Goal: Task Accomplishment & Management: Use online tool/utility

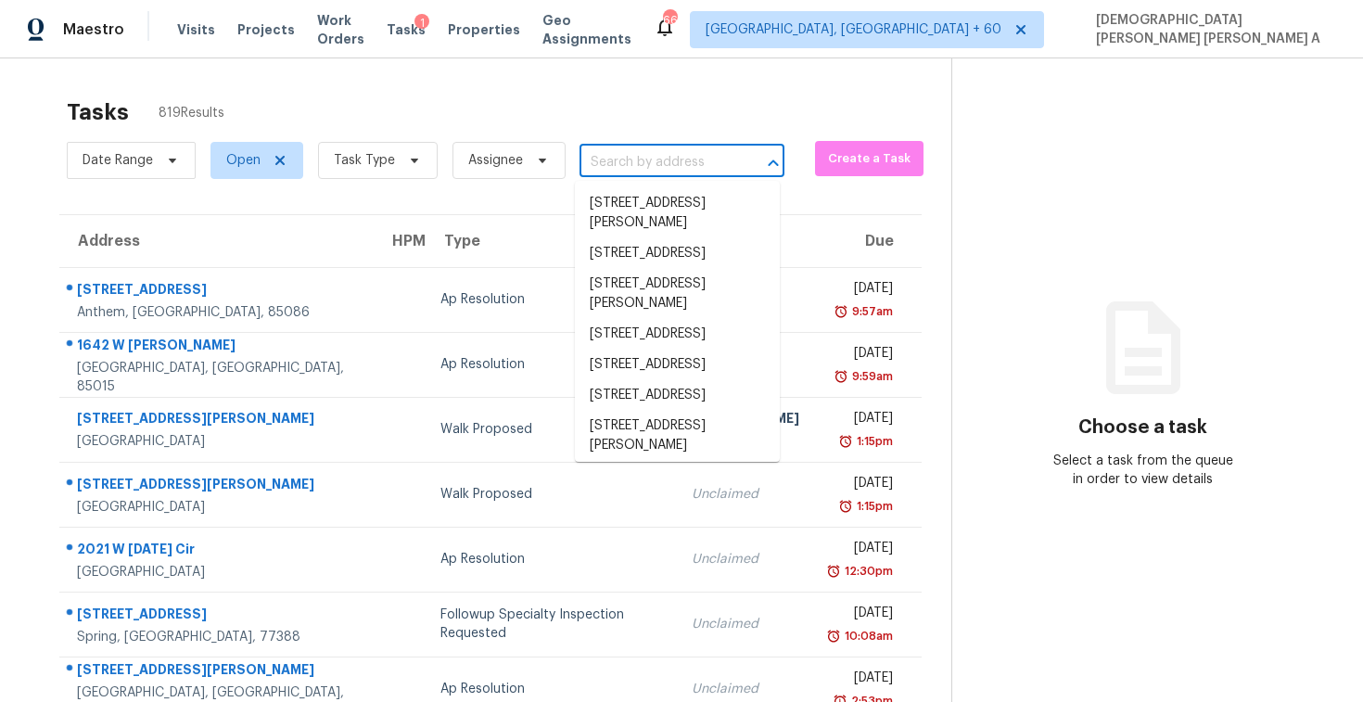
click at [621, 167] on input "text" at bounding box center [656, 162] width 153 height 29
paste input "[STREET_ADDRESS]"
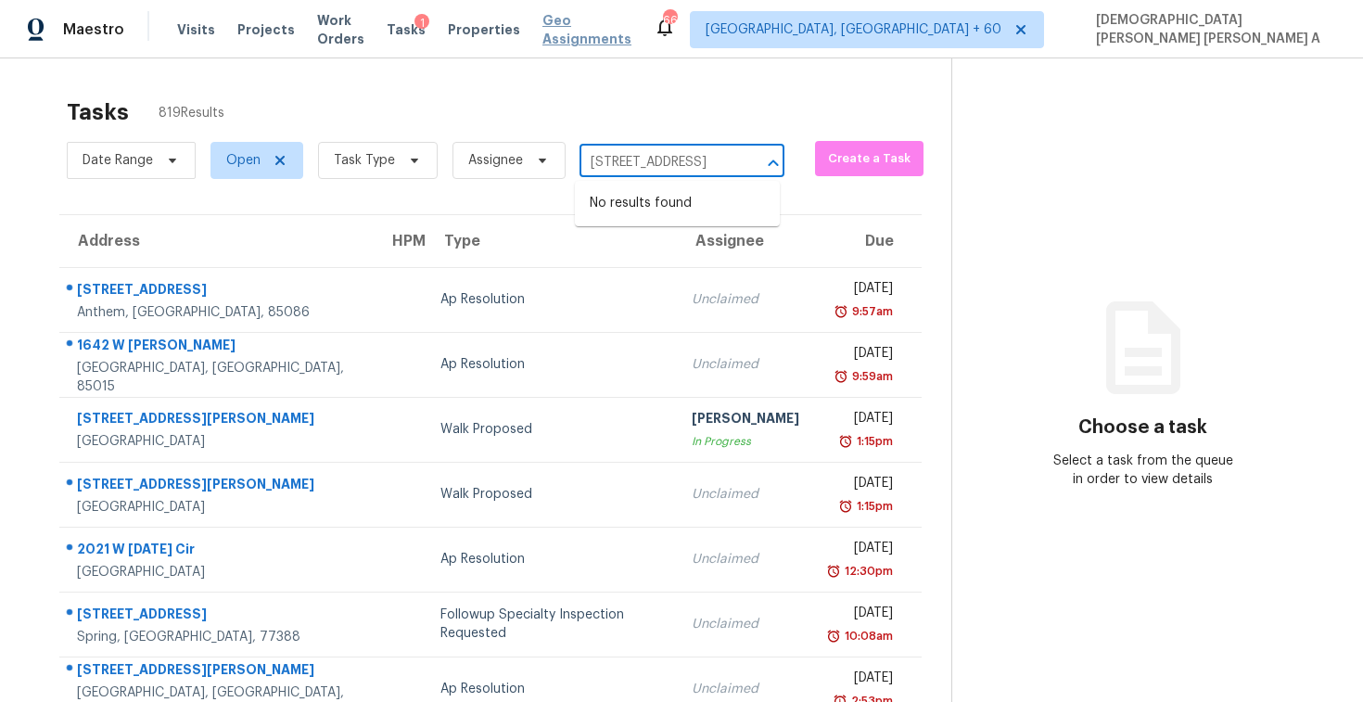
type input "[STREET_ADDRESS]"
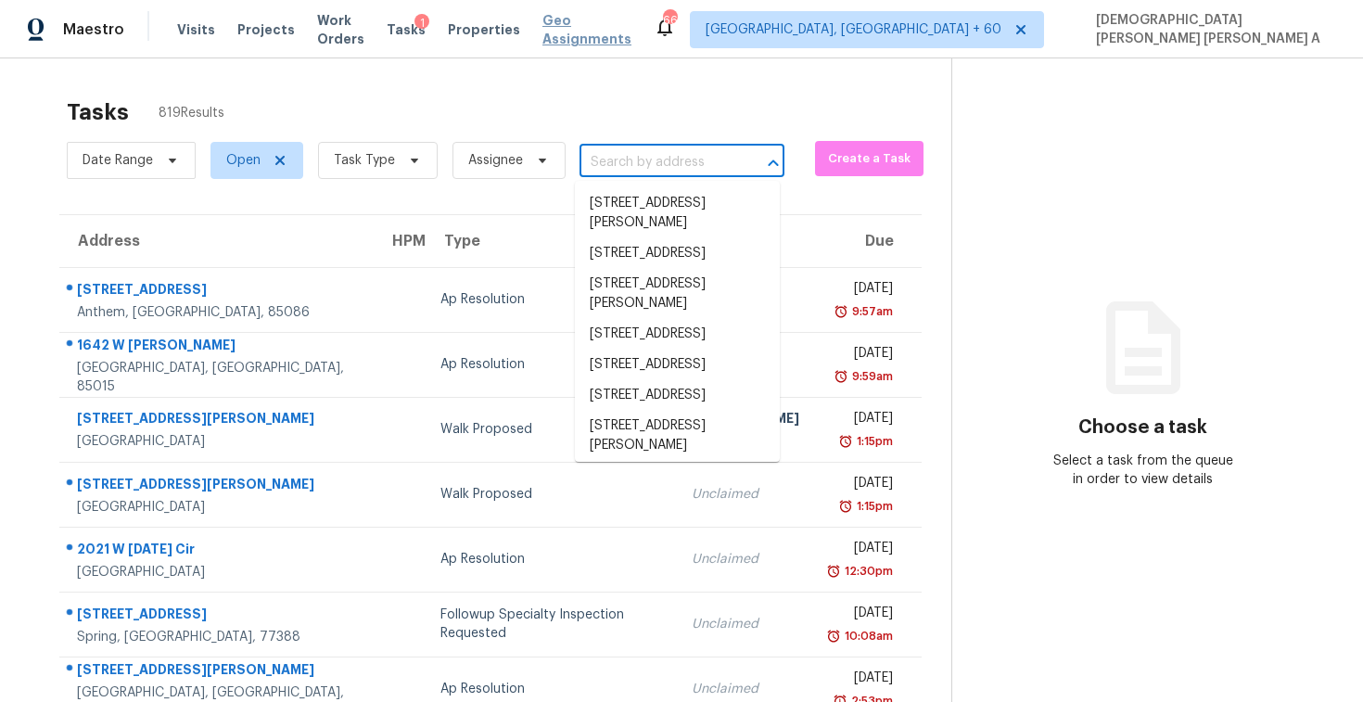
scroll to position [0, 0]
paste input "[STREET_ADDRESS]"
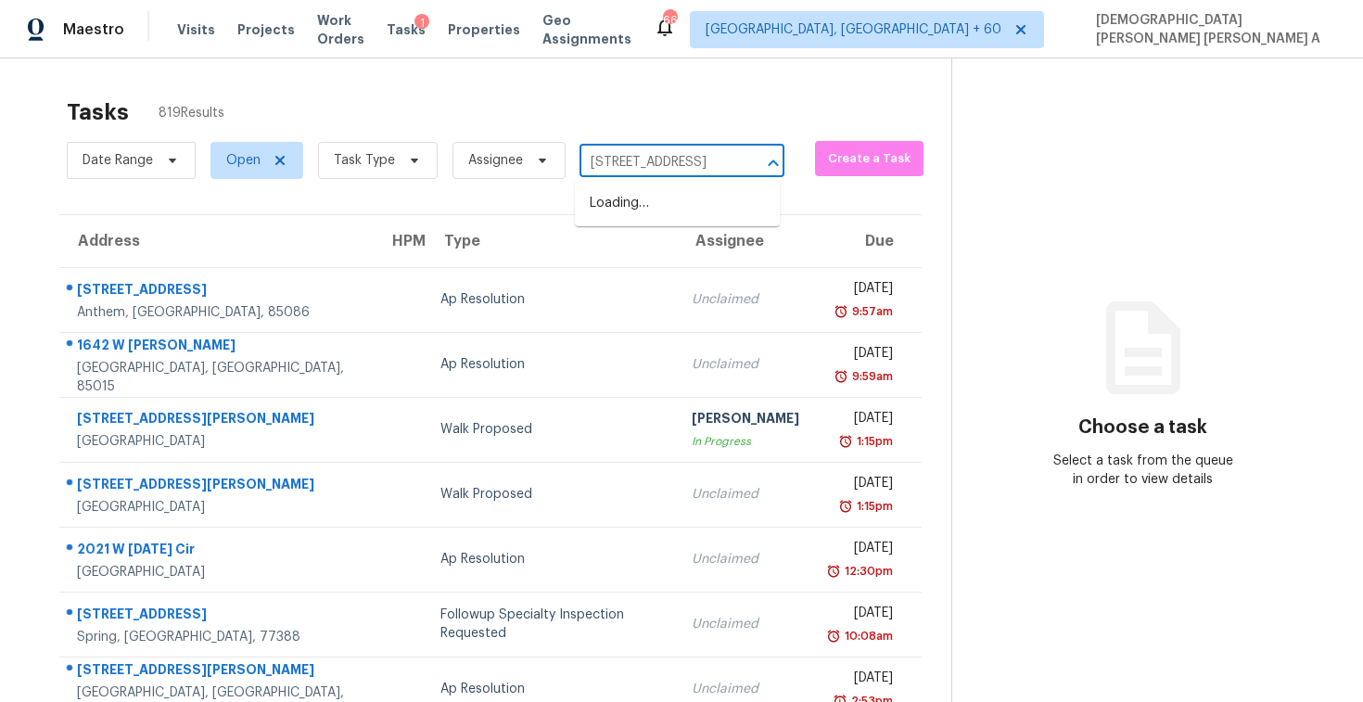
scroll to position [0, 112]
type input "[STREET_ADDRESS],"
click at [684, 207] on li "1148 Pearl View Dr, Altamonte Springs, FL 32714" at bounding box center [677, 203] width 205 height 31
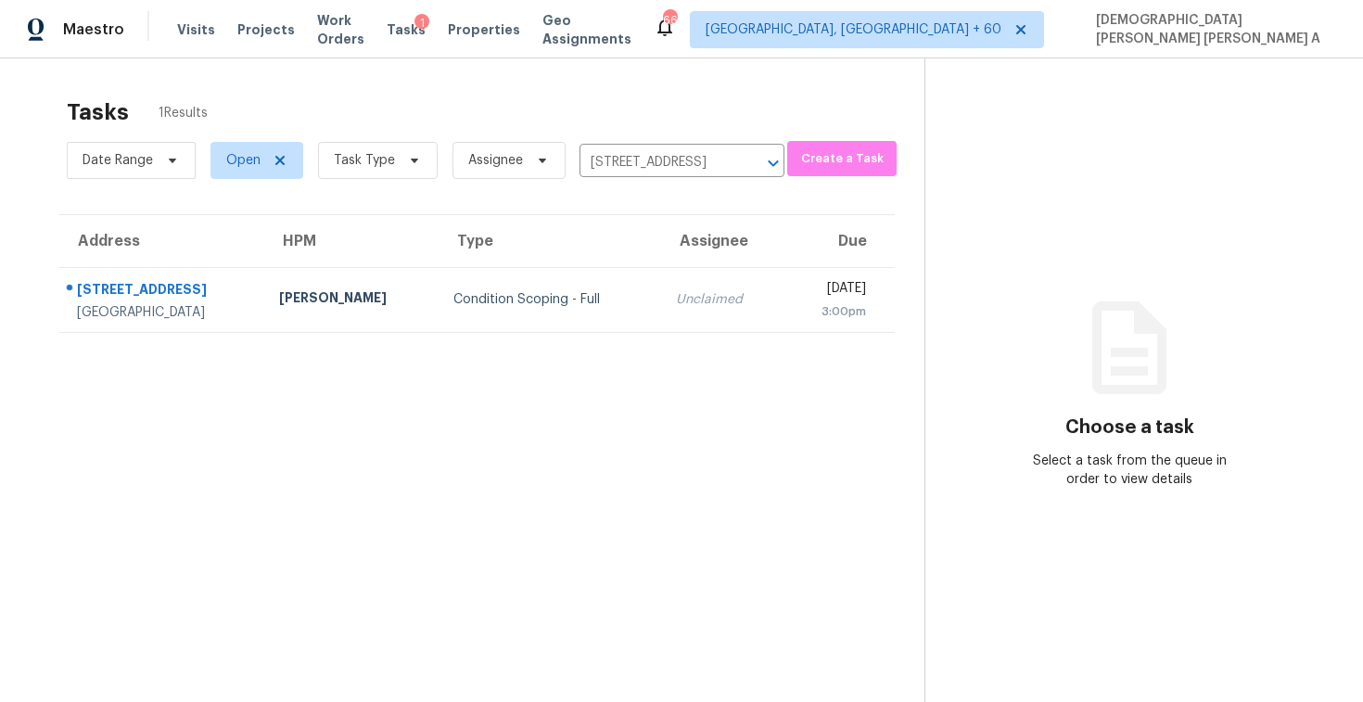
click at [697, 290] on div "Unclaimed" at bounding box center [722, 299] width 93 height 19
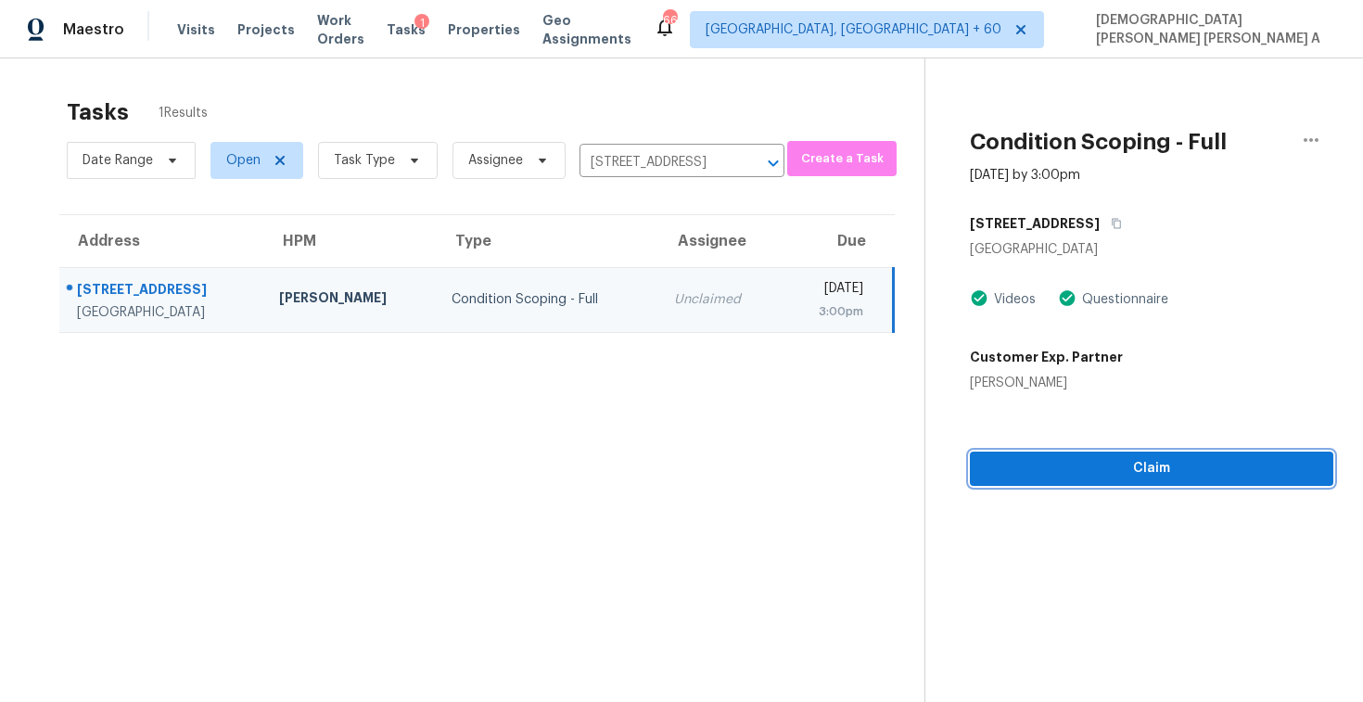
click at [1009, 473] on span "Claim" at bounding box center [1152, 468] width 334 height 23
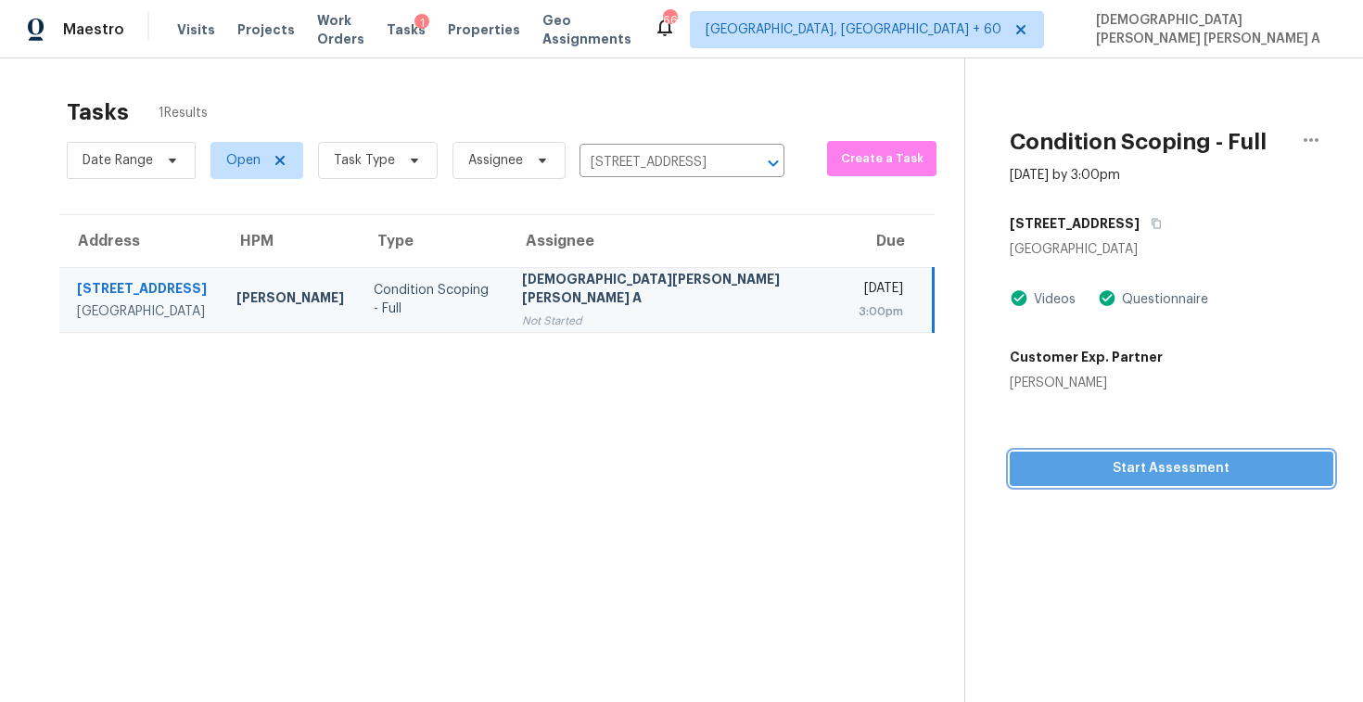
click at [1064, 471] on span "Start Assessment" at bounding box center [1172, 468] width 294 height 23
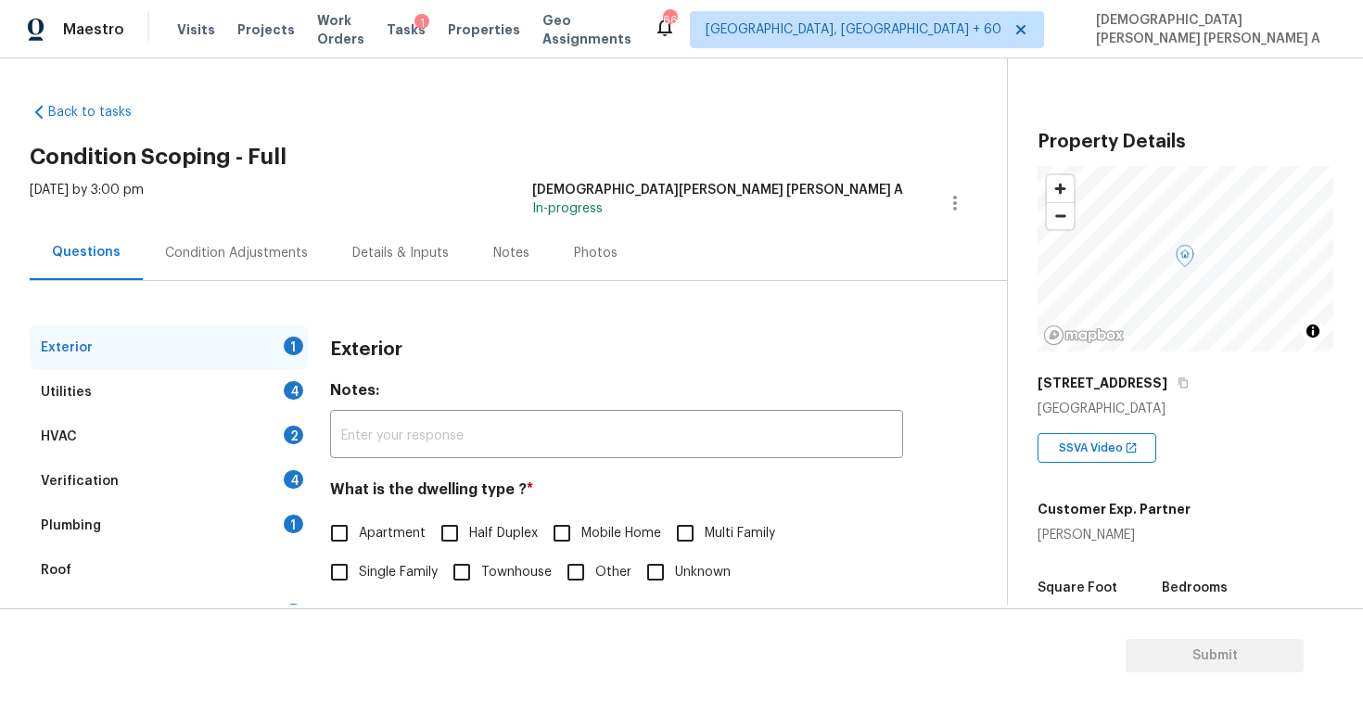
click at [489, 144] on div "Back to tasks Condition Scoping - Full Wed, Sep 24 2025 by 3:00 pm Mohamed Azee…" at bounding box center [519, 442] width 978 height 708
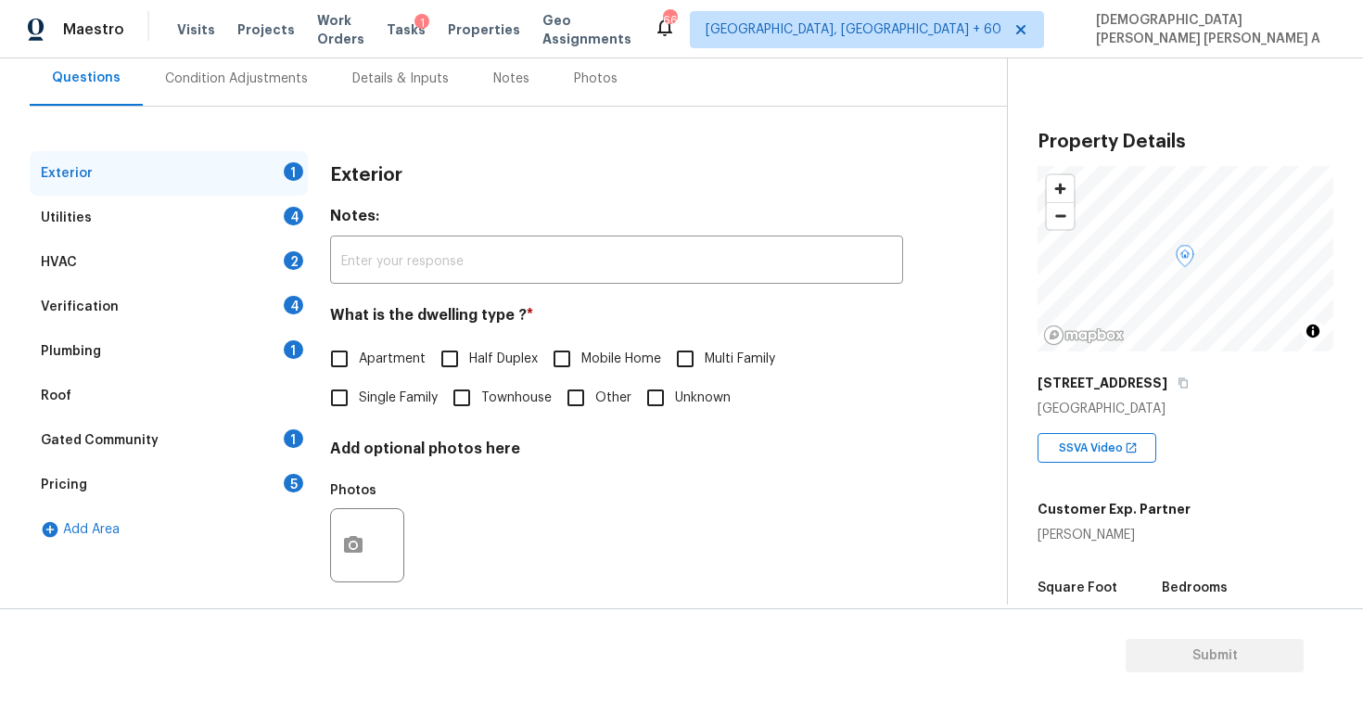
click at [148, 292] on div "Verification 4" at bounding box center [169, 307] width 278 height 45
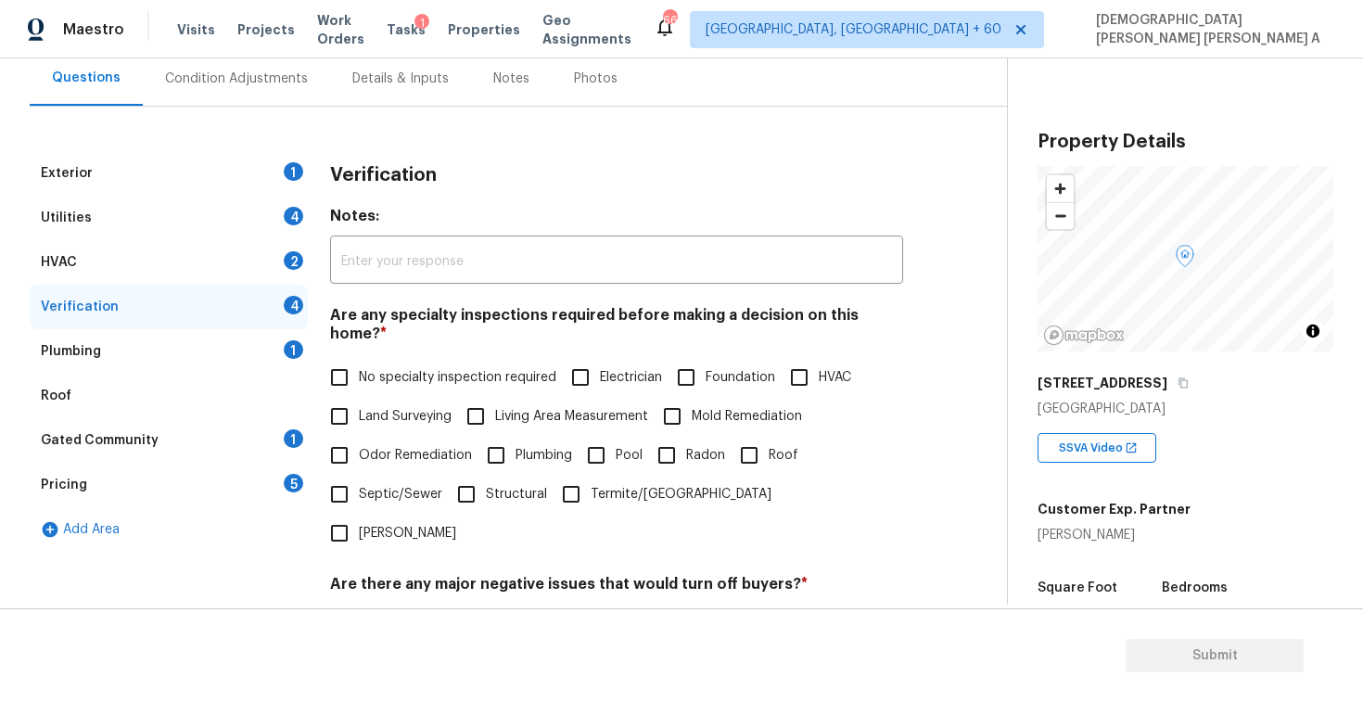
scroll to position [299, 0]
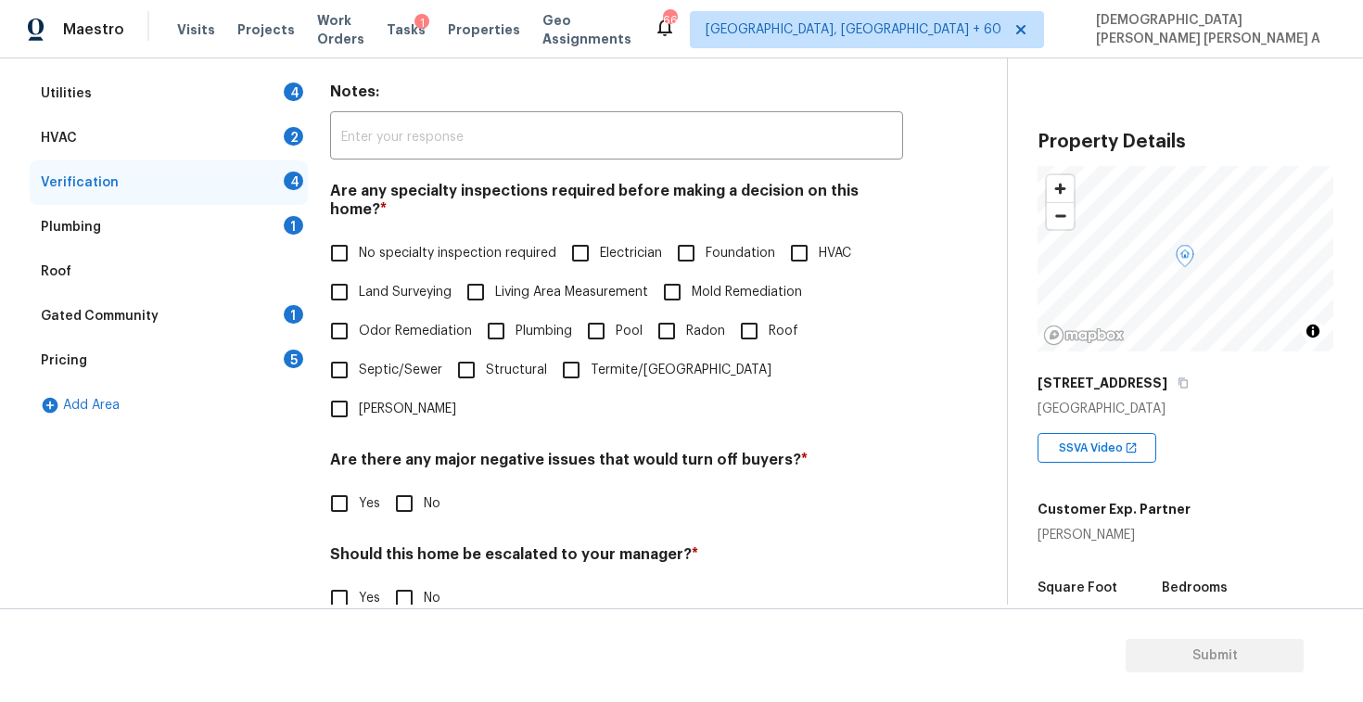
click at [325, 234] on input "No specialty inspection required" at bounding box center [339, 253] width 39 height 39
checkbox input "true"
click at [393, 484] on input "No" at bounding box center [404, 503] width 39 height 39
checkbox input "true"
click at [350, 581] on input "Yes" at bounding box center [339, 600] width 39 height 39
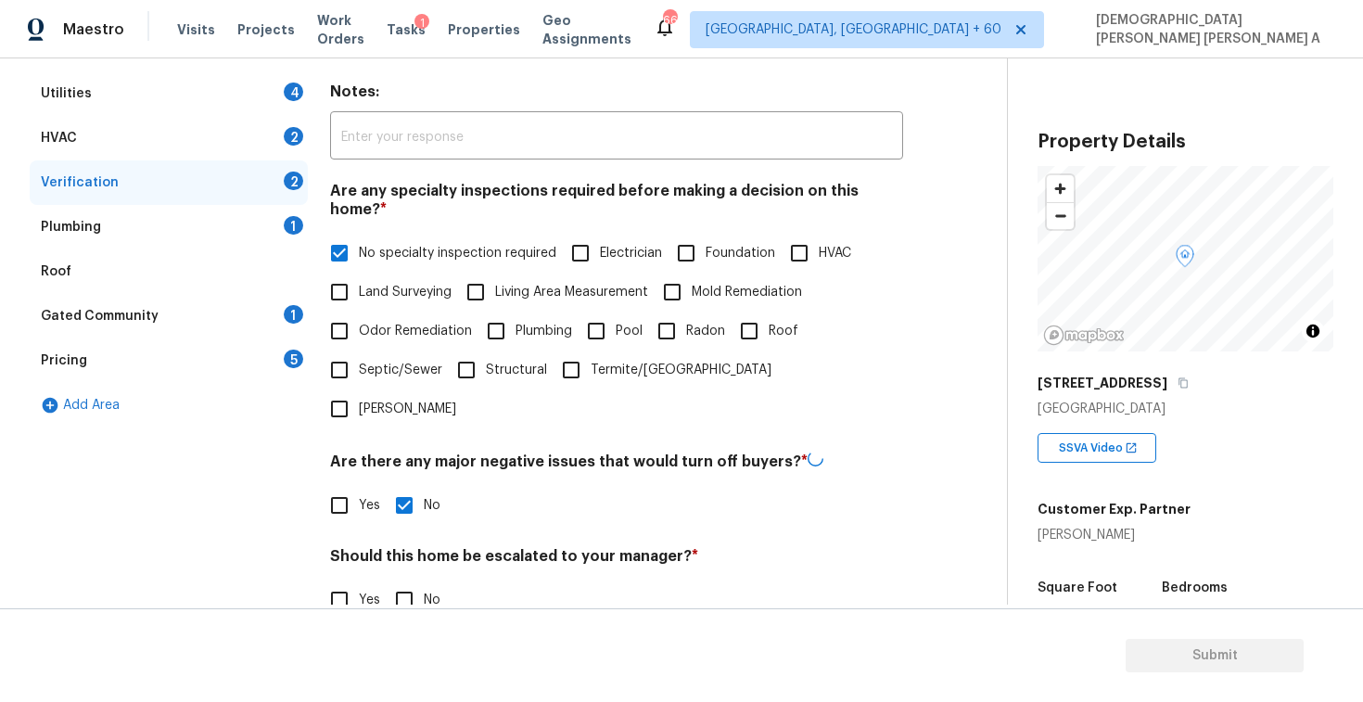
checkbox input "true"
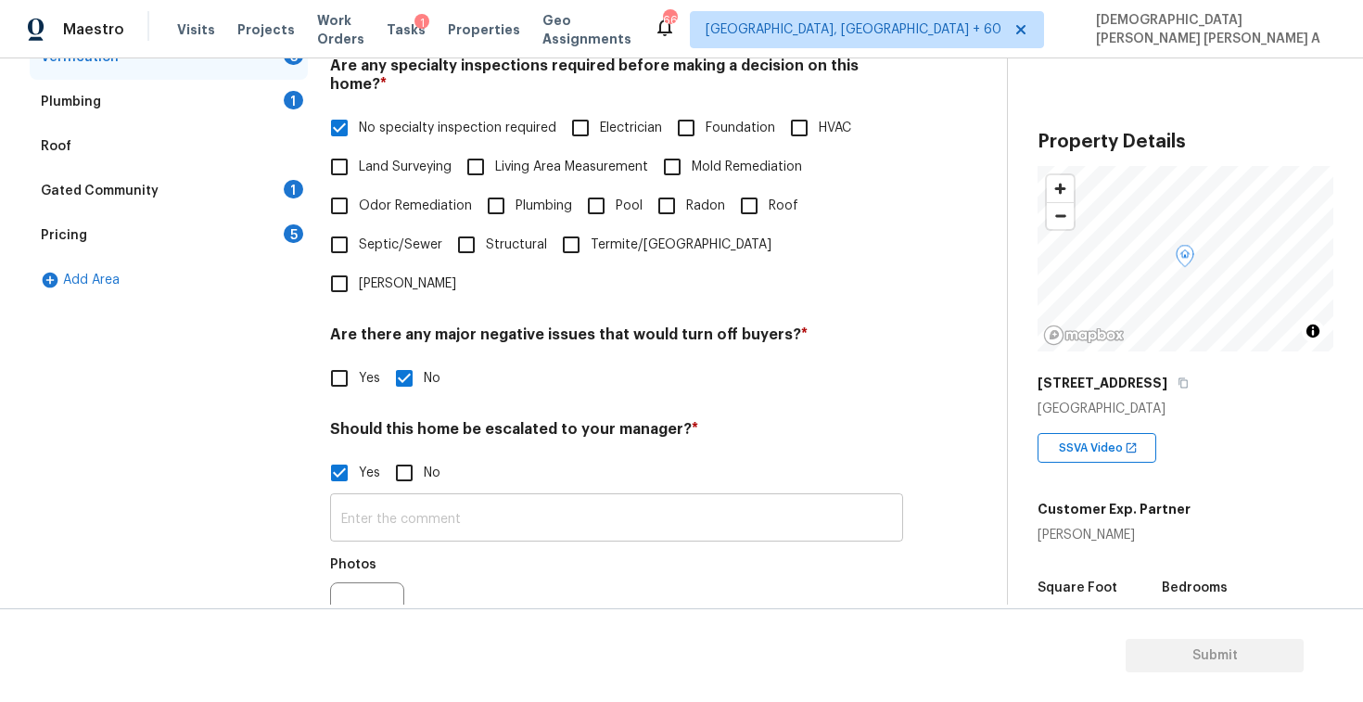
scroll to position [445, 0]
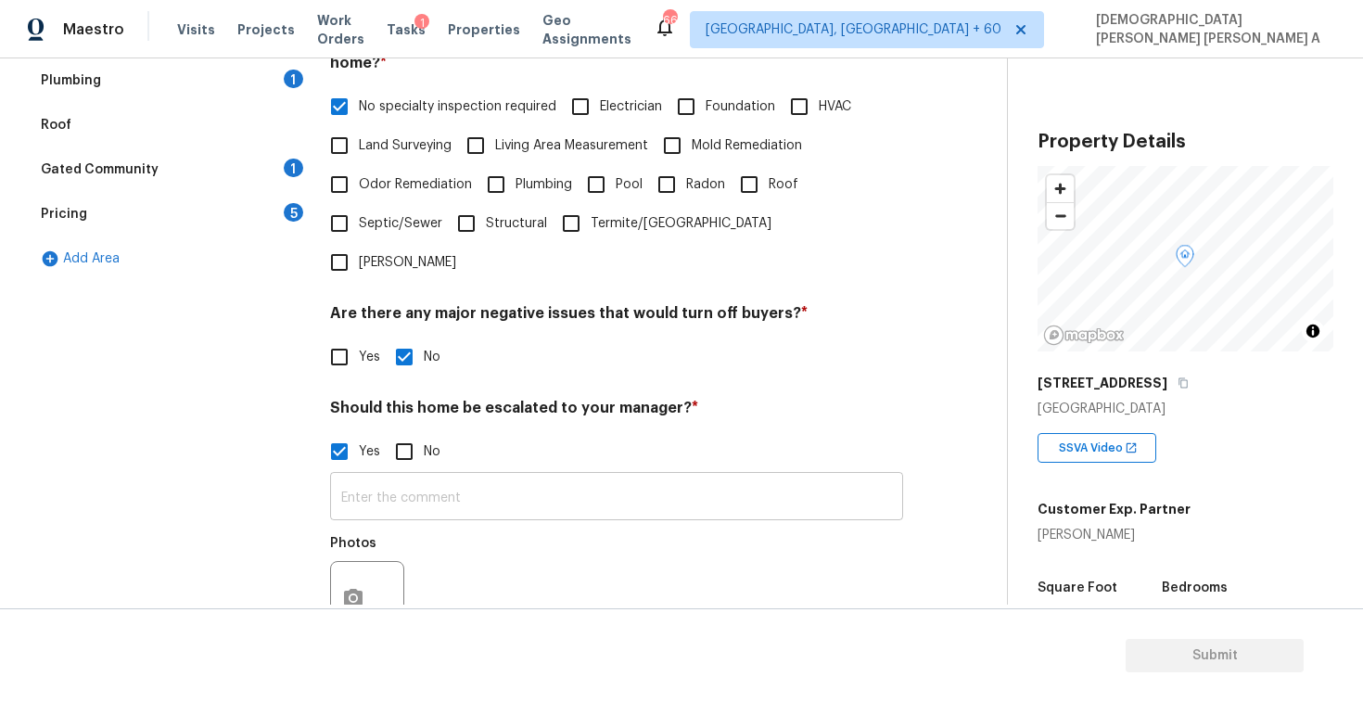
click at [488, 477] on input "text" at bounding box center [616, 499] width 573 height 44
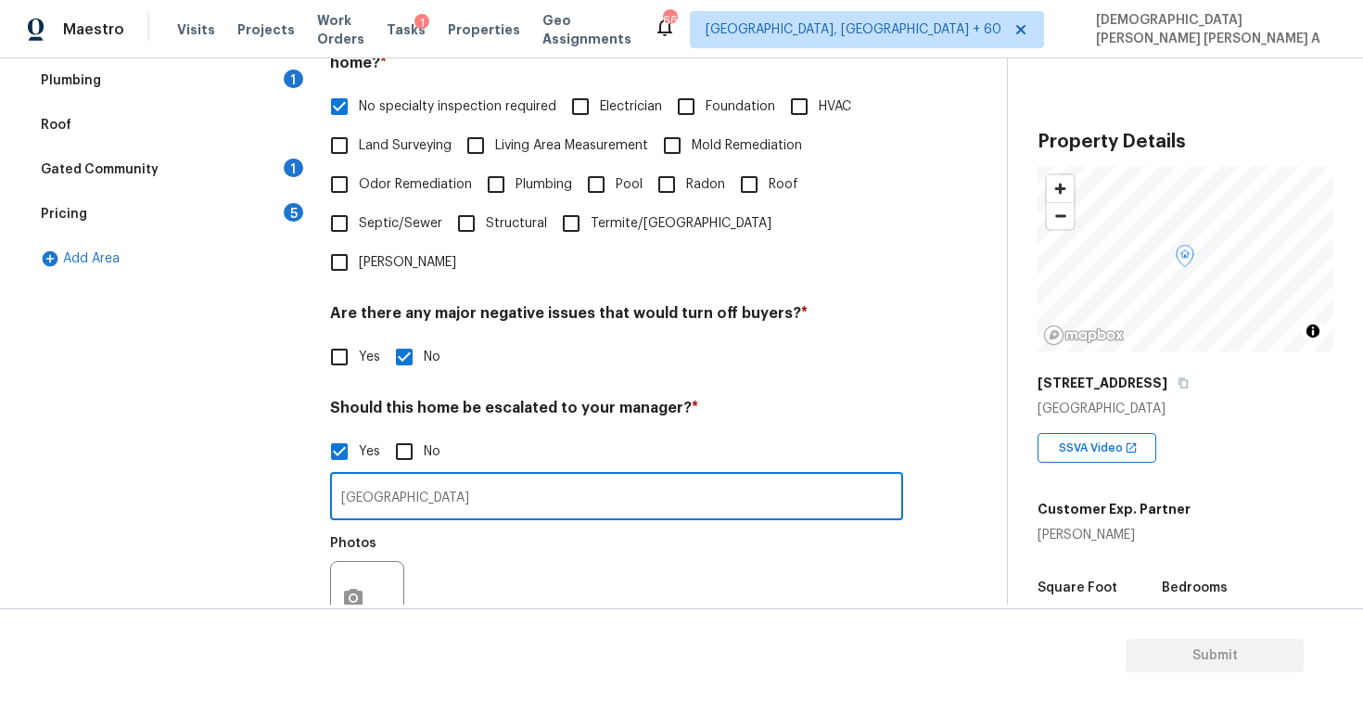
type input "Volusia county"
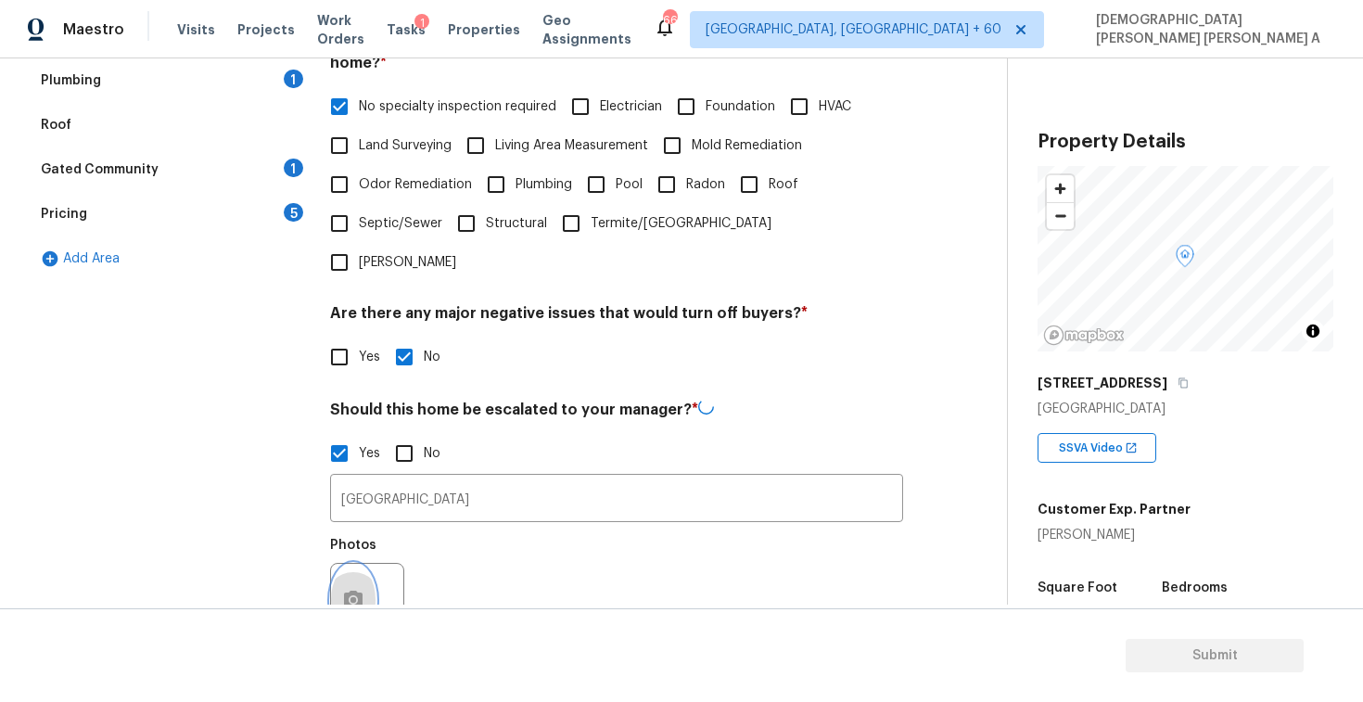
click at [357, 589] on icon "button" at bounding box center [353, 600] width 22 height 22
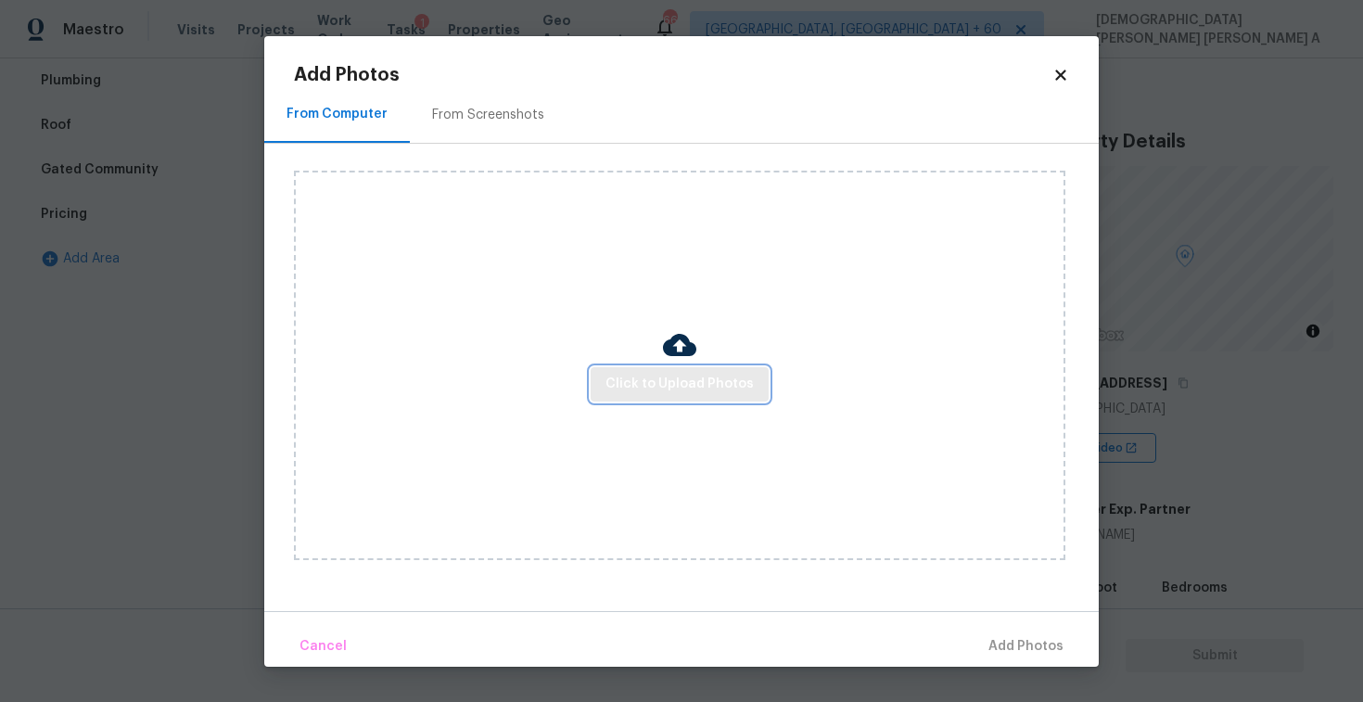
click at [720, 377] on span "Click to Upload Photos" at bounding box center [680, 384] width 148 height 23
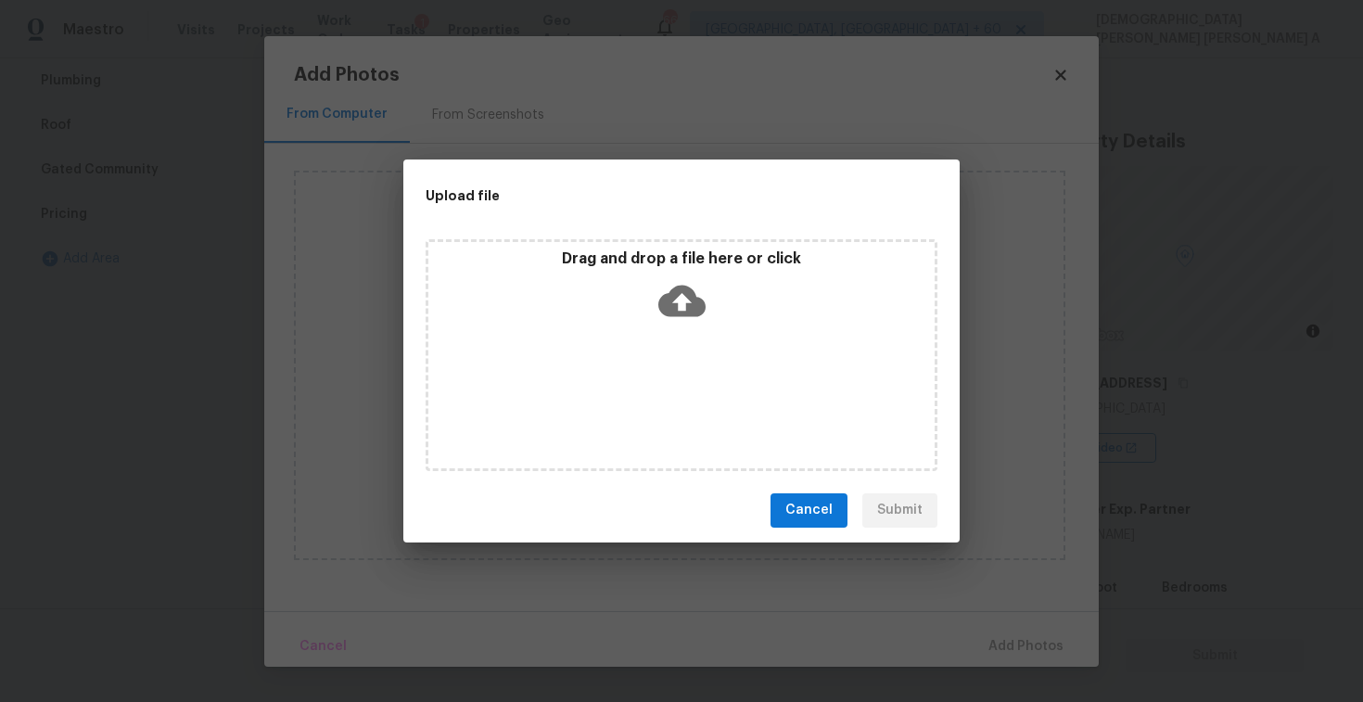
click at [651, 306] on div "Drag and drop a file here or click" at bounding box center [682, 289] width 506 height 80
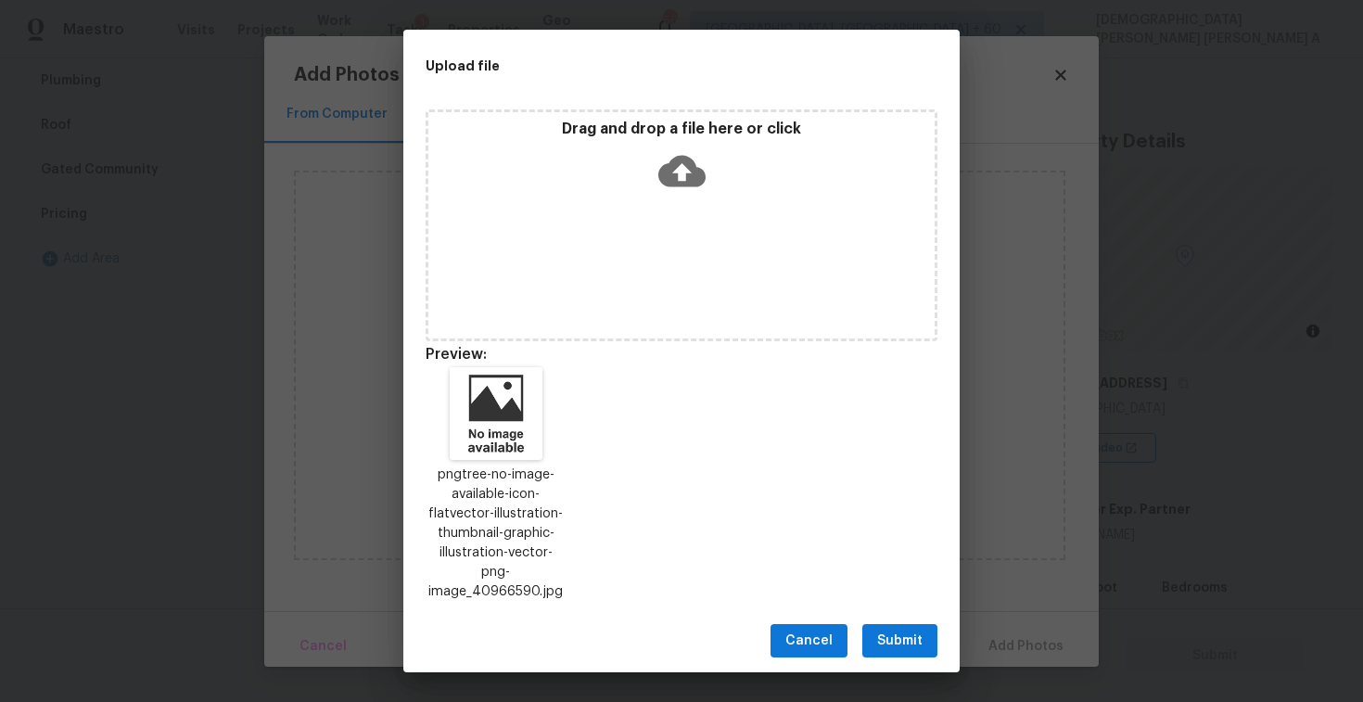
click at [884, 630] on span "Submit" at bounding box center [899, 641] width 45 height 23
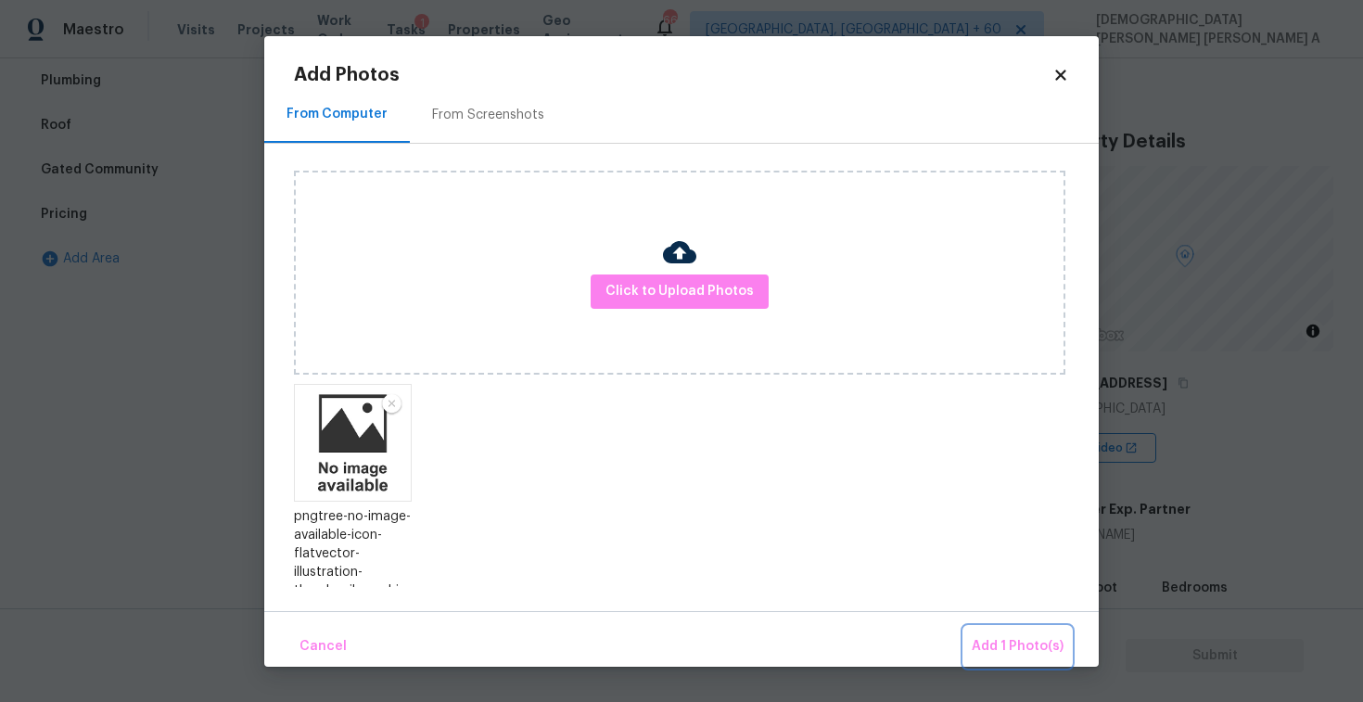
click at [1008, 653] on span "Add 1 Photo(s)" at bounding box center [1018, 646] width 92 height 23
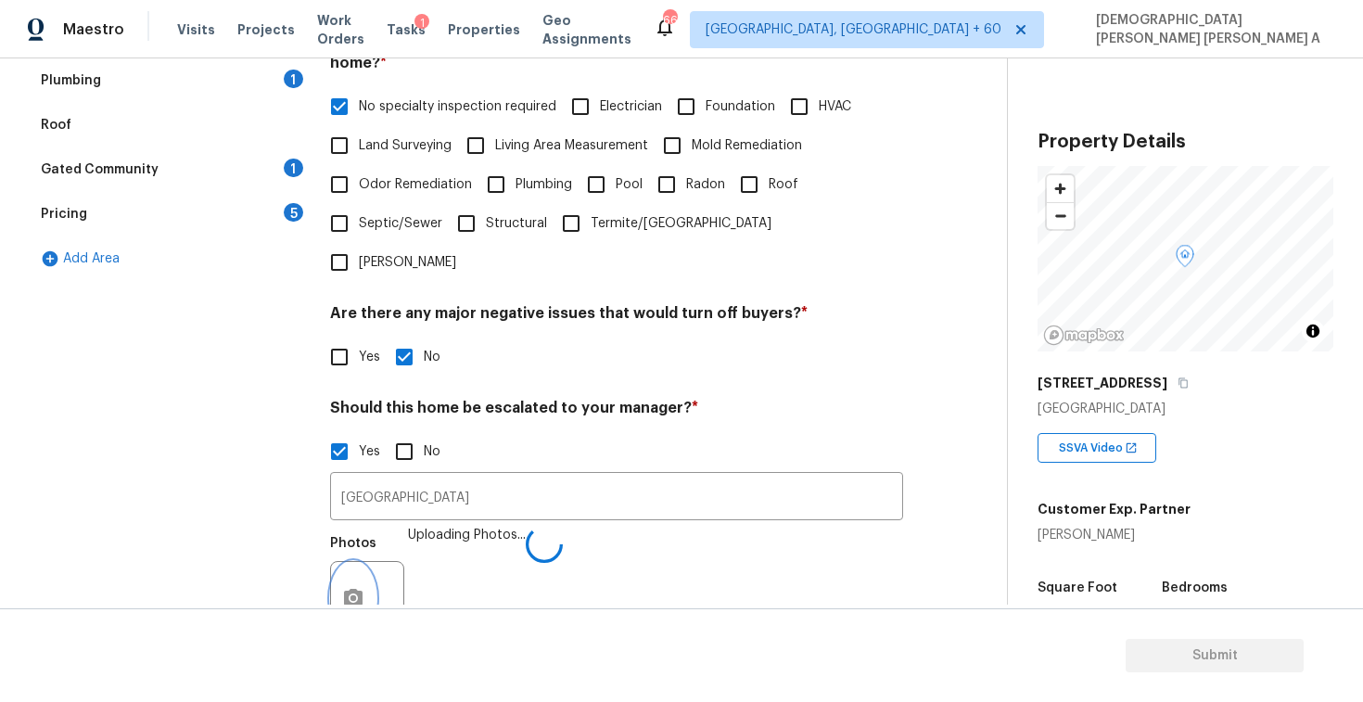
scroll to position [571, 0]
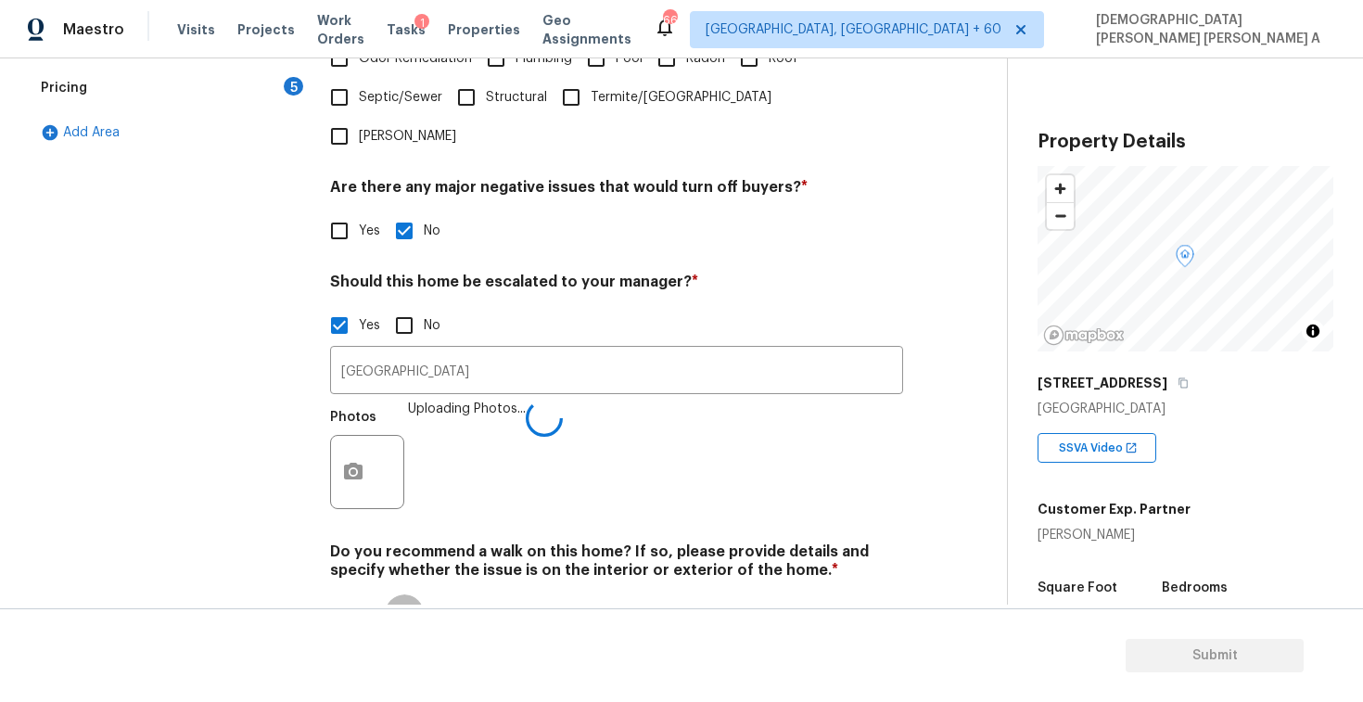
click at [409, 595] on input "No" at bounding box center [404, 614] width 39 height 39
checkbox input "true"
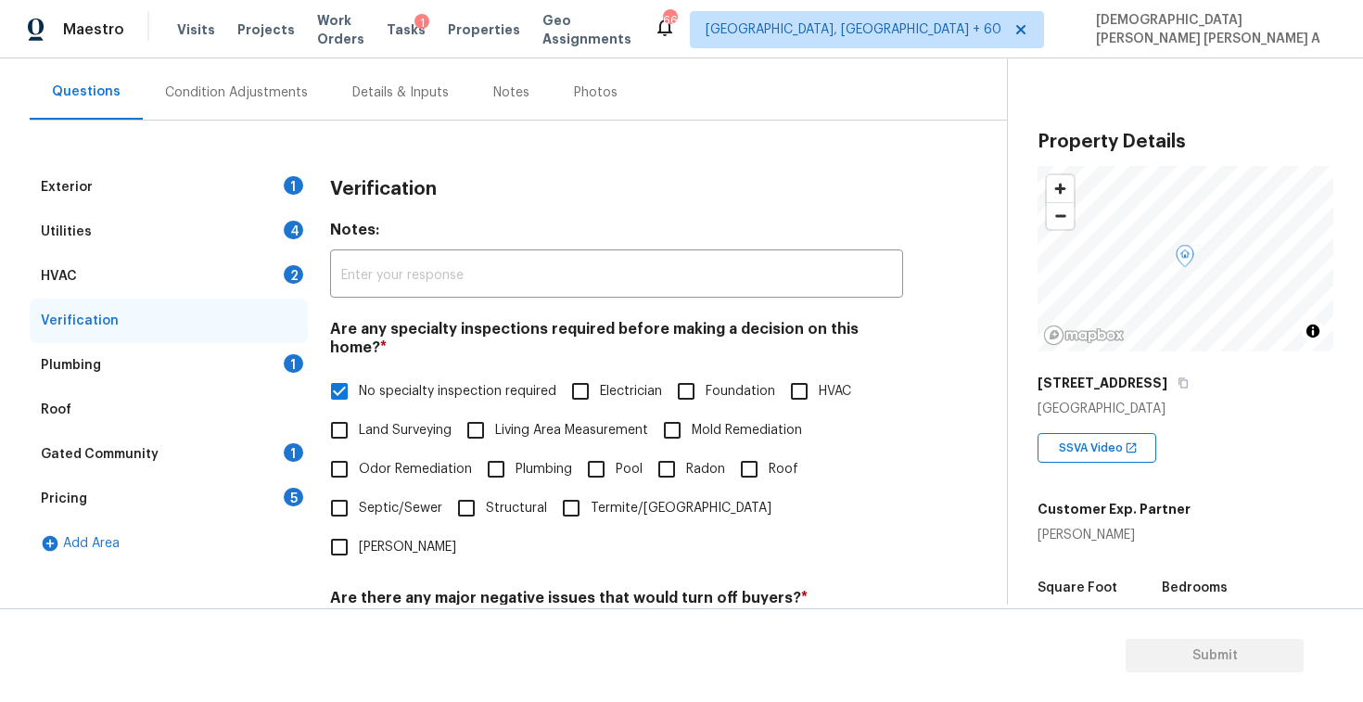
scroll to position [144, 0]
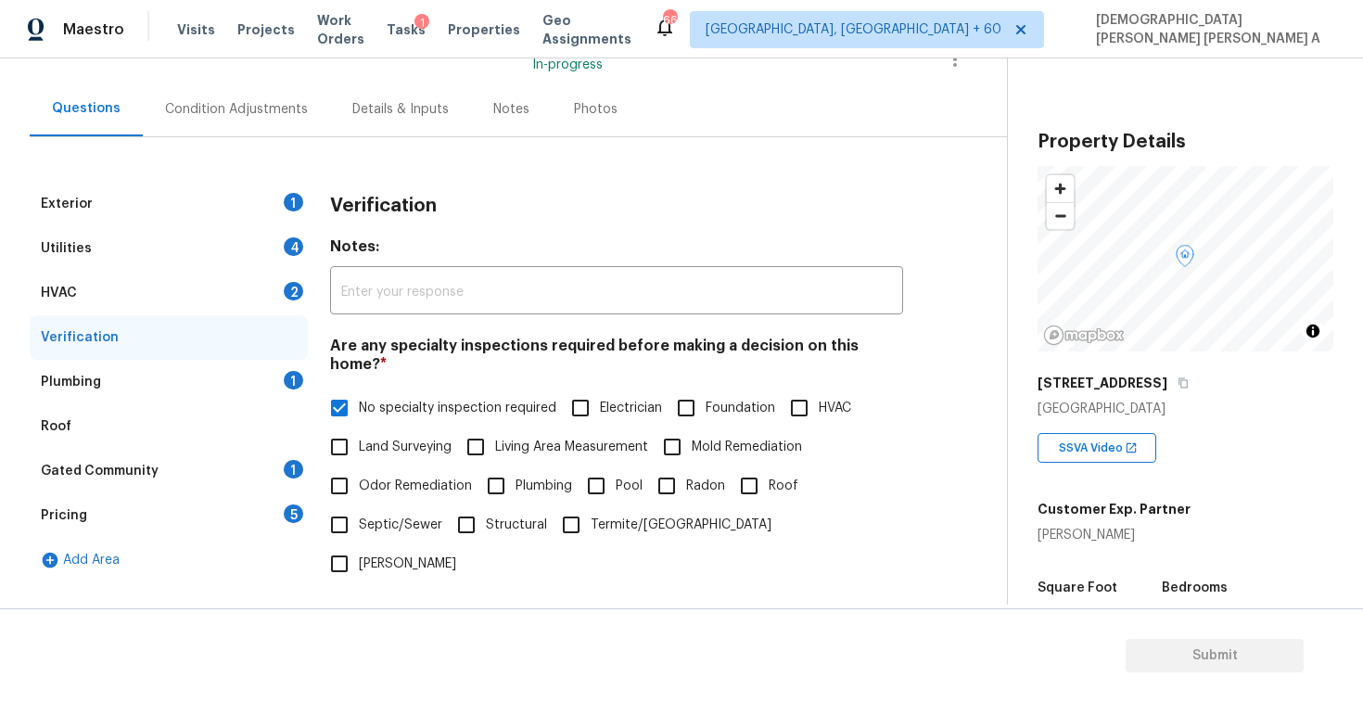
click at [238, 207] on div "Exterior 1" at bounding box center [169, 204] width 278 height 45
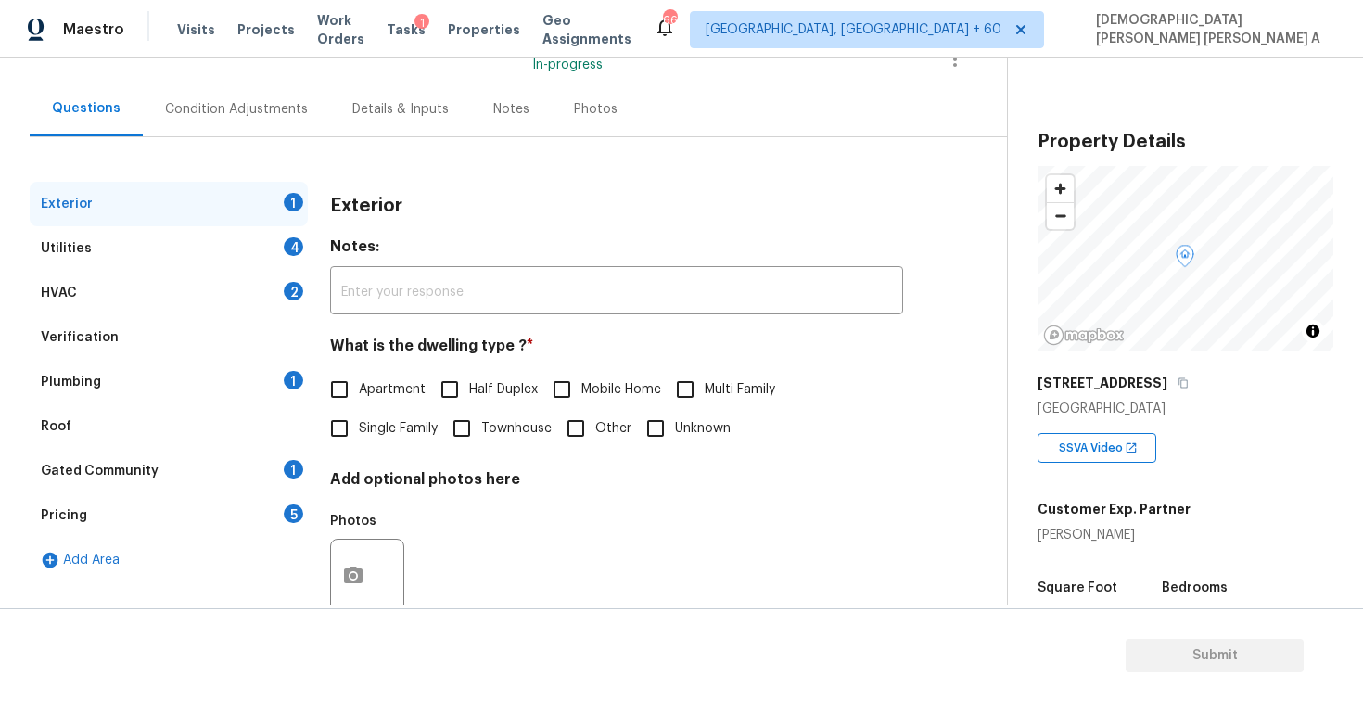
click at [352, 425] on input "Single Family" at bounding box center [339, 428] width 39 height 39
checkbox input "true"
click at [228, 224] on div "Exterior" at bounding box center [169, 204] width 278 height 45
click at [228, 249] on div "Utilities 4" at bounding box center [169, 248] width 278 height 45
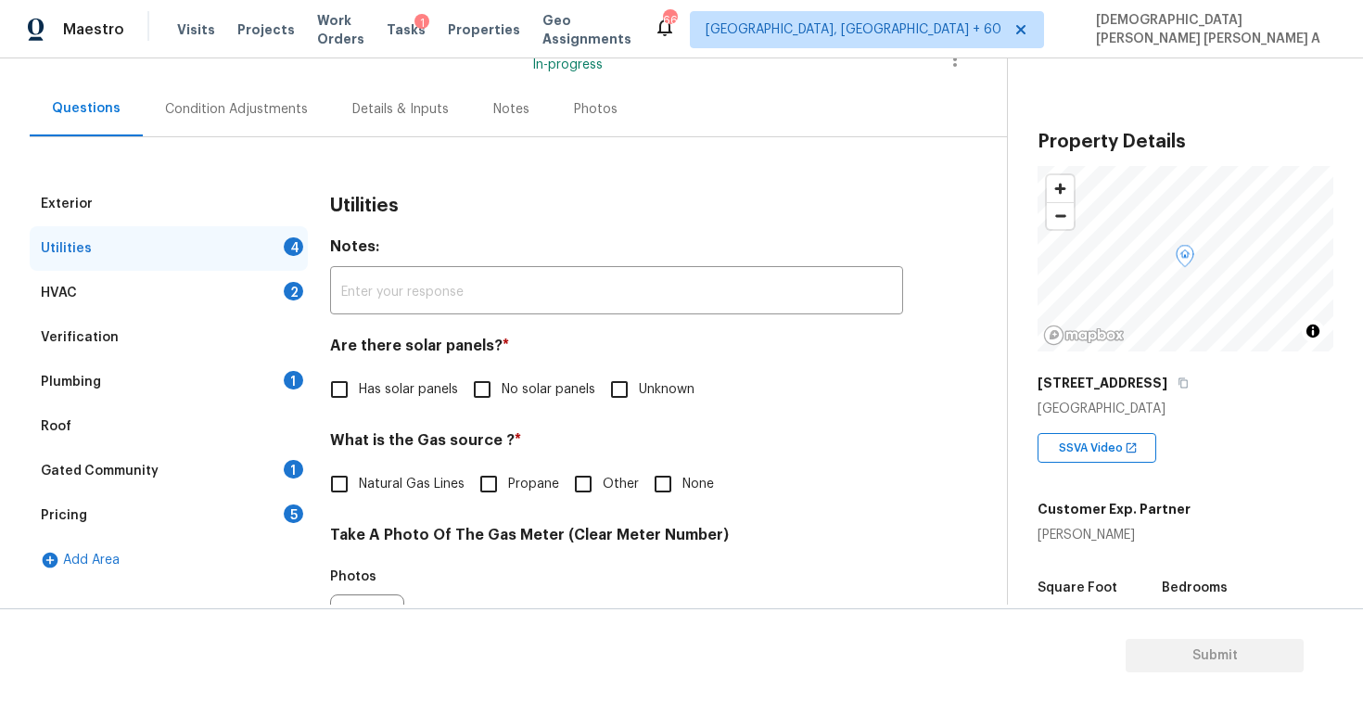
click at [480, 388] on input "No solar panels" at bounding box center [482, 389] width 39 height 39
checkbox input "true"
click at [582, 124] on div "Photos" at bounding box center [596, 109] width 88 height 55
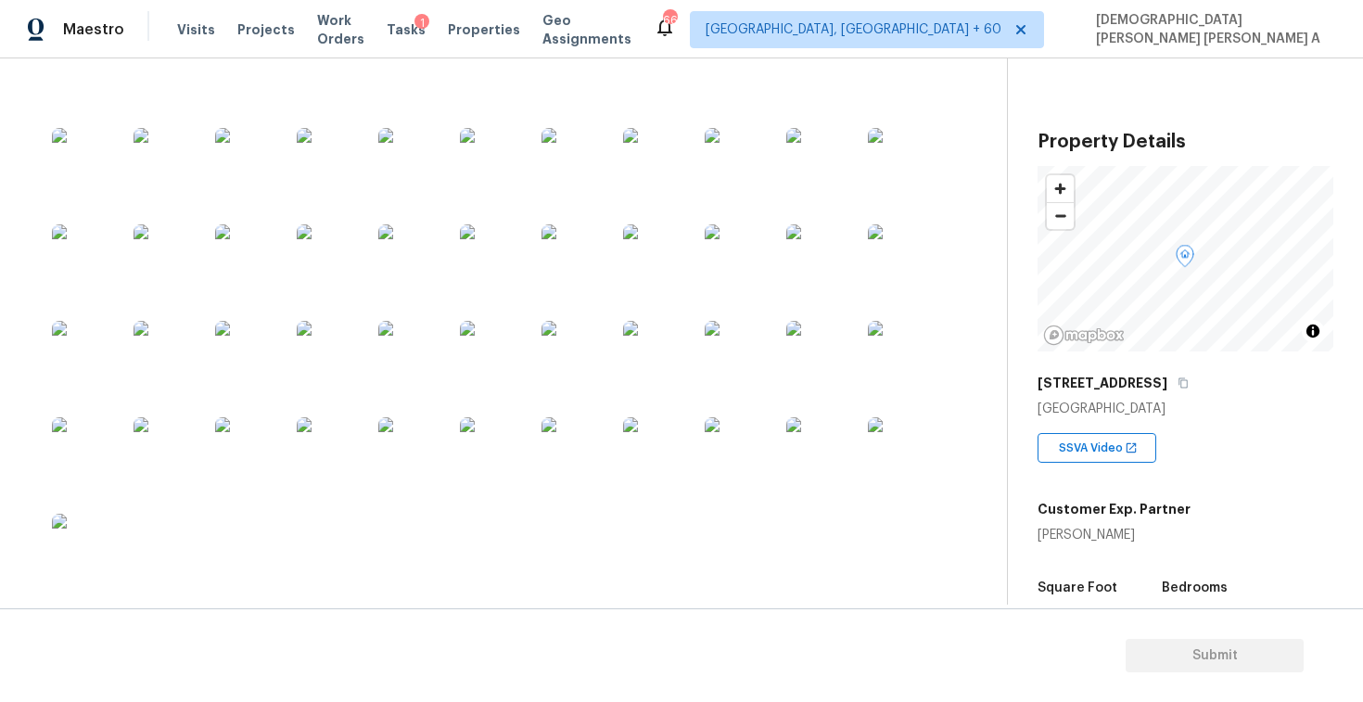
scroll to position [3512, 0]
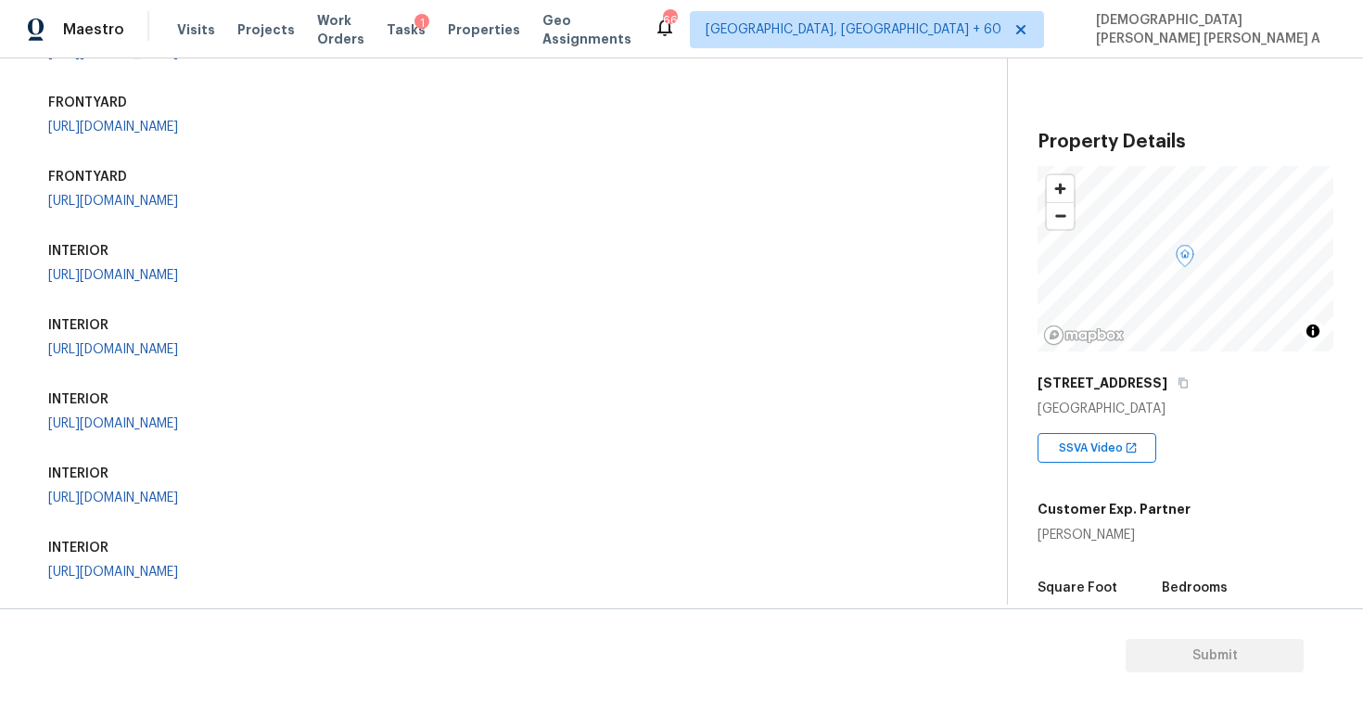
scroll to position [11, 0]
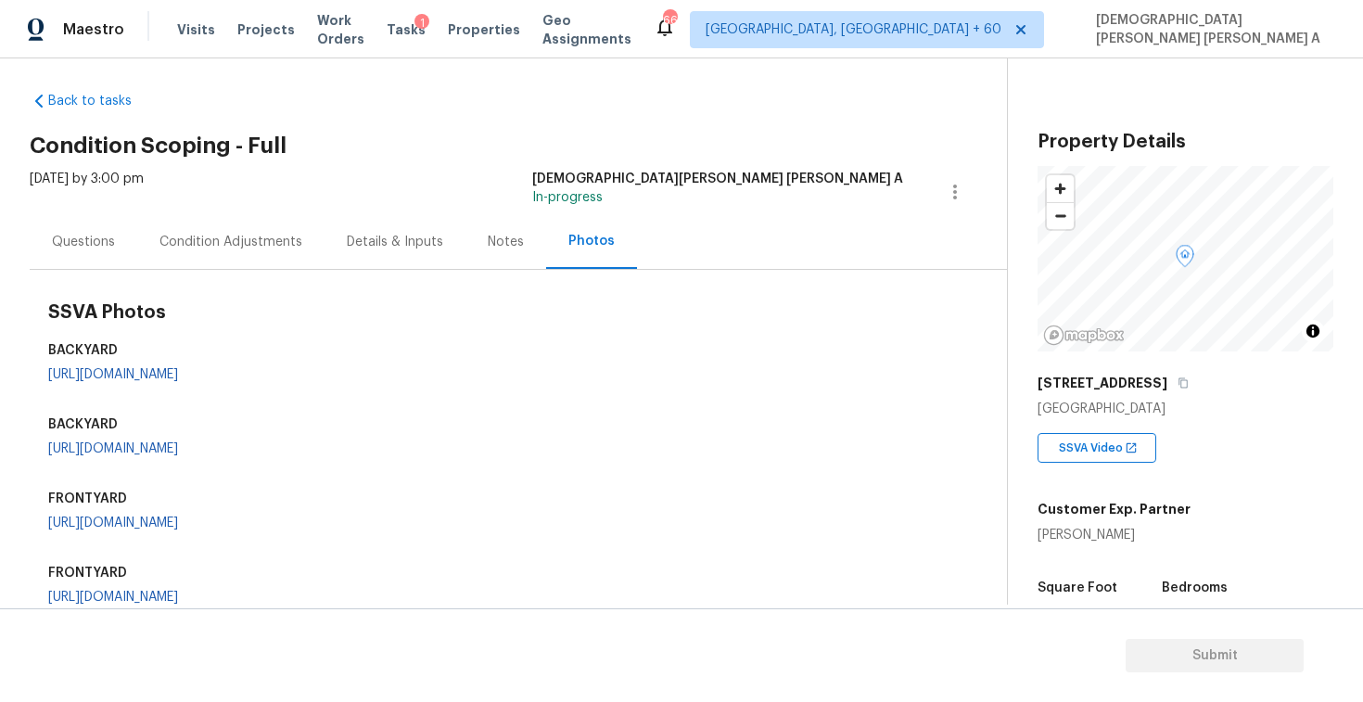
click at [83, 243] on div "Questions" at bounding box center [83, 242] width 63 height 19
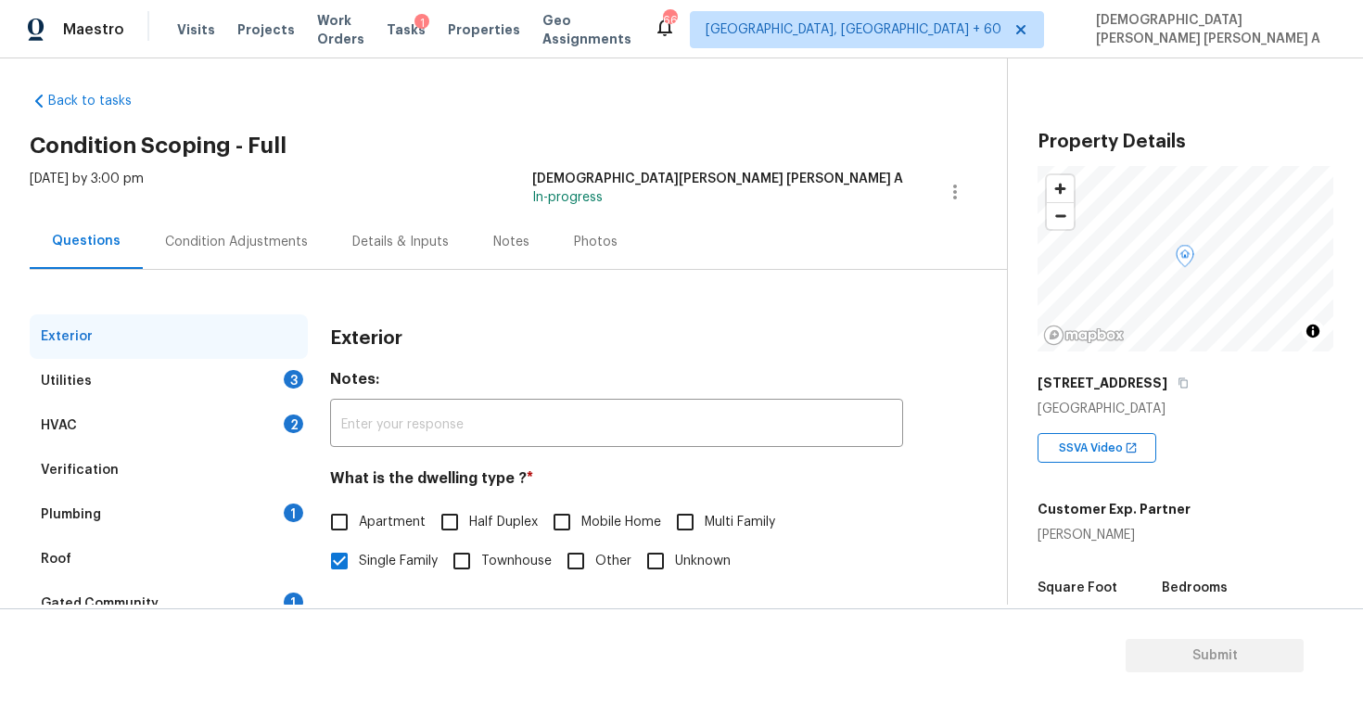
click at [157, 369] on div "Utilities 3" at bounding box center [169, 381] width 278 height 45
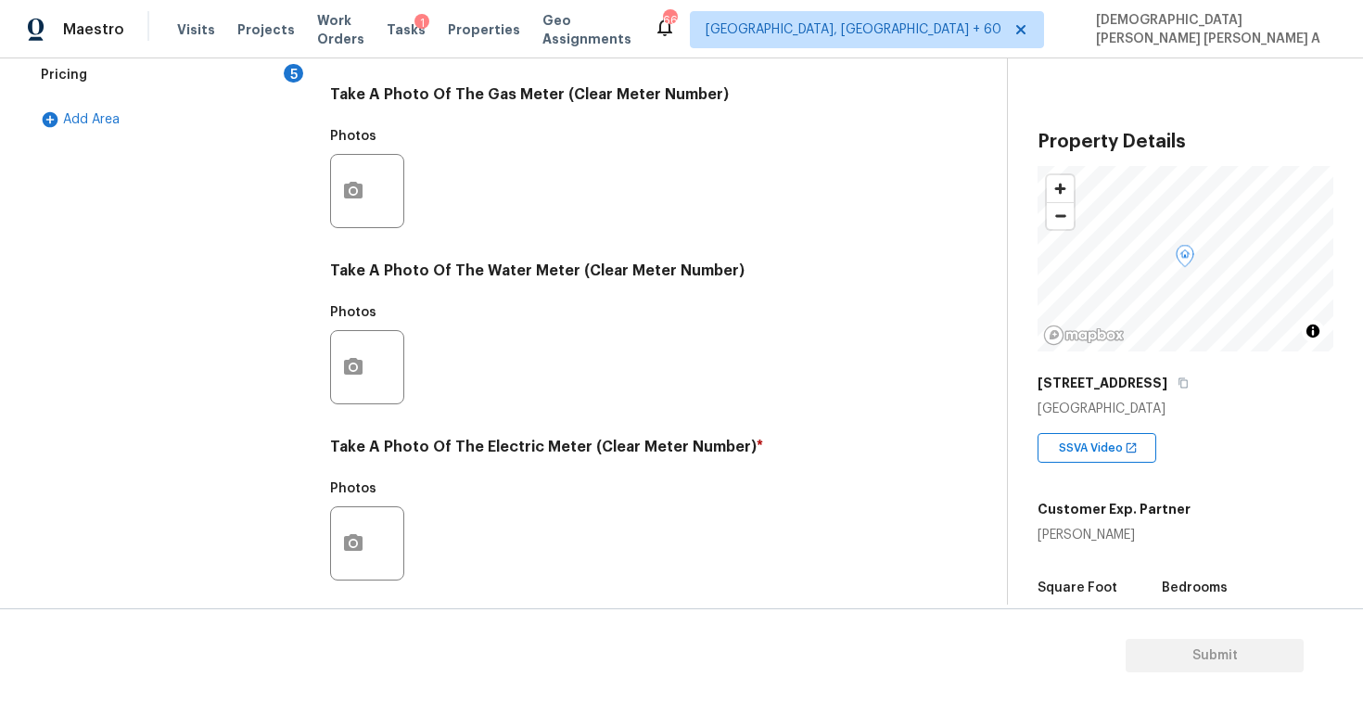
scroll to position [694, 0]
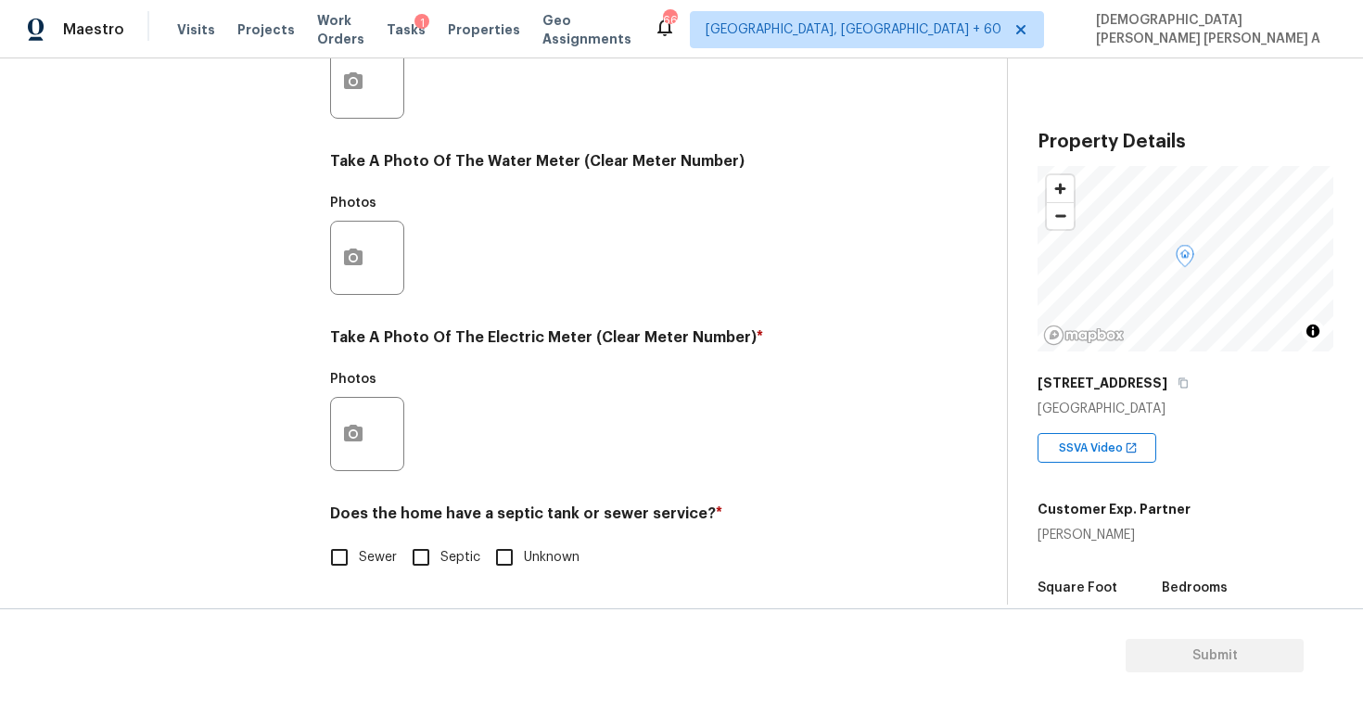
click at [344, 555] on input "Sewer" at bounding box center [339, 557] width 39 height 39
checkbox input "true"
click at [438, 557] on input "Septic" at bounding box center [421, 559] width 39 height 39
checkbox input "true"
checkbox input "false"
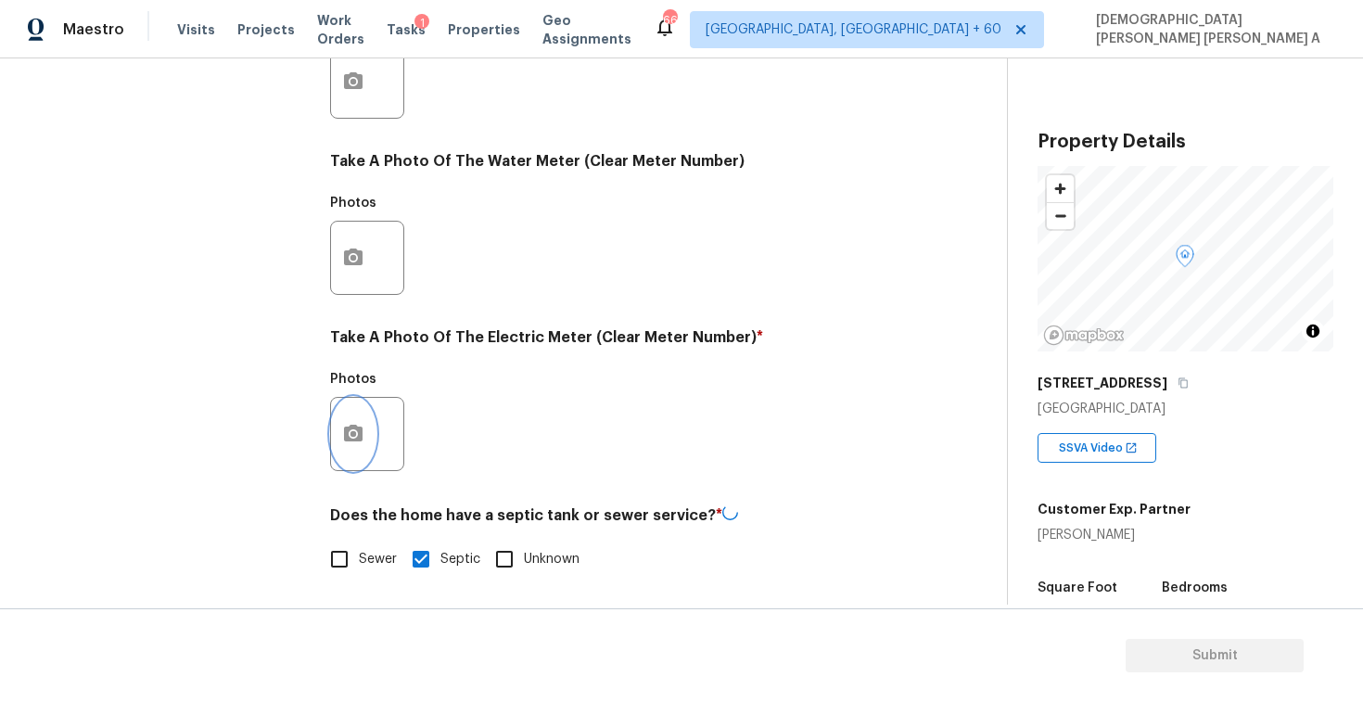
click at [352, 420] on button "button" at bounding box center [353, 434] width 45 height 72
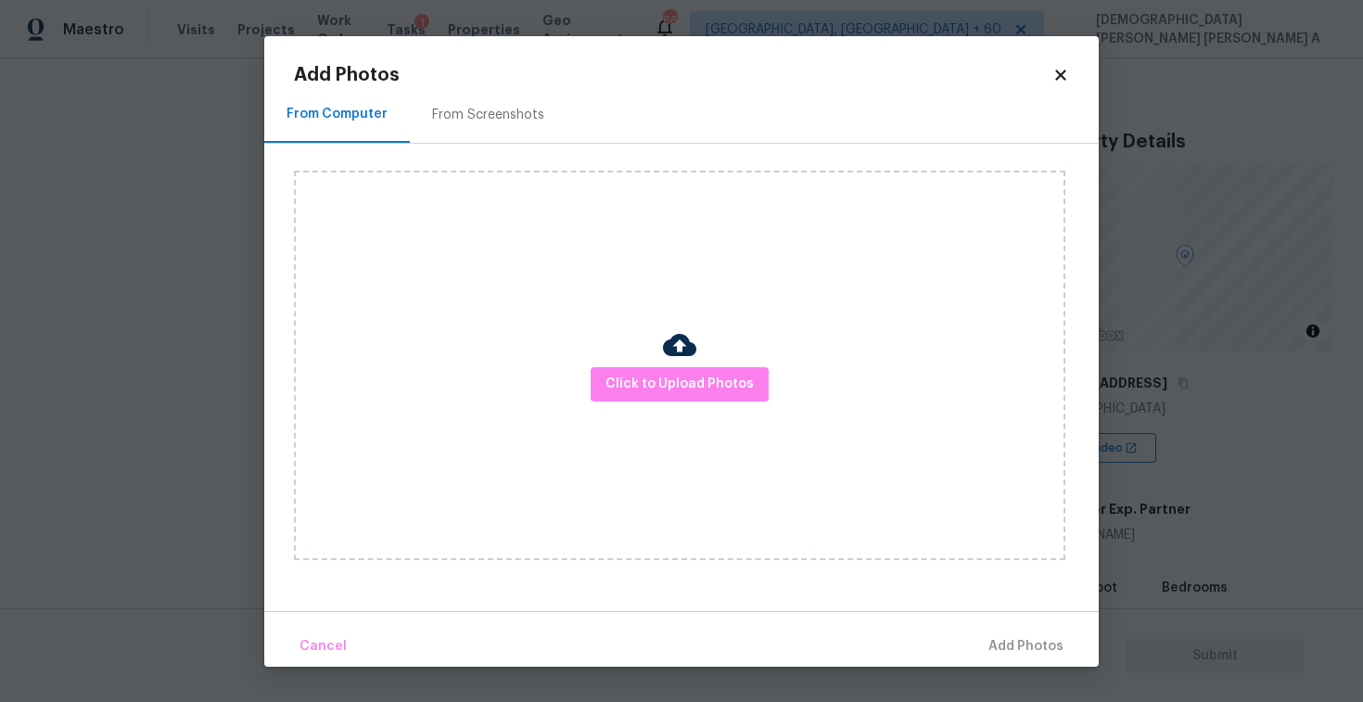
click at [723, 366] on div "Click to Upload Photos" at bounding box center [680, 366] width 772 height 390
click at [696, 385] on span "Click to Upload Photos" at bounding box center [680, 384] width 148 height 23
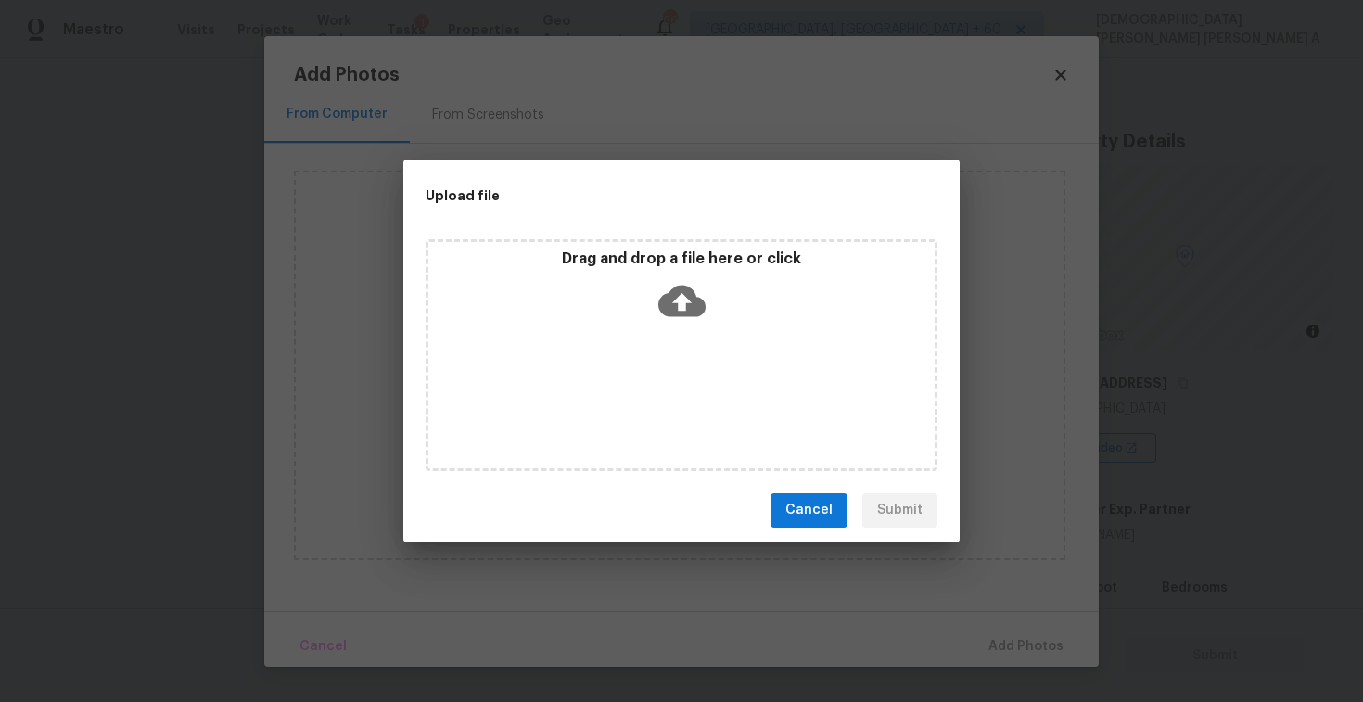
click at [682, 326] on div "Drag and drop a file here or click" at bounding box center [682, 289] width 506 height 80
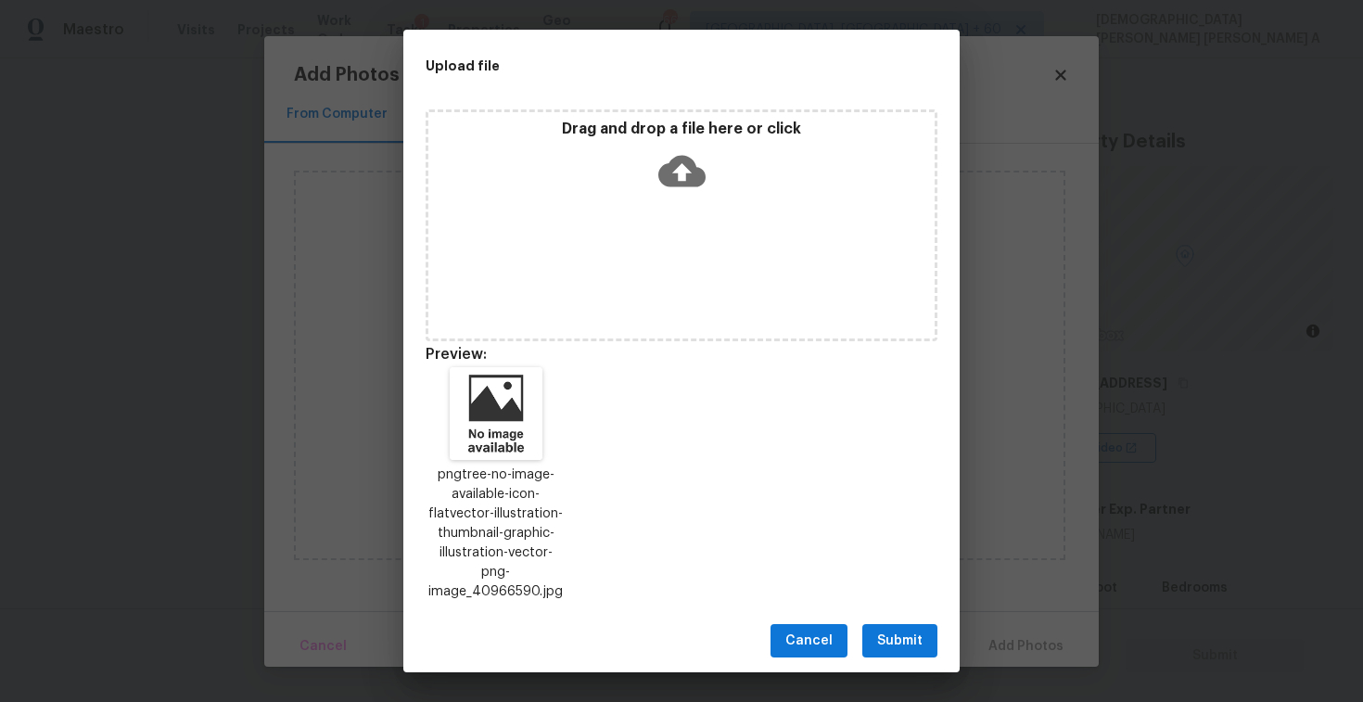
click at [891, 630] on span "Submit" at bounding box center [899, 641] width 45 height 23
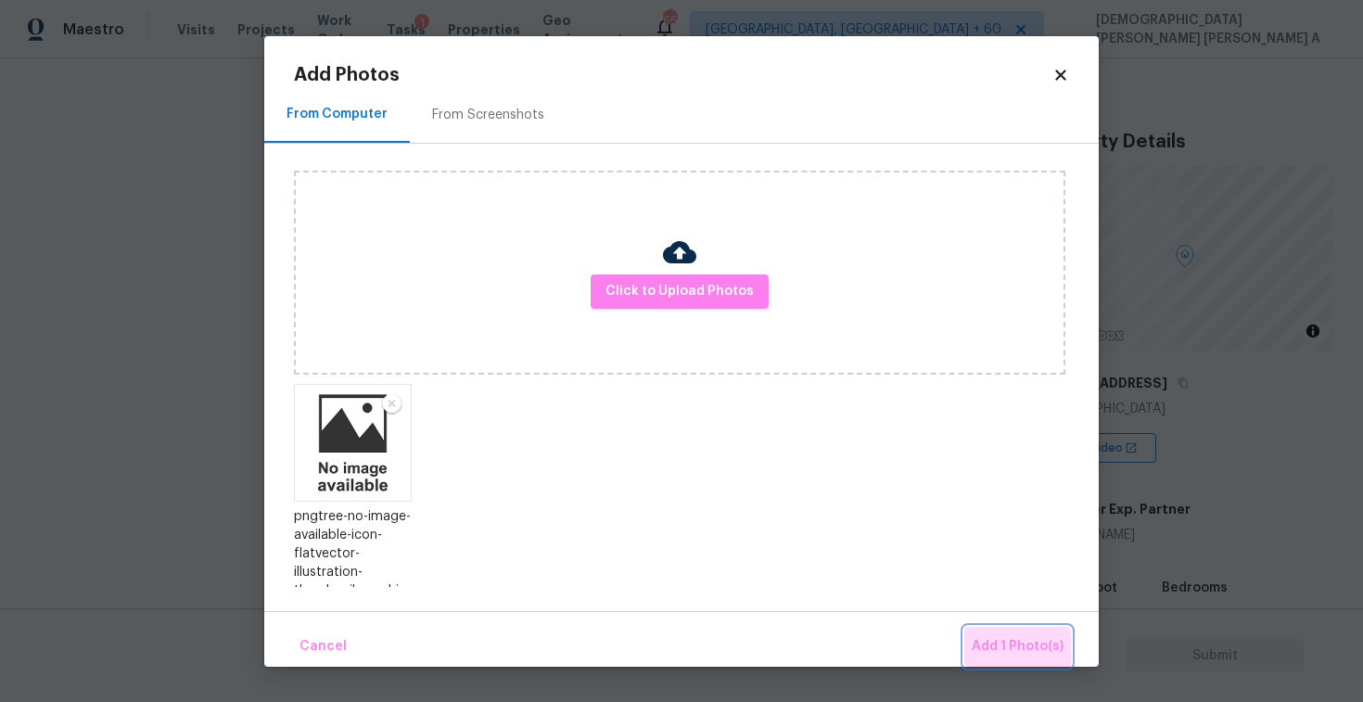
click at [1004, 657] on span "Add 1 Photo(s)" at bounding box center [1018, 646] width 92 height 23
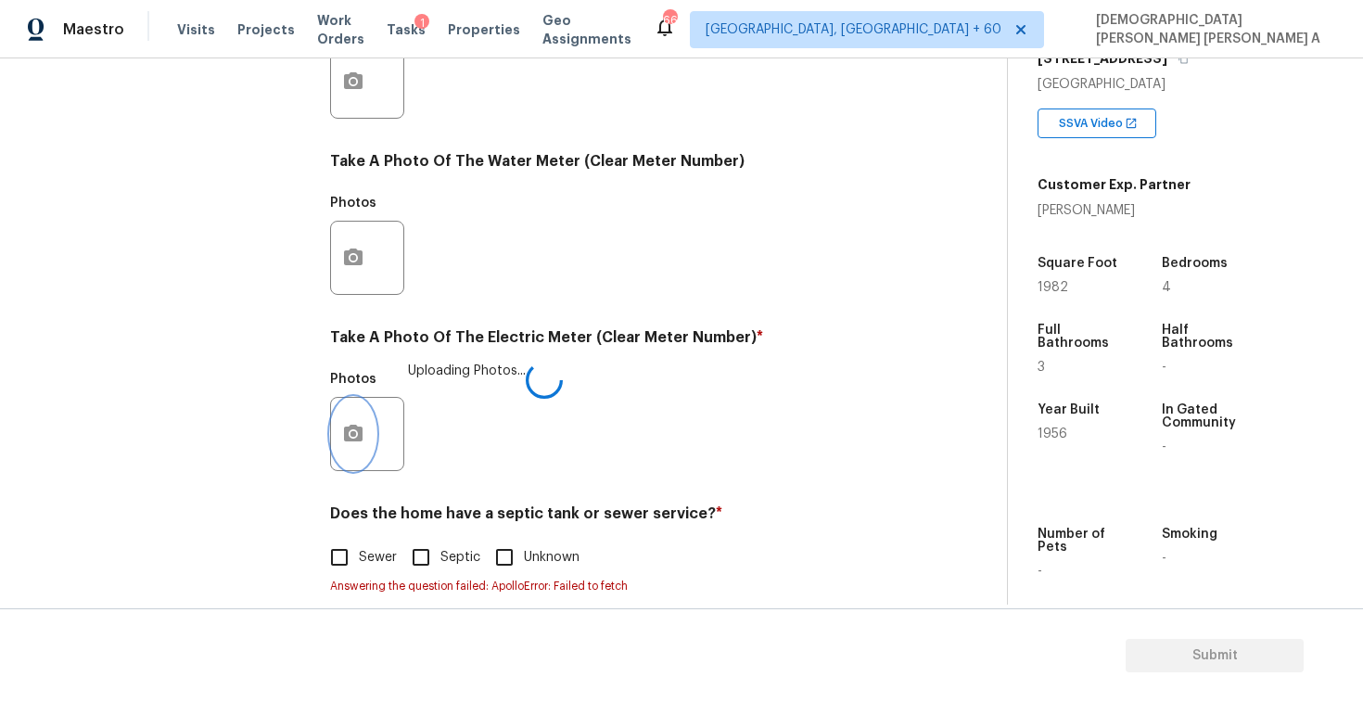
scroll to position [687, 0]
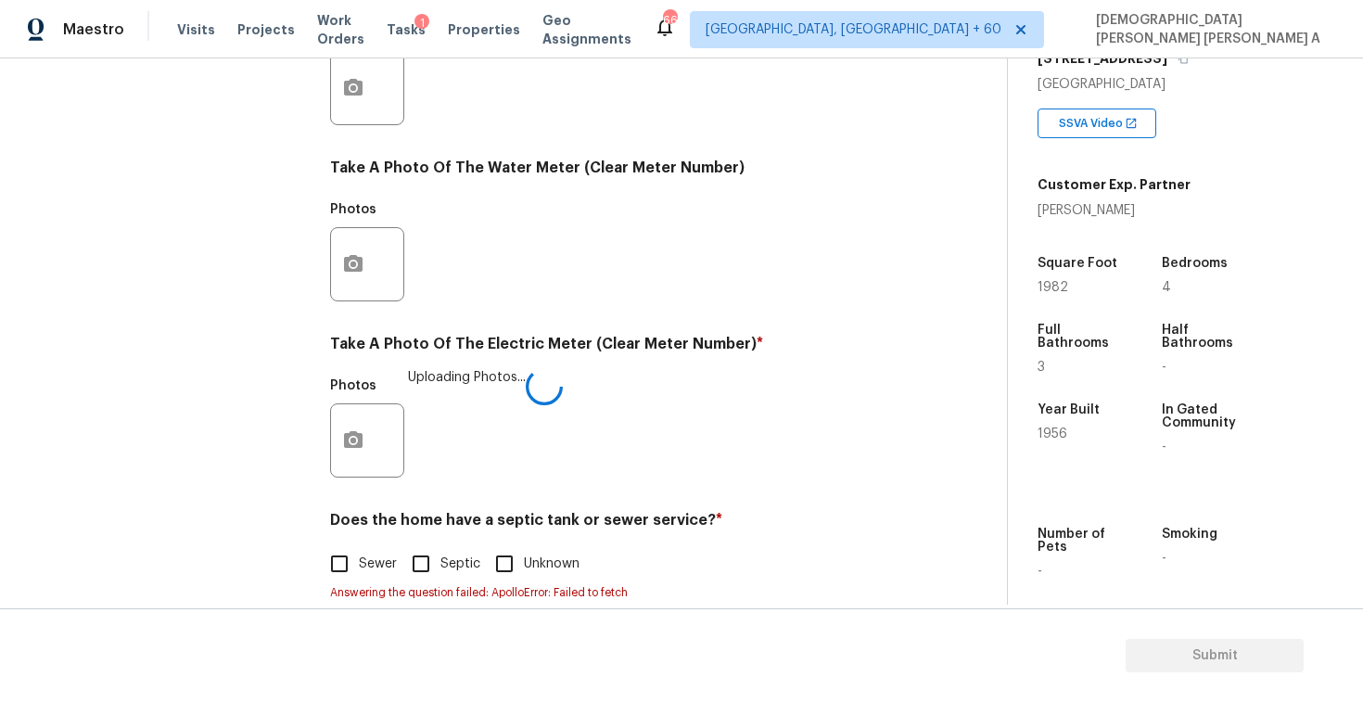
click at [429, 570] on input "Septic" at bounding box center [421, 563] width 39 height 39
checkbox input "true"
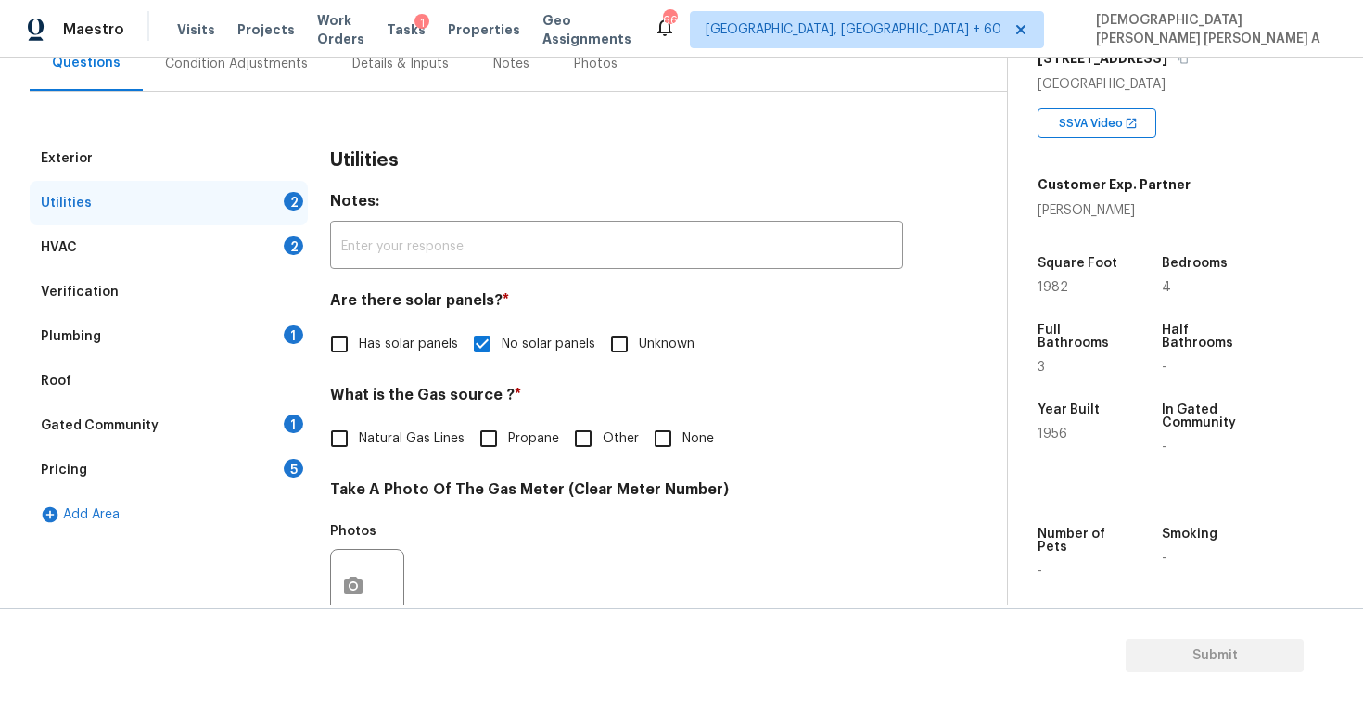
scroll to position [191, 0]
click at [351, 437] on input "Natural Gas Lines" at bounding box center [339, 436] width 39 height 39
checkbox input "true"
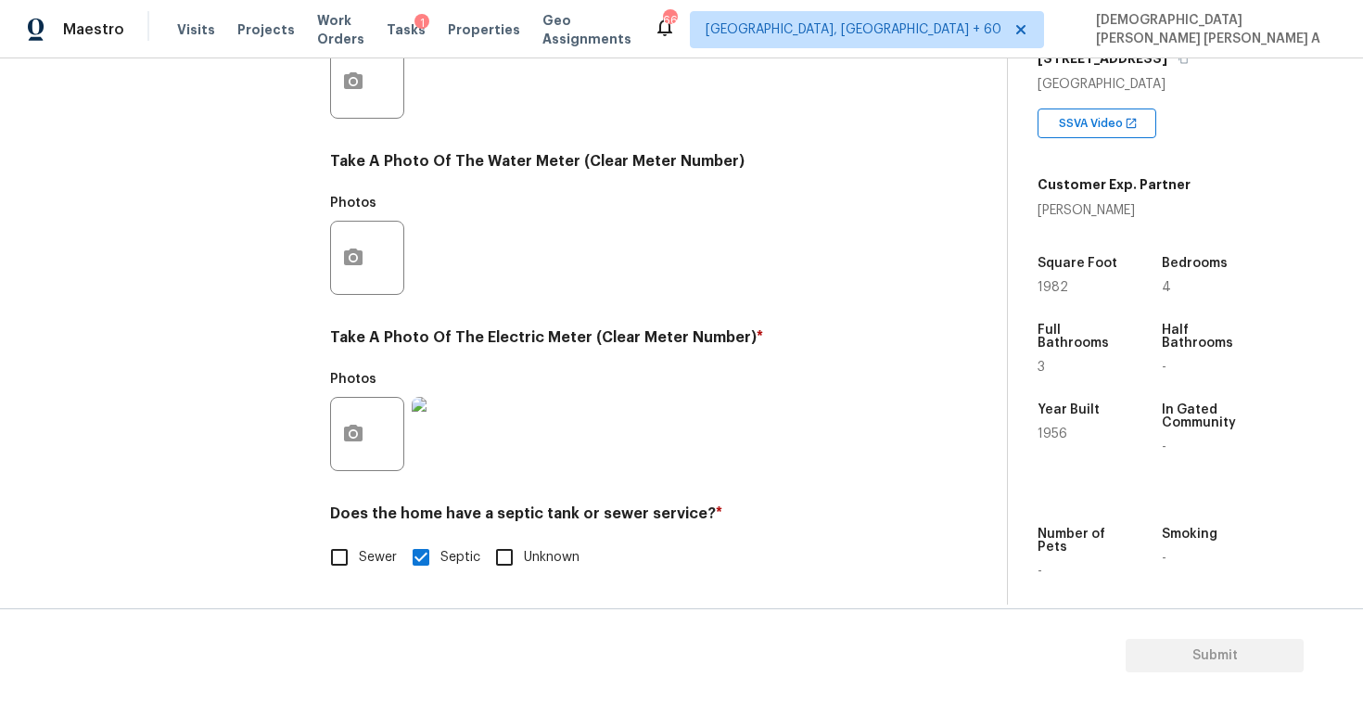
scroll to position [200, 0]
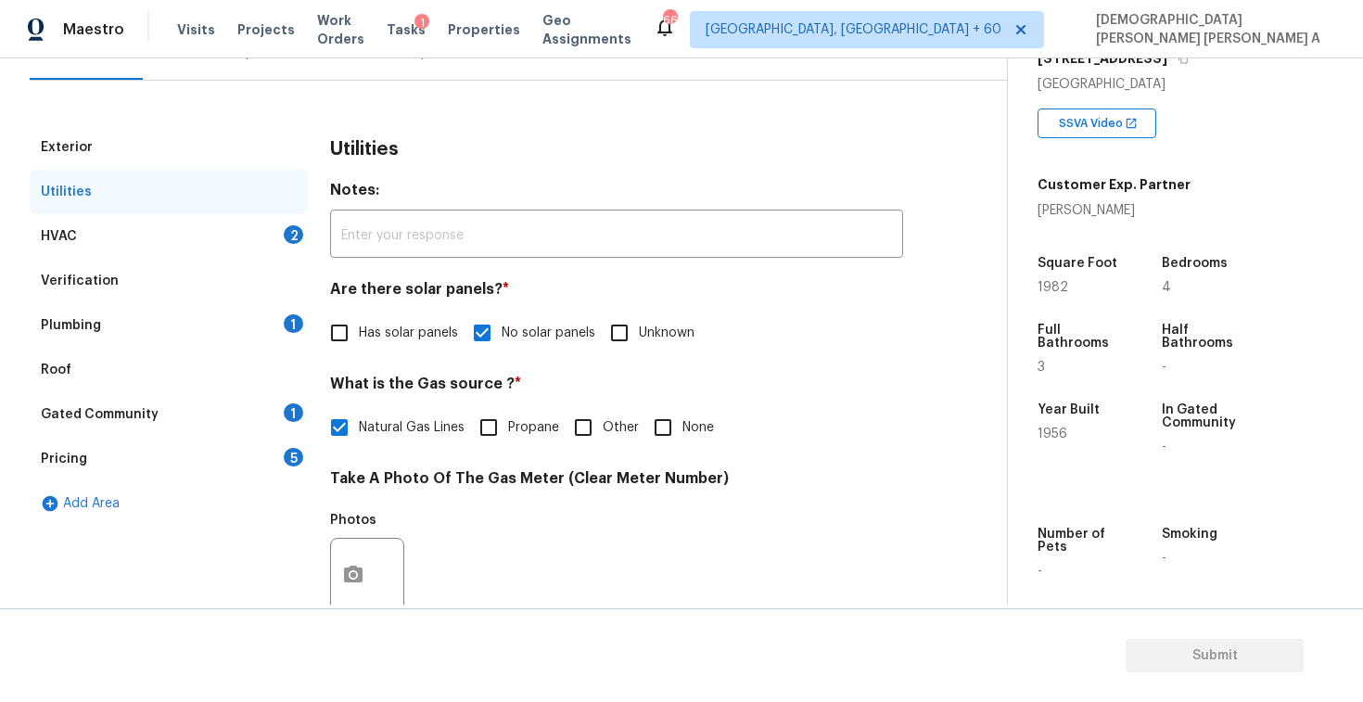
click at [257, 232] on div "HVAC 2" at bounding box center [169, 236] width 278 height 45
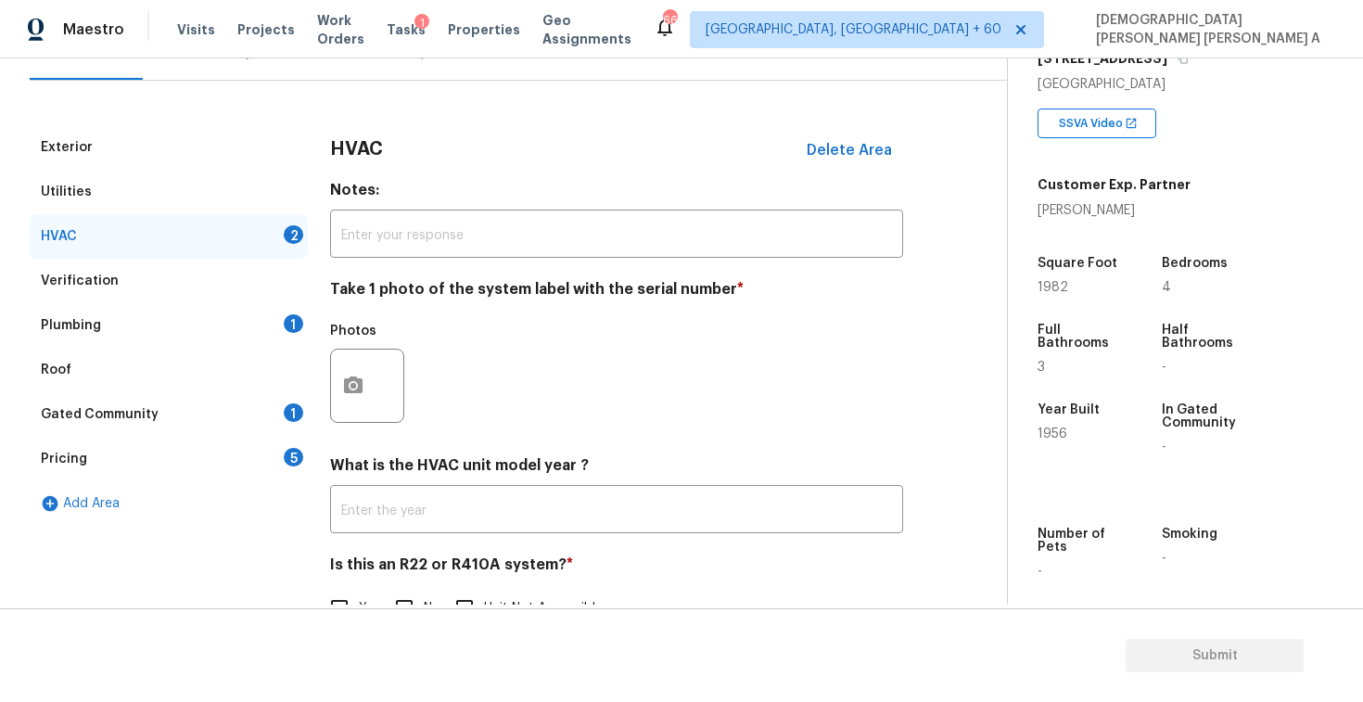
scroll to position [252, 0]
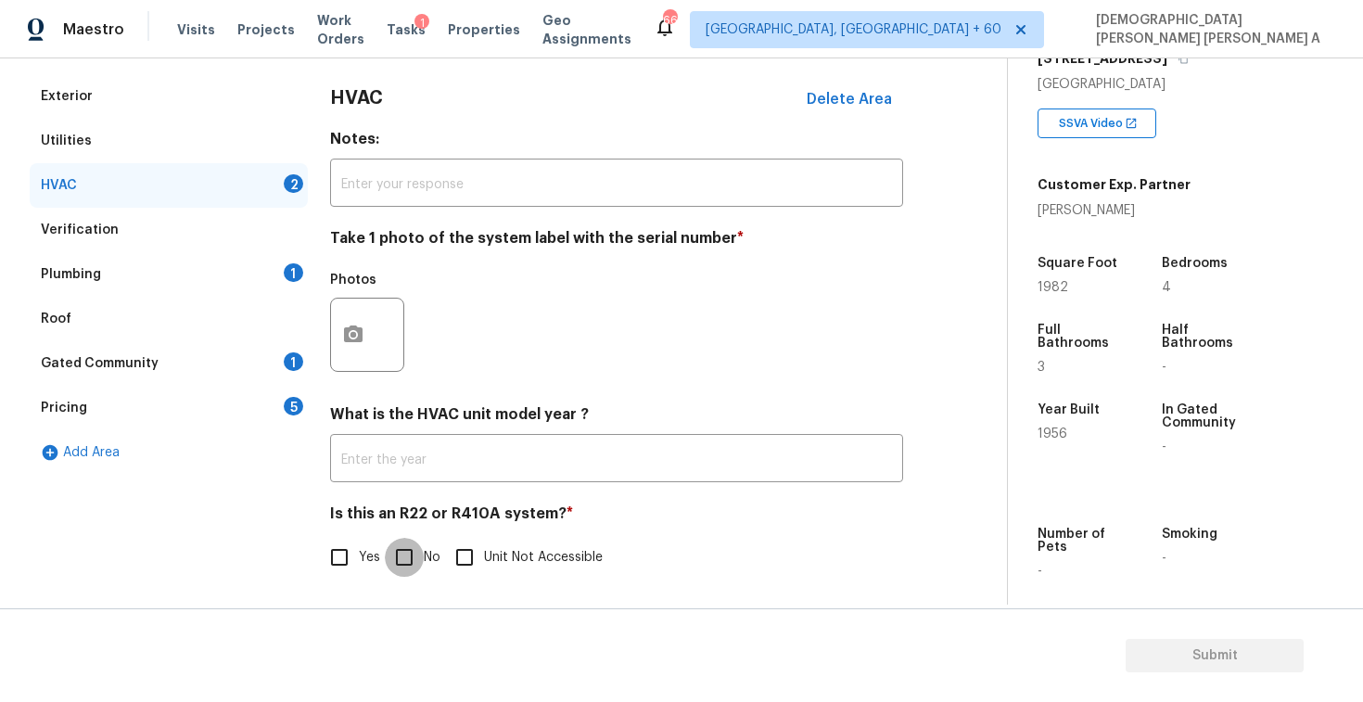
click at [401, 547] on input "No" at bounding box center [404, 557] width 39 height 39
checkbox input "true"
click at [348, 307] on button "button" at bounding box center [353, 334] width 45 height 72
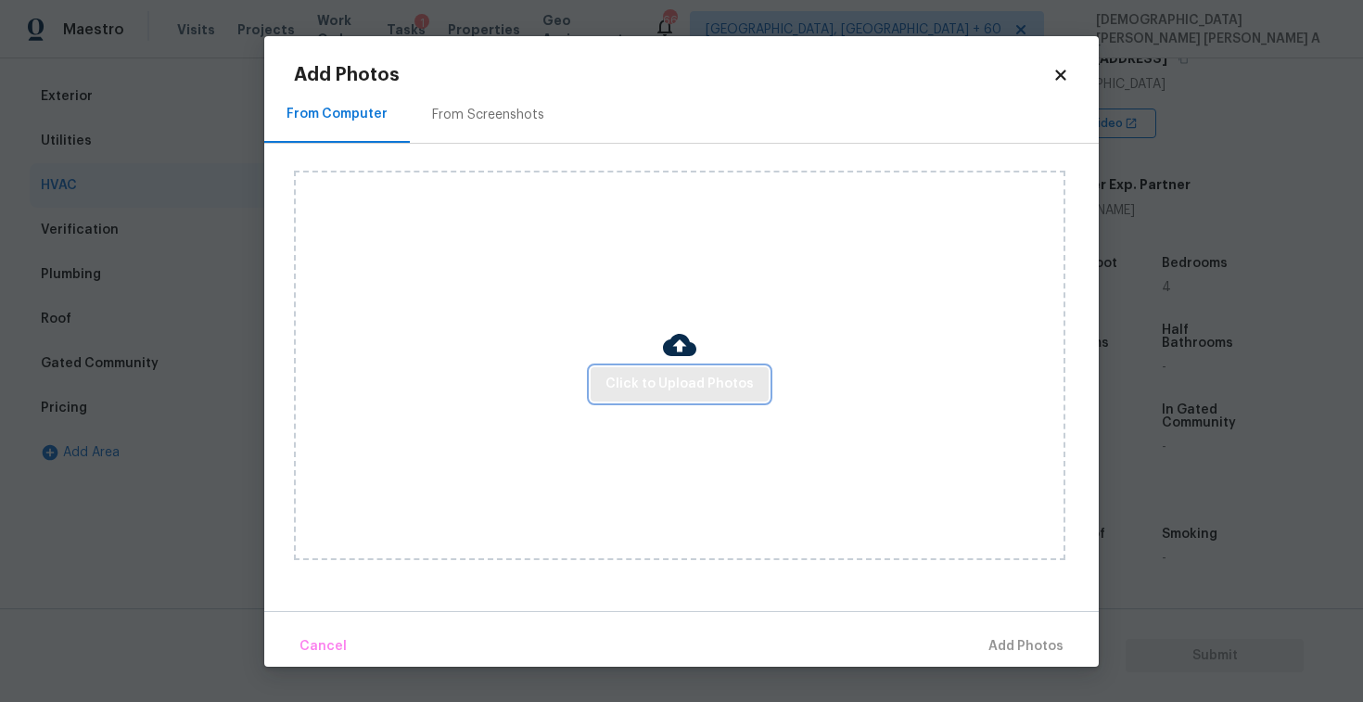
click at [669, 382] on span "Click to Upload Photos" at bounding box center [680, 384] width 148 height 23
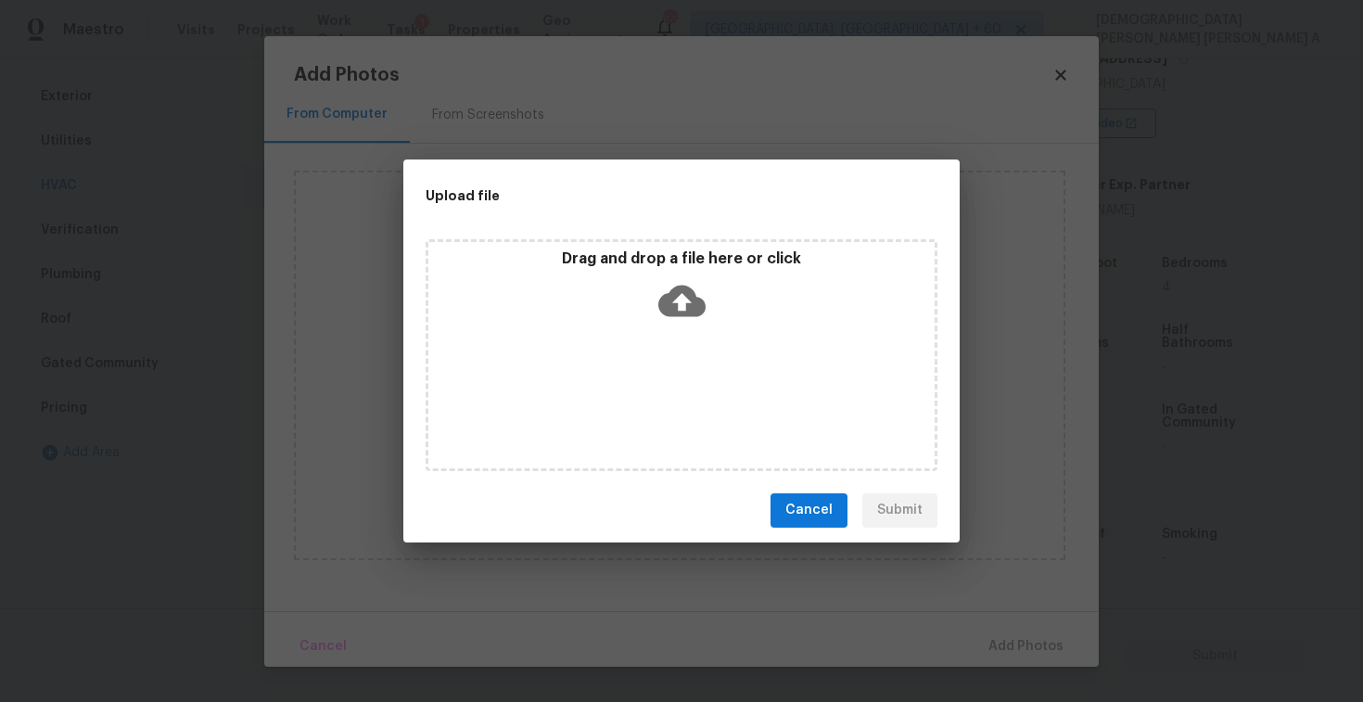
click at [670, 326] on div "Drag and drop a file here or click" at bounding box center [682, 289] width 506 height 80
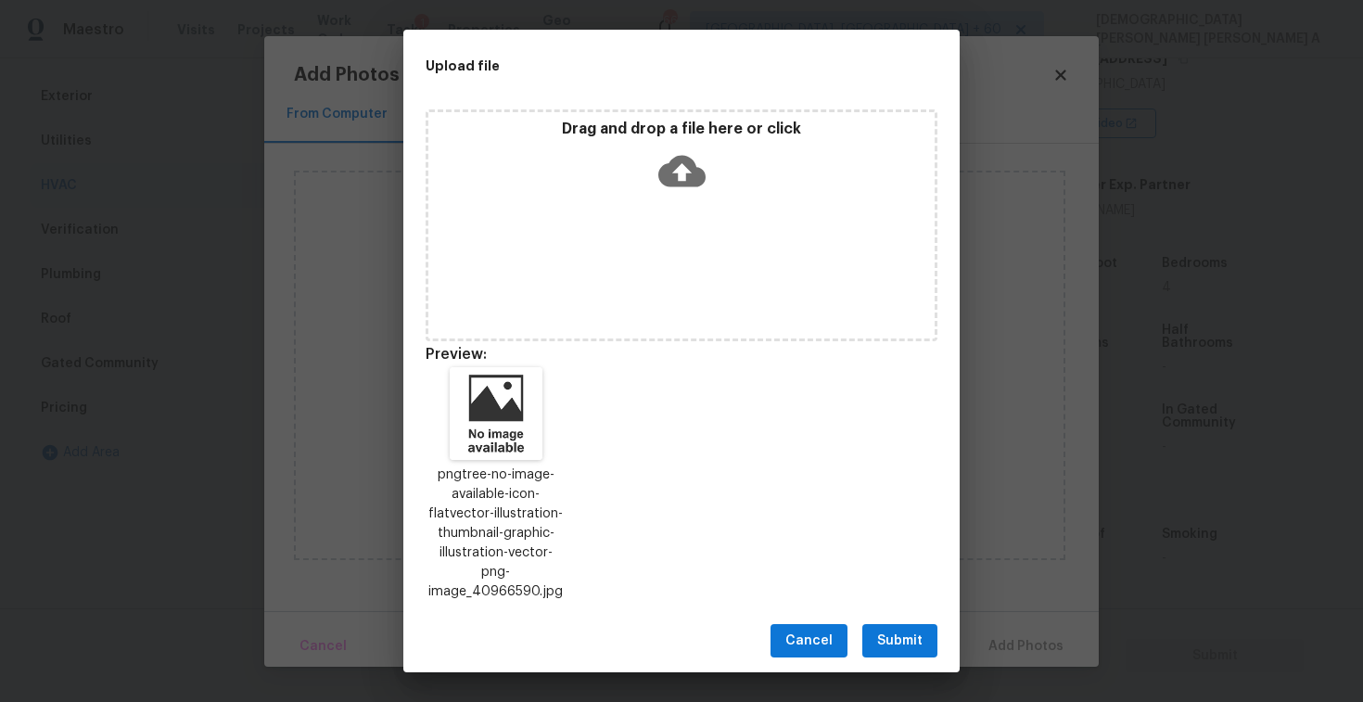
click at [889, 632] on span "Submit" at bounding box center [899, 641] width 45 height 23
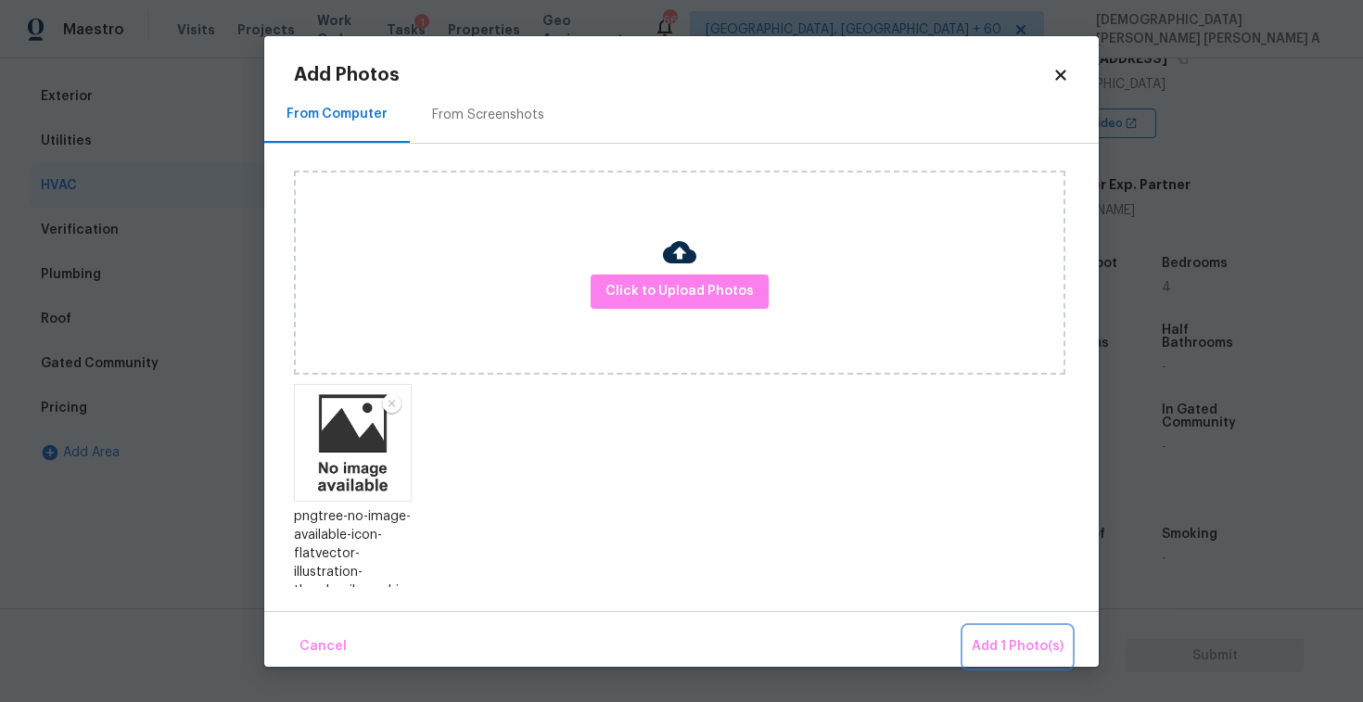
click at [975, 640] on span "Add 1 Photo(s)" at bounding box center [1018, 646] width 92 height 23
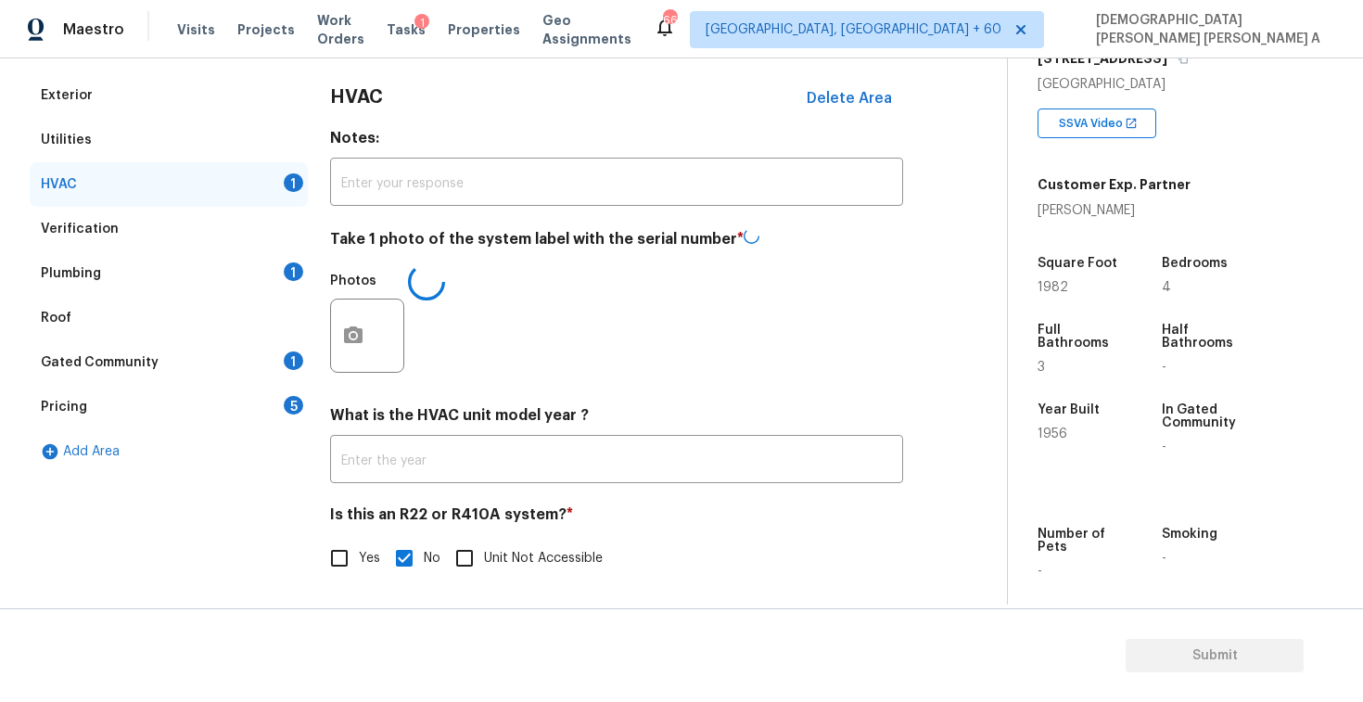
click at [220, 265] on div "Plumbing 1" at bounding box center [169, 273] width 278 height 45
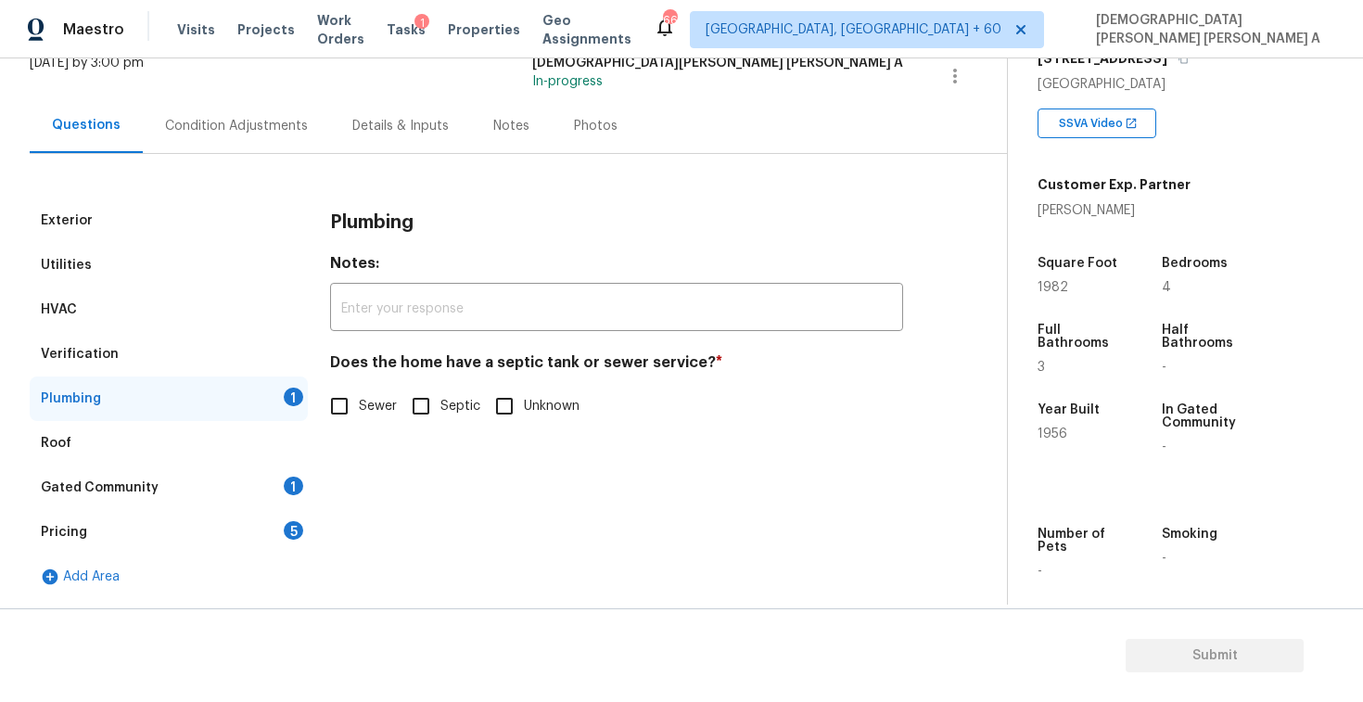
scroll to position [127, 0]
click at [429, 407] on input "Septic" at bounding box center [421, 406] width 39 height 39
checkbox input "true"
click at [251, 487] on div "Gated Community 1" at bounding box center [169, 488] width 278 height 45
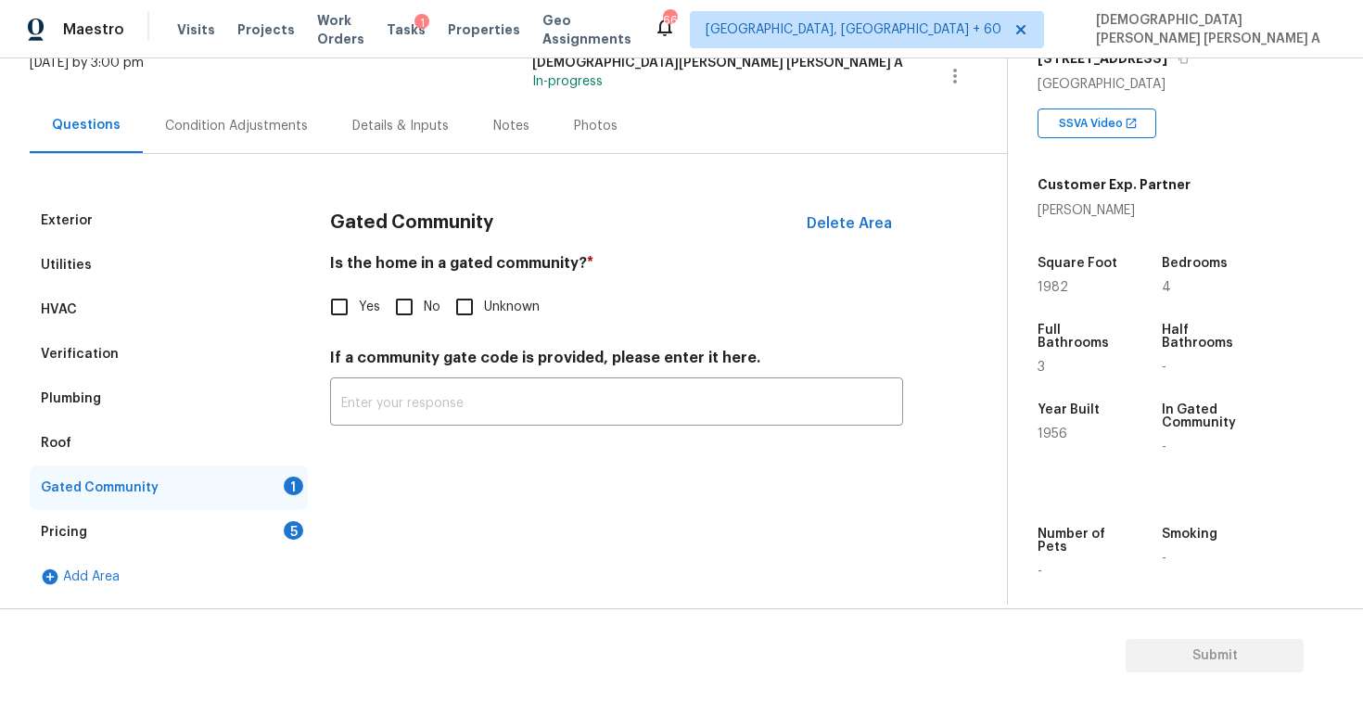
click at [392, 310] on input "No" at bounding box center [404, 307] width 39 height 39
checkbox input "true"
click at [178, 537] on div "Pricing 5" at bounding box center [169, 532] width 278 height 45
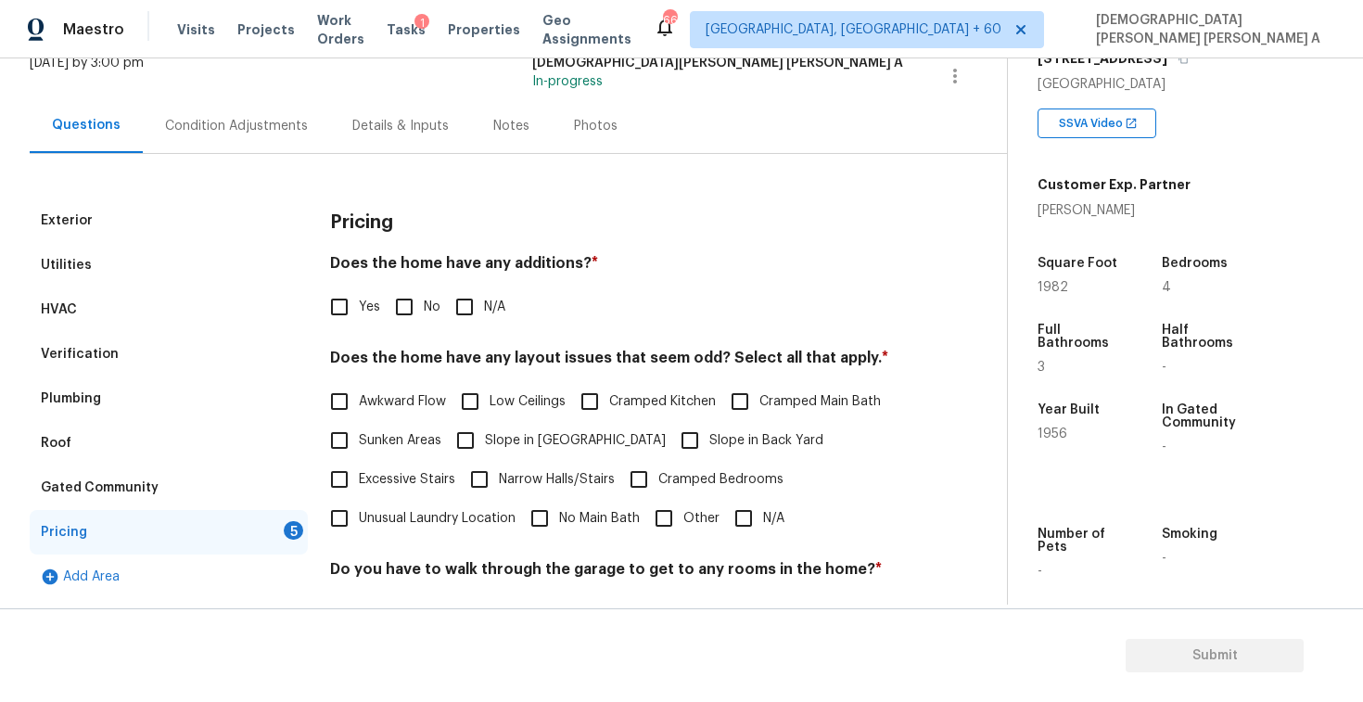
click at [397, 312] on input "No" at bounding box center [404, 307] width 39 height 39
checkbox input "true"
click at [748, 518] on input "N/A" at bounding box center [743, 520] width 39 height 39
checkbox input "true"
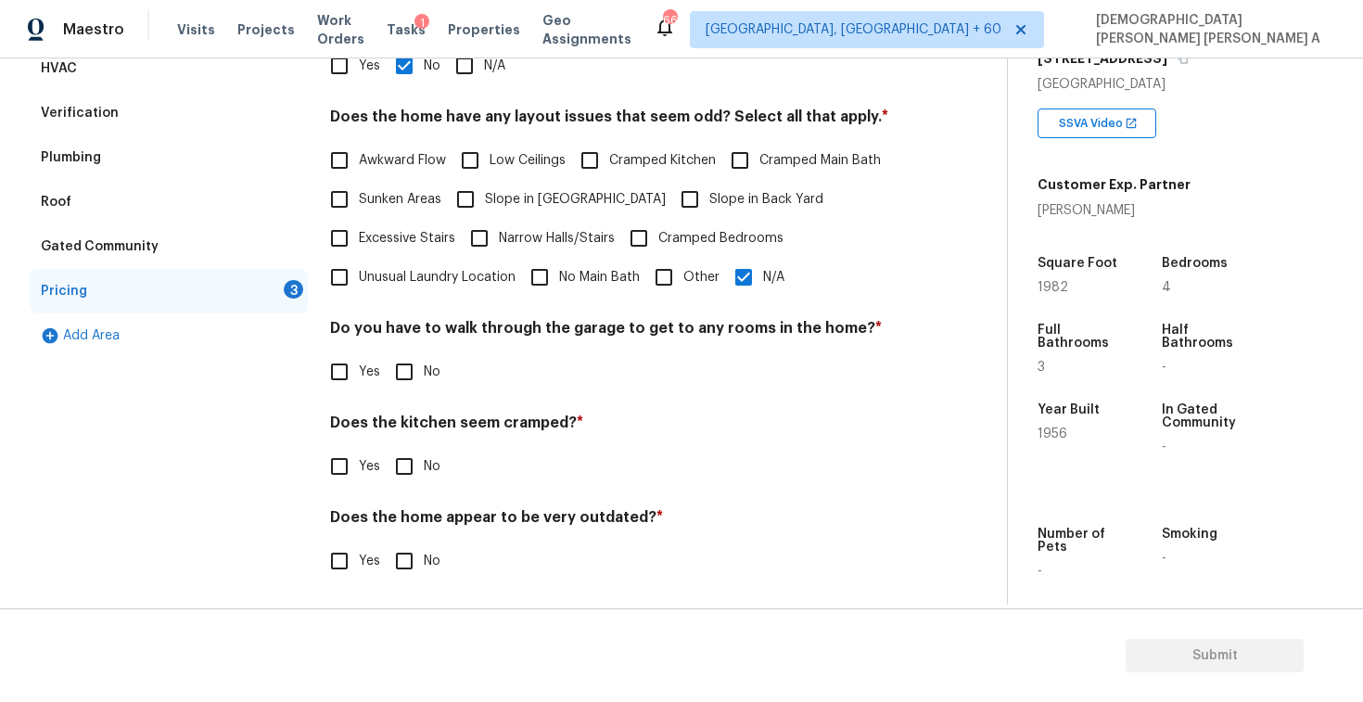
scroll to position [372, 0]
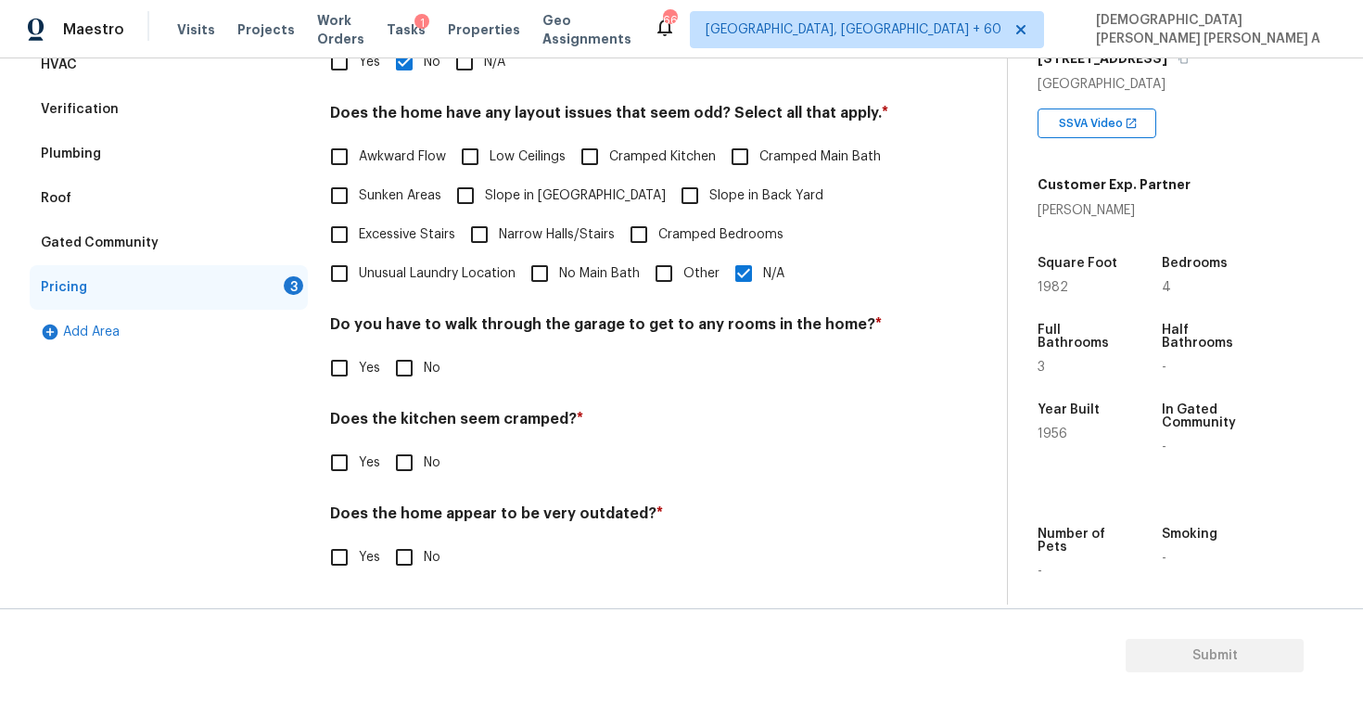
click at [399, 337] on h4 "Do you have to walk through the garage to get to any rooms in the home? *" at bounding box center [616, 328] width 573 height 26
click at [399, 352] on input "No" at bounding box center [404, 368] width 39 height 39
checkbox input "true"
click at [401, 462] on input "No" at bounding box center [404, 464] width 39 height 39
checkbox input "true"
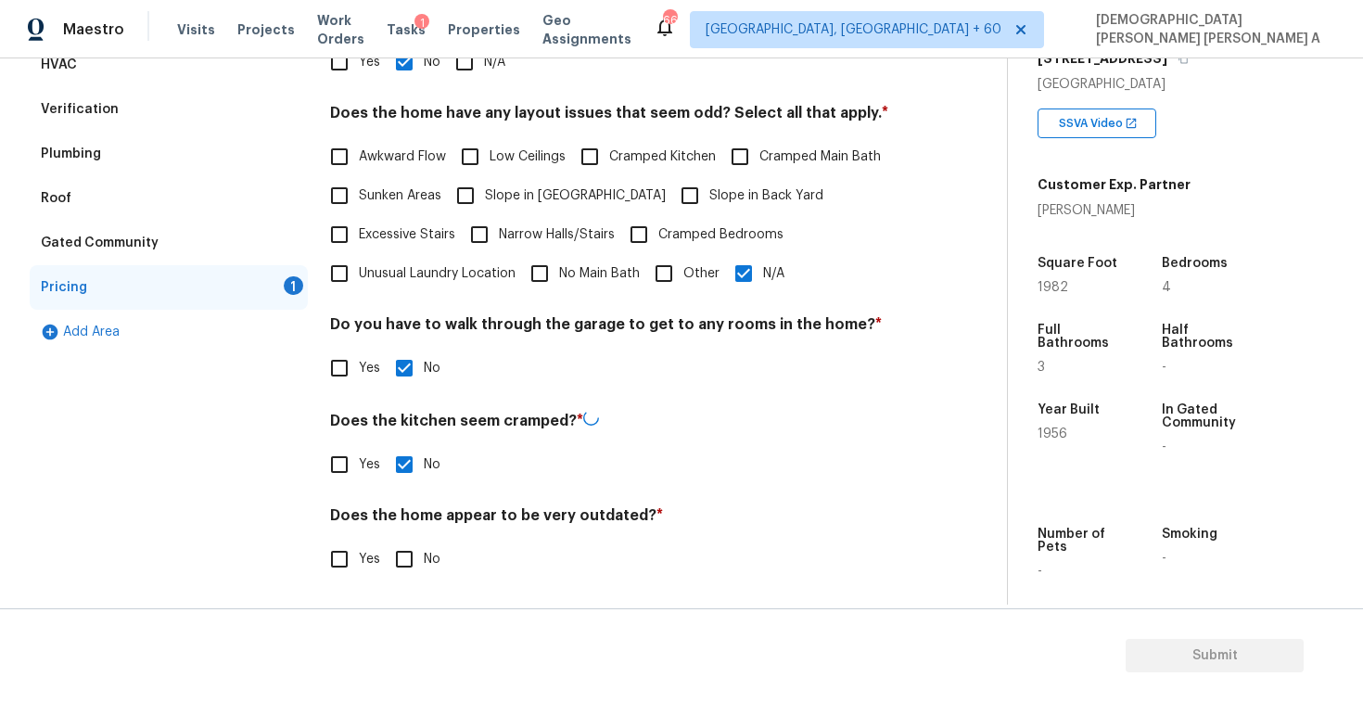
click at [405, 555] on input "No" at bounding box center [404, 559] width 39 height 39
checkbox input "true"
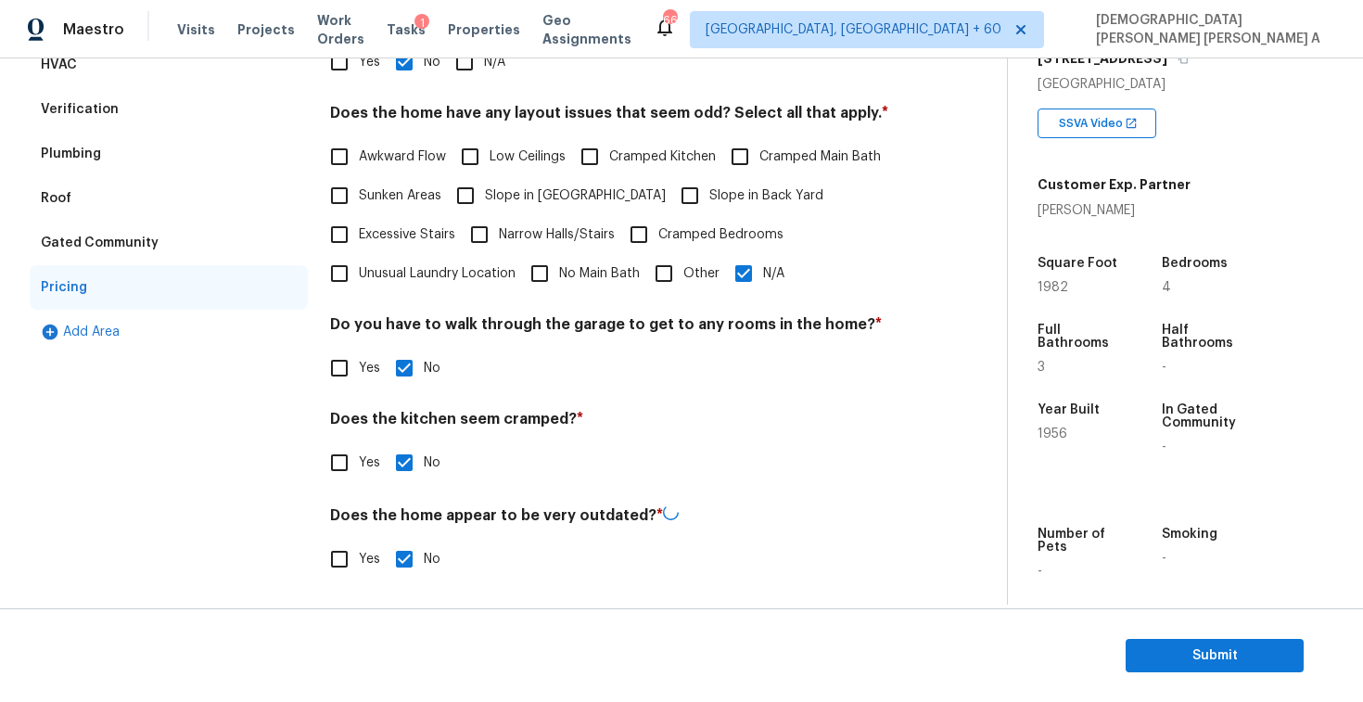
scroll to position [31, 0]
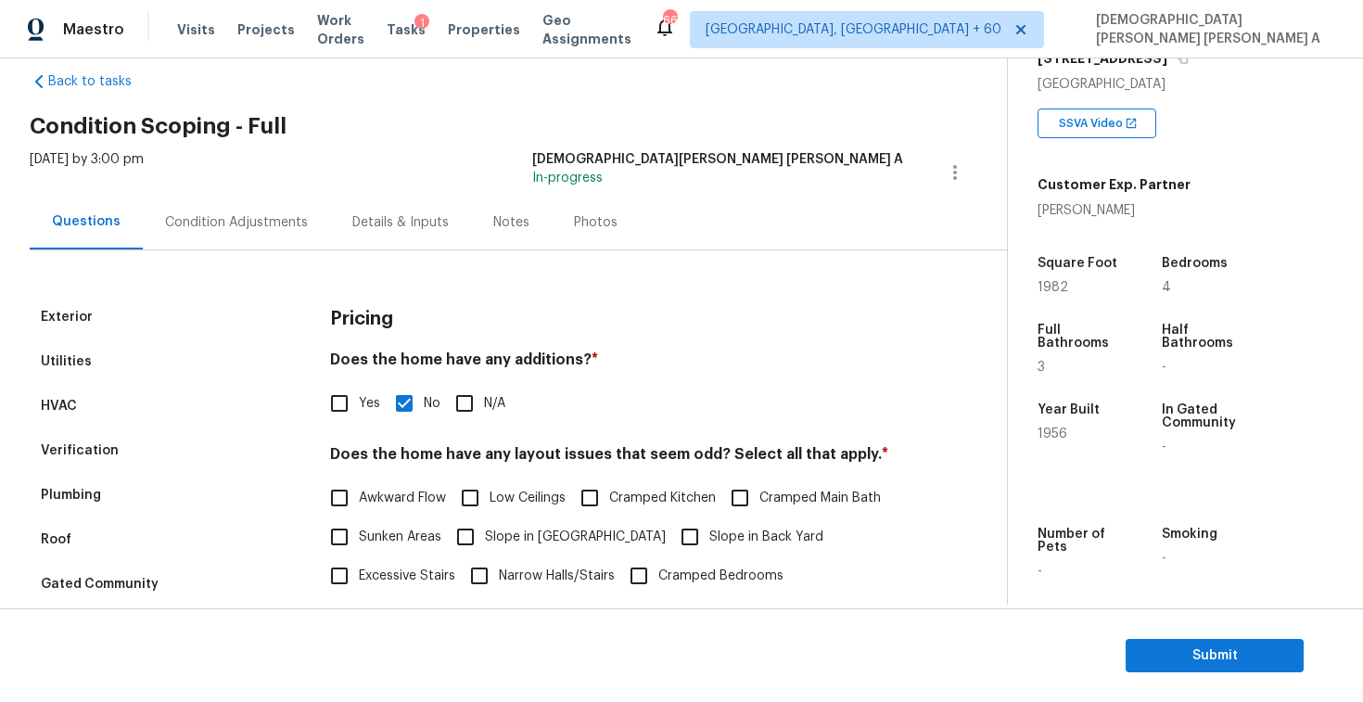
click at [575, 213] on div "Photos" at bounding box center [596, 222] width 44 height 19
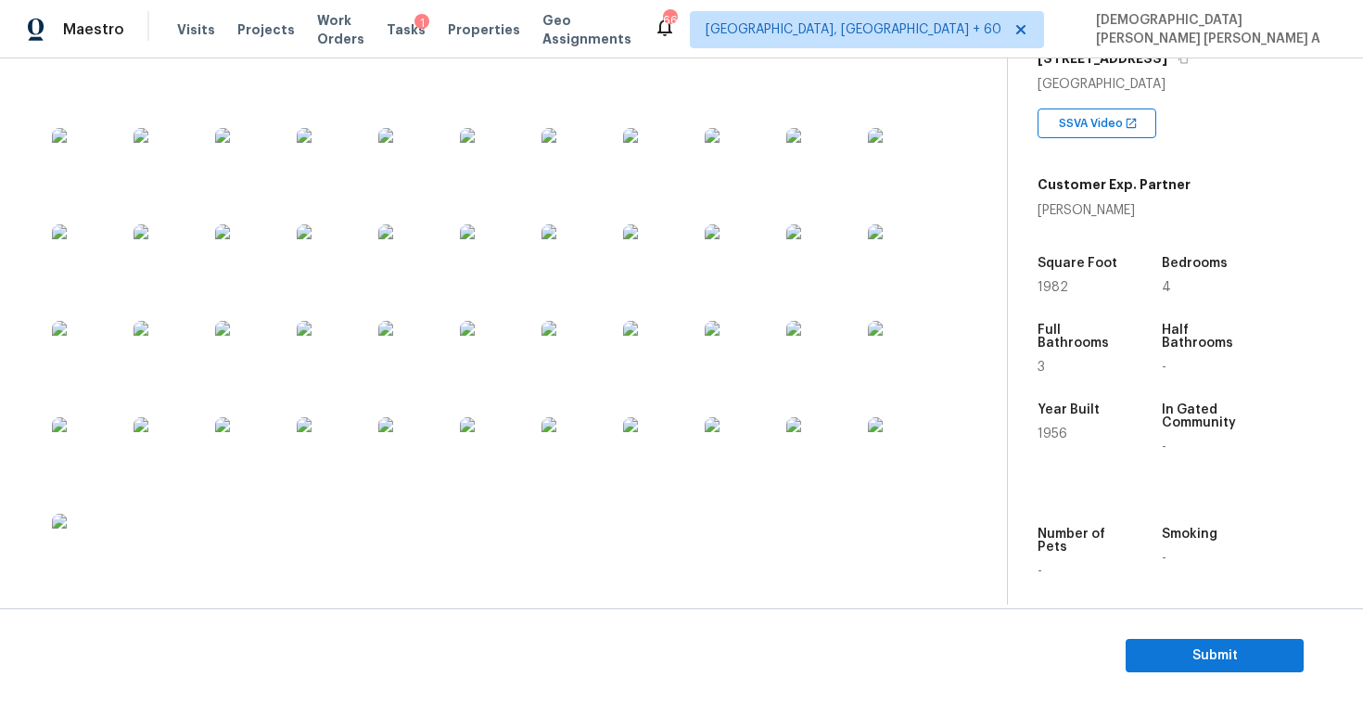
scroll to position [3507, 0]
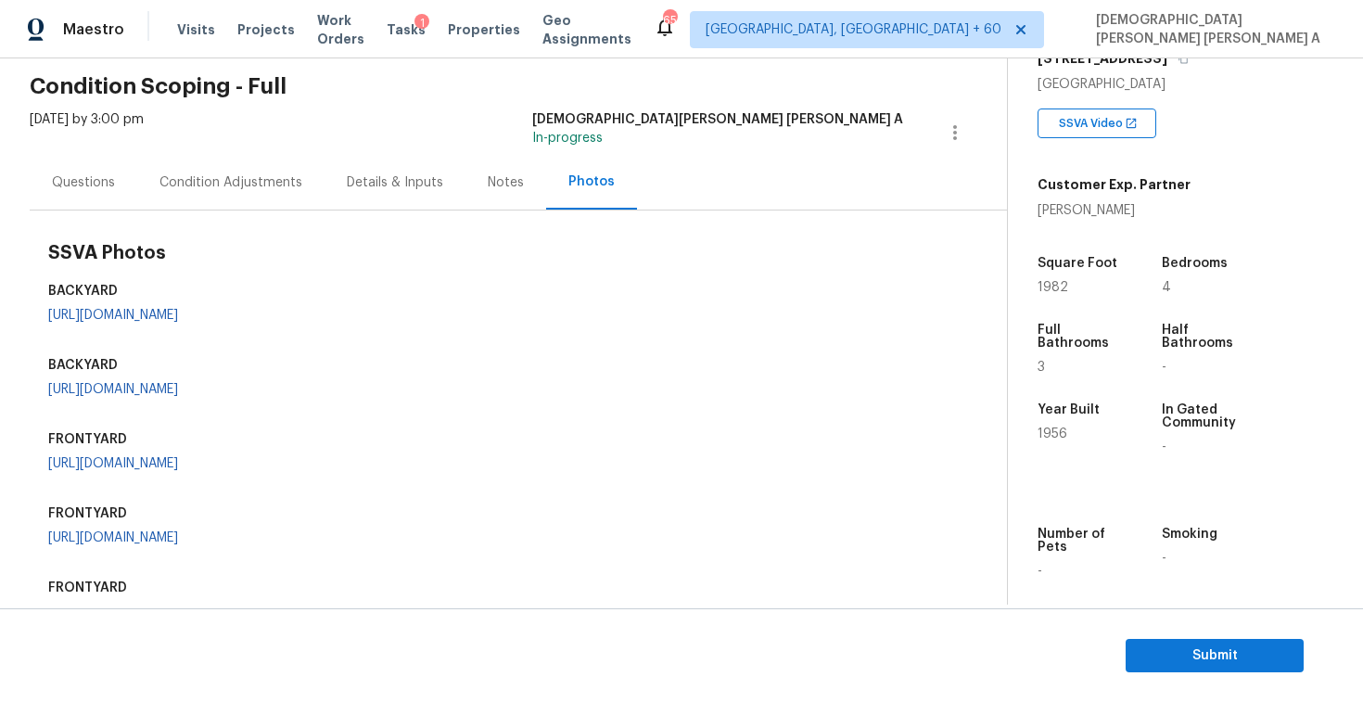
scroll to position [57, 0]
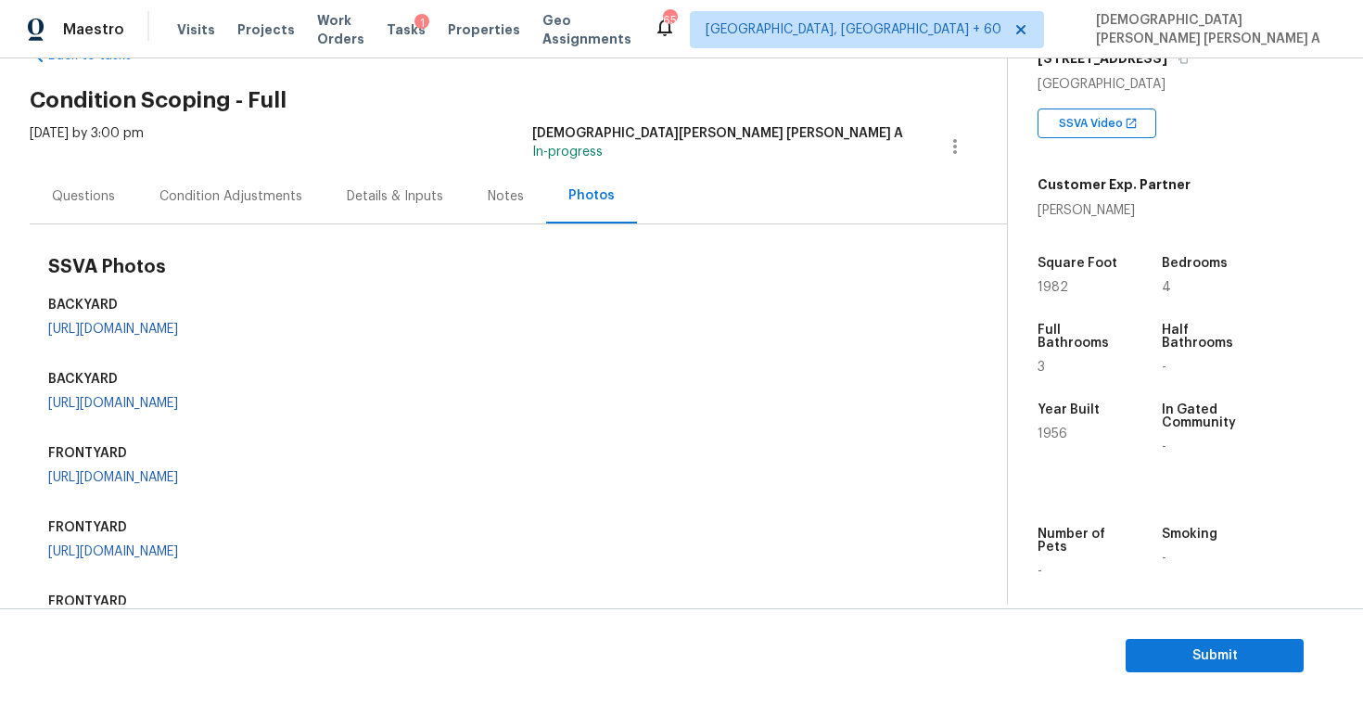
click at [218, 212] on div "Condition Adjustments" at bounding box center [230, 196] width 187 height 55
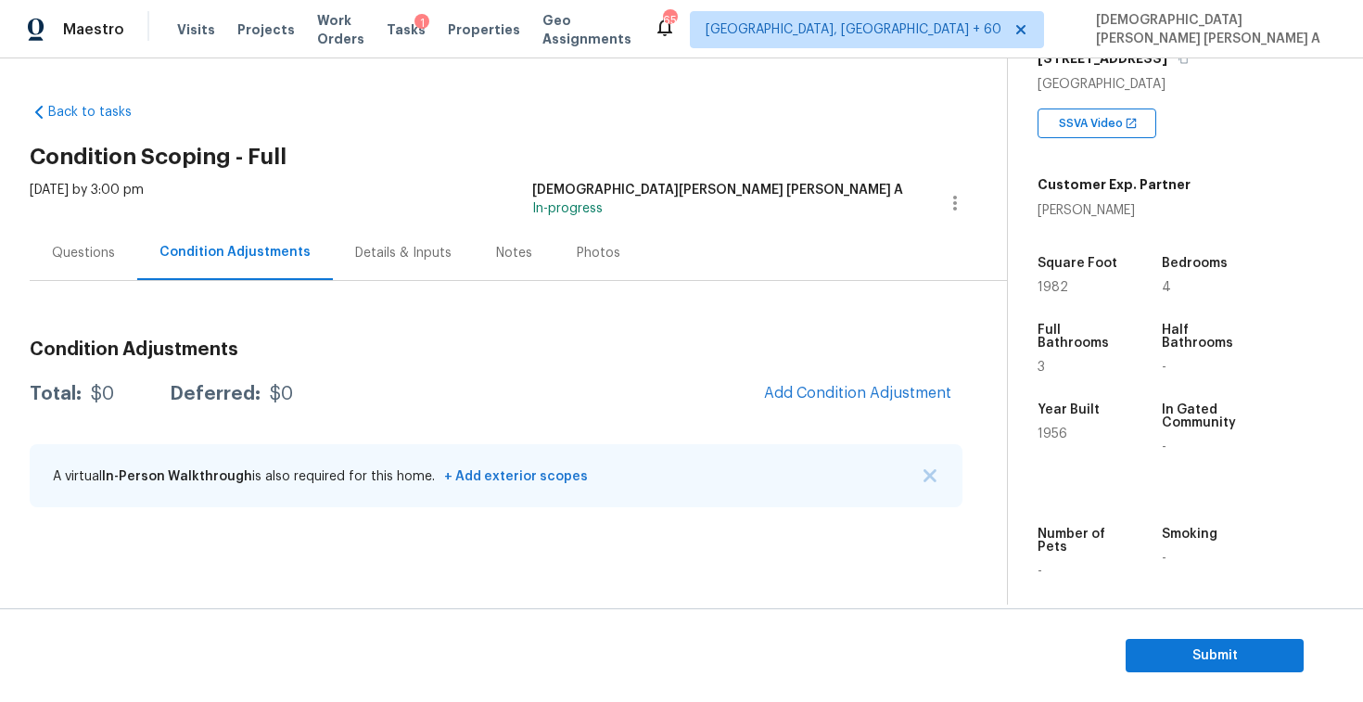
click at [578, 252] on div "Photos" at bounding box center [599, 253] width 44 height 19
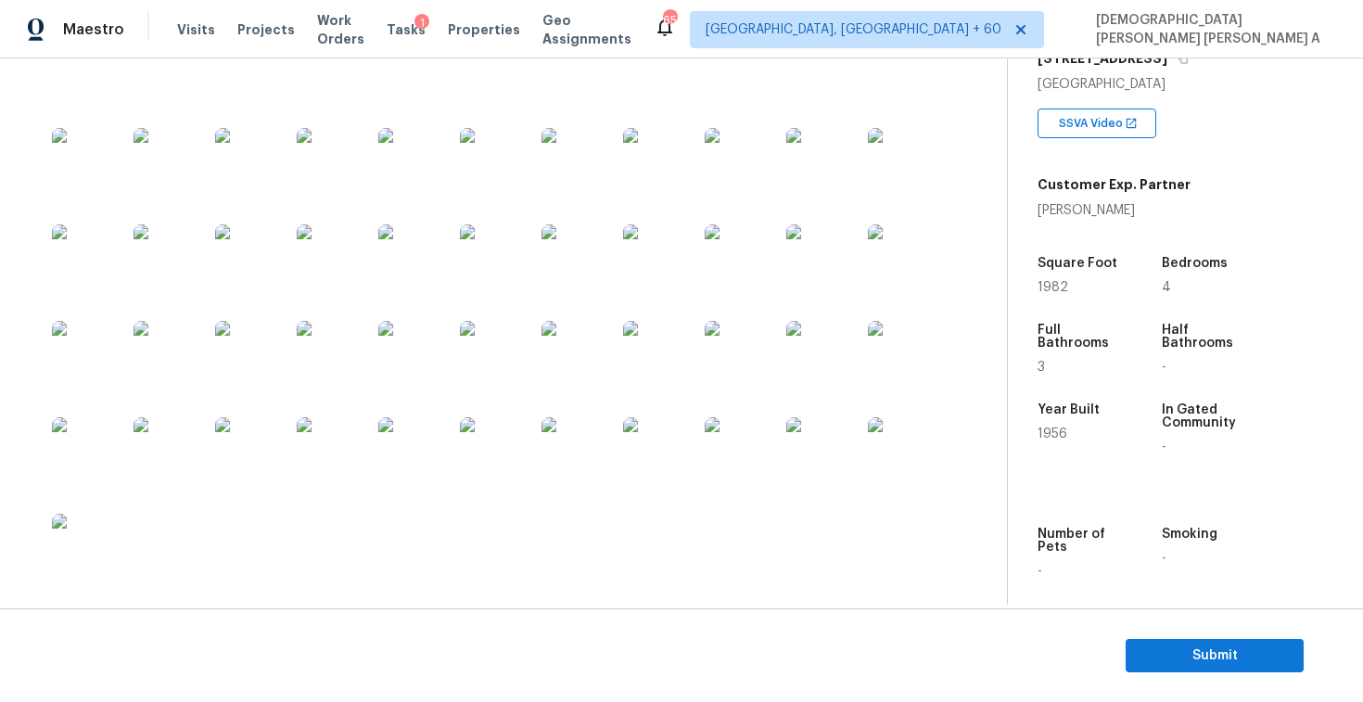
scroll to position [2624, 0]
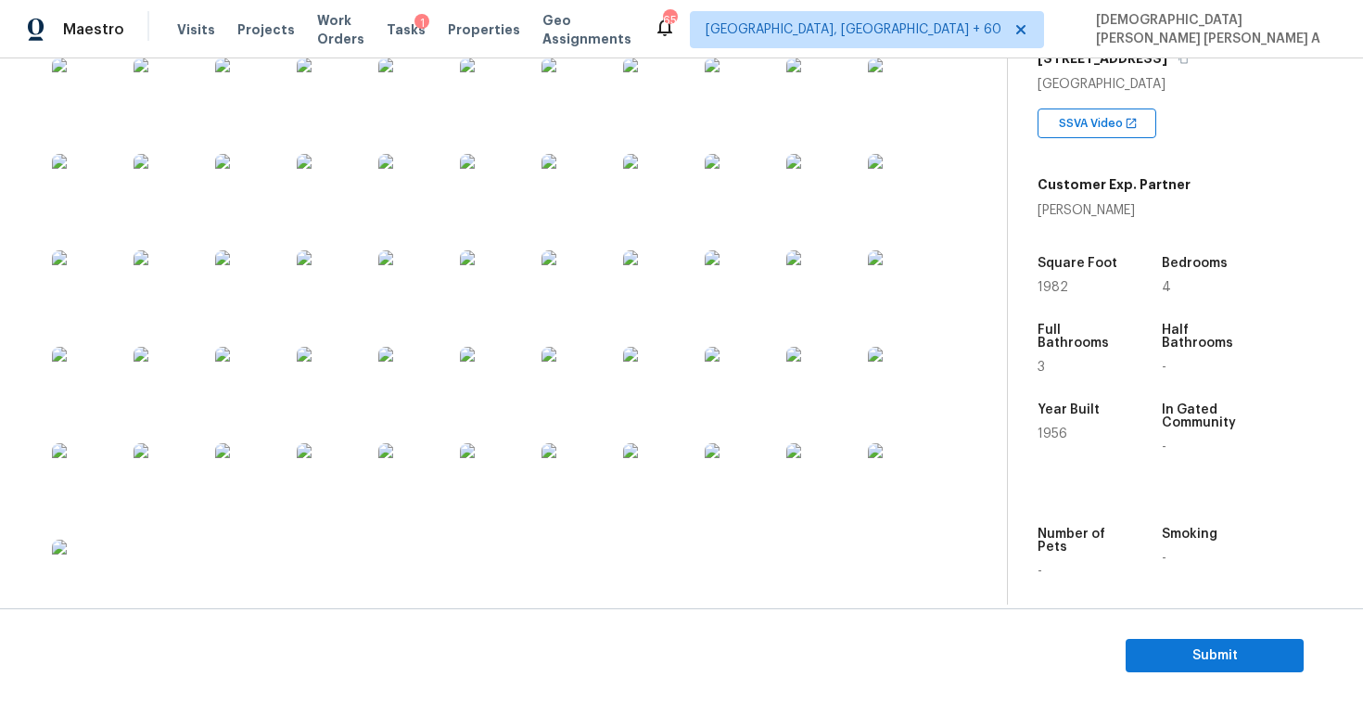
scroll to position [1999, 0]
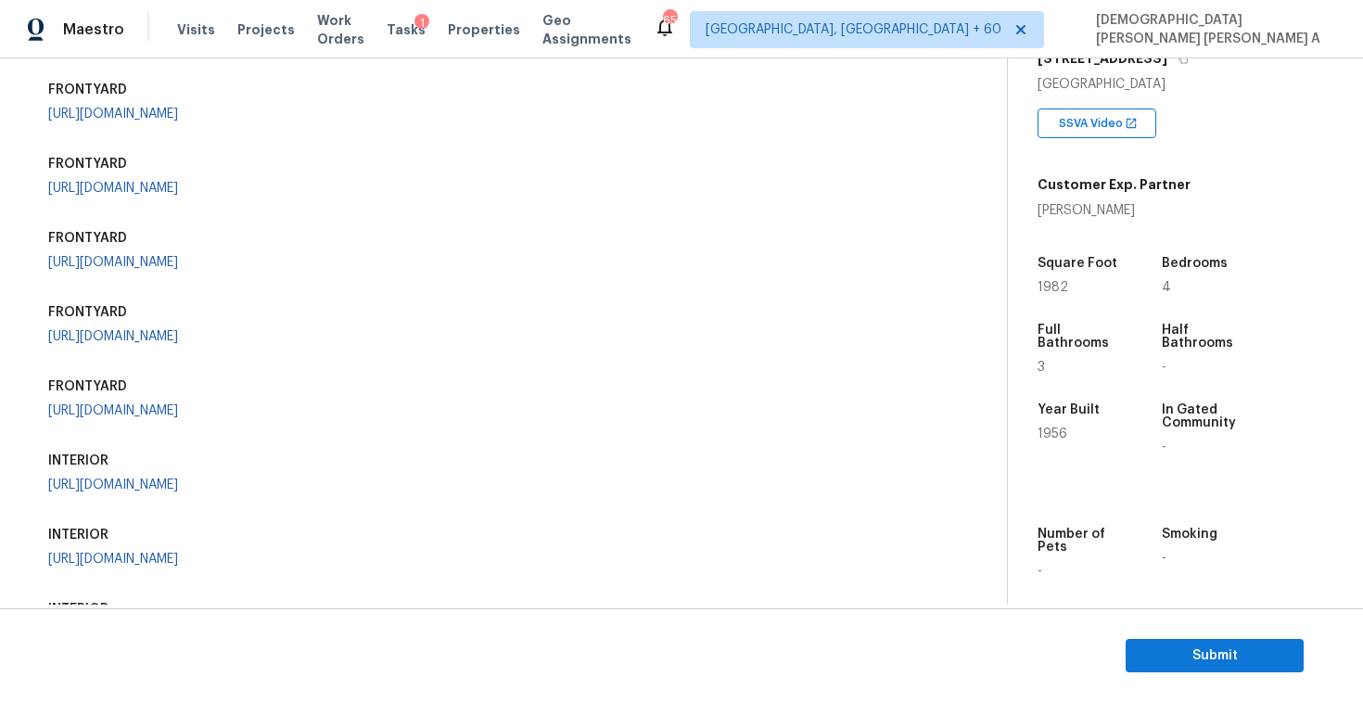
scroll to position [0, 0]
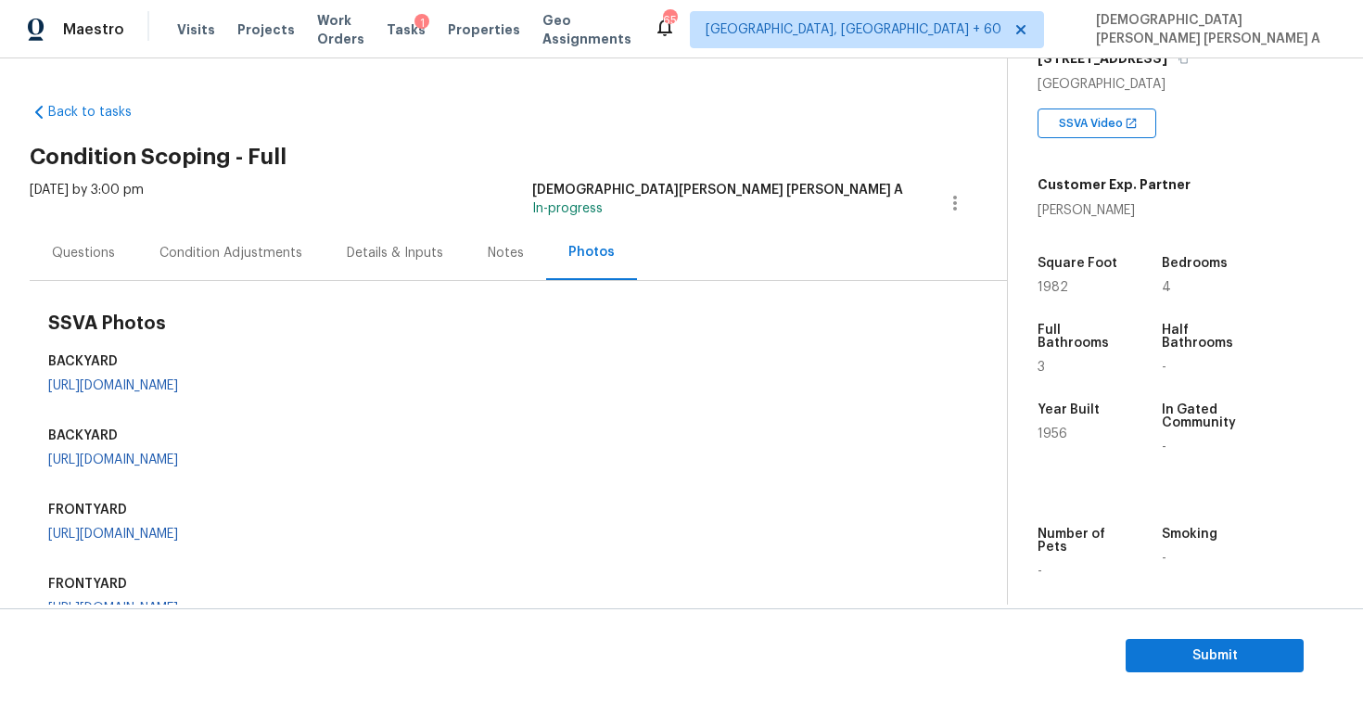
click at [222, 239] on div "Condition Adjustments" at bounding box center [230, 252] width 187 height 55
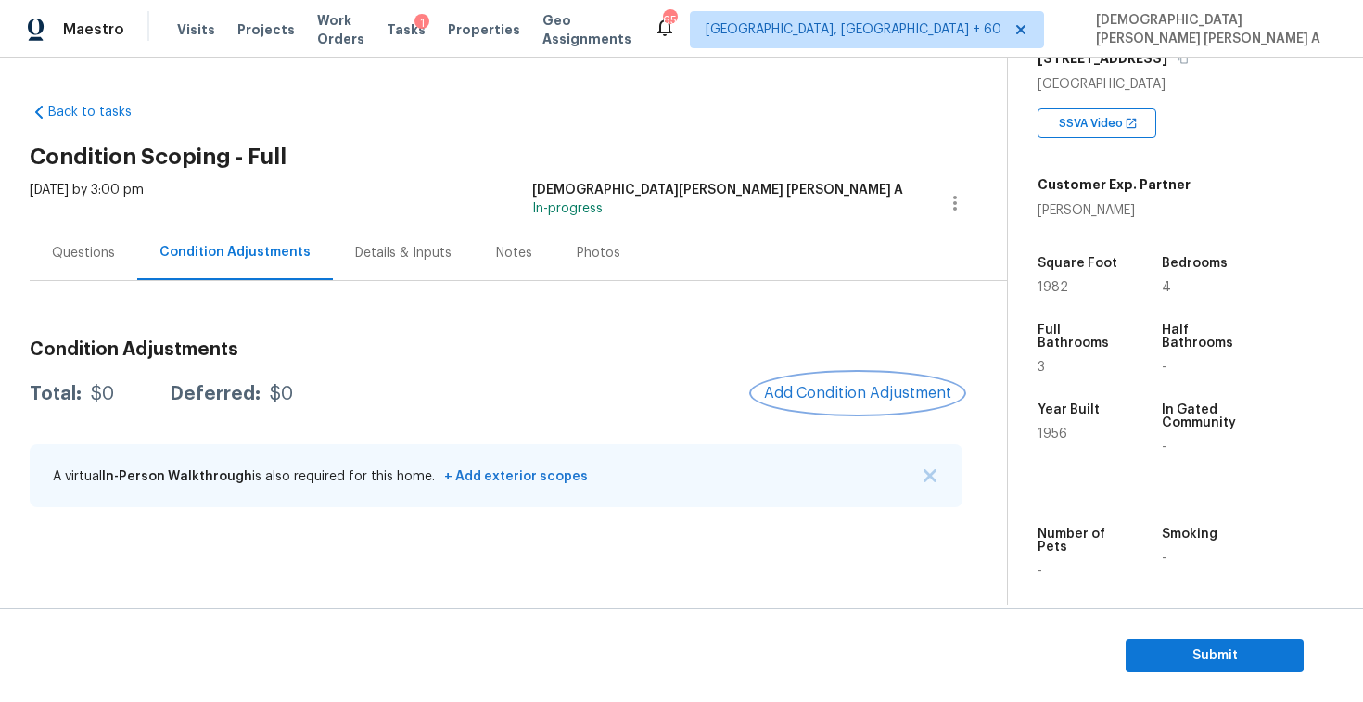
click at [896, 387] on span "Add Condition Adjustment" at bounding box center [857, 393] width 187 height 17
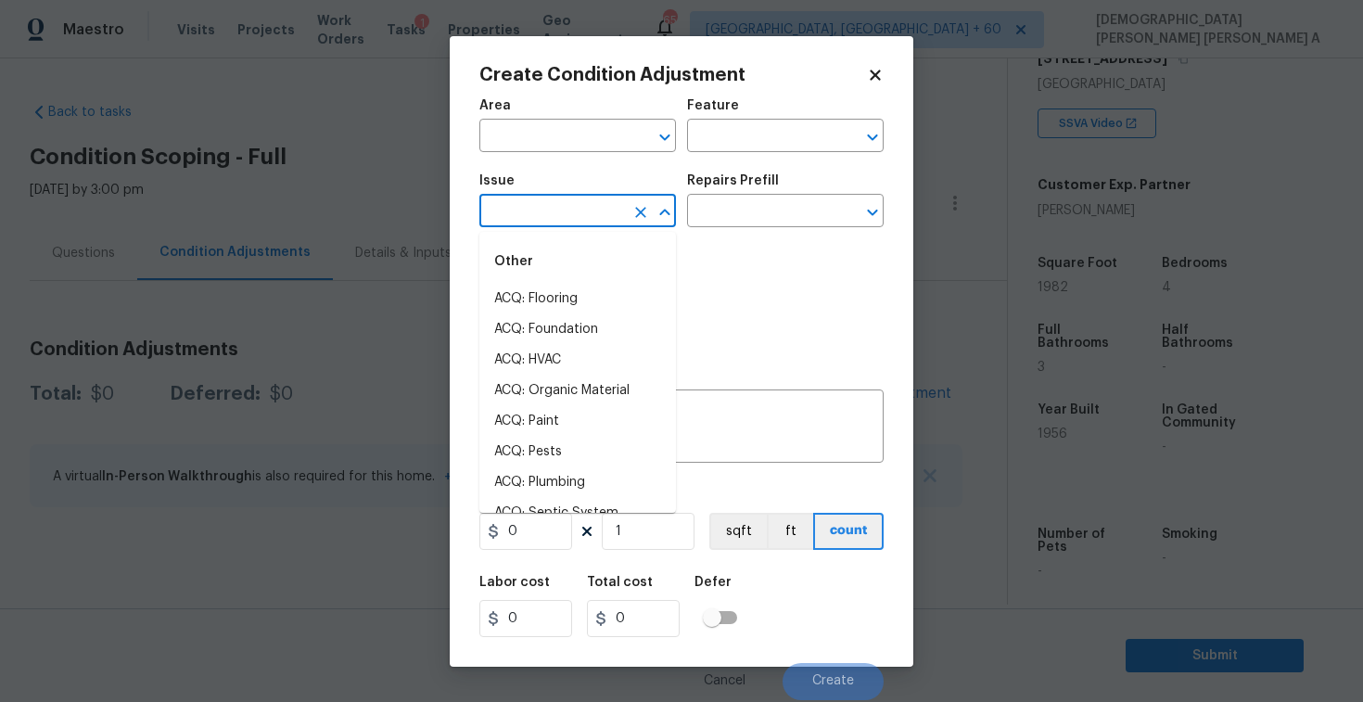
click at [578, 213] on input "text" at bounding box center [552, 212] width 145 height 29
type input "lan"
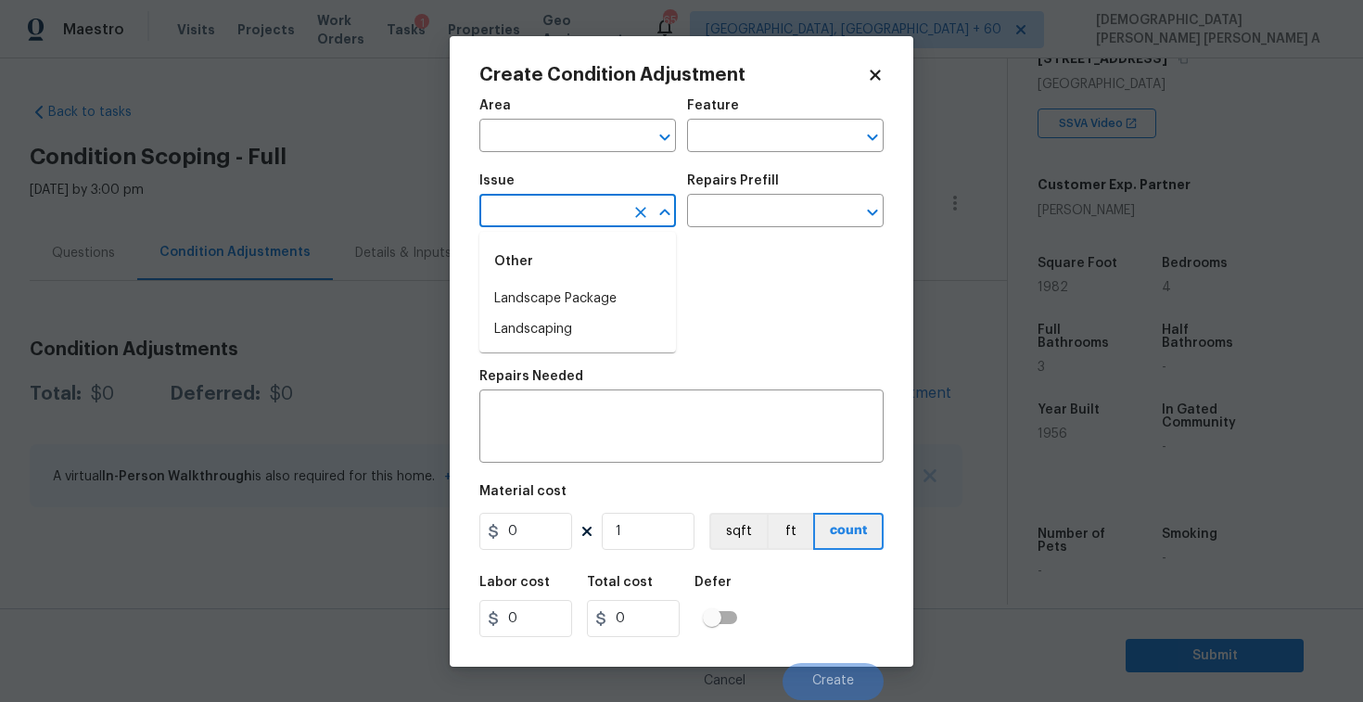
type input "d"
click at [586, 297] on li "Landscape Package" at bounding box center [578, 299] width 197 height 31
type input "Landscape Package"
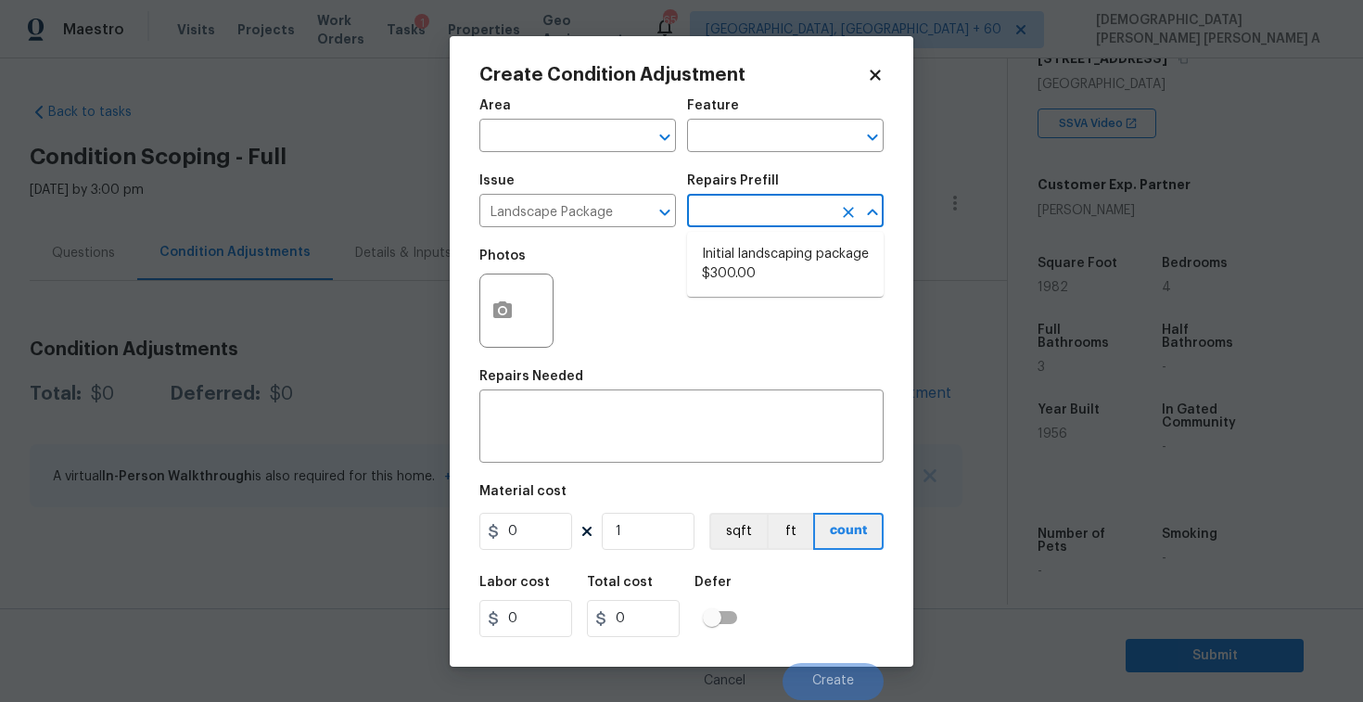
click at [760, 218] on input "text" at bounding box center [759, 212] width 145 height 29
click at [755, 263] on li "Initial landscaping package $300.00" at bounding box center [785, 264] width 197 height 50
type input "Home Readiness Packages"
type textarea "Mowing of grass up to 6" in height. Mow, edge along driveways & sidewalks, trim…"
type input "300"
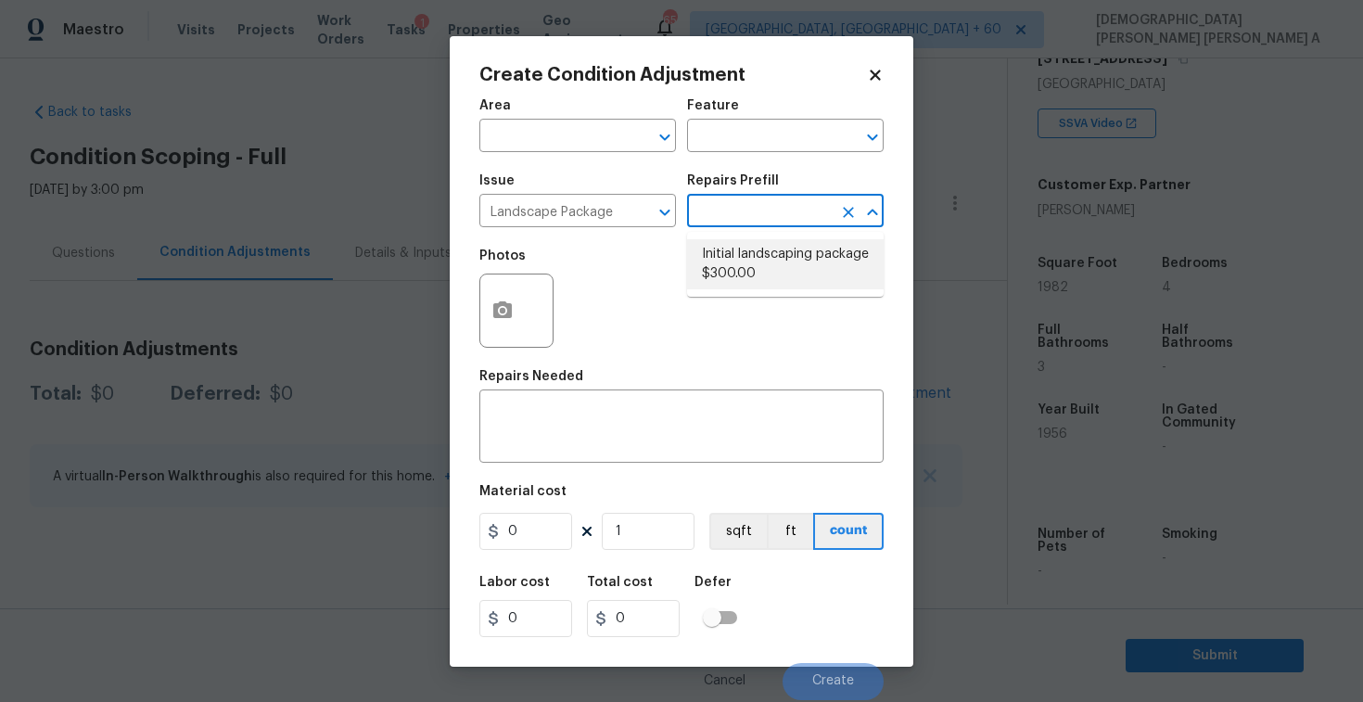
type input "300"
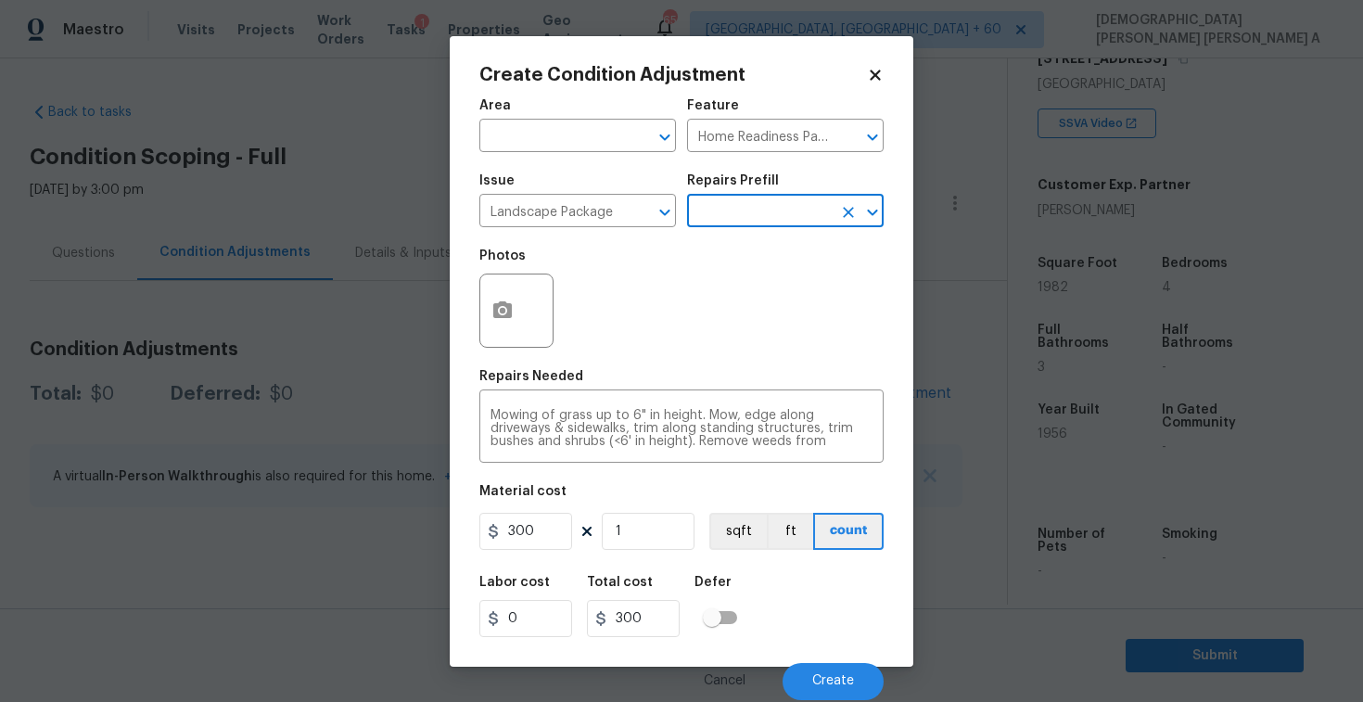
click at [523, 331] on div at bounding box center [517, 311] width 74 height 74
click at [501, 307] on icon "button" at bounding box center [503, 311] width 22 height 22
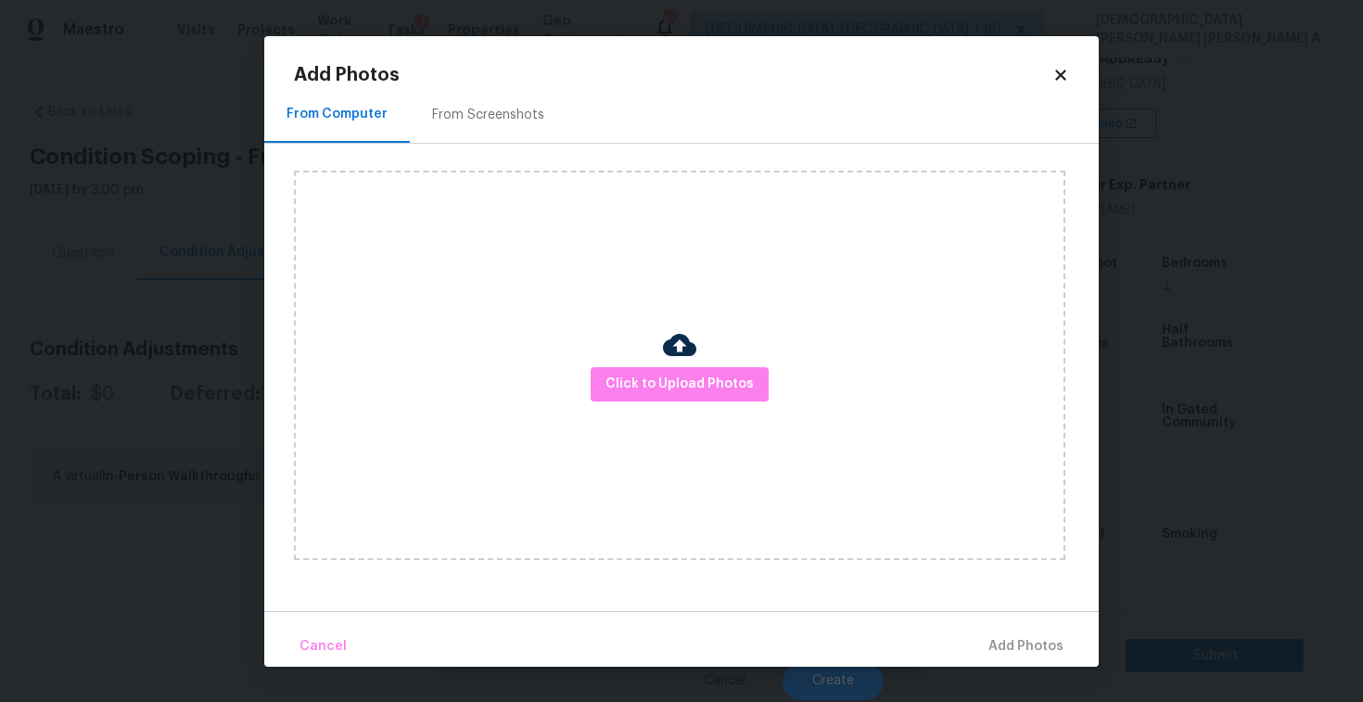
click at [511, 133] on div "From Screenshots" at bounding box center [488, 115] width 157 height 55
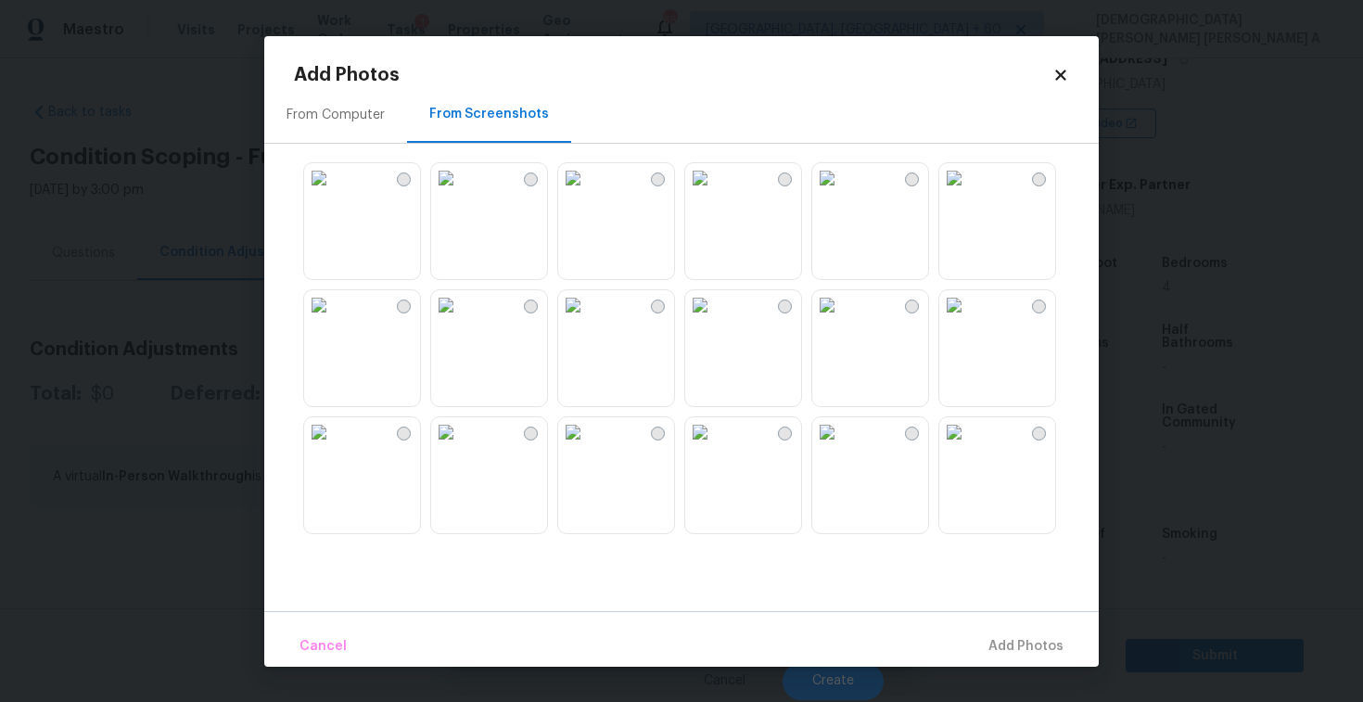
click at [842, 320] on img at bounding box center [827, 305] width 30 height 30
click at [969, 447] on img at bounding box center [955, 432] width 30 height 30
click at [842, 447] on img at bounding box center [827, 432] width 30 height 30
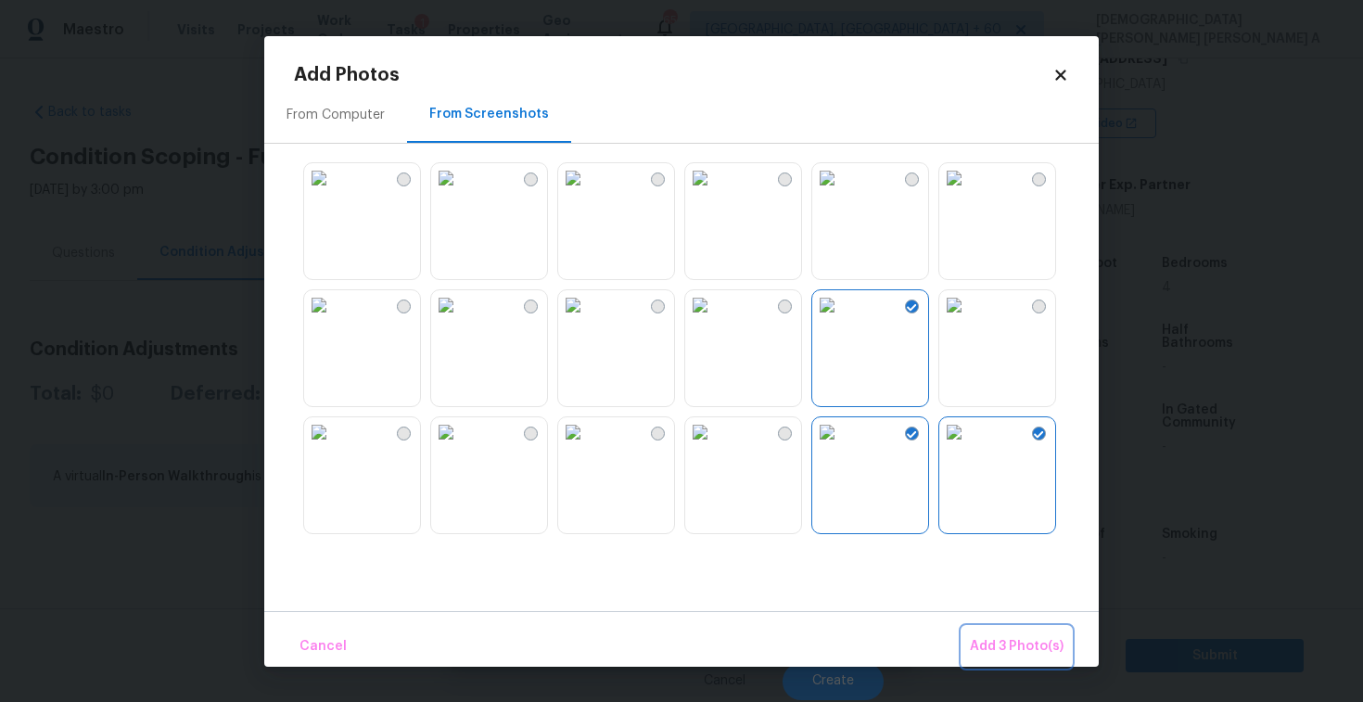
click at [1010, 636] on span "Add 3 Photo(s)" at bounding box center [1017, 646] width 94 height 23
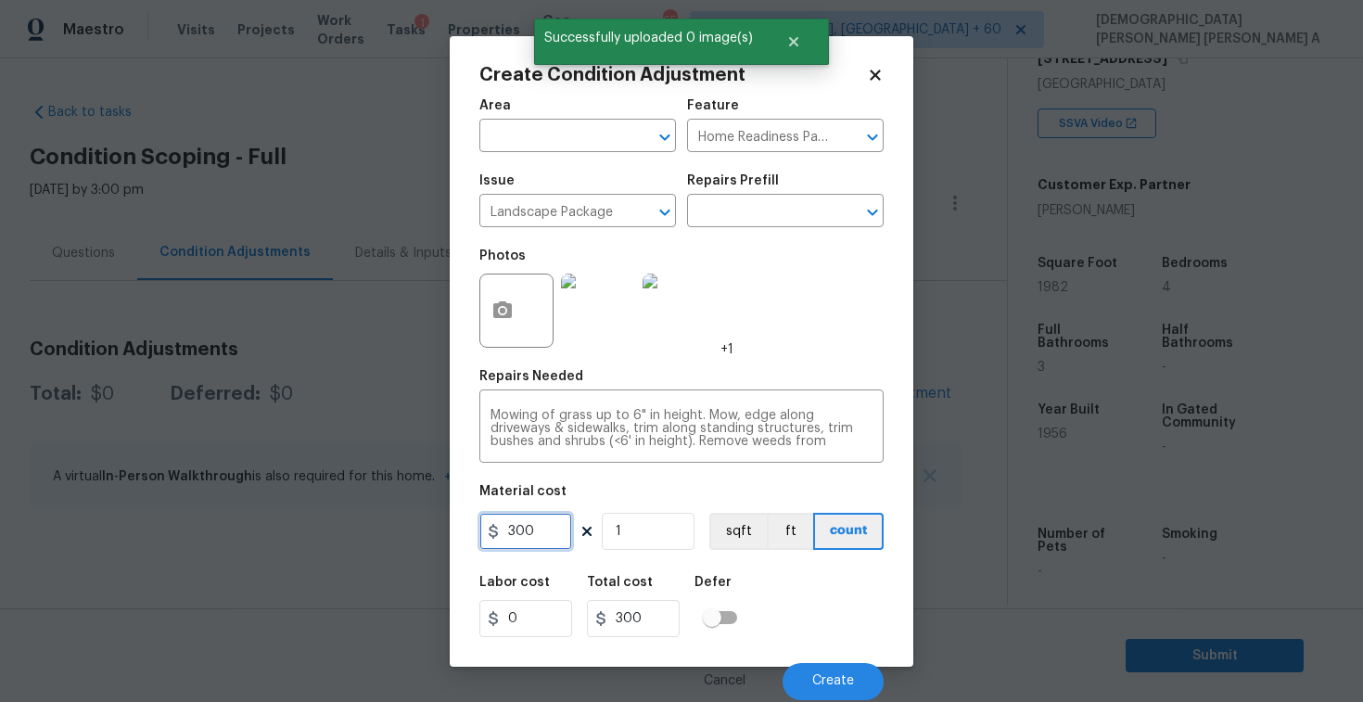
click at [557, 542] on input "300" at bounding box center [526, 531] width 93 height 37
type input "2000"
click at [822, 686] on span "Create" at bounding box center [833, 681] width 42 height 14
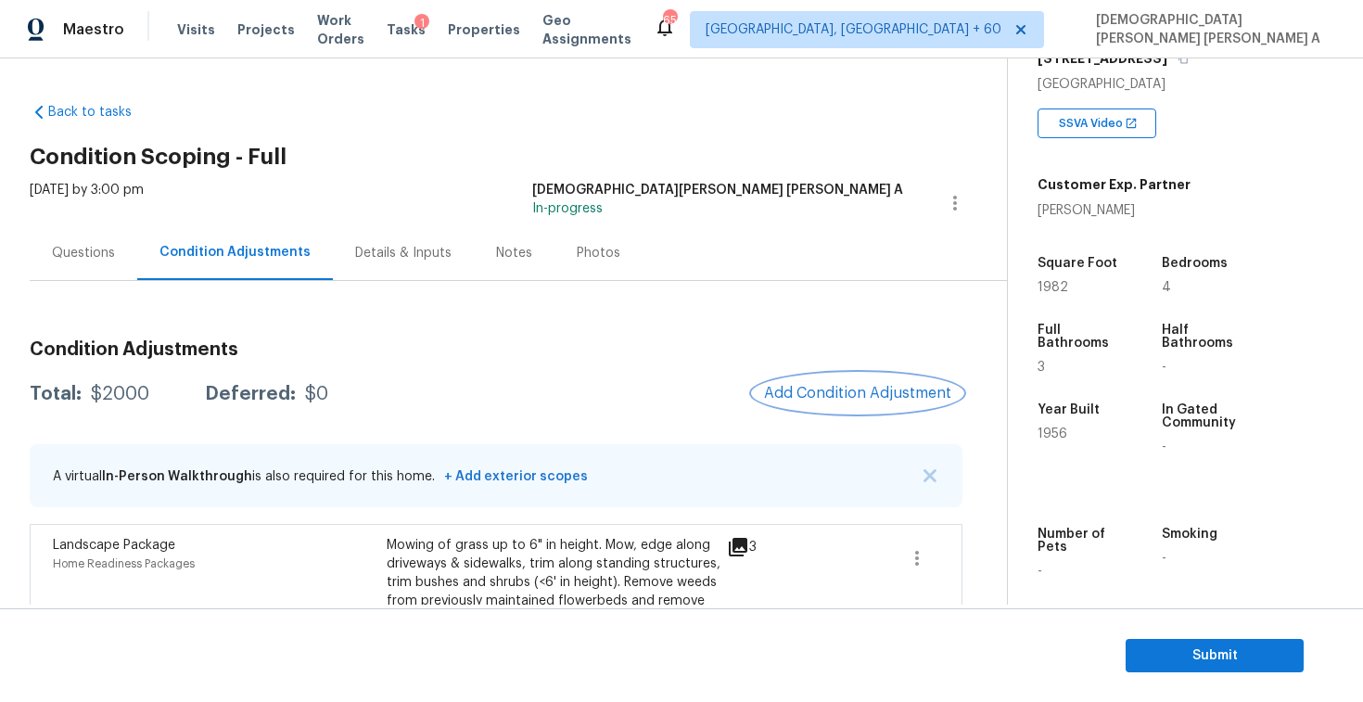
click at [842, 385] on span "Add Condition Adjustment" at bounding box center [857, 393] width 187 height 17
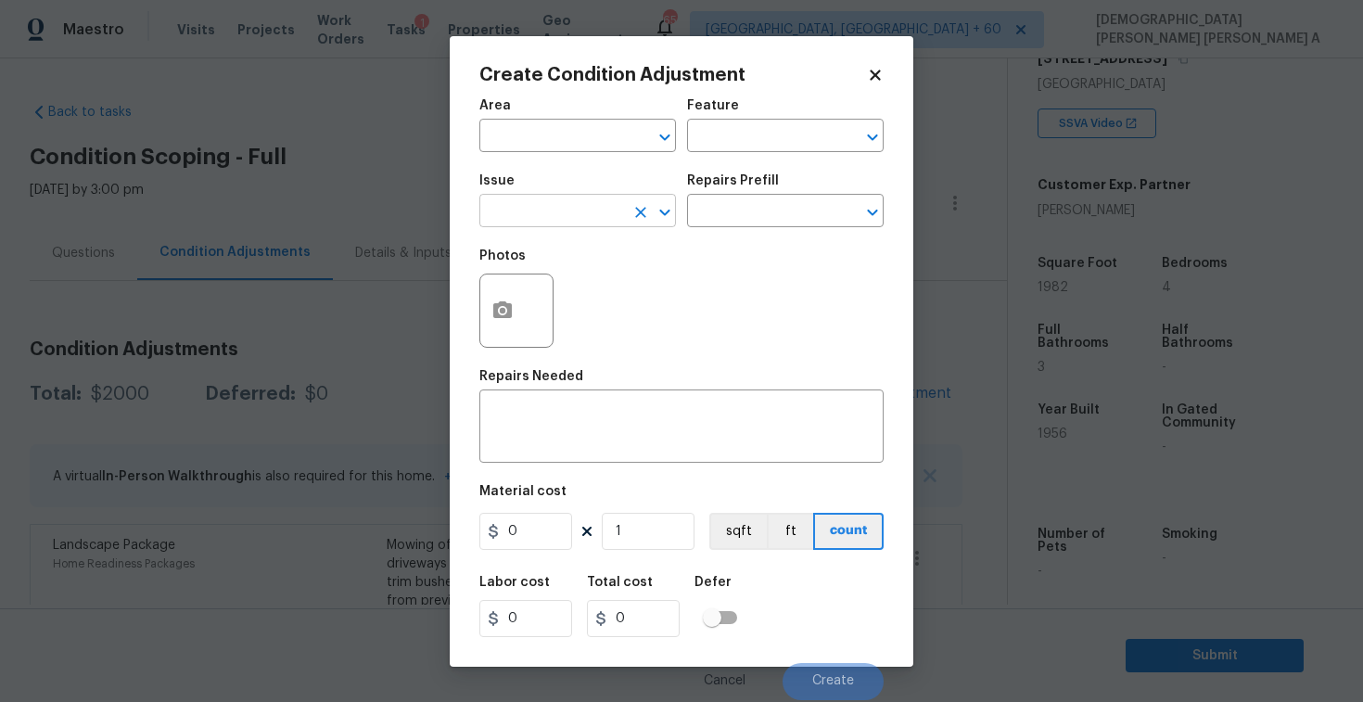
click at [556, 217] on input "text" at bounding box center [552, 212] width 145 height 29
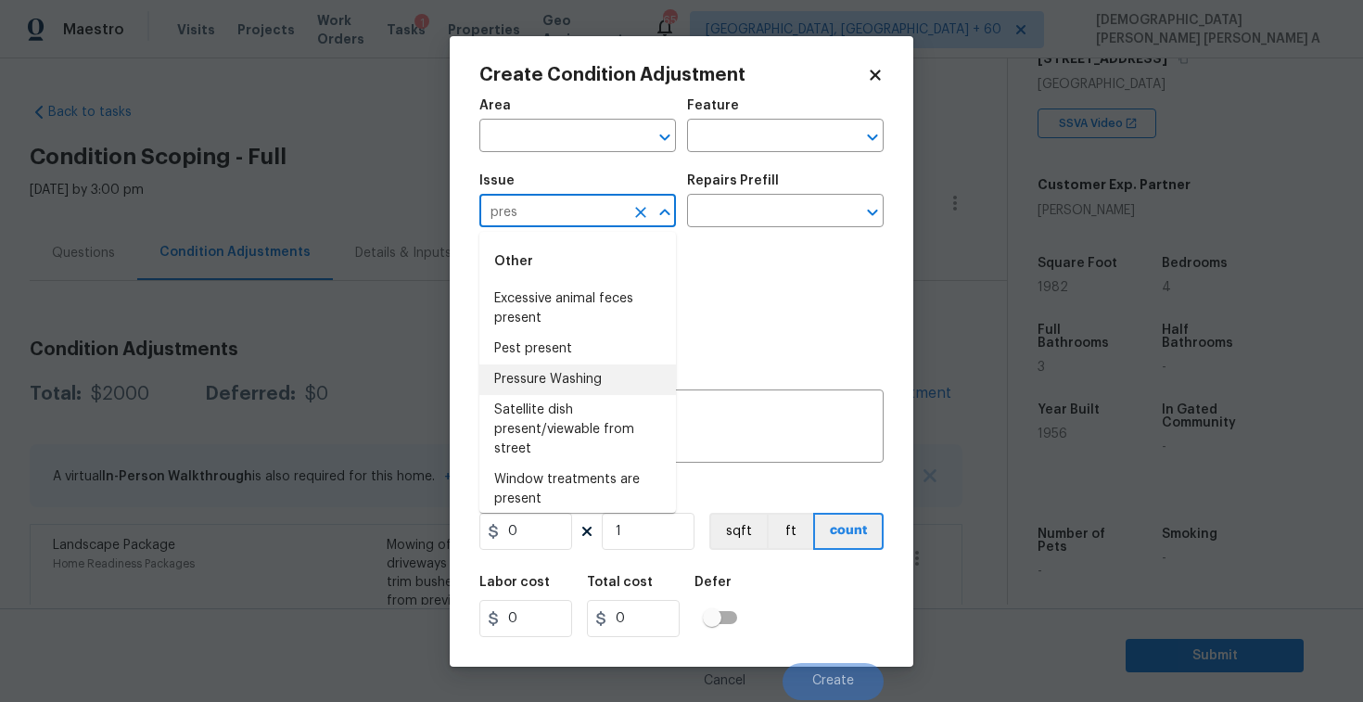
click at [560, 386] on li "Pressure Washing" at bounding box center [578, 380] width 197 height 31
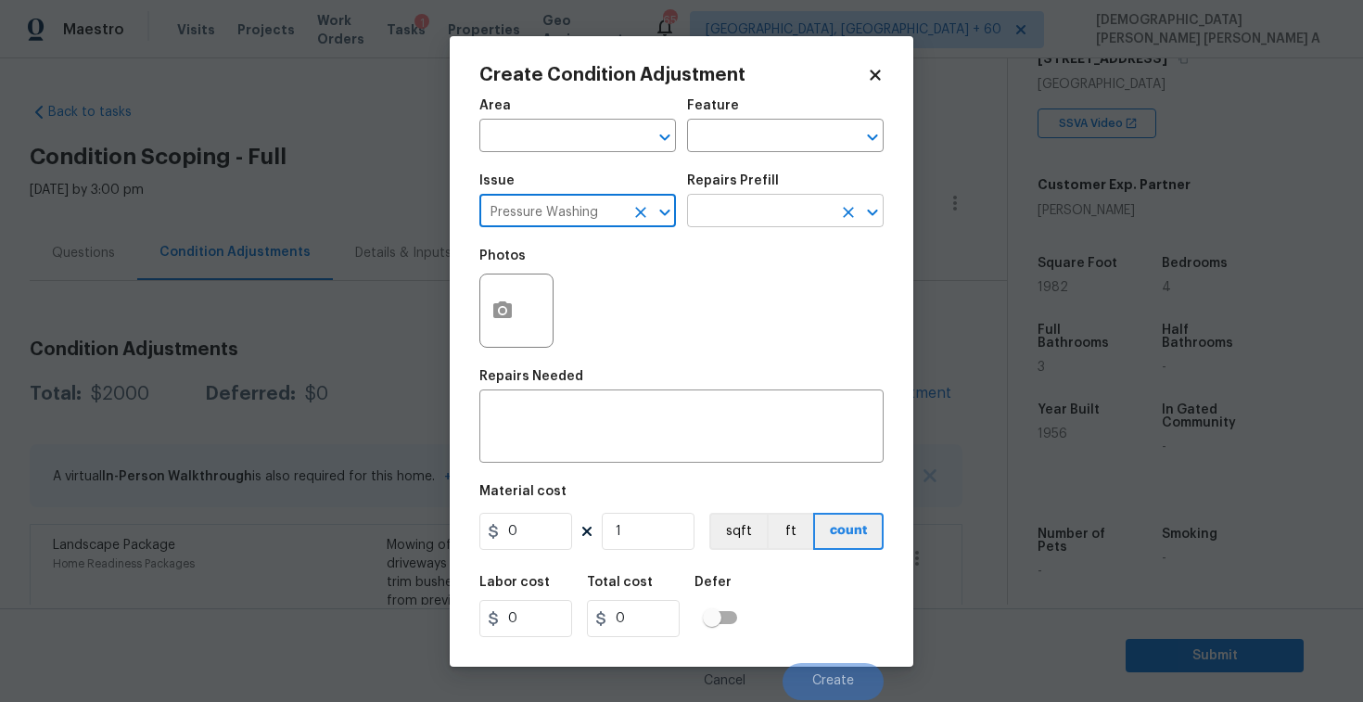
type input "Pressure Washing"
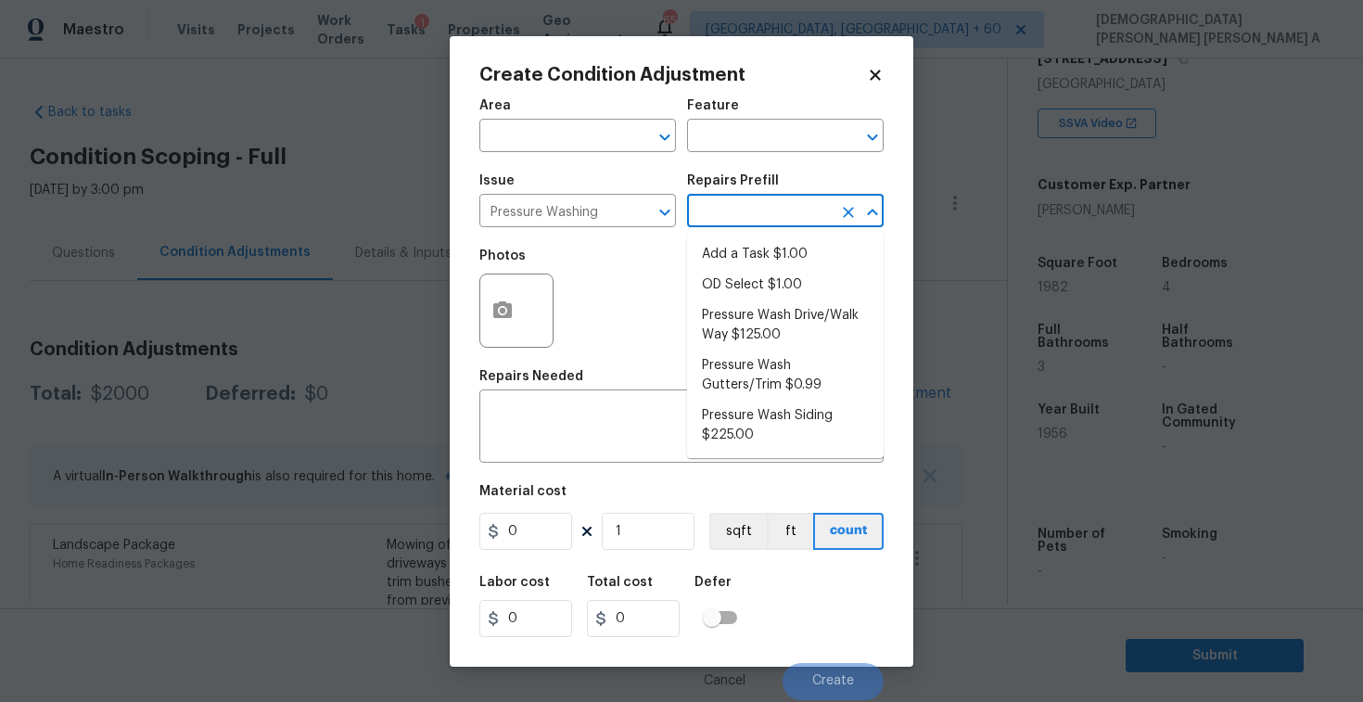
click at [748, 215] on input "text" at bounding box center [759, 212] width 145 height 29
click at [758, 332] on li "Pressure Wash Drive/Walk Way $125.00" at bounding box center [785, 326] width 197 height 50
type input "Siding"
type textarea "Pressure wash the driveways/walkways as directed by the PM. Ensure that all deb…"
type input "125"
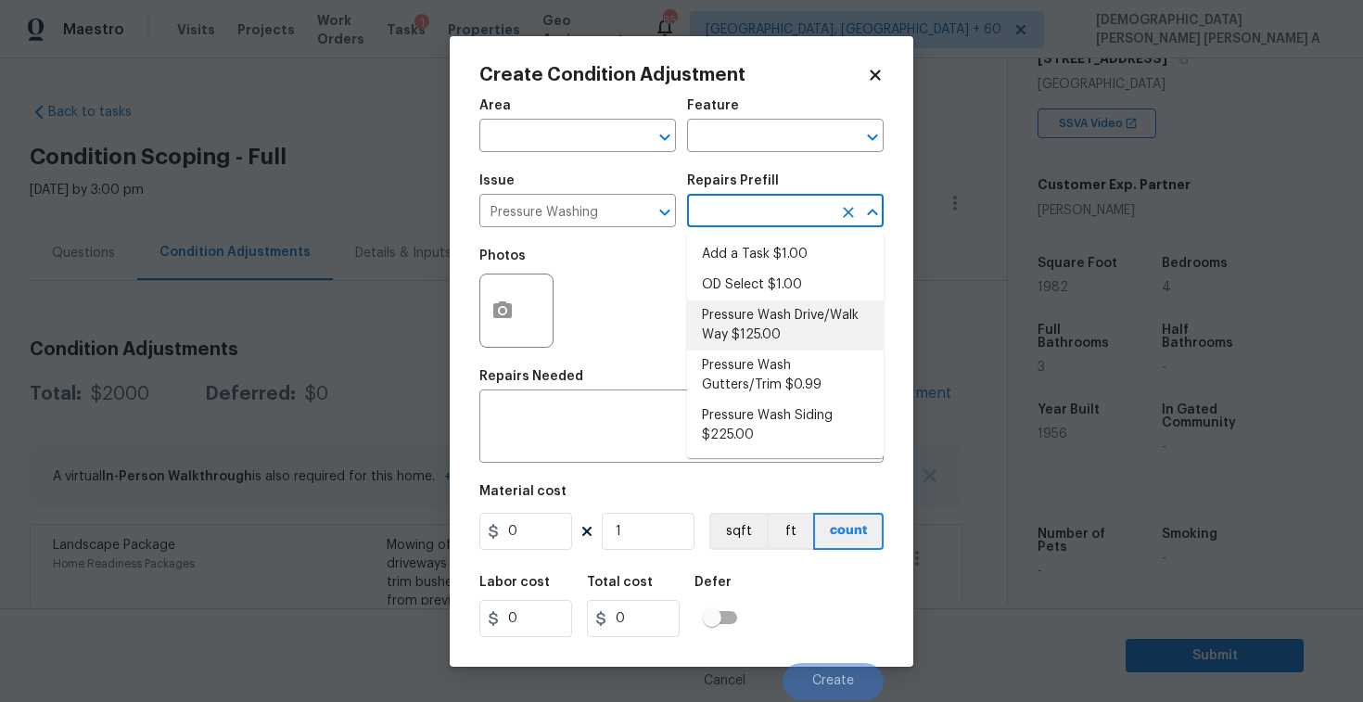
type input "125"
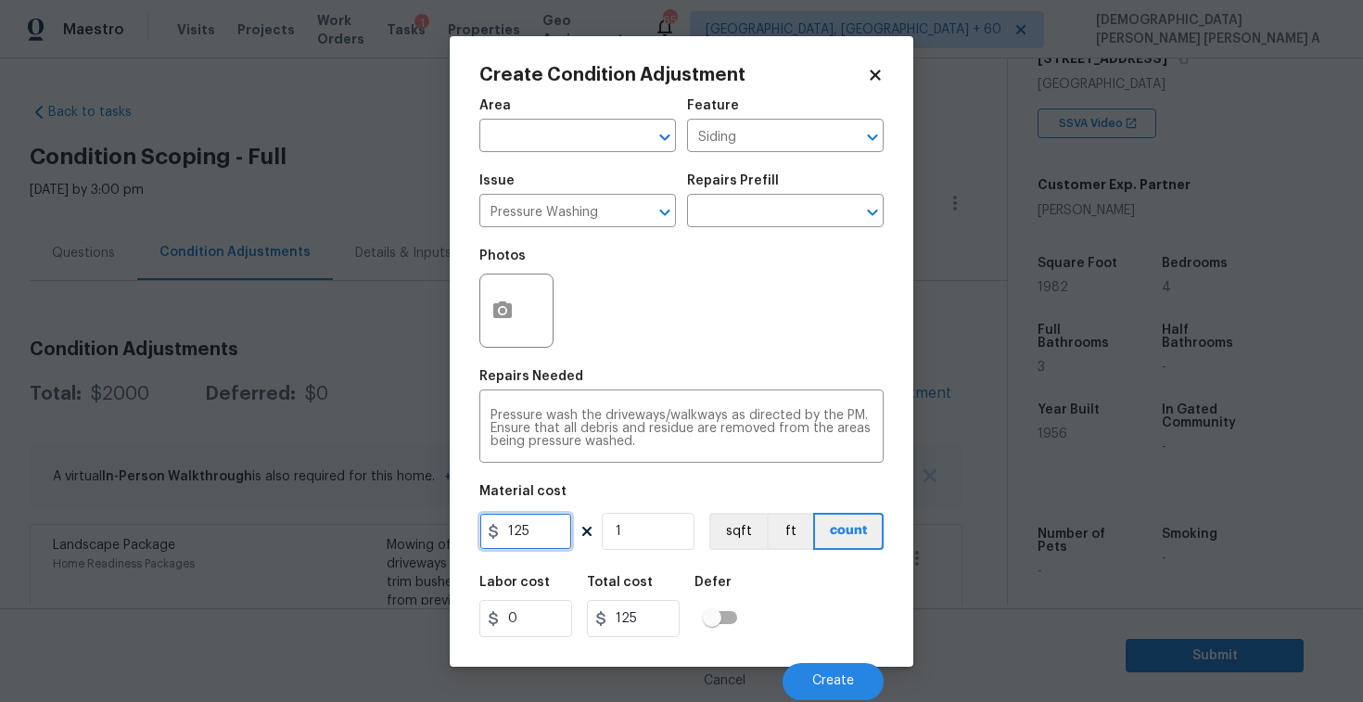
click at [567, 532] on input "125" at bounding box center [526, 531] width 93 height 37
type input "200"
click at [839, 669] on button "Create" at bounding box center [833, 681] width 101 height 37
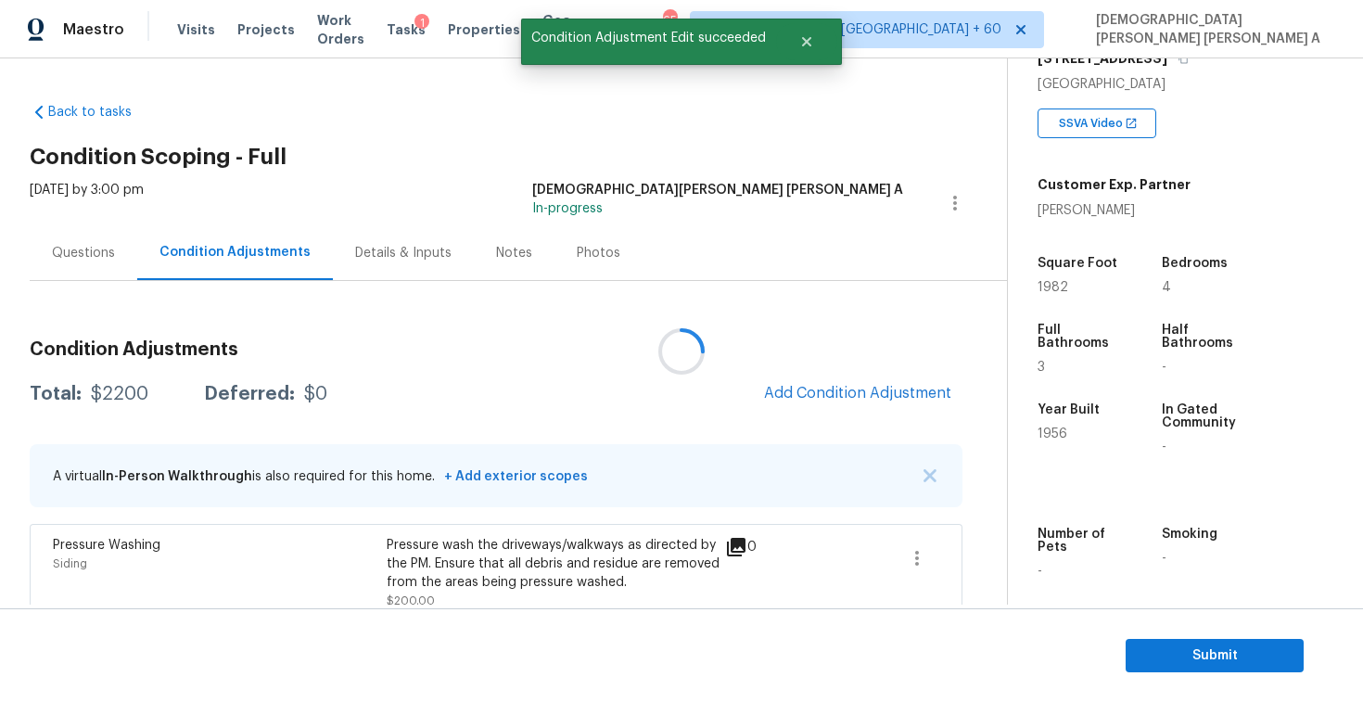
click at [863, 397] on div at bounding box center [681, 351] width 1363 height 702
click at [863, 397] on span "Add Condition Adjustment" at bounding box center [857, 393] width 187 height 17
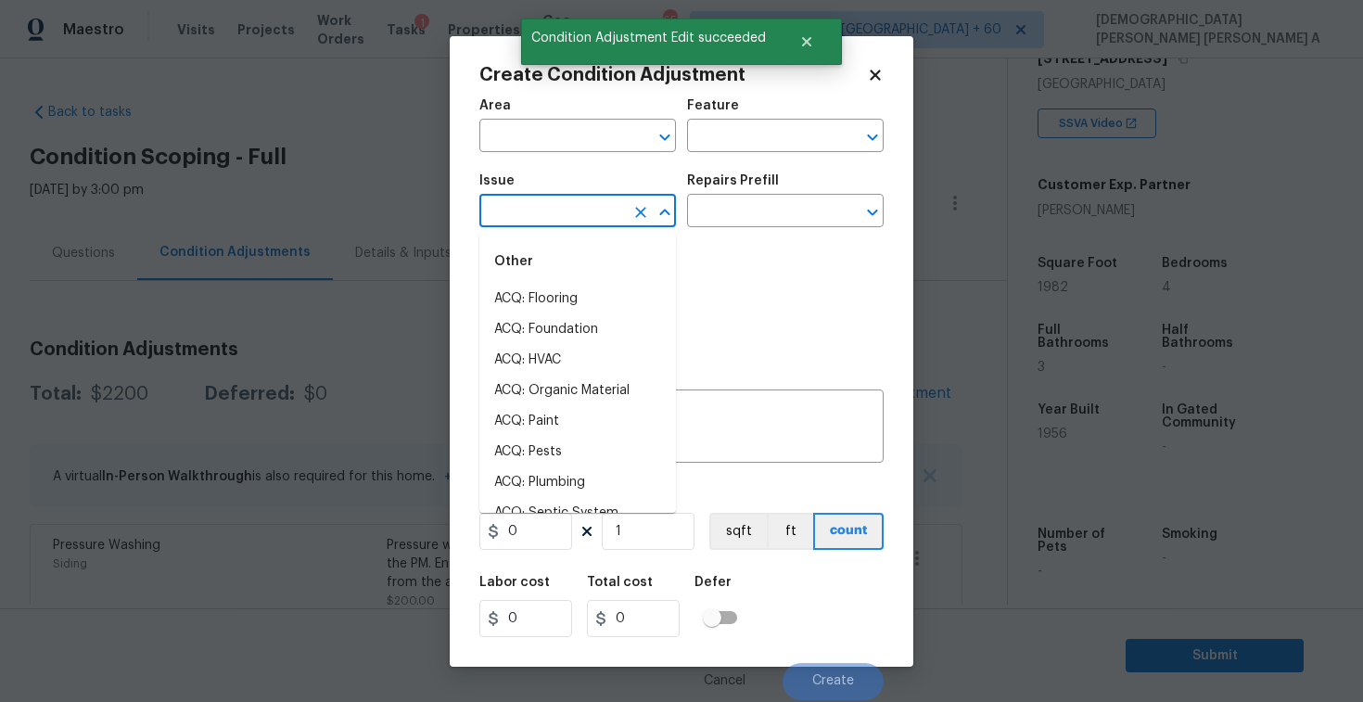
click at [544, 223] on input "text" at bounding box center [552, 212] width 145 height 29
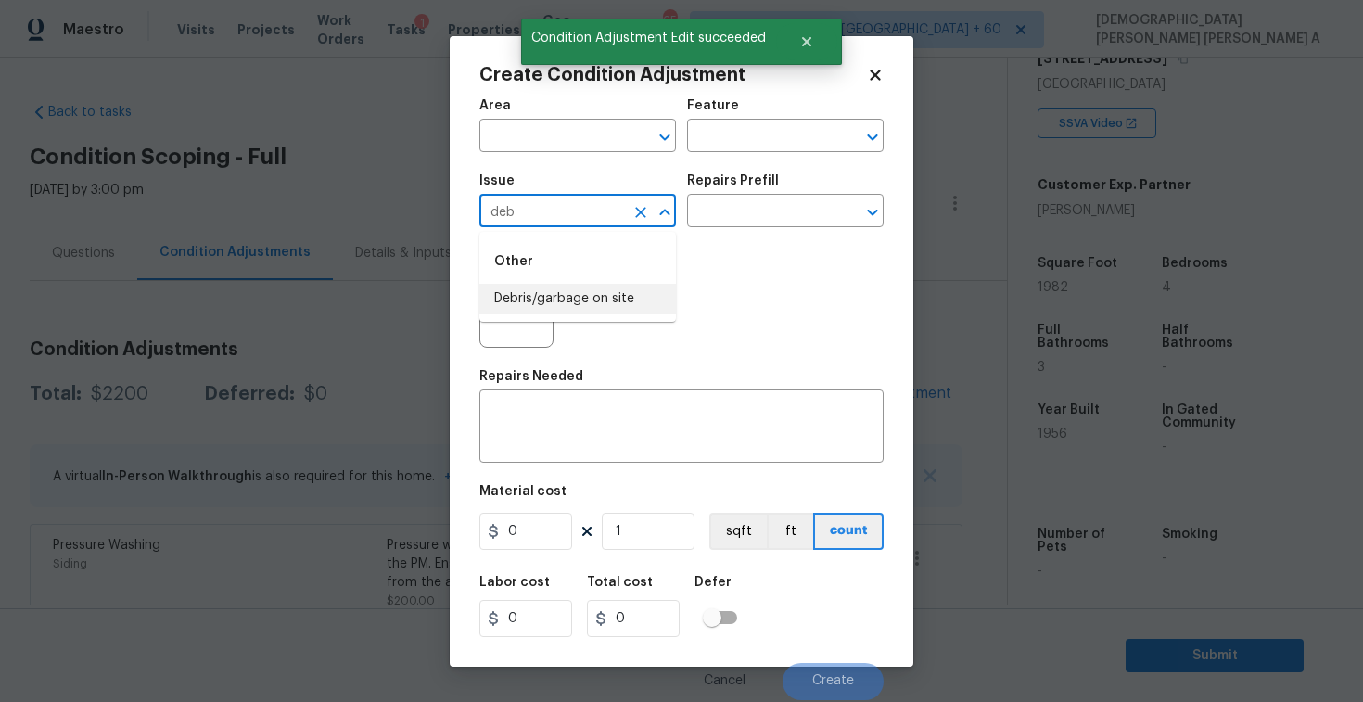
click at [572, 311] on li "Debris/garbage on site" at bounding box center [578, 299] width 197 height 31
type input "Debris/garbage on site"
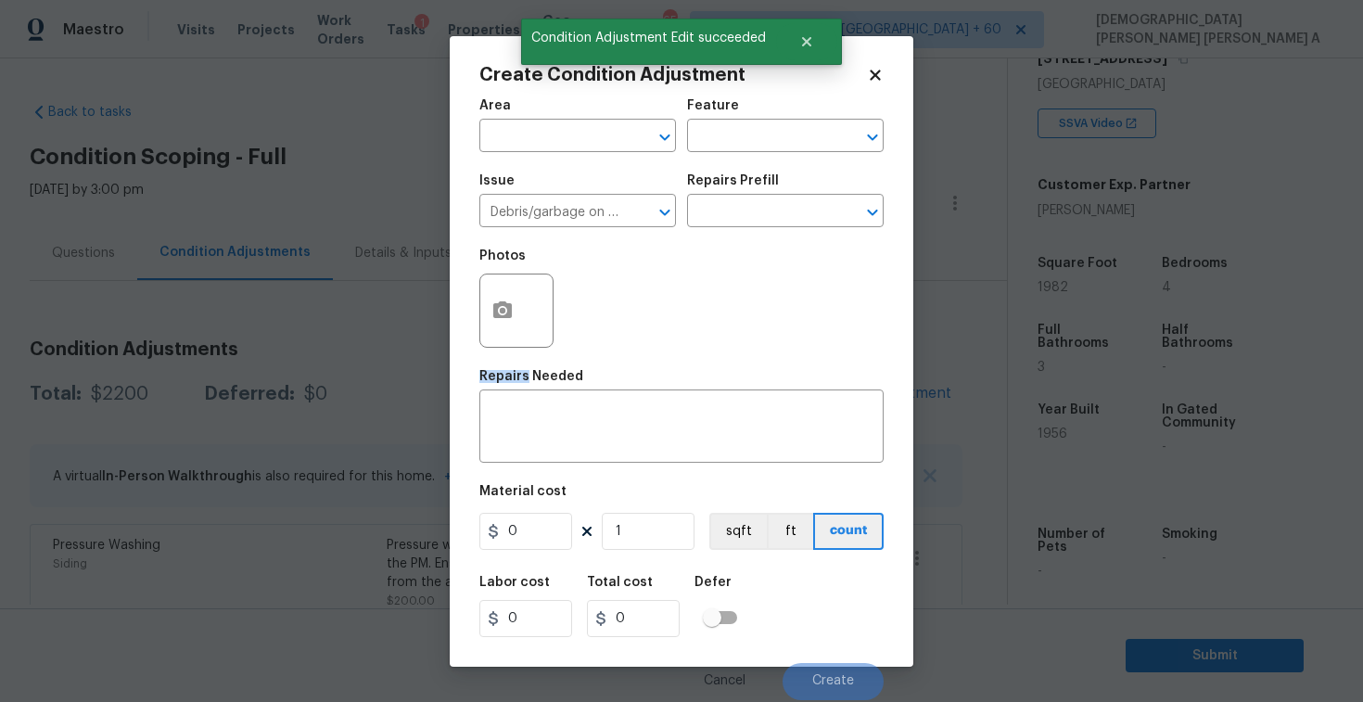
click at [572, 311] on div "Photos" at bounding box center [682, 298] width 404 height 121
click at [795, 211] on input "text" at bounding box center [759, 212] width 145 height 29
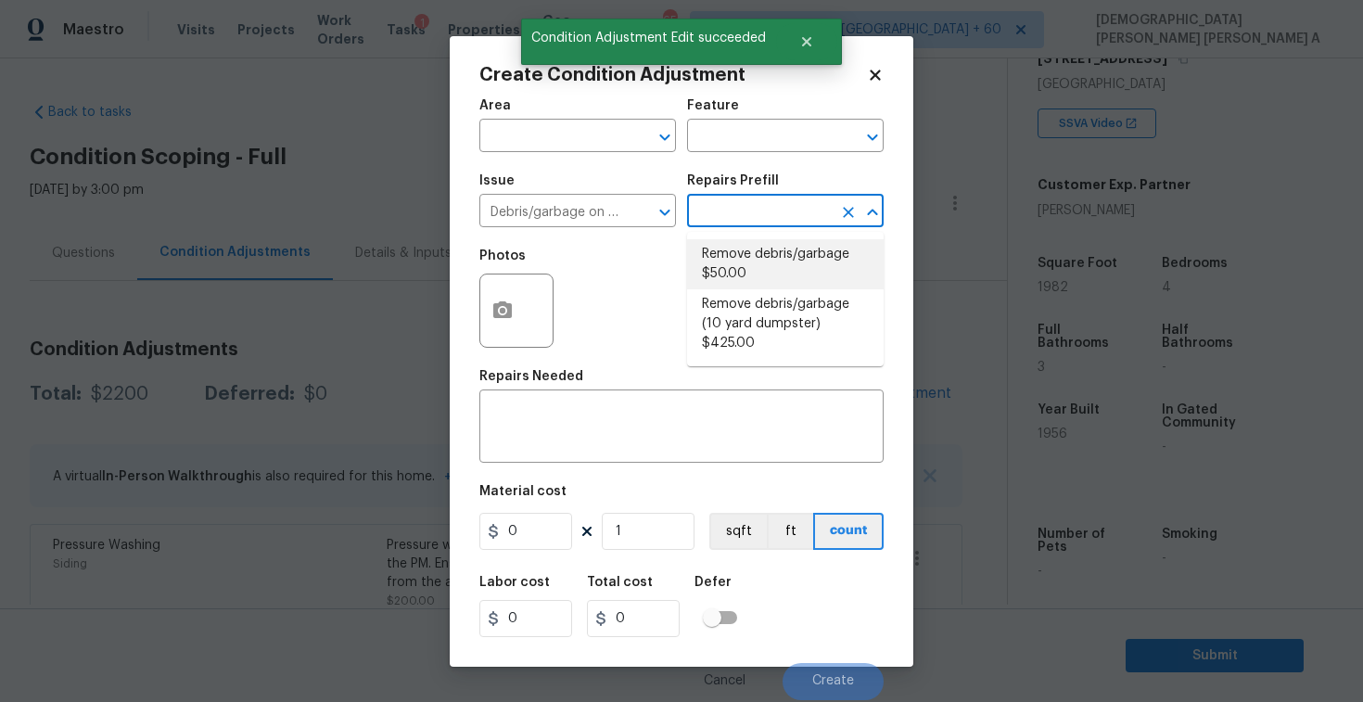
click at [765, 269] on li "Remove debris/garbage $50.00" at bounding box center [785, 264] width 197 height 50
type textarea "Remove, haul off, and properly dispose of any debris left by seller to offsite …"
type input "50"
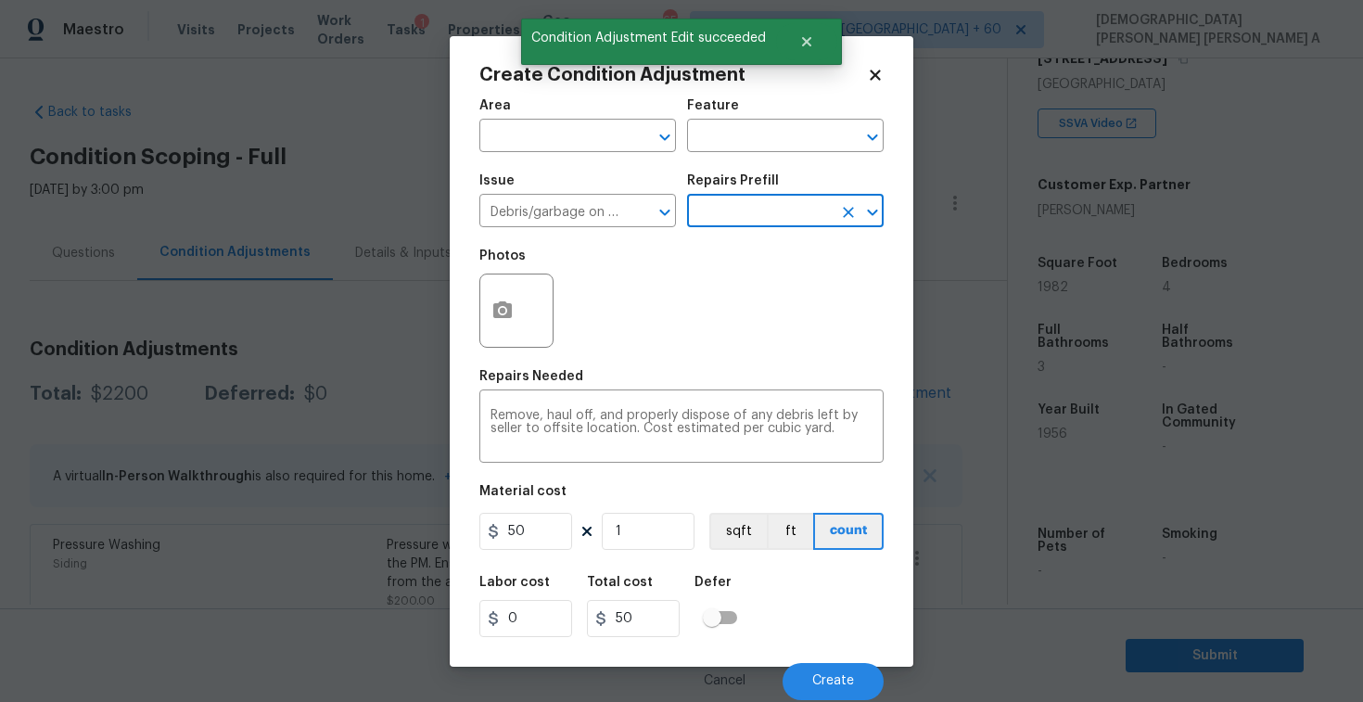
click at [524, 507] on div "Material cost" at bounding box center [682, 497] width 404 height 24
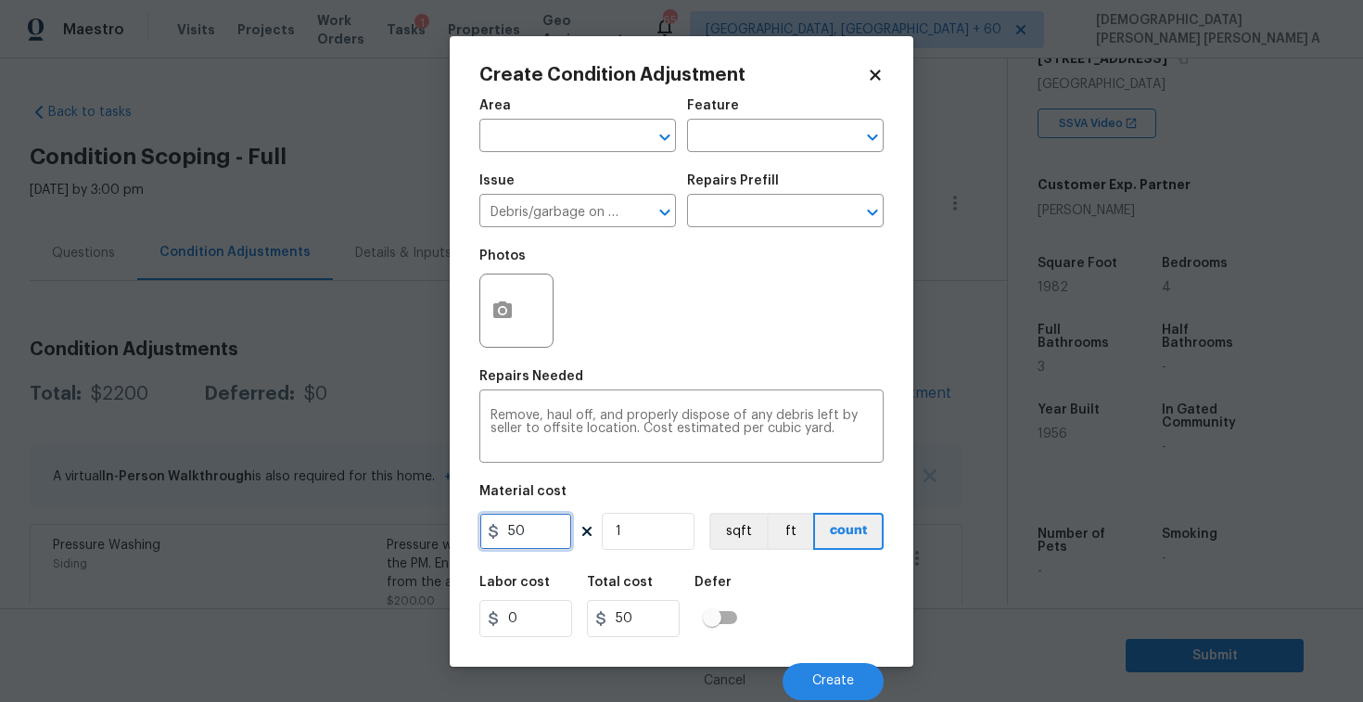
click at [526, 535] on input "50" at bounding box center [526, 531] width 93 height 37
type input "200"
click at [505, 315] on icon "button" at bounding box center [502, 309] width 19 height 17
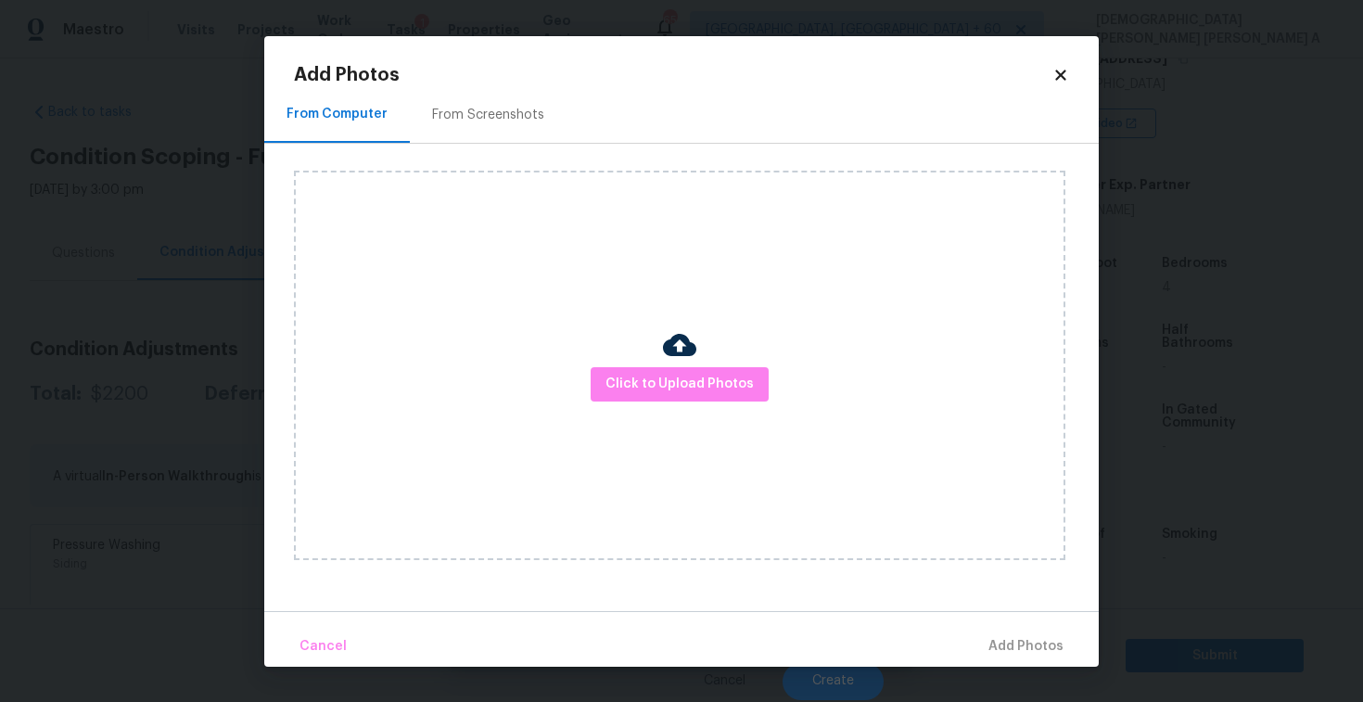
click at [488, 136] on div "From Screenshots" at bounding box center [488, 115] width 157 height 55
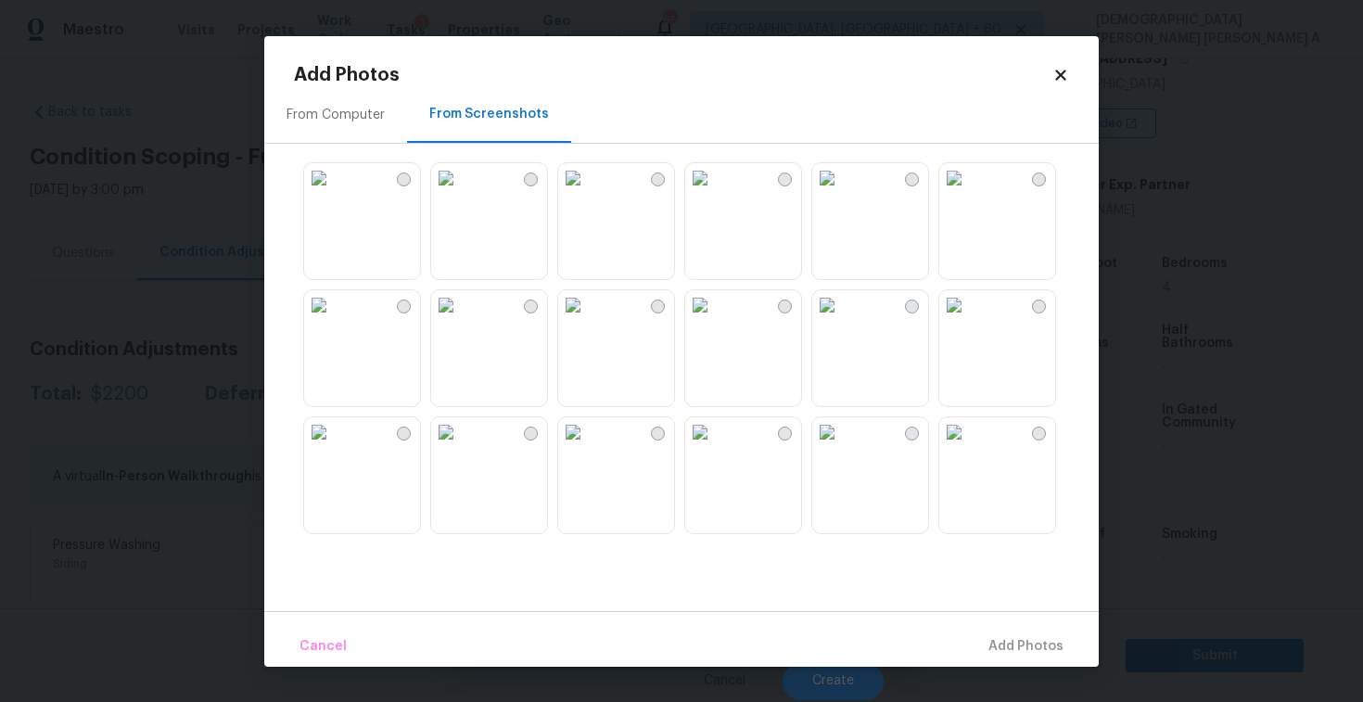
click at [842, 320] on img at bounding box center [827, 305] width 30 height 30
click at [969, 447] on img at bounding box center [955, 432] width 30 height 30
click at [461, 447] on img at bounding box center [446, 432] width 30 height 30
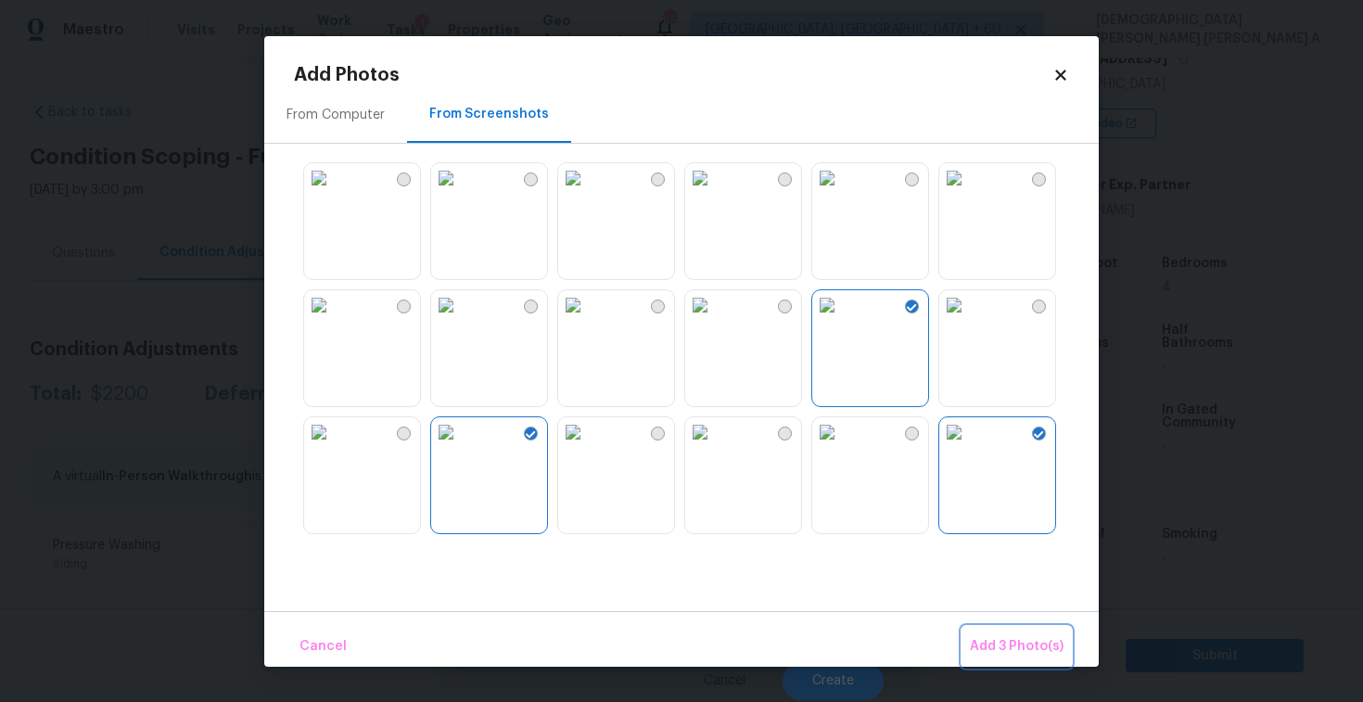
click at [1012, 646] on span "Add 3 Photo(s)" at bounding box center [1017, 646] width 94 height 23
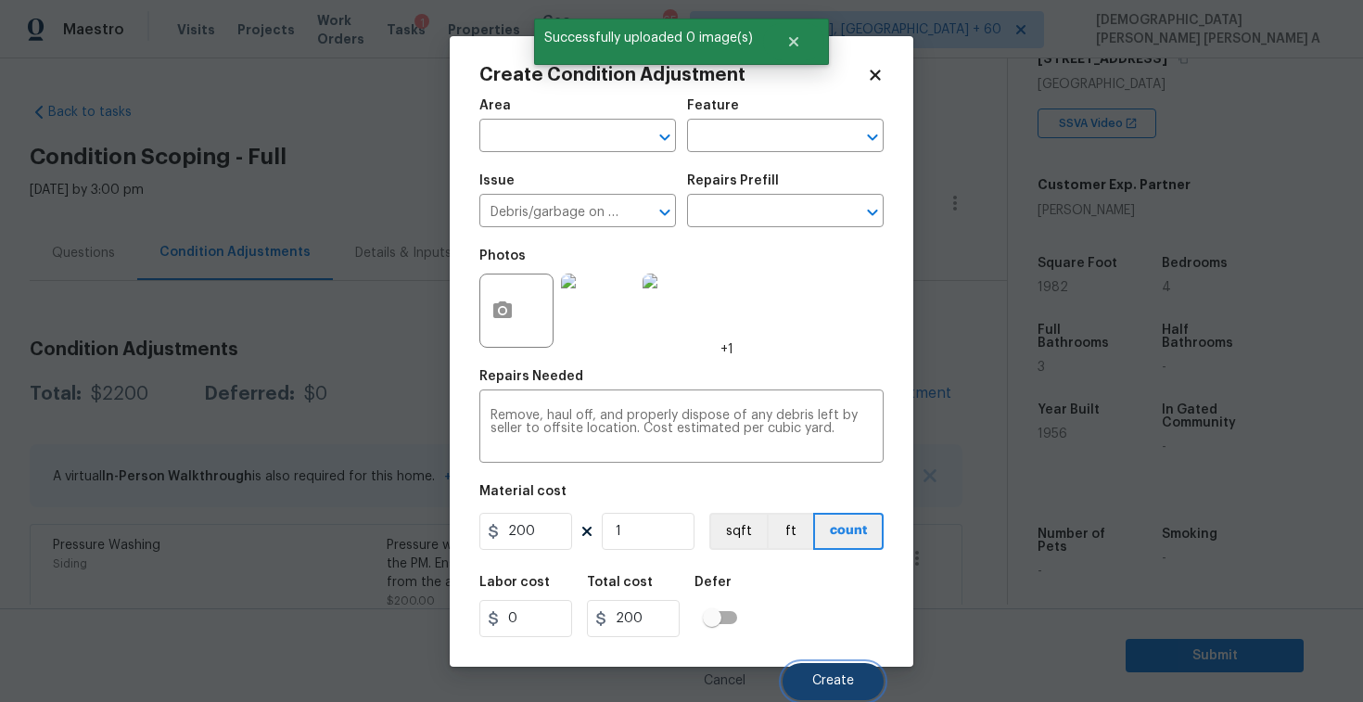
click at [847, 684] on span "Create" at bounding box center [833, 681] width 42 height 14
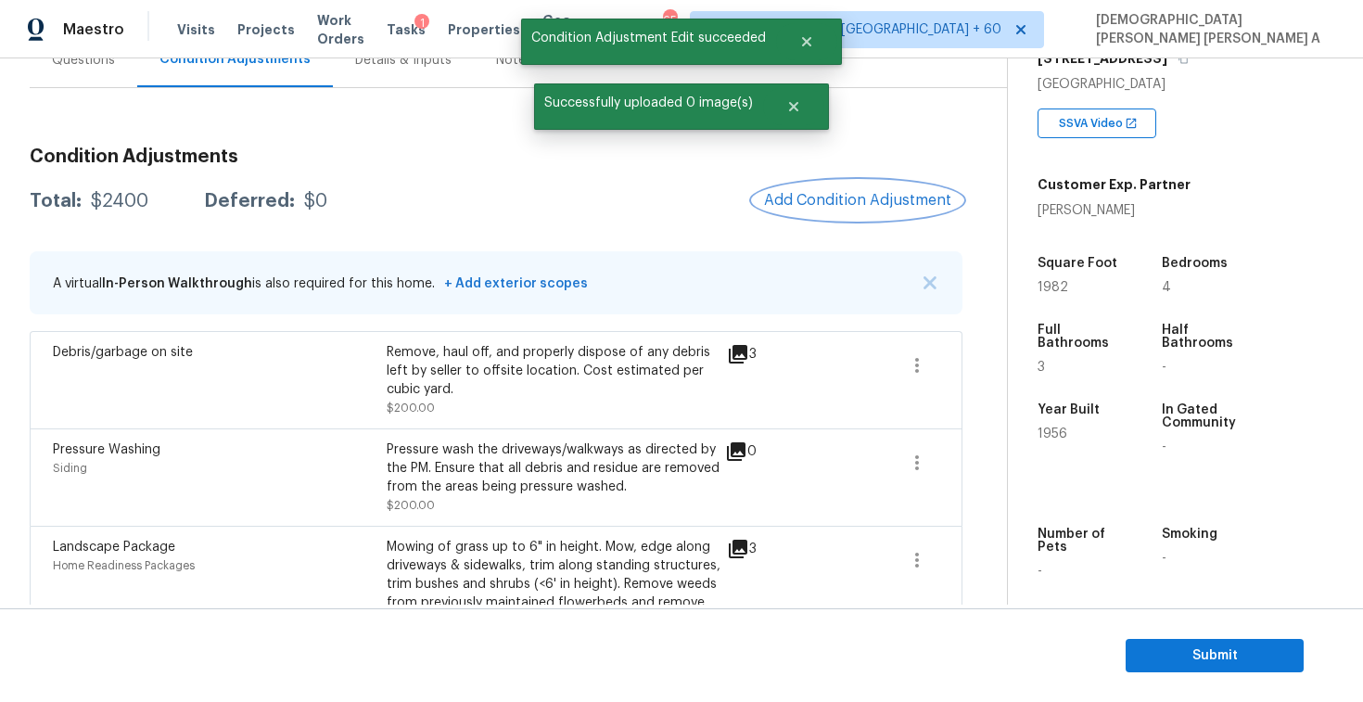
scroll to position [113, 0]
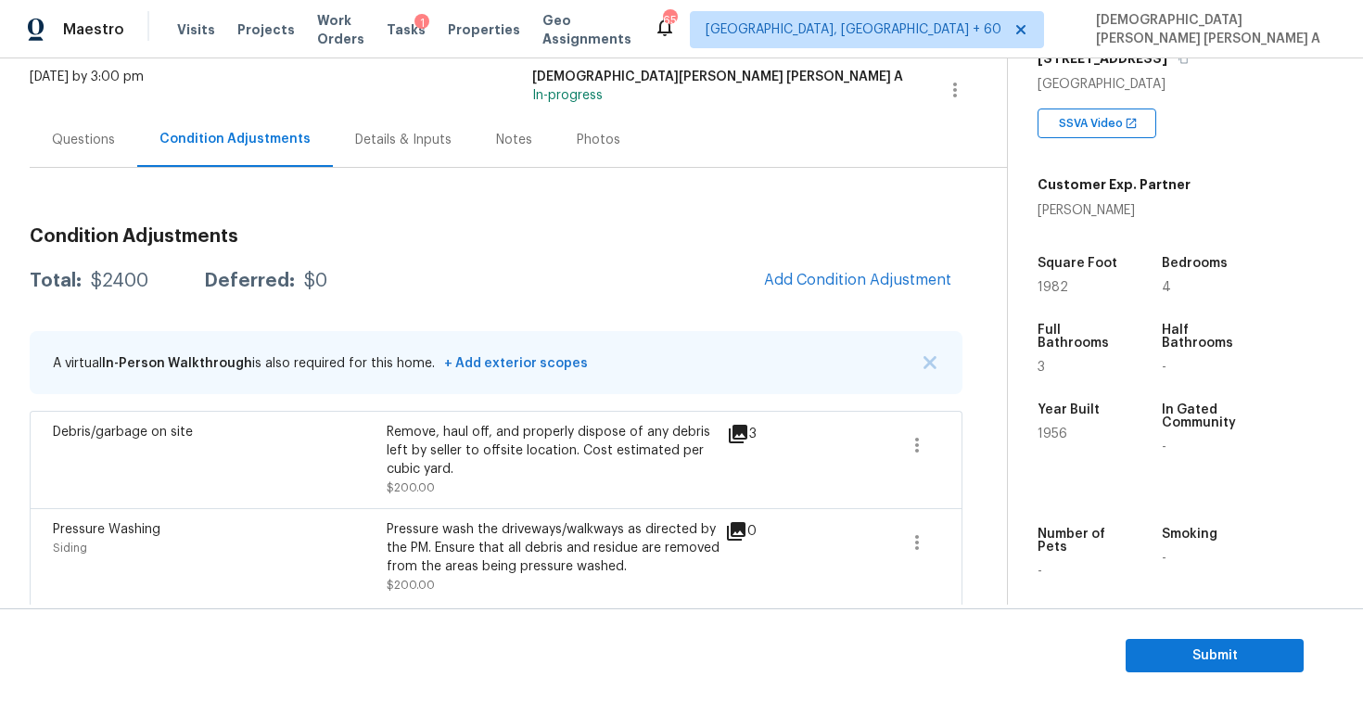
click at [855, 255] on div "Condition Adjustments Total: $2400 Deferred: $0 Add Condition Adjustment A virt…" at bounding box center [496, 495] width 933 height 566
click at [848, 280] on span "Add Condition Adjustment" at bounding box center [857, 280] width 187 height 17
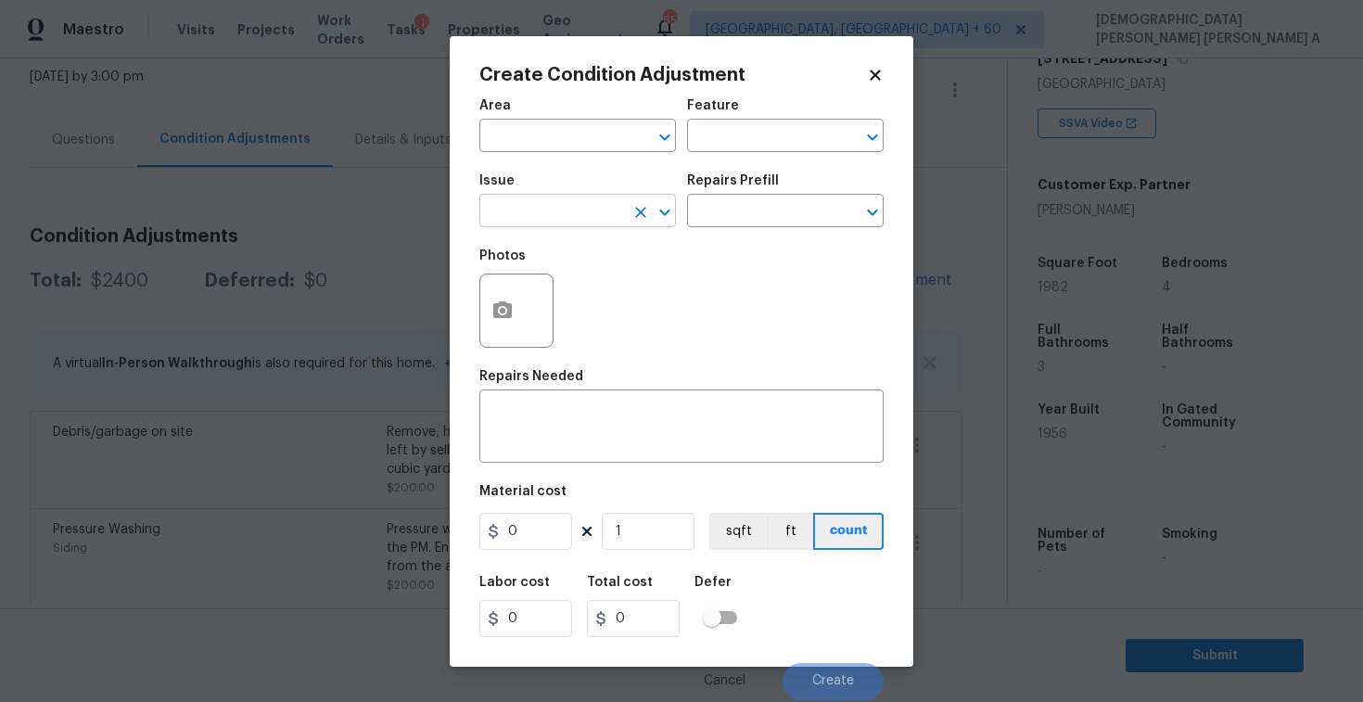
click at [535, 215] on input "text" at bounding box center [552, 212] width 145 height 29
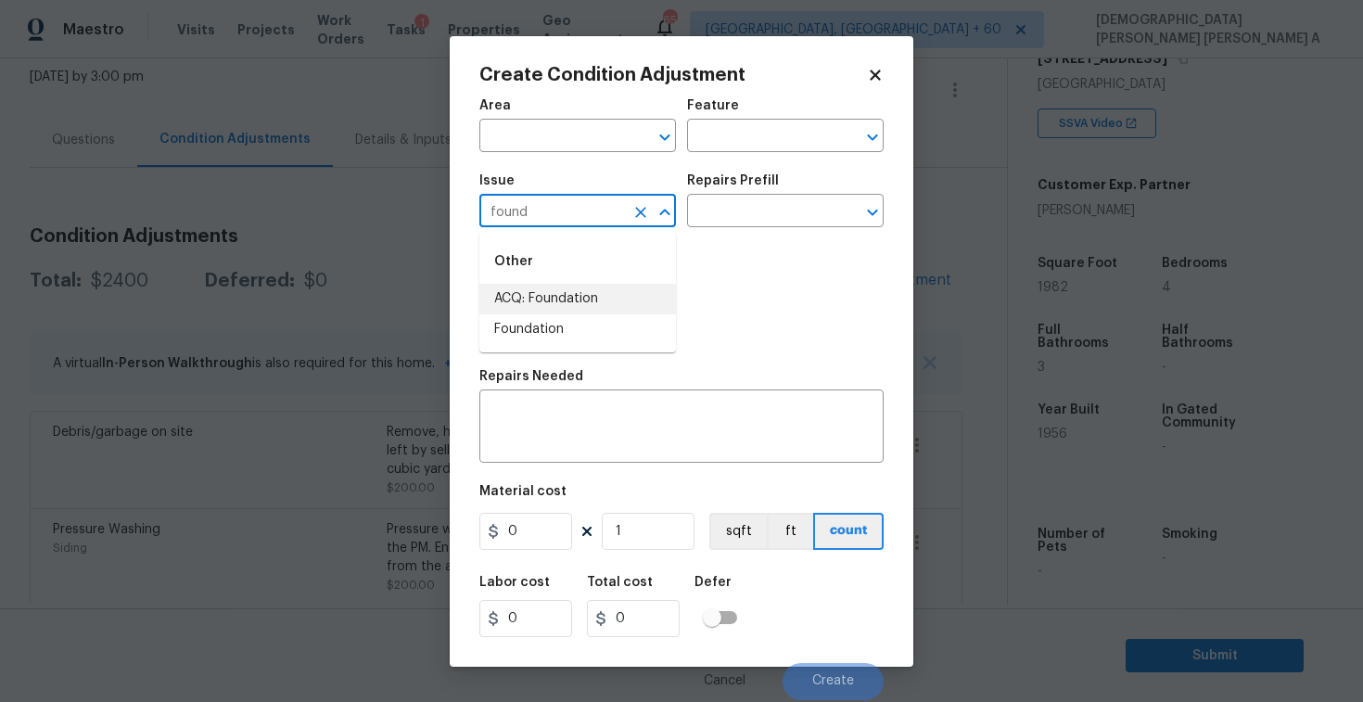
click at [528, 292] on li "ACQ: Foundation" at bounding box center [578, 299] width 197 height 31
type input "ACQ: Foundation"
click at [806, 207] on input "text" at bounding box center [759, 212] width 145 height 29
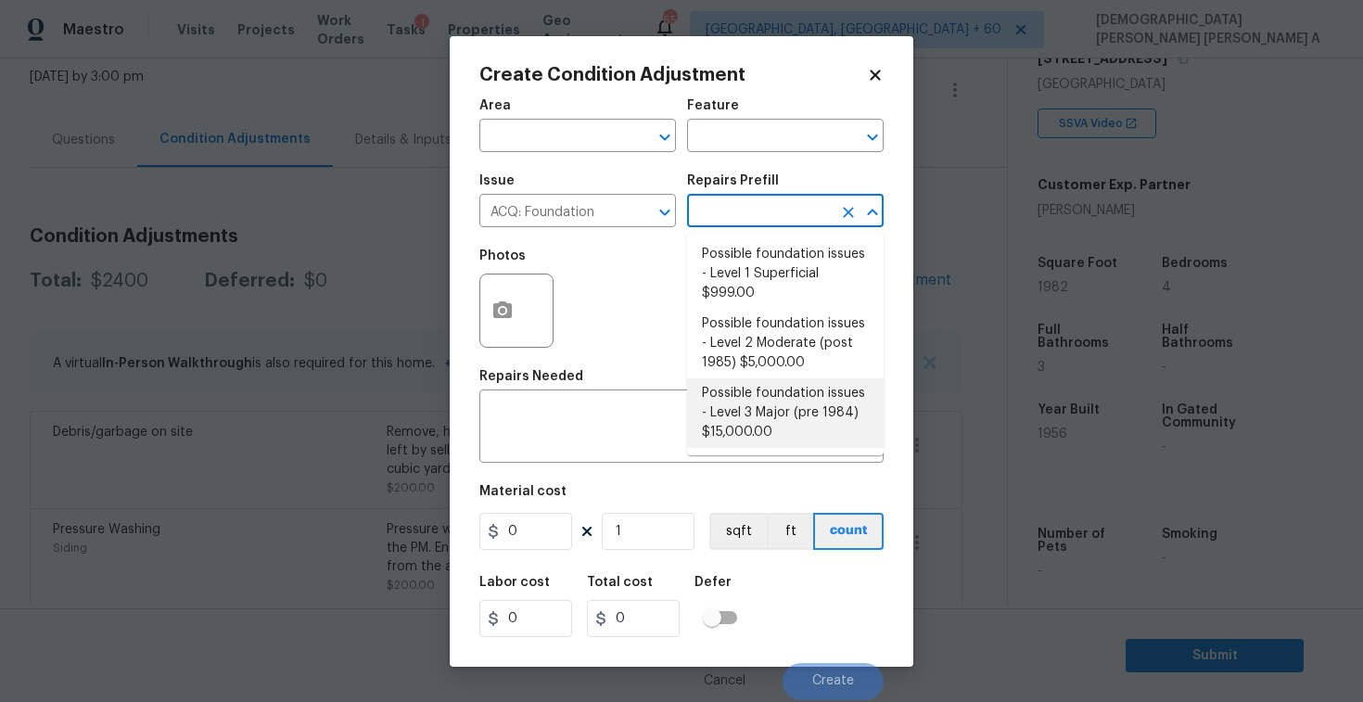
click at [790, 418] on li "Possible foundation issues - Level 3 Major (pre 1984) $15,000.00" at bounding box center [785, 413] width 197 height 70
type input "Acquisition"
type textarea "Possible foundation issues - Level 3 Major: Disclaimer: This is NOT a technical…"
type input "15000"
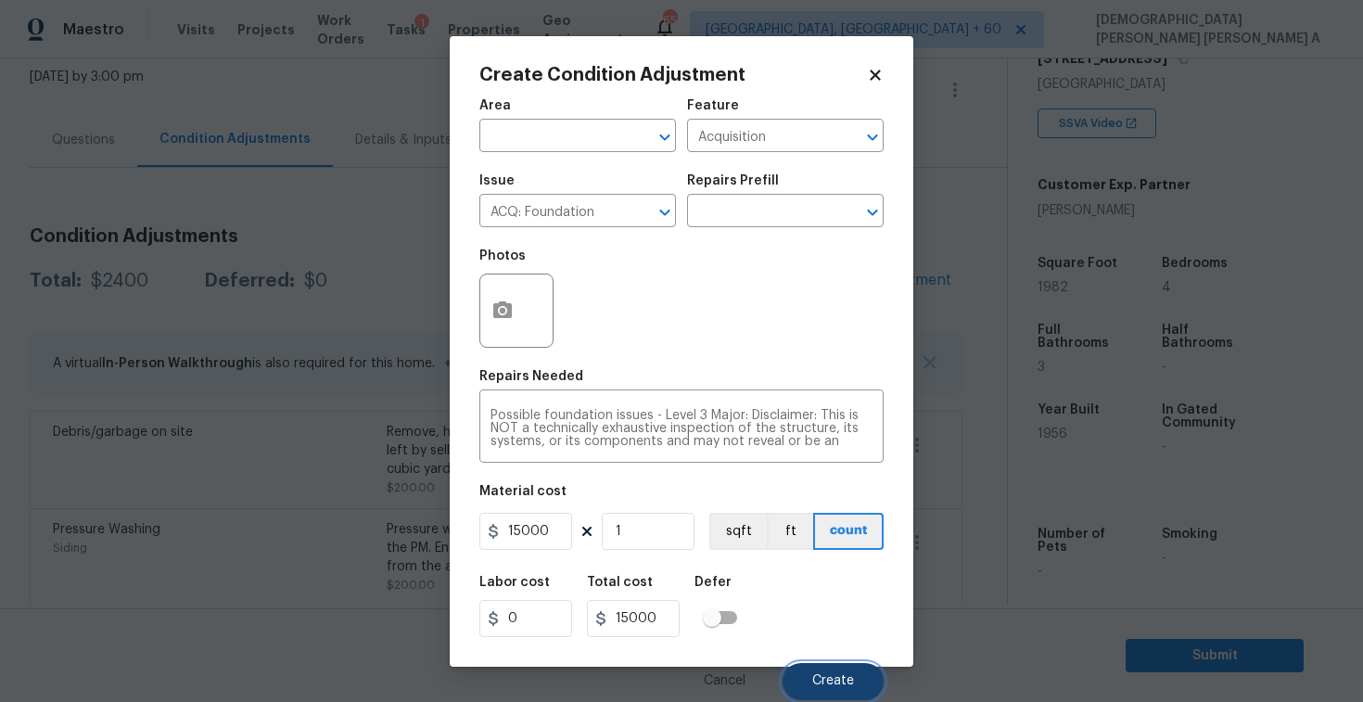
click at [838, 687] on span "Create" at bounding box center [833, 681] width 42 height 14
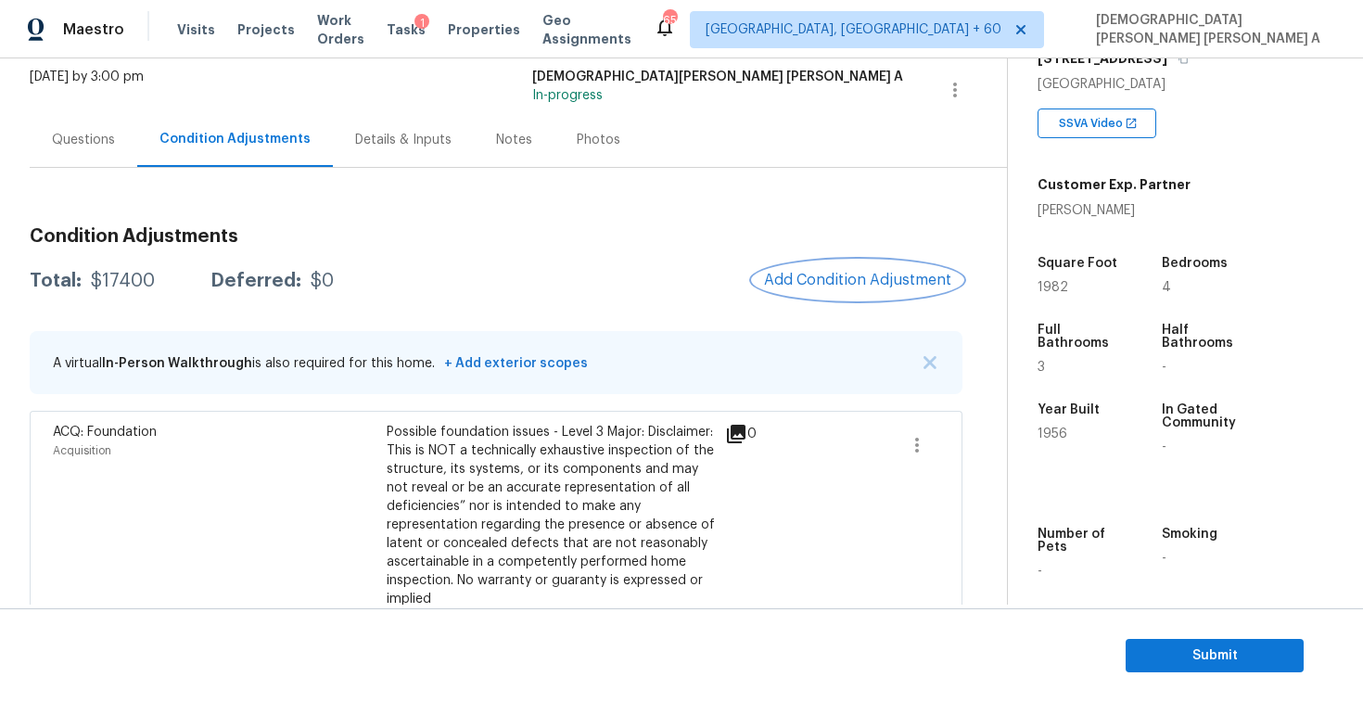
click at [866, 299] on button "Add Condition Adjustment" at bounding box center [858, 280] width 210 height 39
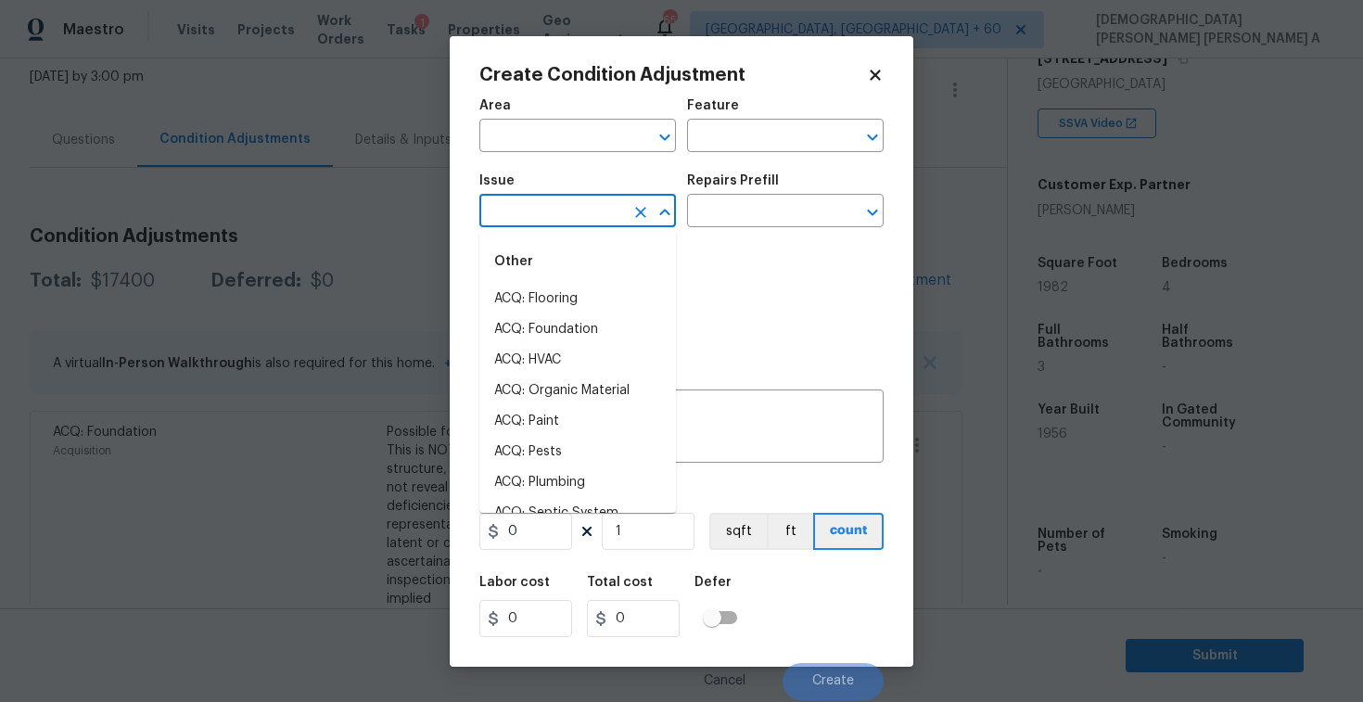
click at [566, 203] on input "text" at bounding box center [552, 212] width 145 height 29
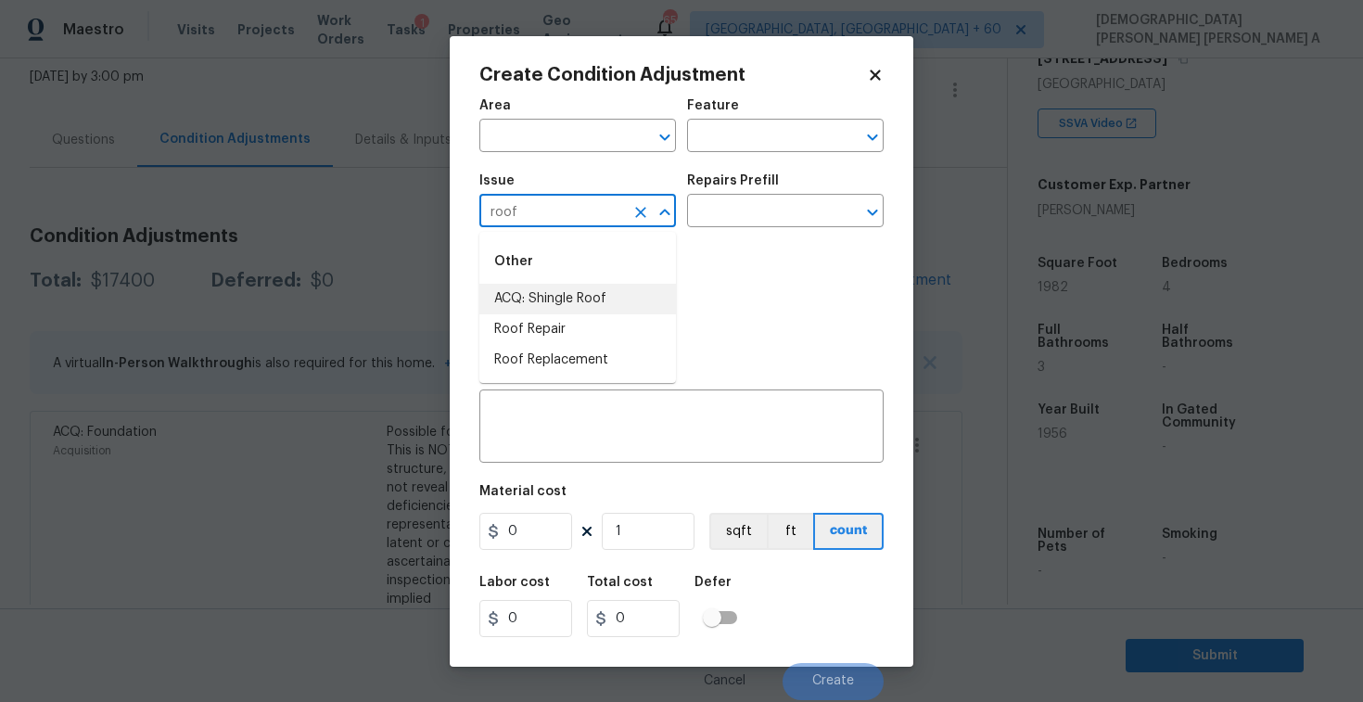
click at [581, 291] on li "ACQ: Shingle Roof" at bounding box center [578, 299] width 197 height 31
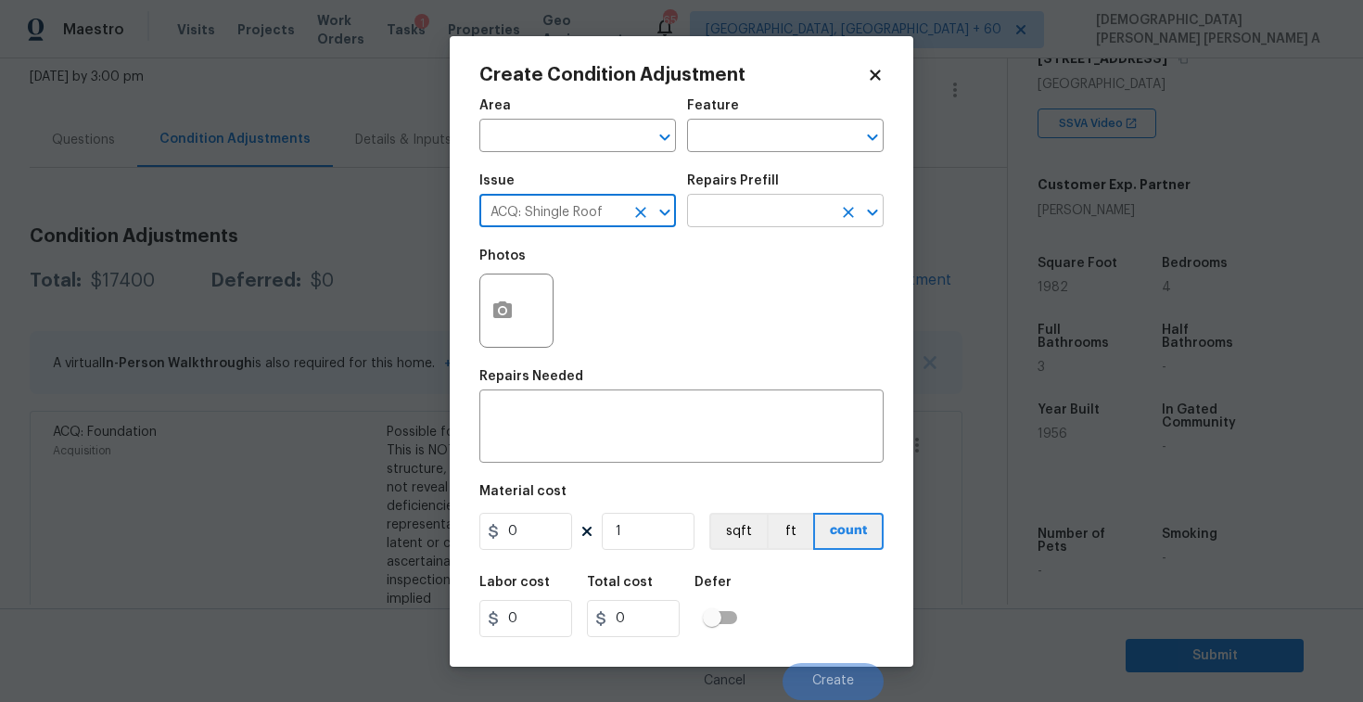
type input "ACQ: Shingle Roof"
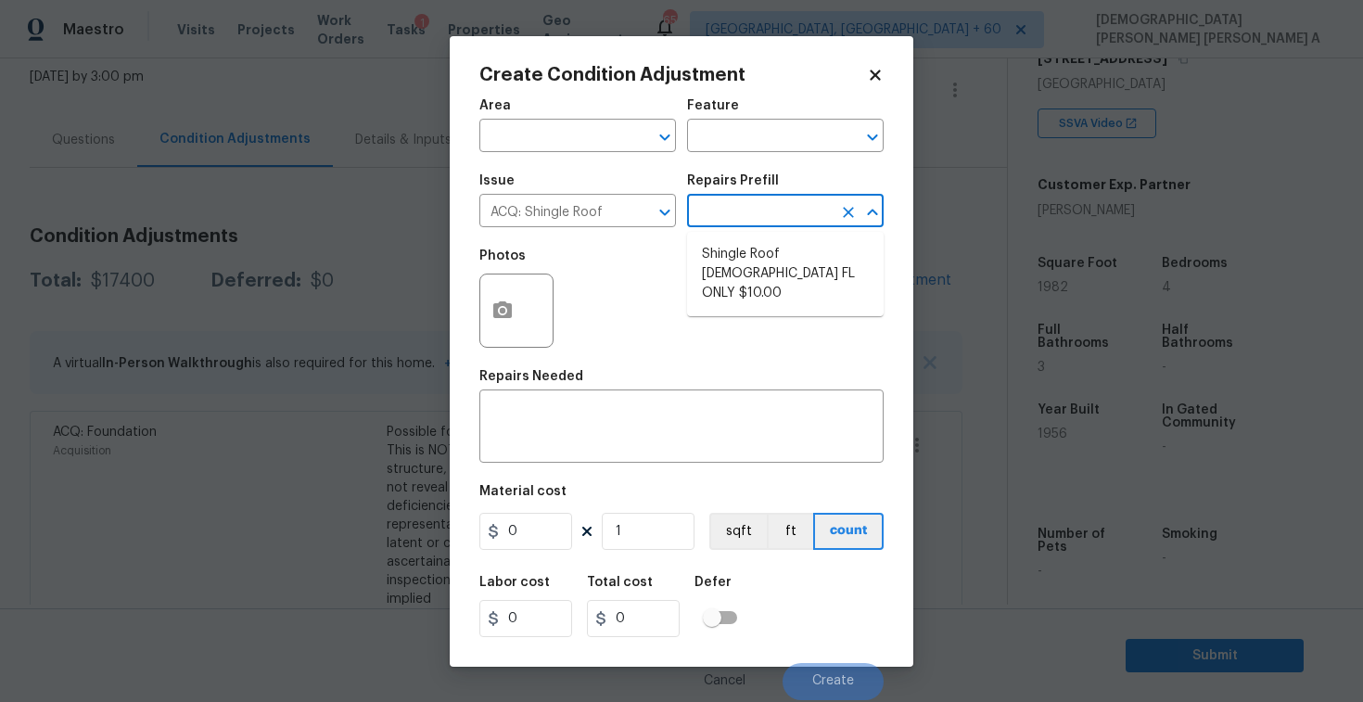
click at [768, 216] on input "text" at bounding box center [759, 212] width 145 height 29
click at [767, 281] on li "Shingle Roof 15+ Years Old FL ONLY $10.00" at bounding box center [785, 274] width 197 height 70
type input "Acquisition"
type textarea "Acquisition Scope ([US_STATE] Only): Shingle Roof 15+ years in age maintenance."
type input "10"
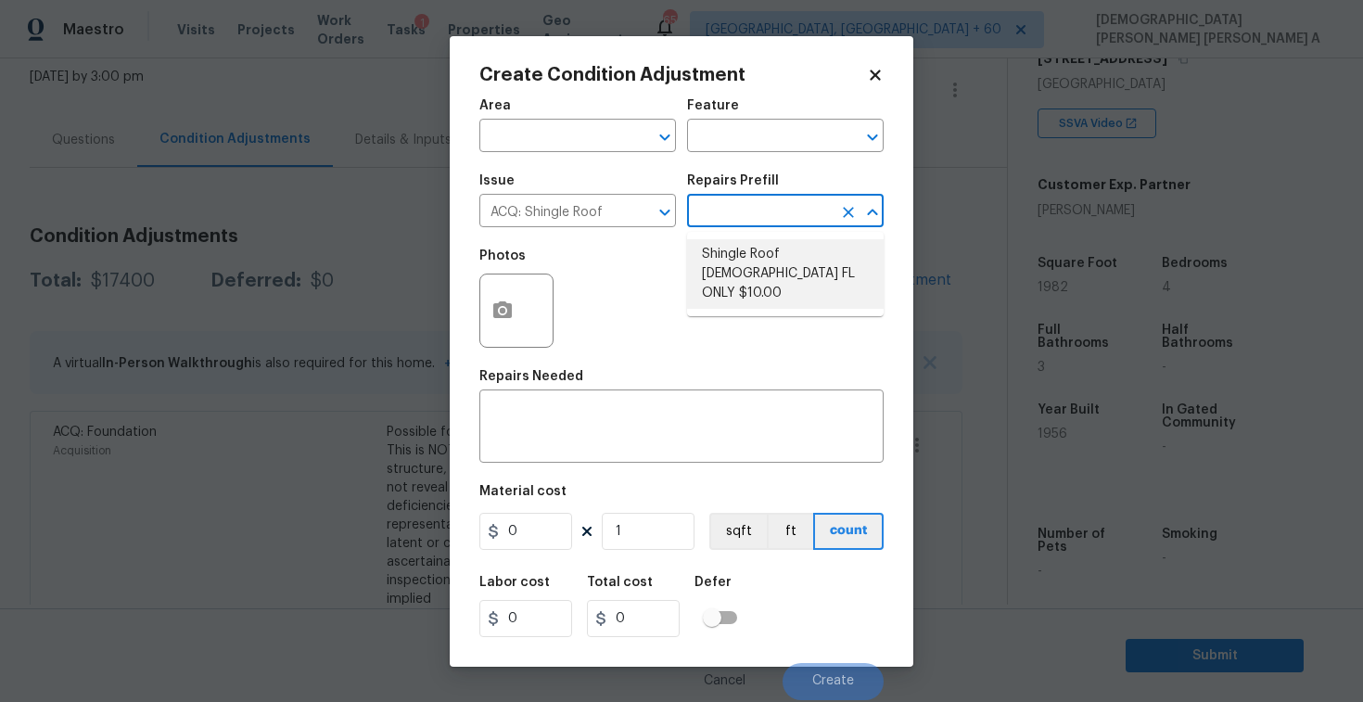
type input "10"
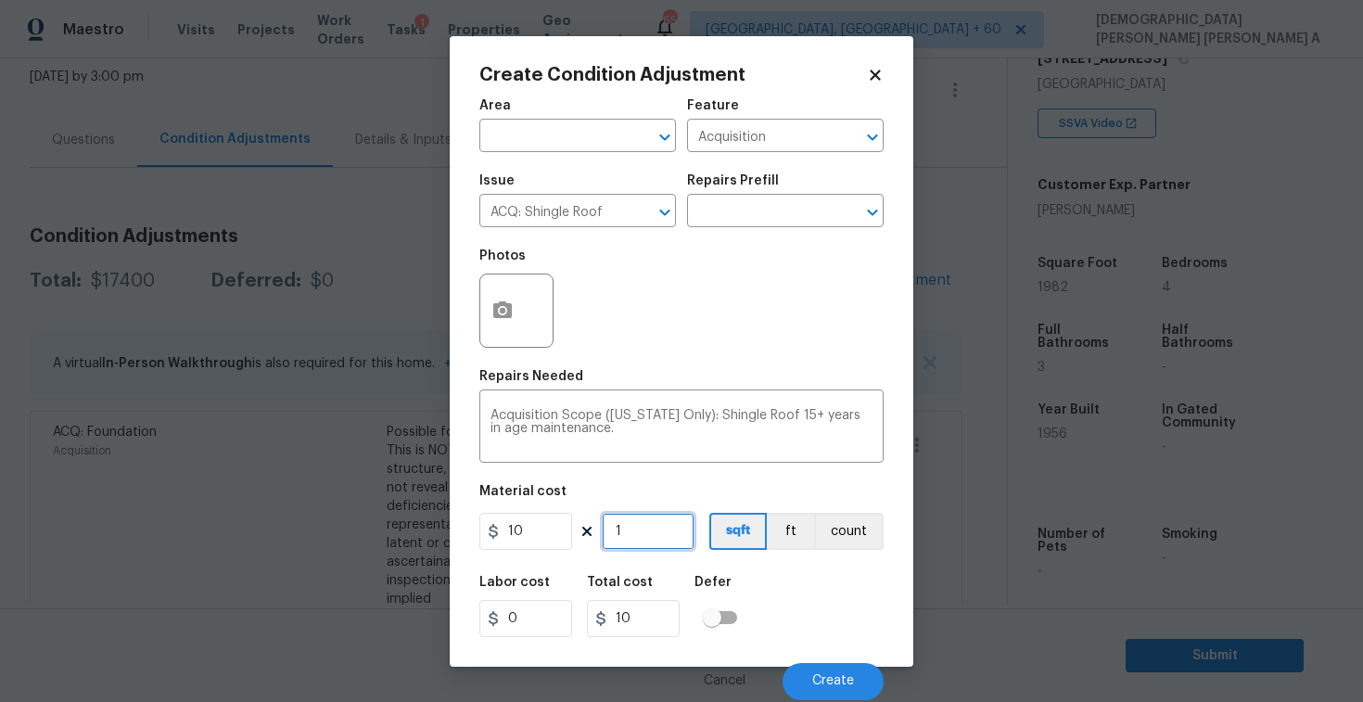
click at [656, 544] on input "1" at bounding box center [648, 531] width 93 height 37
type input "19"
type input "190"
type input "198"
type input "1980"
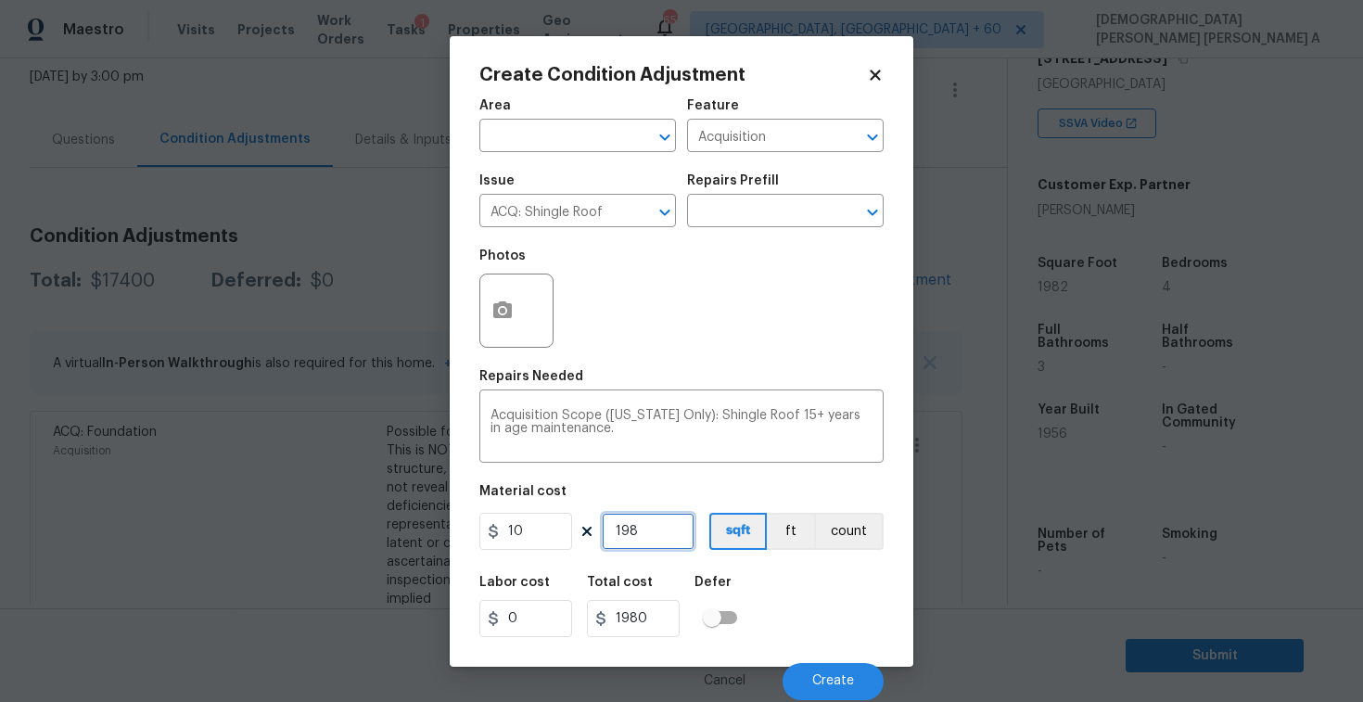
type input "1982"
type input "19820"
type input "1982"
click at [835, 674] on span "Create" at bounding box center [833, 681] width 42 height 14
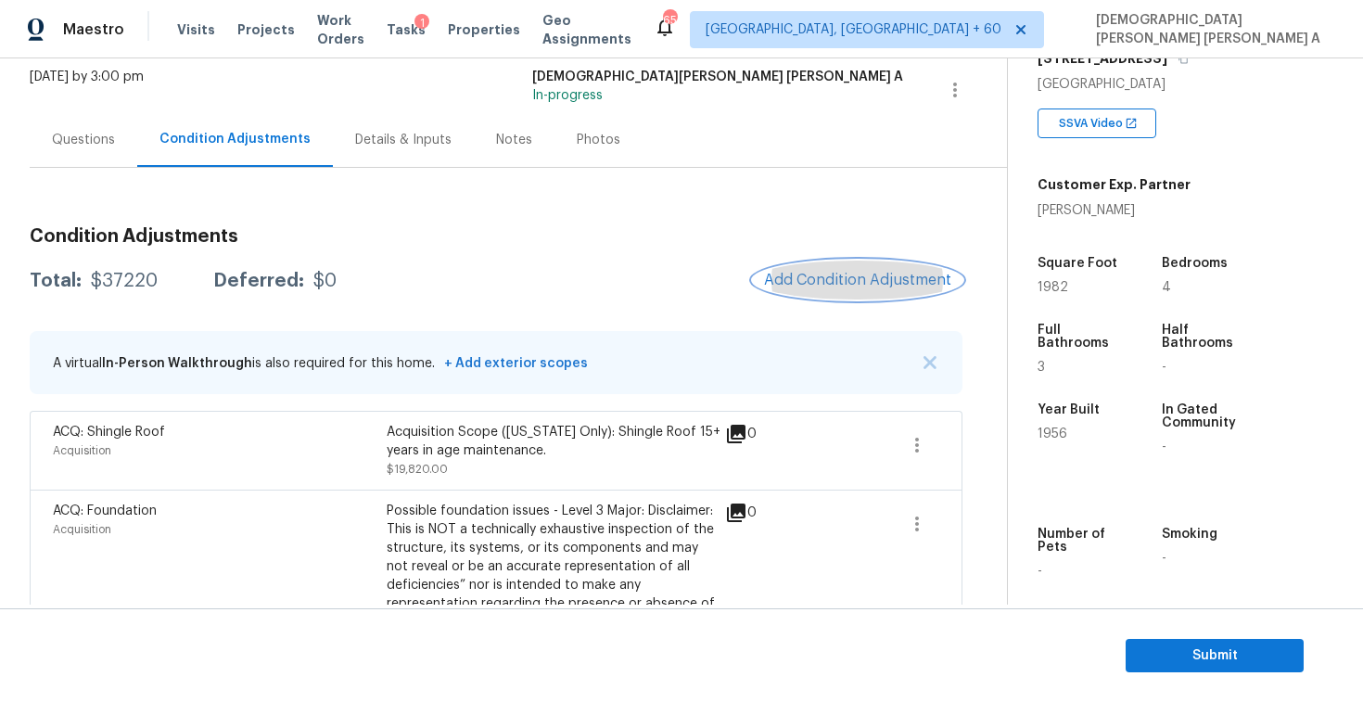
click at [855, 296] on button "Add Condition Adjustment" at bounding box center [858, 280] width 210 height 39
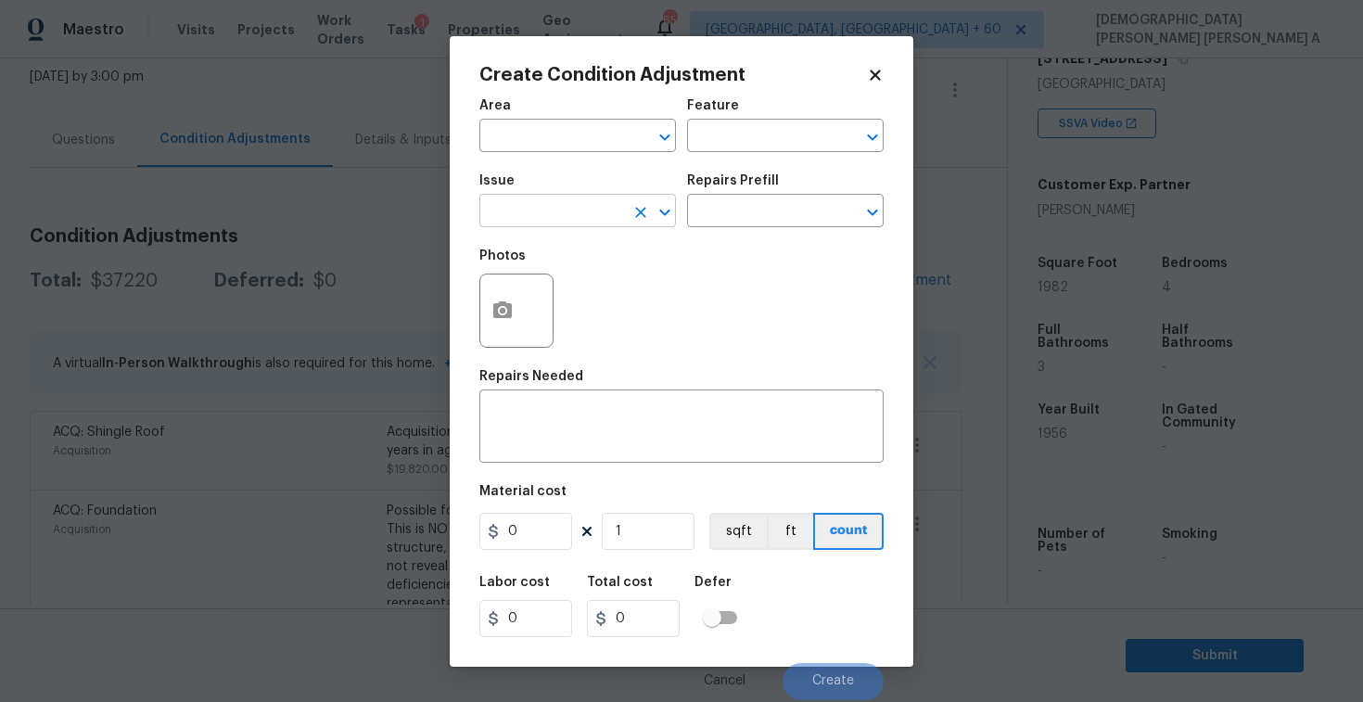
click at [582, 221] on input "text" at bounding box center [552, 212] width 145 height 29
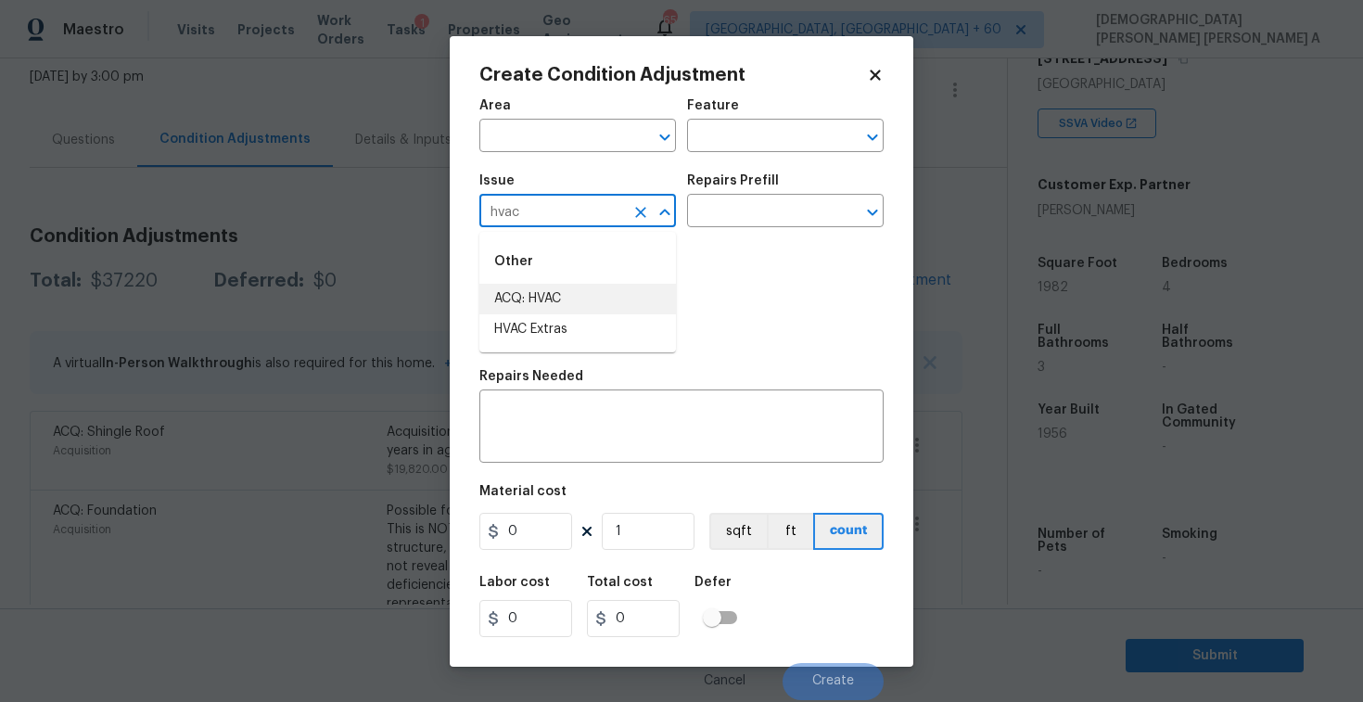
click at [597, 301] on li "ACQ: HVAC" at bounding box center [578, 299] width 197 height 31
type input "ACQ: HVAC"
click at [808, 220] on input "text" at bounding box center [759, 212] width 145 height 29
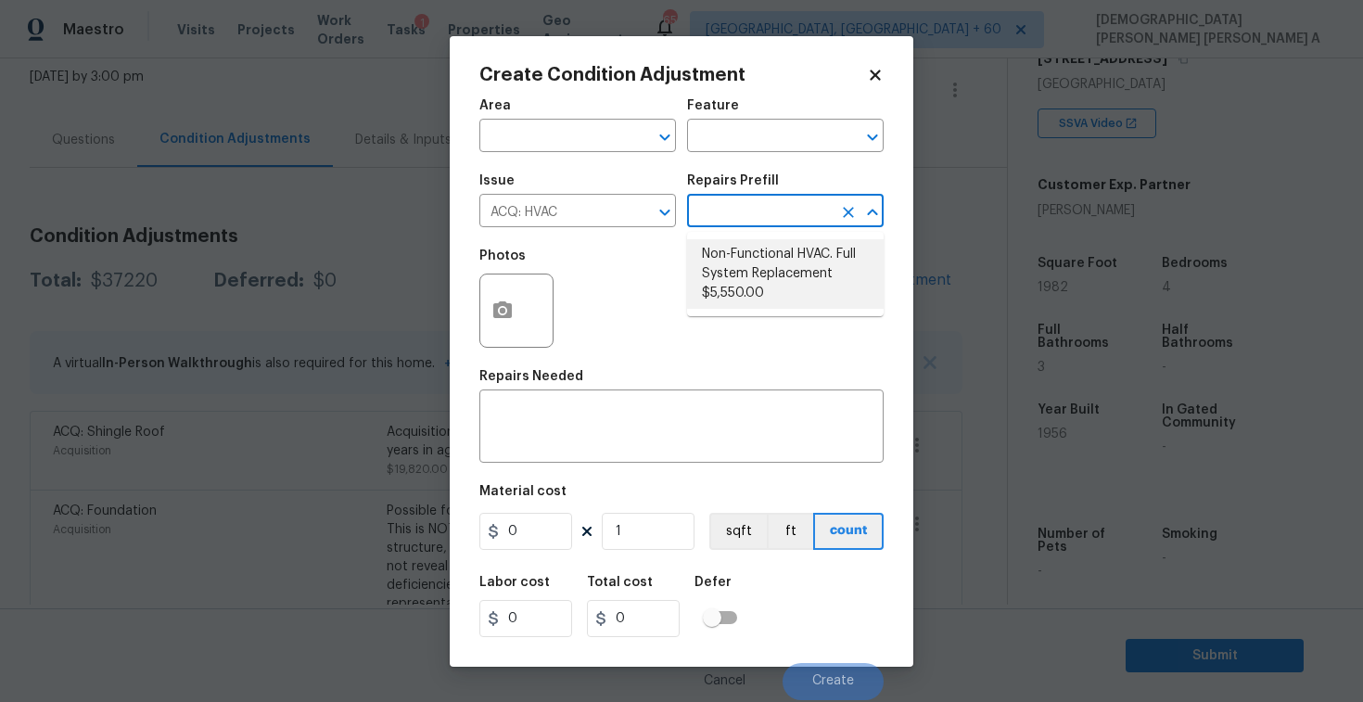
click at [787, 288] on li "Non-Functional HVAC. Full System Replacement $5,550.00" at bounding box center [785, 274] width 197 height 70
type input "Acquisition"
type textarea "Acquisition Scope: Full System Replacement"
type input "5550"
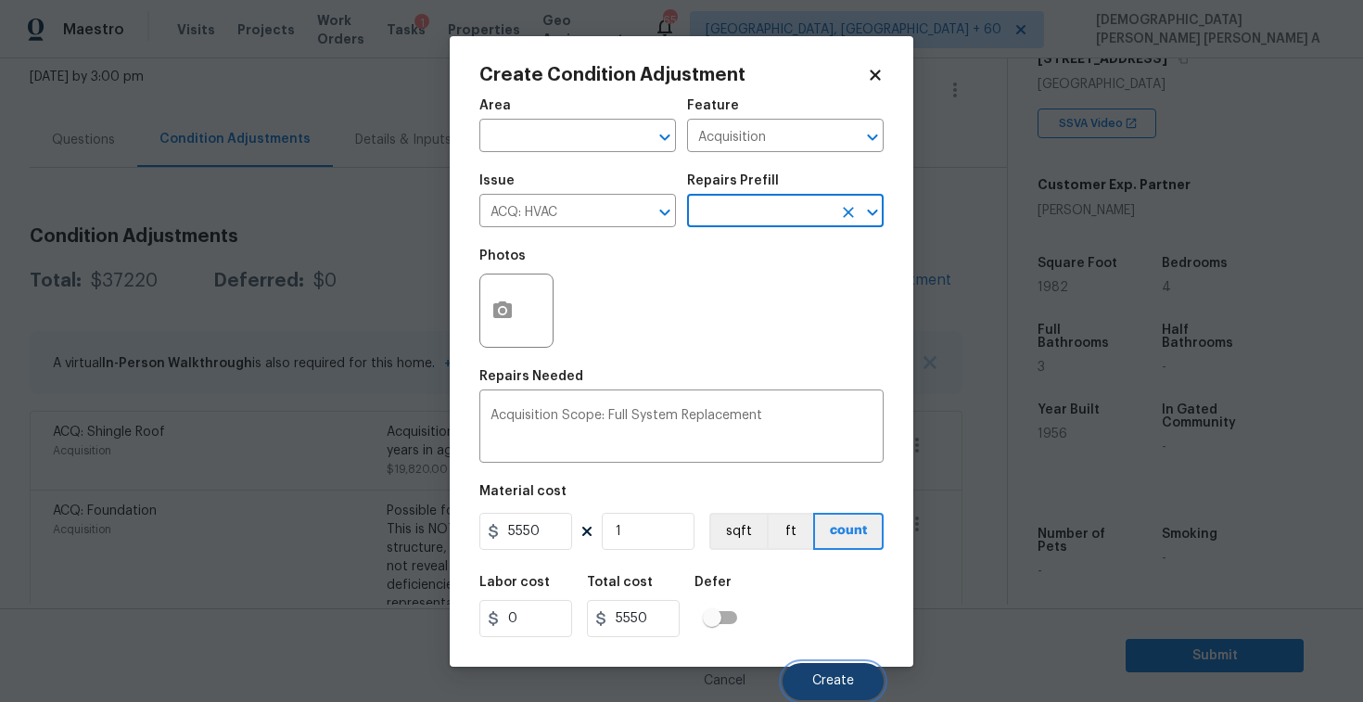
click at [829, 684] on span "Create" at bounding box center [833, 681] width 42 height 14
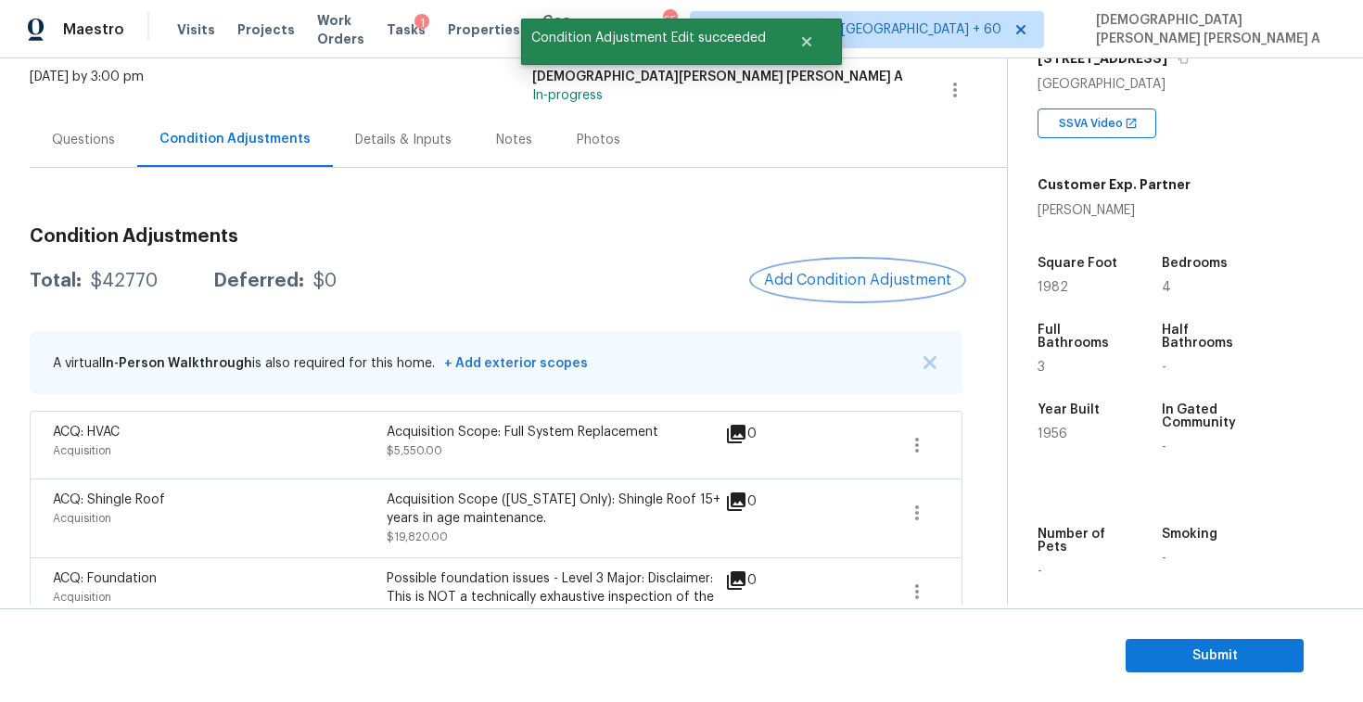
click at [854, 295] on button "Add Condition Adjustment" at bounding box center [858, 280] width 210 height 39
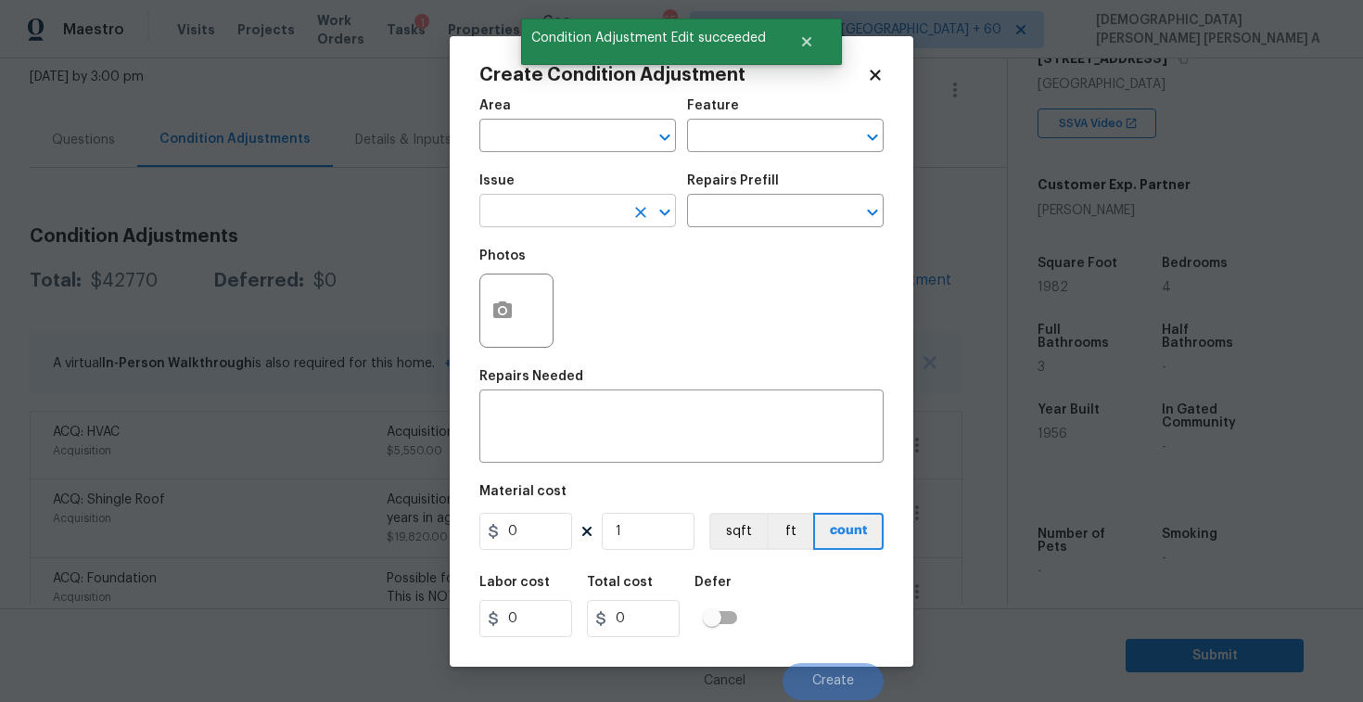
click at [559, 203] on input "text" at bounding box center [552, 212] width 145 height 29
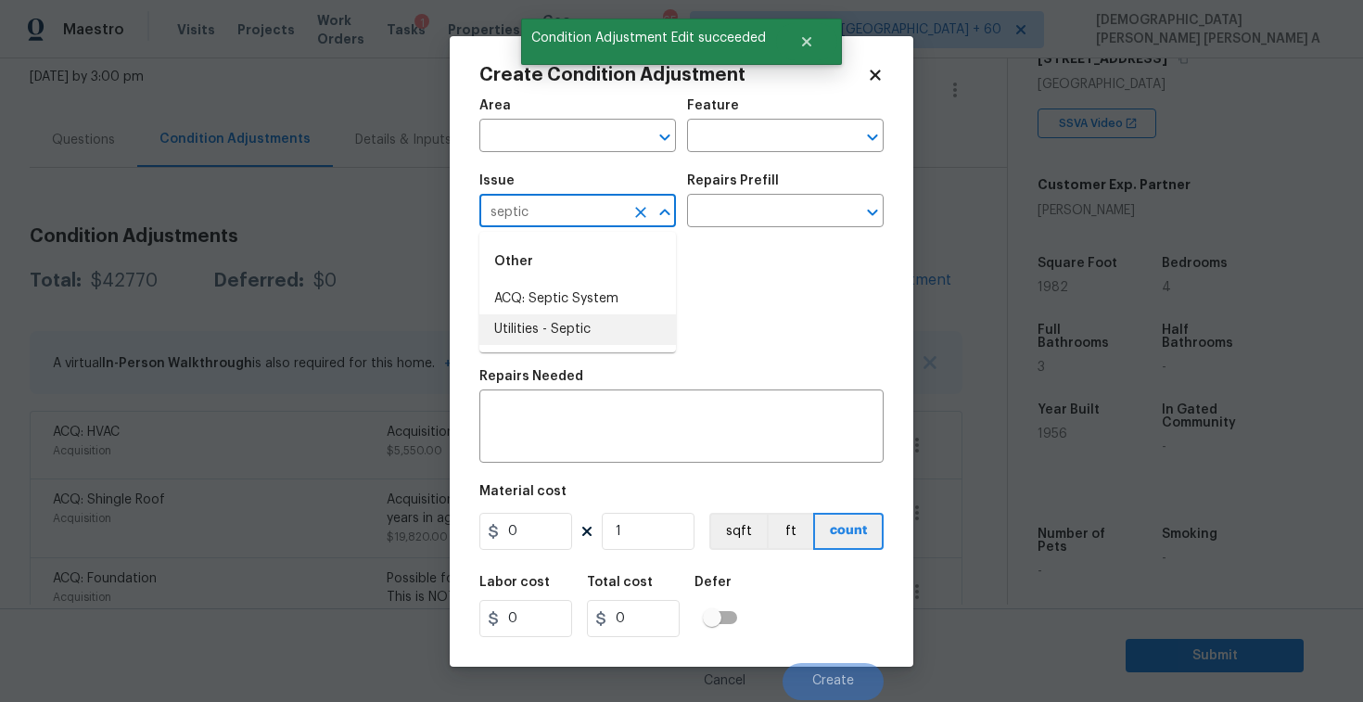
click at [569, 328] on li "Utilities - Septic" at bounding box center [578, 329] width 197 height 31
type input "Utilities - Septic"
click at [778, 208] on input "text" at bounding box center [759, 212] width 145 height 29
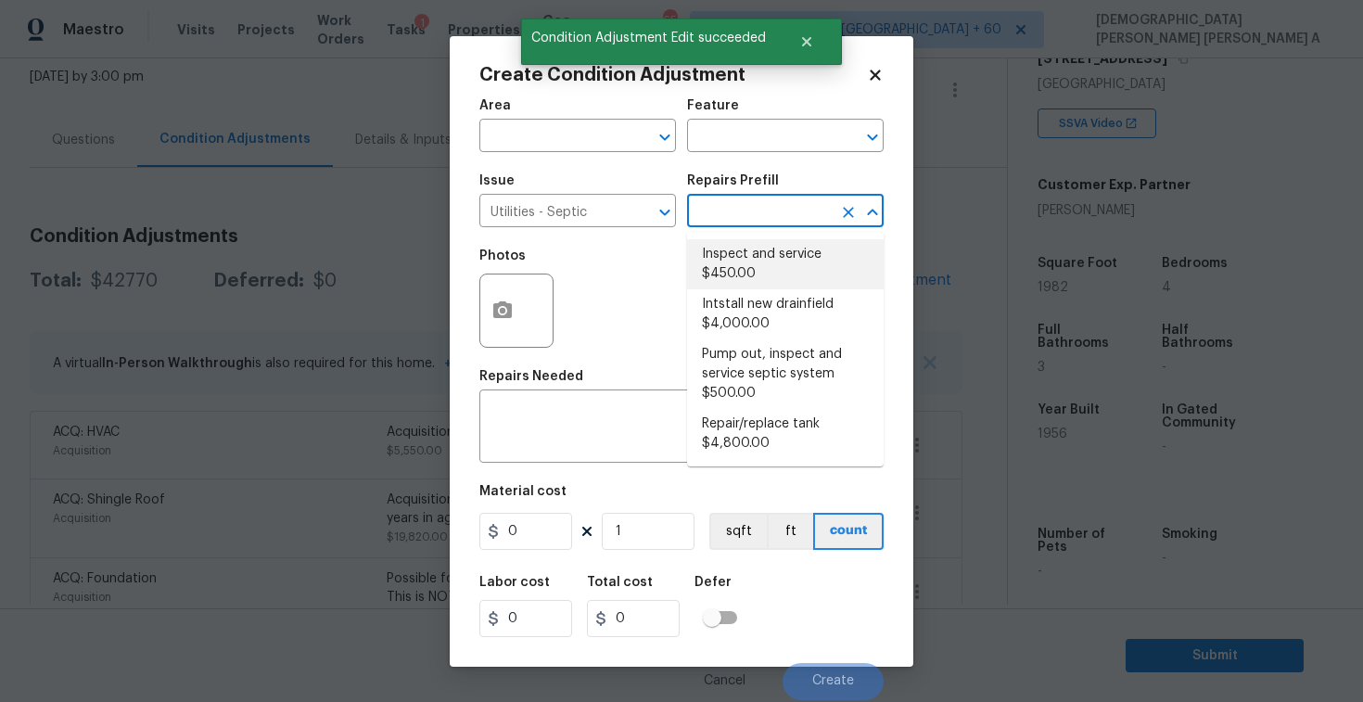
click at [775, 239] on li "Inspect and service $450.00" at bounding box center [785, 264] width 197 height 50
type textarea "Pump and inspect septic tank and provide clean bill of health from specialist c…"
type input "450"
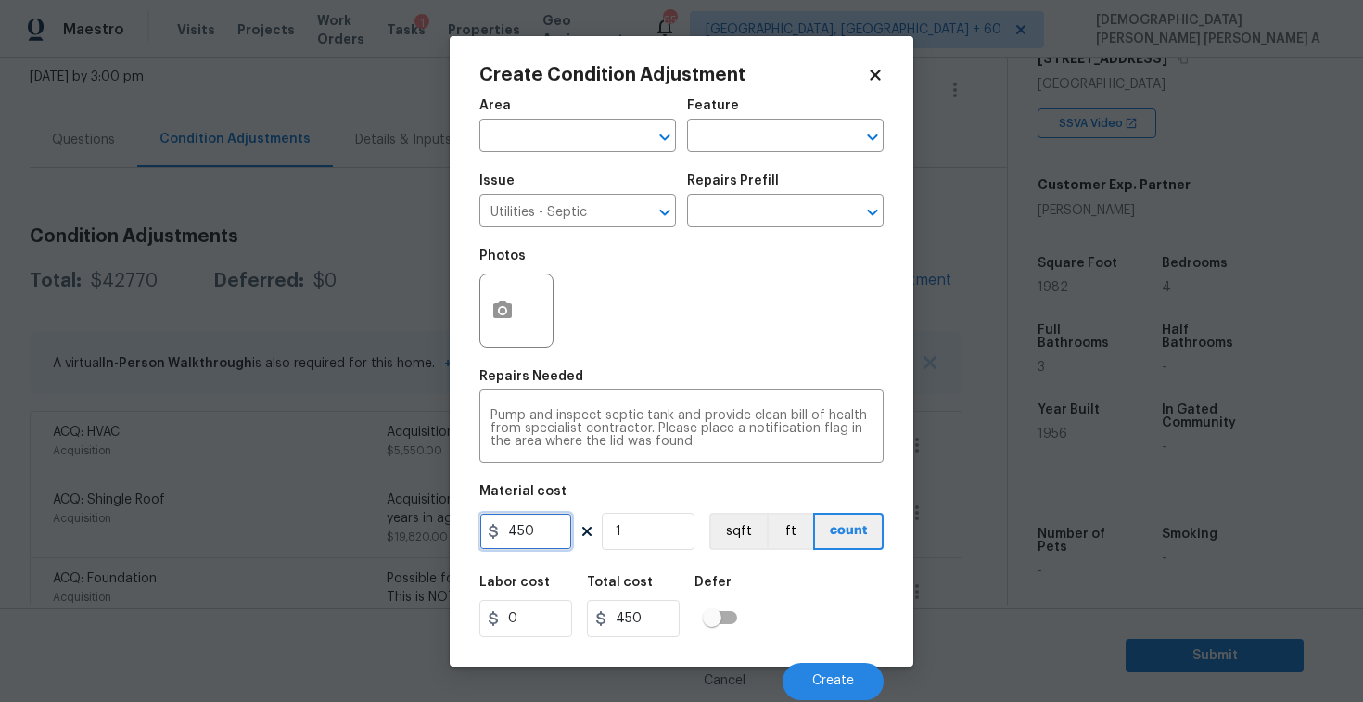
click at [538, 542] on input "450" at bounding box center [526, 531] width 93 height 37
type input "2000"
click at [838, 678] on span "Create" at bounding box center [833, 681] width 42 height 14
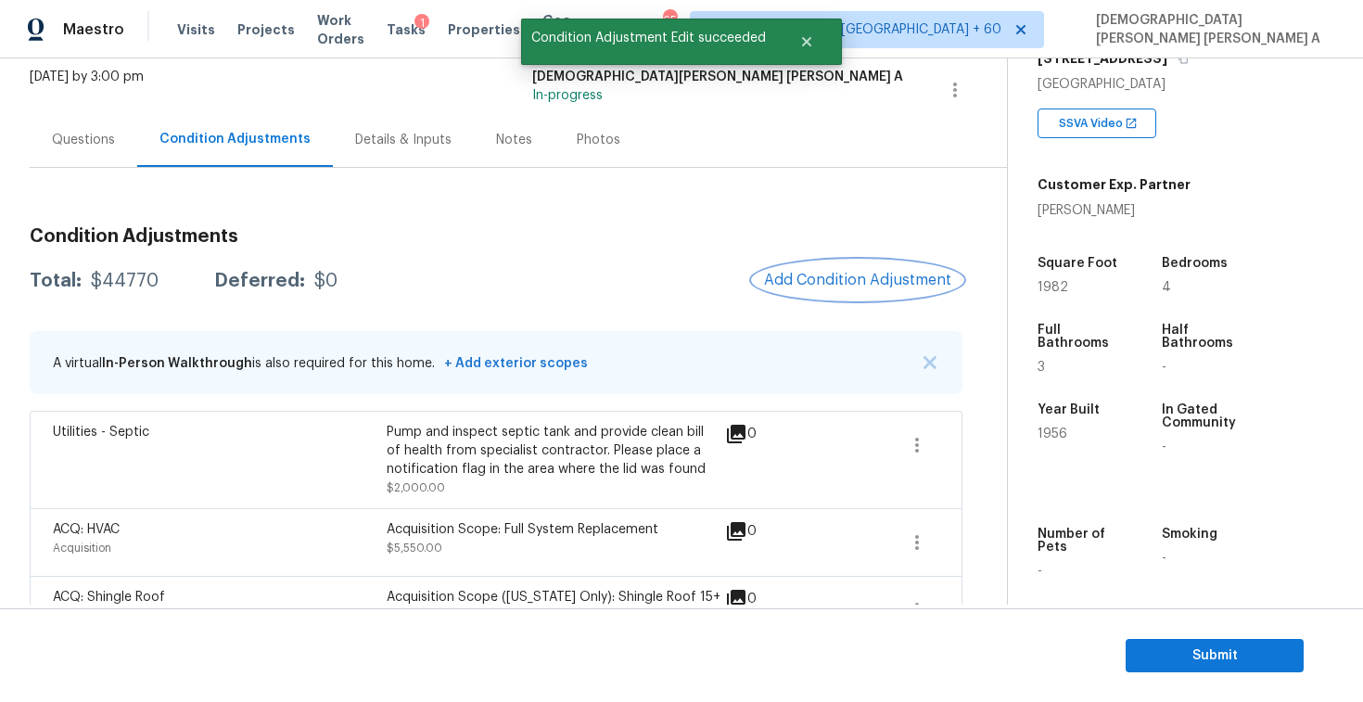
click at [878, 281] on span "Add Condition Adjustment" at bounding box center [857, 280] width 187 height 17
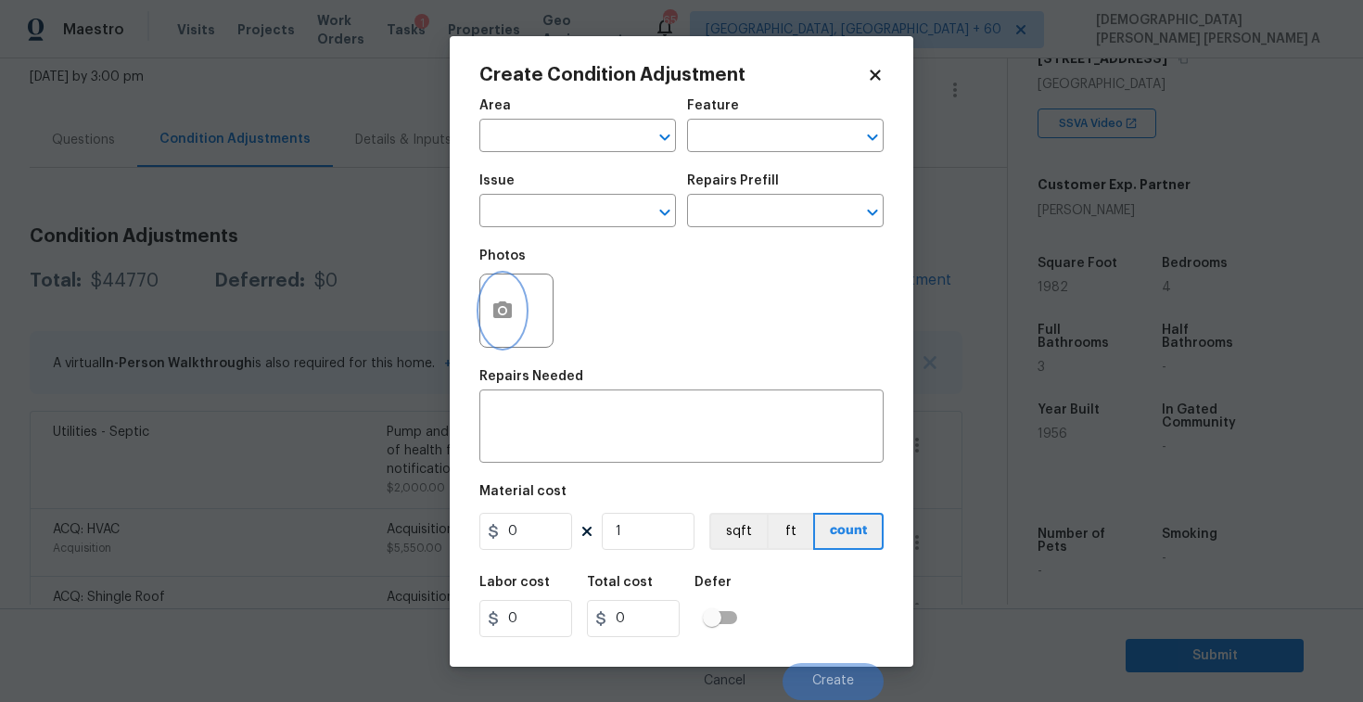
click at [493, 284] on button "button" at bounding box center [502, 311] width 45 height 72
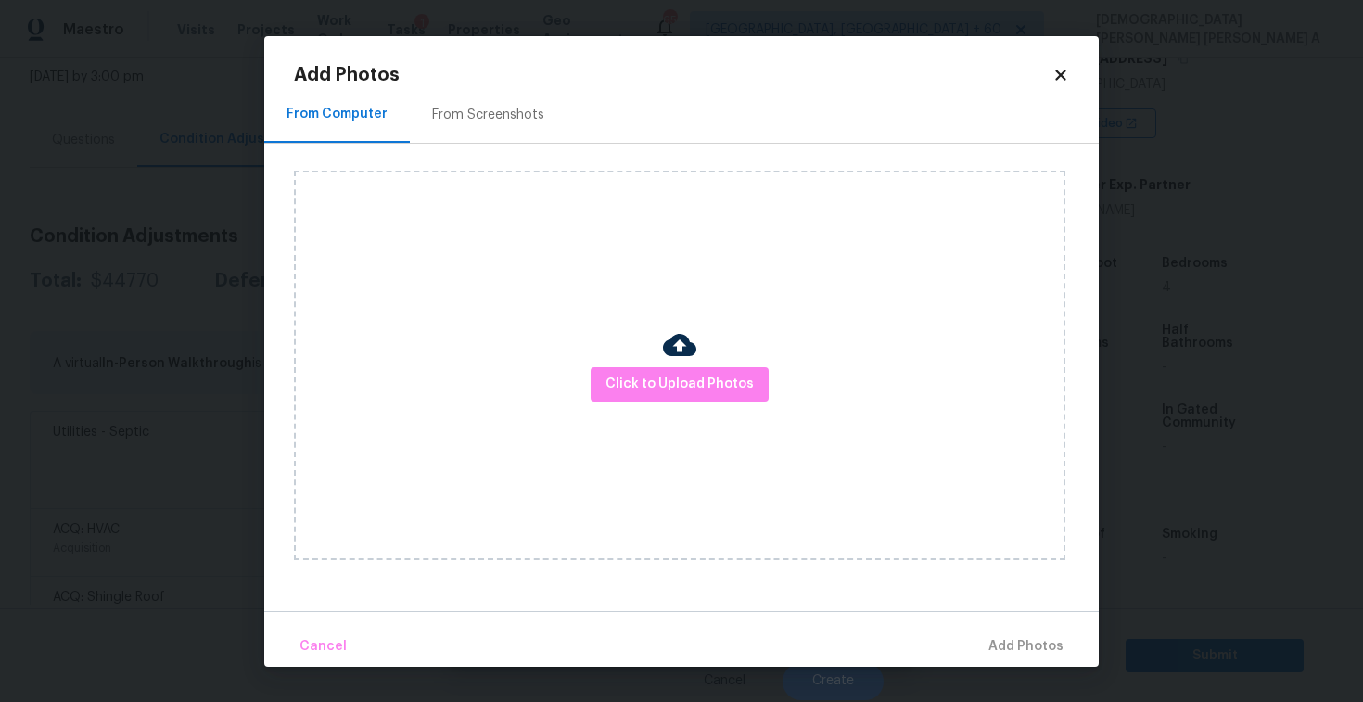
click at [496, 108] on div "From Screenshots" at bounding box center [488, 115] width 112 height 19
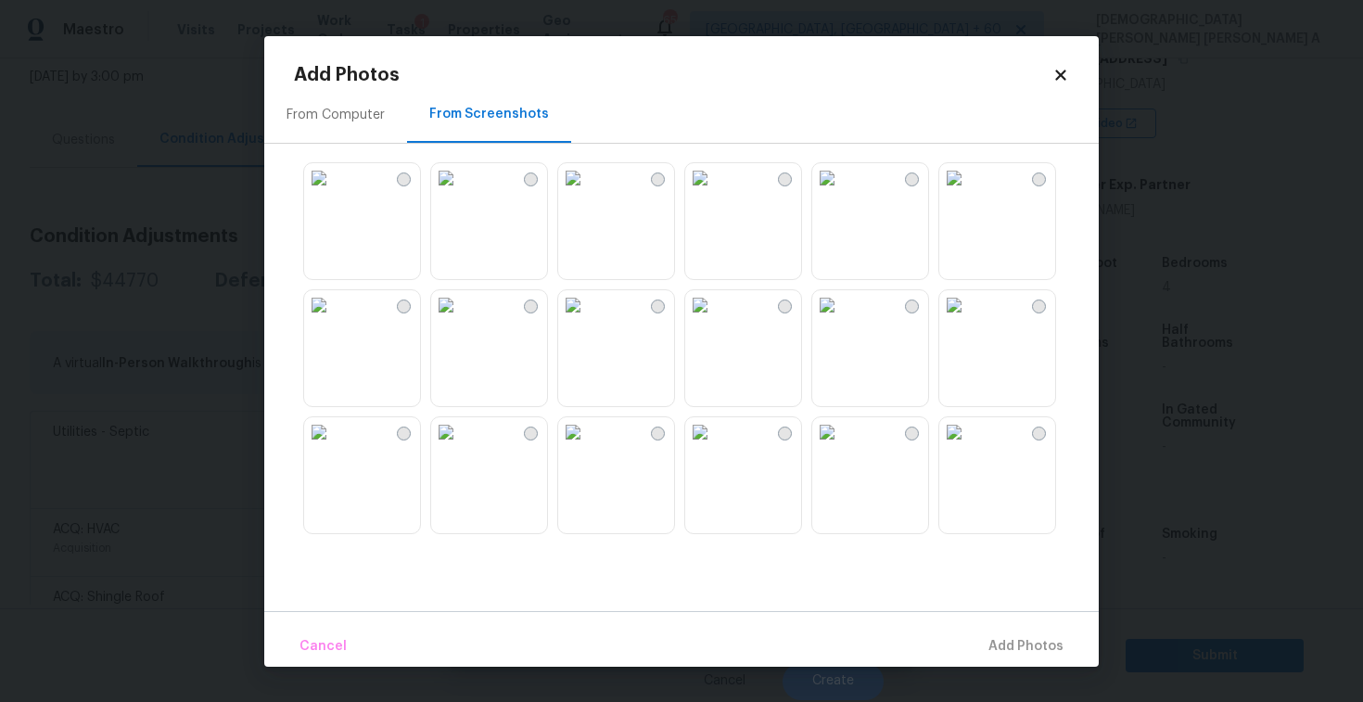
click at [461, 193] on img at bounding box center [446, 178] width 30 height 30
click at [842, 193] on img at bounding box center [827, 178] width 30 height 30
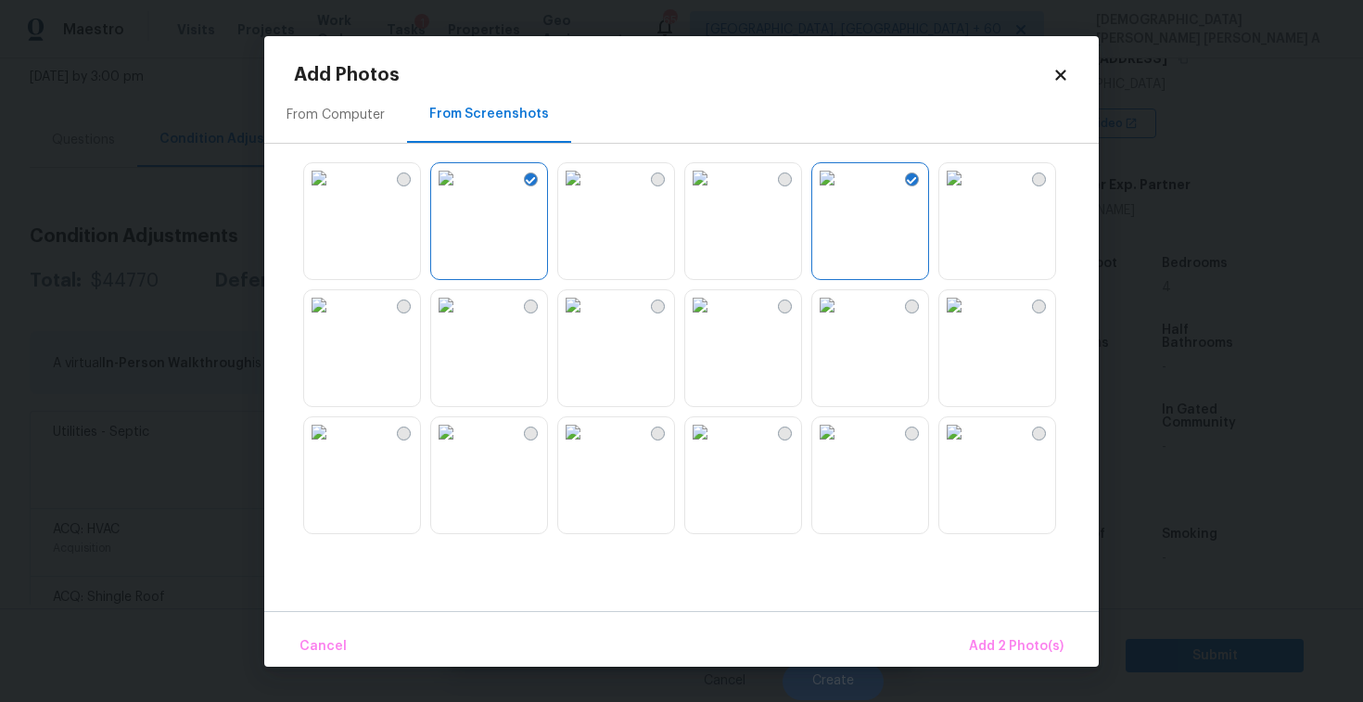
click at [969, 193] on img at bounding box center [955, 178] width 30 height 30
click at [715, 193] on img at bounding box center [700, 178] width 30 height 30
click at [461, 320] on img at bounding box center [446, 305] width 30 height 30
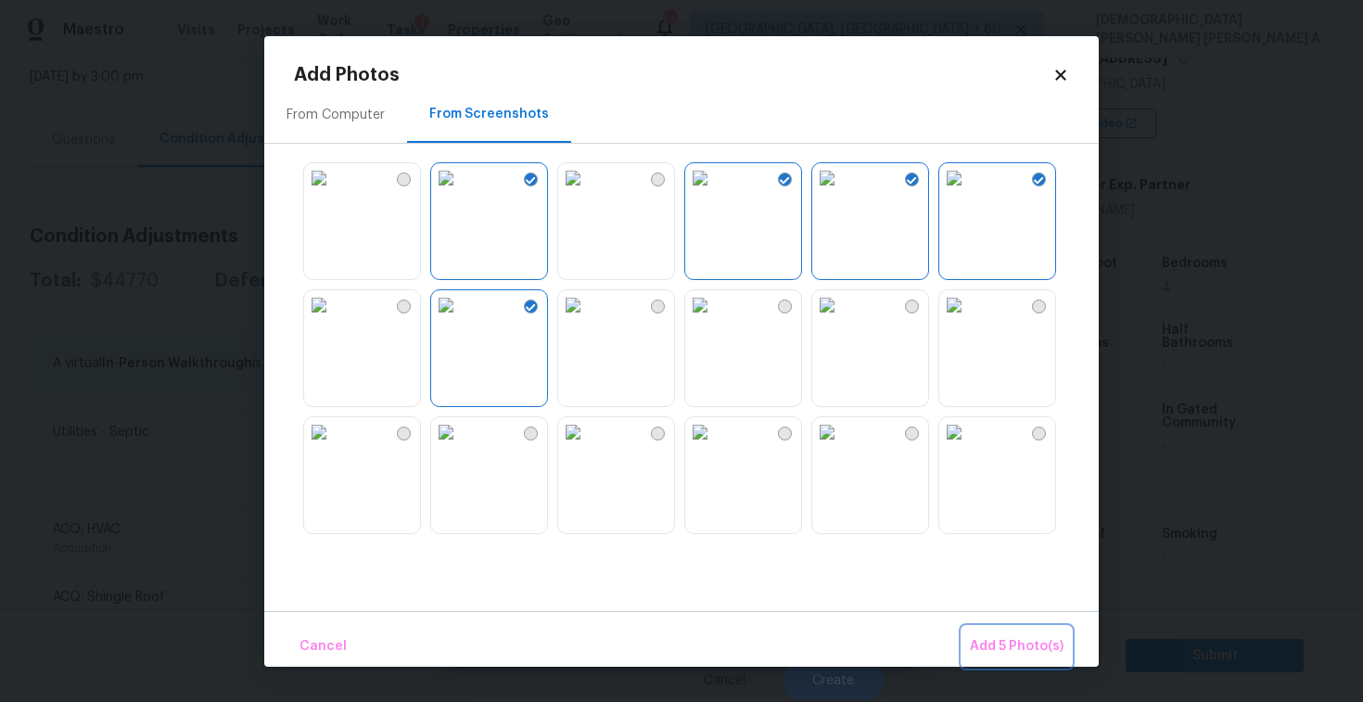
click at [1005, 643] on span "Add 5 Photo(s)" at bounding box center [1017, 646] width 94 height 23
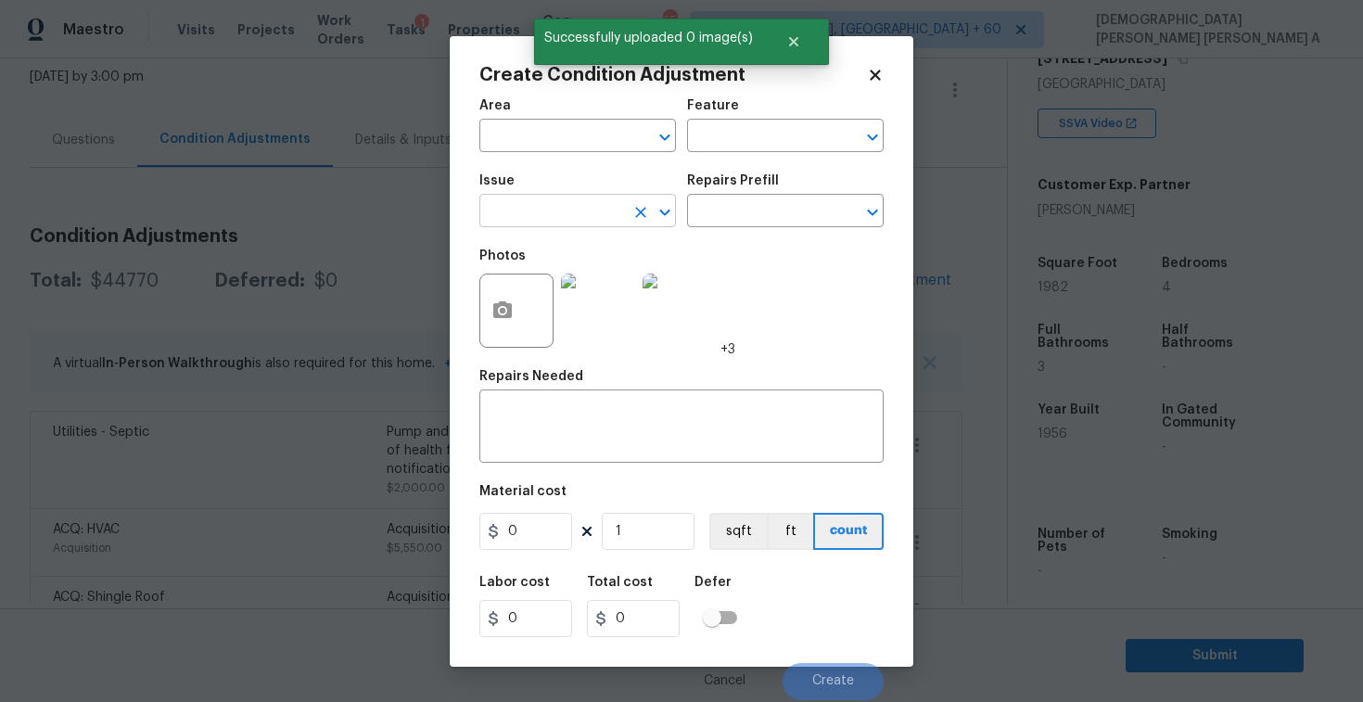
click at [548, 198] on figure "Issue ​" at bounding box center [578, 200] width 197 height 53
click at [556, 219] on input "text" at bounding box center [552, 212] width 145 height 29
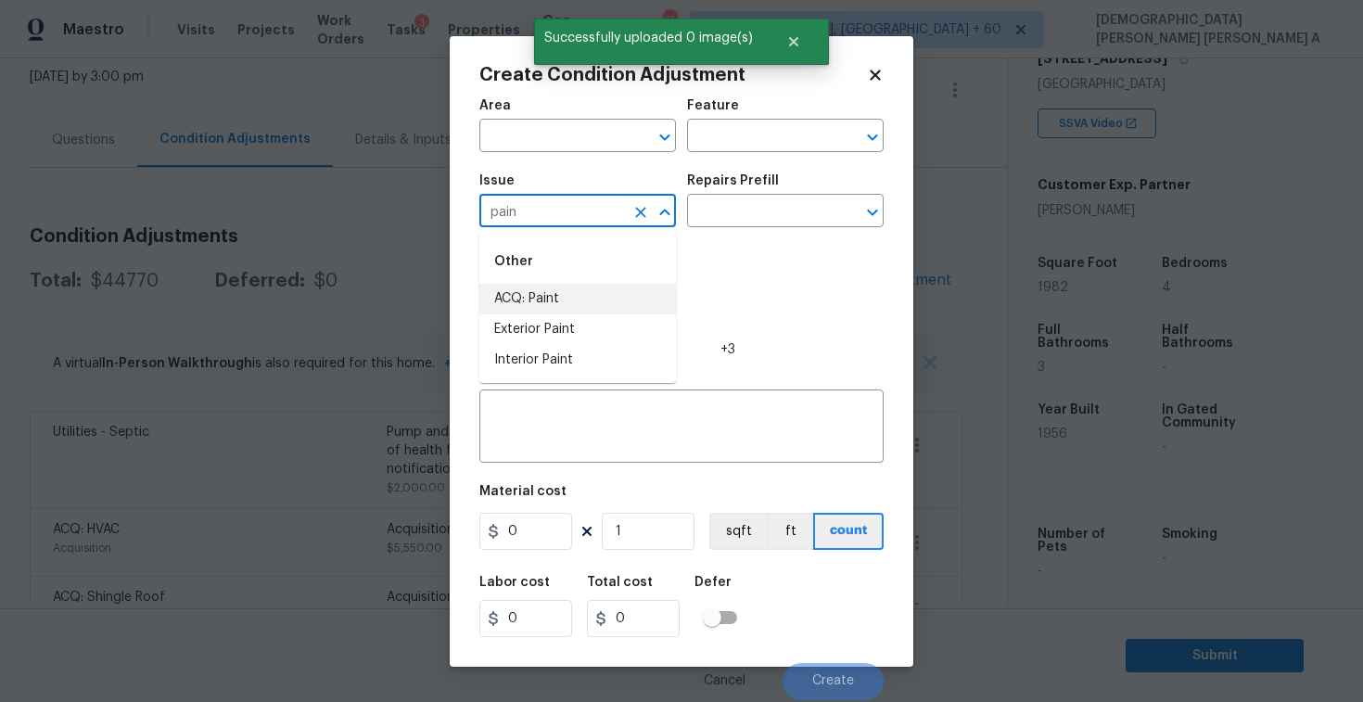
click at [551, 302] on li "ACQ: Paint" at bounding box center [578, 299] width 197 height 31
type input "ACQ: Paint"
click at [768, 222] on input "text" at bounding box center [759, 212] width 145 height 29
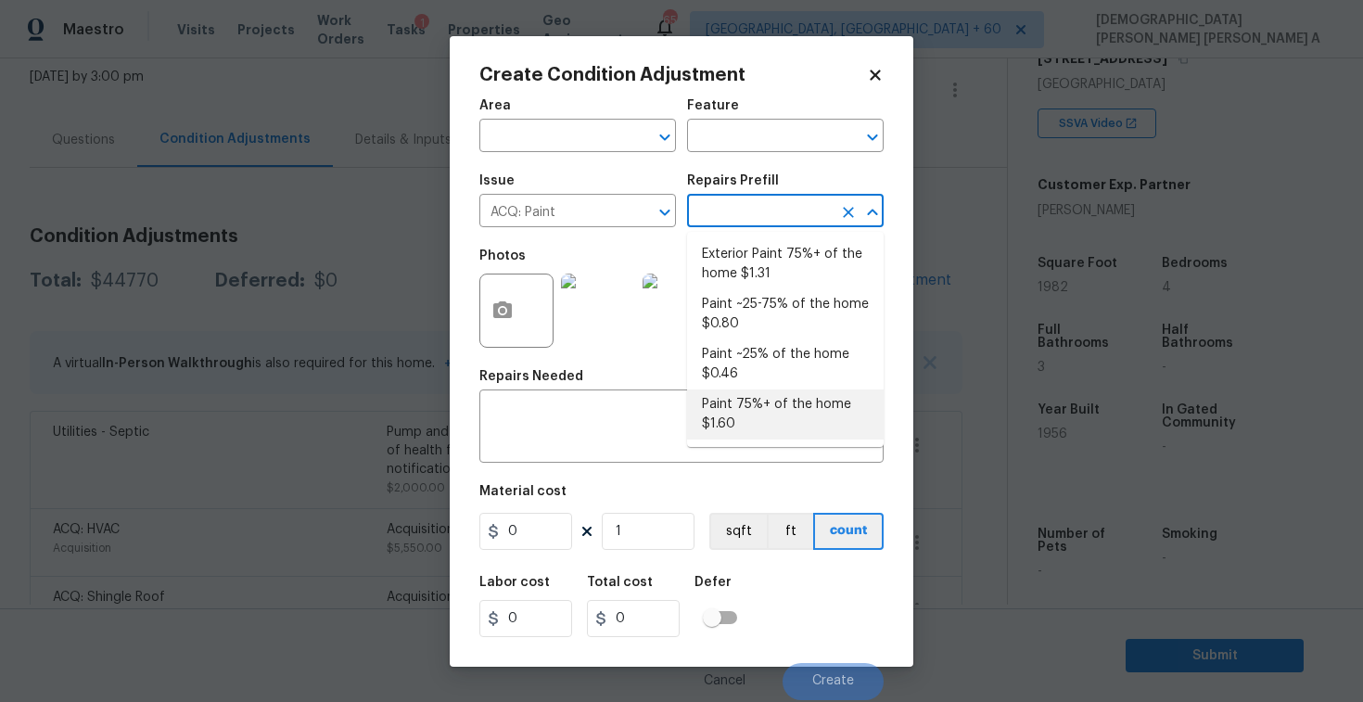
click at [782, 421] on li "Paint 75%+ of the home $1.60" at bounding box center [785, 415] width 197 height 50
type input "Acquisition"
type textarea "Acquisition Scope: 75%+ of the home will likely require interior paint"
type input "1.6"
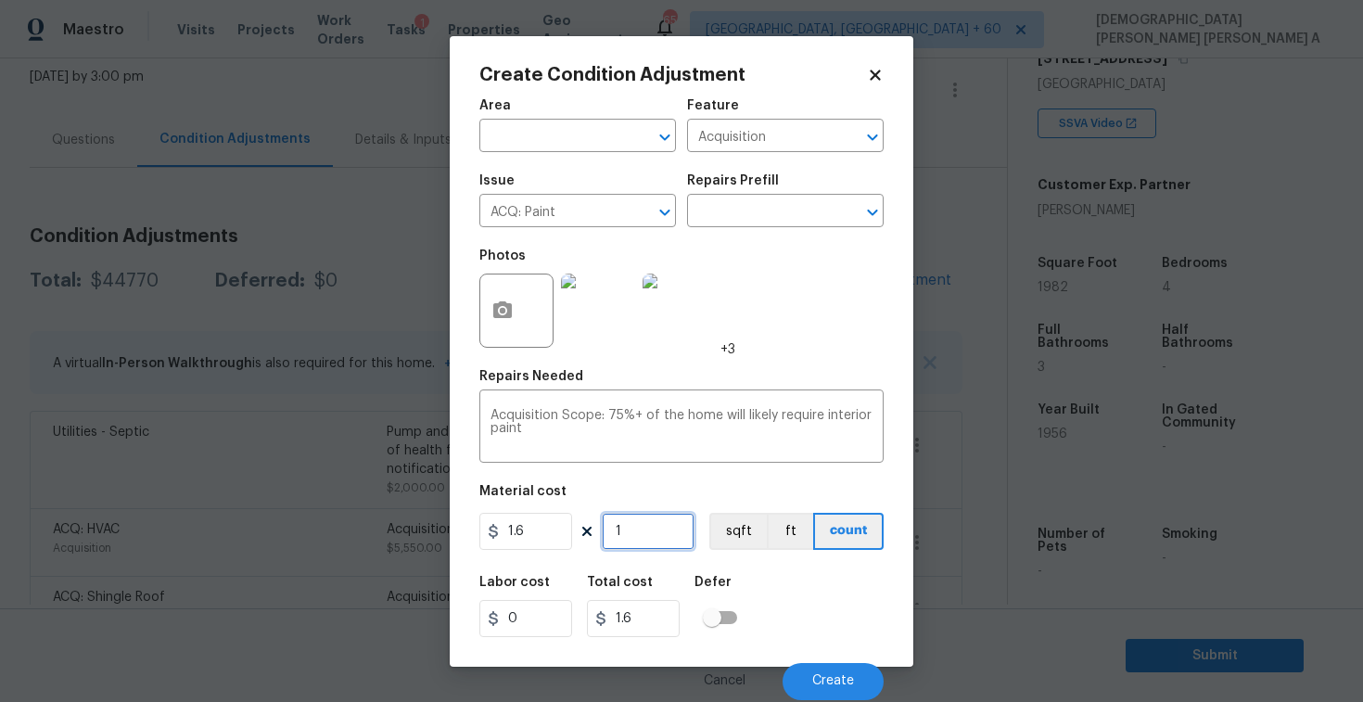
click at [650, 538] on input "1" at bounding box center [648, 531] width 93 height 37
type input "19"
type input "30.4"
type input "198"
type input "316.8"
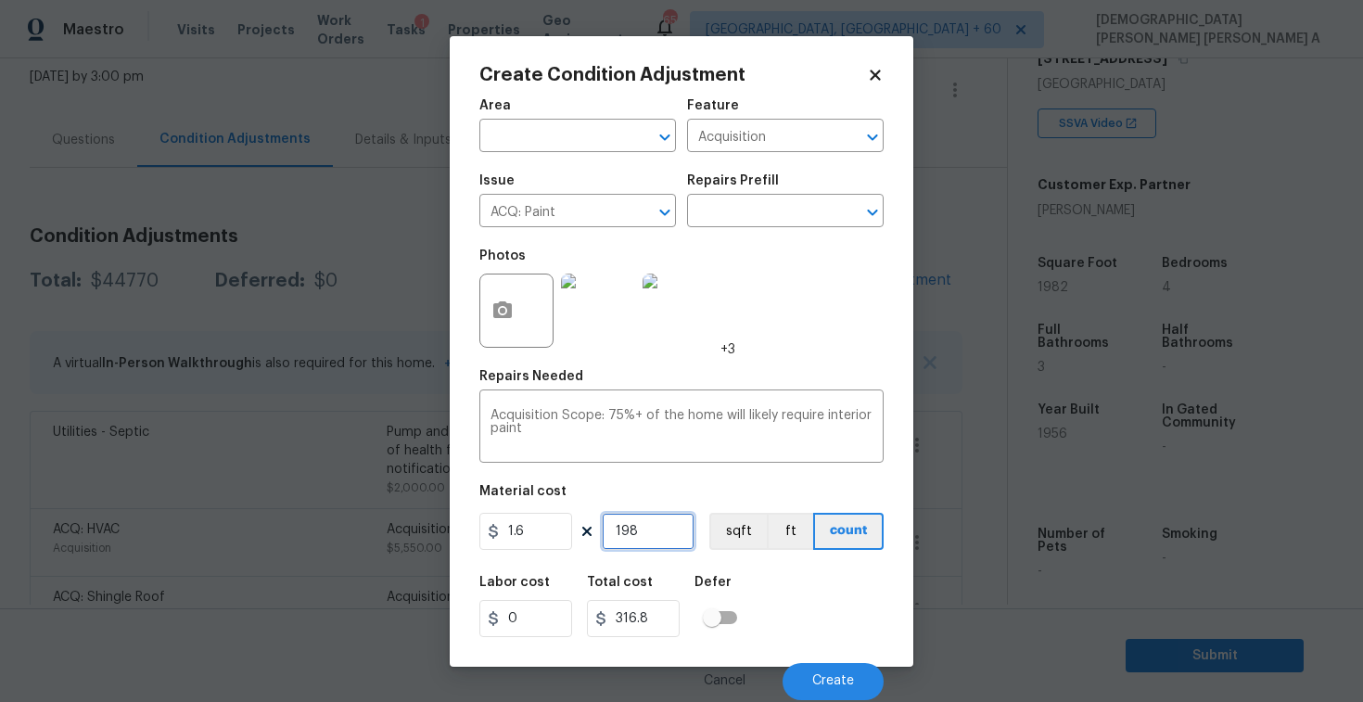
type input "1982"
type input "3171.2"
type input "1982"
click at [735, 544] on button "sqft" at bounding box center [739, 531] width 58 height 37
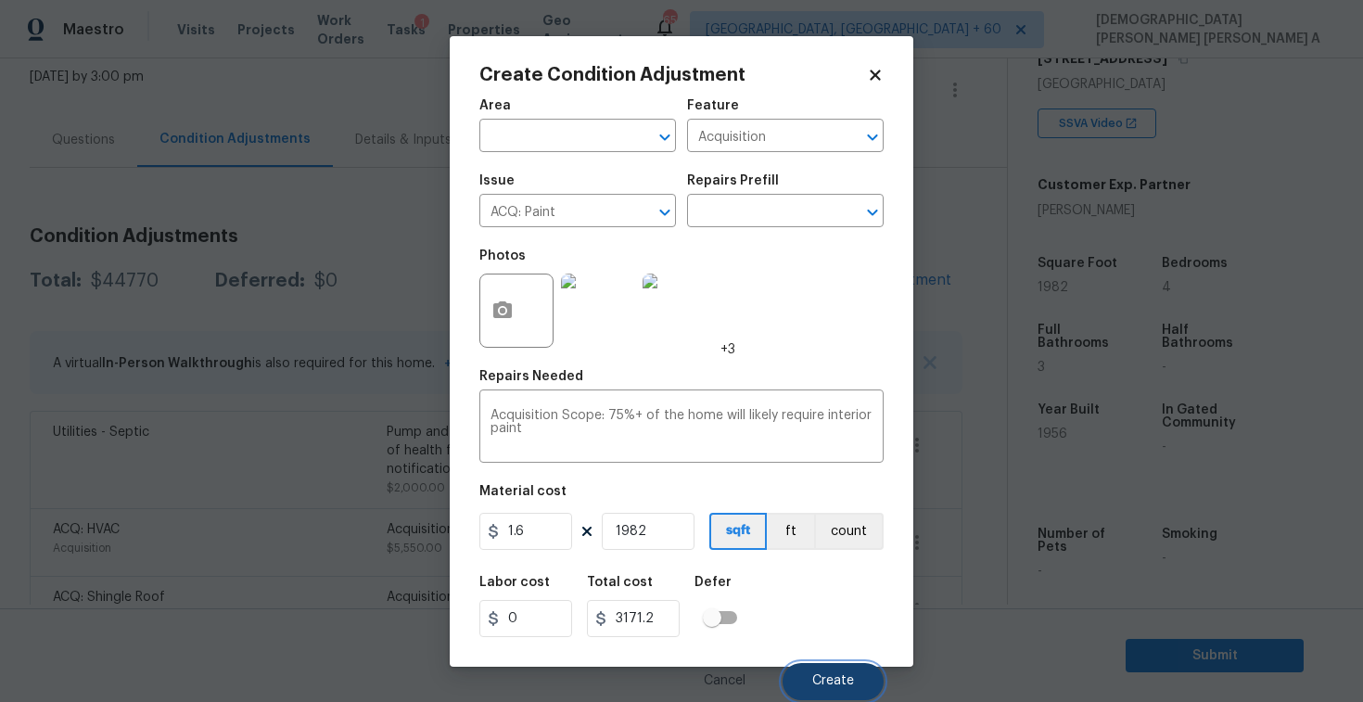
click at [833, 663] on button "Create" at bounding box center [833, 681] width 101 height 37
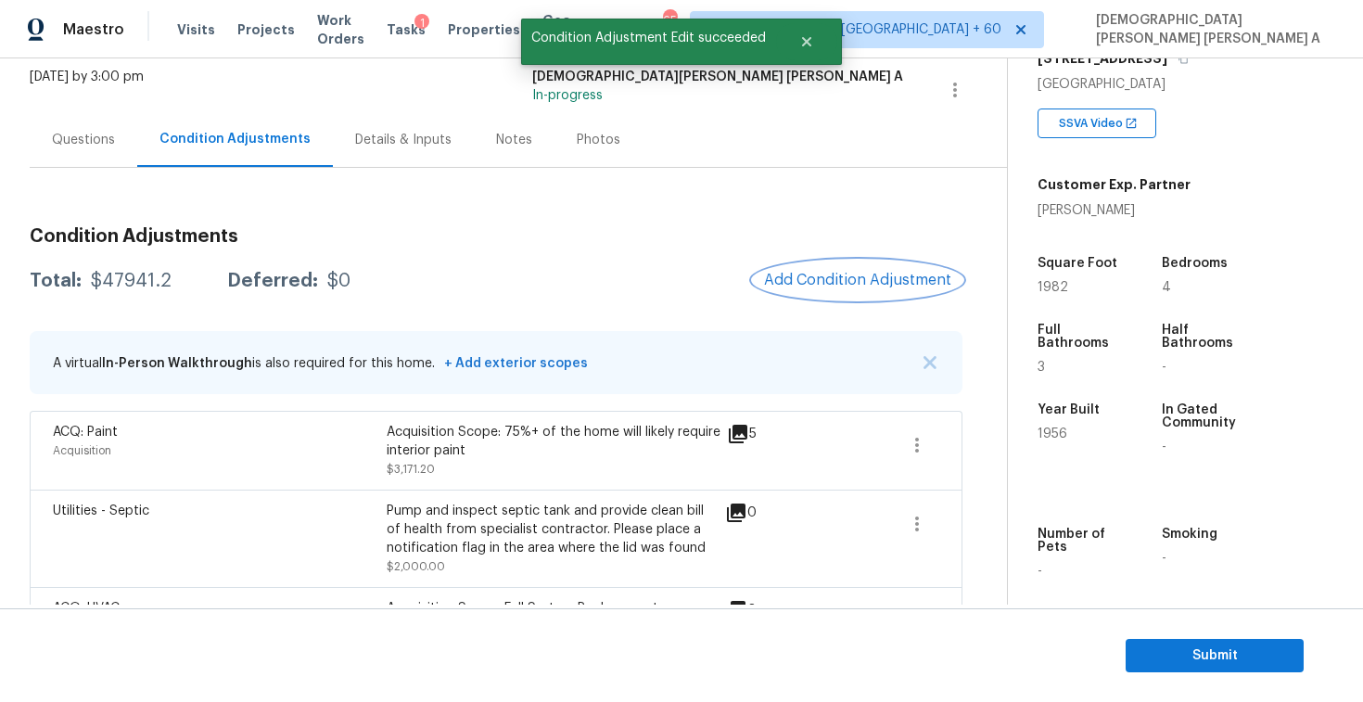
click at [864, 278] on span "Add Condition Adjustment" at bounding box center [857, 280] width 187 height 17
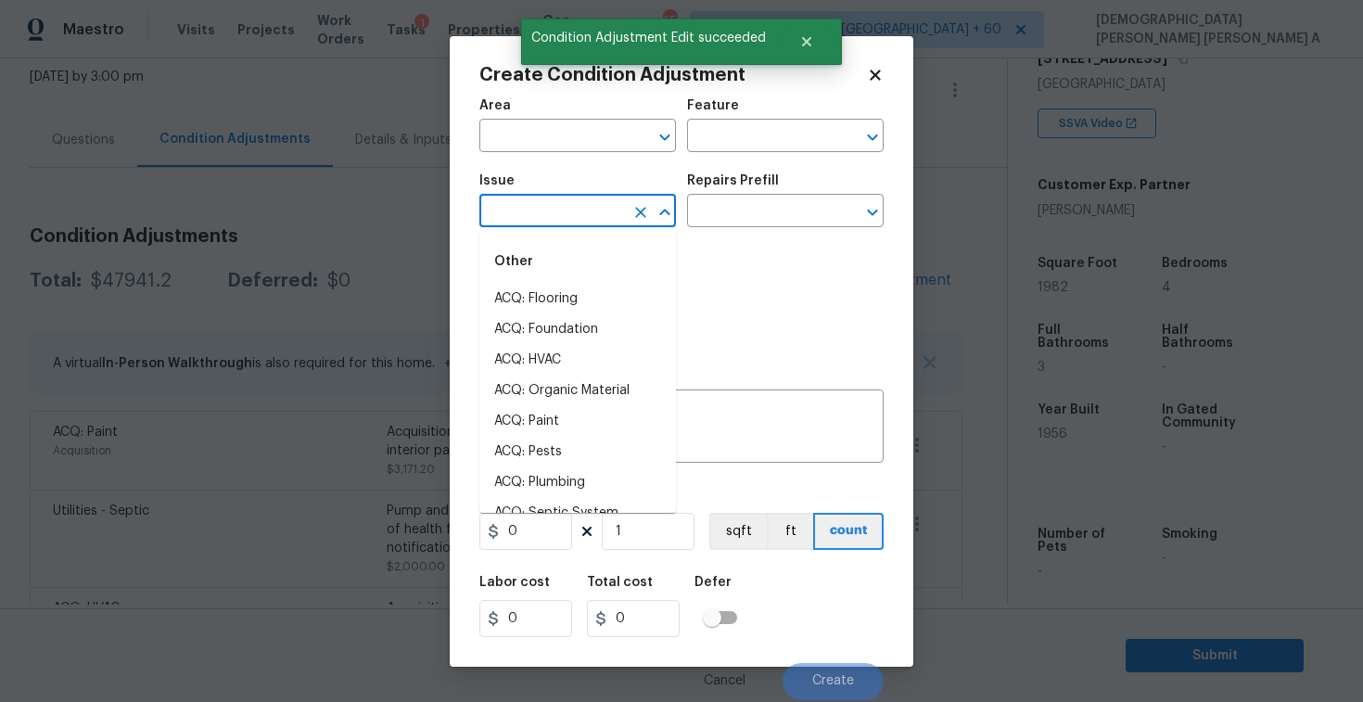
click at [582, 209] on input "text" at bounding box center [552, 212] width 145 height 29
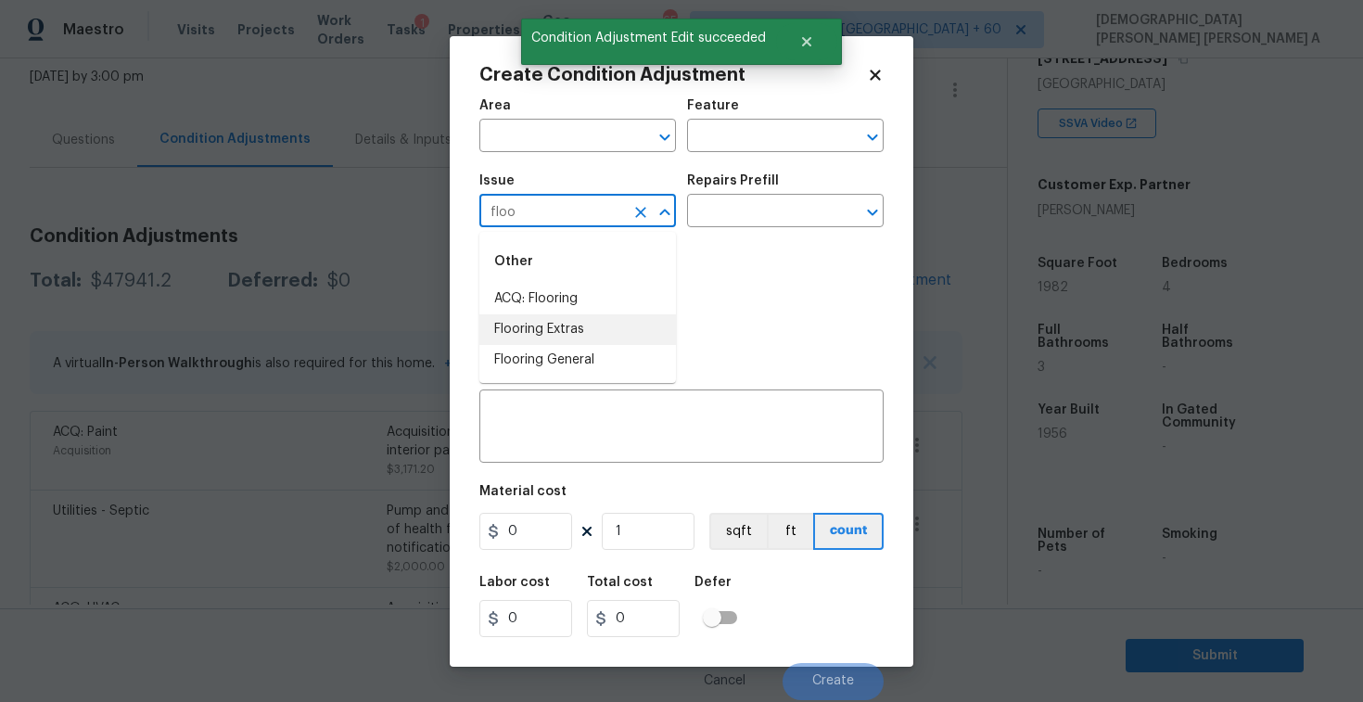
click at [586, 310] on li "ACQ: Flooring" at bounding box center [578, 299] width 197 height 31
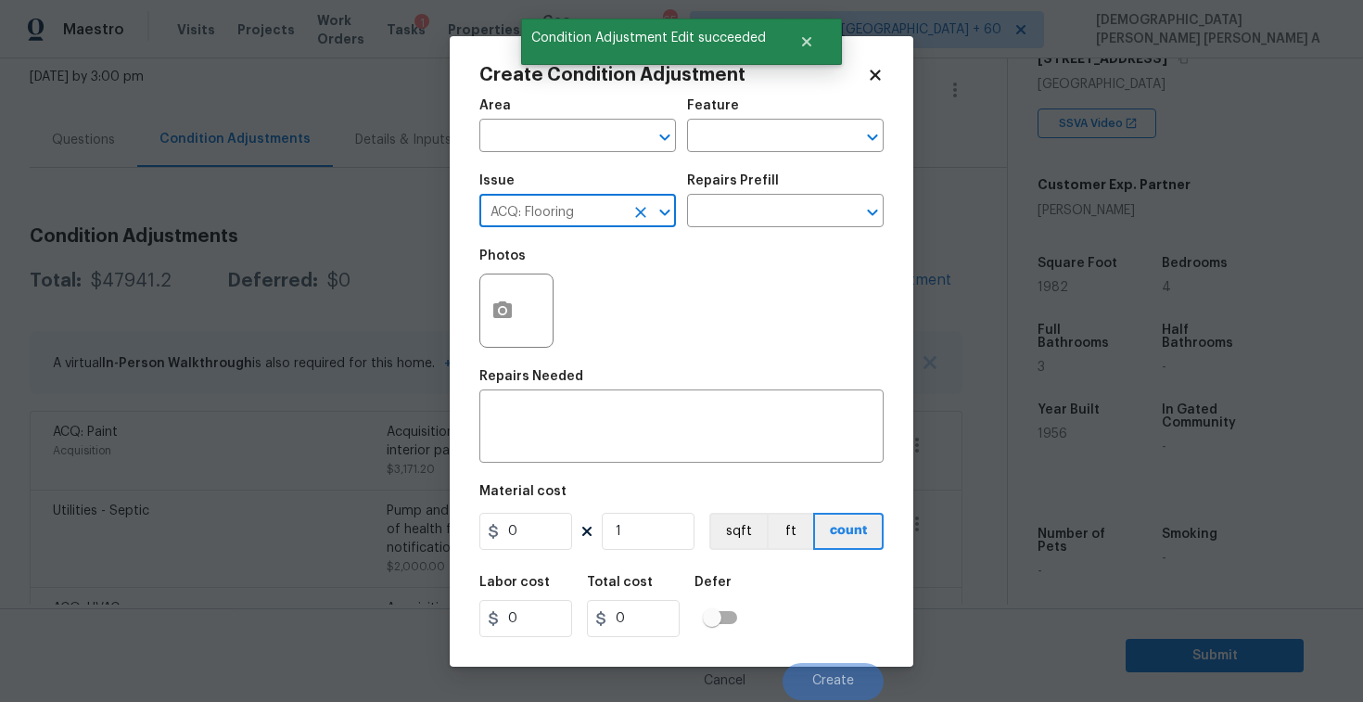
type input "ACQ: Flooring"
click at [497, 327] on button "button" at bounding box center [502, 311] width 45 height 72
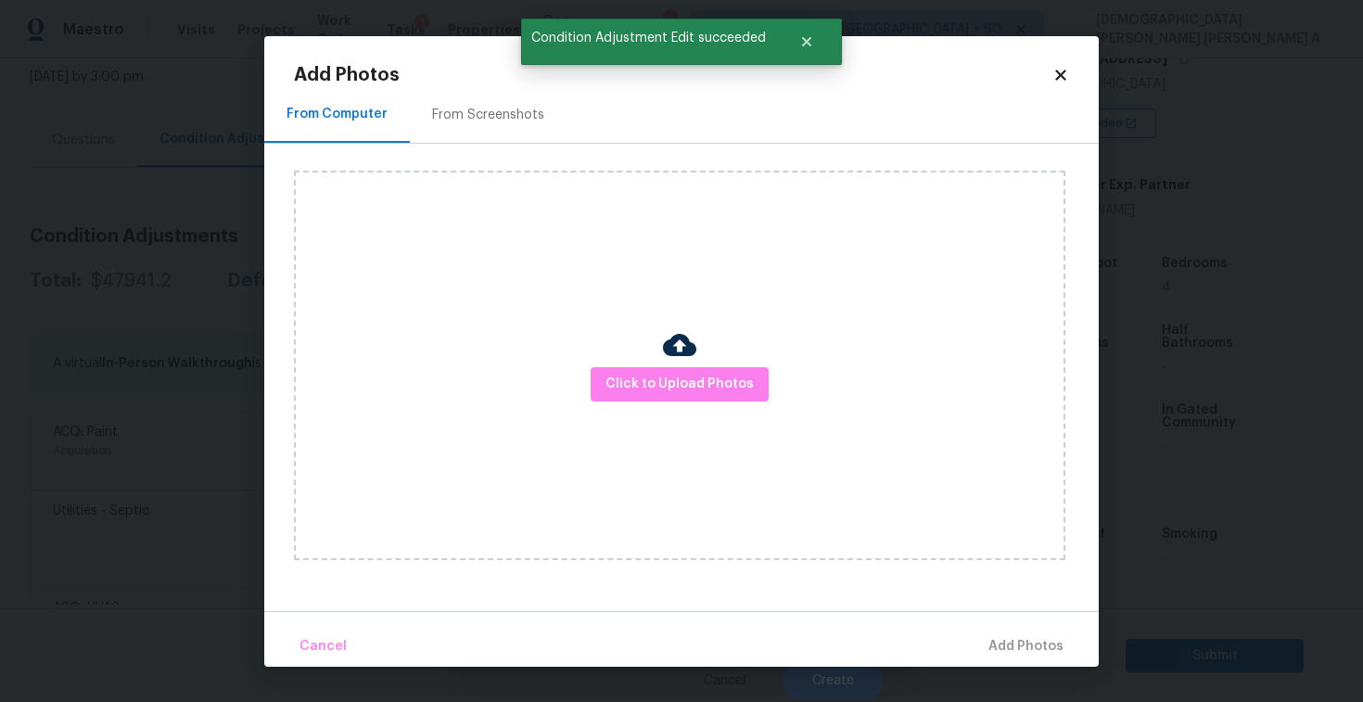
click at [508, 119] on div "From Screenshots" at bounding box center [488, 115] width 112 height 19
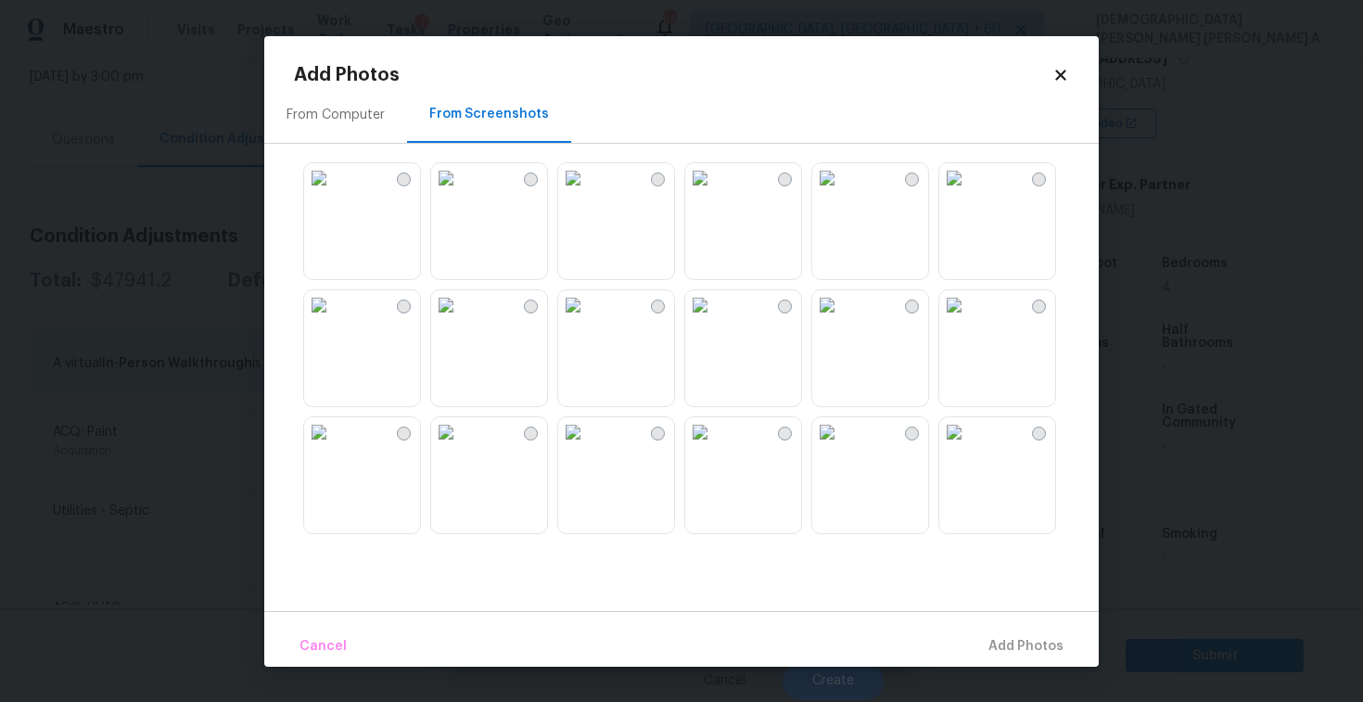
click at [461, 320] on img at bounding box center [446, 305] width 30 height 30
click at [334, 193] on img at bounding box center [319, 178] width 30 height 30
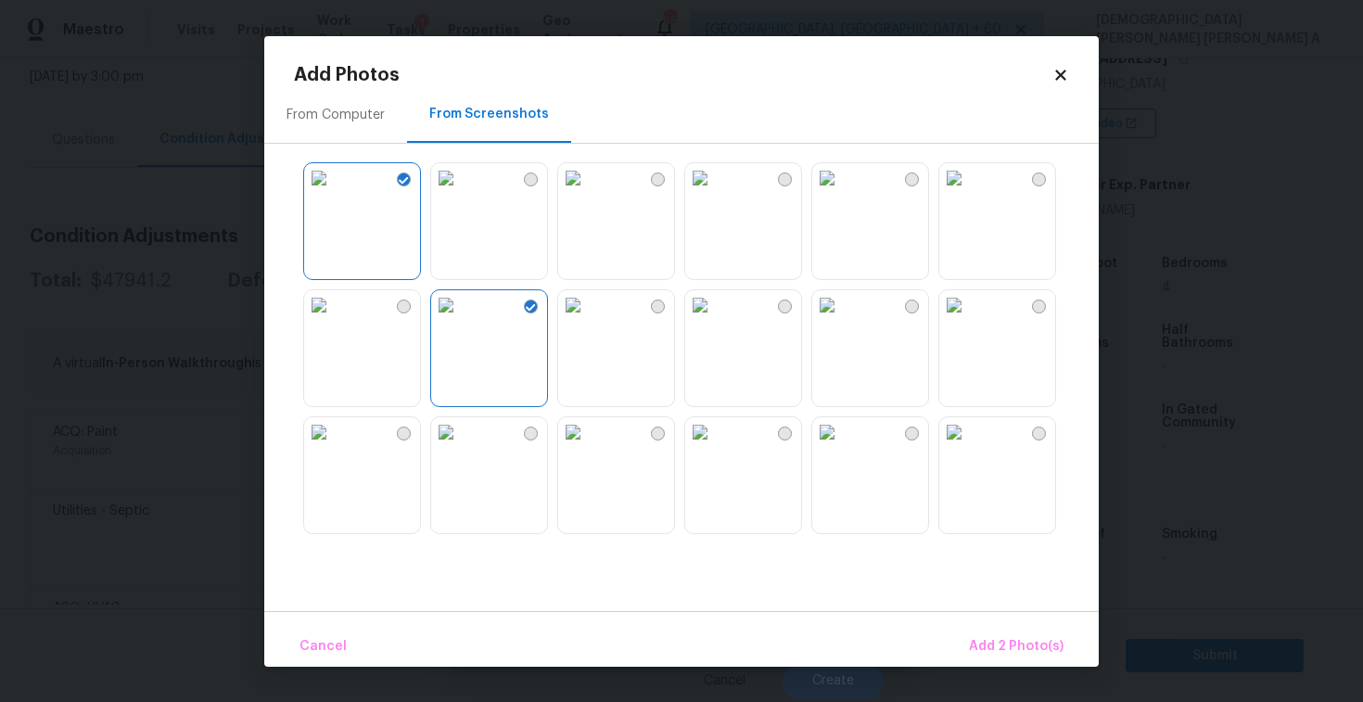
click at [715, 193] on img at bounding box center [700, 178] width 30 height 30
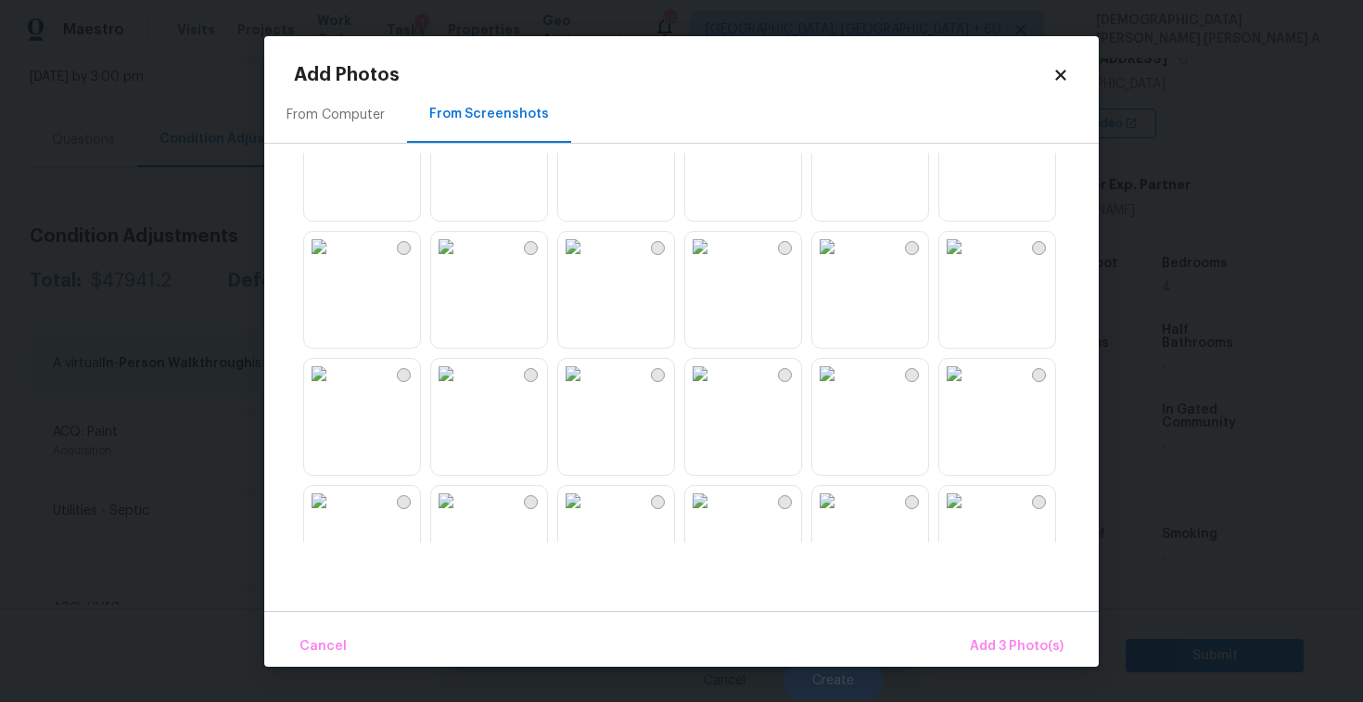
scroll to position [343, 0]
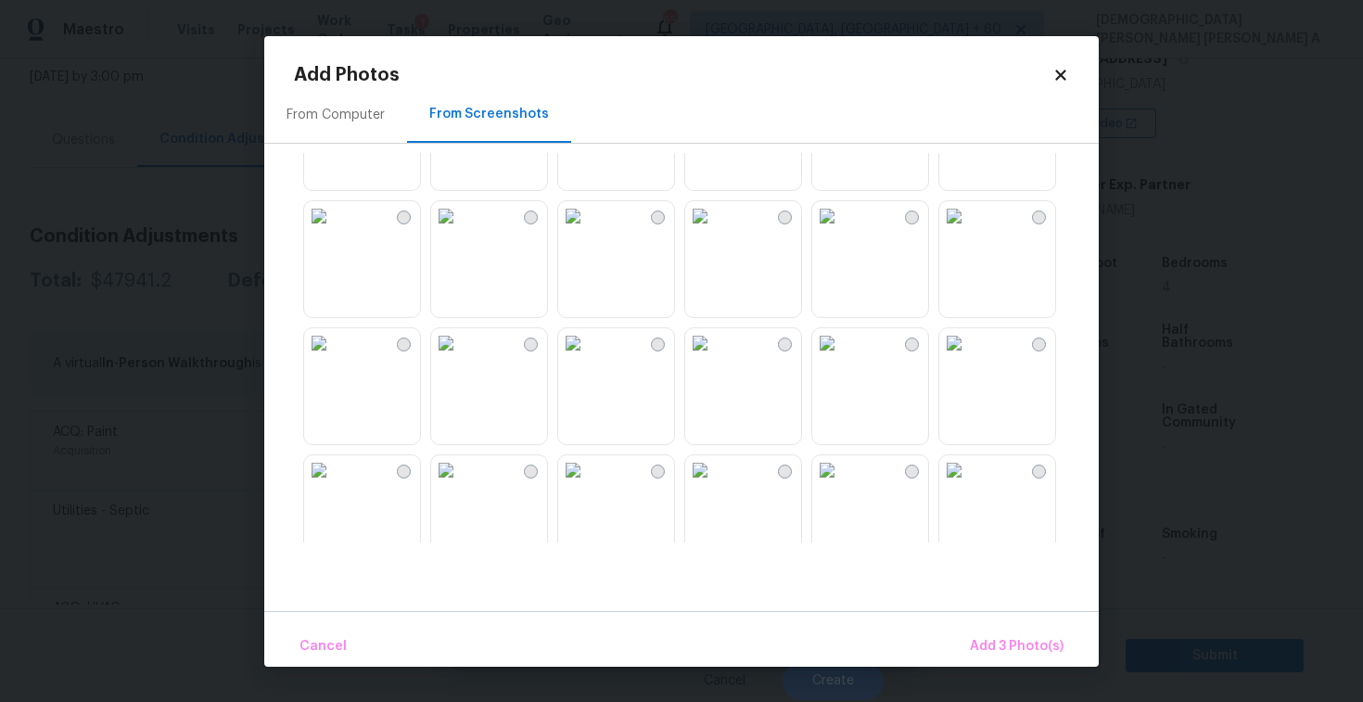
click at [842, 358] on img at bounding box center [827, 343] width 30 height 30
click at [588, 358] on img at bounding box center [573, 343] width 30 height 30
click at [1011, 648] on span "Add 5 Photo(s)" at bounding box center [1017, 646] width 94 height 23
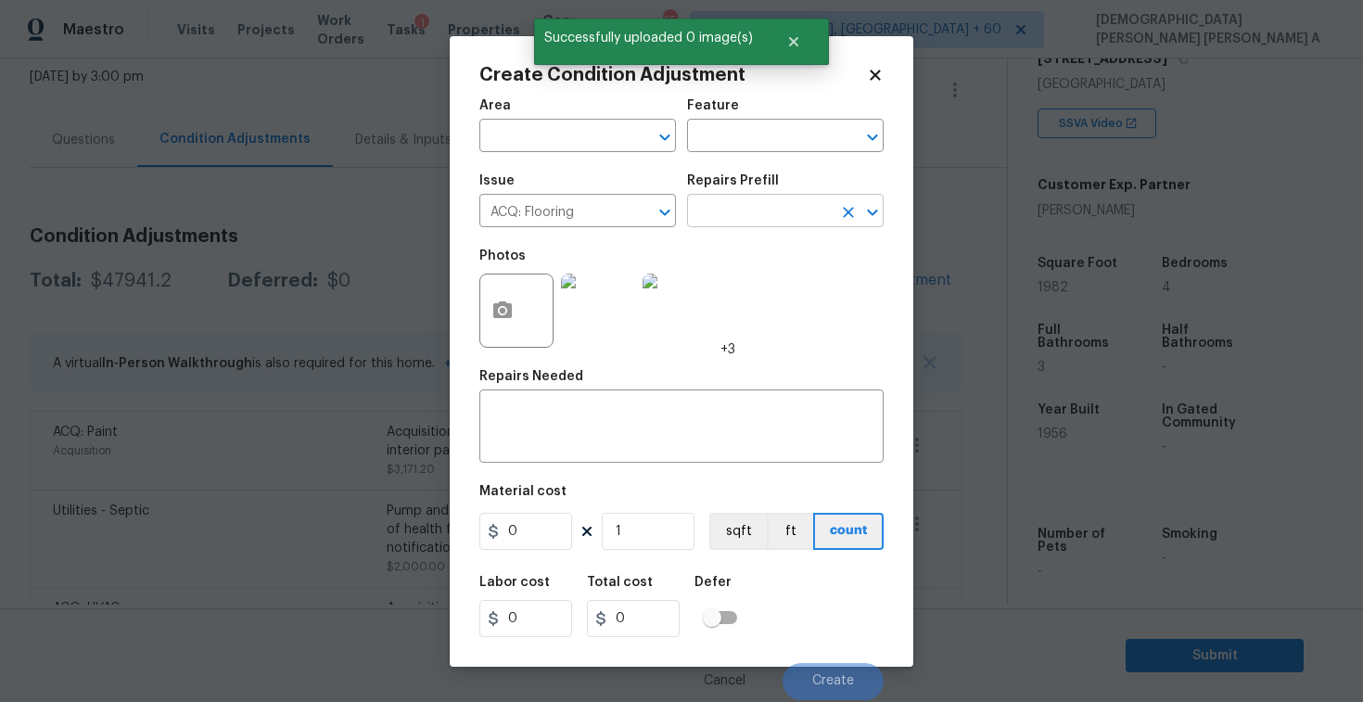
click at [764, 223] on input "text" at bounding box center [759, 212] width 145 height 29
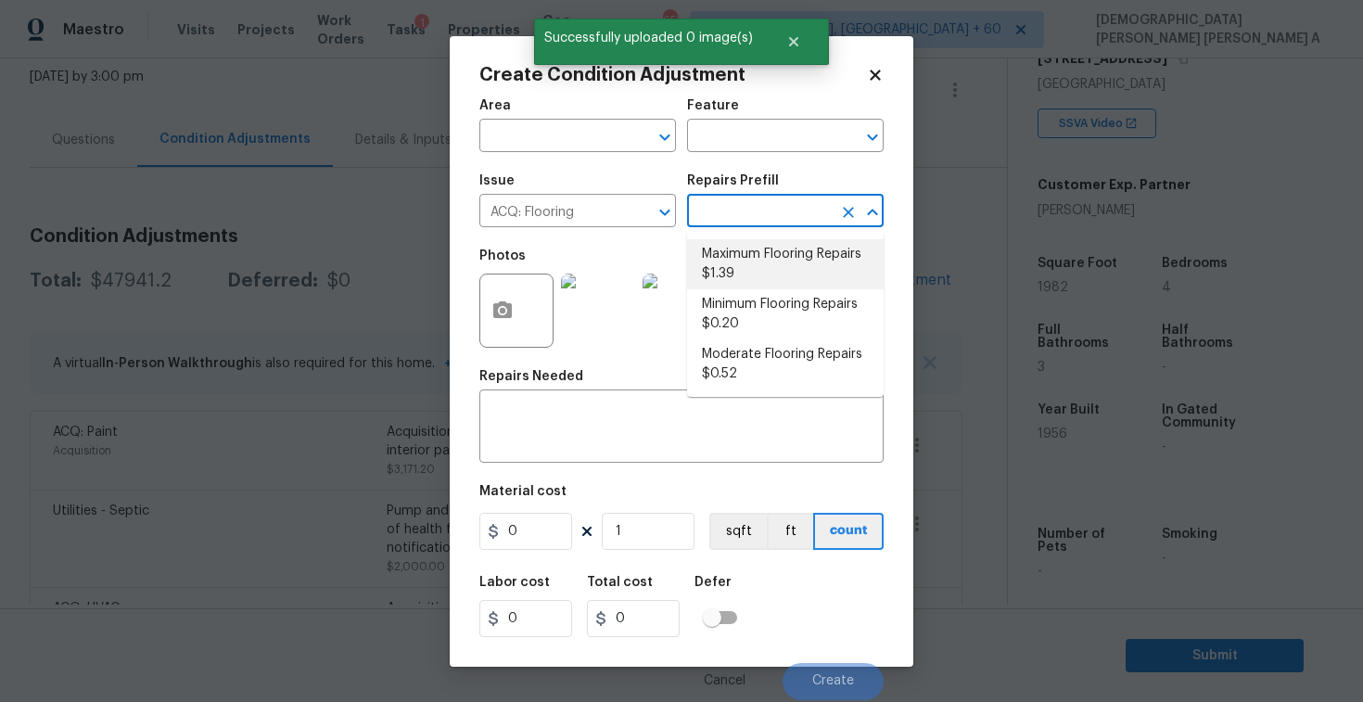
click at [736, 278] on li "Maximum Flooring Repairs $1.39" at bounding box center [785, 264] width 197 height 50
type input "Acquisition"
type textarea "Acquisition Scope: Maximum flooring repairs"
type input "1.39"
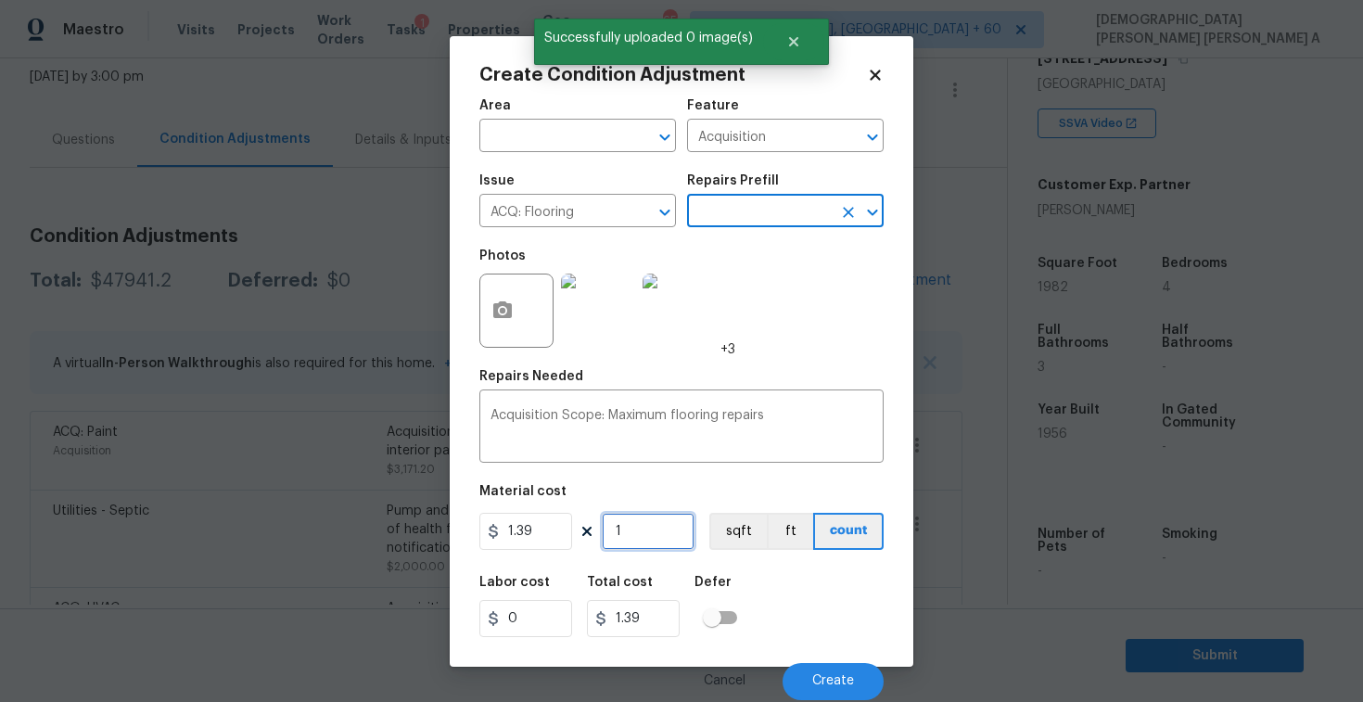
click at [665, 531] on input "1" at bounding box center [648, 531] width 93 height 37
type input "19"
type input "26.41"
type input "1978"
type input "2749.42"
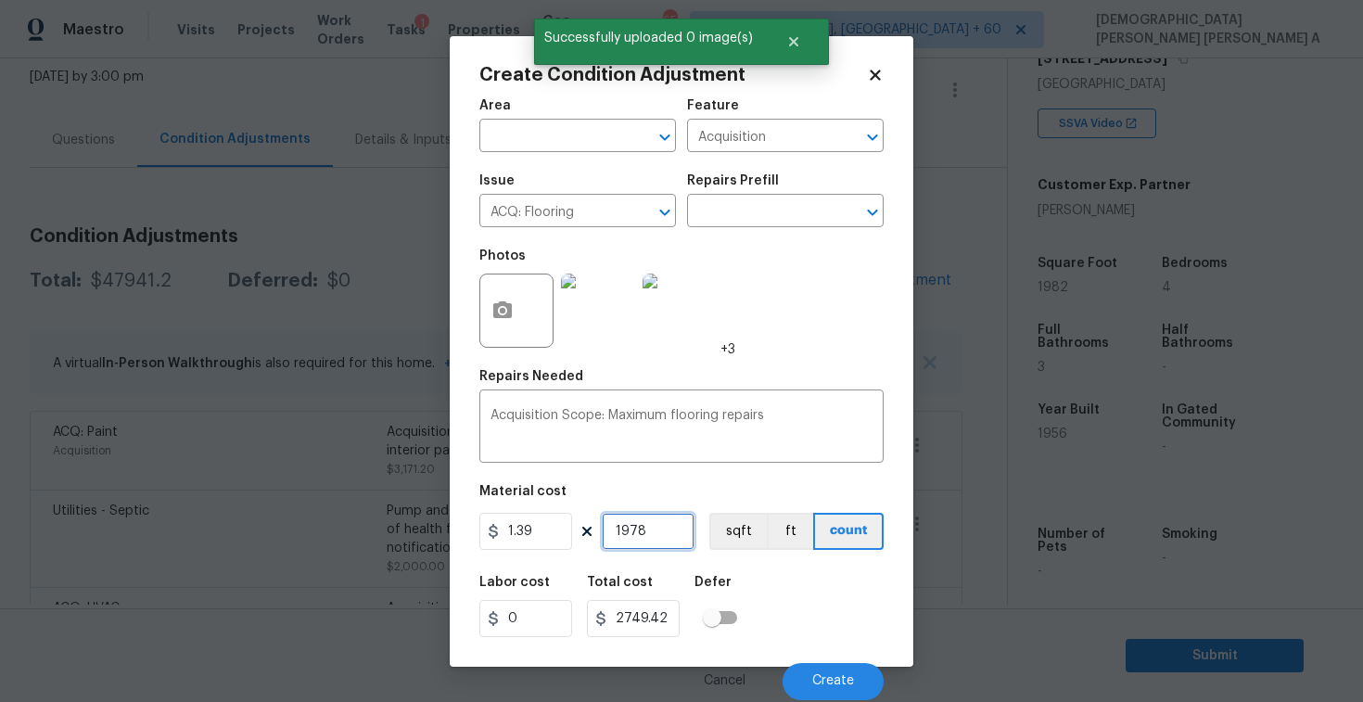
type input "19782"
type input "27496.98"
type input "1978"
type input "2749.42"
type input "197"
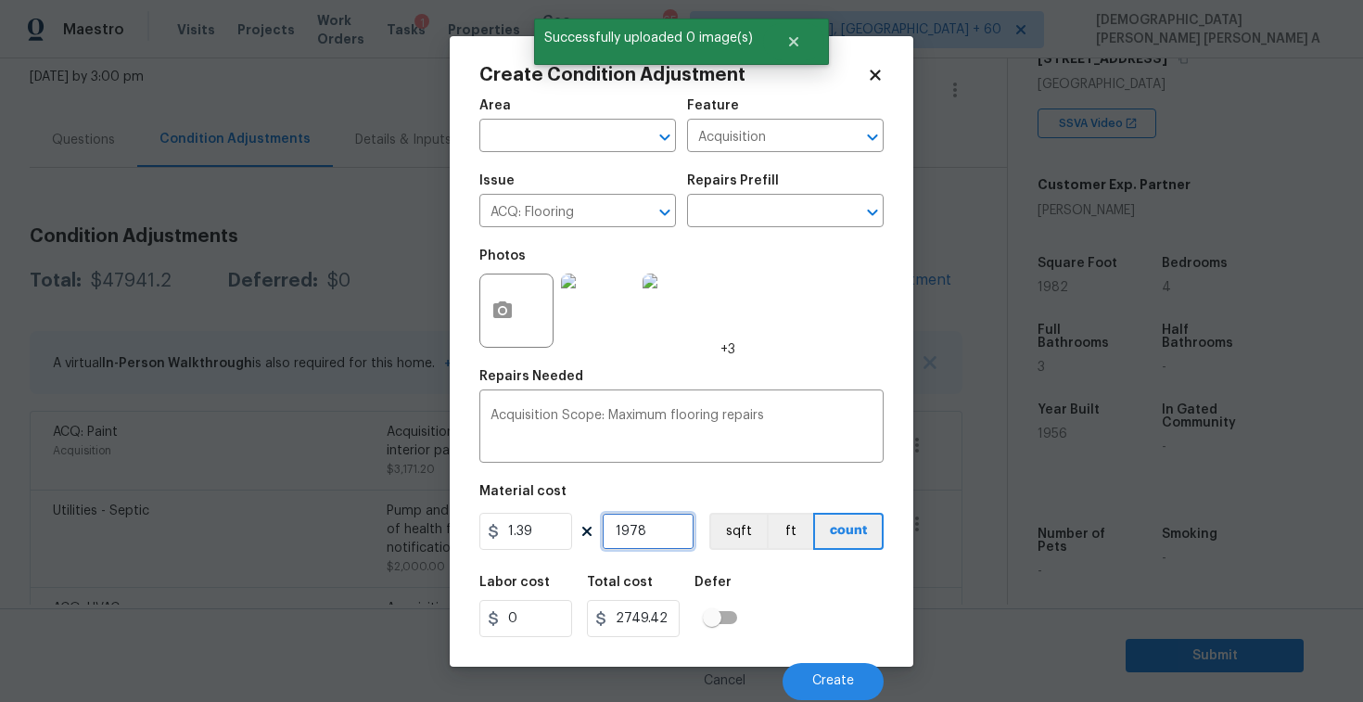
type input "273.83"
type input "19"
type input "26.41"
type input "198"
type input "275.22"
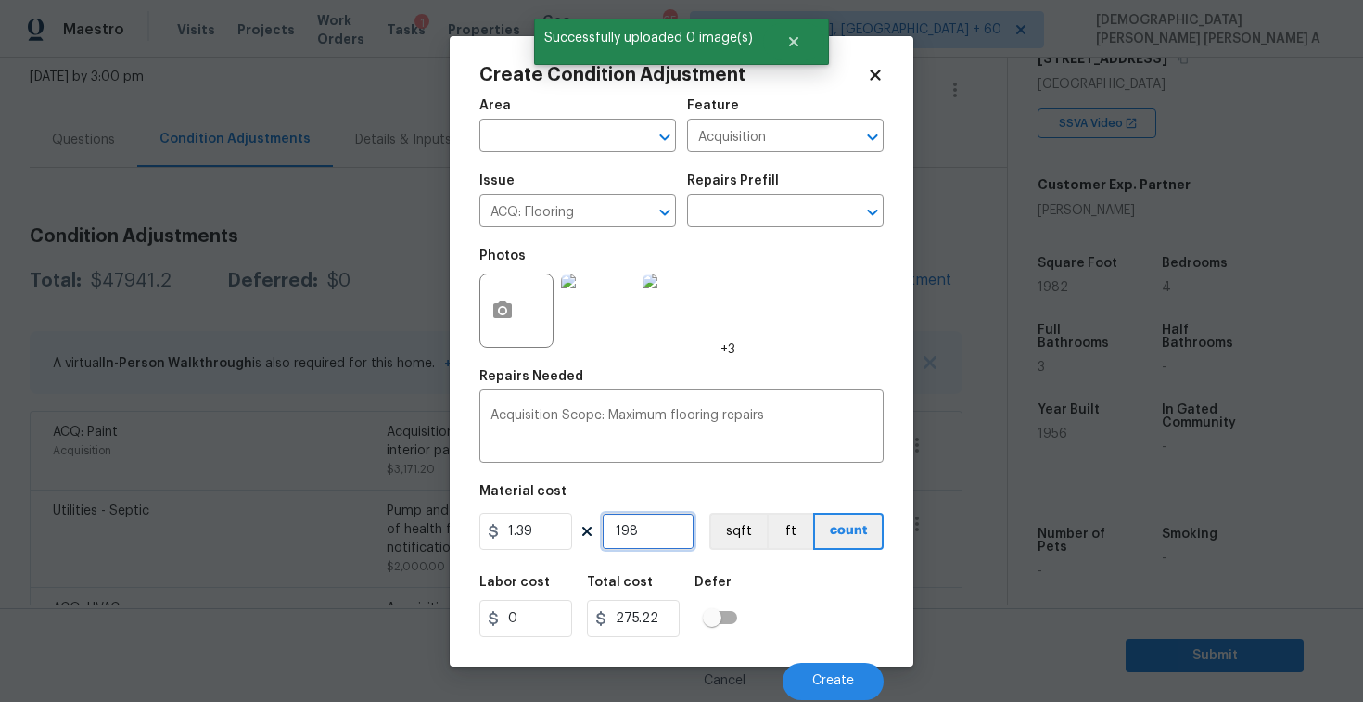
type input "1982"
type input "2754.98"
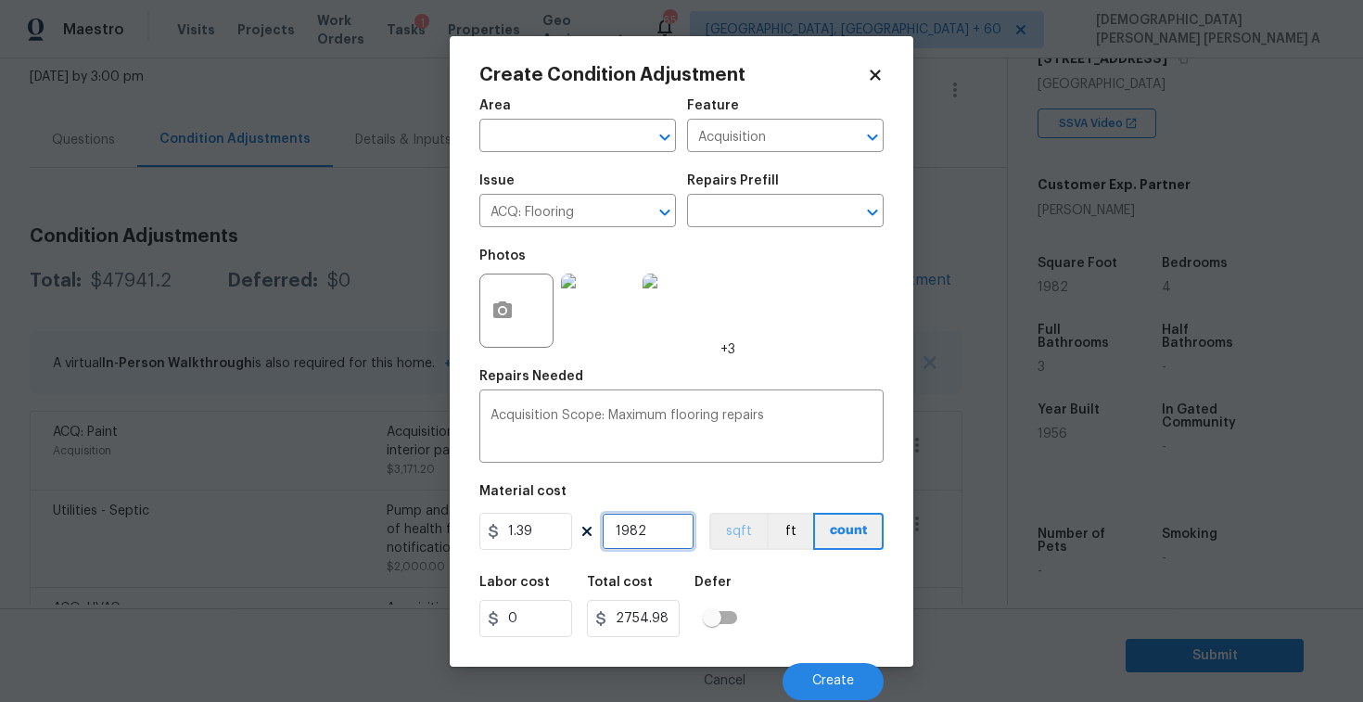
type input "1982"
click at [761, 527] on button "sqft" at bounding box center [739, 531] width 58 height 37
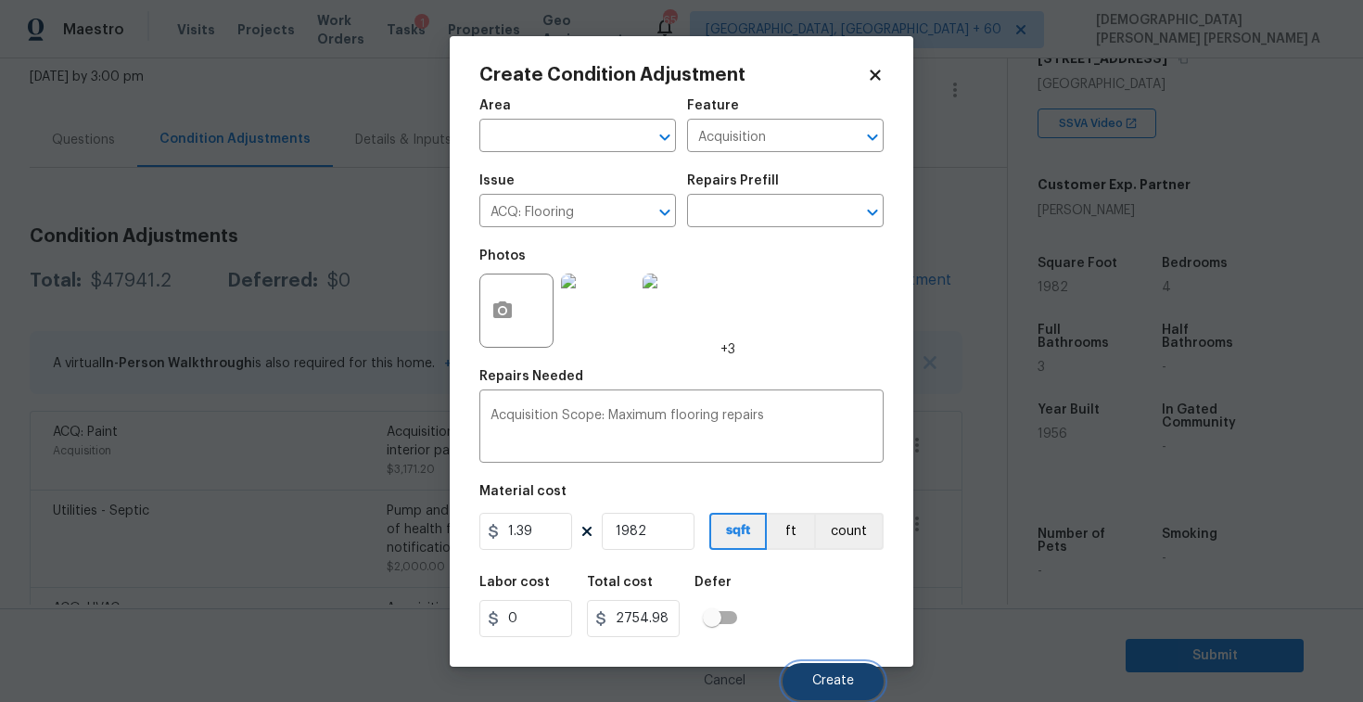
click at [835, 697] on button "Create" at bounding box center [833, 681] width 101 height 37
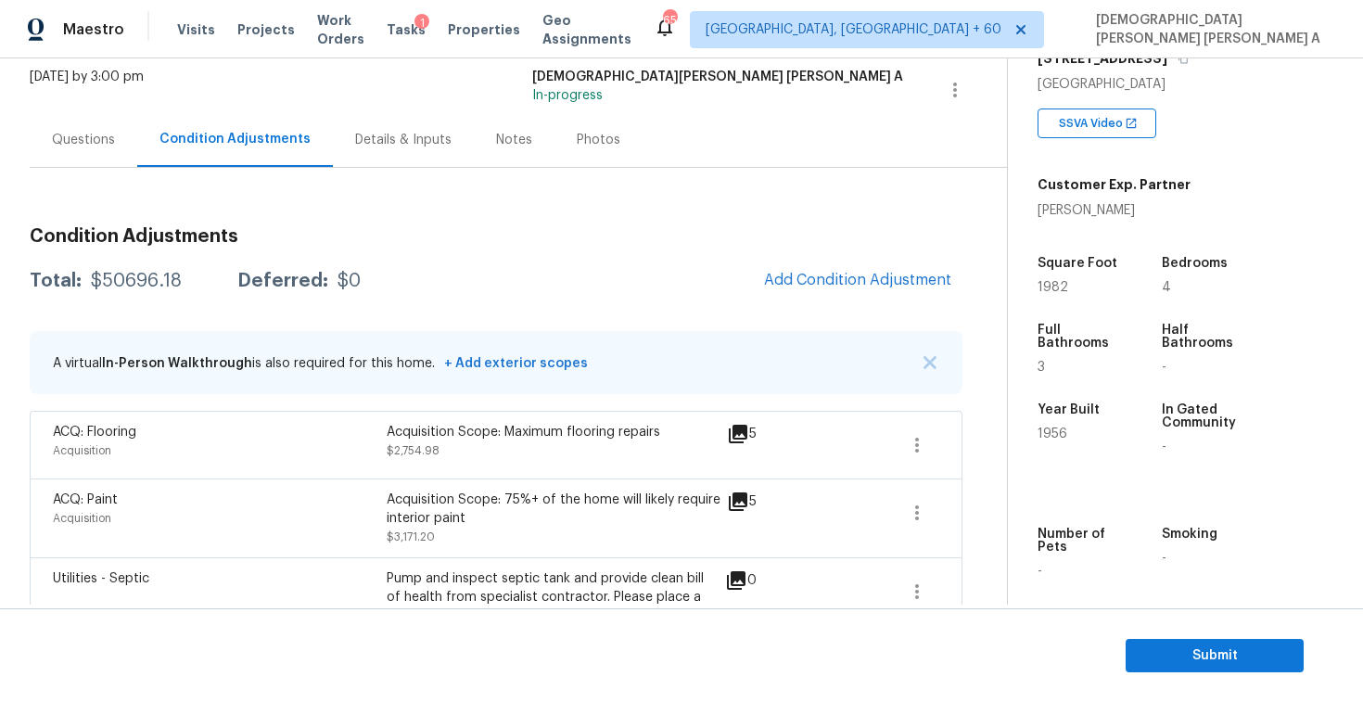
click at [510, 347] on div "A virtual In-Person Walkthrough is also required for this home. + Add exterior …" at bounding box center [320, 362] width 535 height 39
click at [584, 135] on div "Photos" at bounding box center [599, 140] width 44 height 19
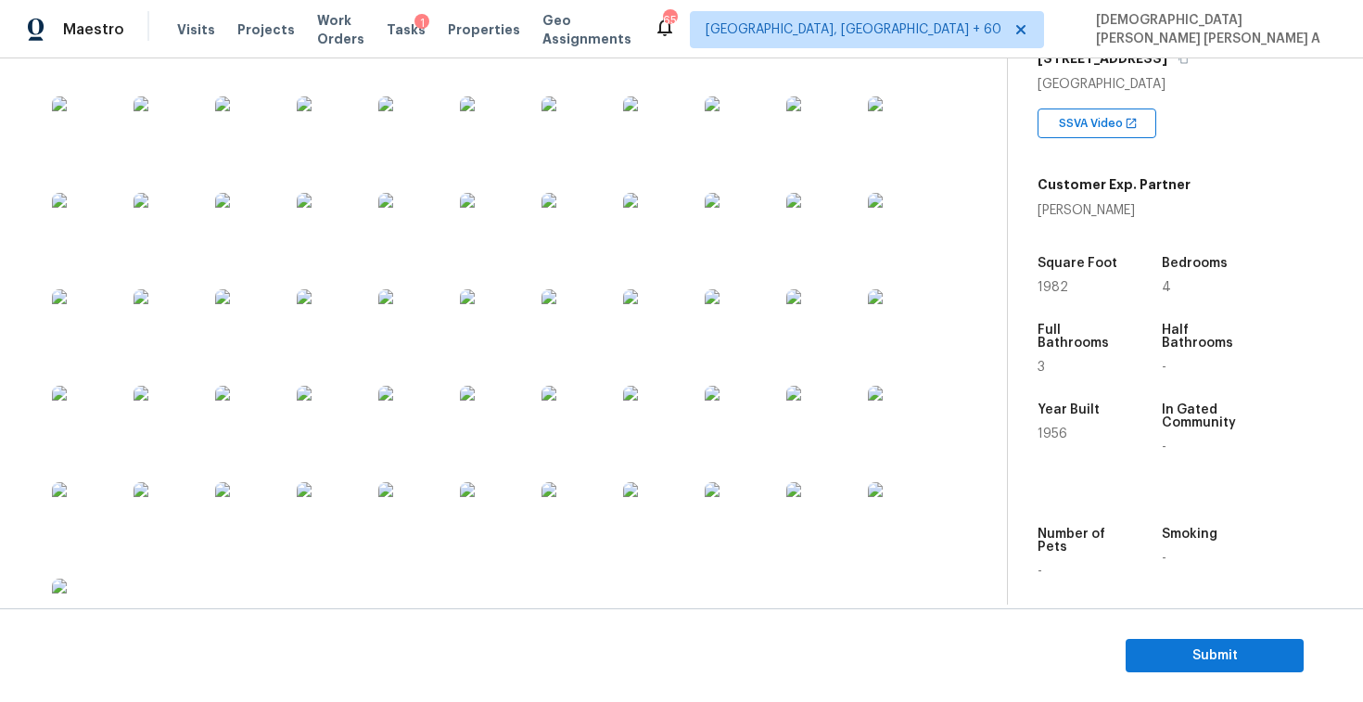
scroll to position [2006, 0]
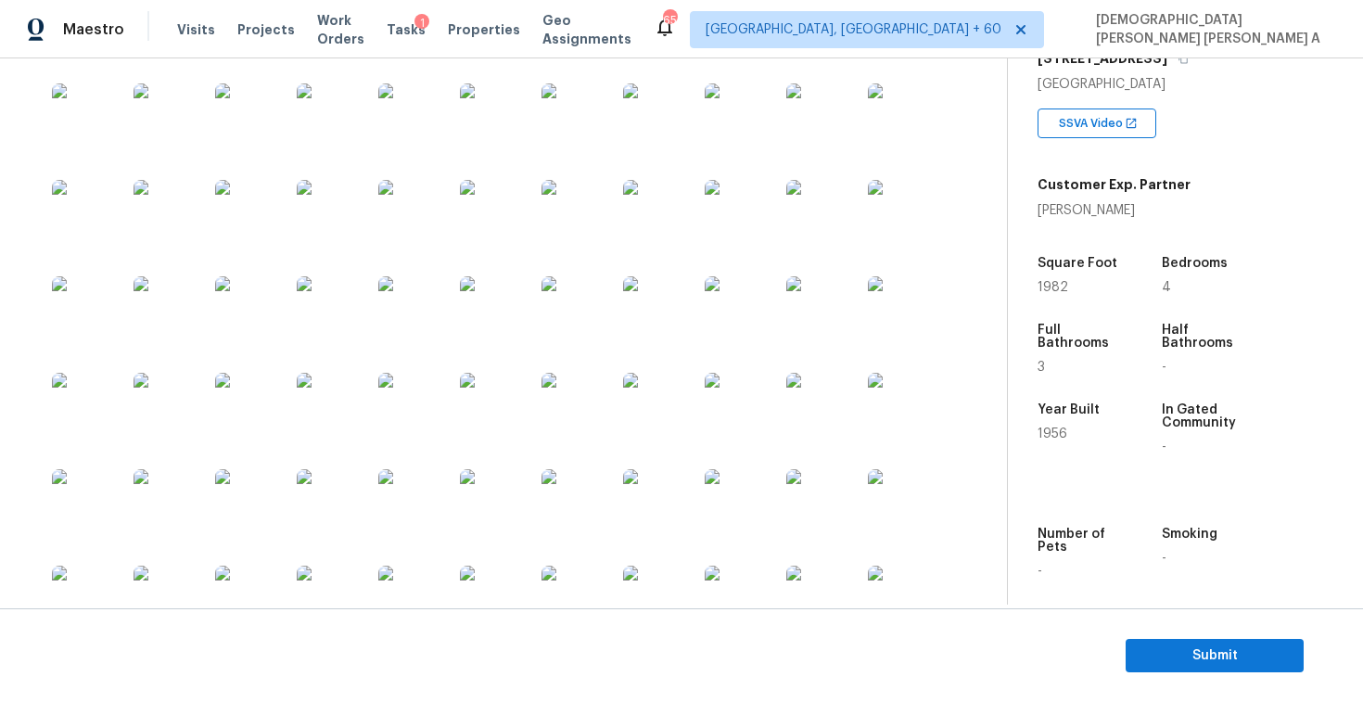
scroll to position [1667, 0]
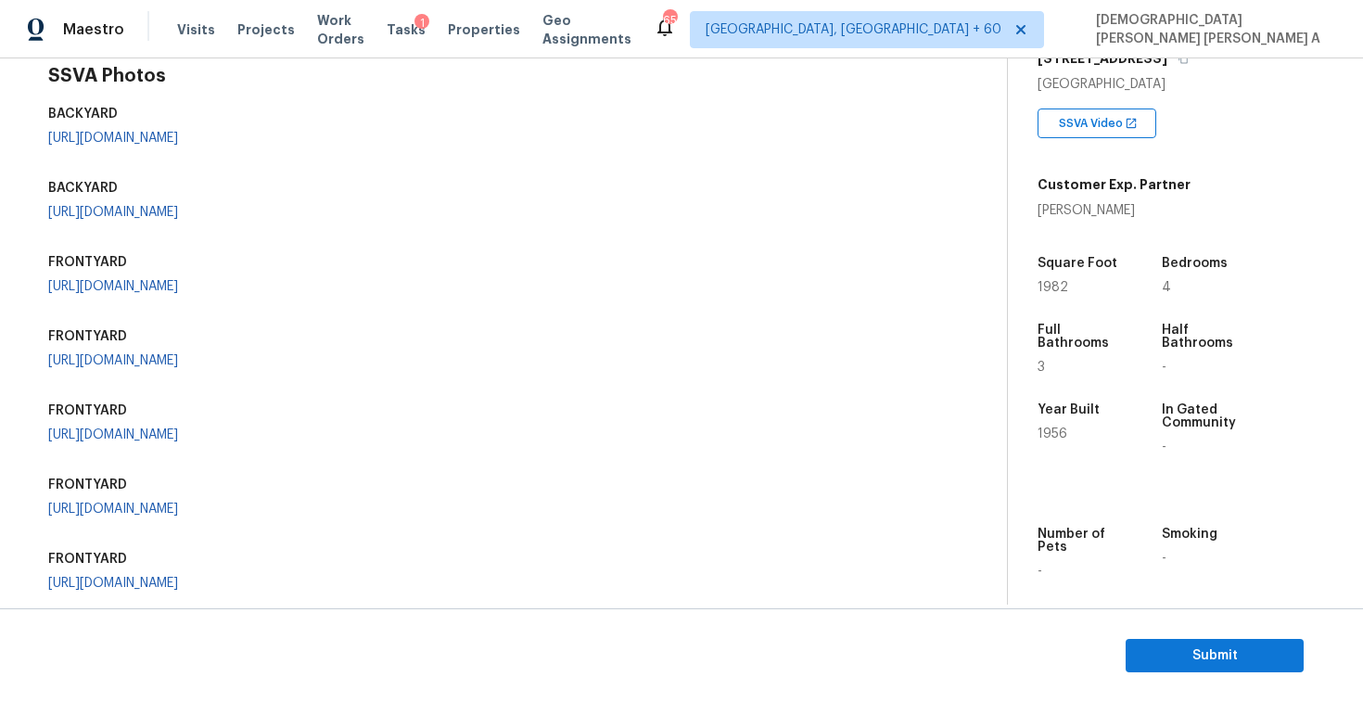
scroll to position [0, 0]
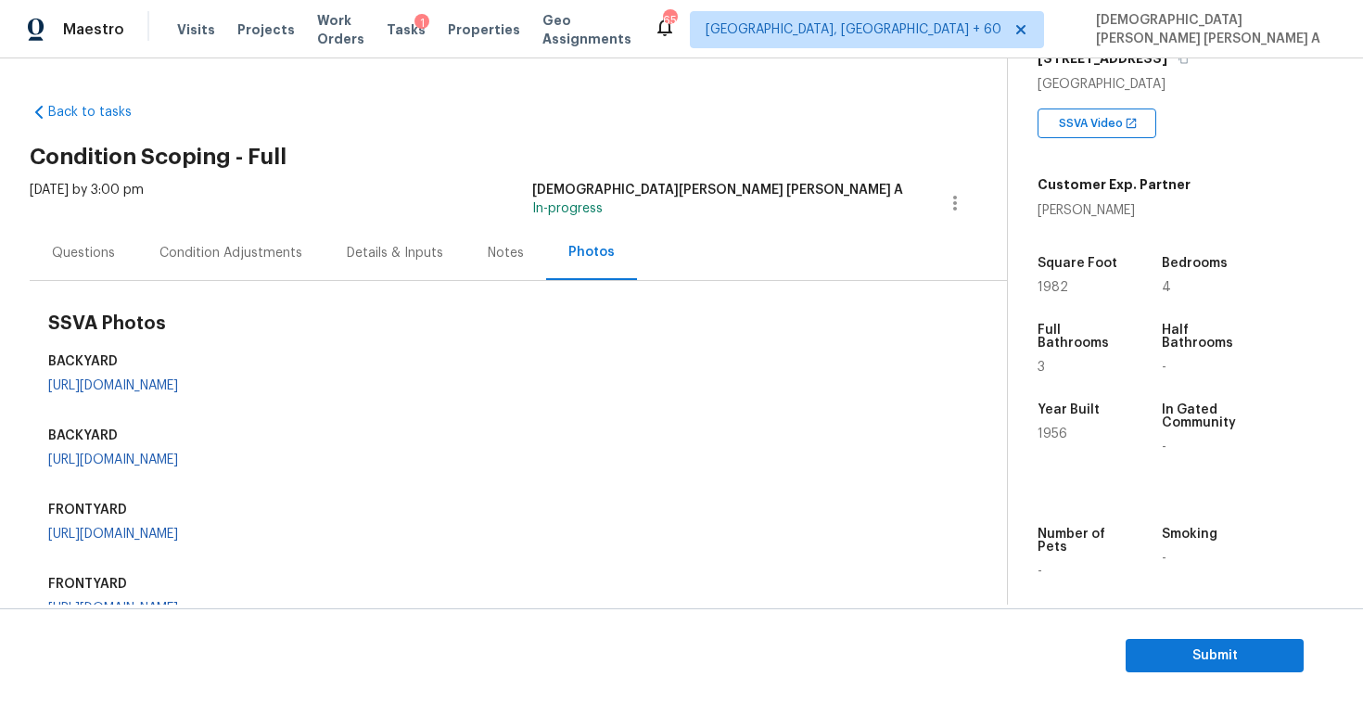
click at [96, 231] on div "Questions" at bounding box center [84, 252] width 108 height 55
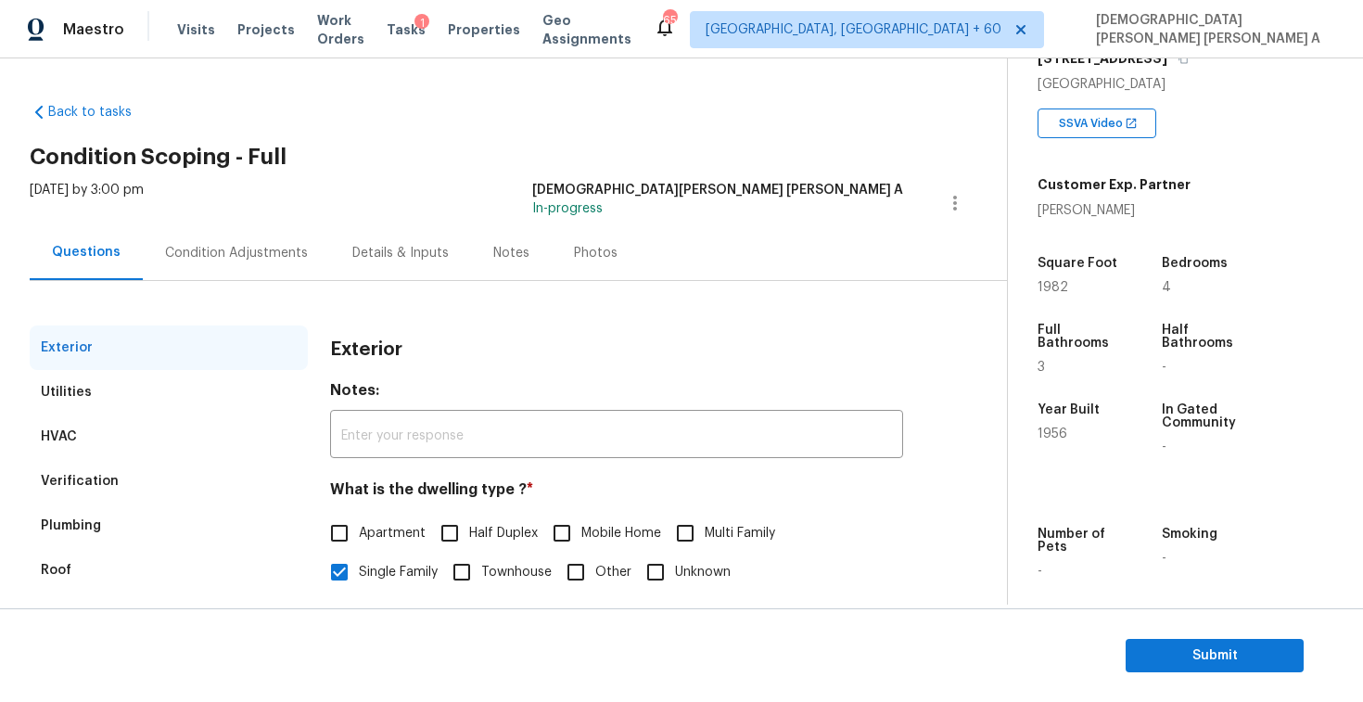
scroll to position [191, 0]
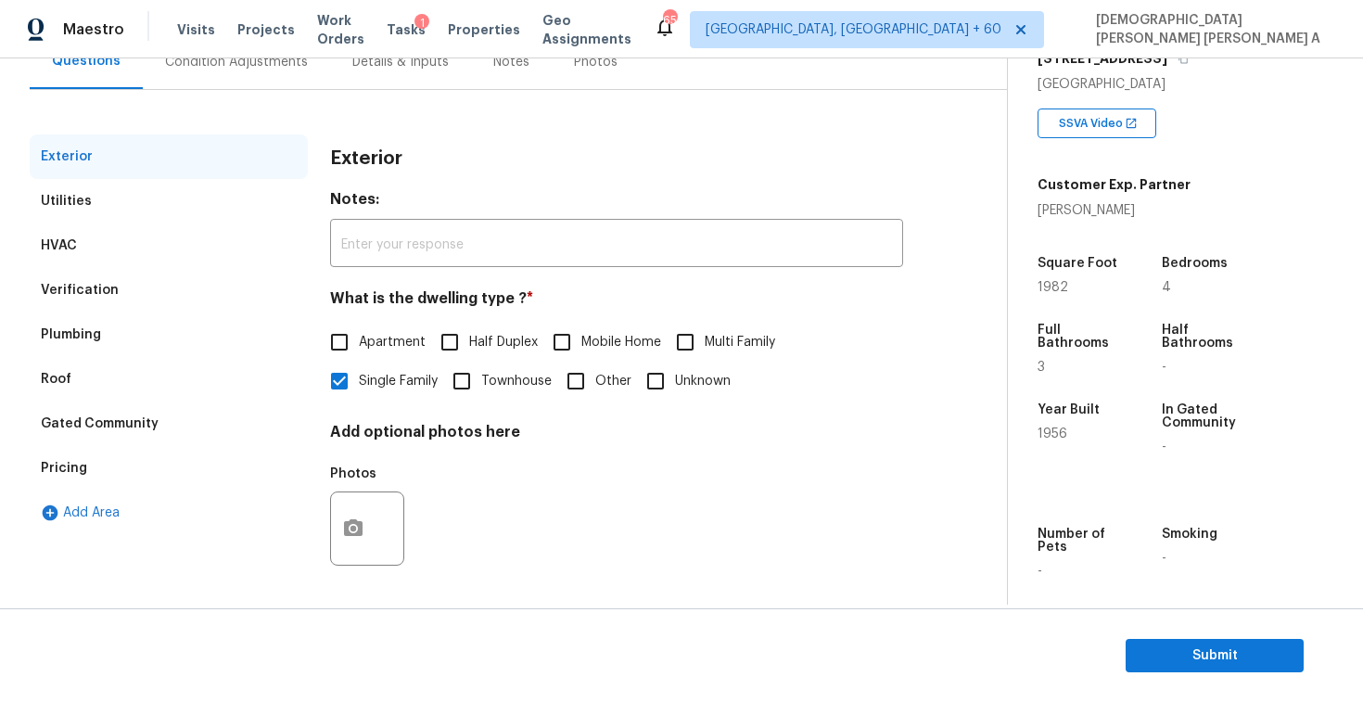
click at [107, 286] on div "Verification" at bounding box center [80, 290] width 78 height 19
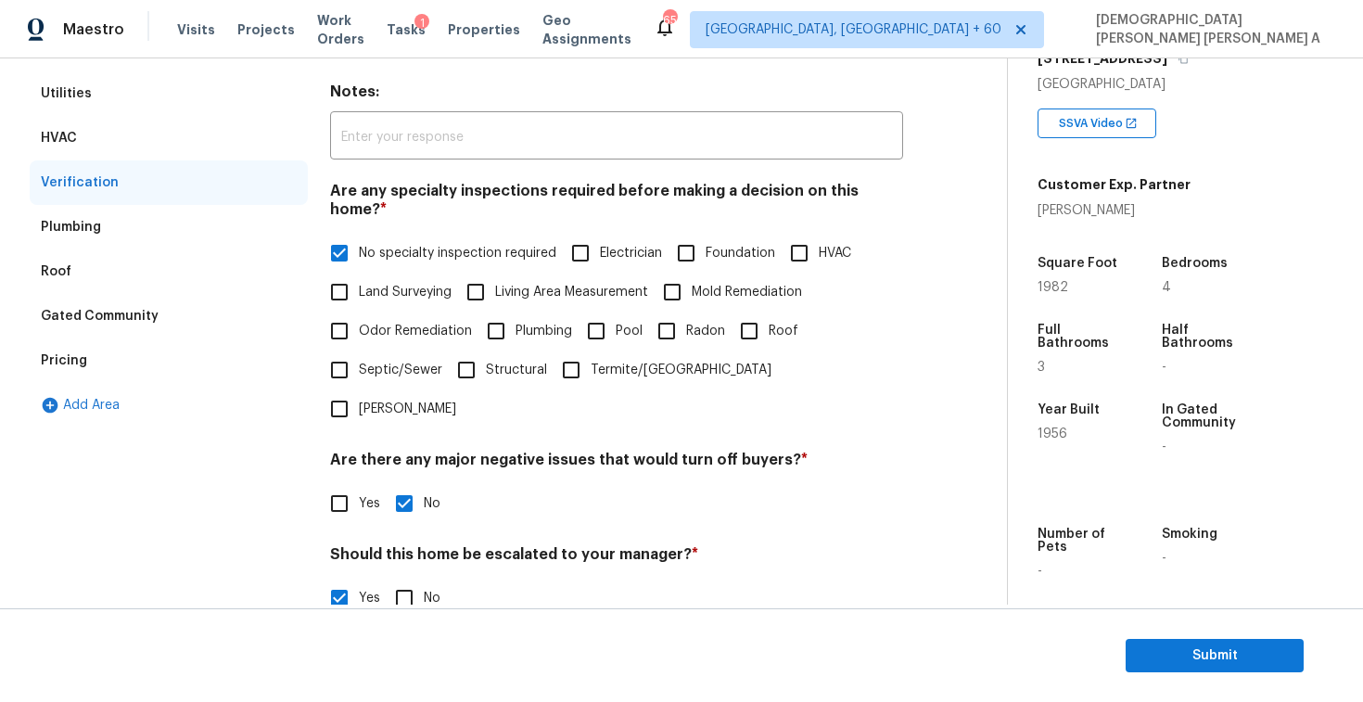
scroll to position [367, 0]
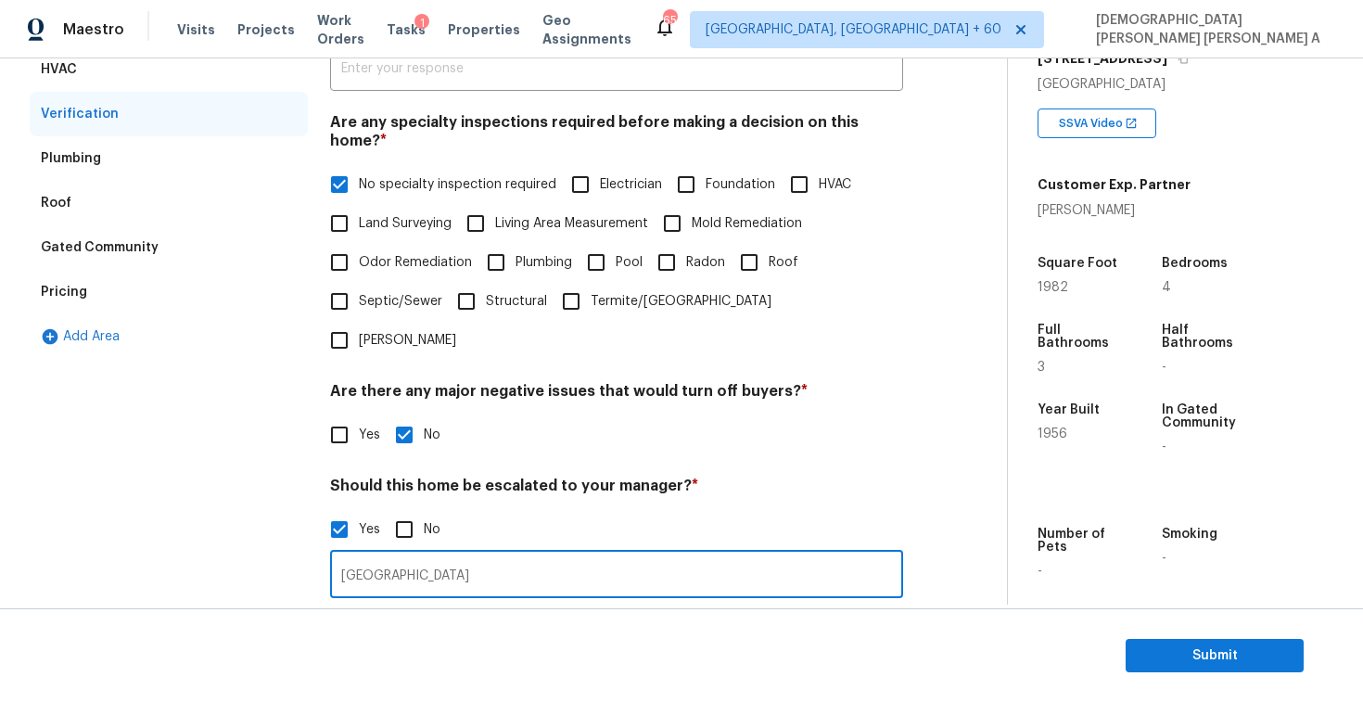
click at [458, 555] on input "Volusia county" at bounding box center [616, 577] width 573 height 44
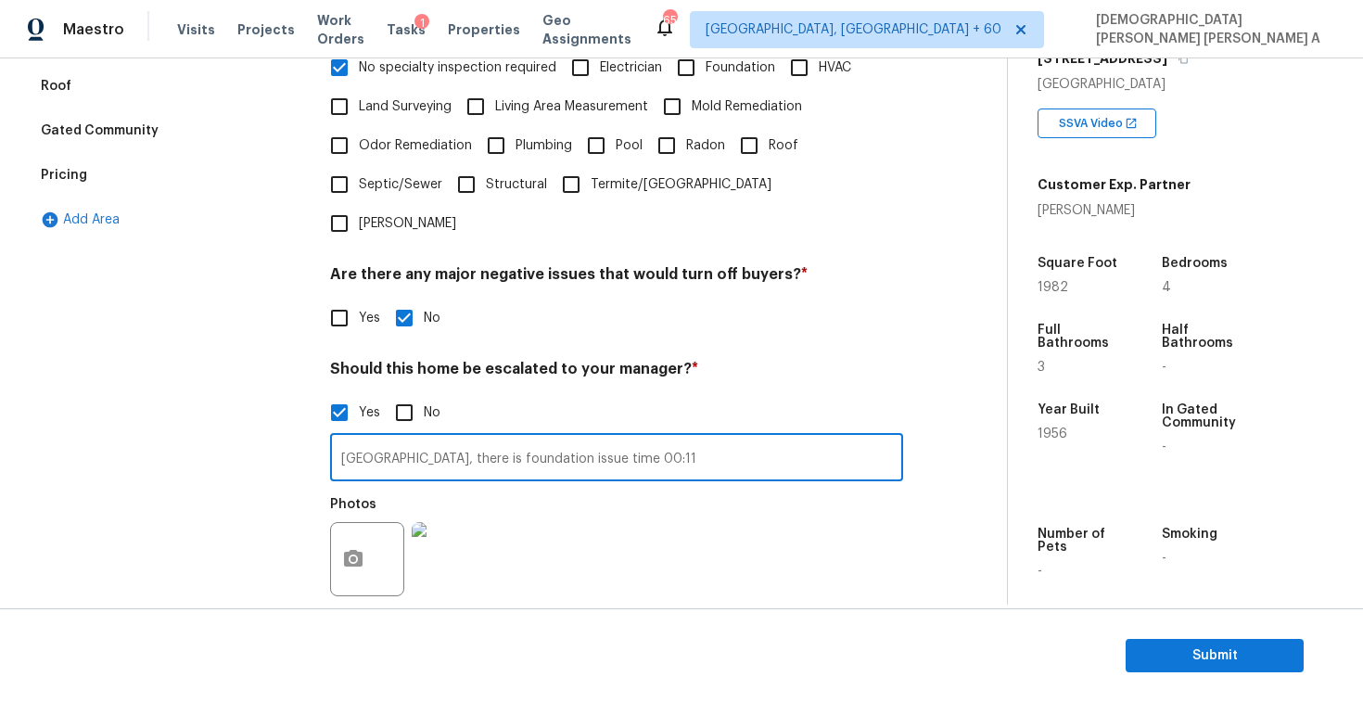
type input "Volusia county, there is foundation issue time 00:11"
click at [371, 523] on button "button" at bounding box center [353, 559] width 45 height 72
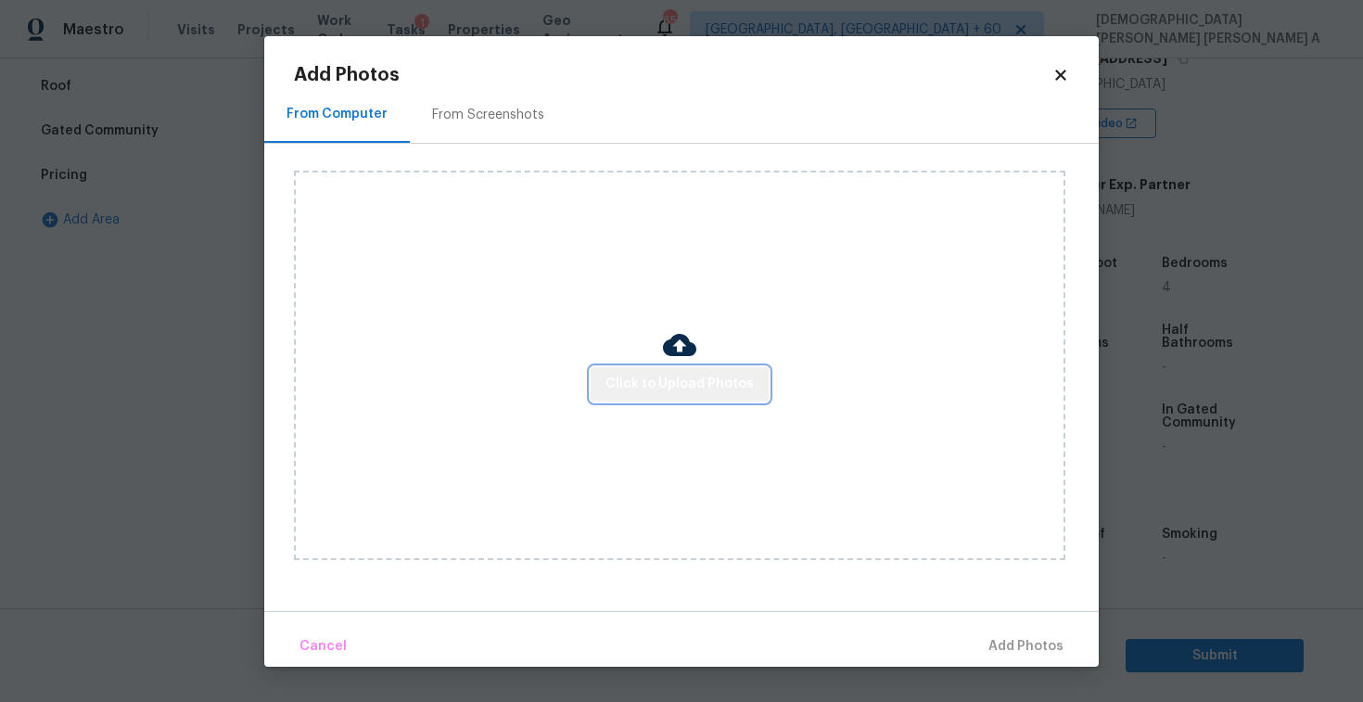
click at [716, 383] on span "Click to Upload Photos" at bounding box center [680, 384] width 148 height 23
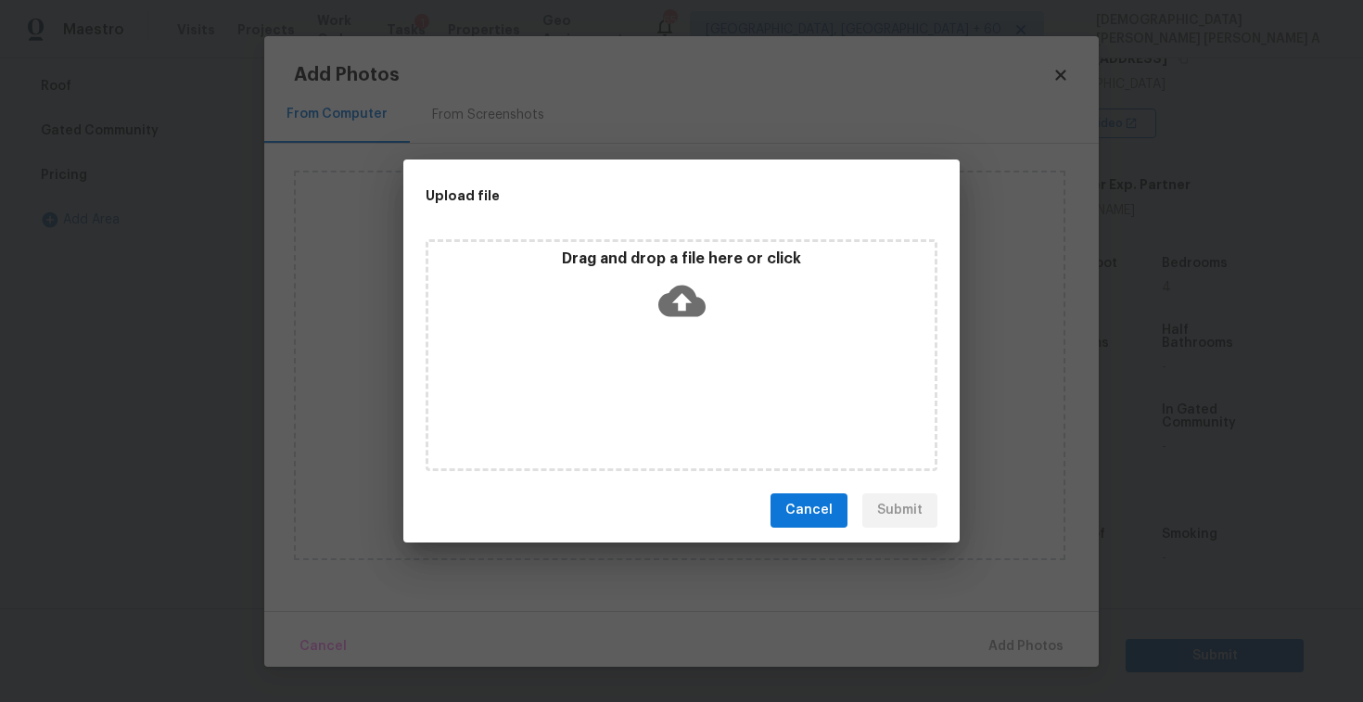
click at [691, 316] on icon at bounding box center [682, 300] width 47 height 47
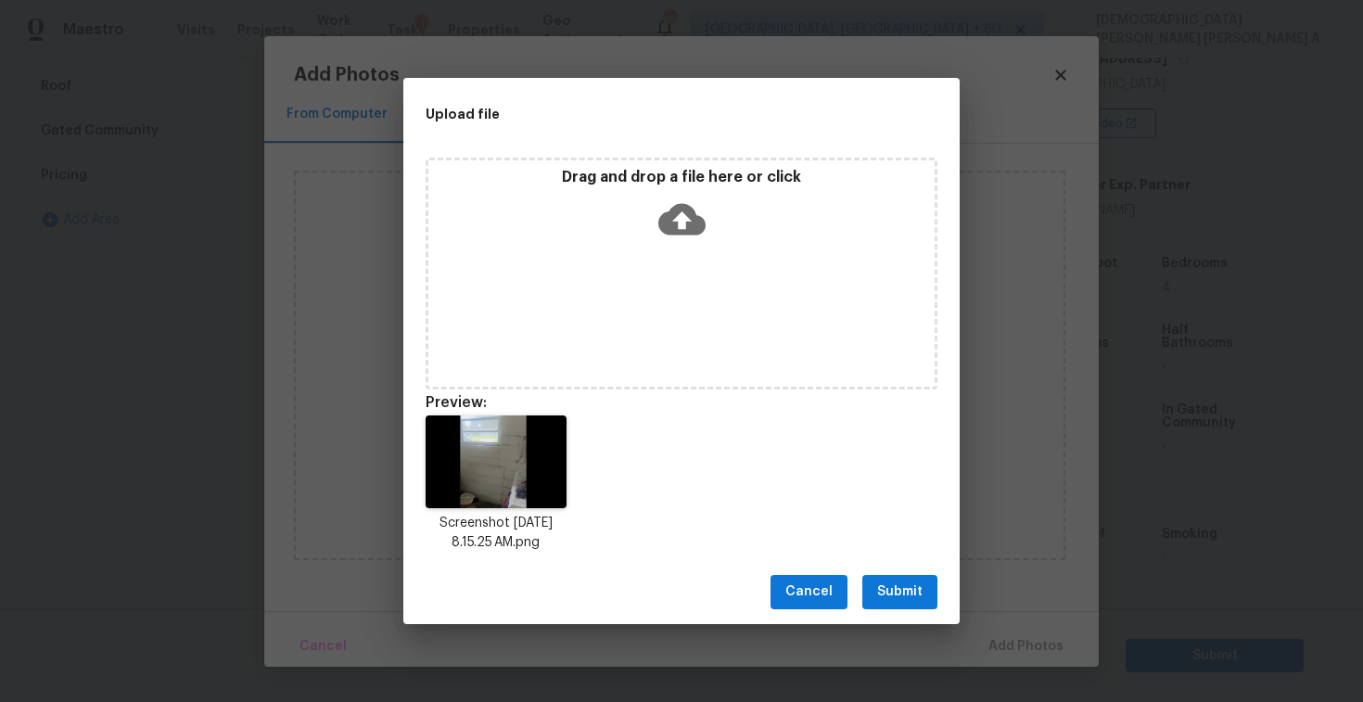
click at [917, 600] on span "Submit" at bounding box center [899, 592] width 45 height 23
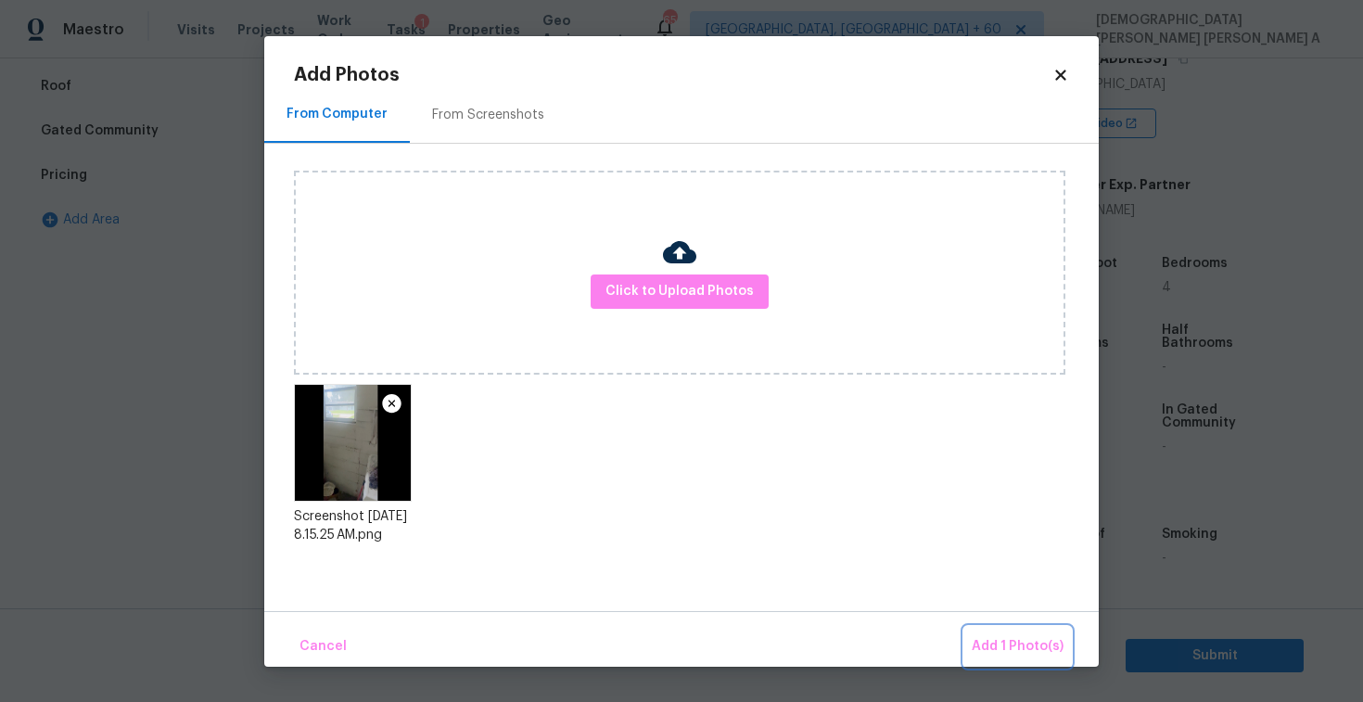
click at [1034, 649] on span "Add 1 Photo(s)" at bounding box center [1018, 646] width 92 height 23
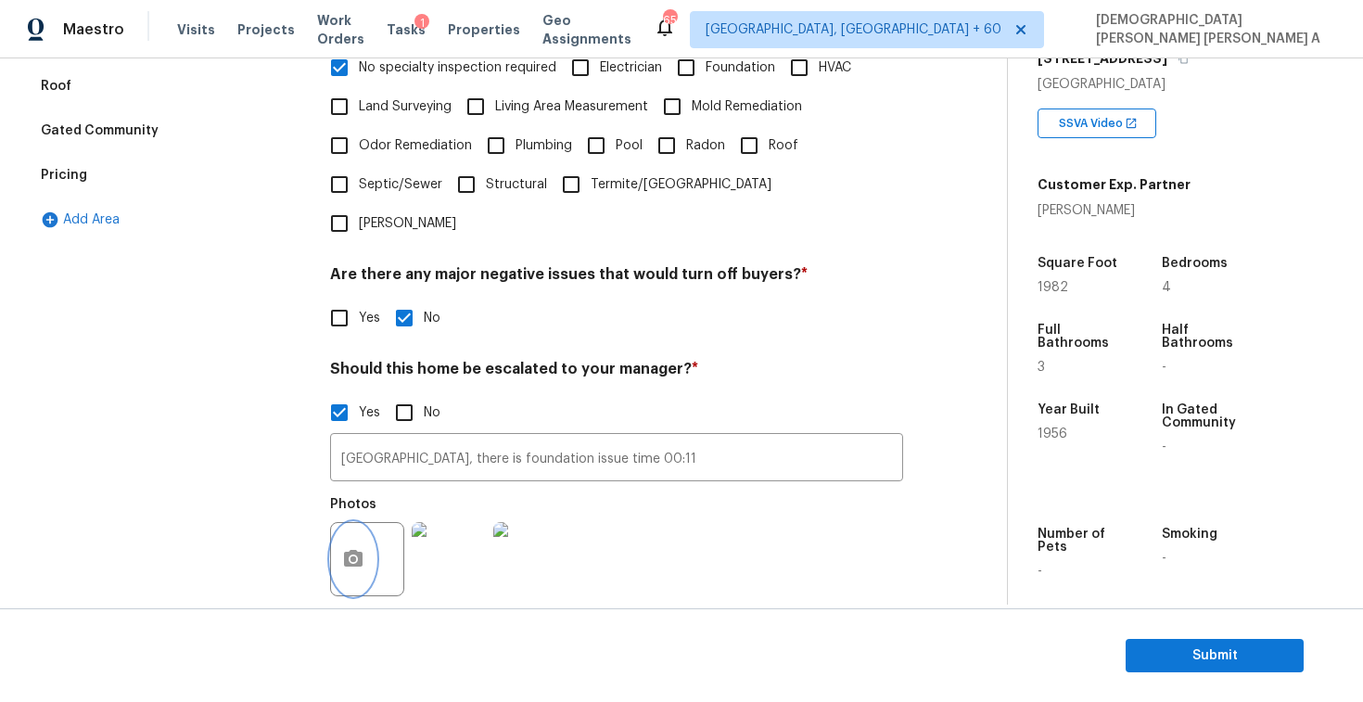
scroll to position [0, 0]
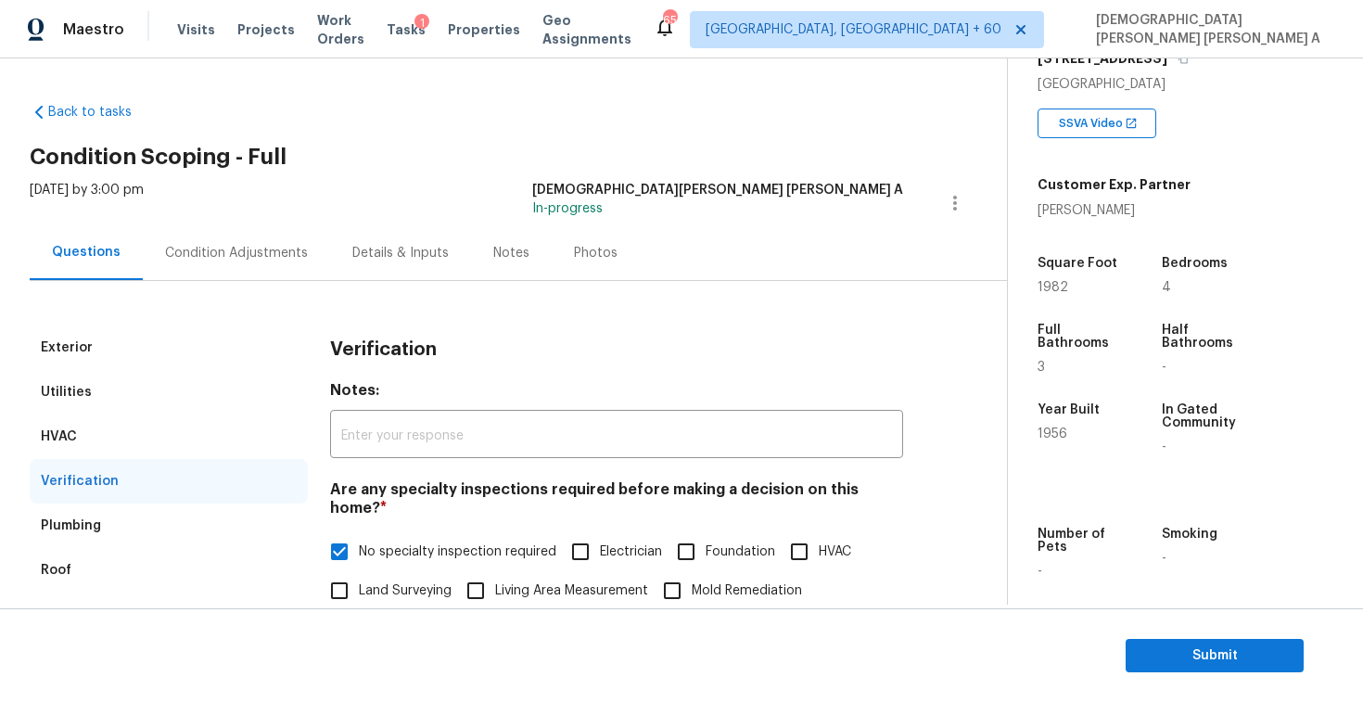
click at [266, 230] on div "Condition Adjustments" at bounding box center [236, 252] width 187 height 55
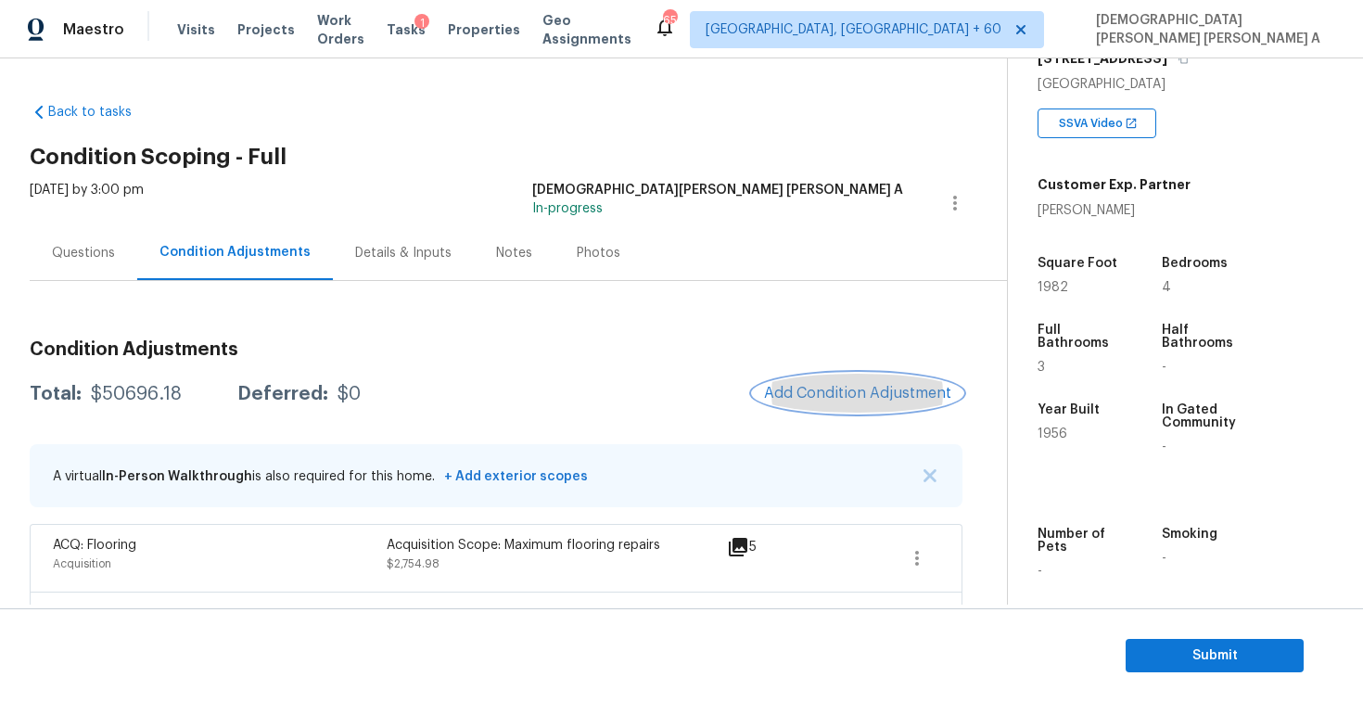
click at [890, 382] on button "Add Condition Adjustment" at bounding box center [858, 393] width 210 height 39
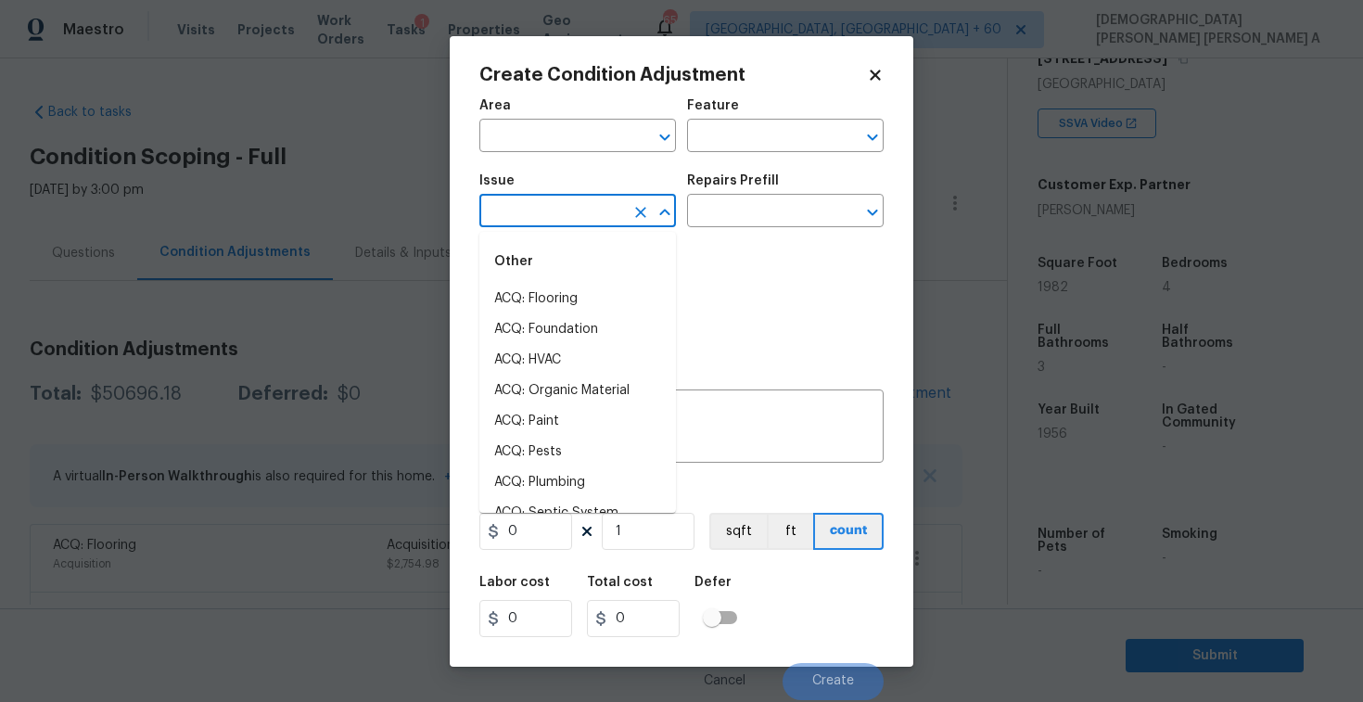
click at [519, 206] on input "text" at bounding box center [552, 212] width 145 height 29
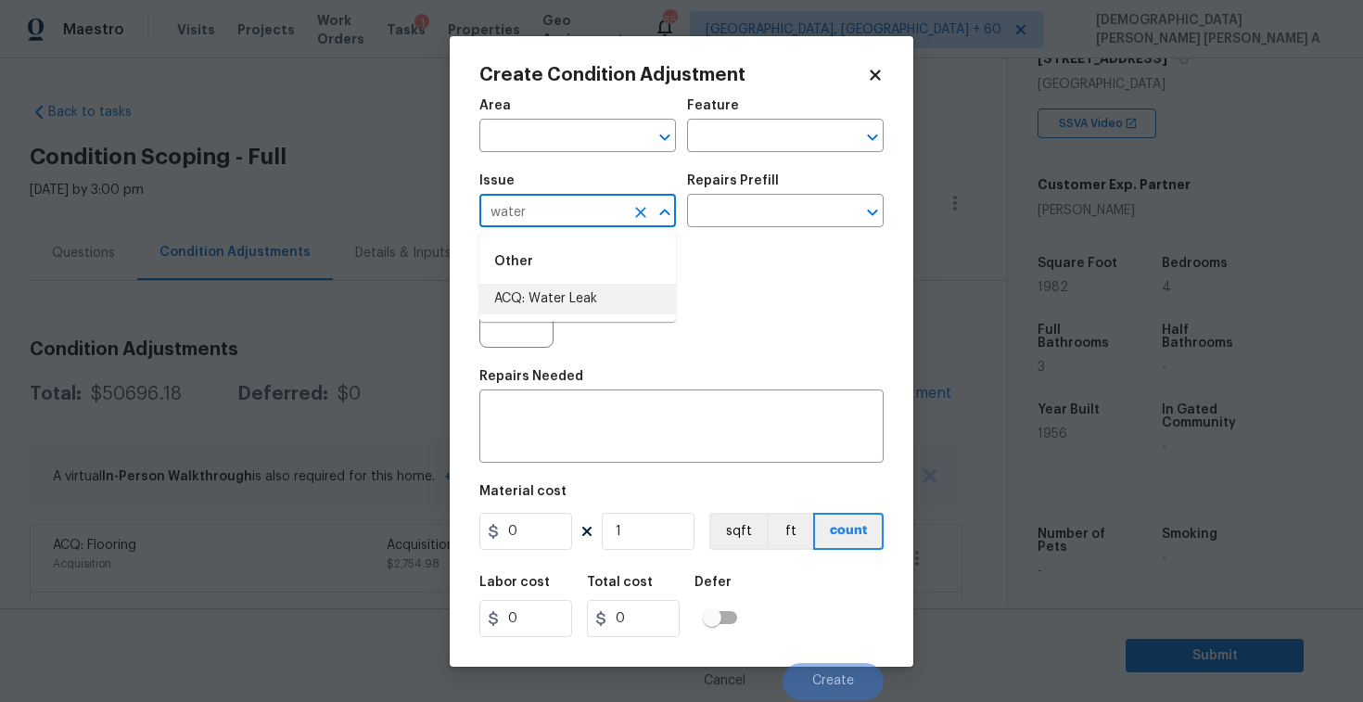
click at [565, 292] on li "ACQ: Water Leak" at bounding box center [578, 299] width 197 height 31
type input "ACQ: Water Leak"
click at [767, 219] on input "text" at bounding box center [759, 212] width 145 height 29
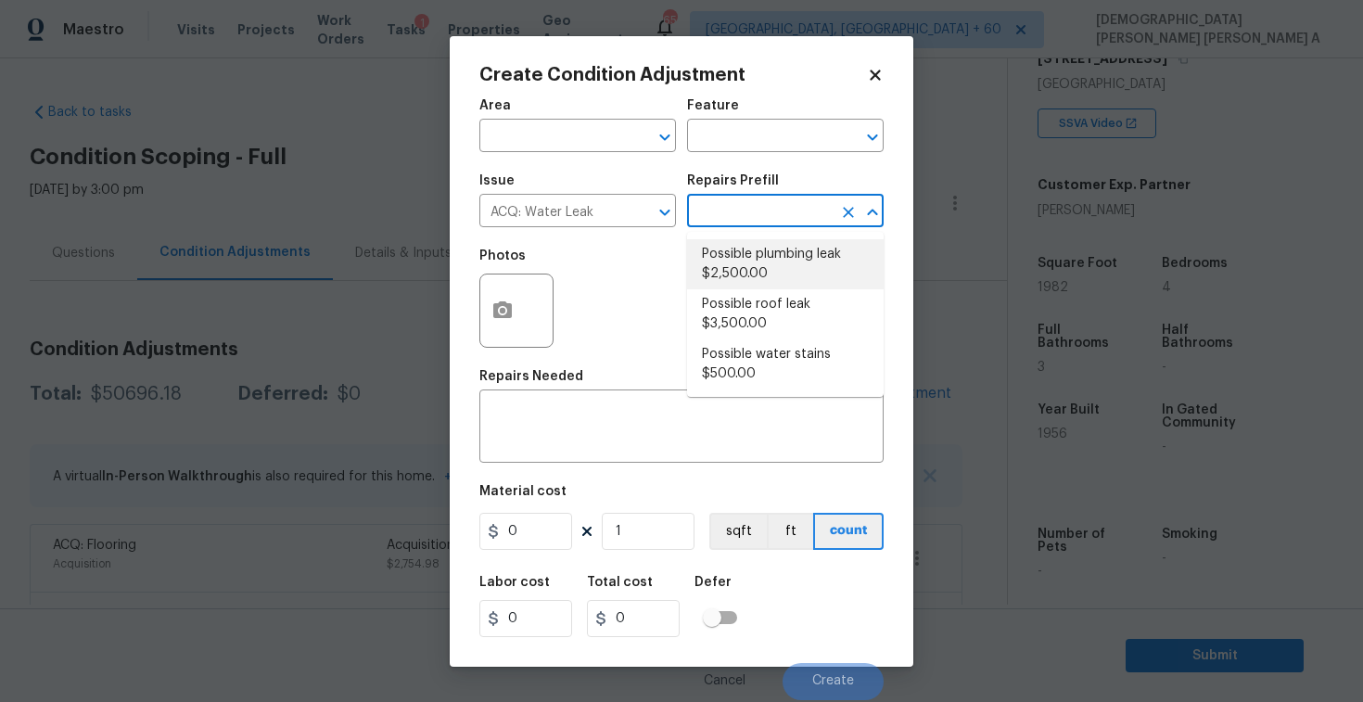
click at [755, 261] on li "Possible plumbing leak $2,500.00" at bounding box center [785, 264] width 197 height 50
type input "Acquisition"
type textarea "Acquisition Scope: Possible plumbing leak"
type input "2500"
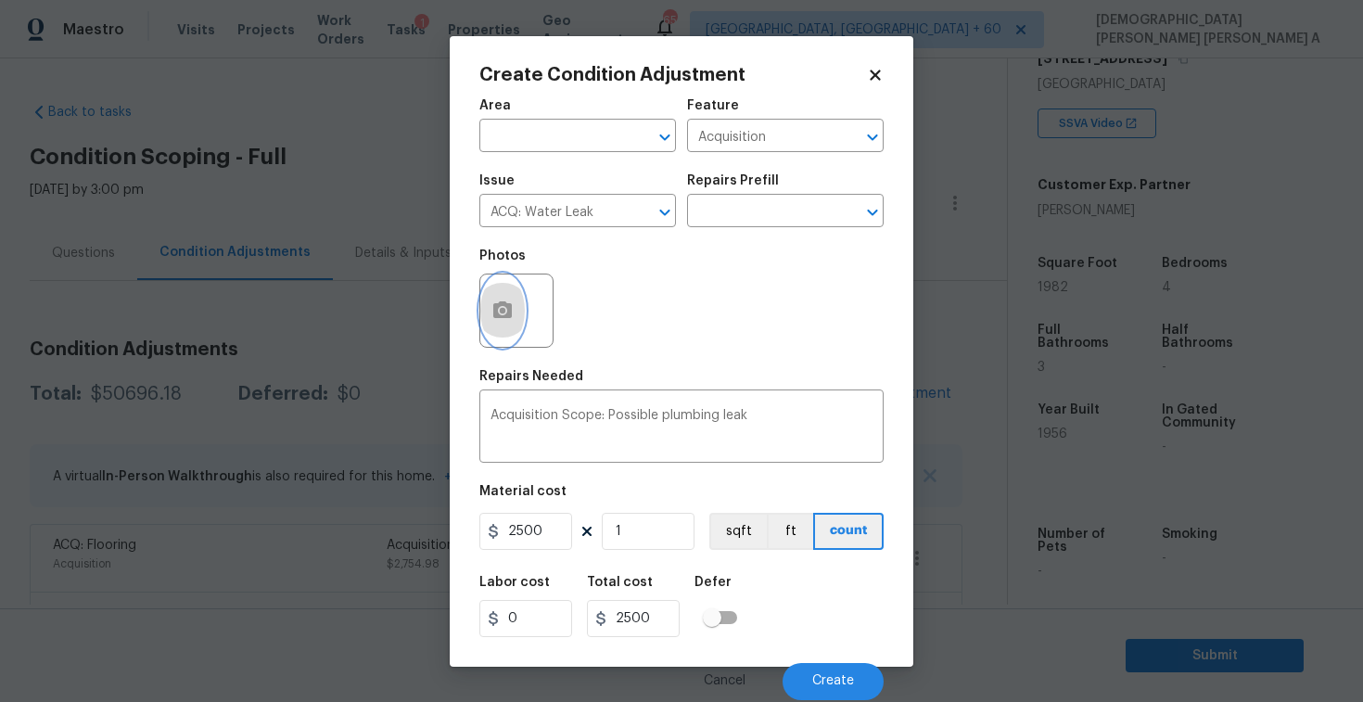
click at [506, 320] on icon "button" at bounding box center [503, 311] width 22 height 22
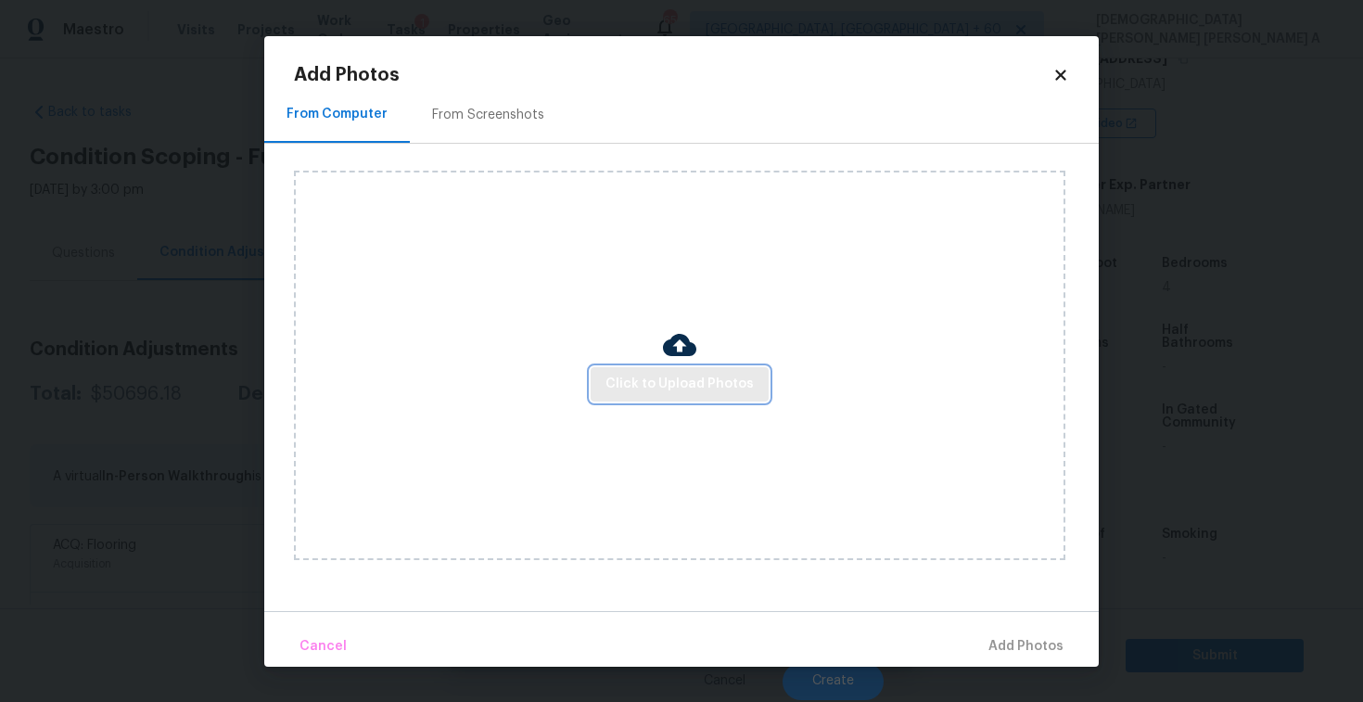
click at [704, 379] on span "Click to Upload Photos" at bounding box center [680, 384] width 148 height 23
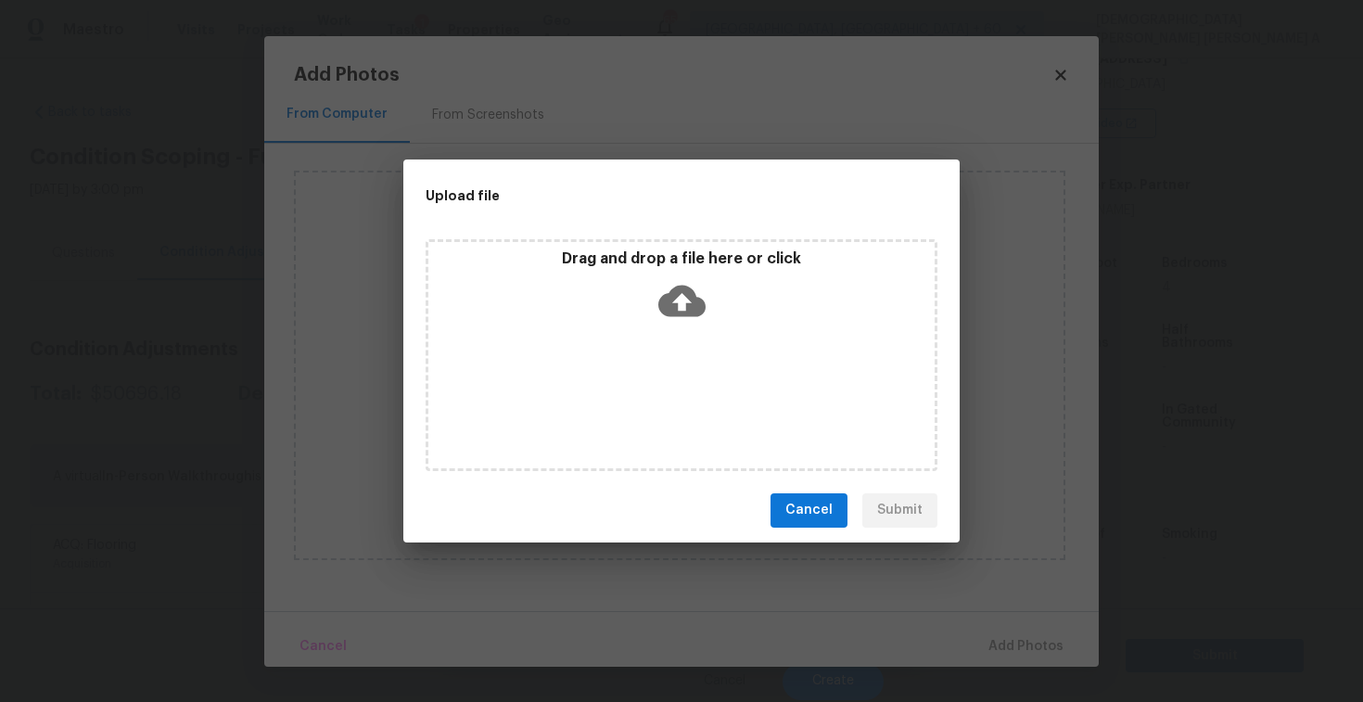
click at [683, 318] on icon at bounding box center [682, 300] width 47 height 47
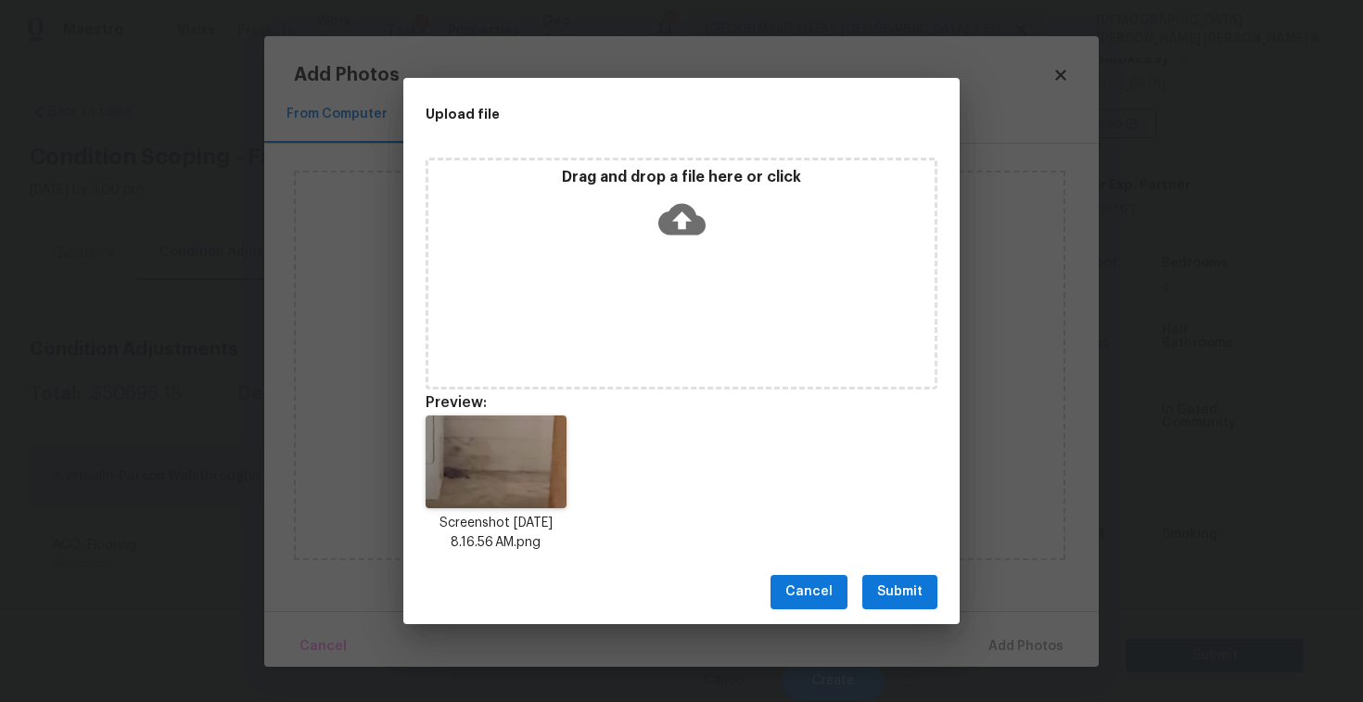
click at [910, 595] on span "Submit" at bounding box center [899, 592] width 45 height 23
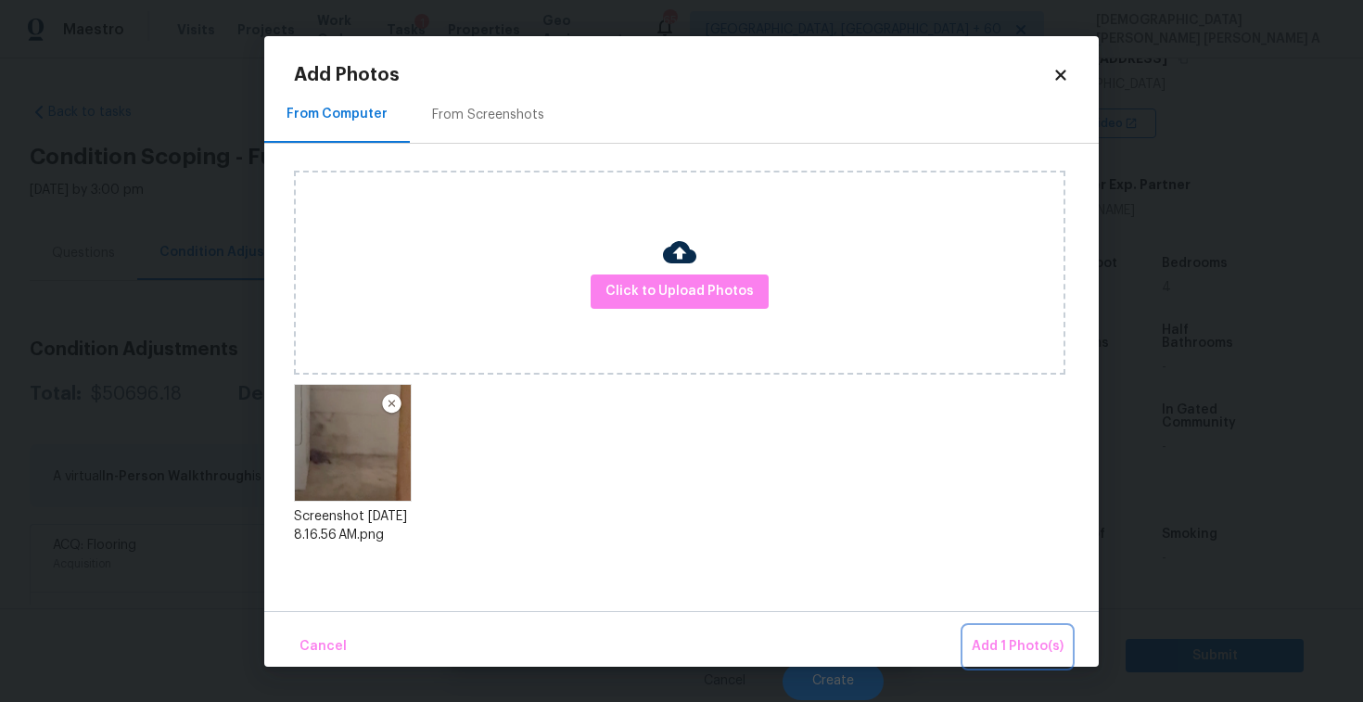
click at [1014, 637] on span "Add 1 Photo(s)" at bounding box center [1018, 646] width 92 height 23
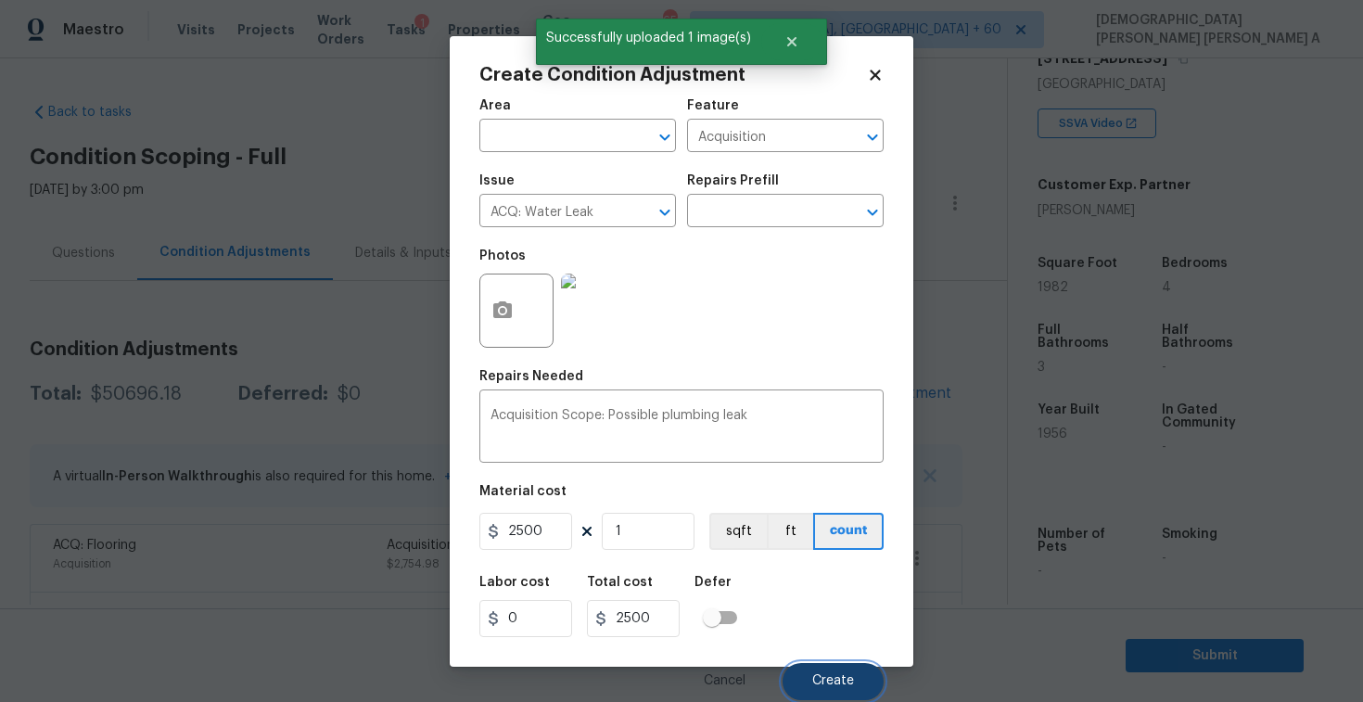
click at [832, 674] on span "Create" at bounding box center [833, 681] width 42 height 14
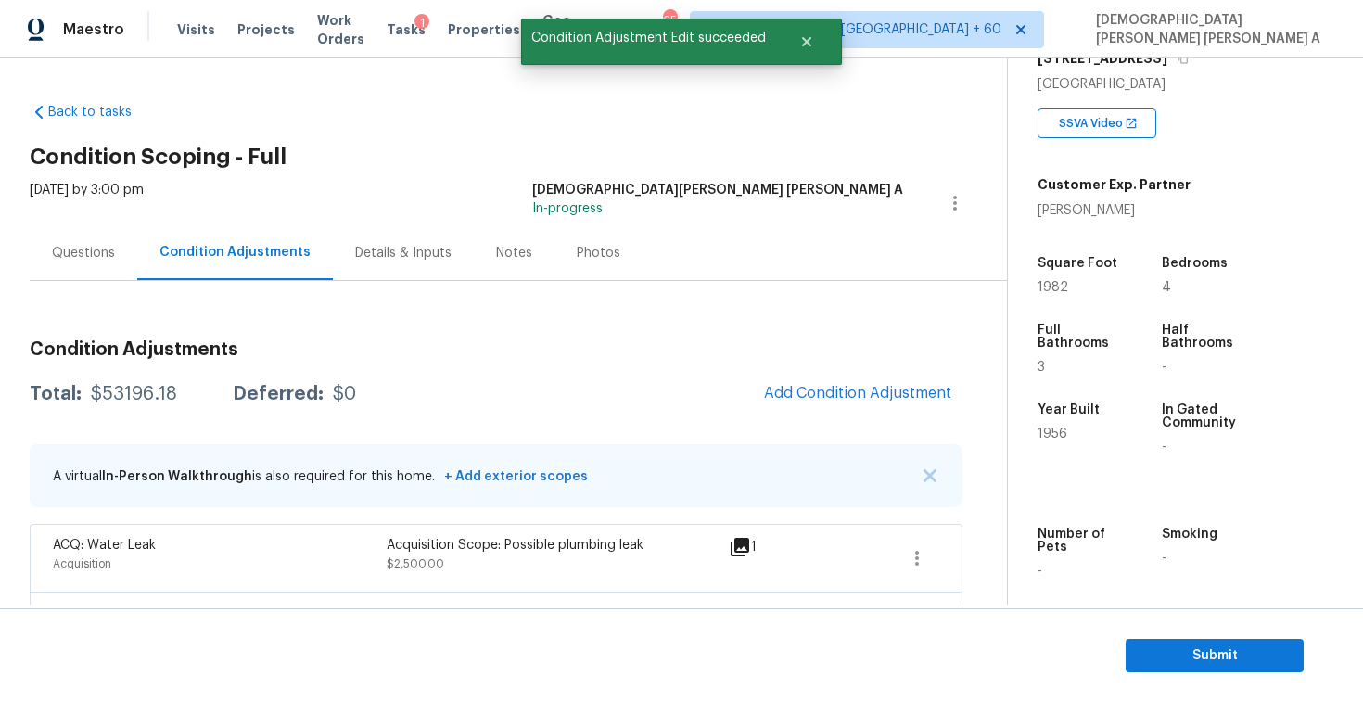
click at [591, 244] on div "Photos" at bounding box center [599, 253] width 44 height 19
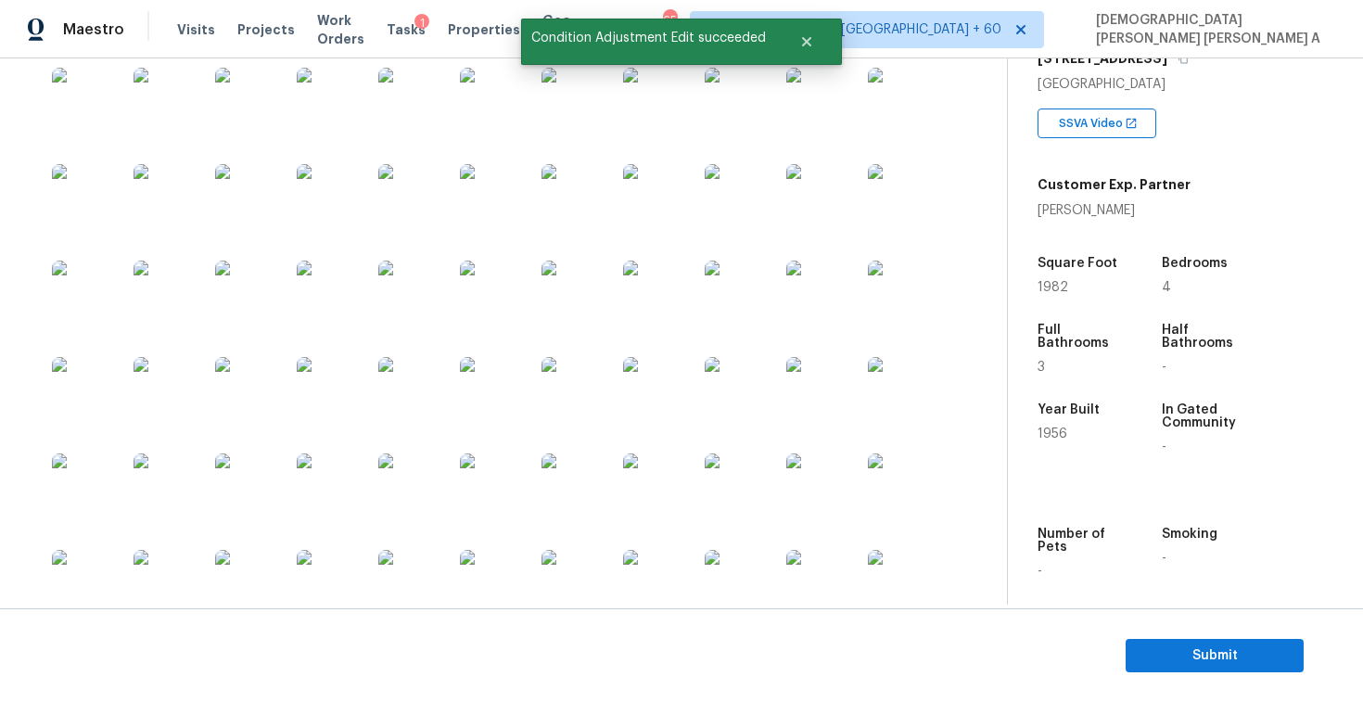
scroll to position [1440, 0]
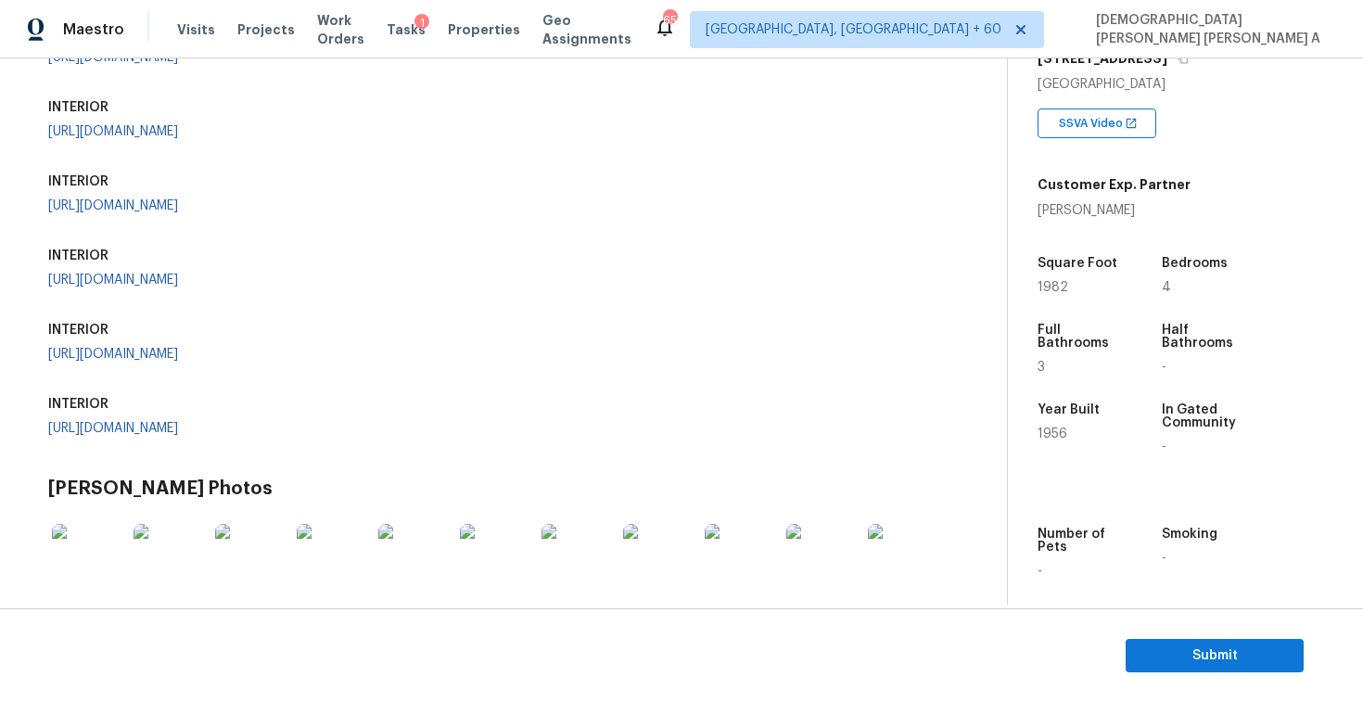
click at [34, 275] on div "SSVA Photos BACKYARD https://opendoor-admin-client-upload-production.s3.amazona…" at bounding box center [496, 306] width 933 height 2341
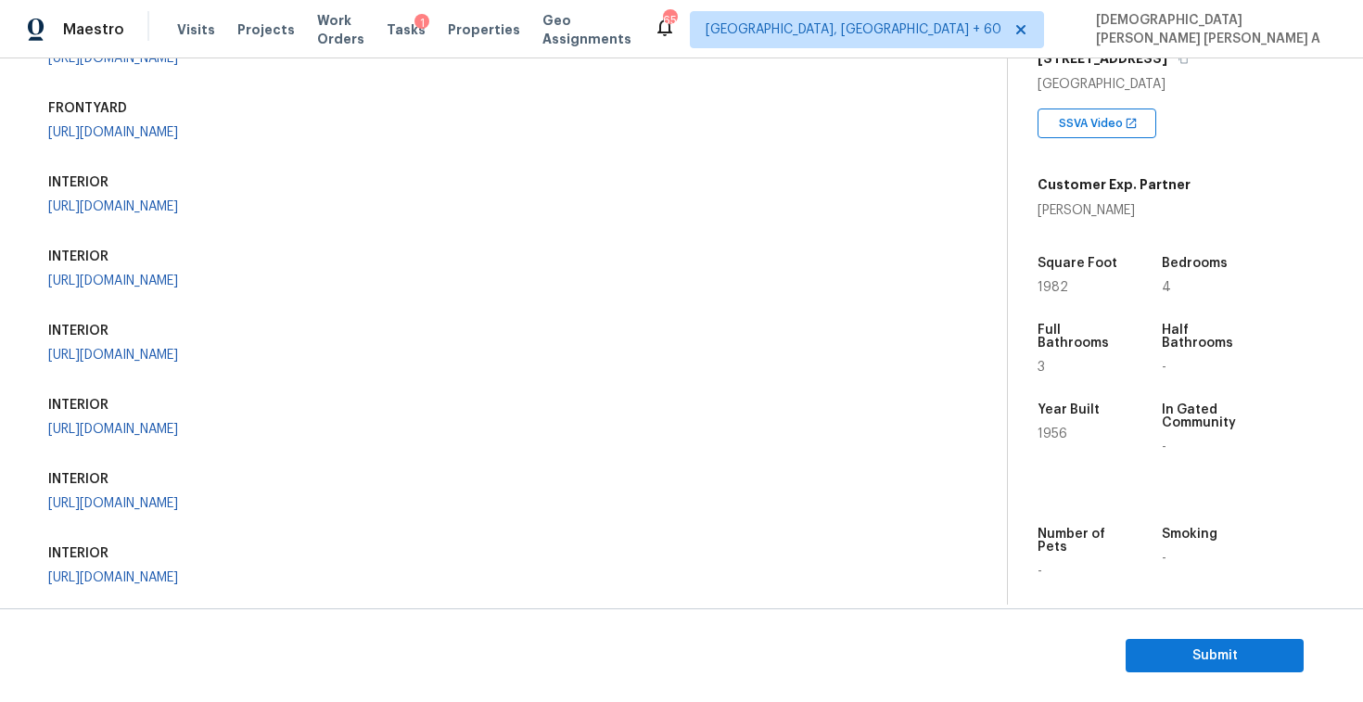
scroll to position [767, 0]
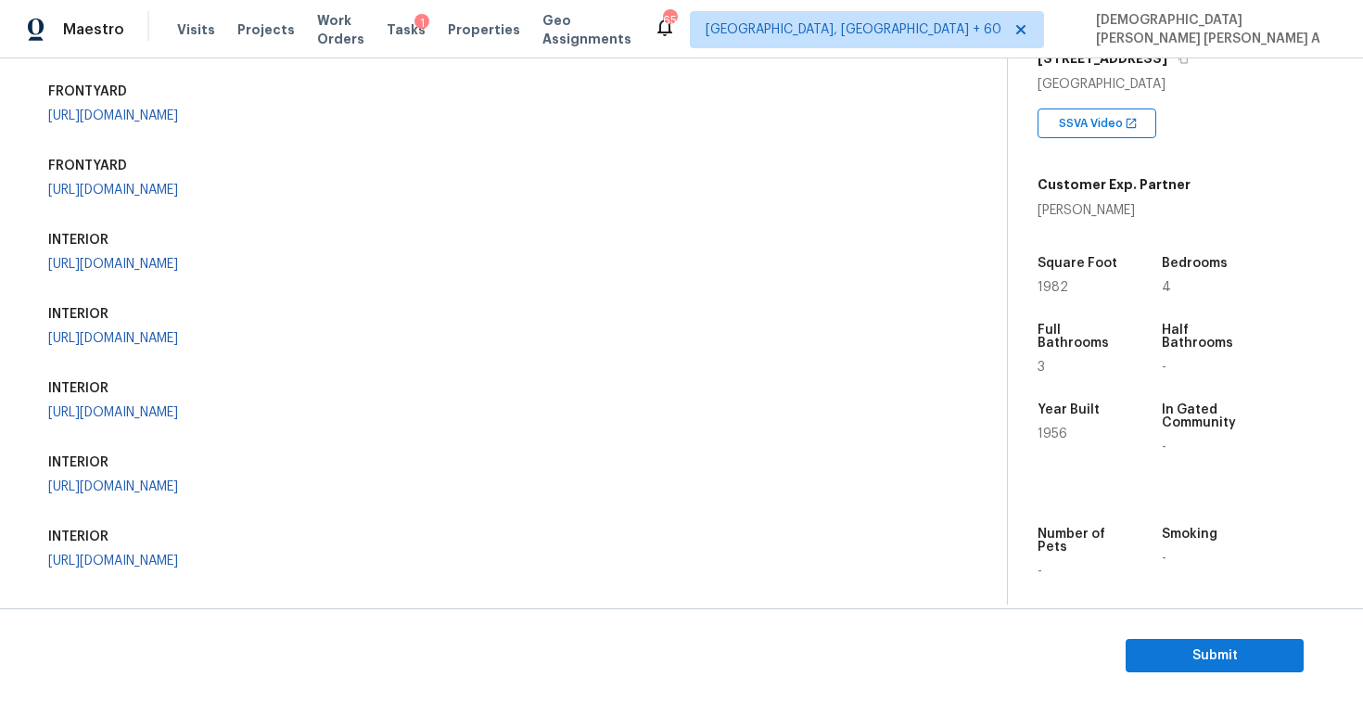
scroll to position [661, 0]
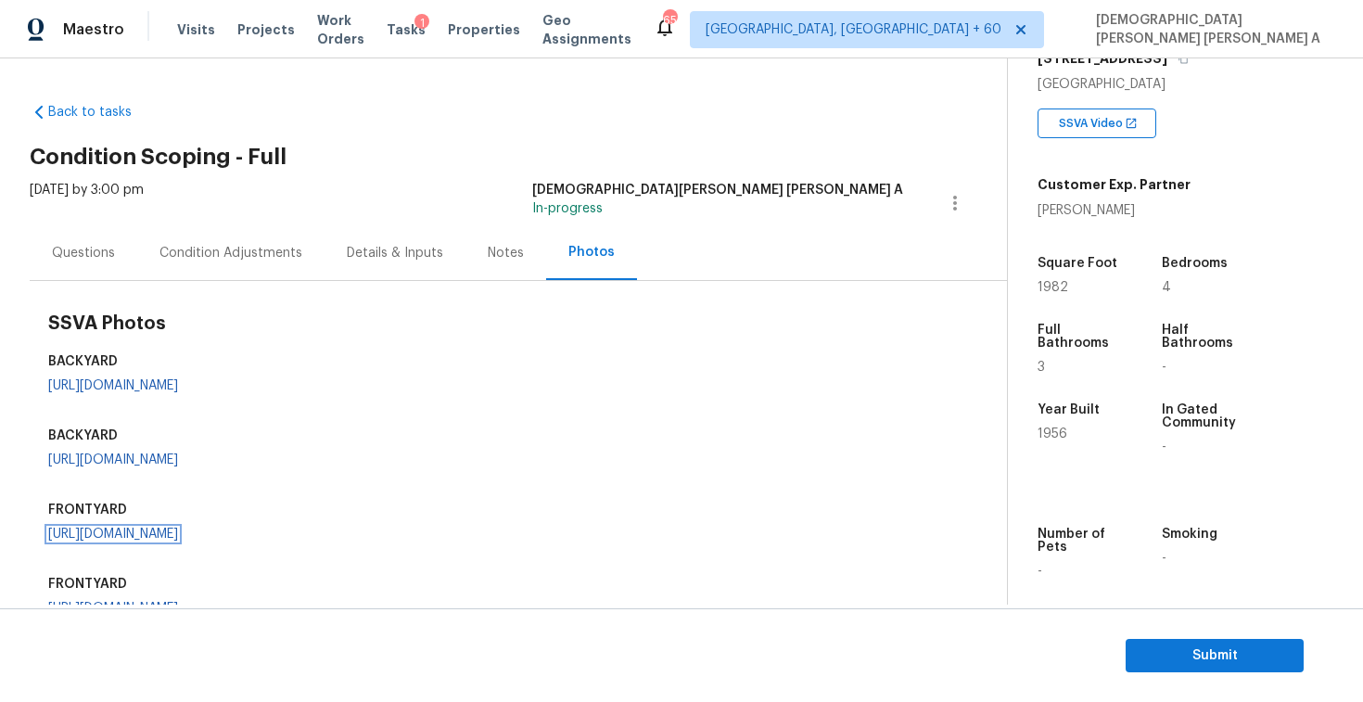
scroll to position [359, 0]
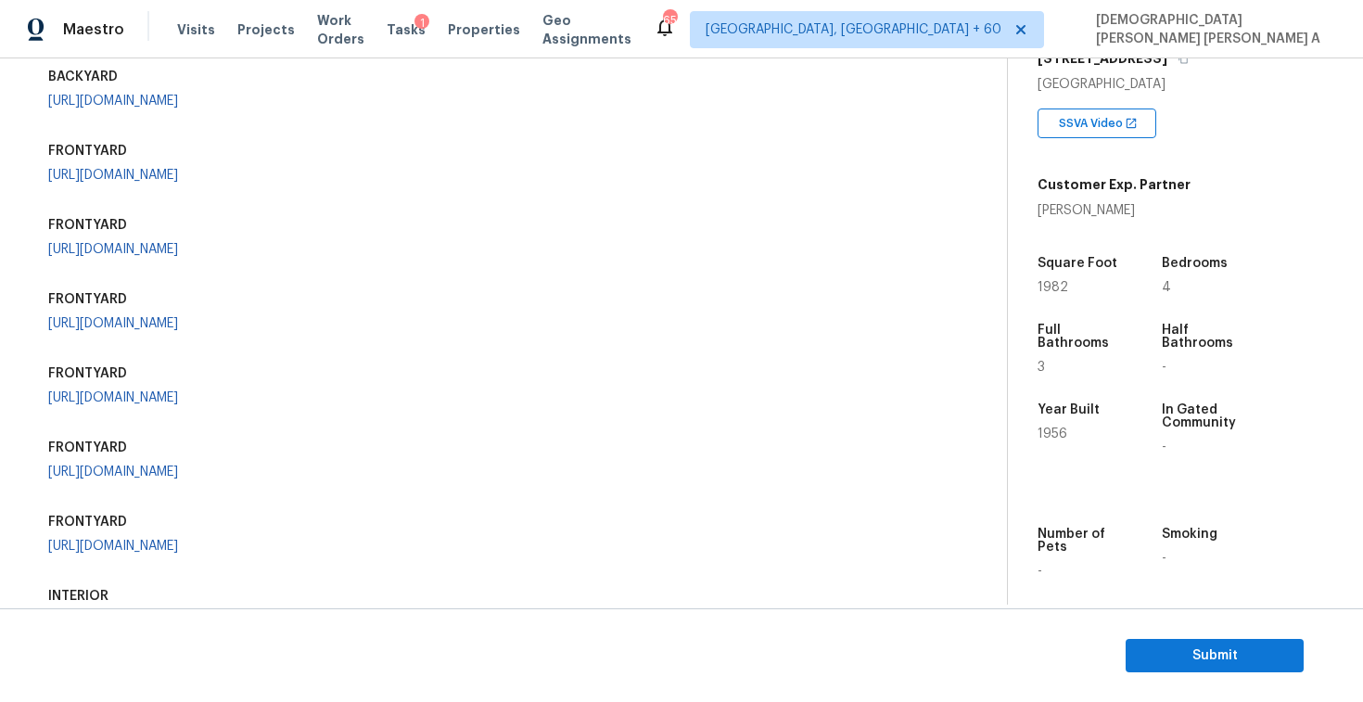
click at [673, 381] on div "SSVA Photos BACKYARD https://opendoor-admin-client-upload-production.s3.amazona…" at bounding box center [505, 596] width 915 height 1310
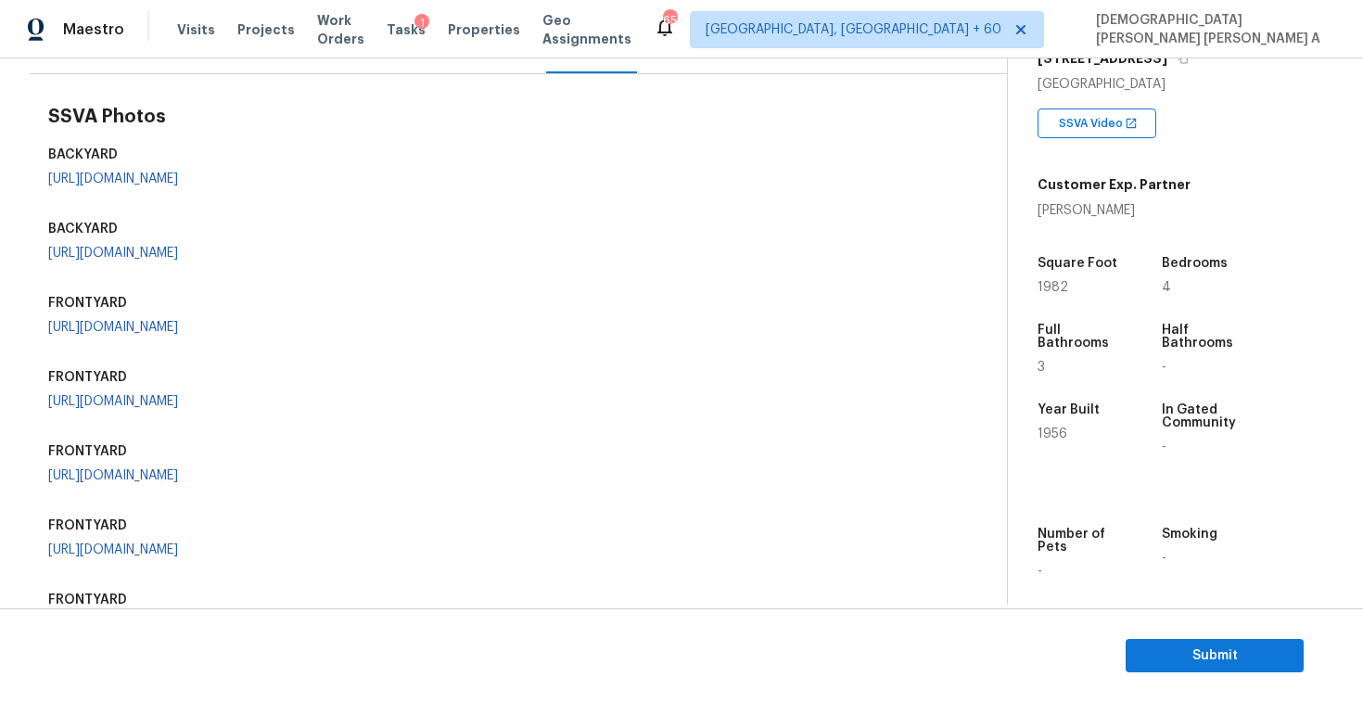
scroll to position [209, 0]
click at [164, 184] on link "https://opendoor-admin-client-upload-production.s3.amazonaws.com/uploads/Cake/S…" at bounding box center [113, 177] width 130 height 13
click at [113, 258] on link "https://opendoor-admin-client-upload-production.s3.amazonaws.com/uploads/Cake/S…" at bounding box center [113, 251] width 130 height 13
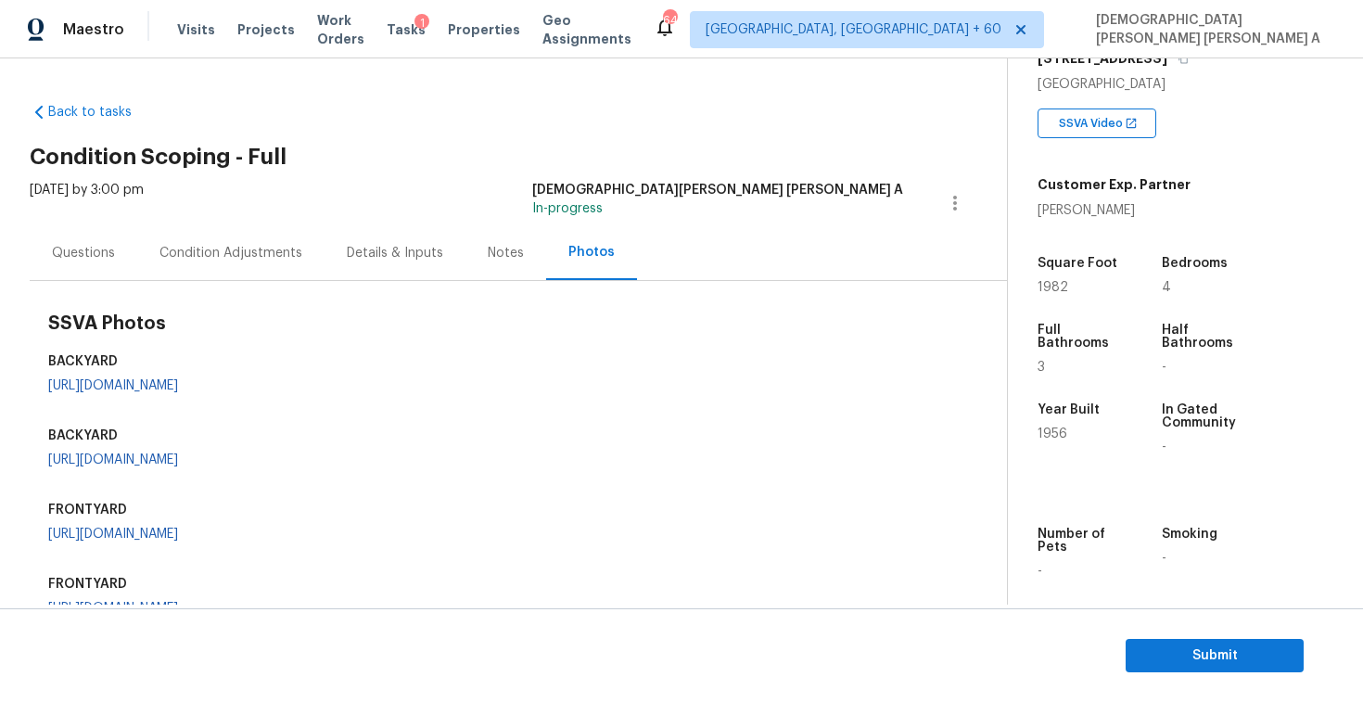
click at [255, 246] on div "Condition Adjustments" at bounding box center [231, 253] width 143 height 19
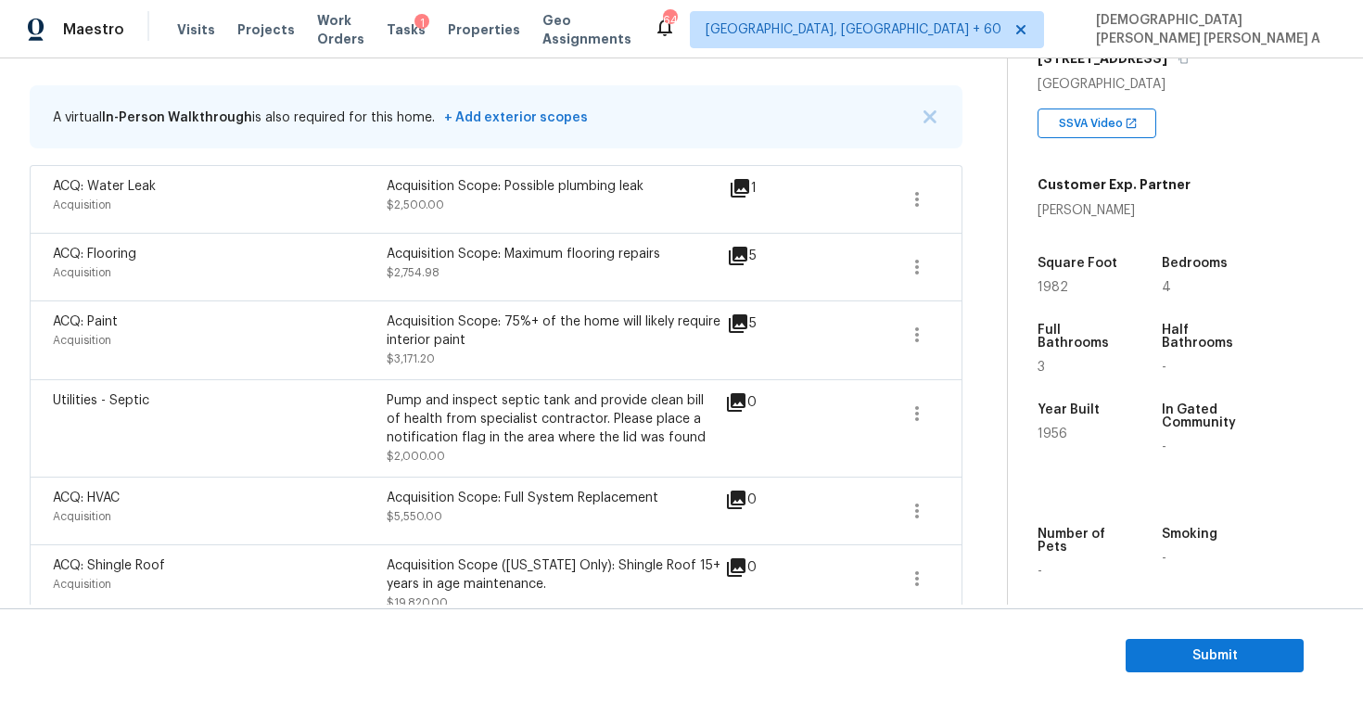
scroll to position [157, 0]
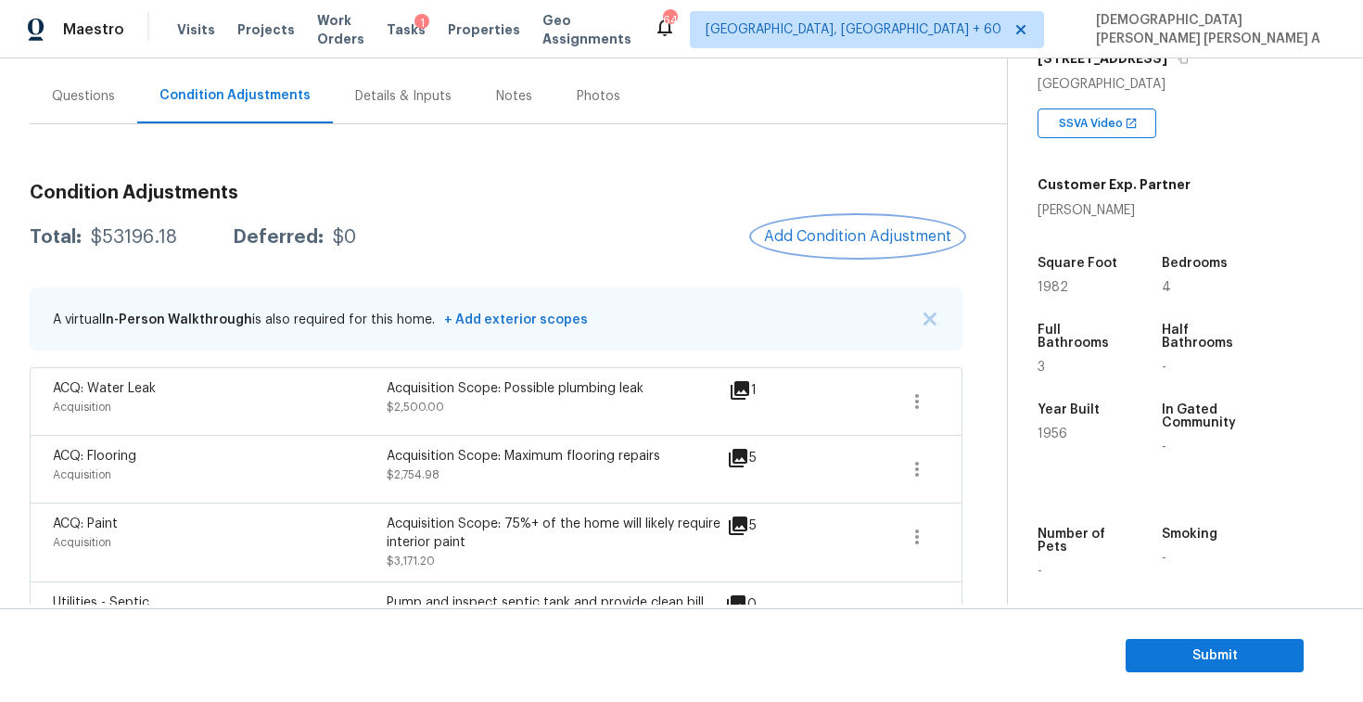
click at [848, 230] on span "Add Condition Adjustment" at bounding box center [857, 236] width 187 height 17
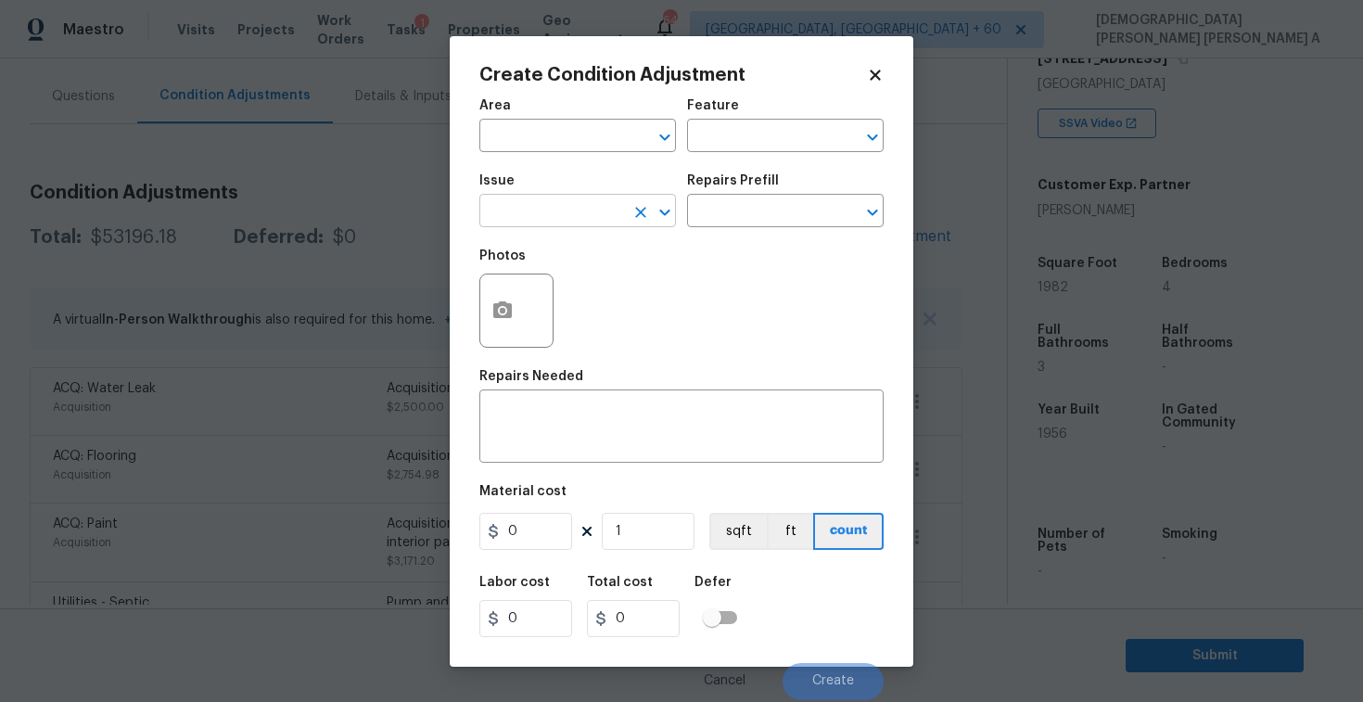
click at [567, 201] on input "text" at bounding box center [552, 212] width 145 height 29
click at [575, 294] on li "ACQ: Organic Material" at bounding box center [578, 299] width 197 height 31
type input "ACQ: Organic Material"
click at [819, 204] on input "text" at bounding box center [759, 212] width 145 height 29
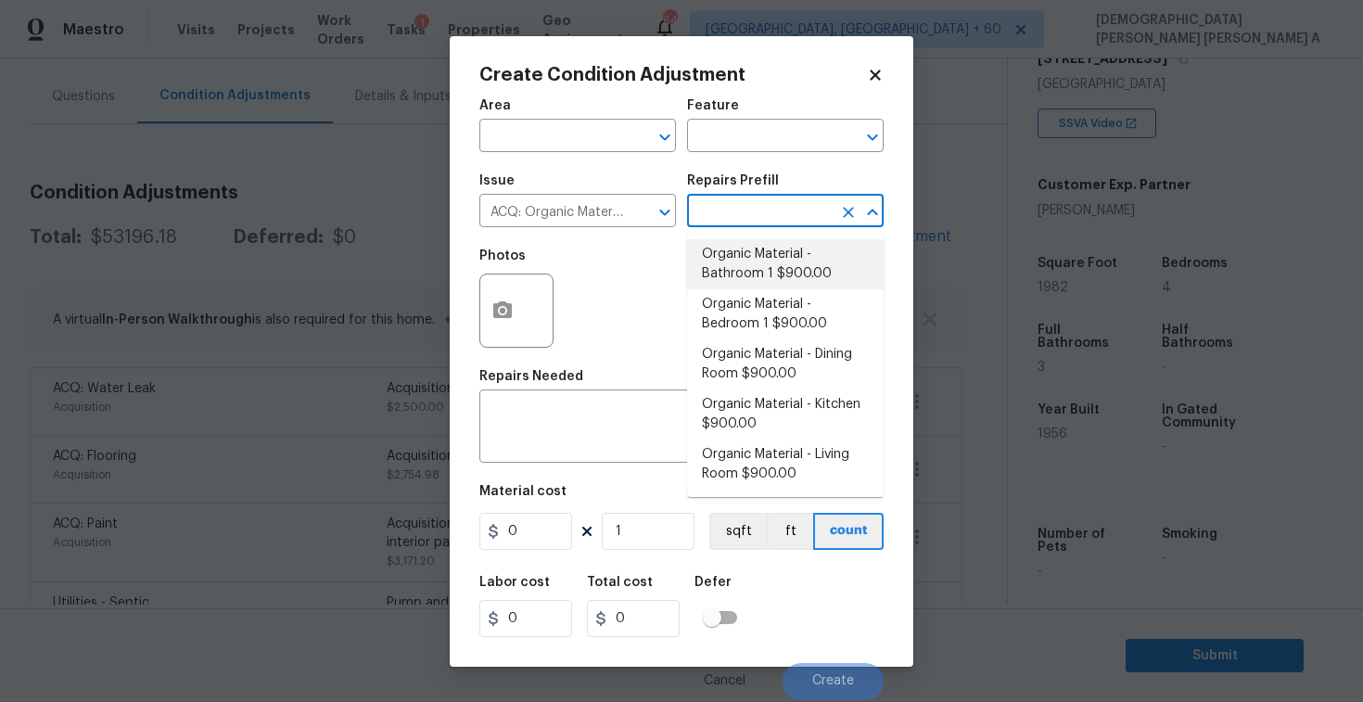
click at [769, 275] on li "Organic Material - Bathroom 1 $900.00" at bounding box center [785, 264] width 197 height 50
type input "Acquisition"
type textarea "Acquisition Scope: Conditions Conducive to Organic Material - Bathroom 1 Discla…"
type input "900"
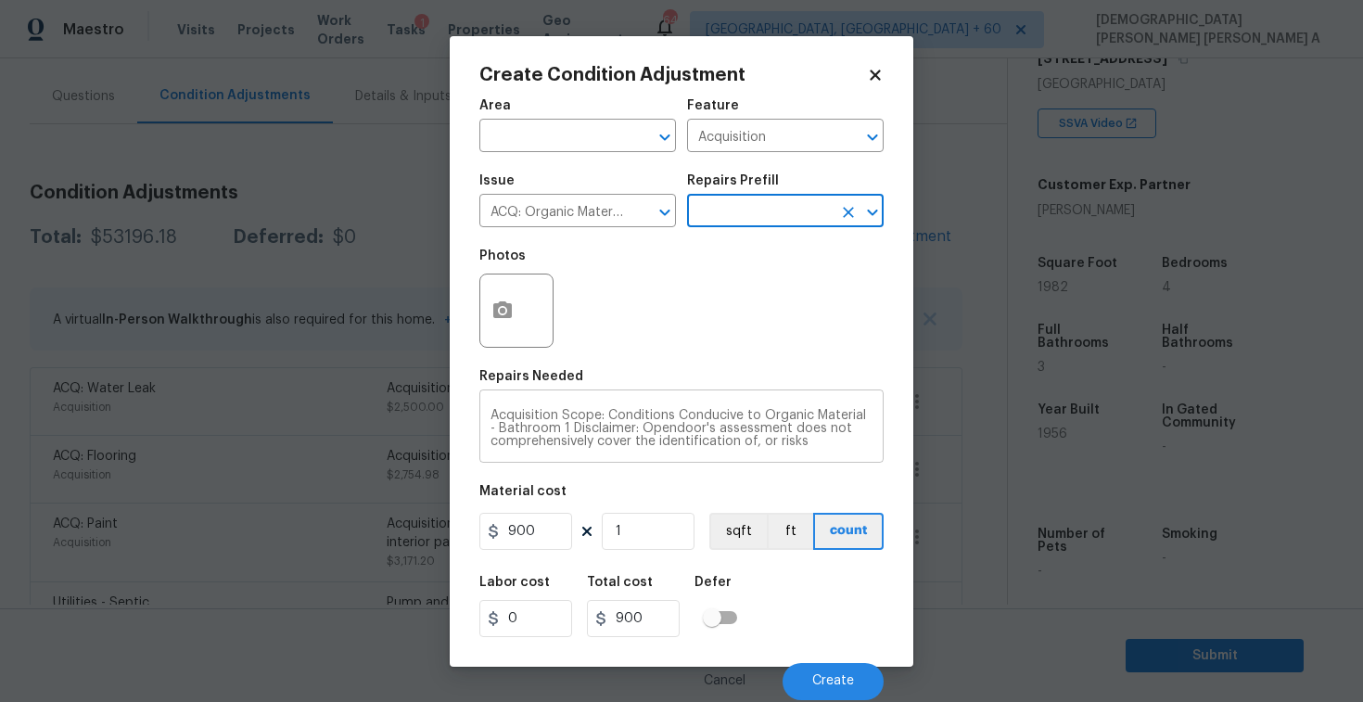
click at [528, 433] on textarea "Acquisition Scope: Conditions Conducive to Organic Material - Bathroom 1 Discla…" at bounding box center [682, 428] width 382 height 39
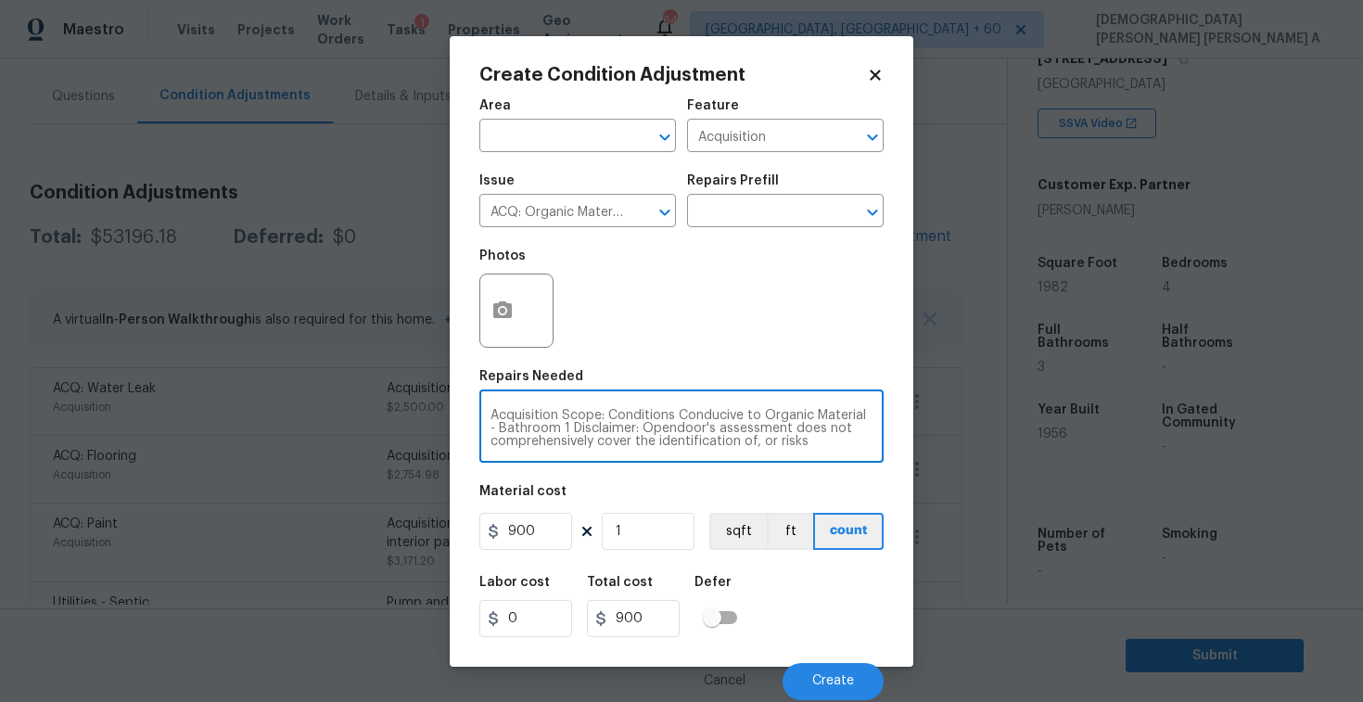
click at [528, 433] on textarea "Acquisition Scope: Conditions Conducive to Organic Material - Bathroom 1 Discla…" at bounding box center [682, 428] width 382 height 39
type textarea "Acquisition Scope: Conditions Conducive to Organic Material - 1 Disclaimer: Ope…"
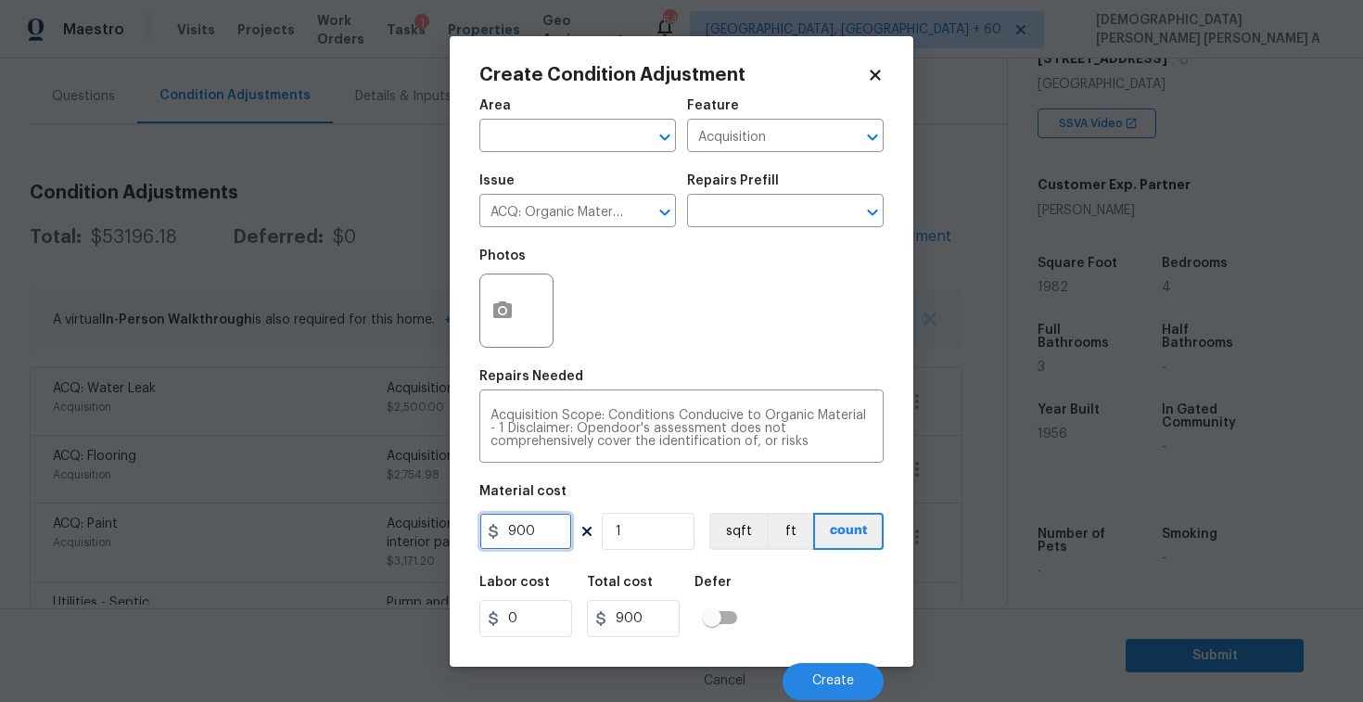
click at [545, 529] on input "900" at bounding box center [526, 531] width 93 height 37
type input "2500"
click at [513, 317] on button "button" at bounding box center [502, 311] width 45 height 72
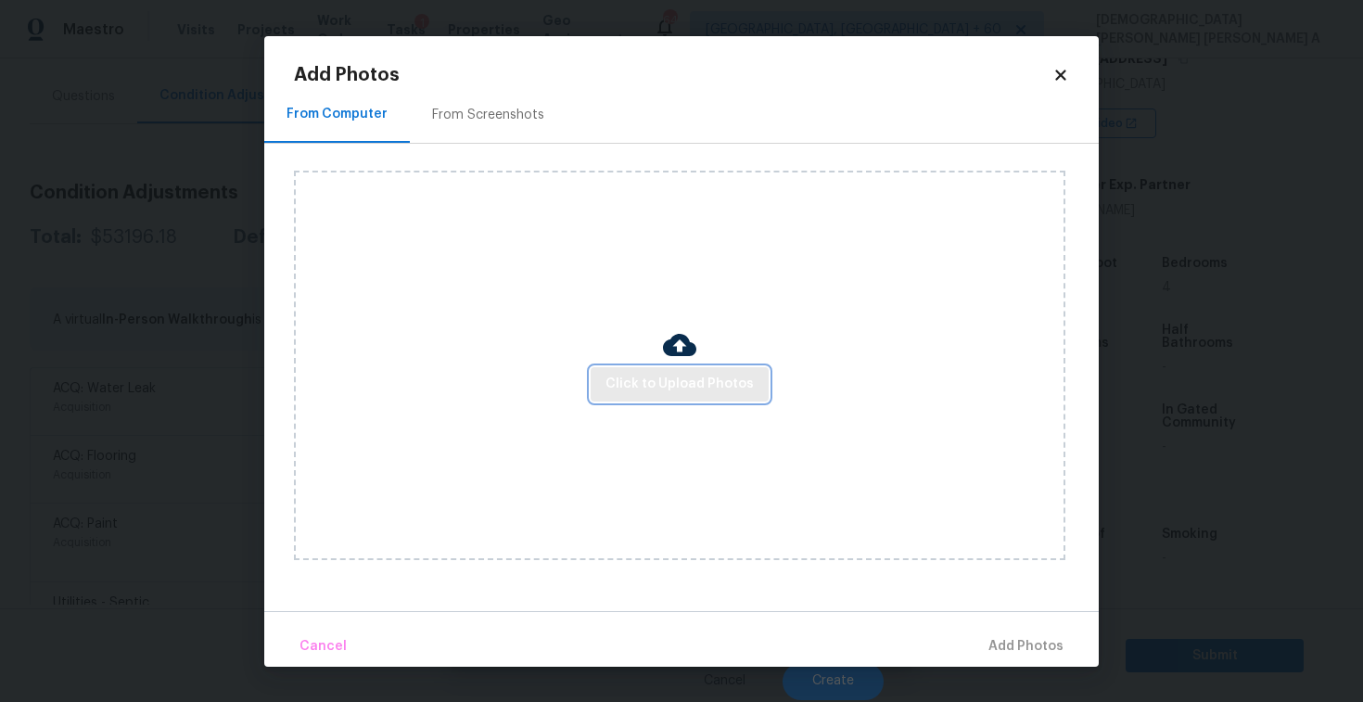
click at [671, 394] on span "Click to Upload Photos" at bounding box center [680, 384] width 148 height 23
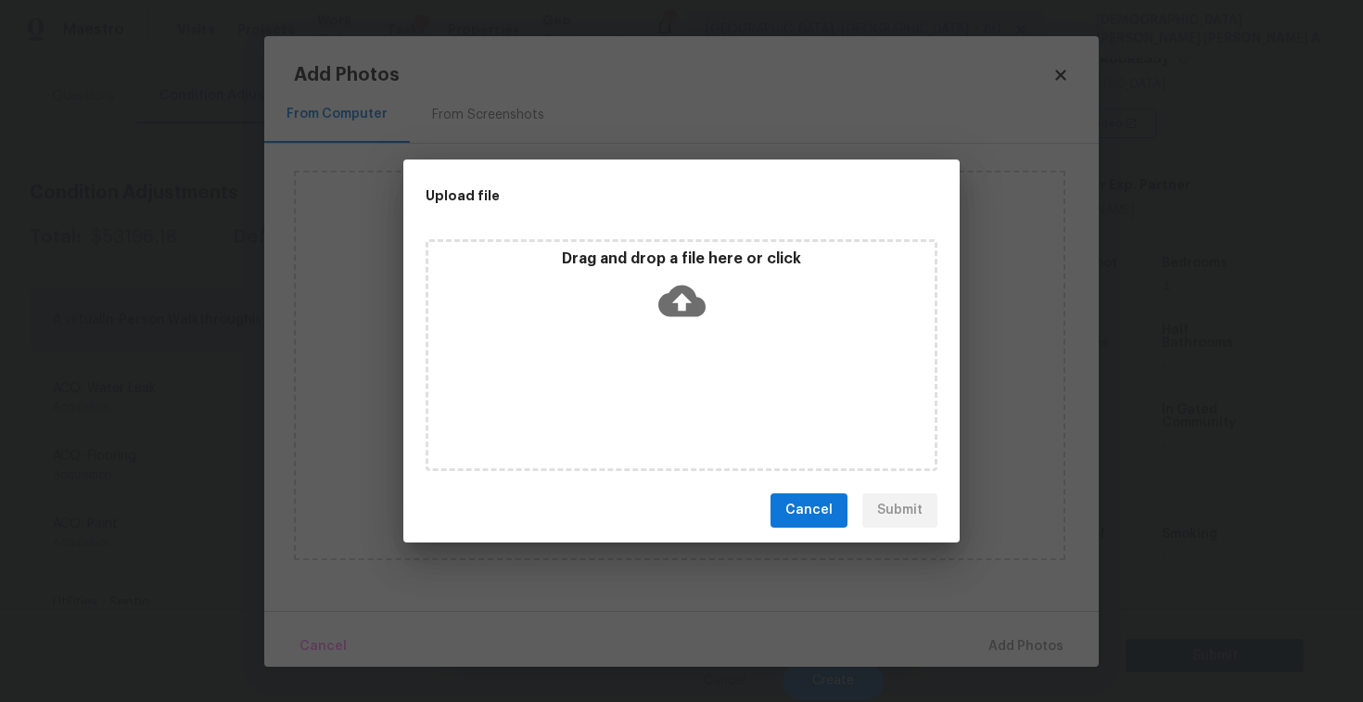
click at [681, 303] on icon at bounding box center [682, 300] width 47 height 47
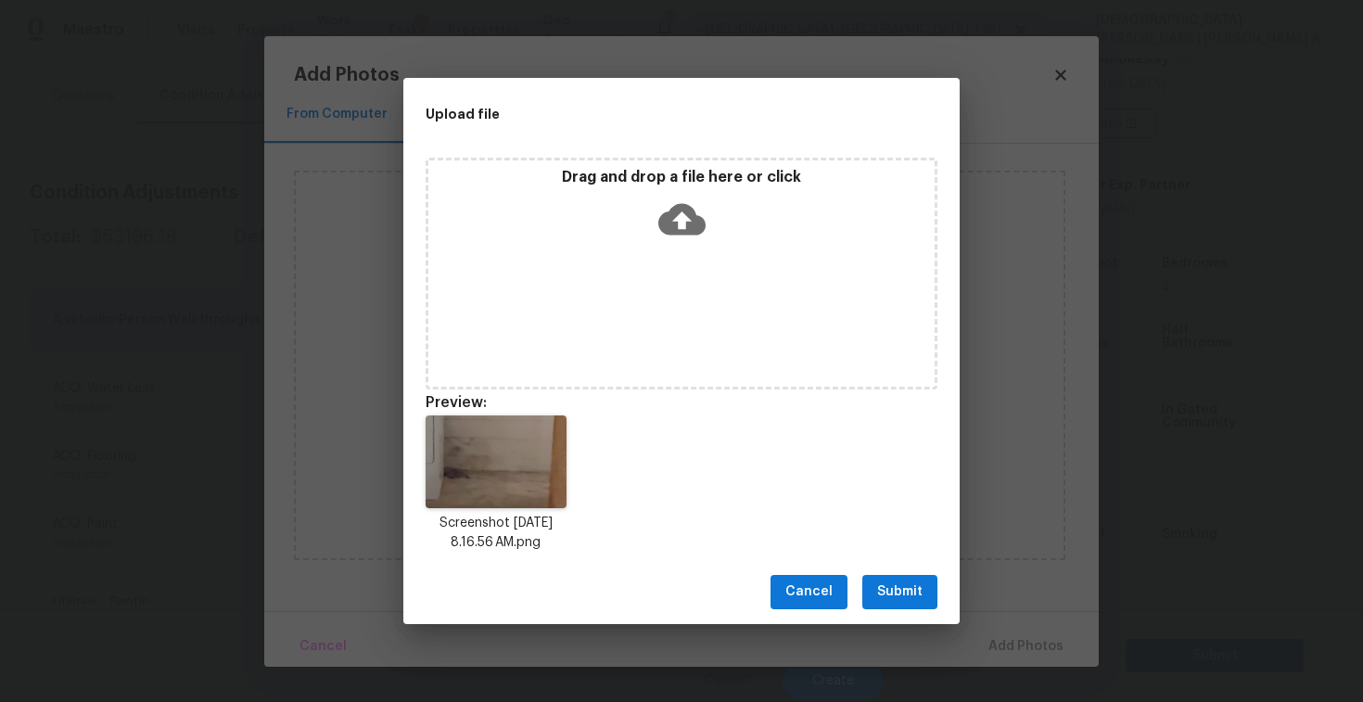
click at [892, 595] on span "Submit" at bounding box center [899, 592] width 45 height 23
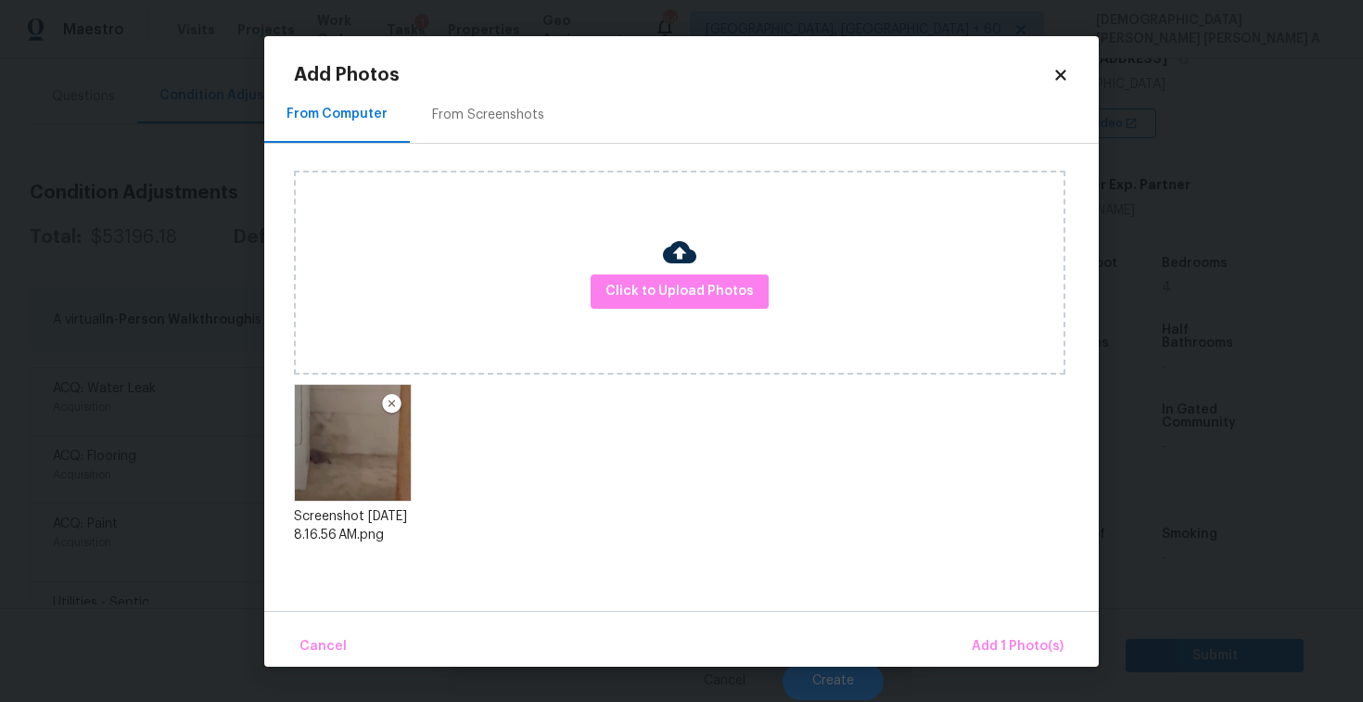
click at [1014, 622] on div "Cancel Add 1 Photo(s)" at bounding box center [681, 639] width 835 height 56
click at [1009, 636] on span "Add 1 Photo(s)" at bounding box center [1018, 646] width 92 height 23
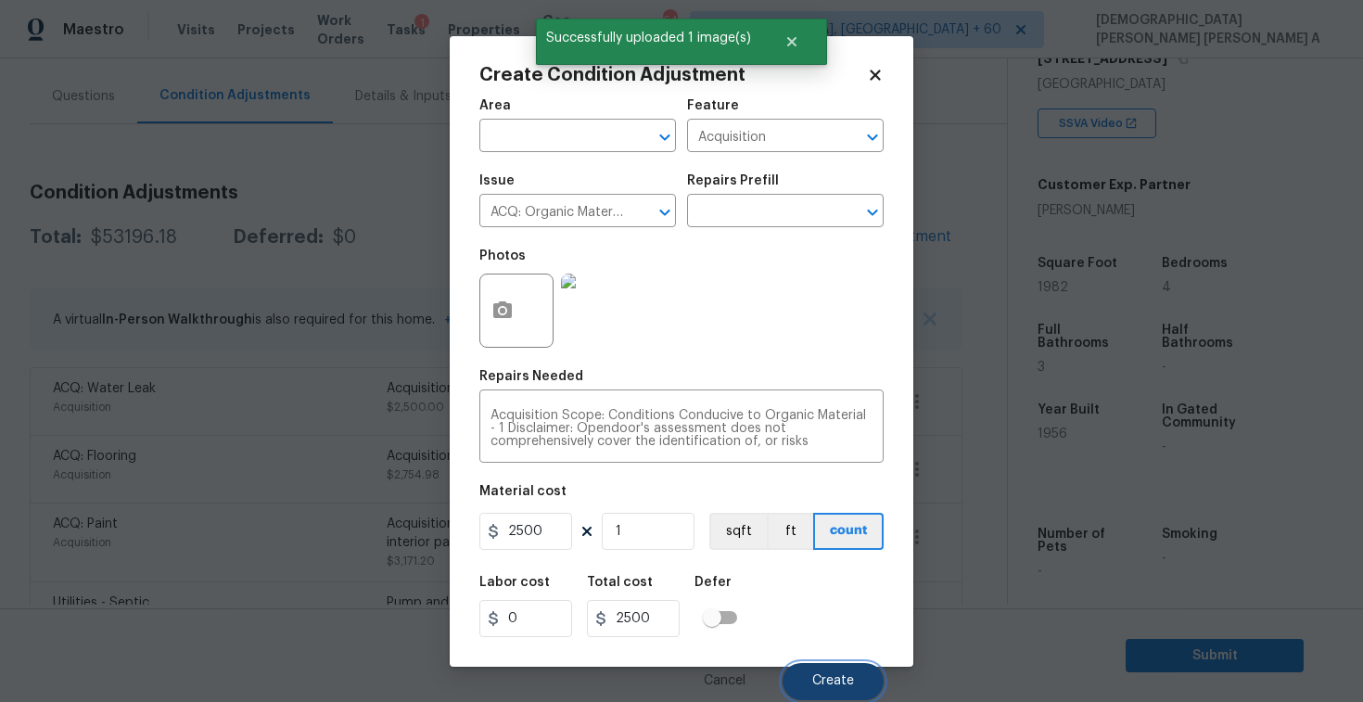
click at [828, 684] on span "Create" at bounding box center [833, 681] width 42 height 14
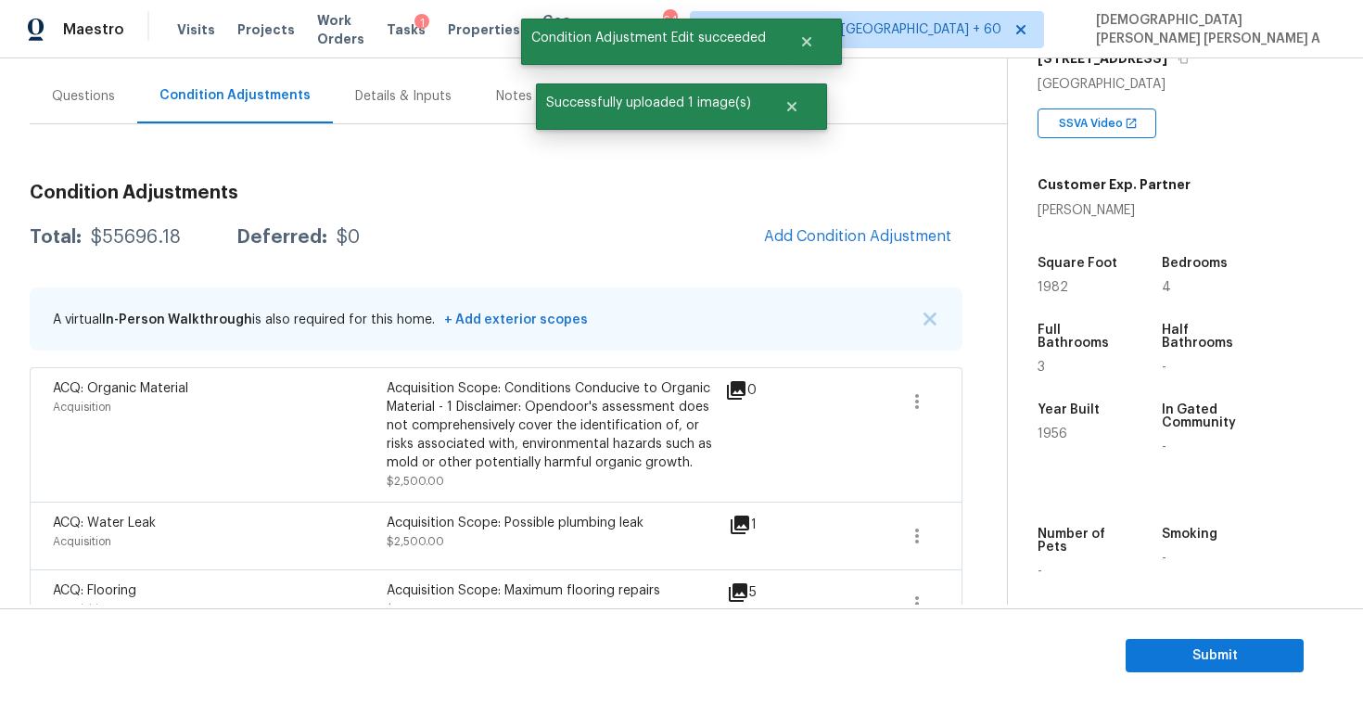
click at [83, 105] on div "Questions" at bounding box center [84, 96] width 108 height 55
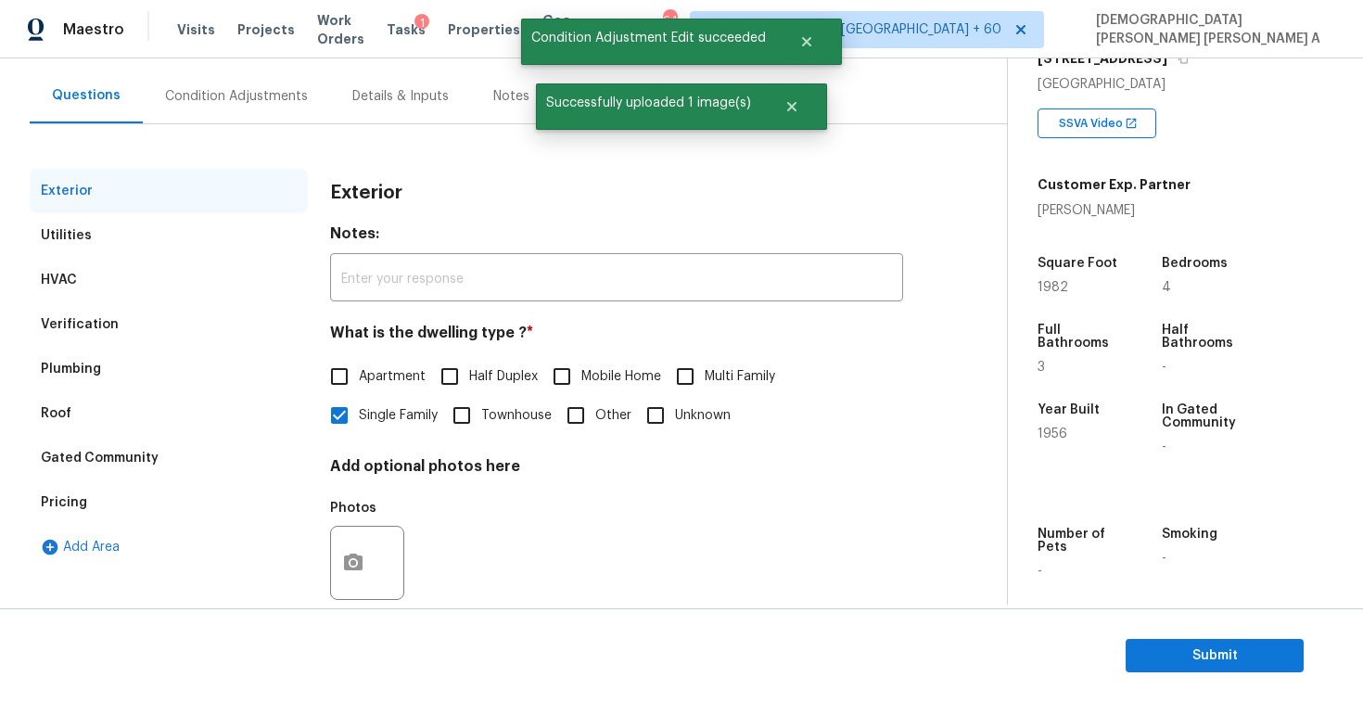
scroll to position [157, 0]
click at [107, 317] on div "Verification" at bounding box center [80, 324] width 78 height 19
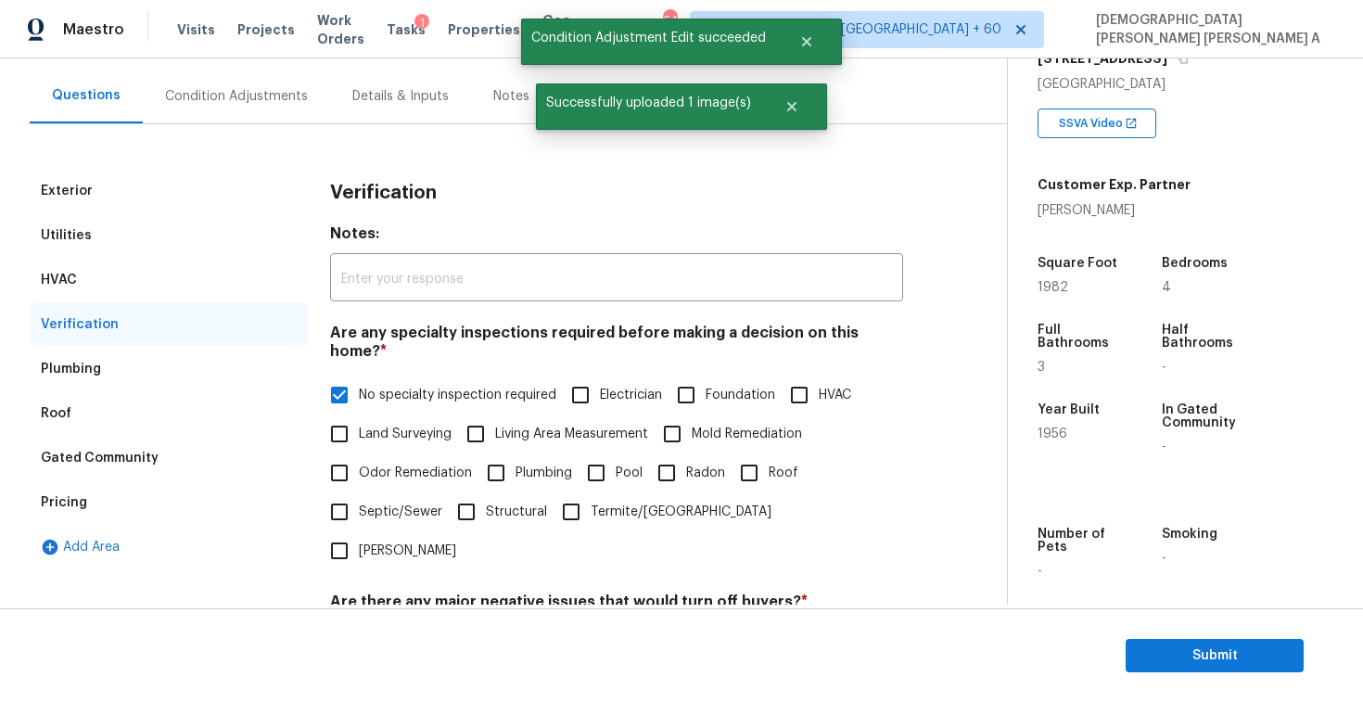
scroll to position [466, 0]
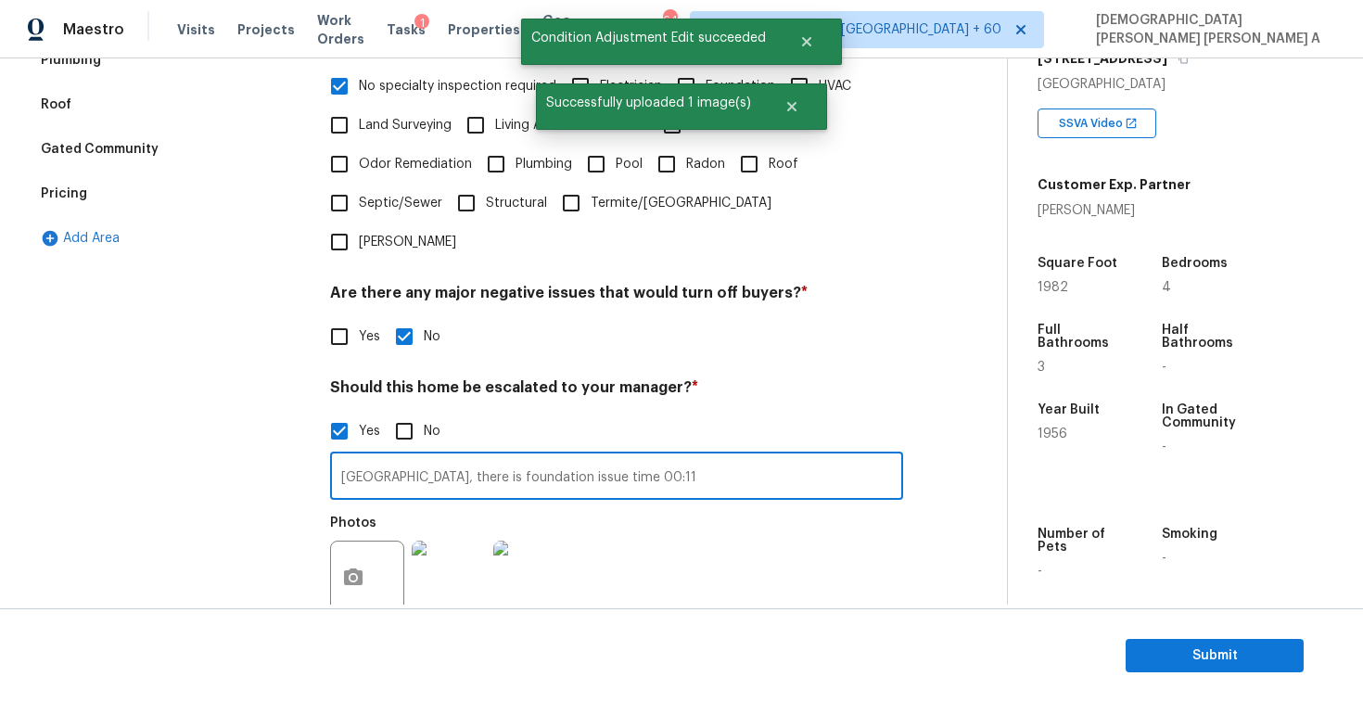
click at [704, 456] on input "Volusia county, there is foundation issue time 00:11" at bounding box center [616, 478] width 573 height 44
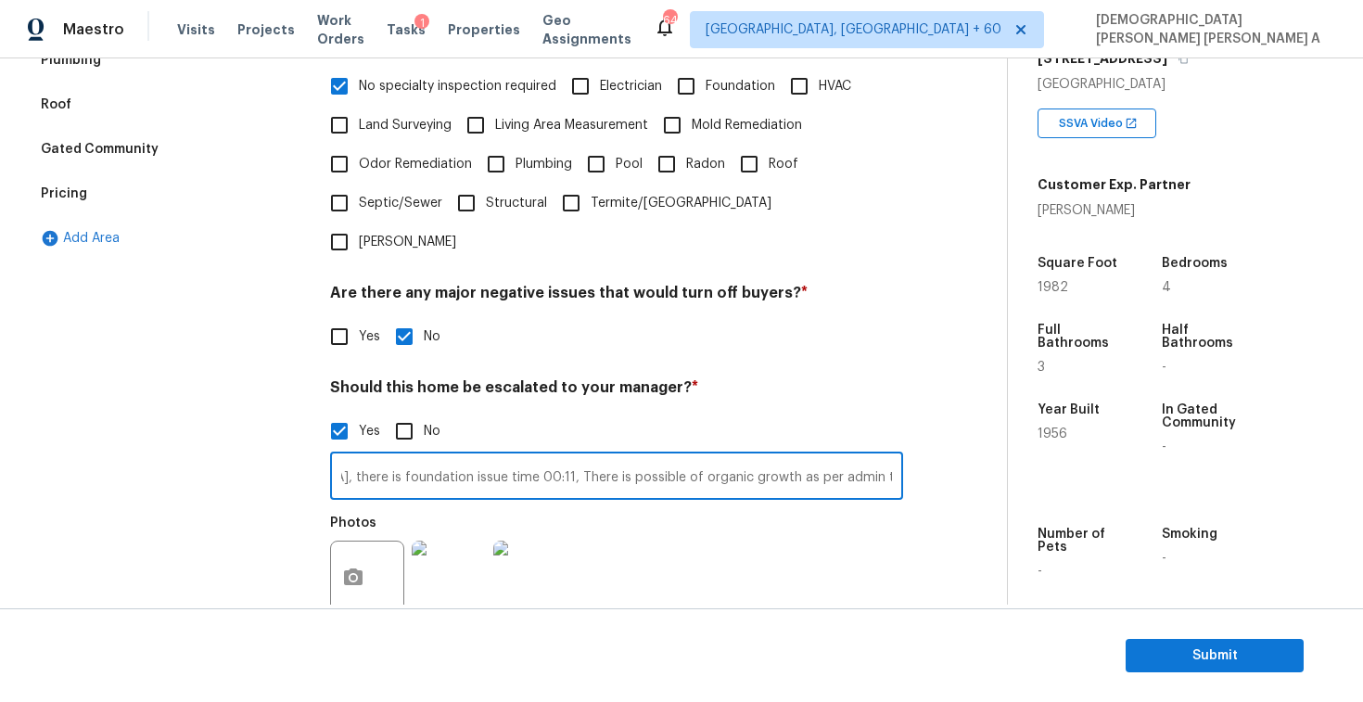
scroll to position [0, 125]
type input "[GEOGRAPHIC_DATA], there is foundation issue time 00:11, There is possible of o…"
click at [348, 542] on button "button" at bounding box center [353, 578] width 45 height 72
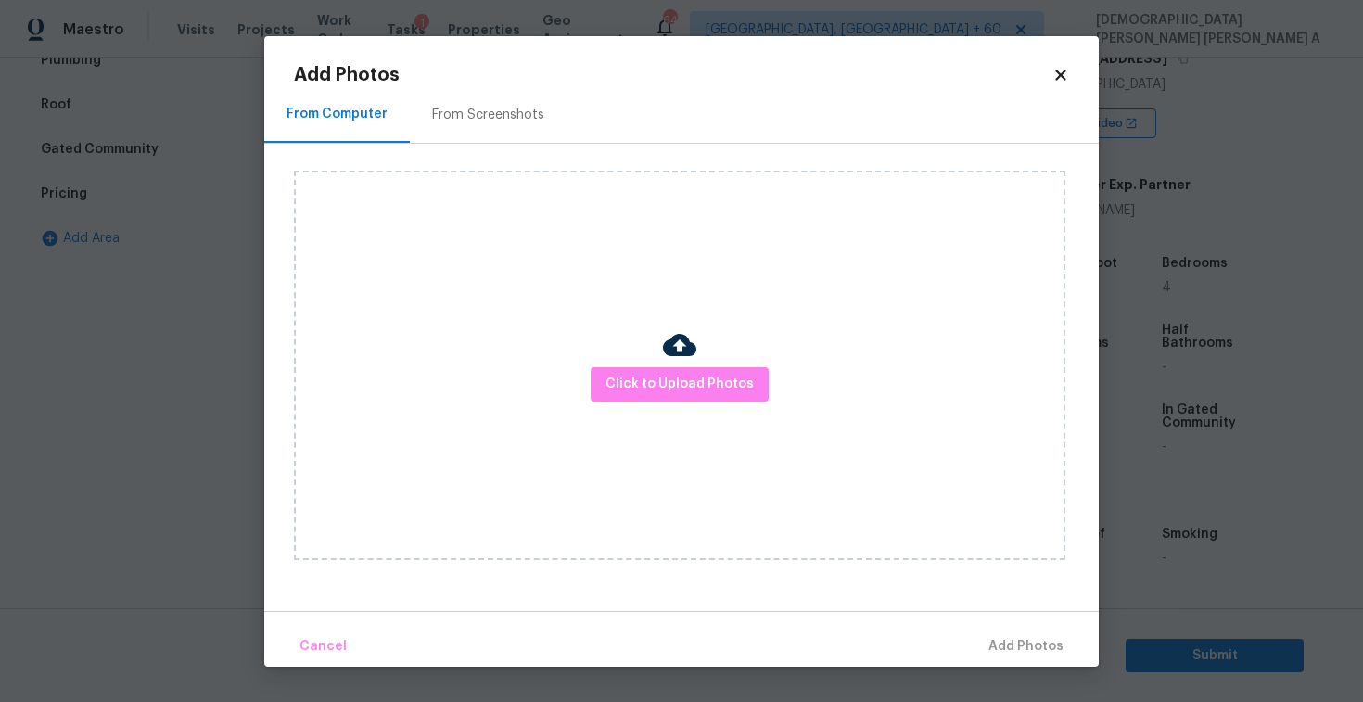
scroll to position [0, 0]
click at [657, 390] on span "Click to Upload Photos" at bounding box center [680, 384] width 148 height 23
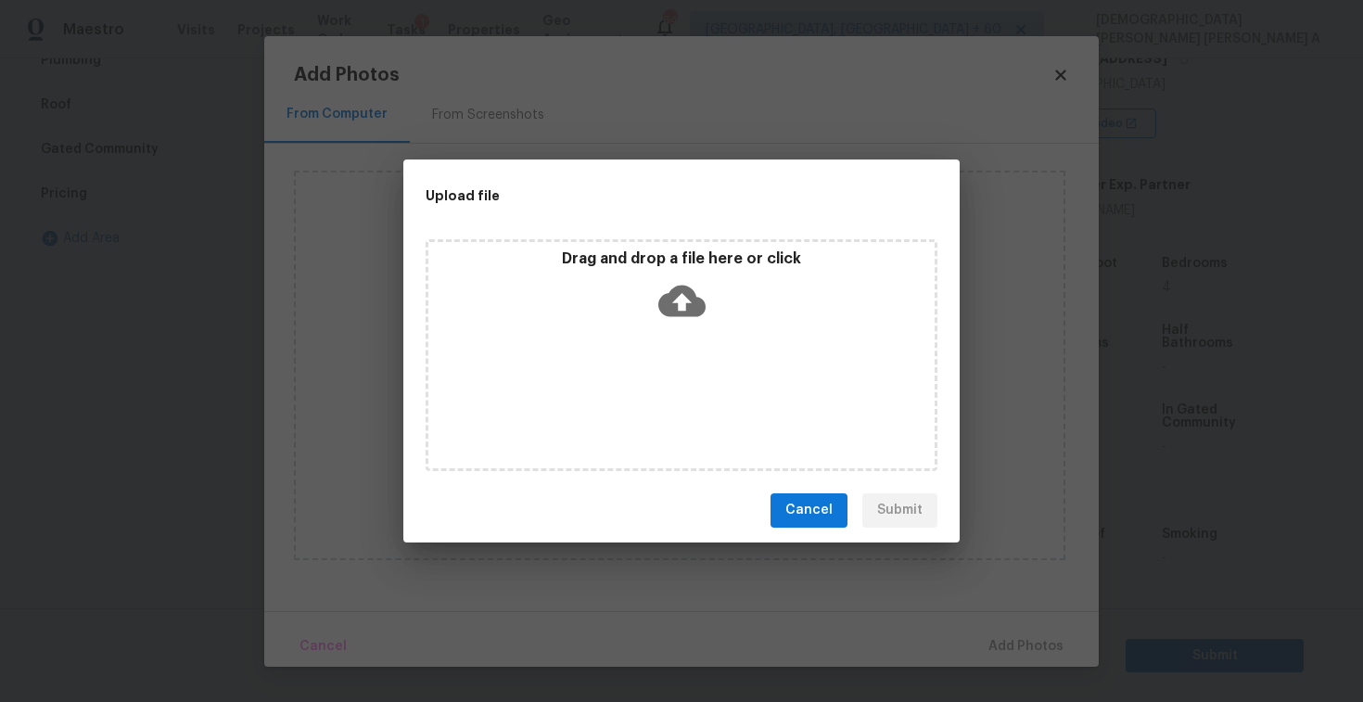
click at [667, 335] on div "Drag and drop a file here or click" at bounding box center [682, 355] width 512 height 232
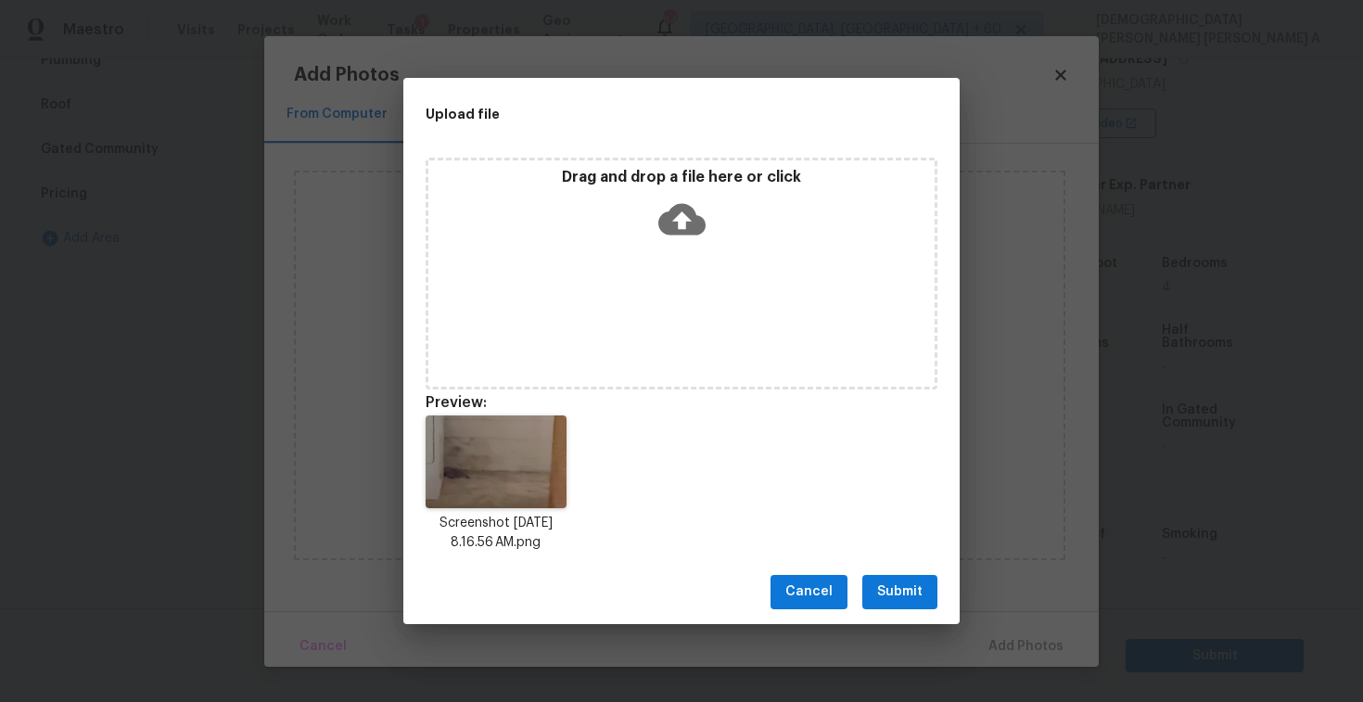
click at [920, 586] on span "Submit" at bounding box center [899, 592] width 45 height 23
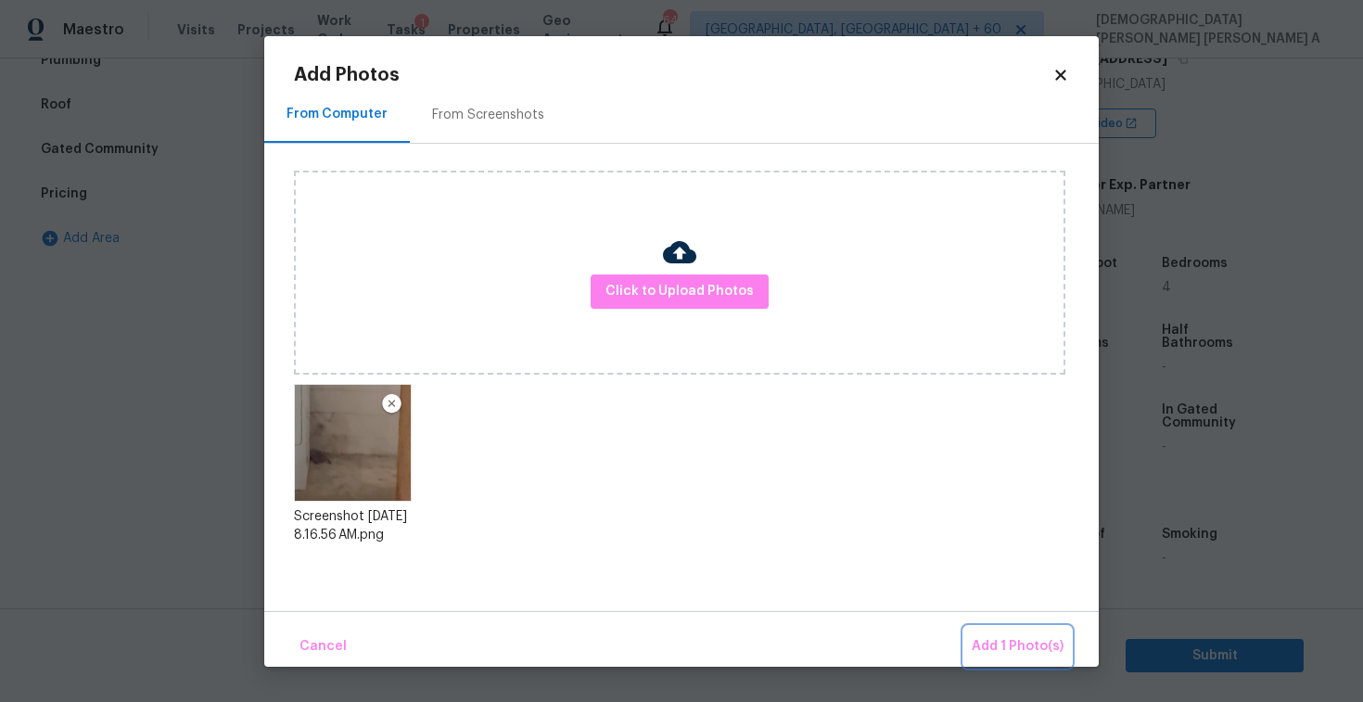
click at [1015, 631] on button "Add 1 Photo(s)" at bounding box center [1018, 647] width 107 height 40
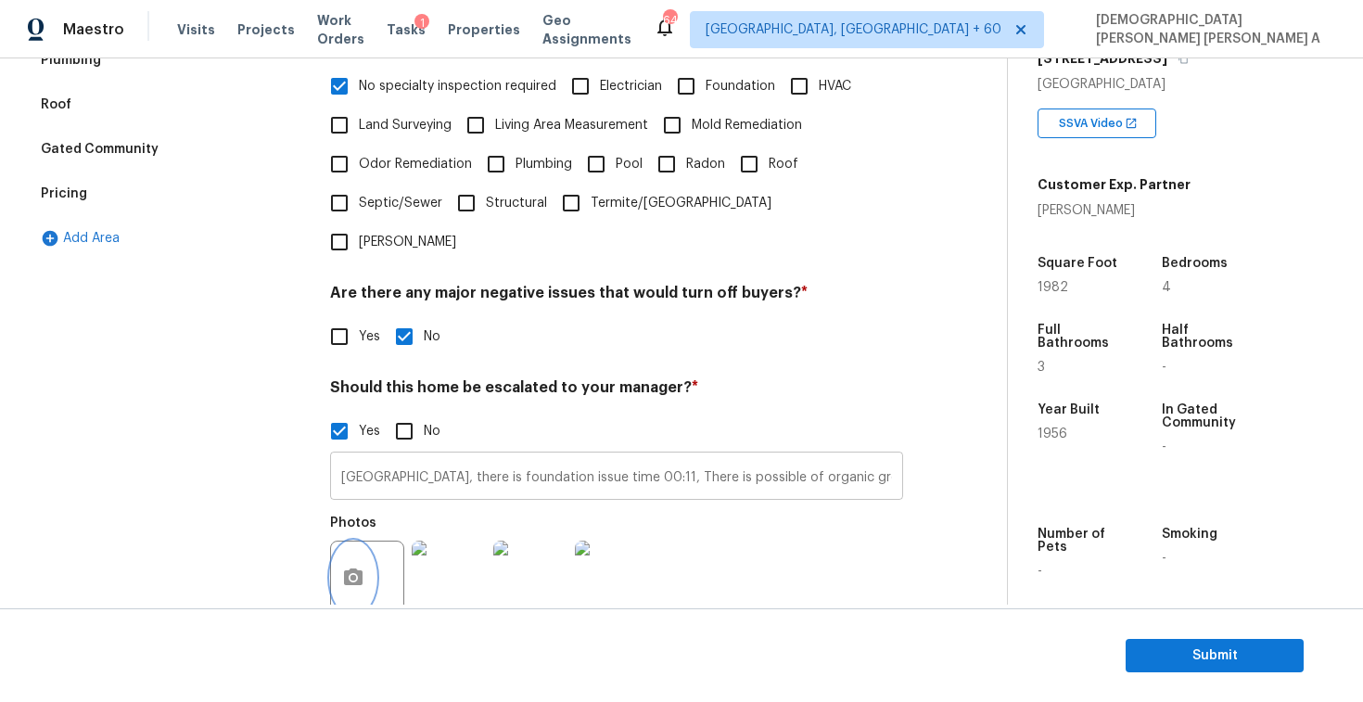
scroll to position [117, 0]
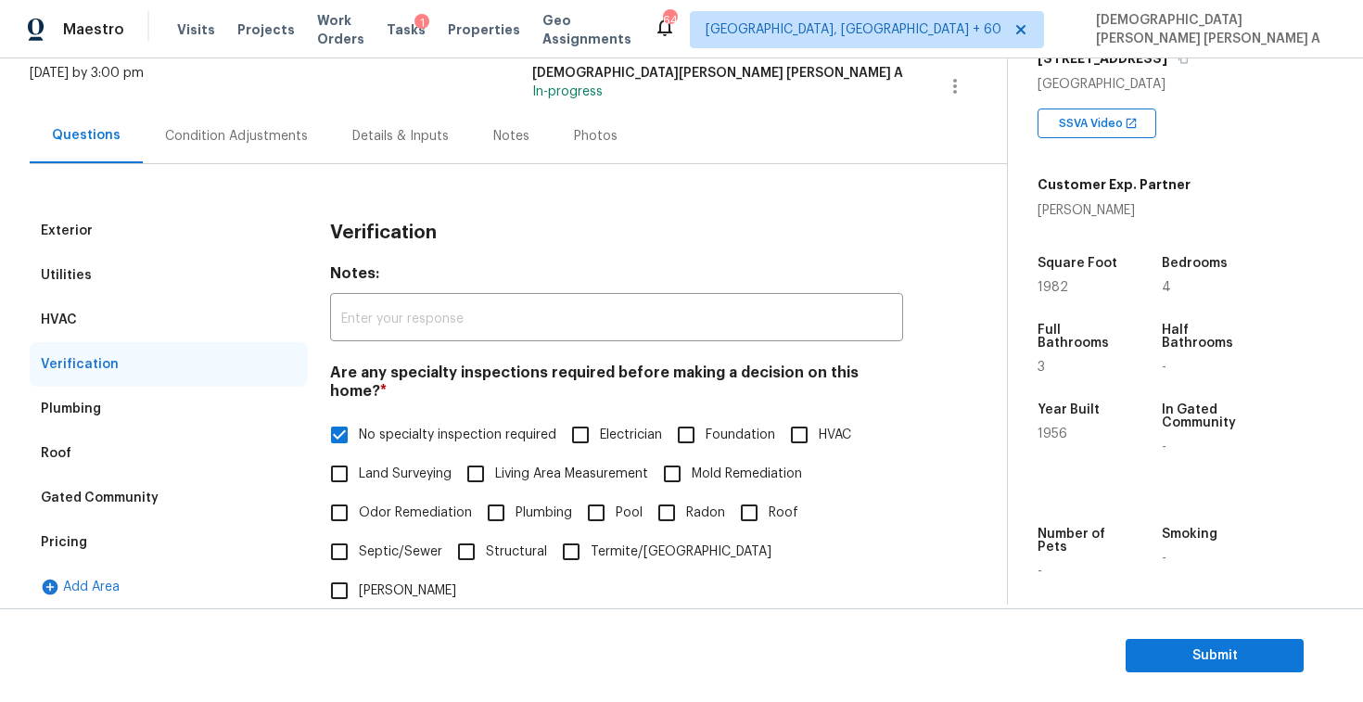
click at [251, 153] on div "Condition Adjustments" at bounding box center [236, 136] width 187 height 55
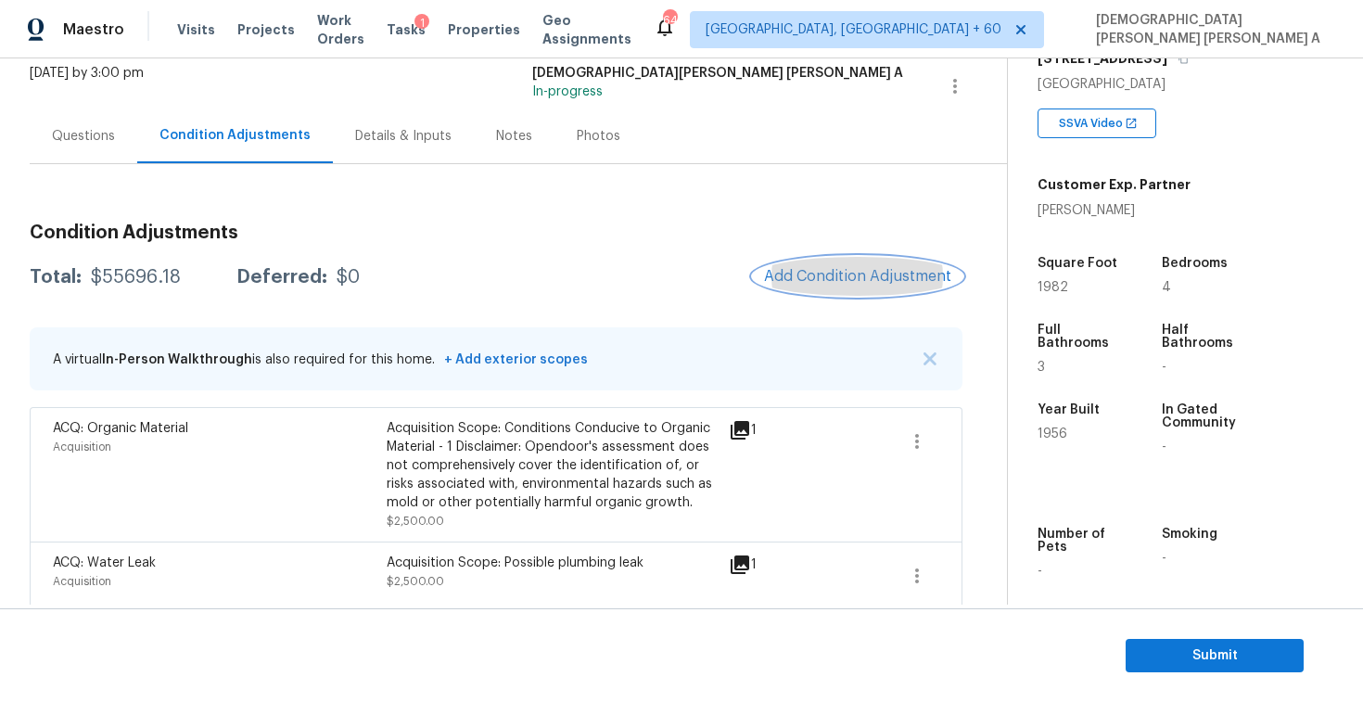
click at [836, 264] on button "Add Condition Adjustment" at bounding box center [858, 276] width 210 height 39
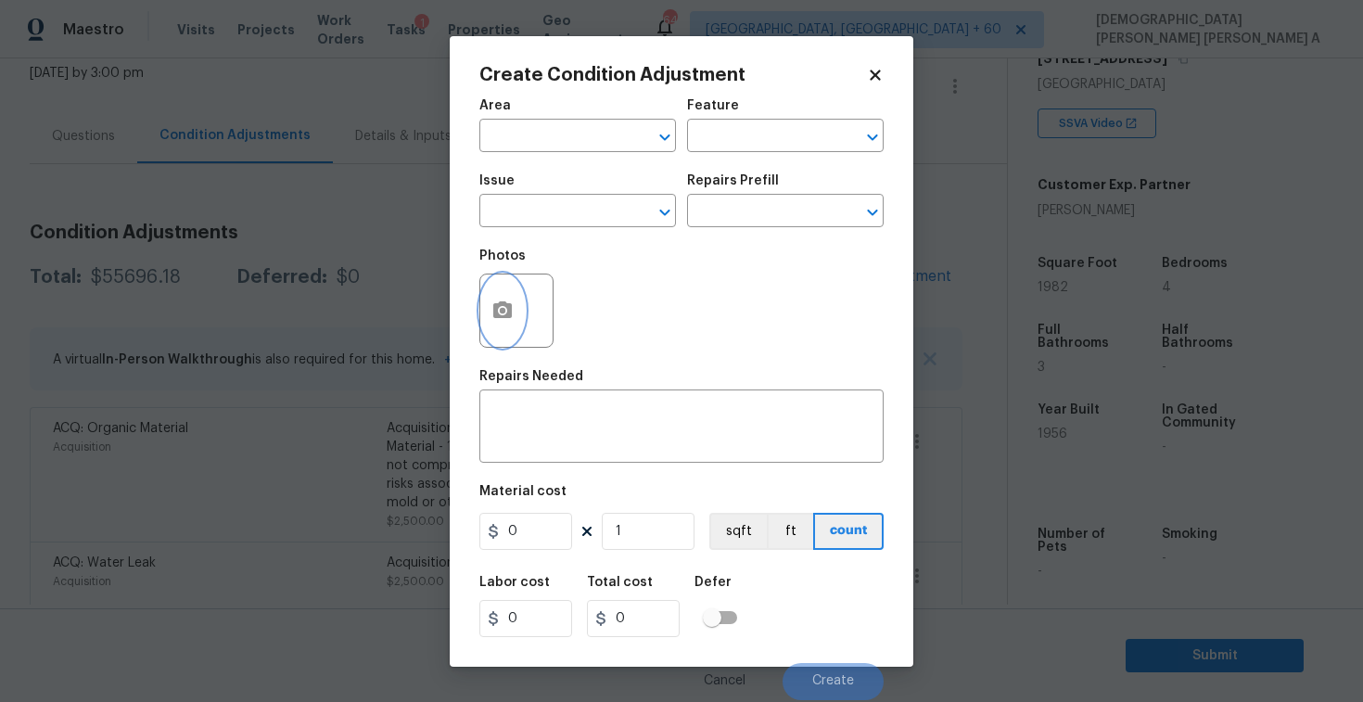
click at [500, 313] on circle "button" at bounding box center [503, 310] width 6 height 6
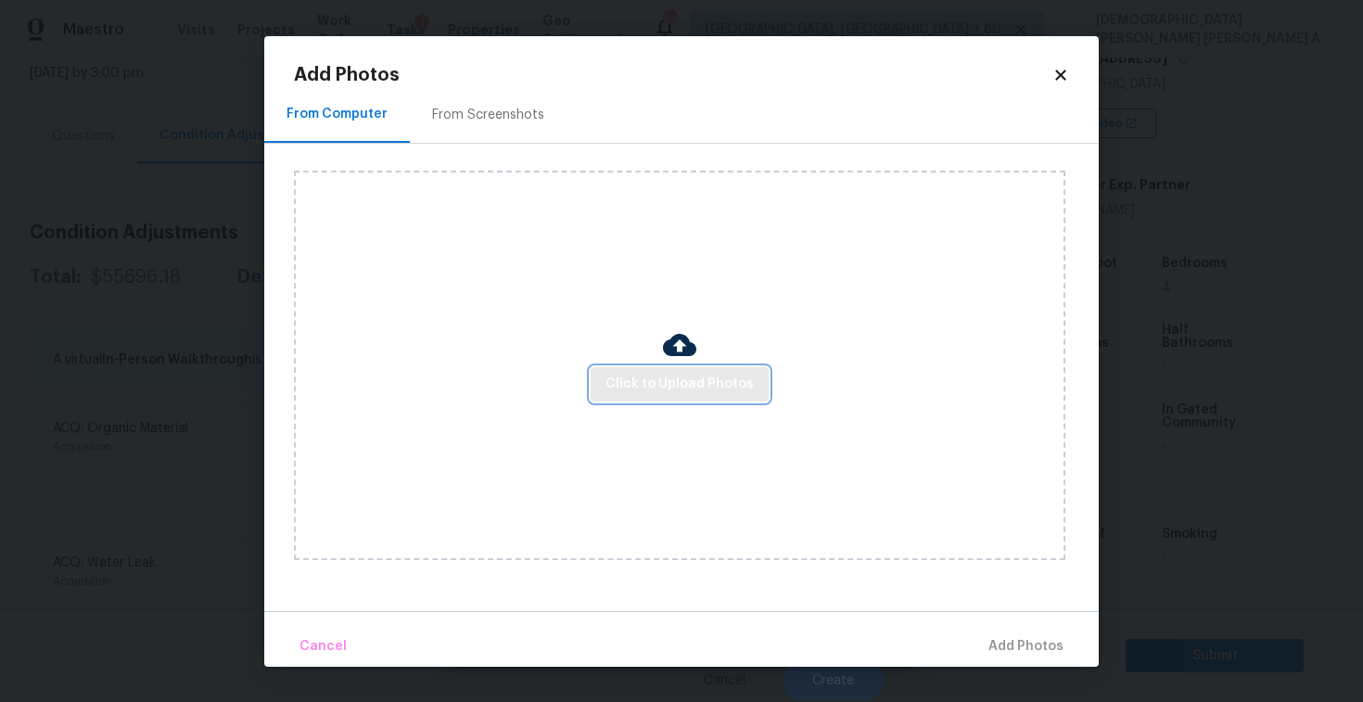
click at [684, 377] on span "Click to Upload Photos" at bounding box center [680, 384] width 148 height 23
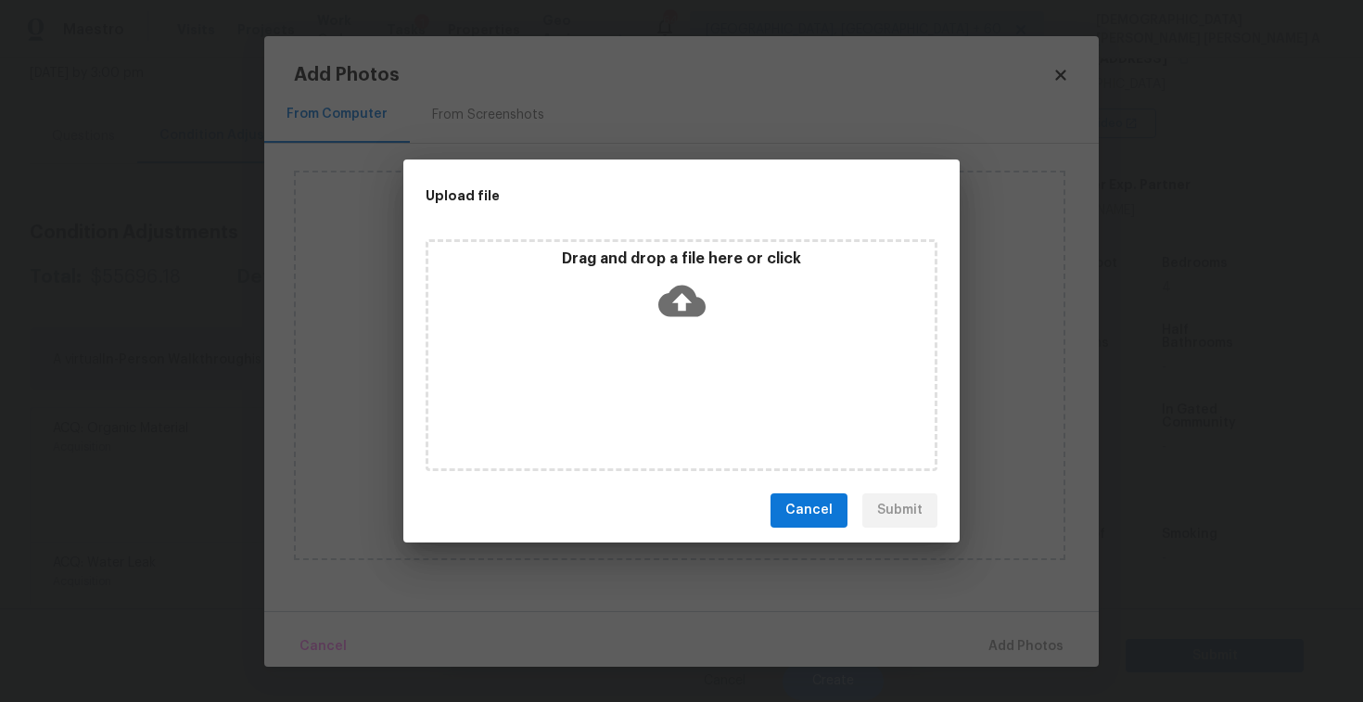
click at [648, 236] on div "Drag and drop a file here or click" at bounding box center [681, 355] width 557 height 247
click at [690, 365] on div "Drag and drop a file here or click" at bounding box center [682, 355] width 512 height 232
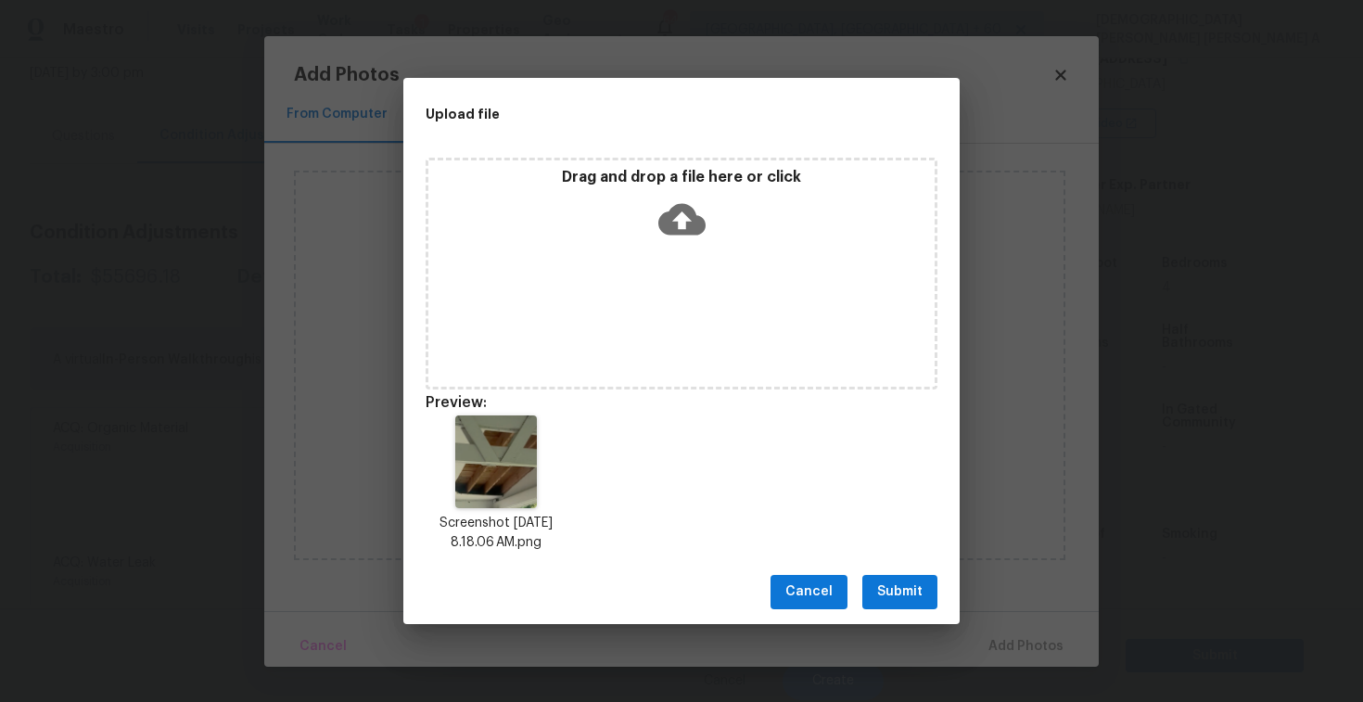
click at [909, 582] on span "Submit" at bounding box center [899, 592] width 45 height 23
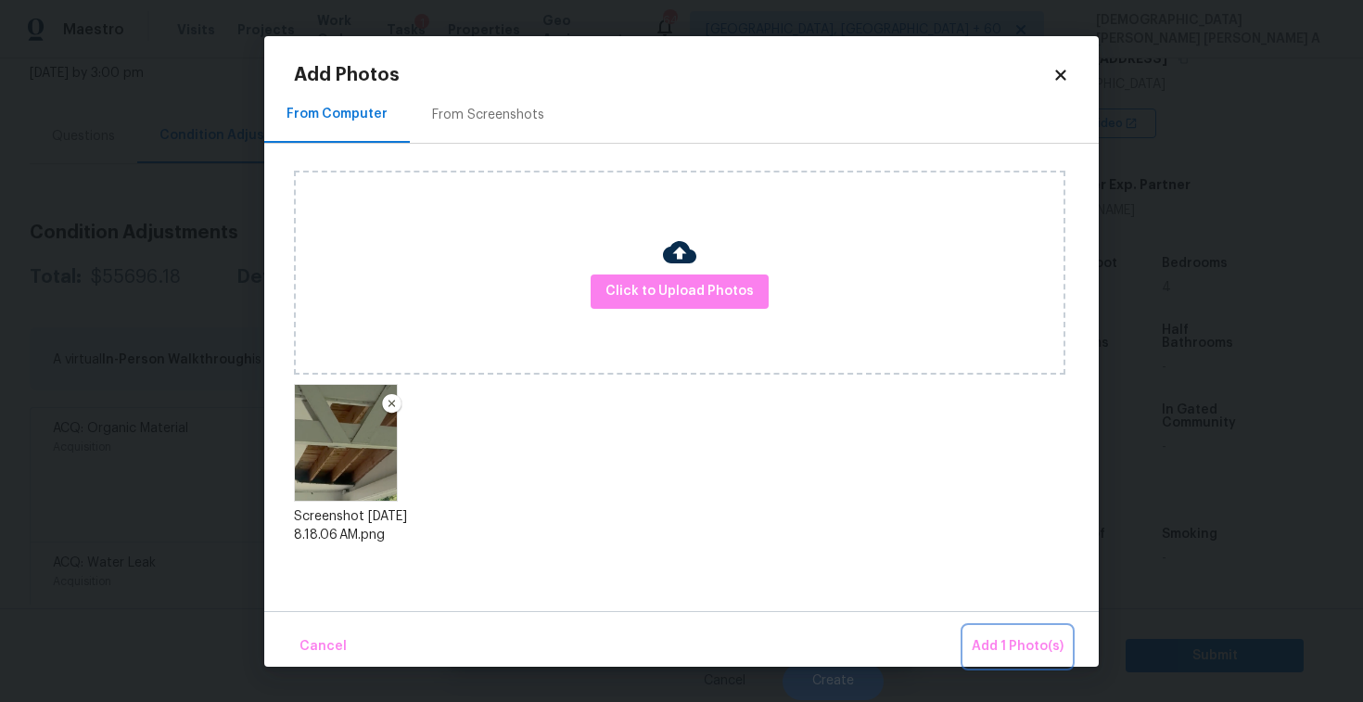
click at [994, 637] on span "Add 1 Photo(s)" at bounding box center [1018, 646] width 92 height 23
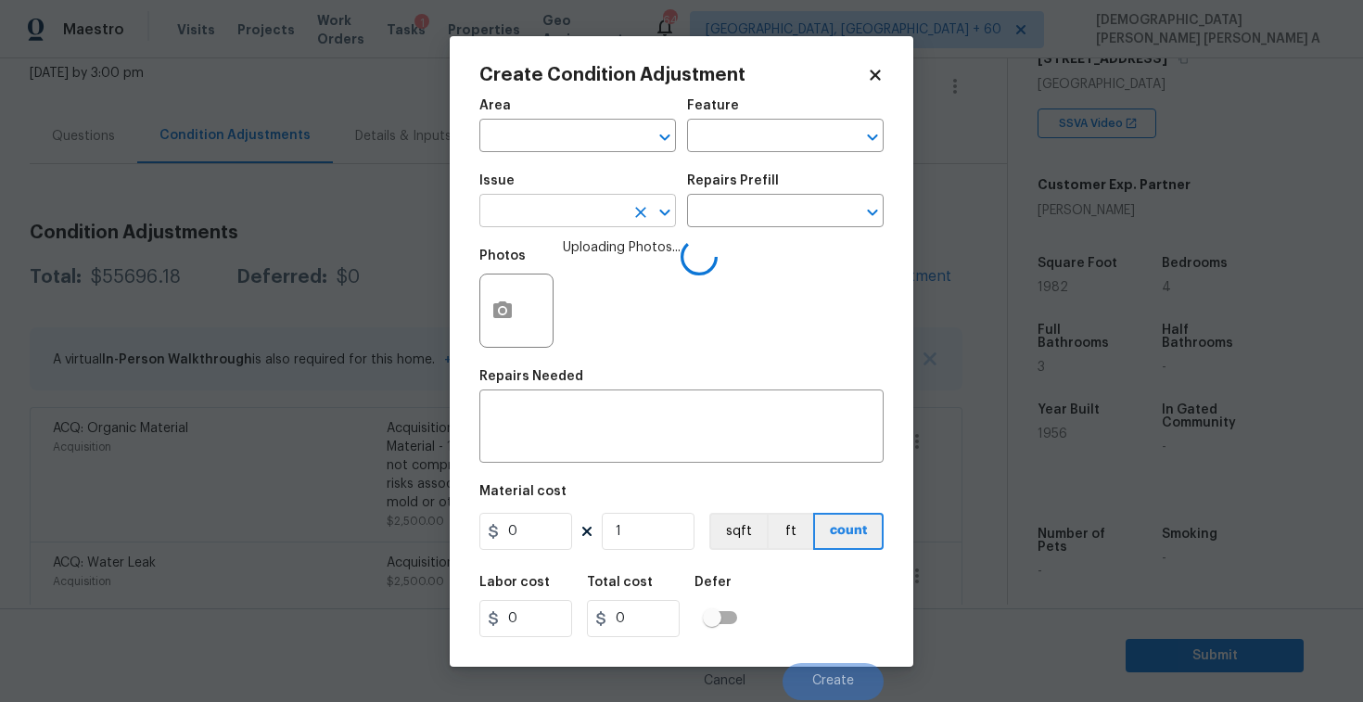
click at [585, 213] on input "text" at bounding box center [552, 212] width 145 height 29
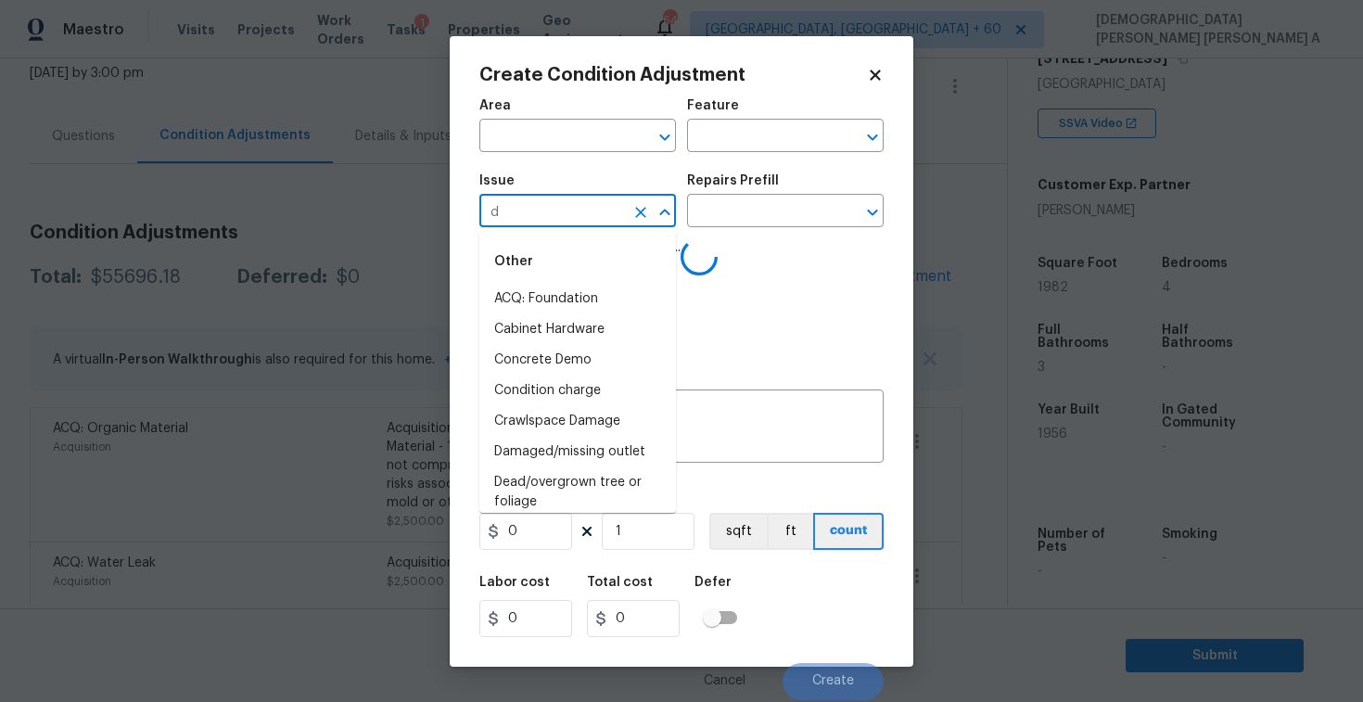
type input "dr"
type input "yw"
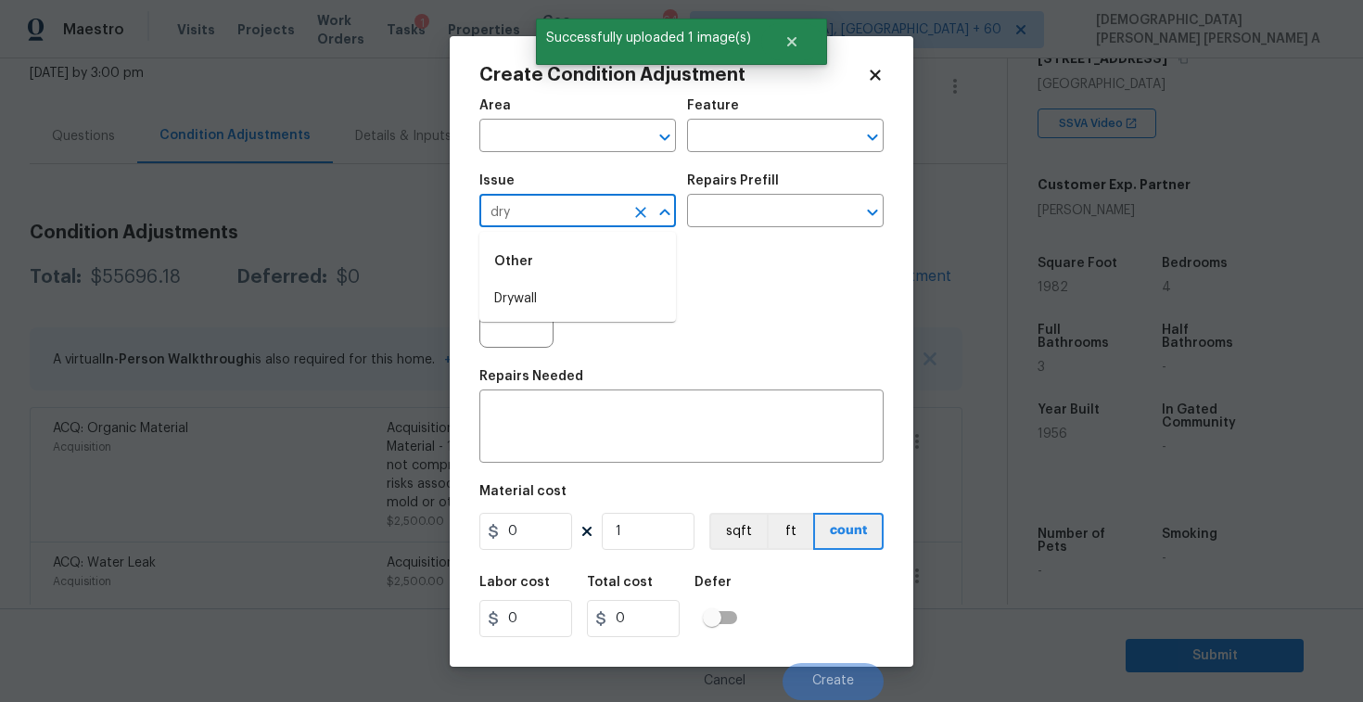
type input "dryw"
click at [556, 293] on li "Drywall" at bounding box center [578, 299] width 197 height 31
type input "Drywall"
click at [768, 205] on input "text" at bounding box center [759, 212] width 145 height 29
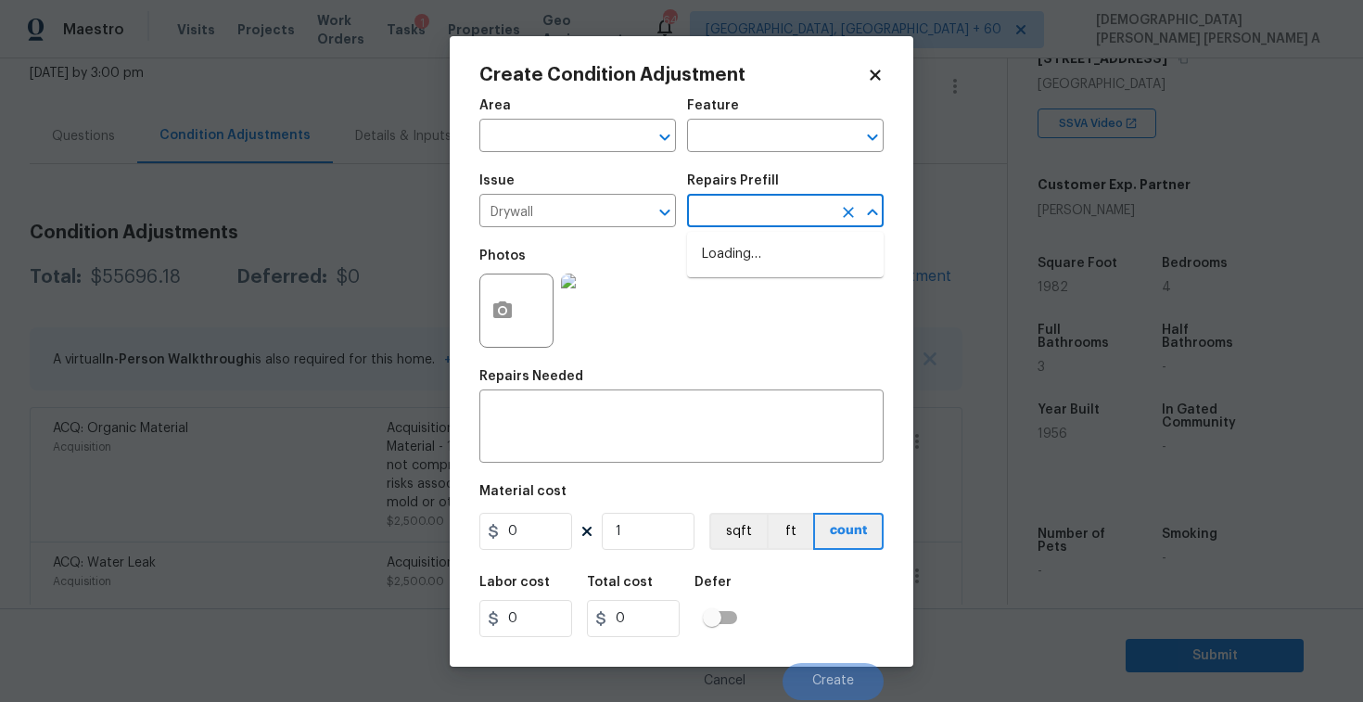
click at [759, 214] on input "text" at bounding box center [759, 212] width 145 height 29
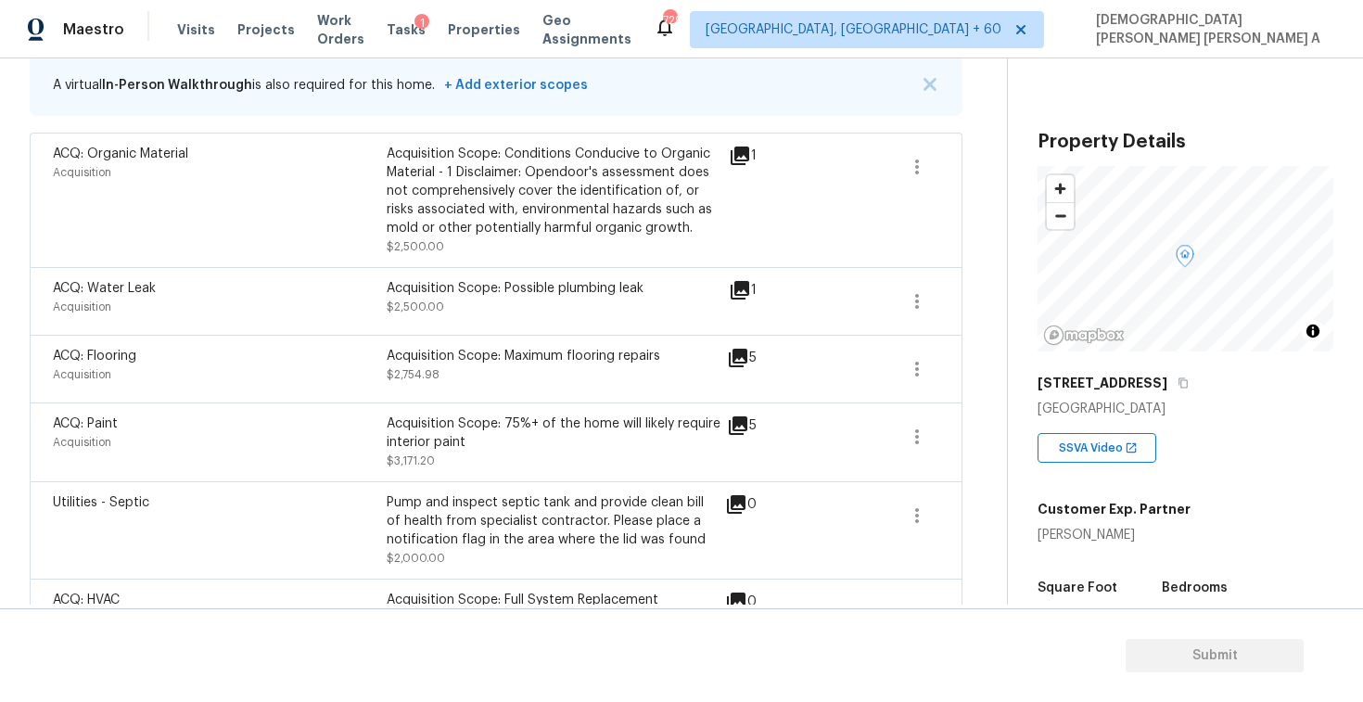
scroll to position [327, 0]
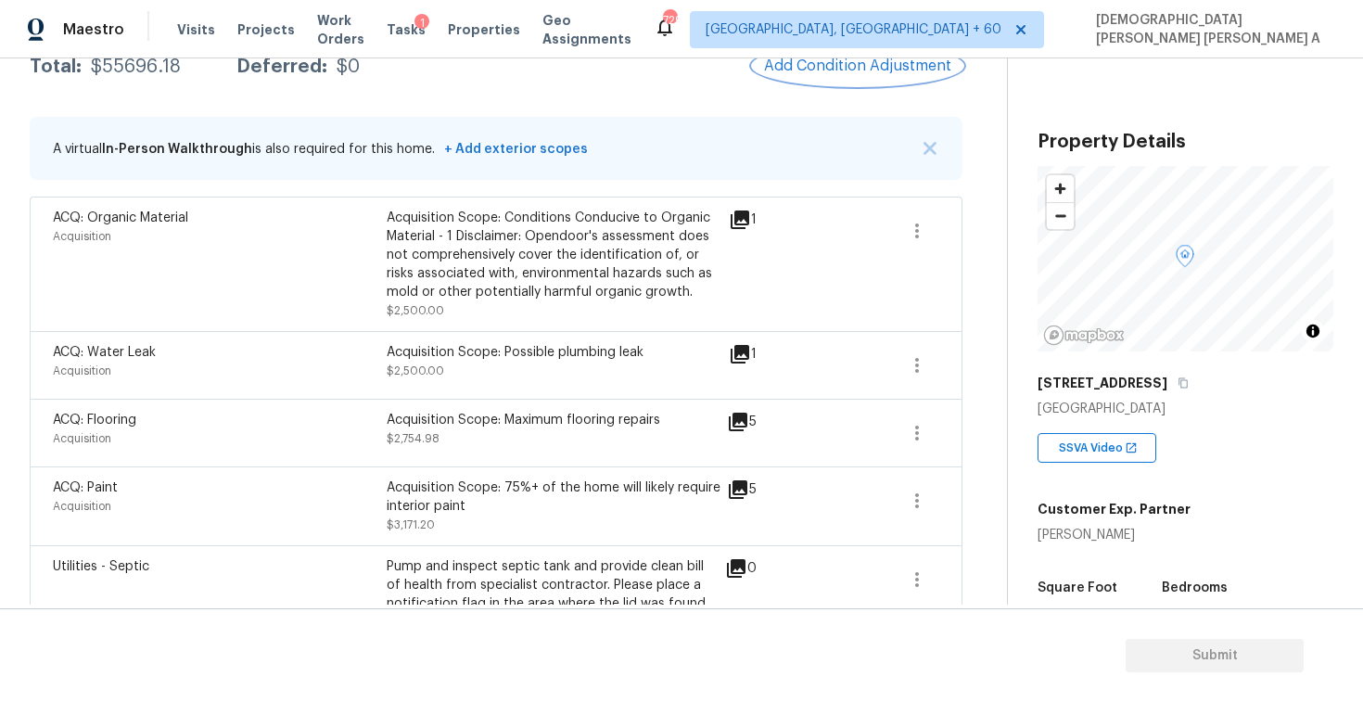
click at [820, 62] on span "Add Condition Adjustment" at bounding box center [857, 66] width 187 height 17
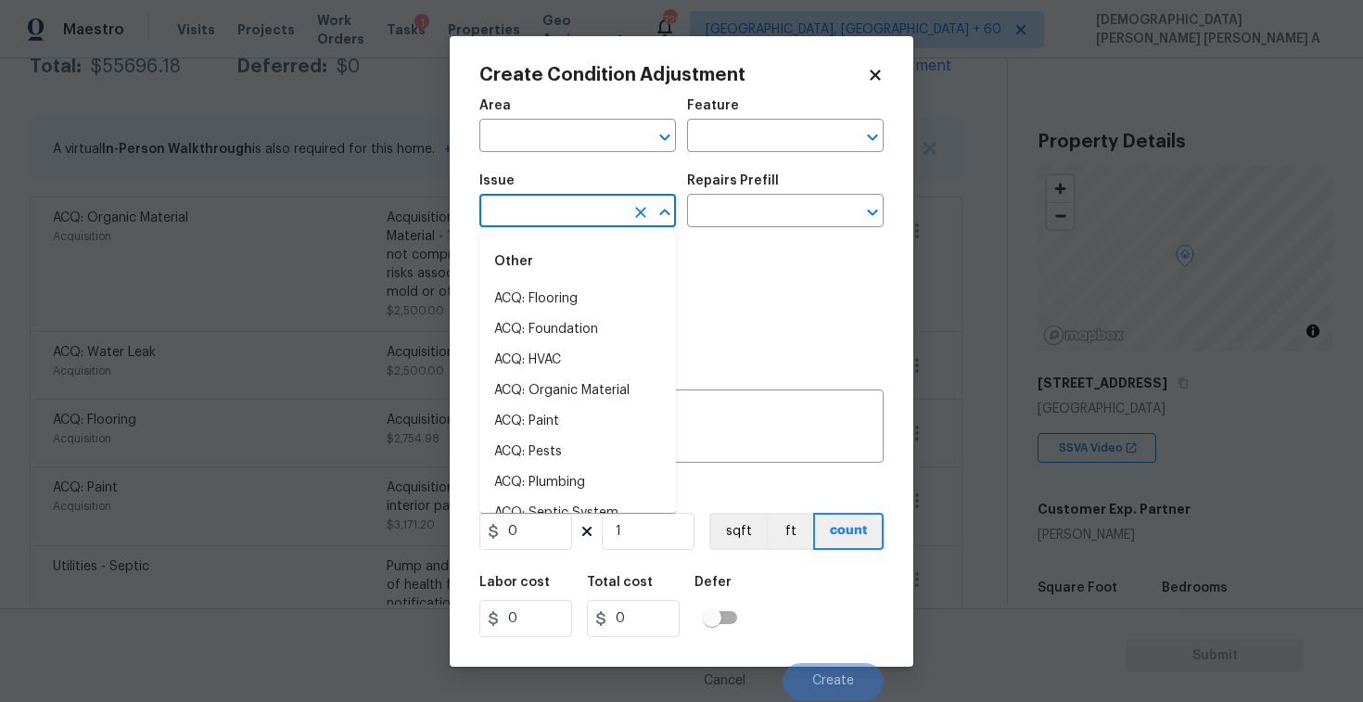
click at [526, 205] on input "text" at bounding box center [552, 212] width 145 height 29
type input "dr"
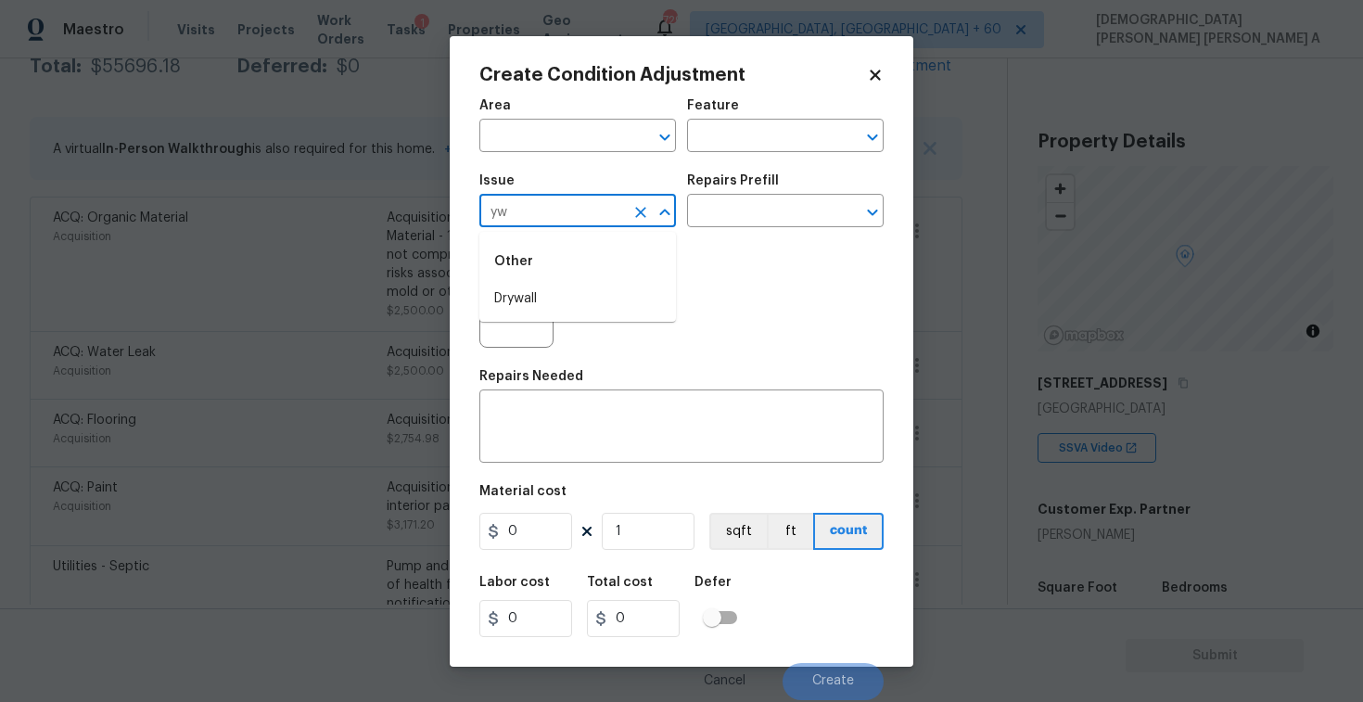
type input "y"
click at [554, 275] on div "Other" at bounding box center [578, 261] width 197 height 45
click at [552, 303] on li "Drywall" at bounding box center [578, 299] width 197 height 31
type input "Drywall"
click at [774, 222] on input "text" at bounding box center [759, 212] width 145 height 29
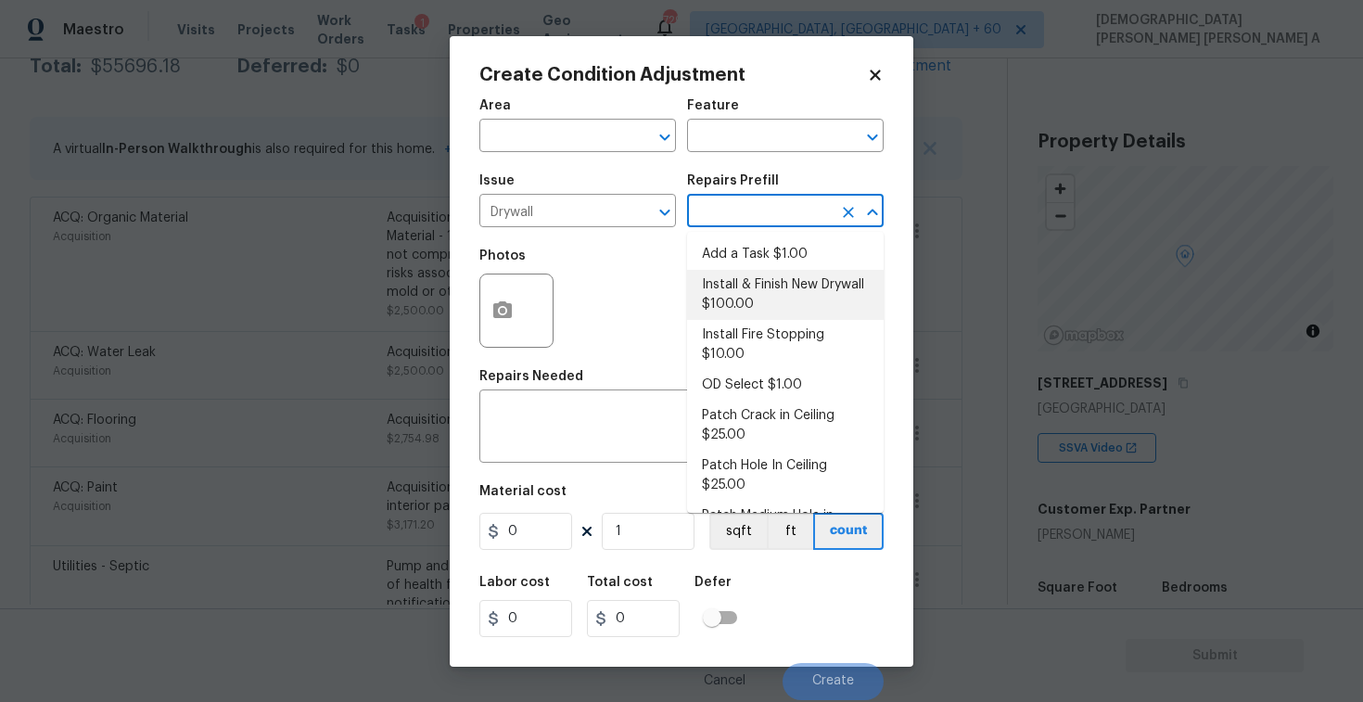
click at [761, 292] on li "Install & Finish New Drywall $100.00" at bounding box center [785, 295] width 197 height 50
type input "Walls and Ceiling"
type textarea "Remove the existing damaged drywall and replace with new. Ensure that the new d…"
type input "100"
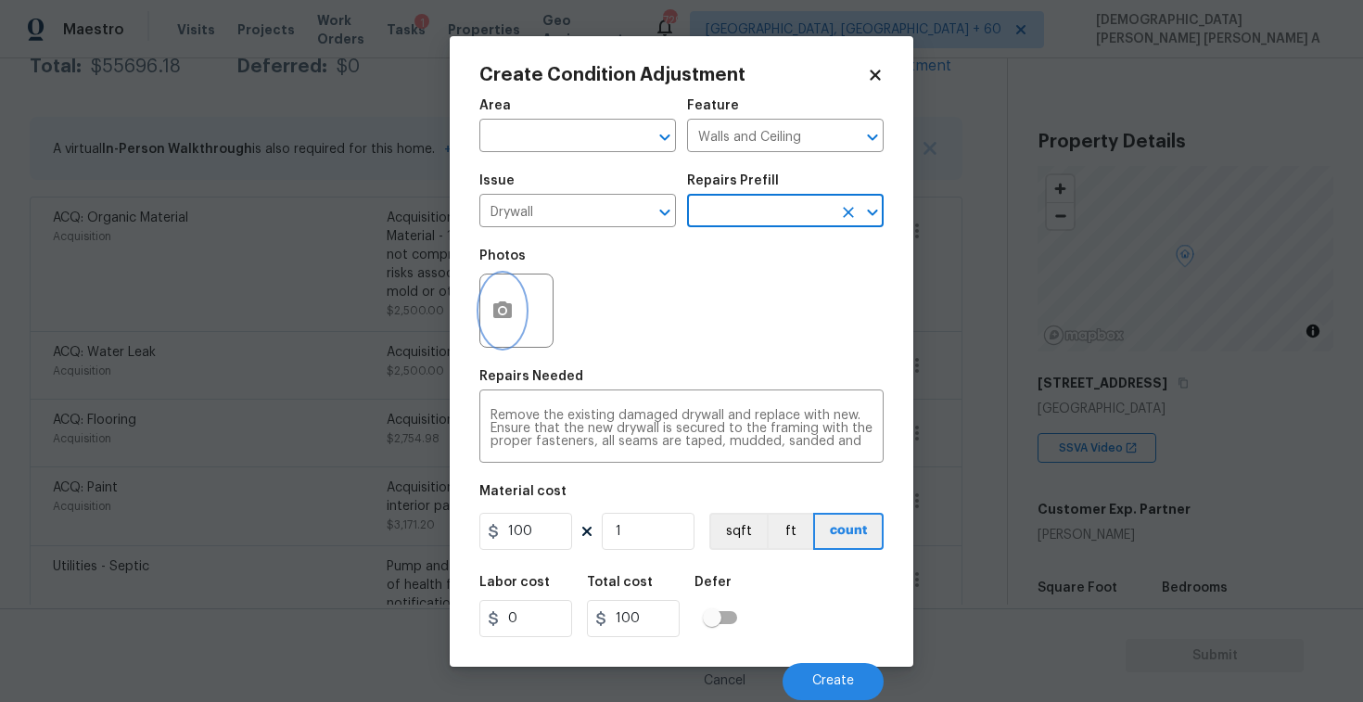
click at [512, 326] on button "button" at bounding box center [502, 311] width 45 height 72
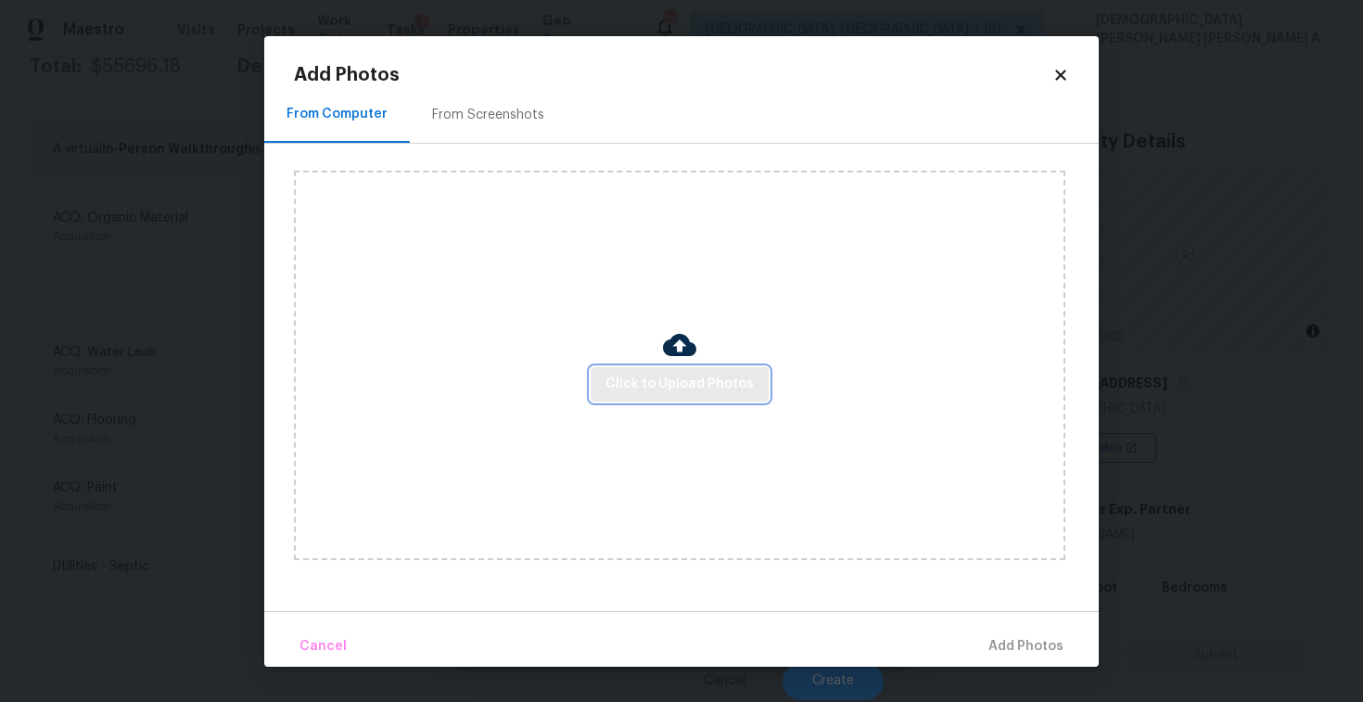
click at [681, 390] on span "Click to Upload Photos" at bounding box center [680, 384] width 148 height 23
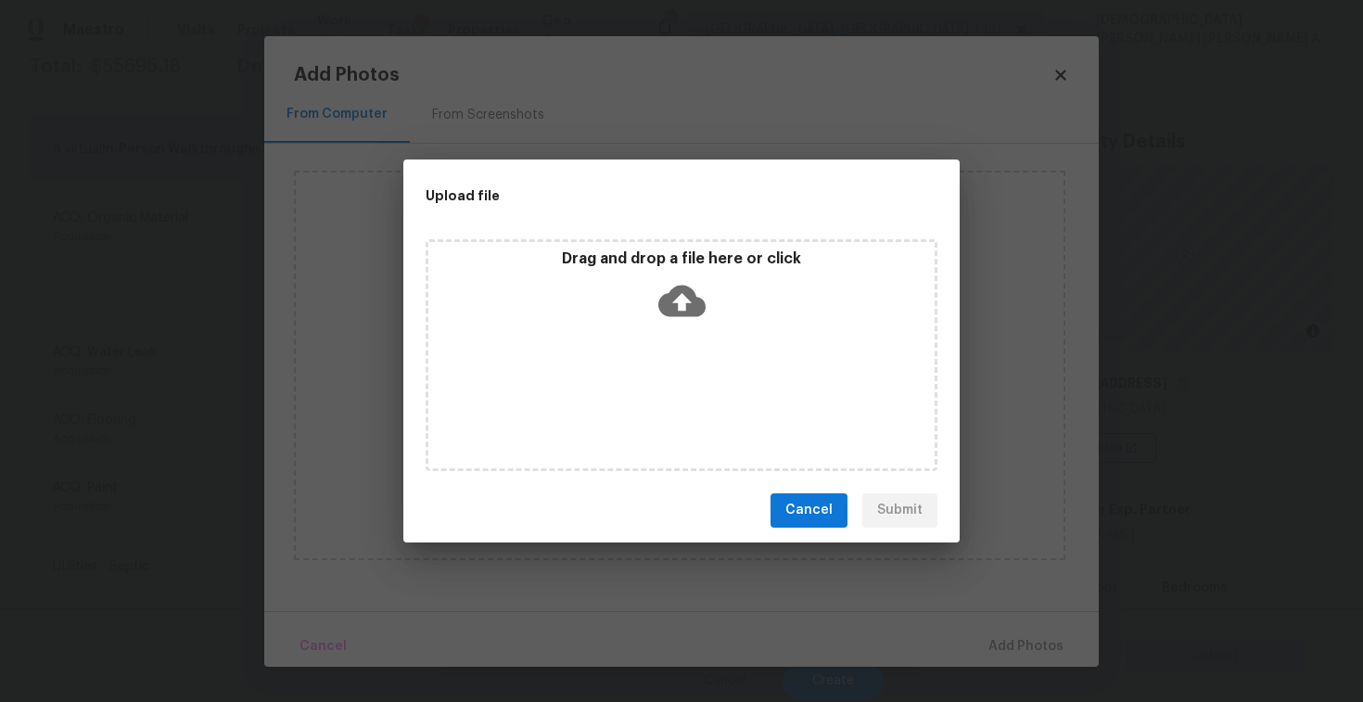
click at [687, 306] on icon at bounding box center [682, 301] width 47 height 32
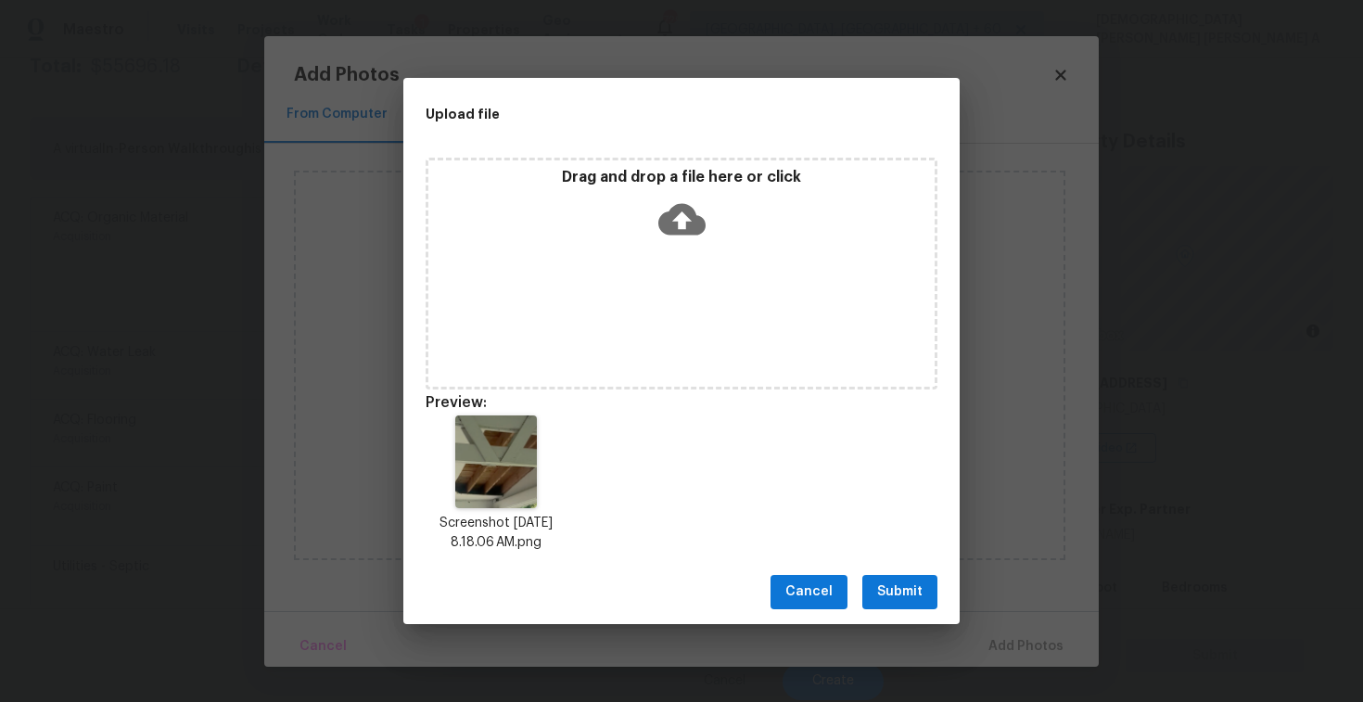
click at [912, 597] on span "Submit" at bounding box center [899, 592] width 45 height 23
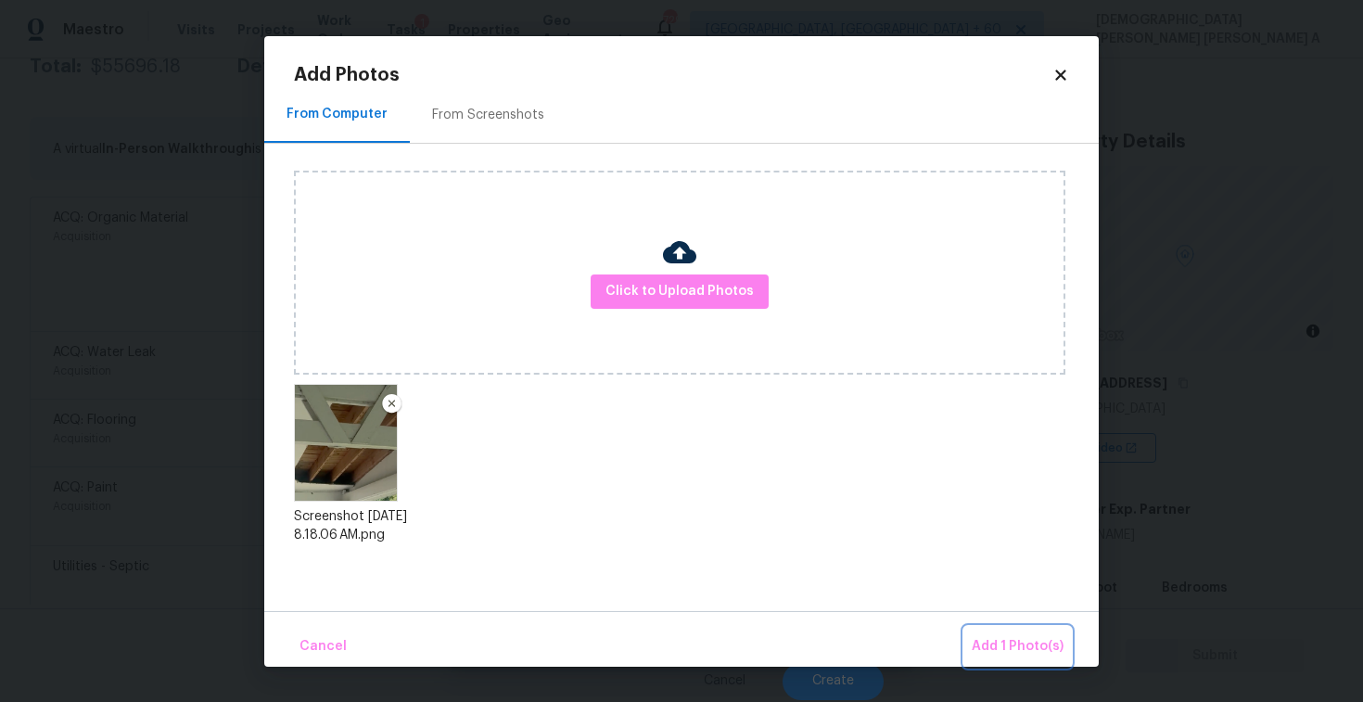
click at [992, 633] on button "Add 1 Photo(s)" at bounding box center [1018, 647] width 107 height 40
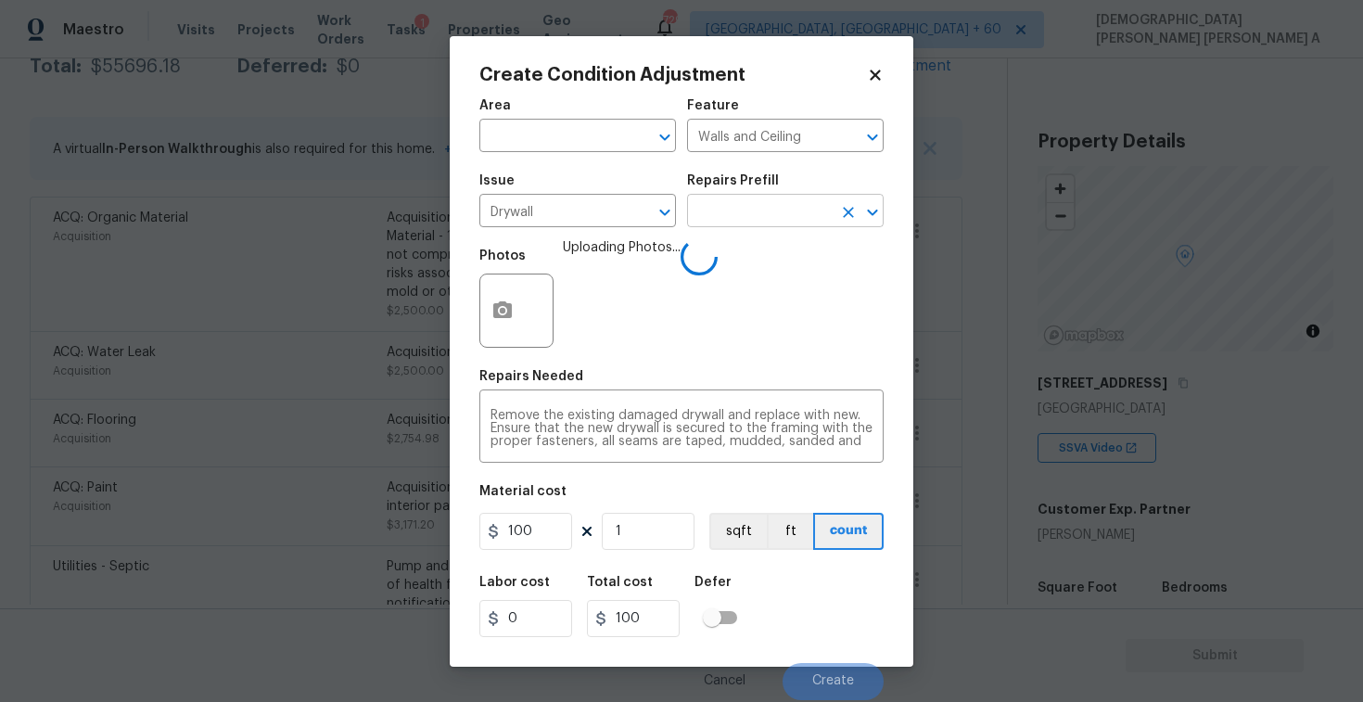
click at [710, 215] on input "text" at bounding box center [759, 212] width 145 height 29
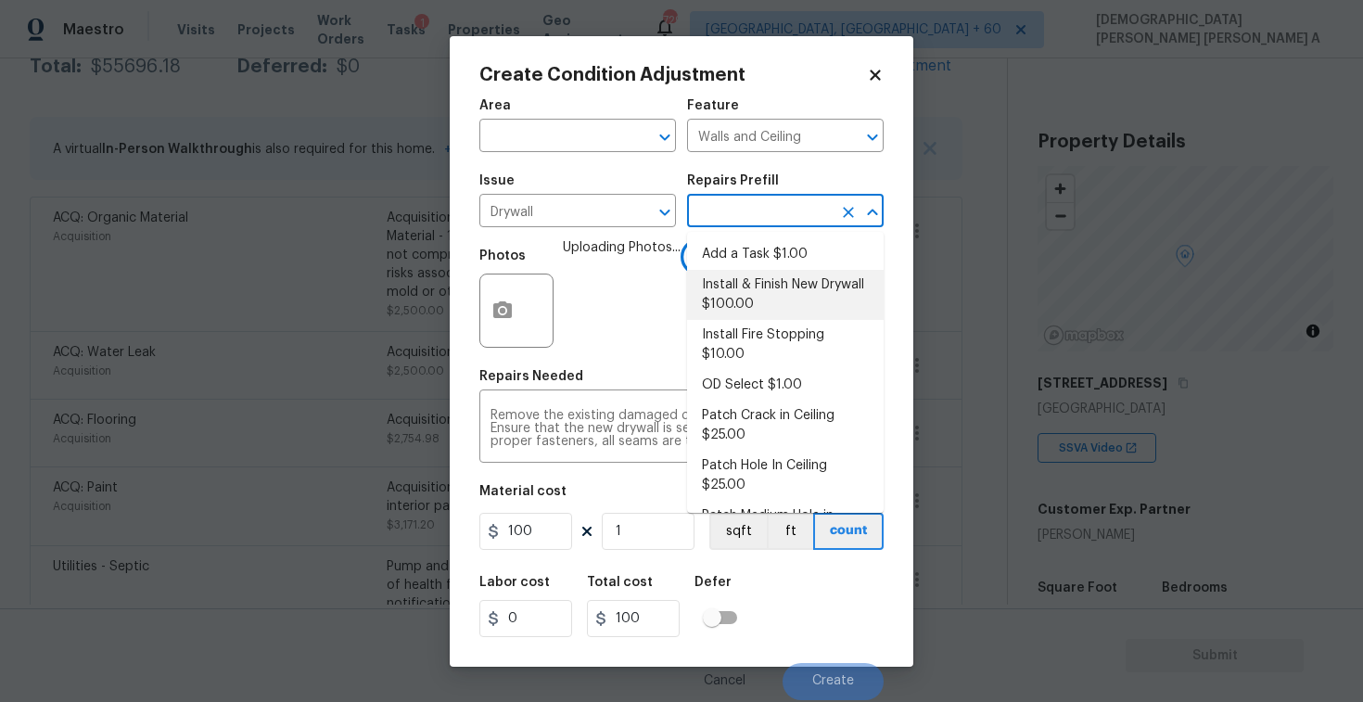
click at [729, 286] on li "Install & Finish New Drywall $100.00" at bounding box center [785, 295] width 197 height 50
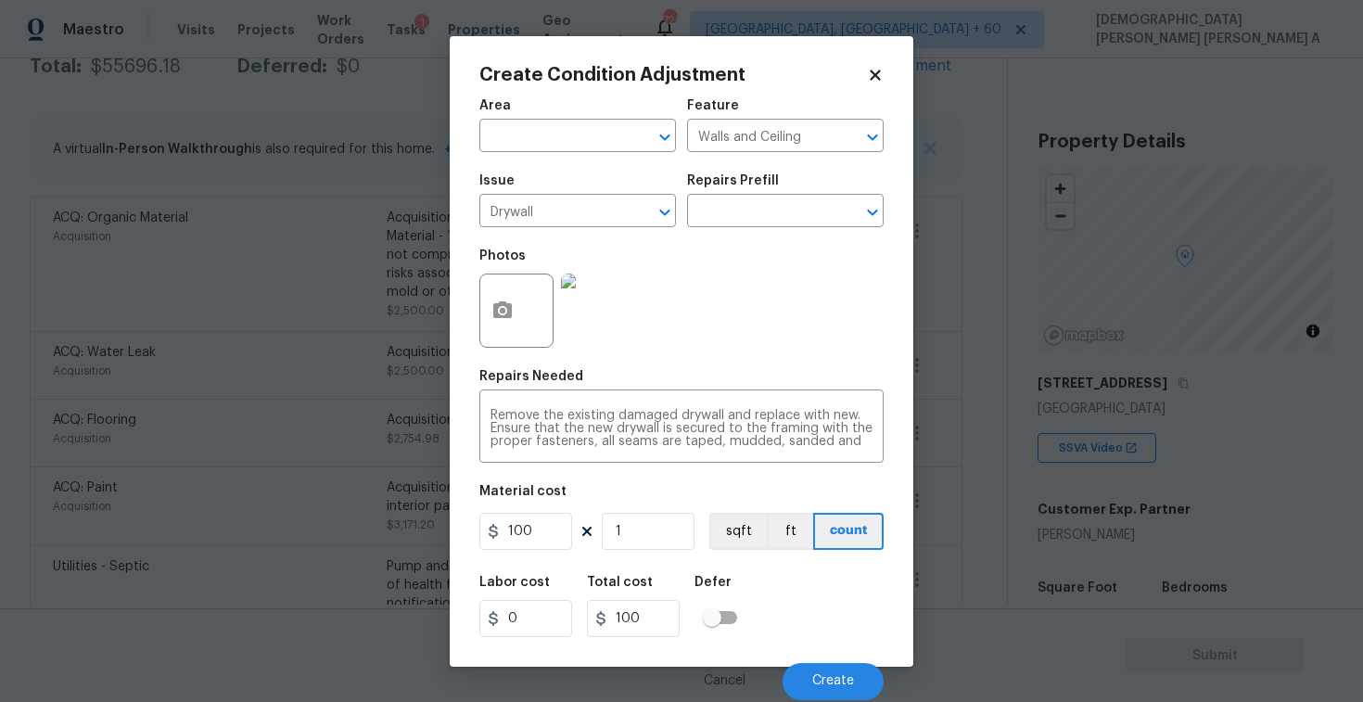
click at [632, 501] on div "Material cost" at bounding box center [682, 497] width 404 height 24
click at [518, 524] on input "100" at bounding box center [526, 531] width 93 height 37
type input "200"
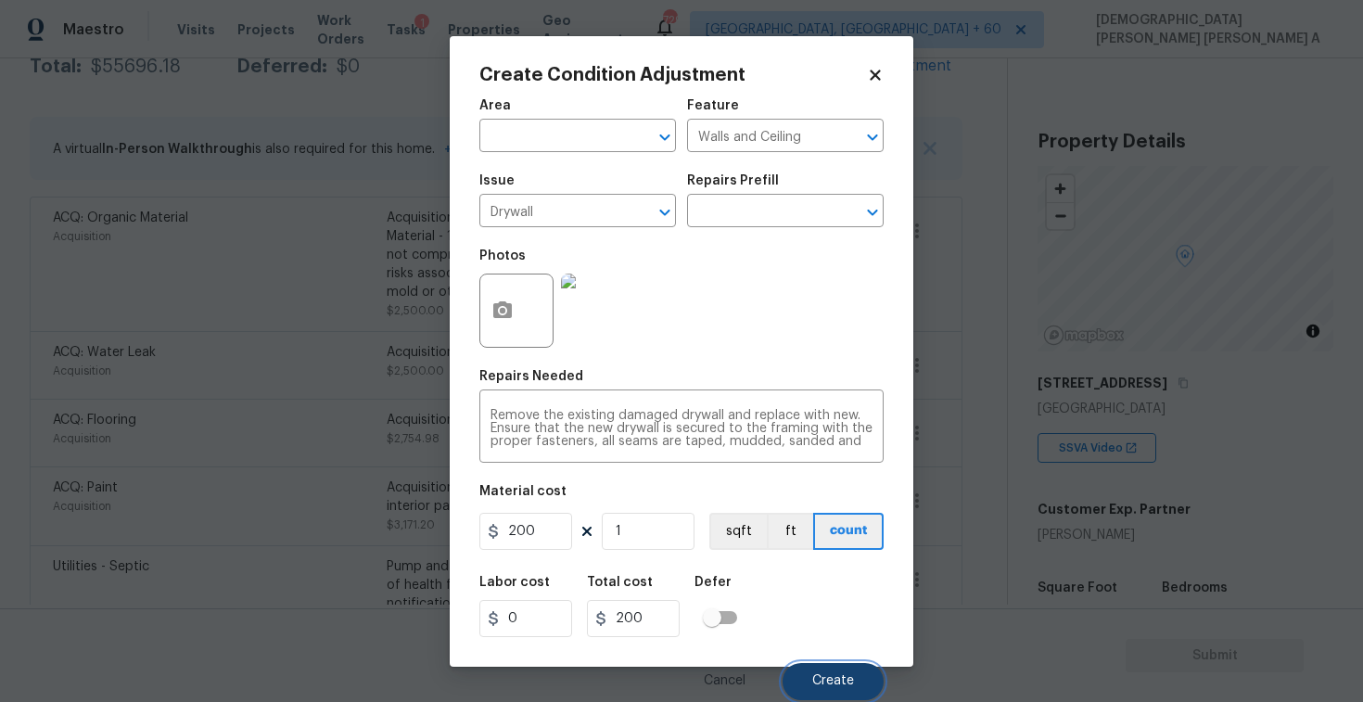
click at [800, 680] on button "Create" at bounding box center [833, 681] width 101 height 37
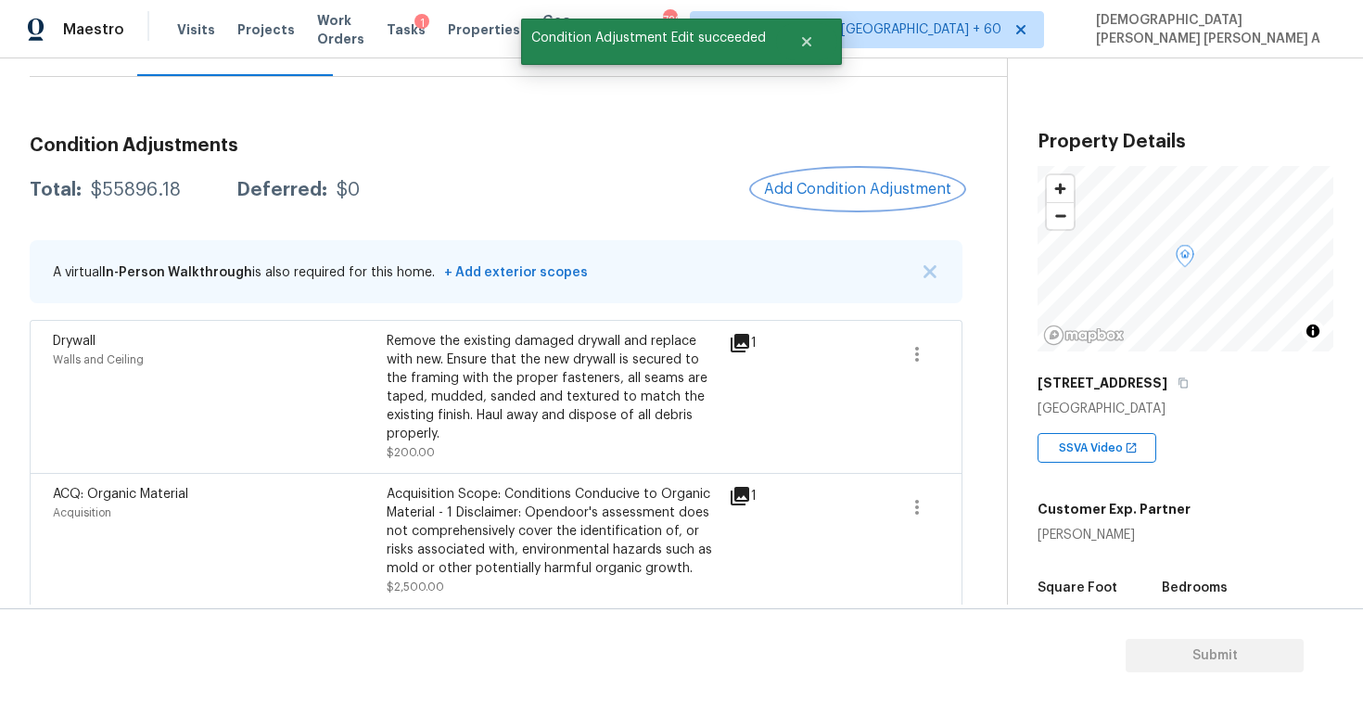
scroll to position [182, 0]
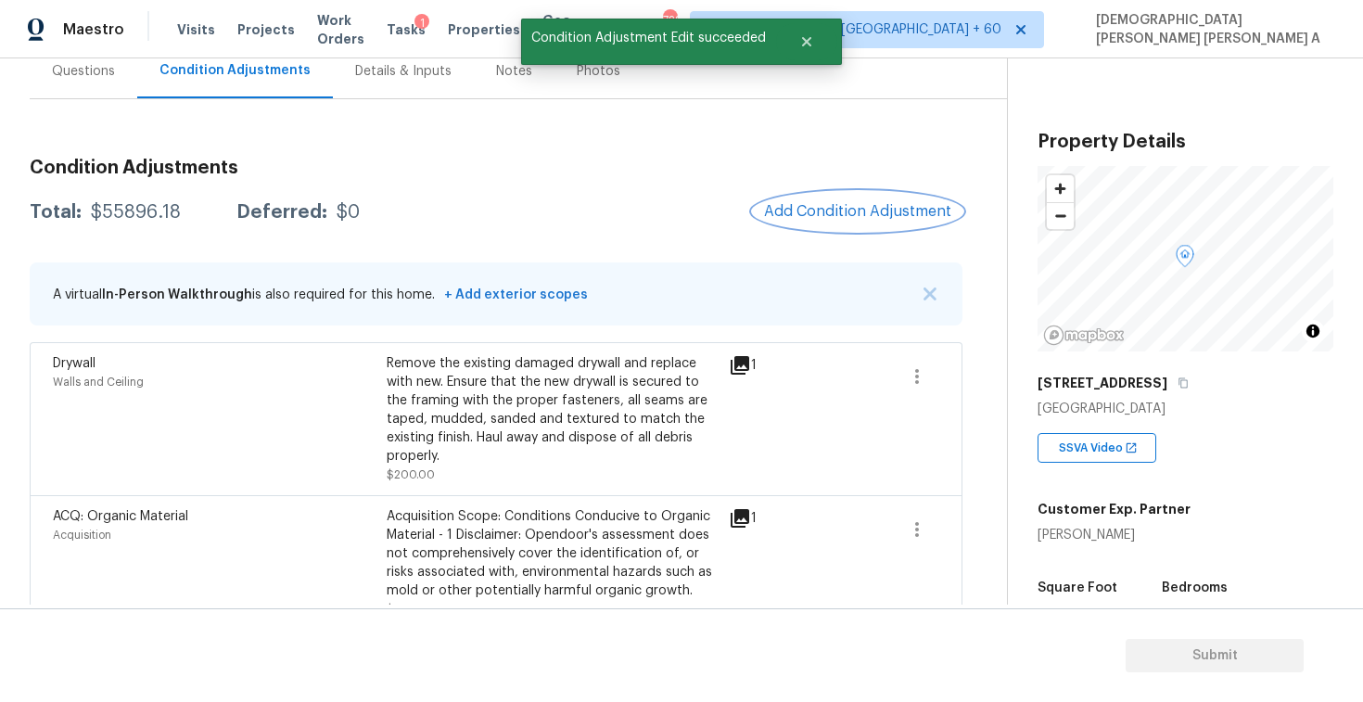
click at [864, 207] on span "Add Condition Adjustment" at bounding box center [857, 211] width 187 height 17
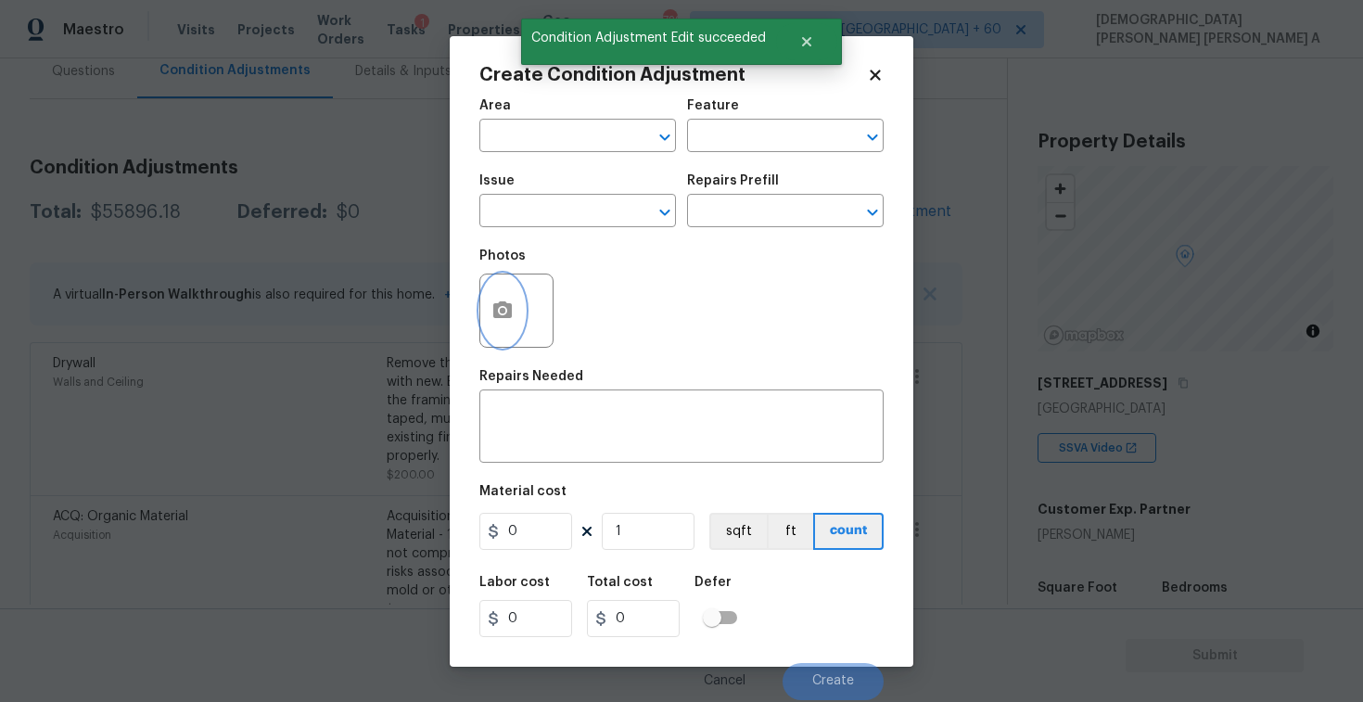
click at [485, 313] on button "button" at bounding box center [502, 311] width 45 height 72
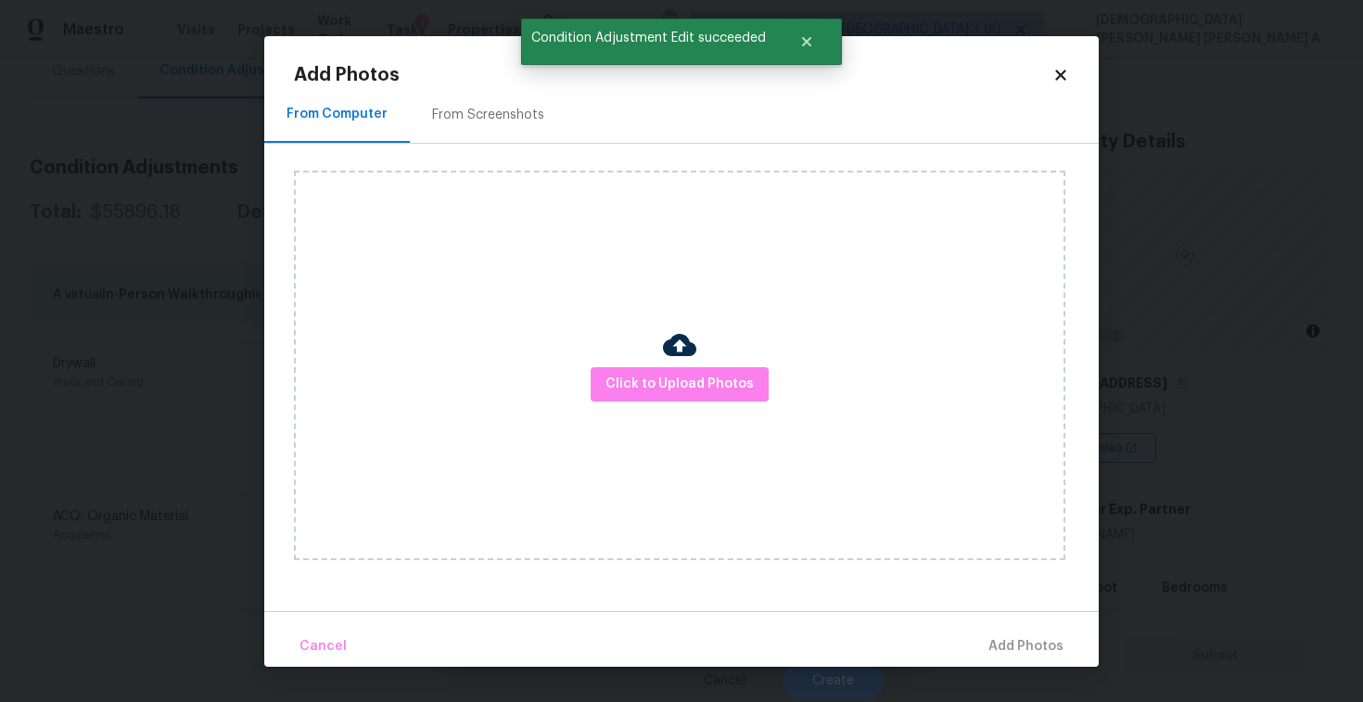
click at [673, 359] on img at bounding box center [679, 344] width 33 height 33
click at [673, 390] on span "Click to Upload Photos" at bounding box center [680, 384] width 148 height 23
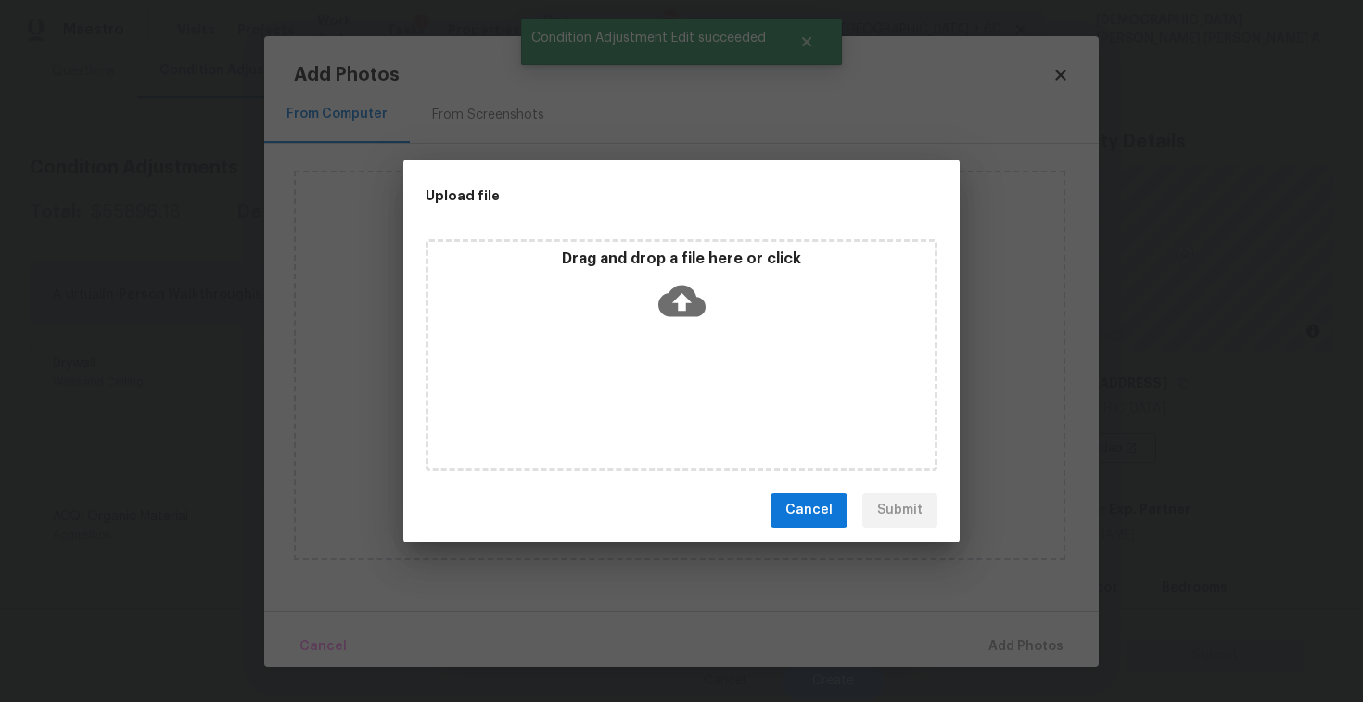
click at [684, 321] on icon at bounding box center [682, 300] width 47 height 47
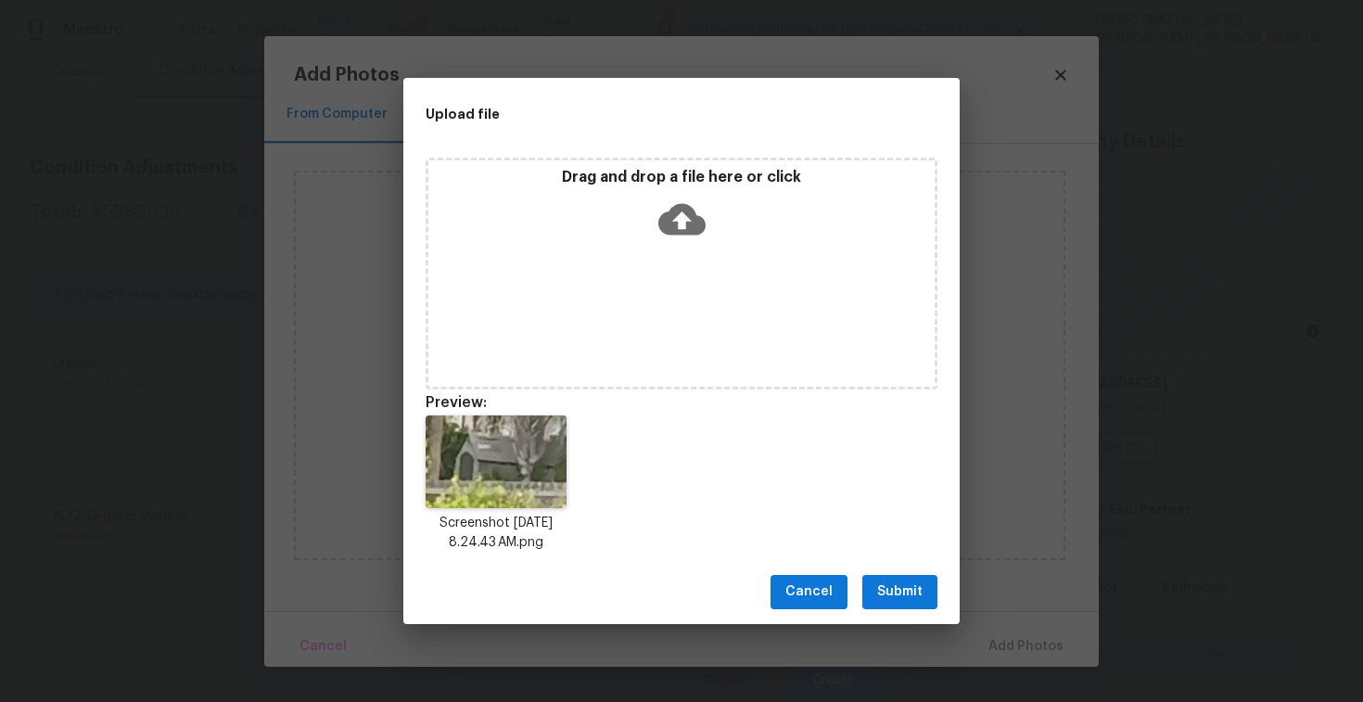
click at [902, 577] on button "Submit" at bounding box center [900, 592] width 75 height 34
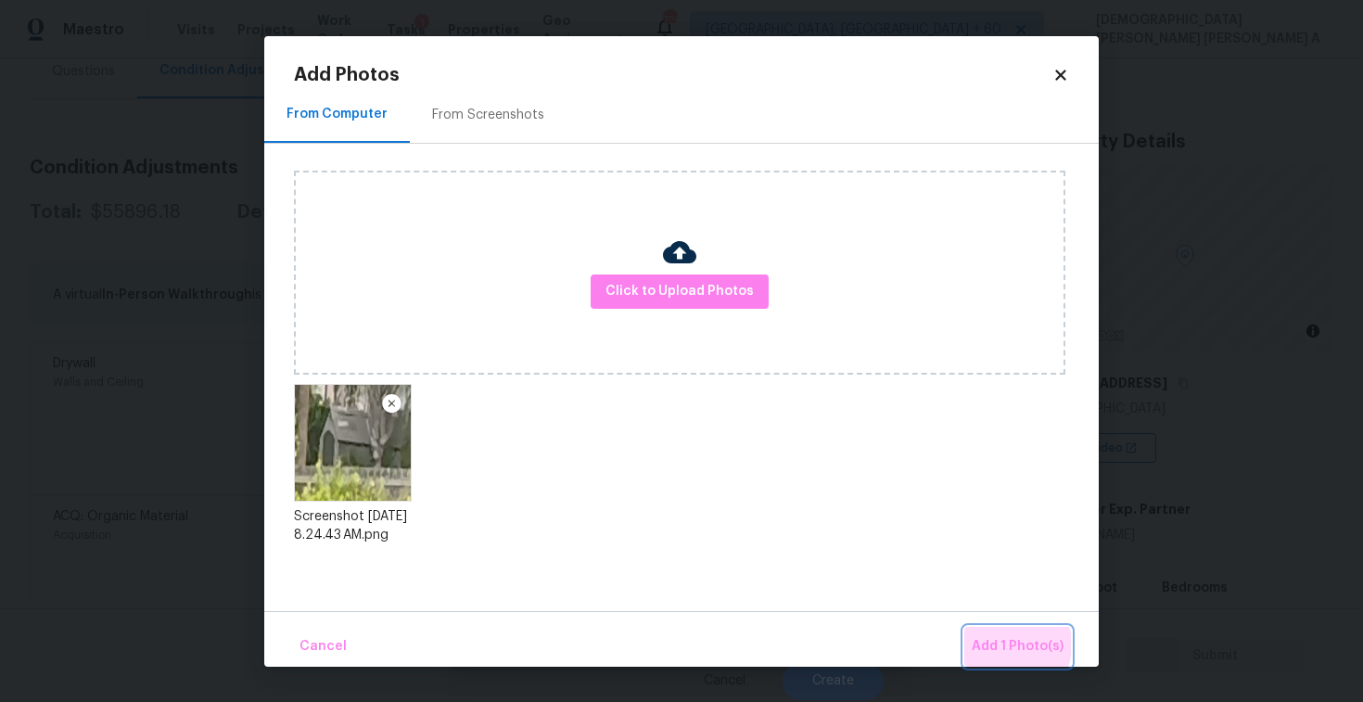
click at [1006, 645] on span "Add 1 Photo(s)" at bounding box center [1018, 646] width 92 height 23
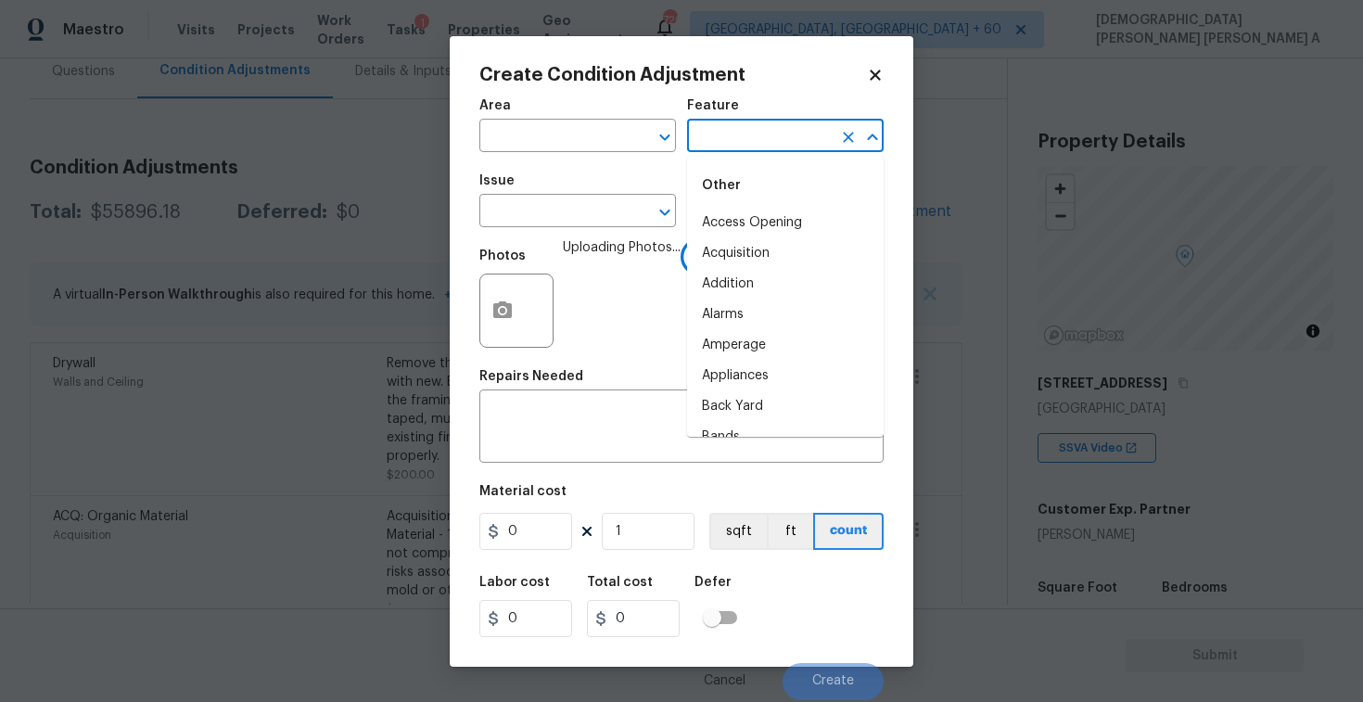
click at [763, 137] on input "text" at bounding box center [759, 137] width 145 height 29
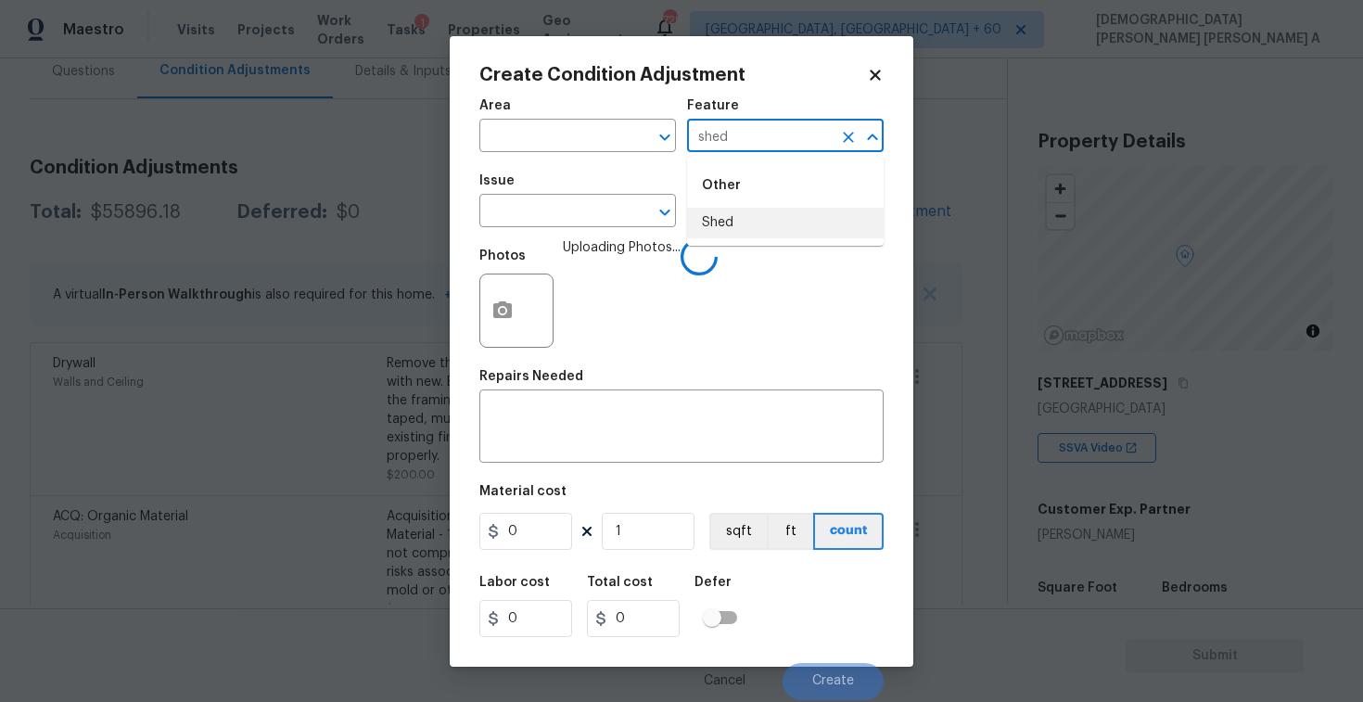
click at [742, 222] on li "Shed" at bounding box center [785, 223] width 197 height 31
type input "Shed"
click at [608, 439] on textarea at bounding box center [682, 428] width 382 height 39
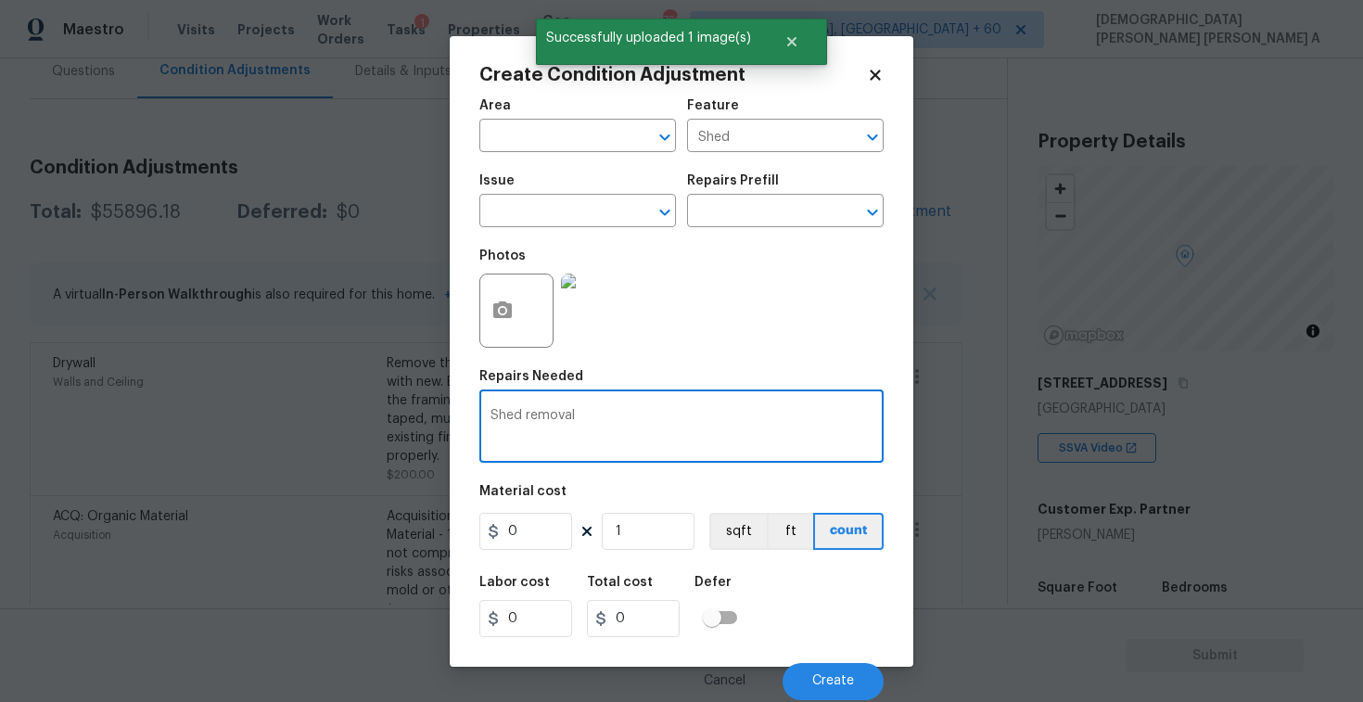
type textarea "Shed removal"
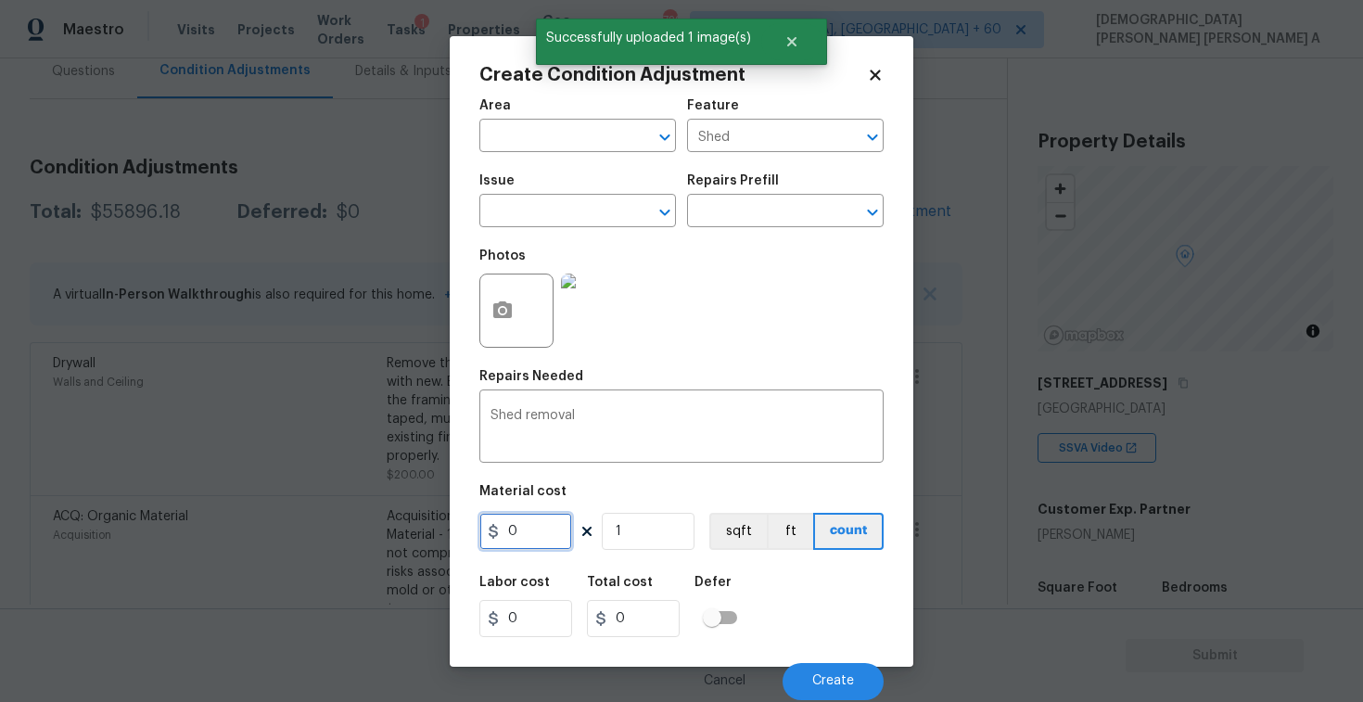
click at [537, 535] on input "0" at bounding box center [526, 531] width 93 height 37
type input "1000"
click at [829, 680] on span "Create" at bounding box center [833, 681] width 42 height 14
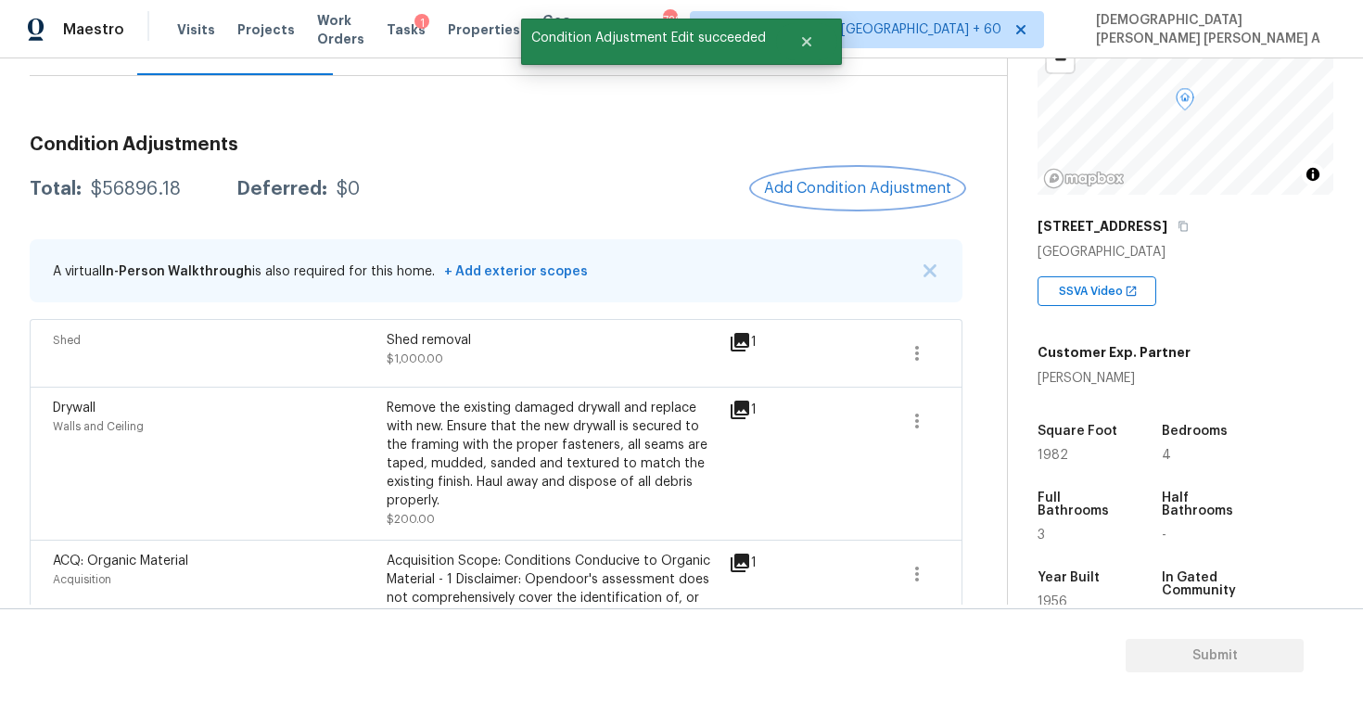
scroll to position [116, 0]
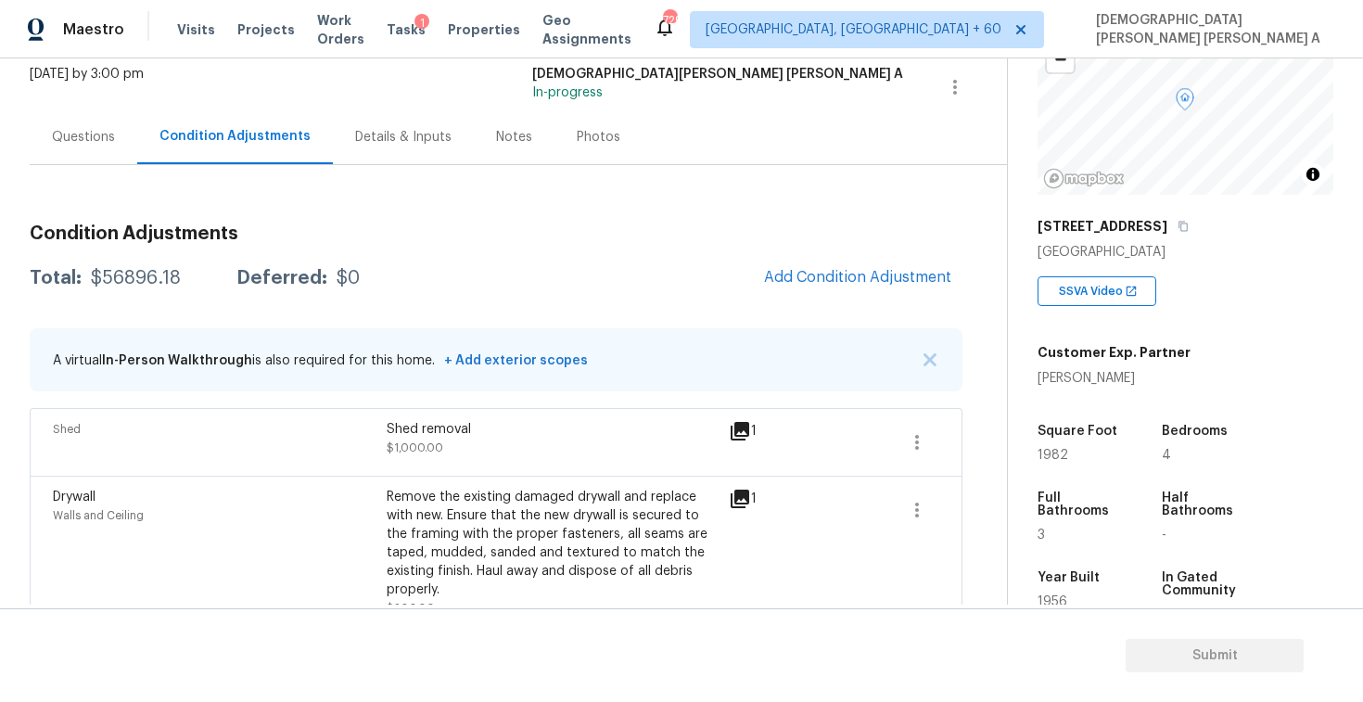
click at [599, 499] on div "Remove the existing damaged drywall and replace with new. Ensure that the new d…" at bounding box center [554, 543] width 334 height 111
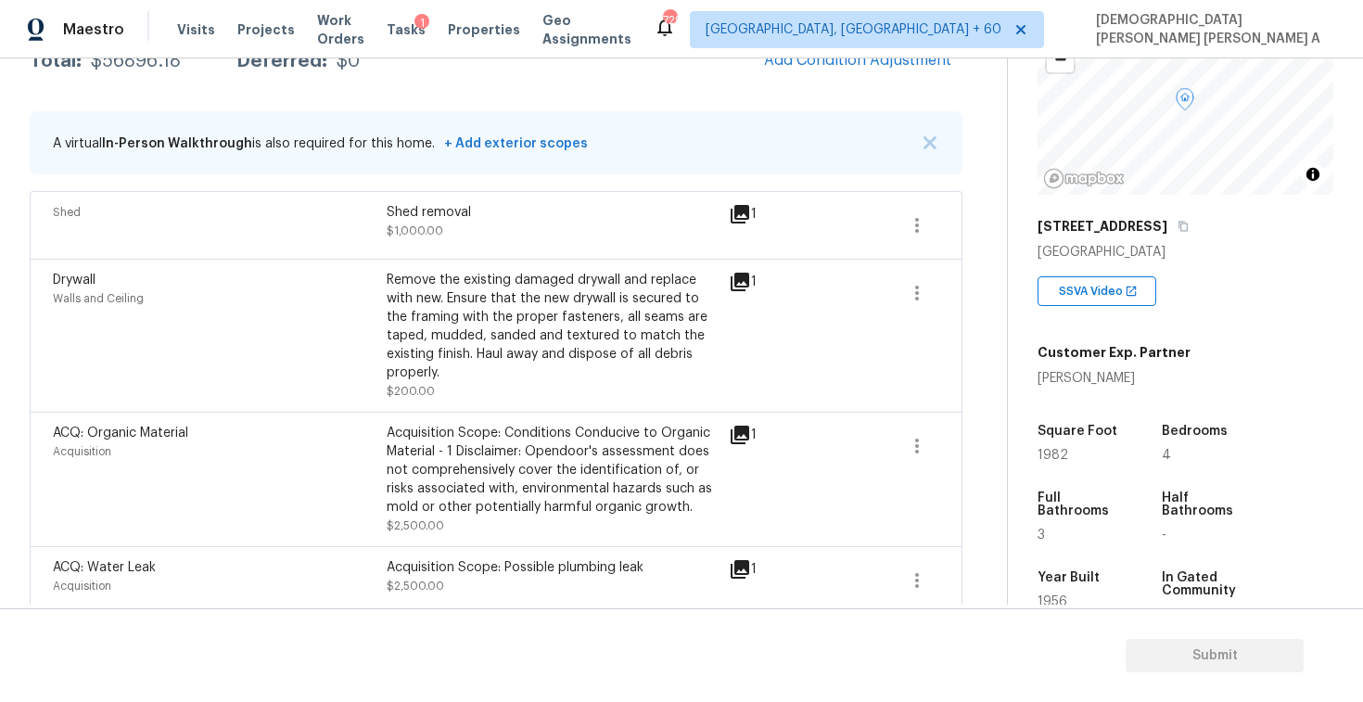
scroll to position [169, 0]
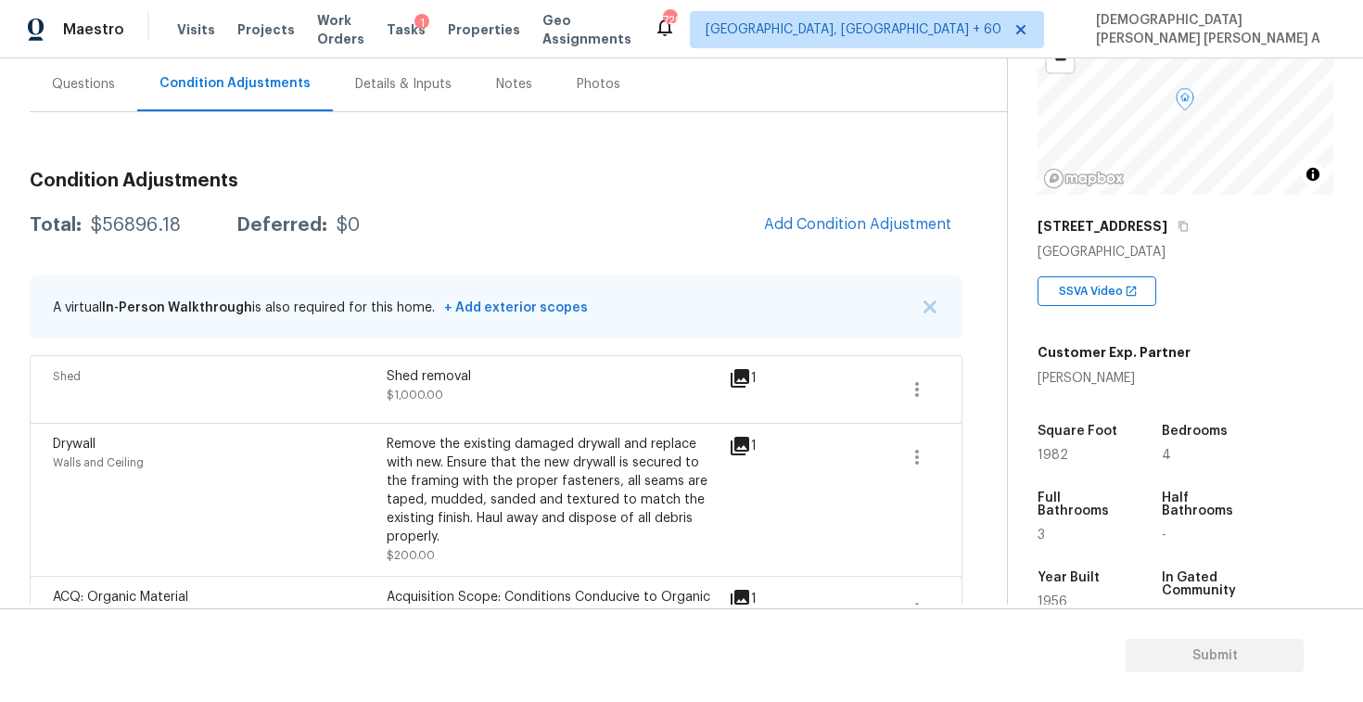
click at [54, 81] on div "Questions" at bounding box center [83, 84] width 63 height 19
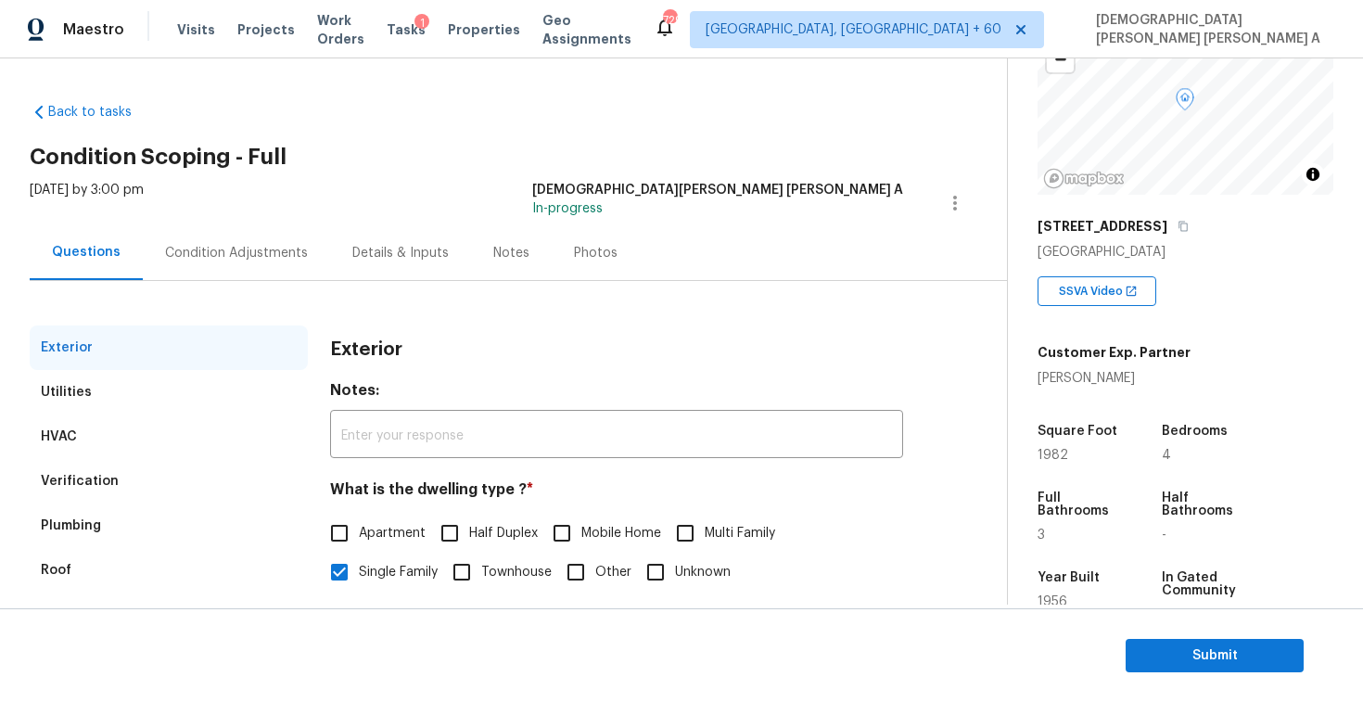
click at [112, 490] on div "Verification" at bounding box center [169, 481] width 278 height 45
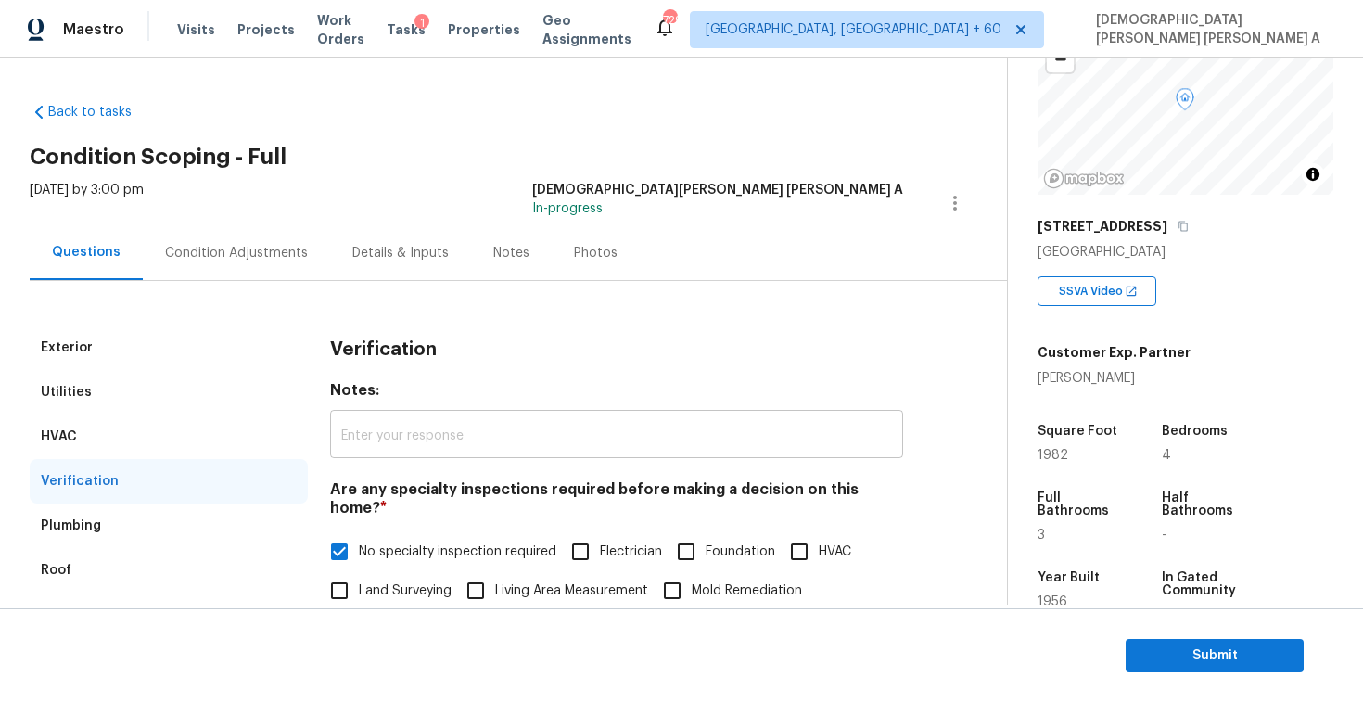
scroll to position [383, 0]
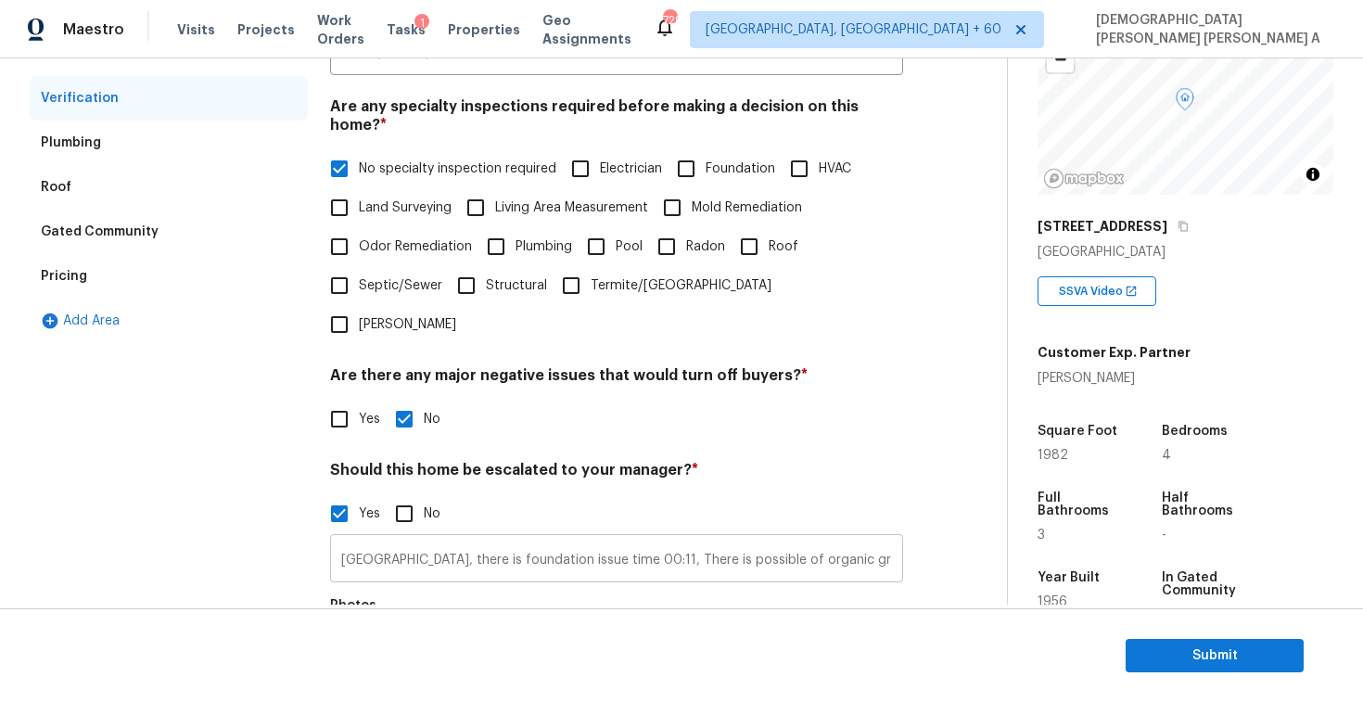
click at [765, 539] on input "[GEOGRAPHIC_DATA], there is foundation issue time 00:11, There is possible of o…" at bounding box center [616, 561] width 573 height 44
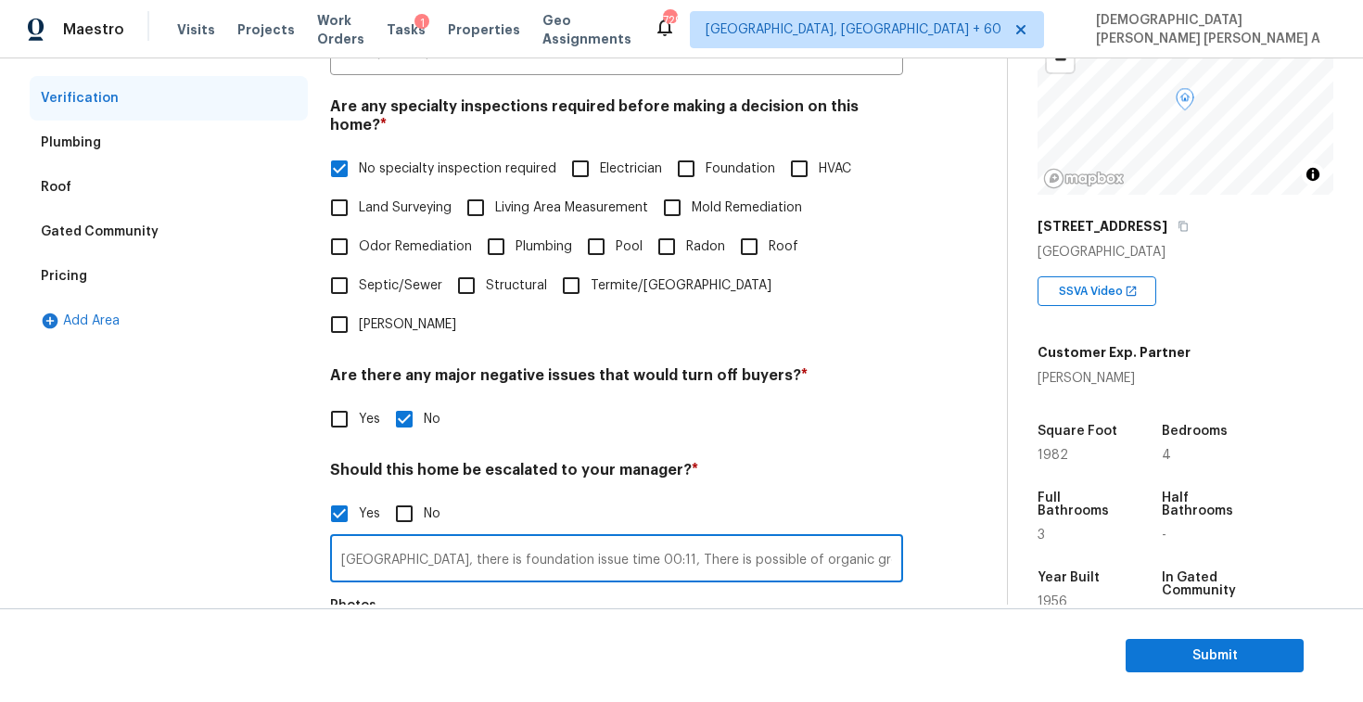
click at [780, 539] on input "[GEOGRAPHIC_DATA], there is foundation issue time 00:11, There is possible of o…" at bounding box center [616, 561] width 573 height 44
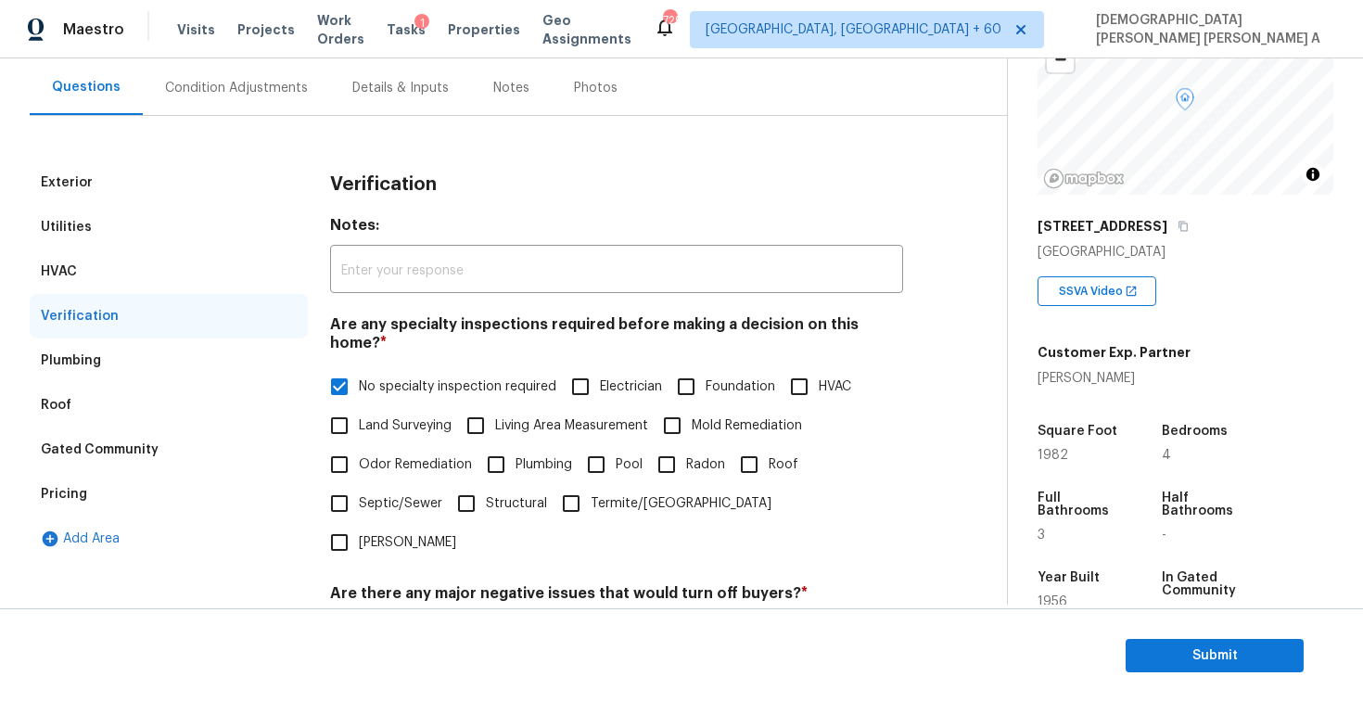
click at [225, 79] on div "Condition Adjustments" at bounding box center [236, 88] width 143 height 19
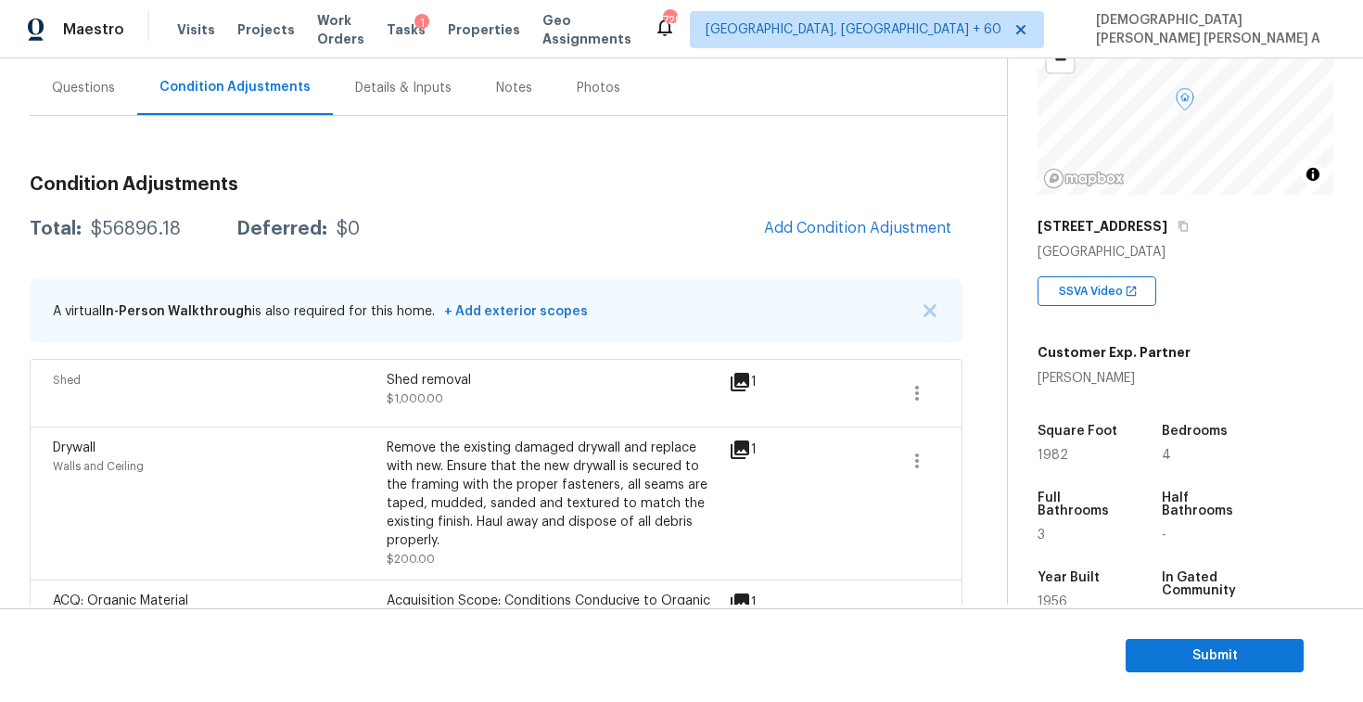
click at [580, 101] on div "Photos" at bounding box center [599, 87] width 88 height 55
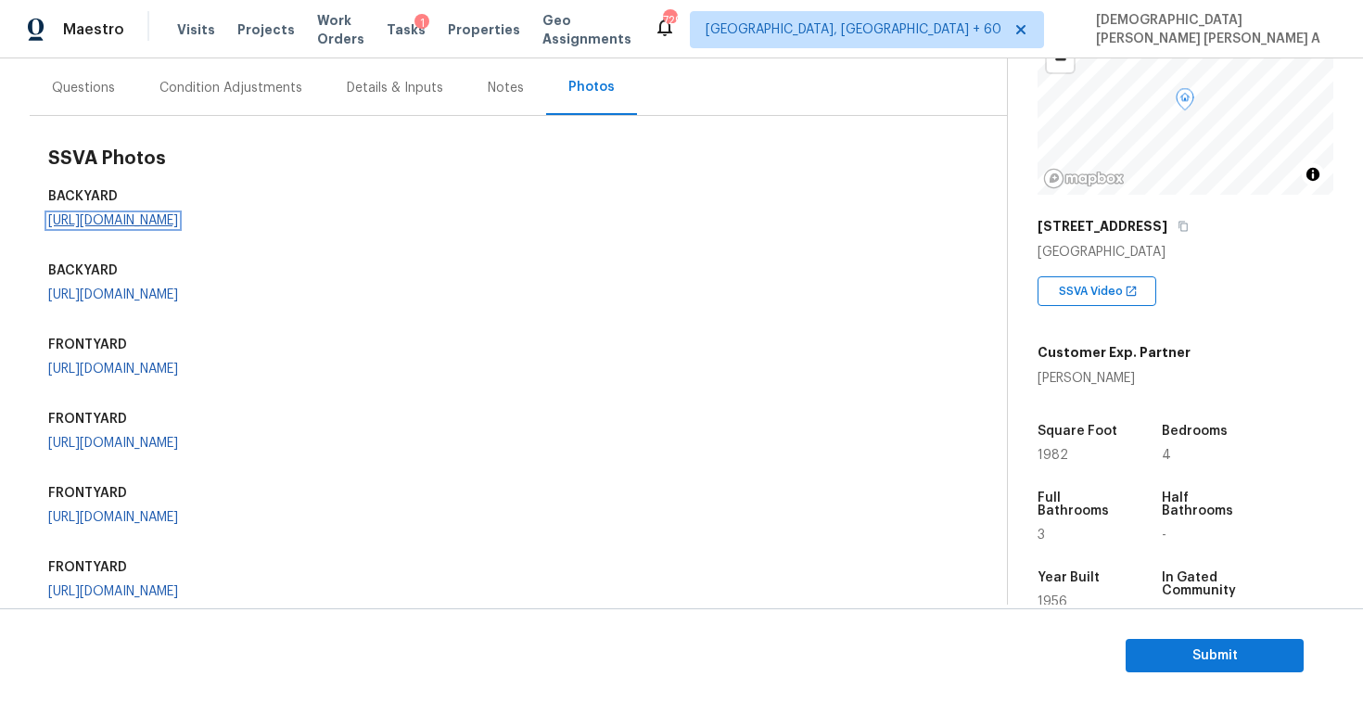
click at [168, 227] on link "[URL][DOMAIN_NAME]" at bounding box center [113, 220] width 130 height 13
click at [77, 83] on div "Questions" at bounding box center [83, 88] width 63 height 19
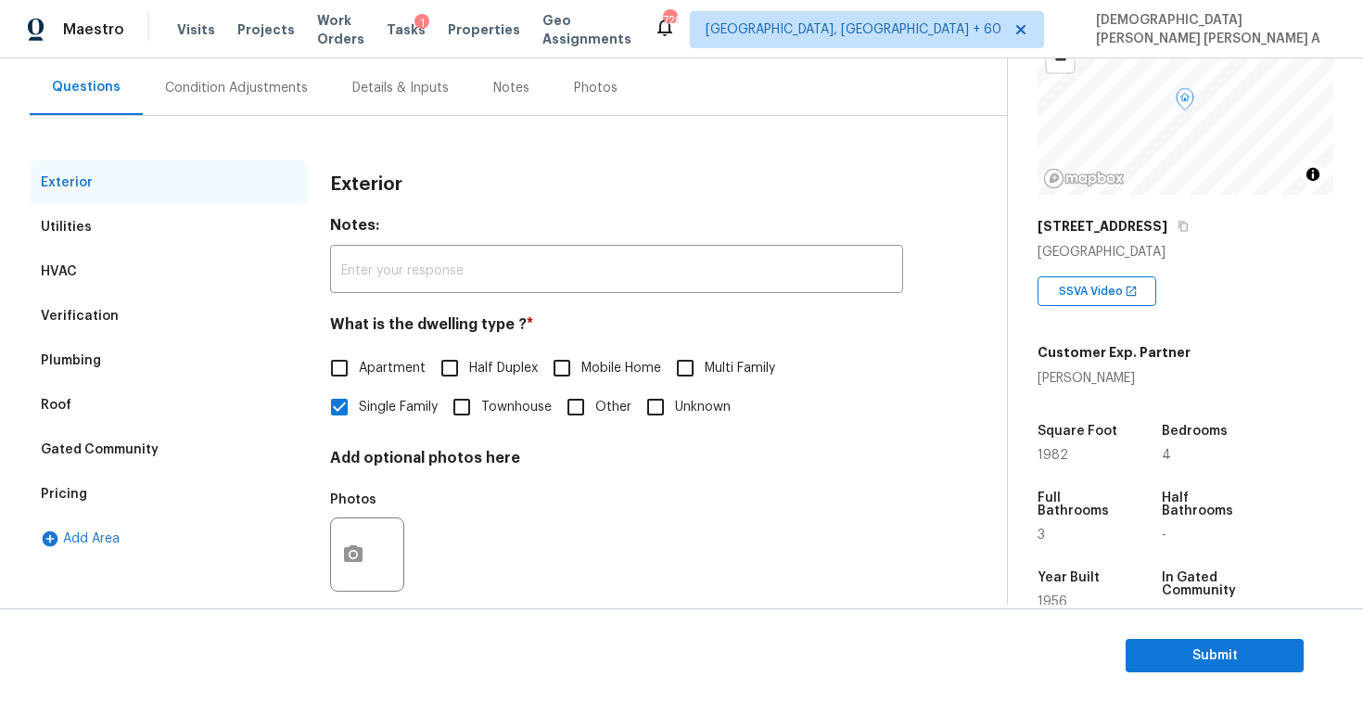
scroll to position [165, 0]
click at [215, 96] on div "Condition Adjustments" at bounding box center [236, 88] width 143 height 19
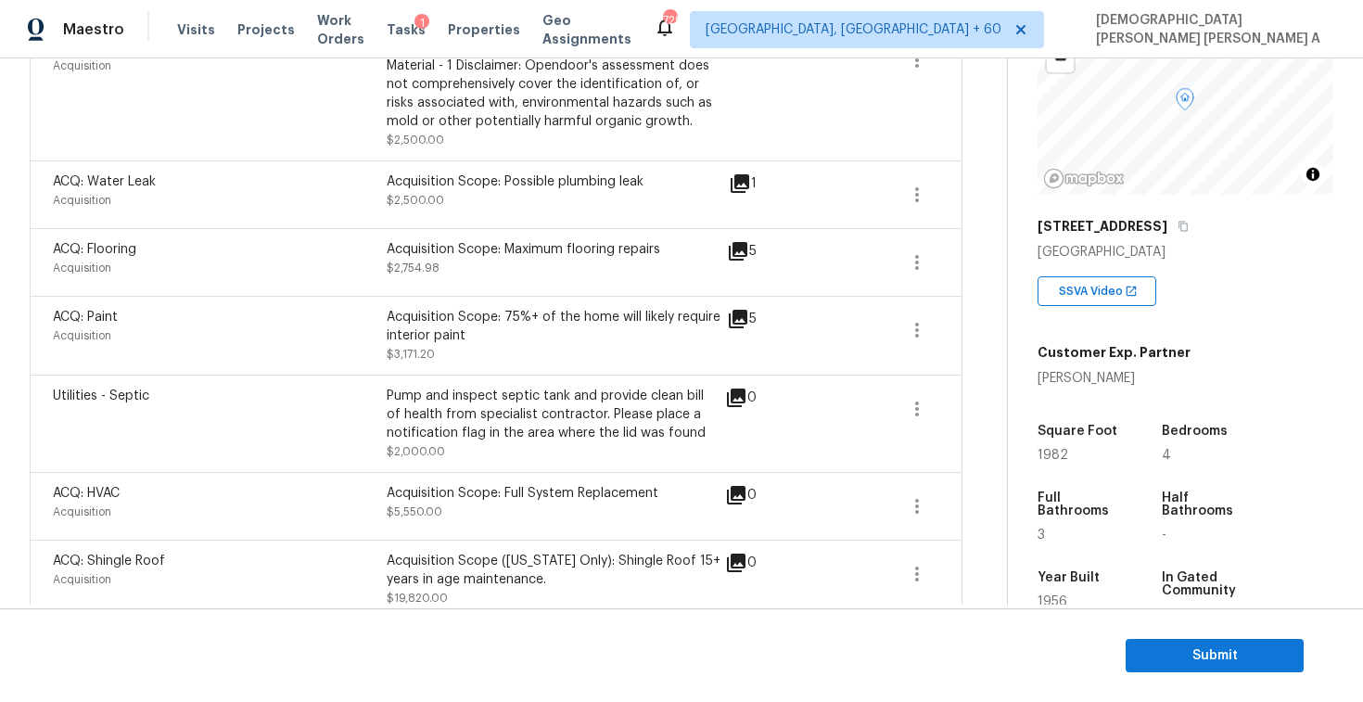
scroll to position [39, 0]
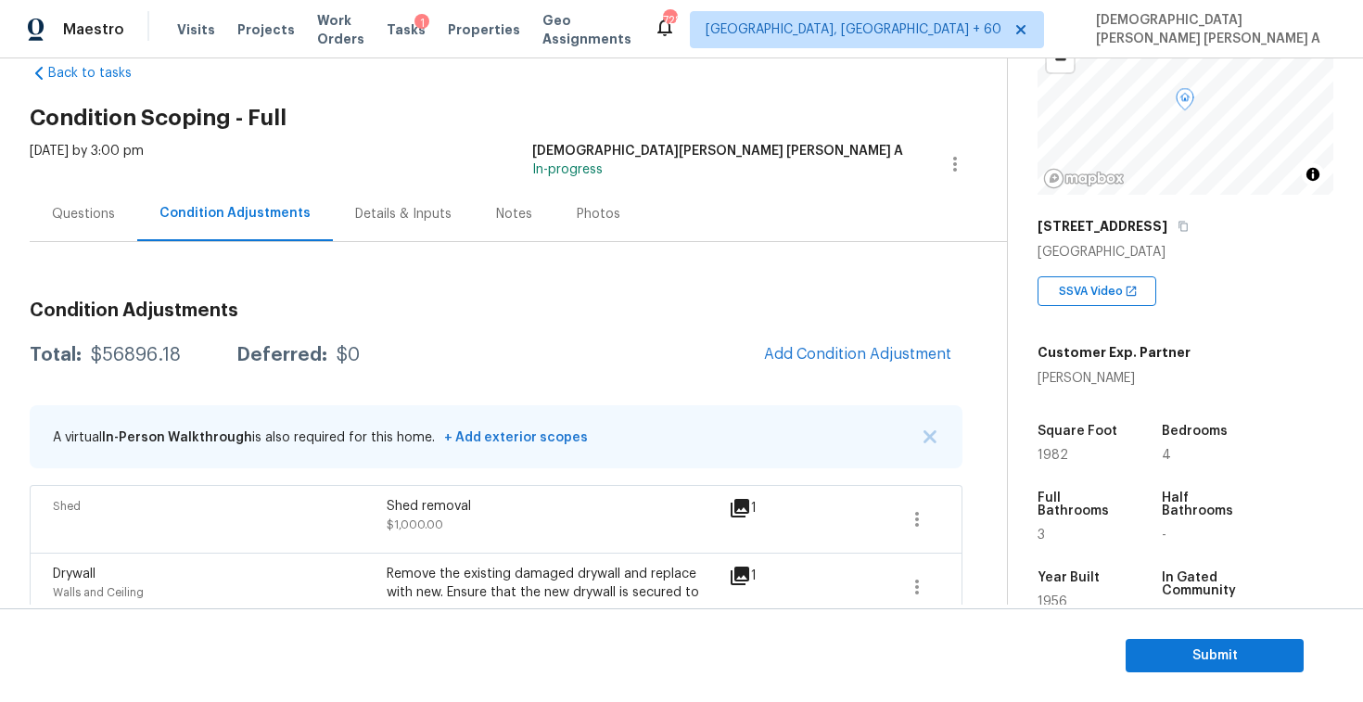
click at [104, 212] on div "Questions" at bounding box center [83, 214] width 63 height 19
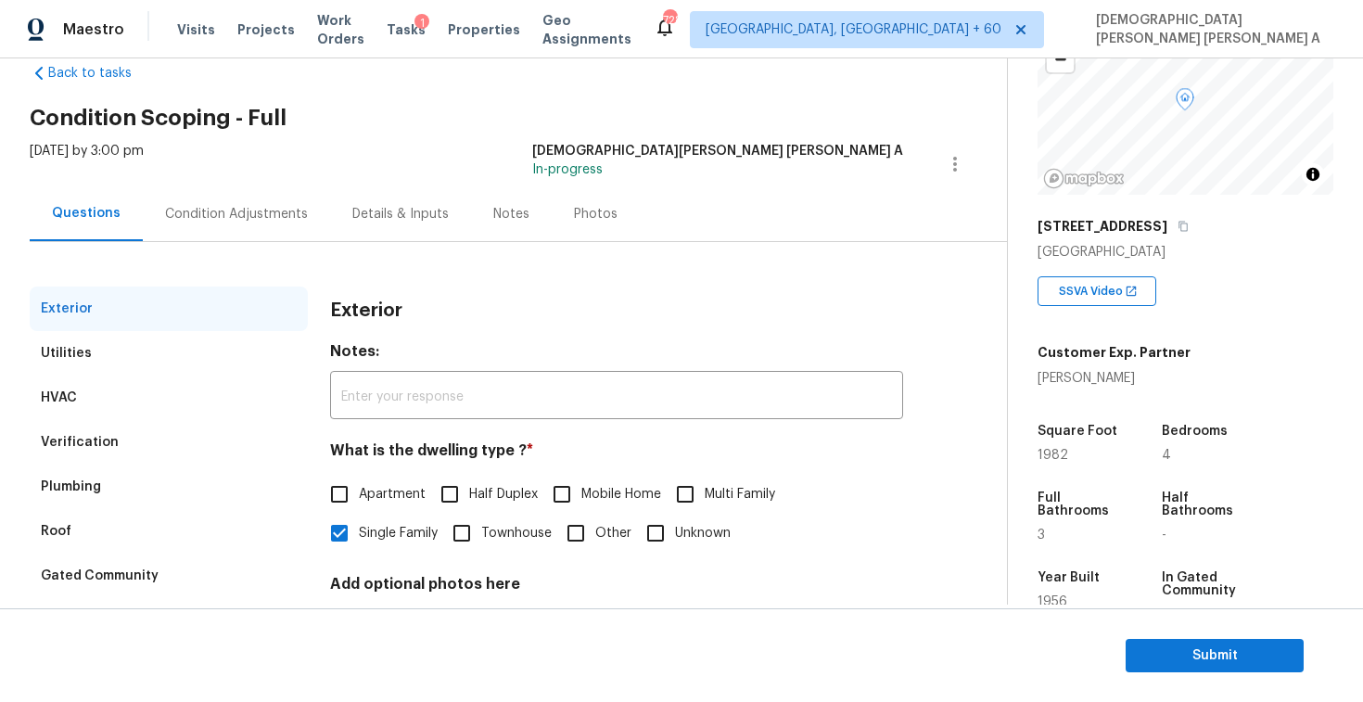
scroll to position [191, 0]
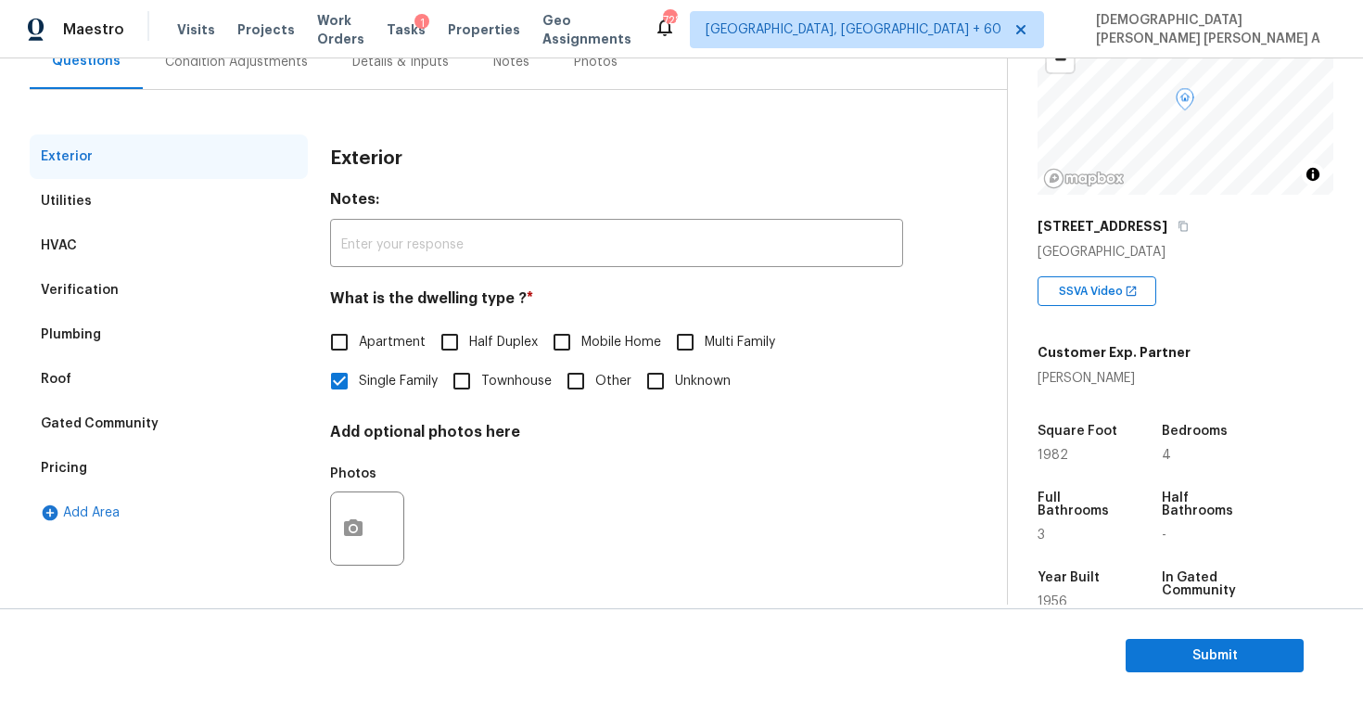
click at [99, 449] on div "Pricing" at bounding box center [169, 468] width 278 height 45
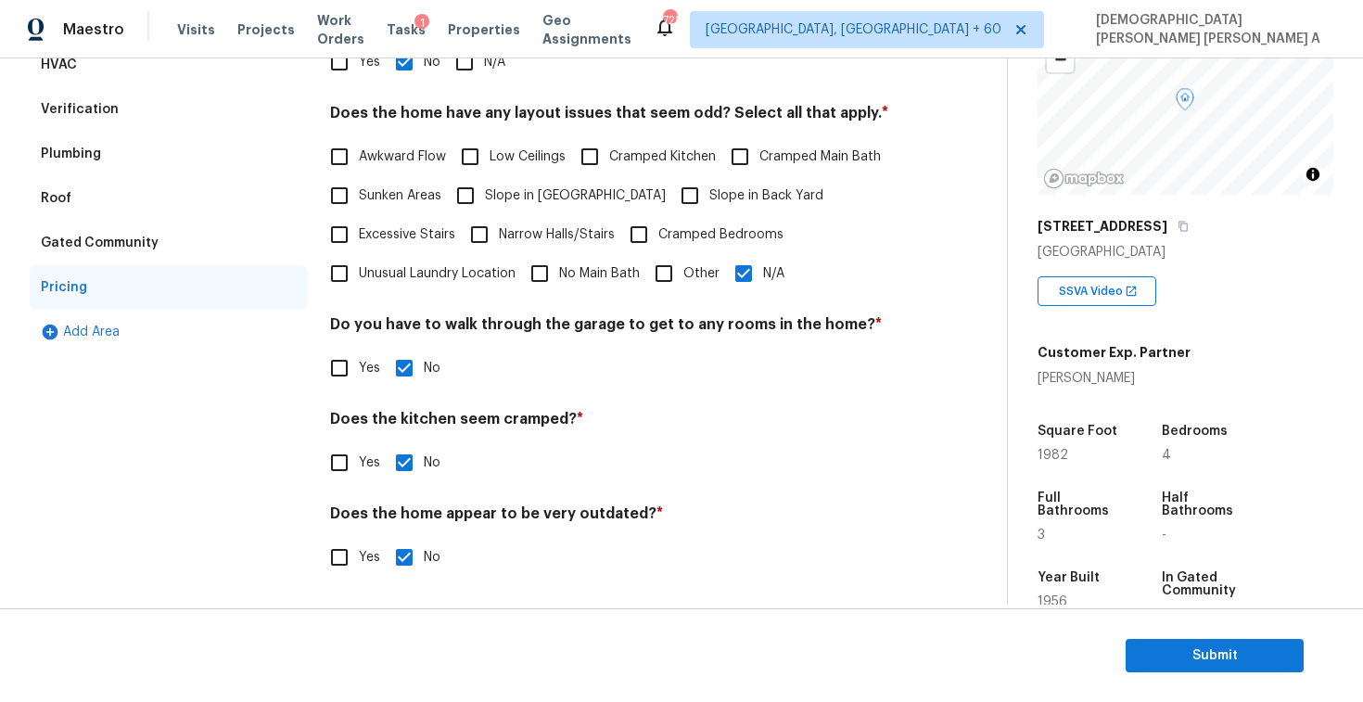
scroll to position [299, 0]
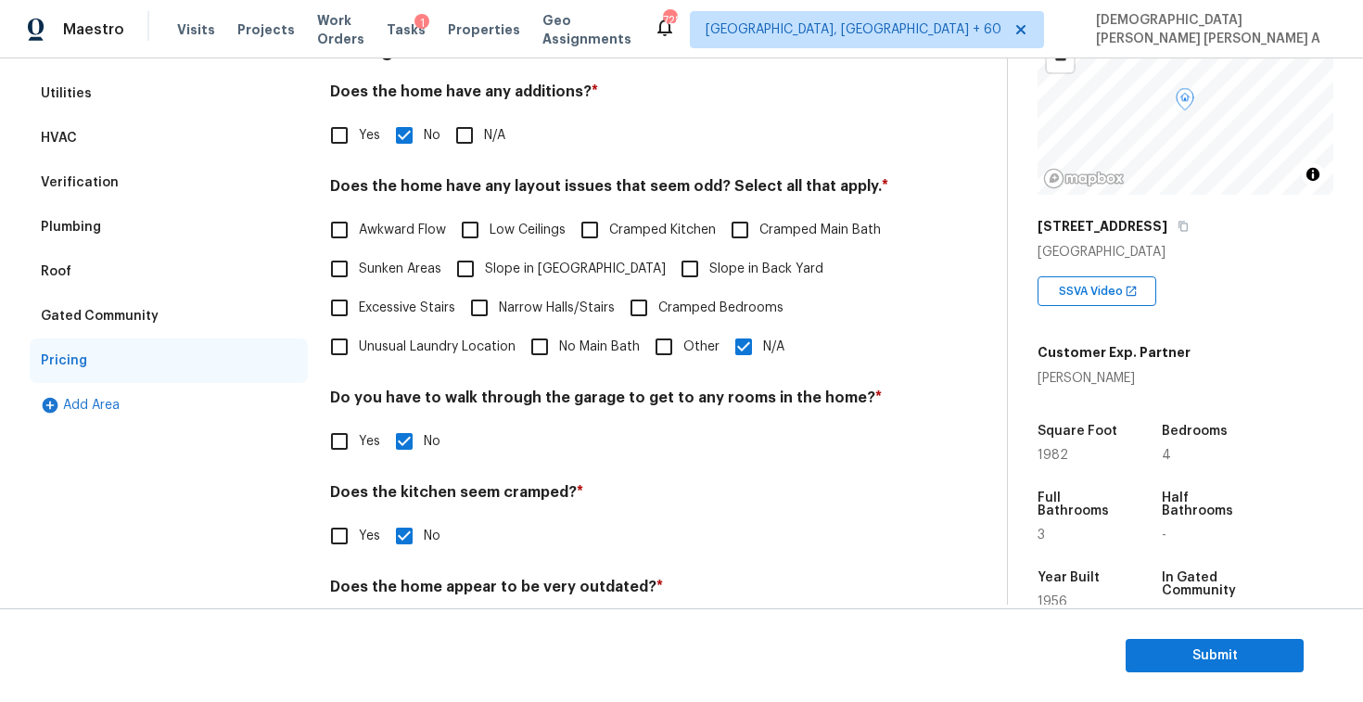
click at [469, 273] on input "Slope in [GEOGRAPHIC_DATA]" at bounding box center [465, 268] width 39 height 39
checkbox input "true"
click at [671, 262] on input "Slope in Back Yard" at bounding box center [690, 268] width 39 height 39
checkbox input "true"
click at [737, 342] on input "N/A" at bounding box center [743, 346] width 39 height 39
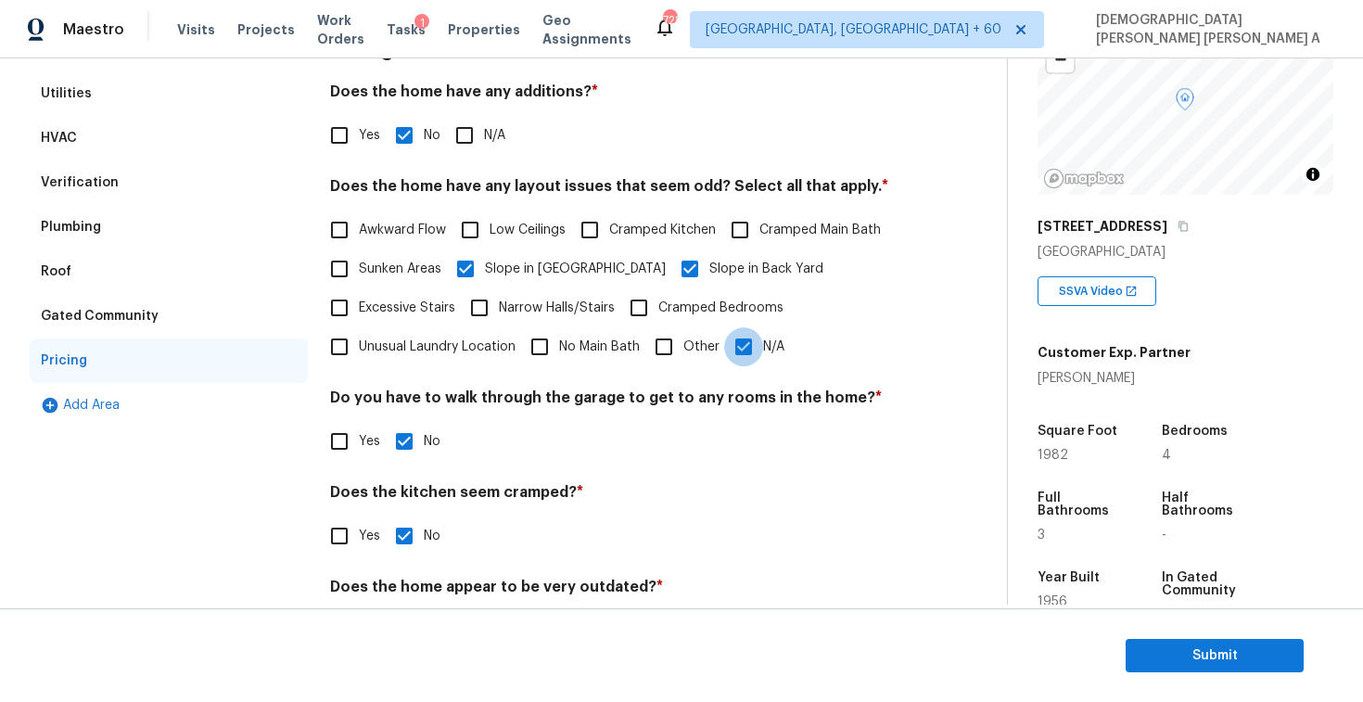
checkbox input "false"
click at [335, 223] on input "Awkward Flow" at bounding box center [339, 230] width 39 height 39
checkbox input "true"
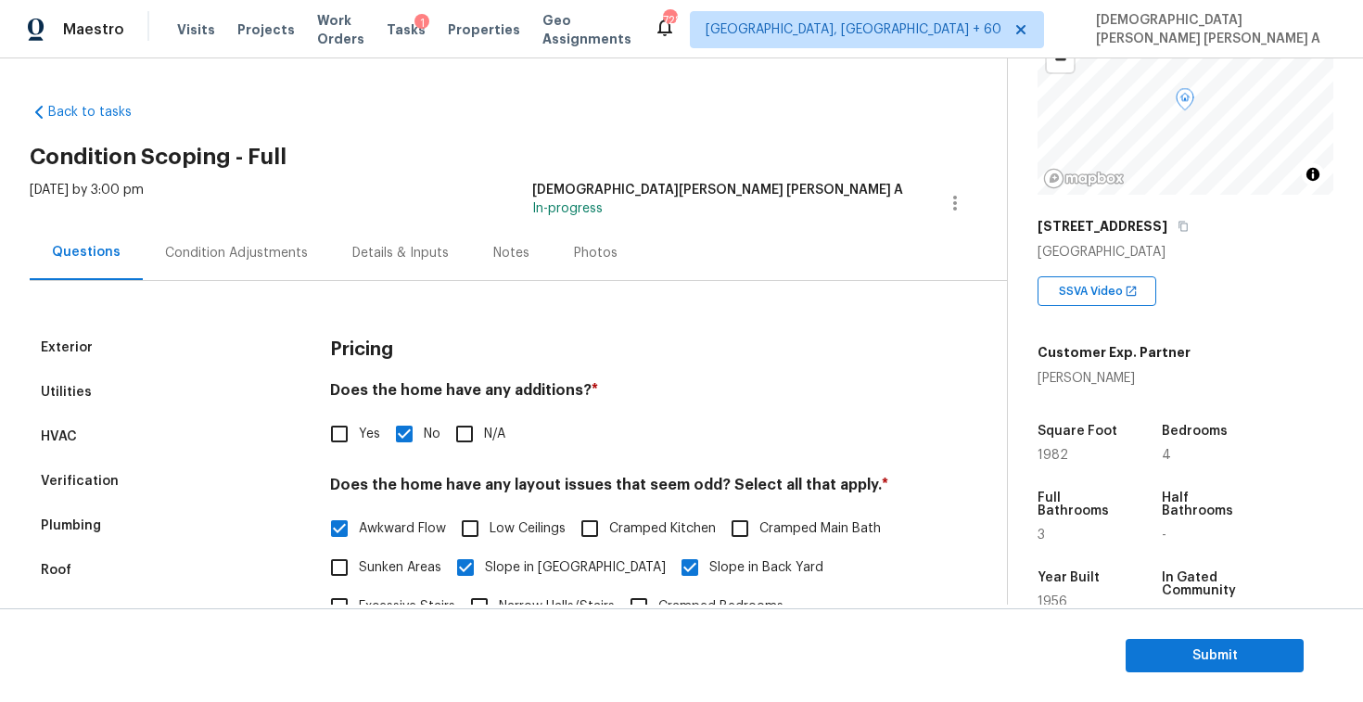
click at [144, 212] on div "[DATE] by 3:00 pm" at bounding box center [87, 203] width 114 height 45
click at [197, 255] on div "Condition Adjustments" at bounding box center [236, 253] width 143 height 19
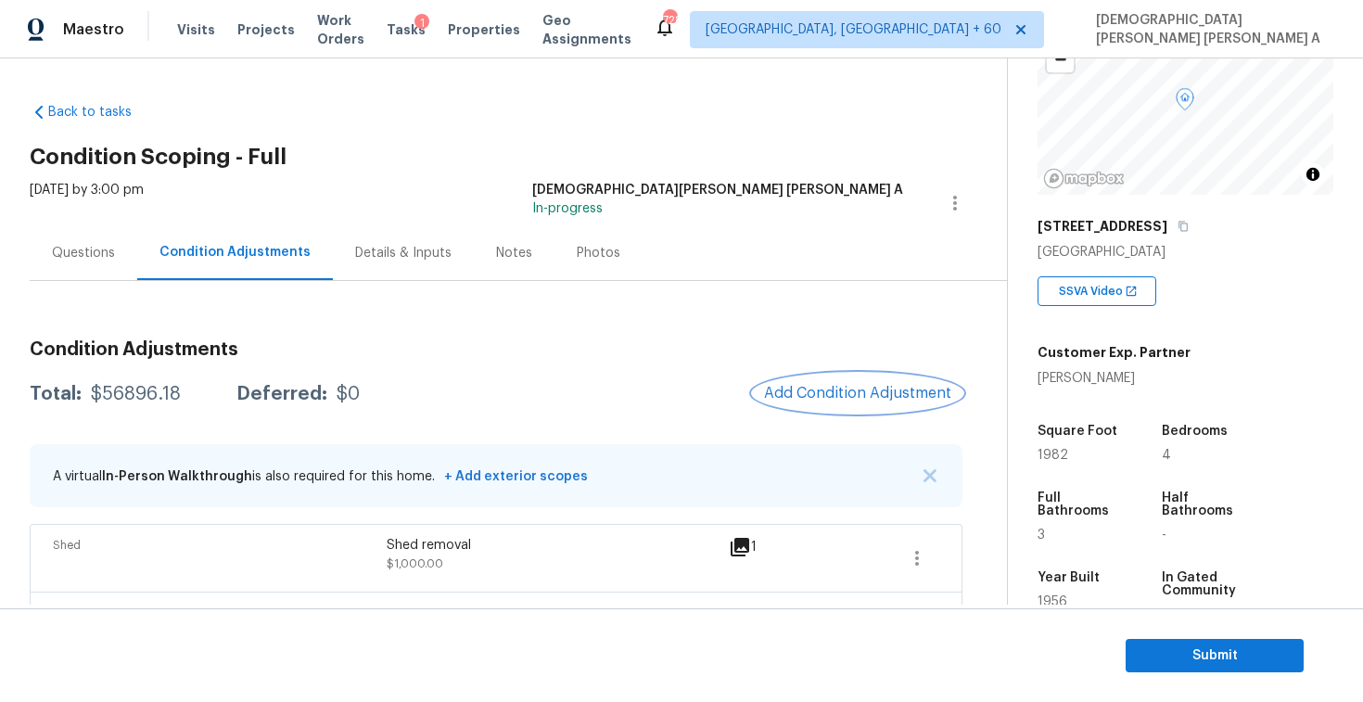
click at [828, 399] on span "Add Condition Adjustment" at bounding box center [857, 393] width 187 height 17
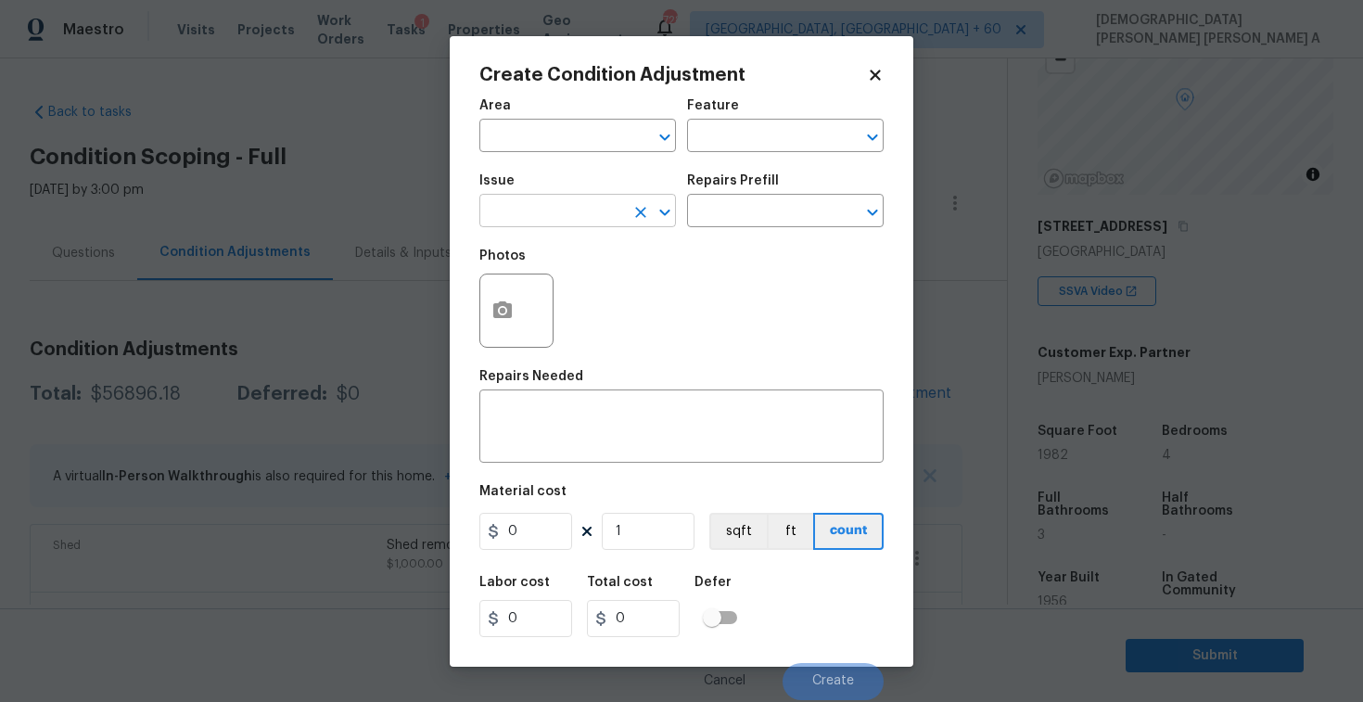
click at [529, 208] on input "text" at bounding box center [552, 212] width 145 height 29
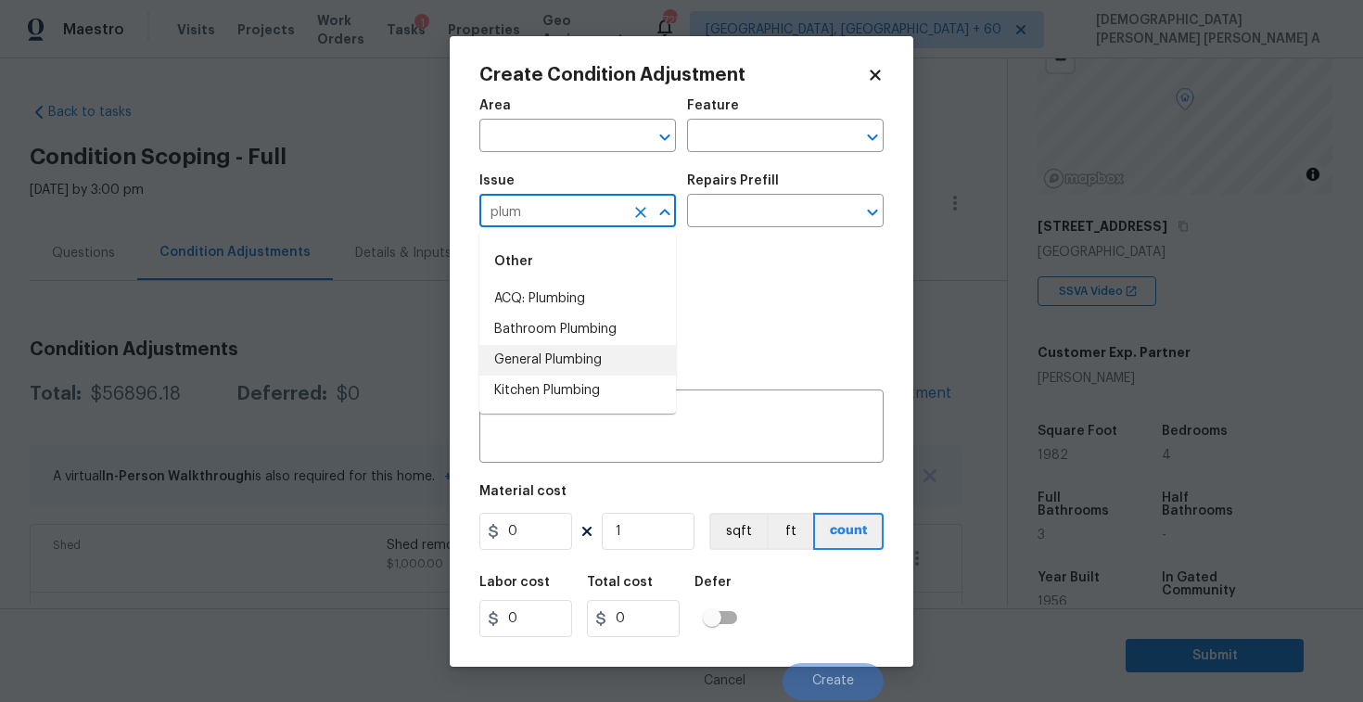
click at [543, 360] on li "General Plumbing" at bounding box center [578, 360] width 197 height 31
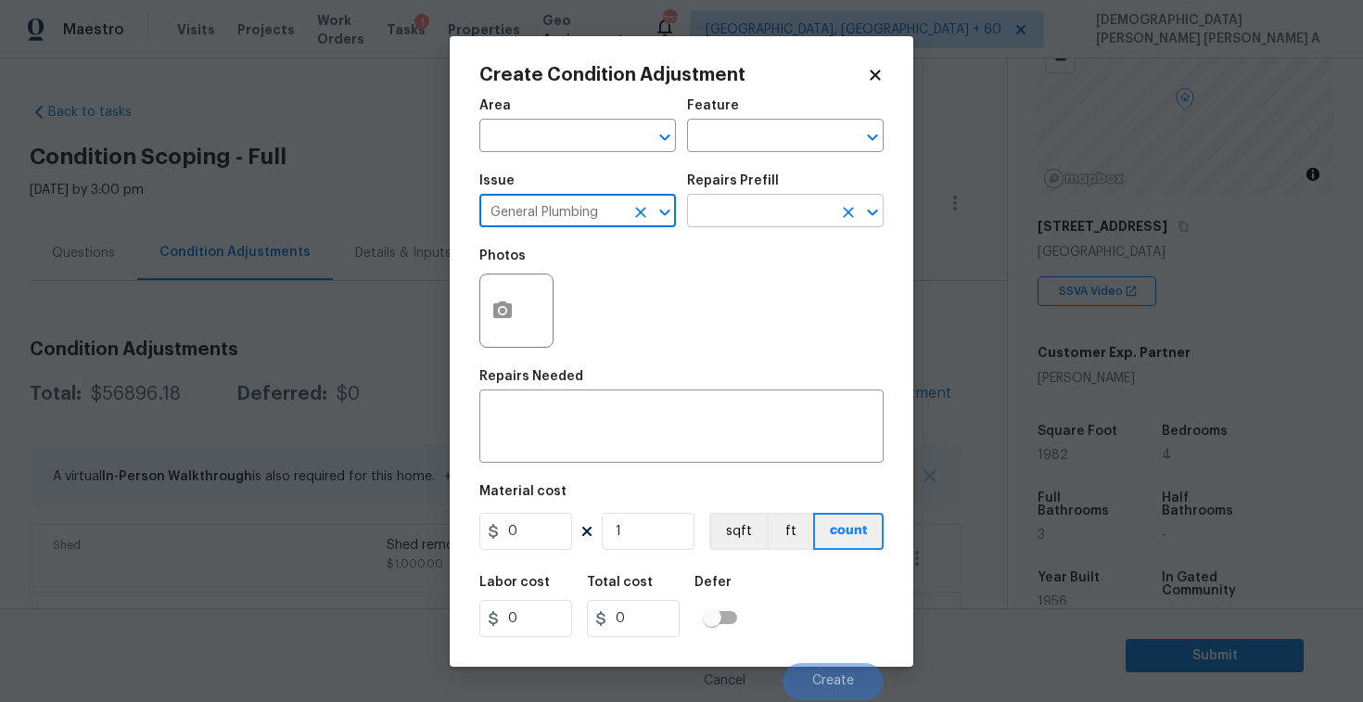
type input "General Plumbing"
click at [741, 211] on input "text" at bounding box center [759, 212] width 145 height 29
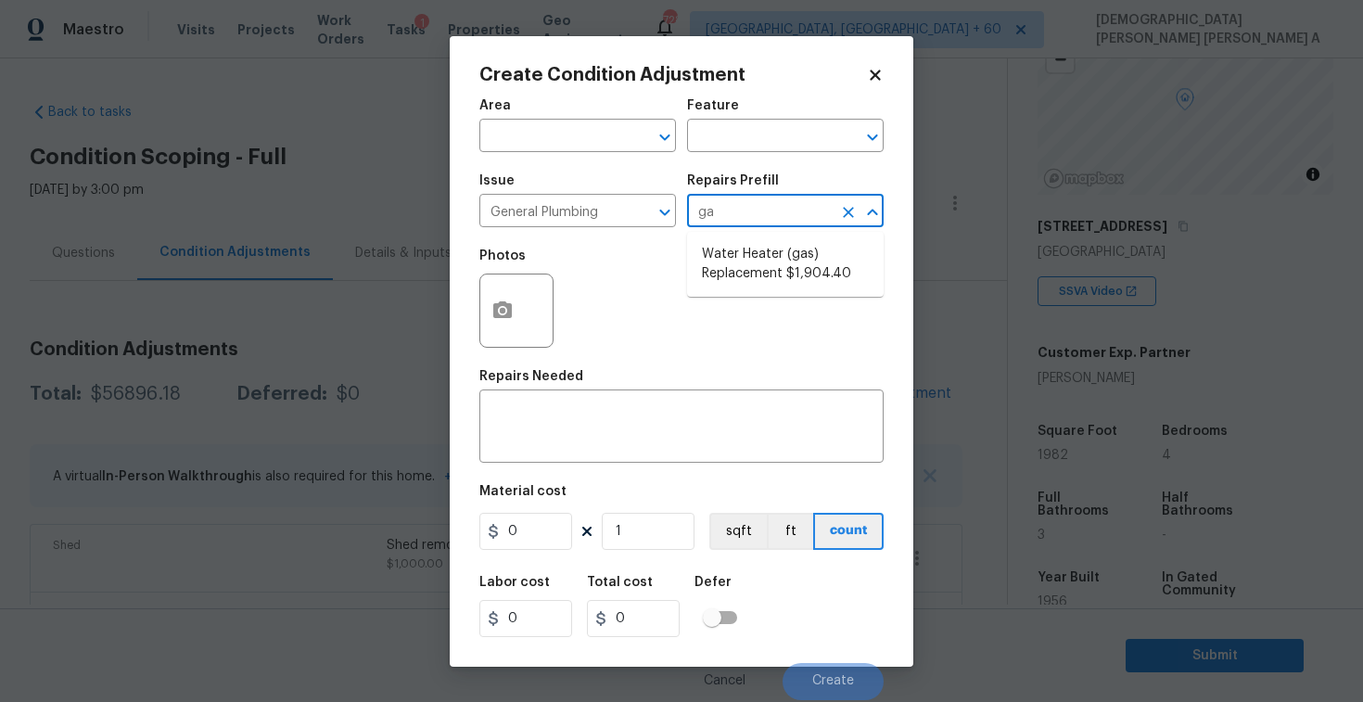
type input "gas"
click at [808, 262] on li "Water Heater (gas) Replacement $1,904.40" at bounding box center [785, 264] width 197 height 50
type input "Plumbing"
type textarea "Remove the existing gas water heater and install a new 40 gallon gas water heat…"
type input "1904.4"
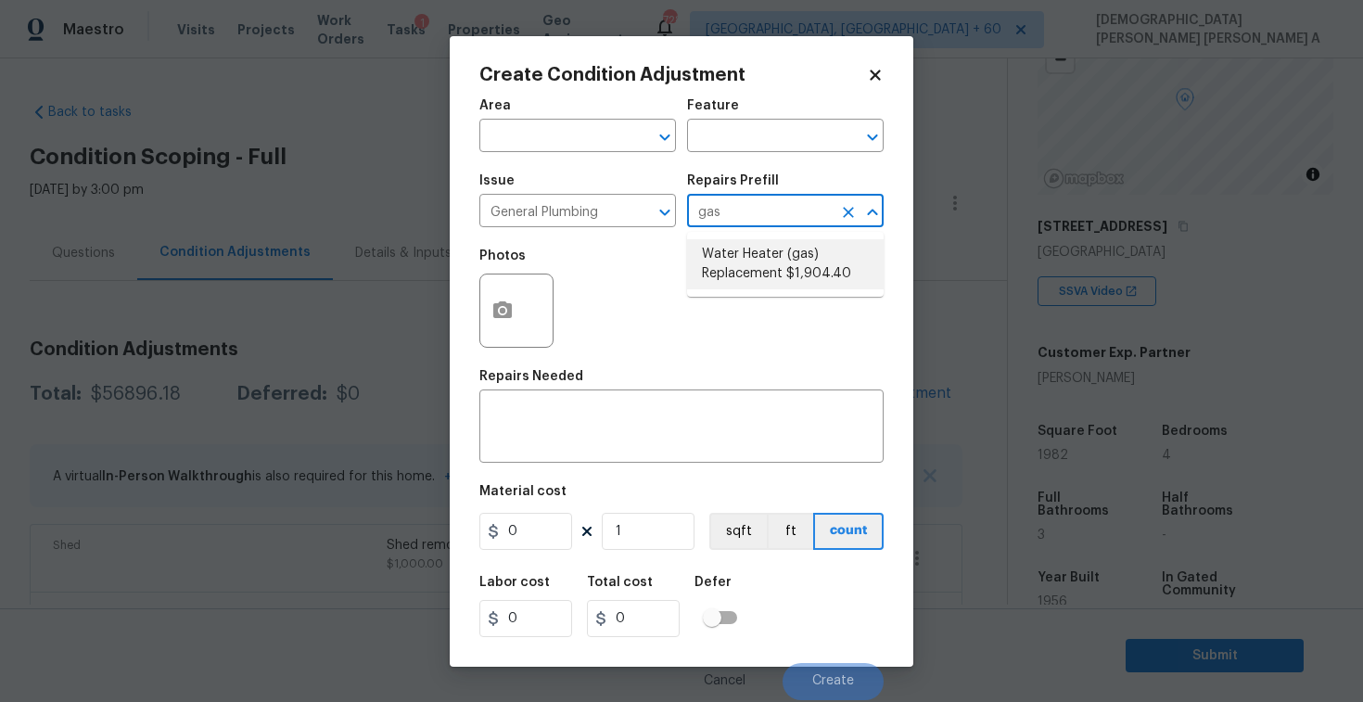
type input "1904.4"
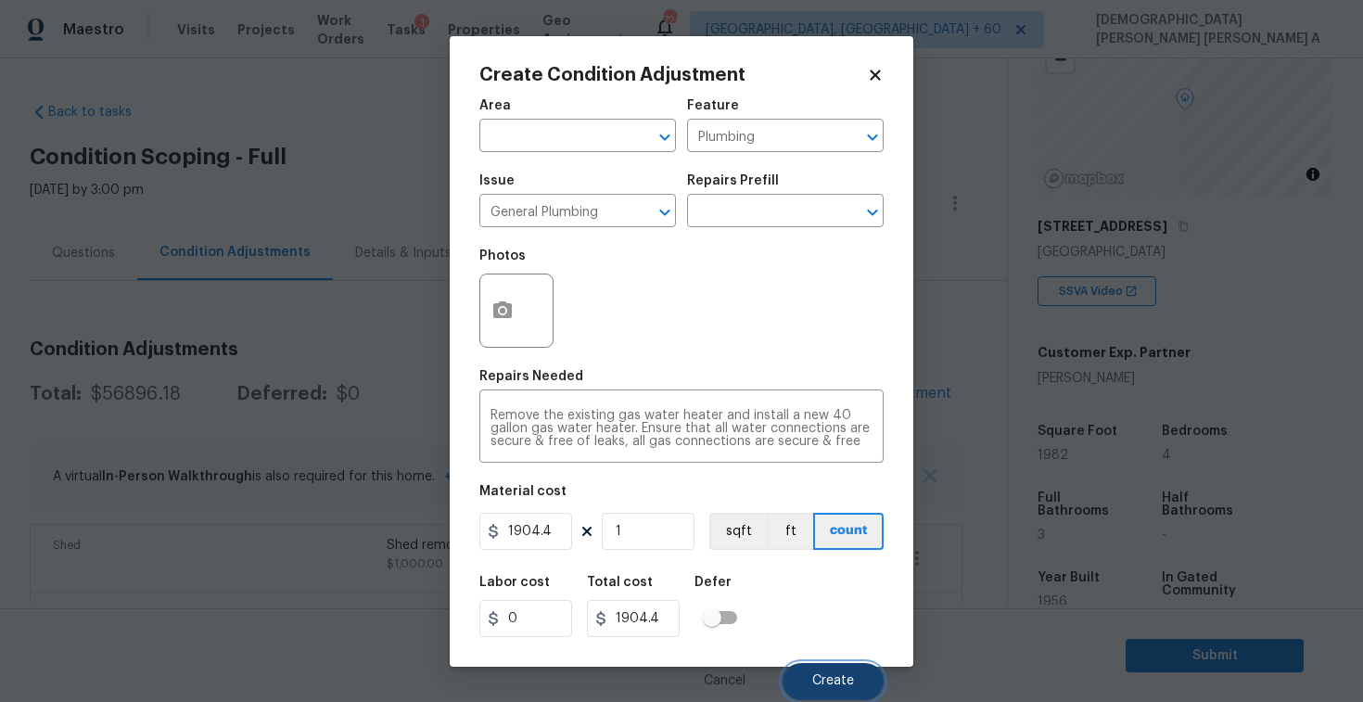
click at [837, 678] on span "Create" at bounding box center [833, 681] width 42 height 14
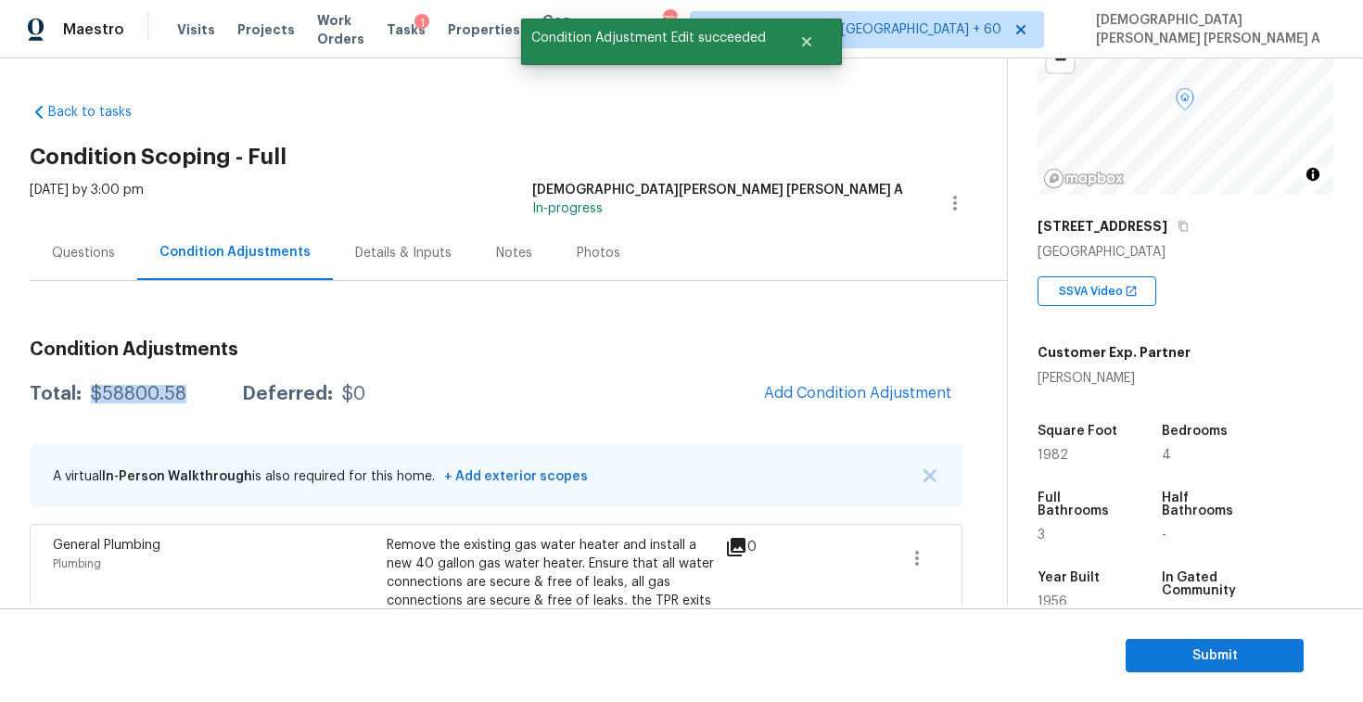
drag, startPoint x: 188, startPoint y: 397, endPoint x: 88, endPoint y: 393, distance: 100.2
click at [88, 393] on div "Total: $58800.58 Deferred: $0" at bounding box center [198, 394] width 336 height 19
copy div "$58800.58"
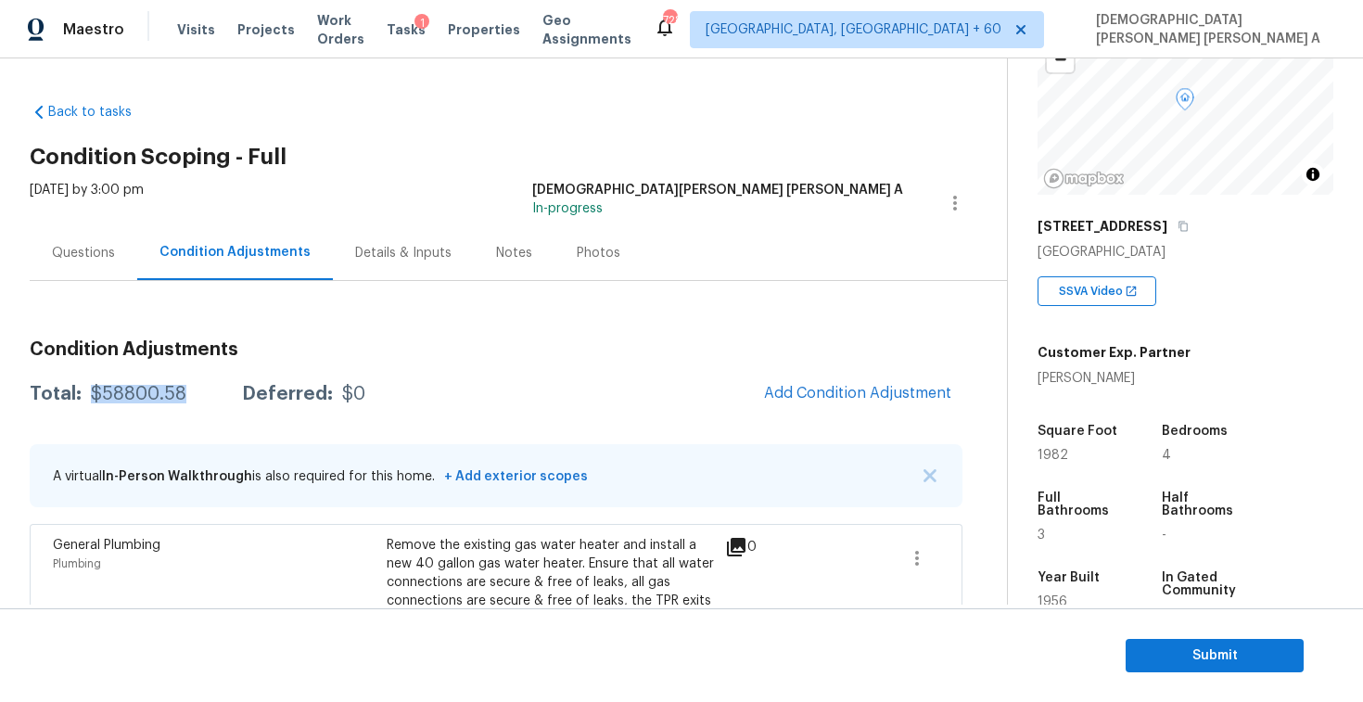
scroll to position [62, 0]
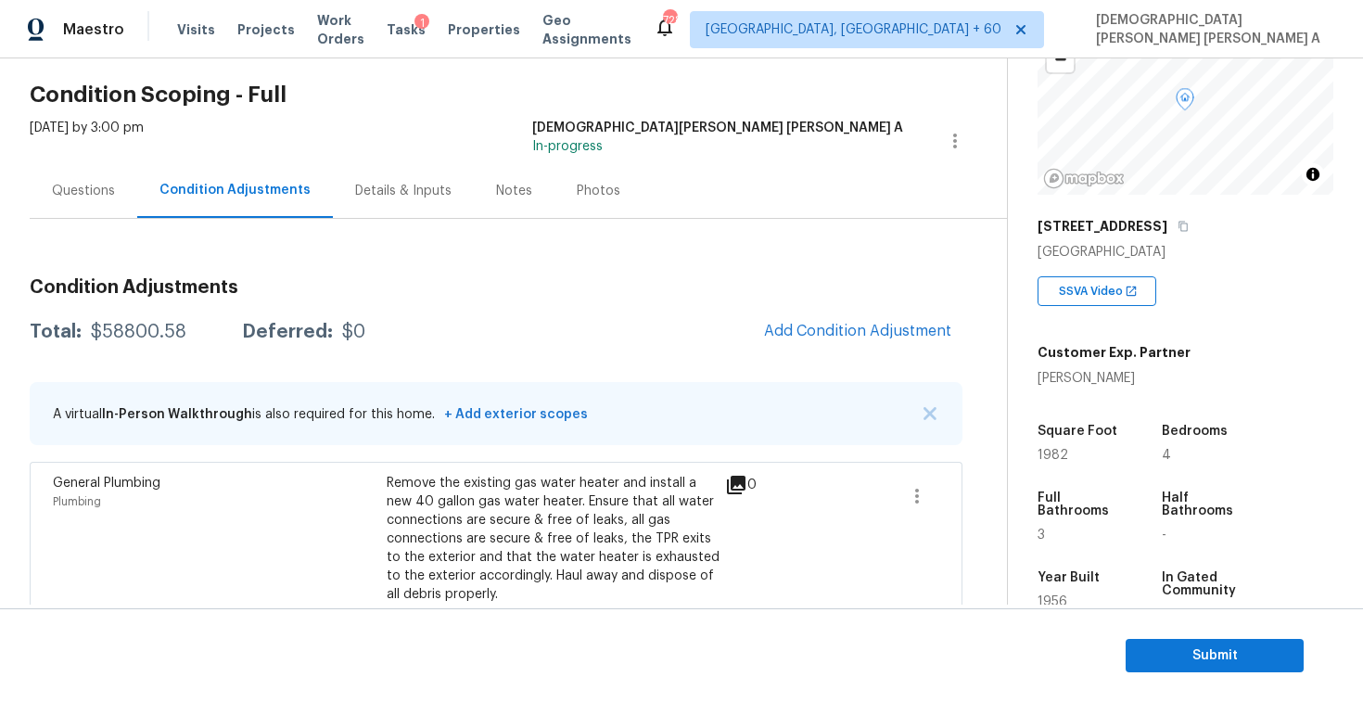
click at [76, 209] on div "Questions" at bounding box center [84, 190] width 108 height 55
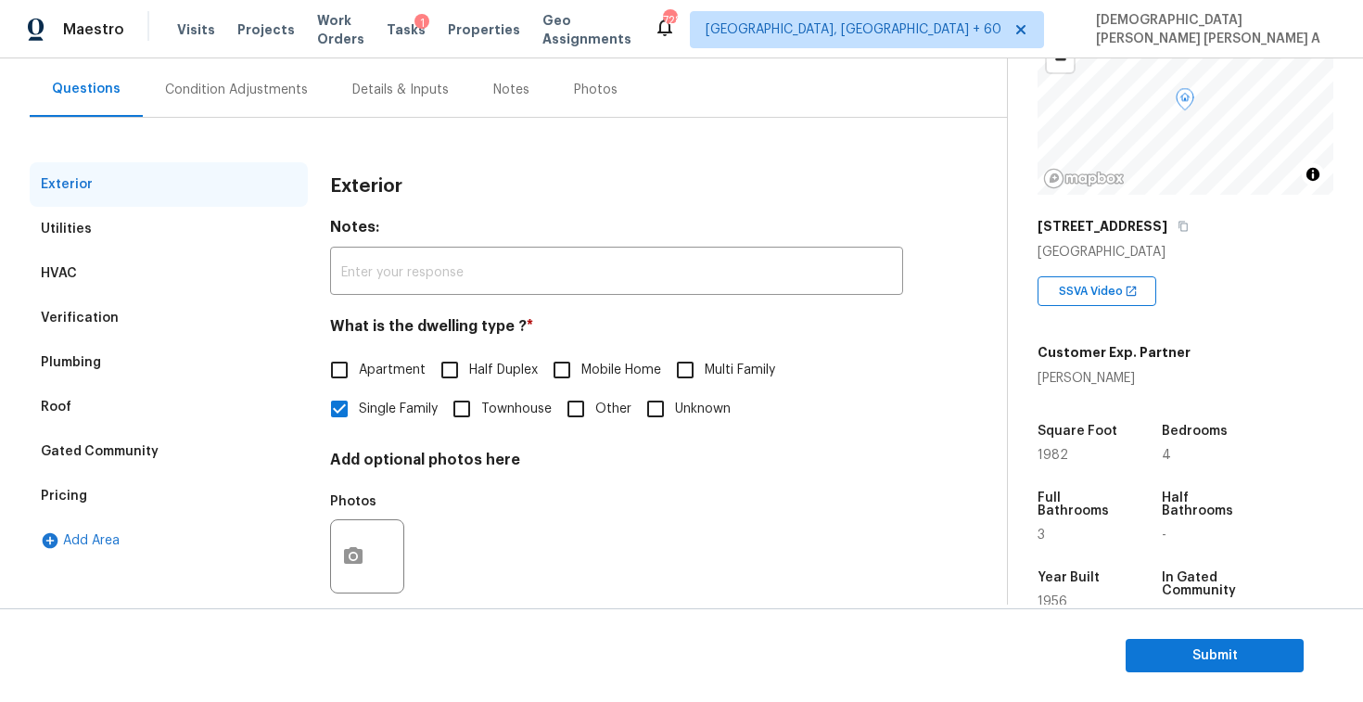
scroll to position [191, 0]
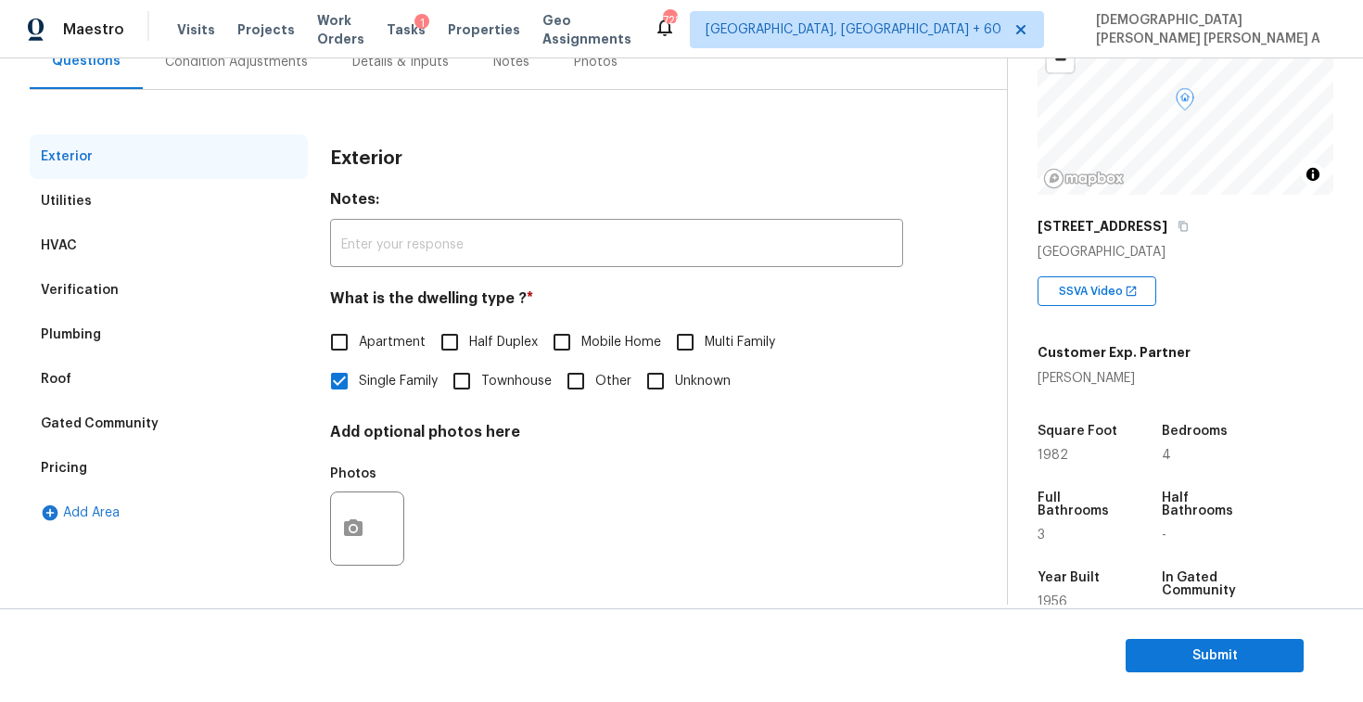
click at [36, 289] on div "Verification" at bounding box center [169, 290] width 278 height 45
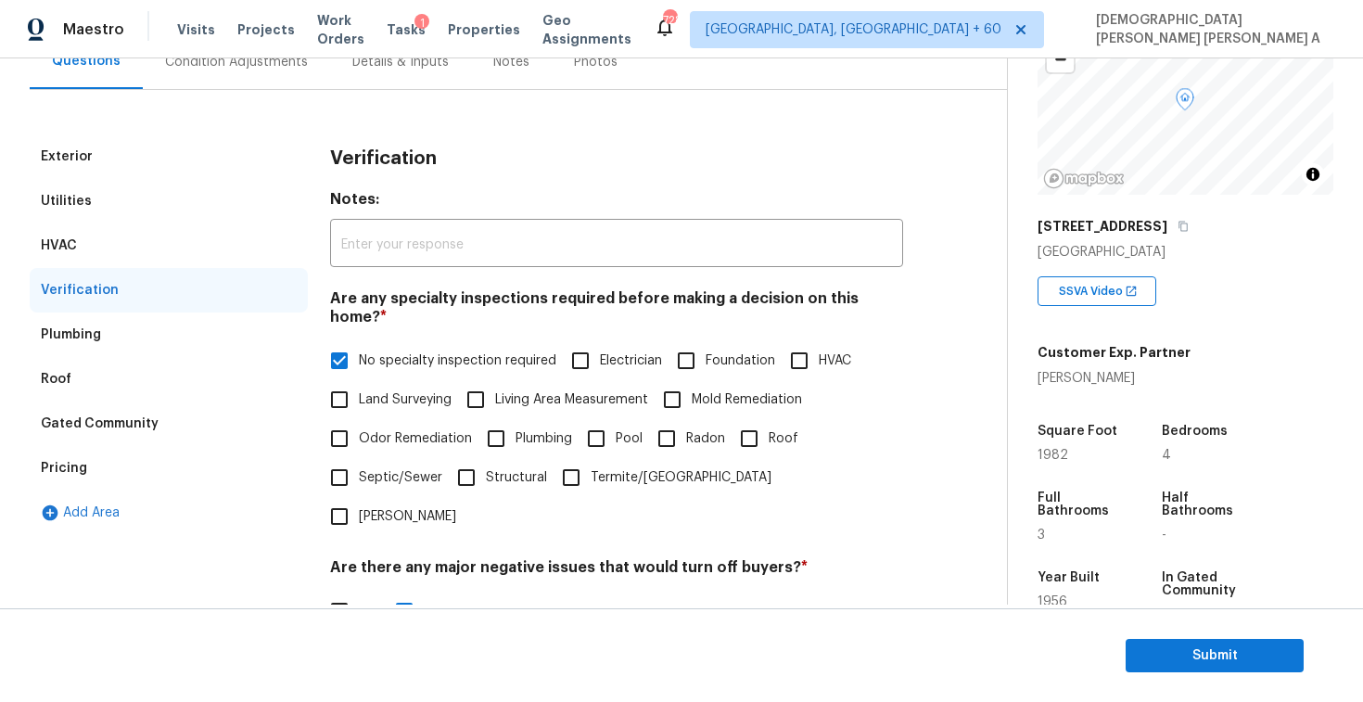
scroll to position [536, 0]
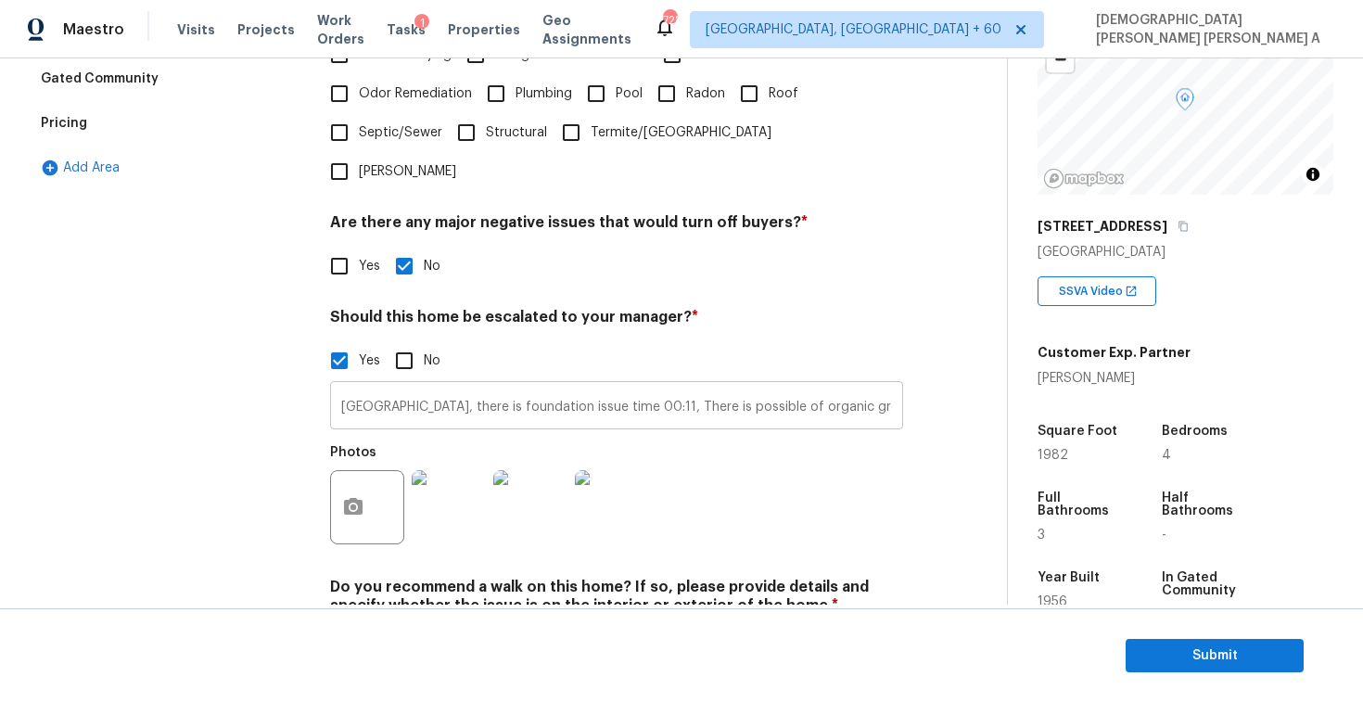
click at [452, 386] on input "[GEOGRAPHIC_DATA], there is foundation issue time 00:11, There is possible of o…" at bounding box center [616, 408] width 573 height 44
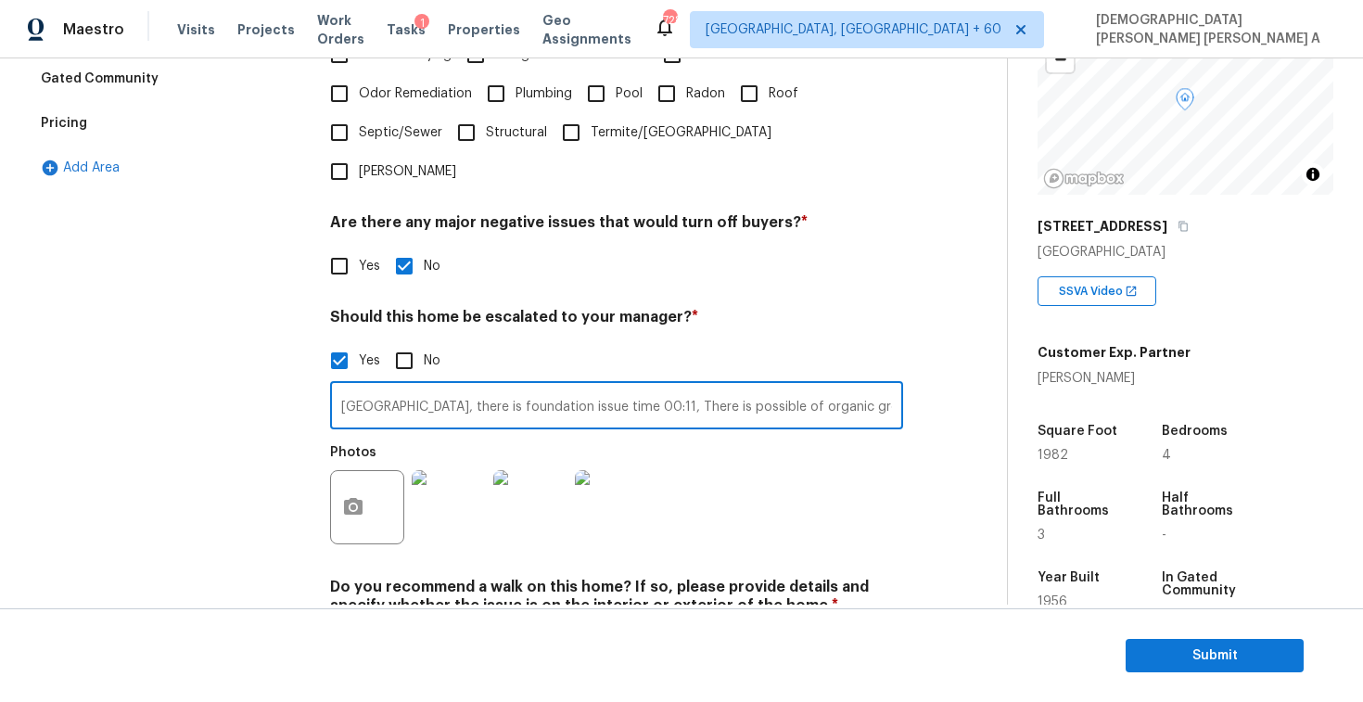
click at [452, 386] on input "[GEOGRAPHIC_DATA], there is foundation issue time 00:11, There is possible of o…" at bounding box center [616, 408] width 573 height 44
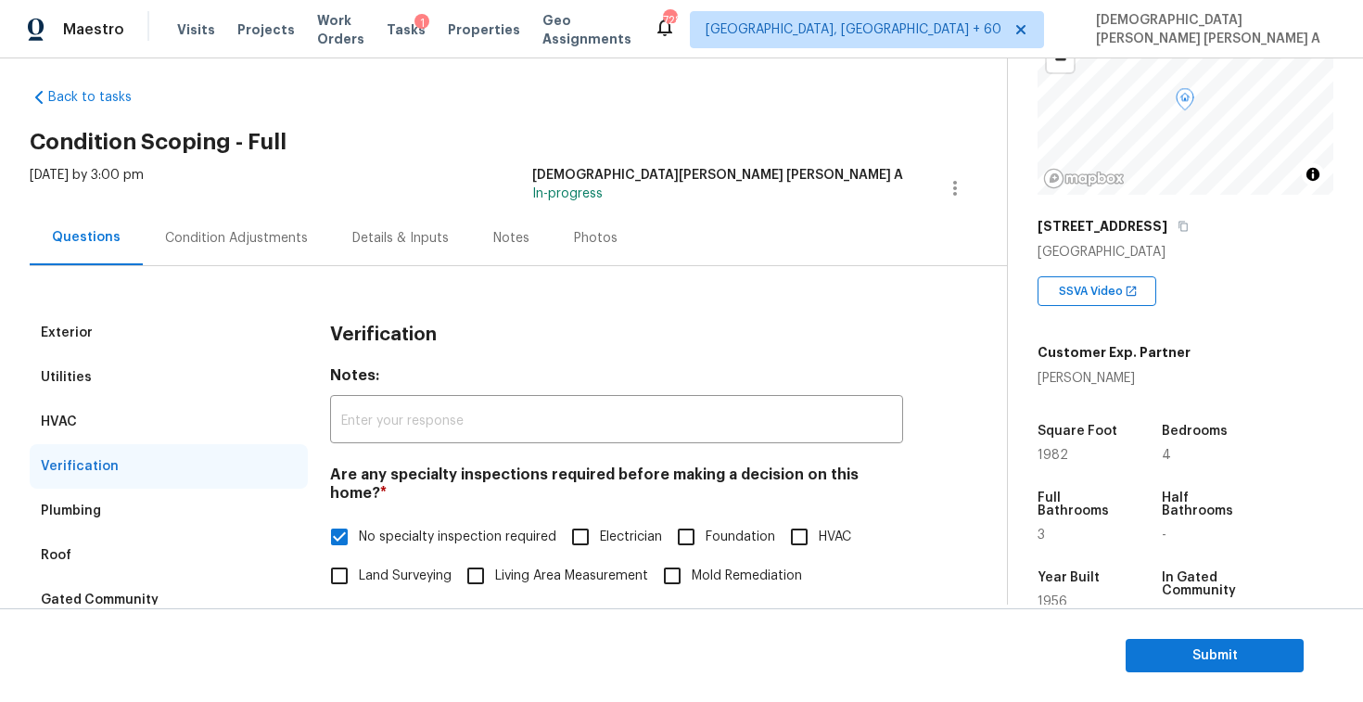
scroll to position [0, 0]
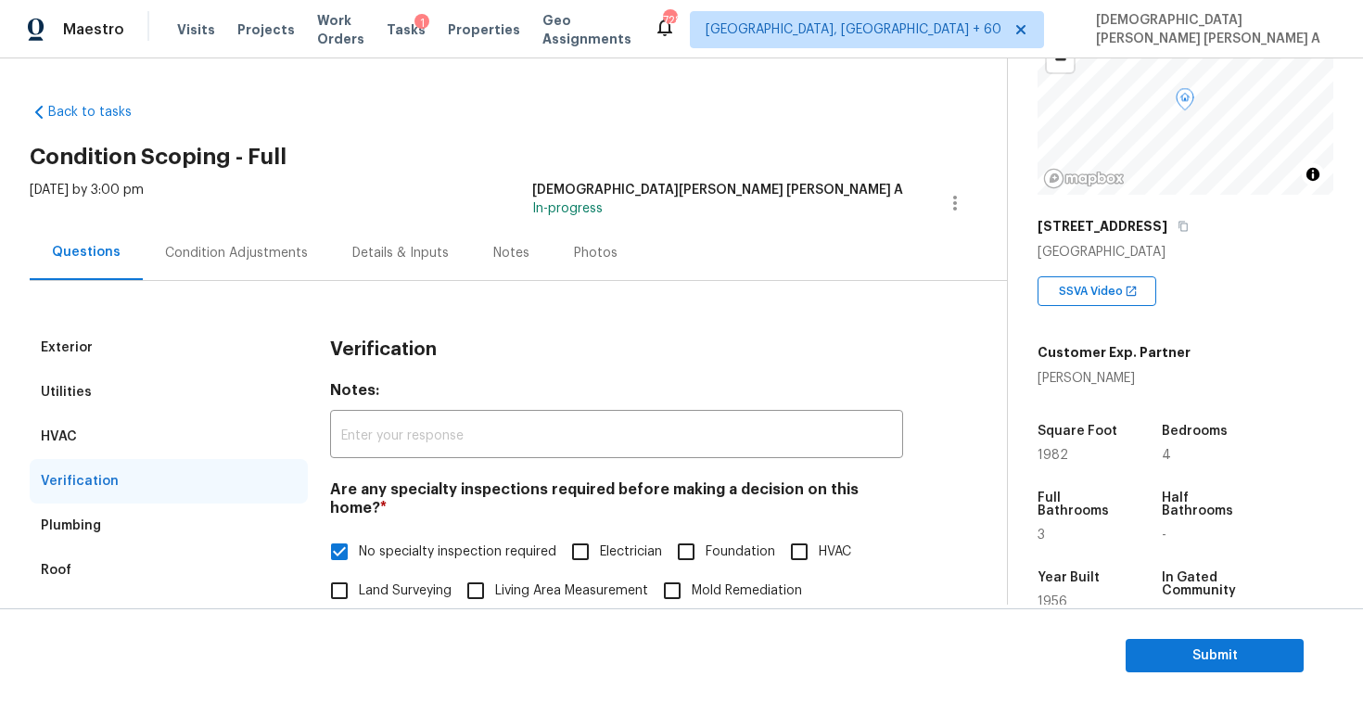
click at [262, 244] on div "Condition Adjustments" at bounding box center [236, 253] width 143 height 19
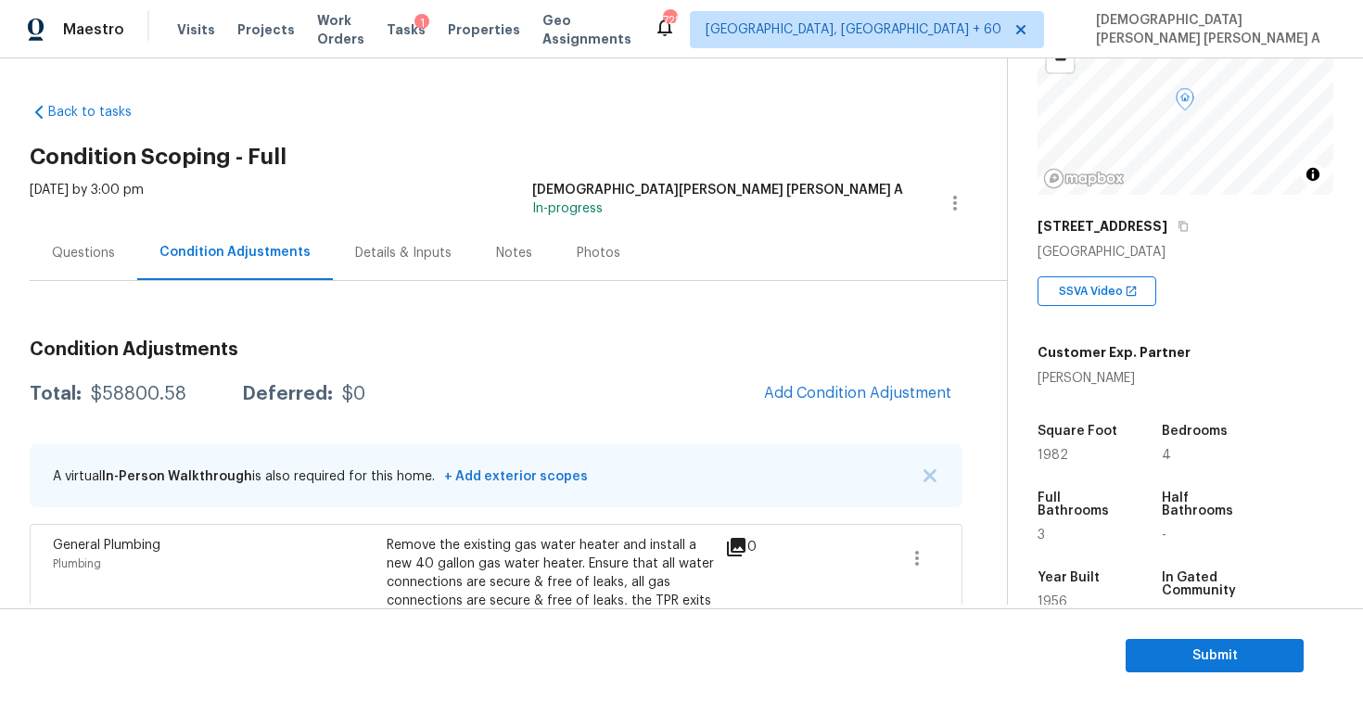
click at [54, 258] on div "Questions" at bounding box center [83, 253] width 63 height 19
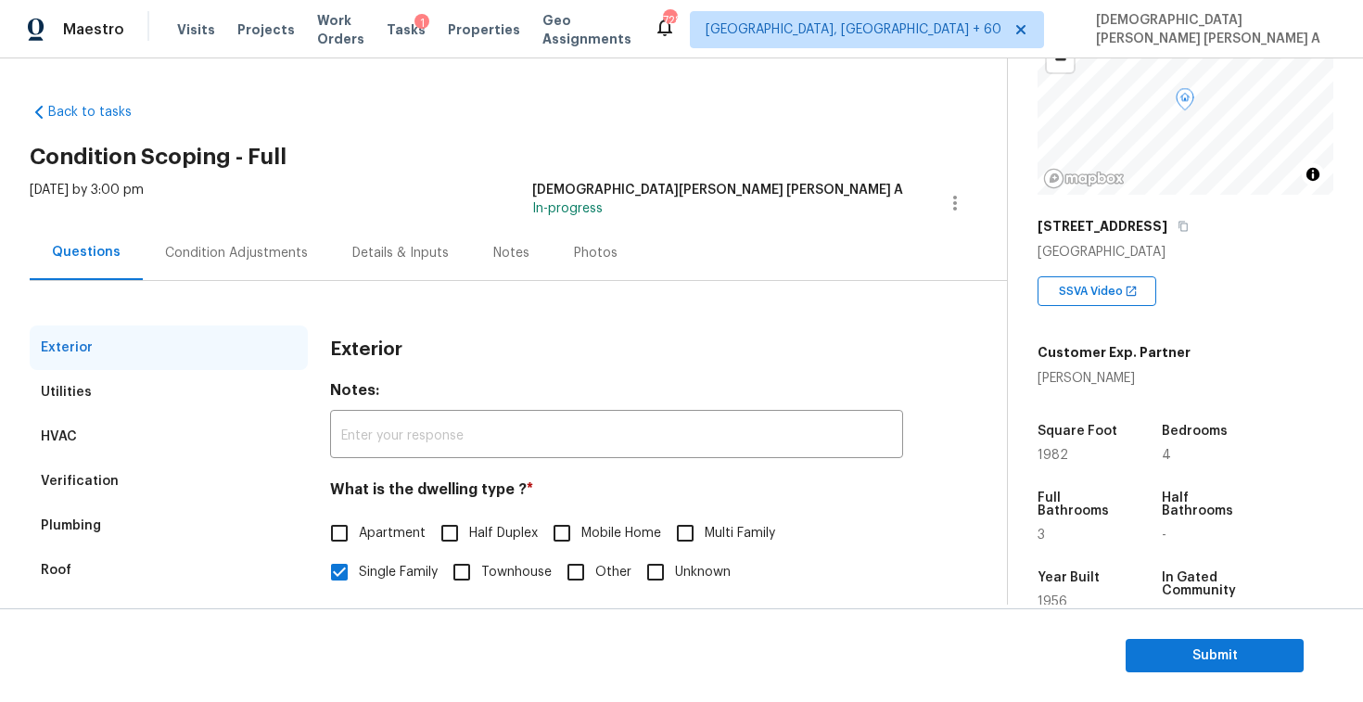
scroll to position [191, 0]
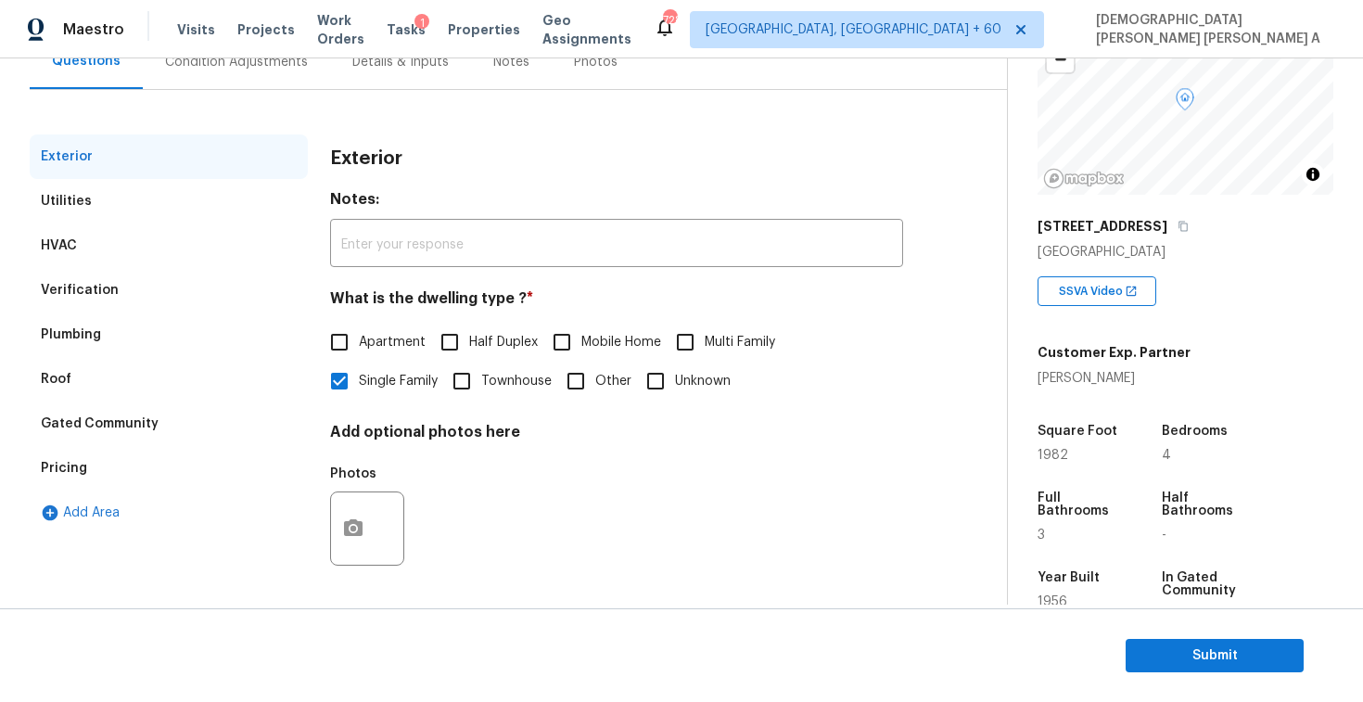
click at [100, 469] on div "Pricing" at bounding box center [169, 468] width 278 height 45
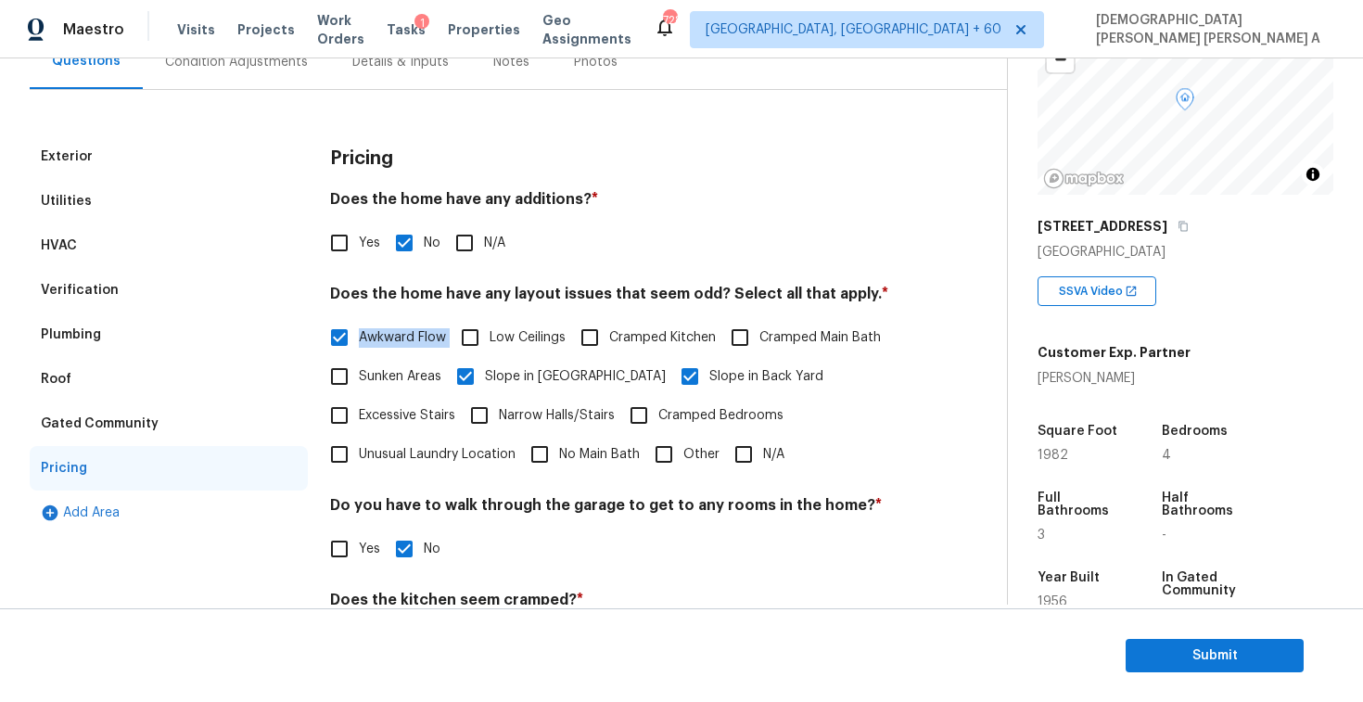
drag, startPoint x: 449, startPoint y: 339, endPoint x: 359, endPoint y: 339, distance: 90.0
click at [359, 339] on div "Awkward Flow Low Ceilings Cramped Kitchen Cramped Main Bath Sunken Areas Slope …" at bounding box center [616, 396] width 573 height 156
copy div "Awkward Flow"
drag, startPoint x: 599, startPoint y: 377, endPoint x: 487, endPoint y: 378, distance: 112.2
click at [487, 378] on span "Slope in [GEOGRAPHIC_DATA]" at bounding box center [575, 376] width 181 height 19
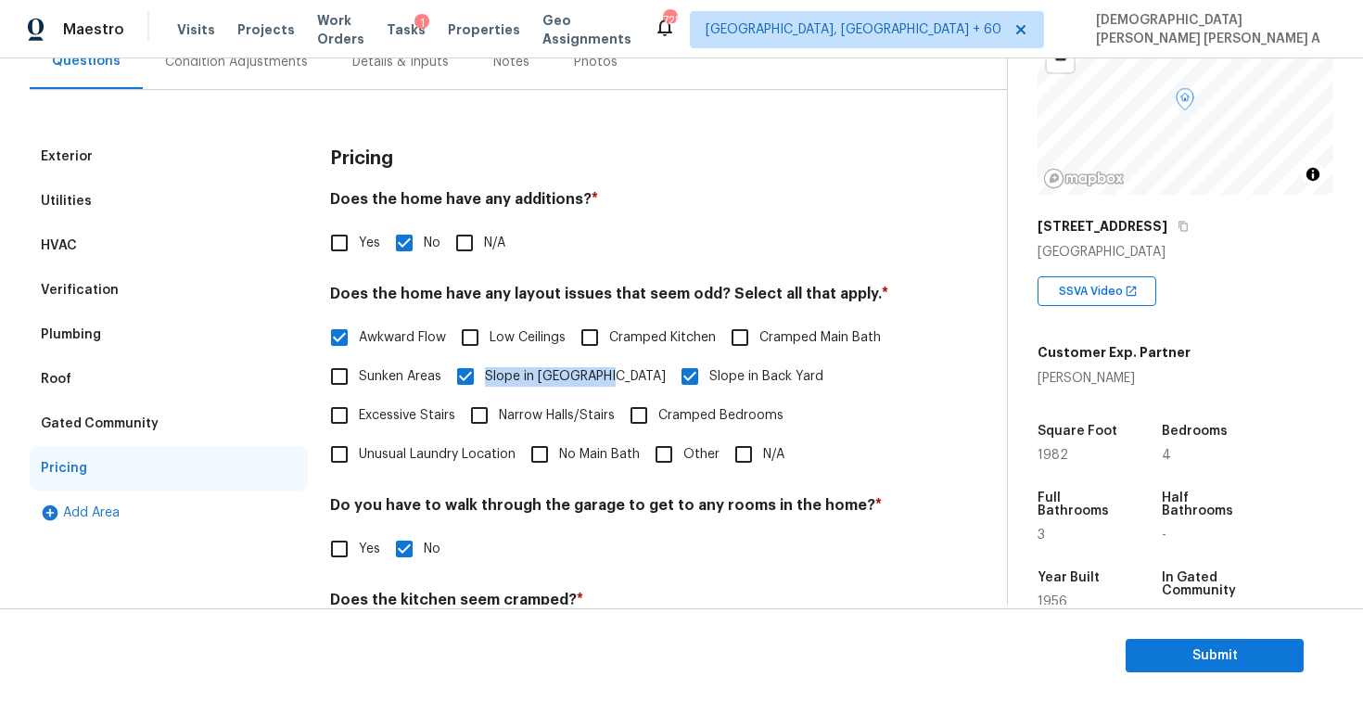
copy span "Slope in [GEOGRAPHIC_DATA]"
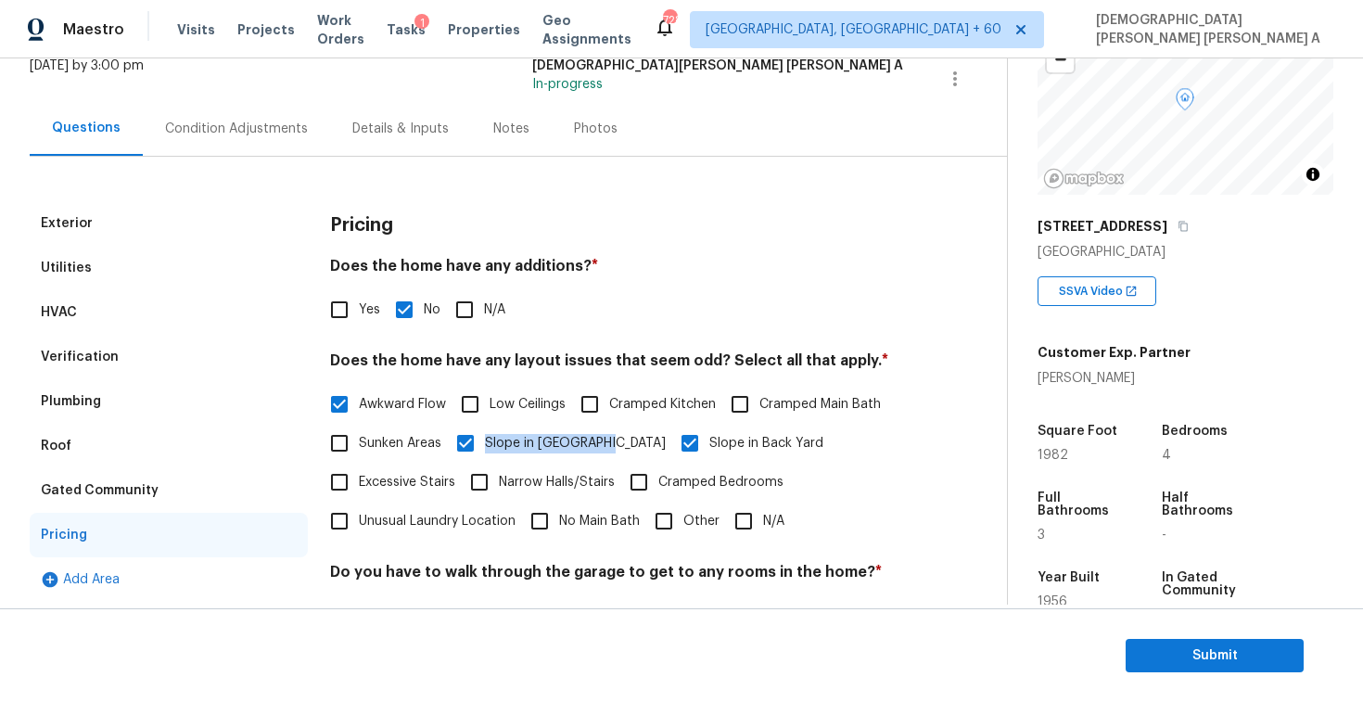
scroll to position [64, 0]
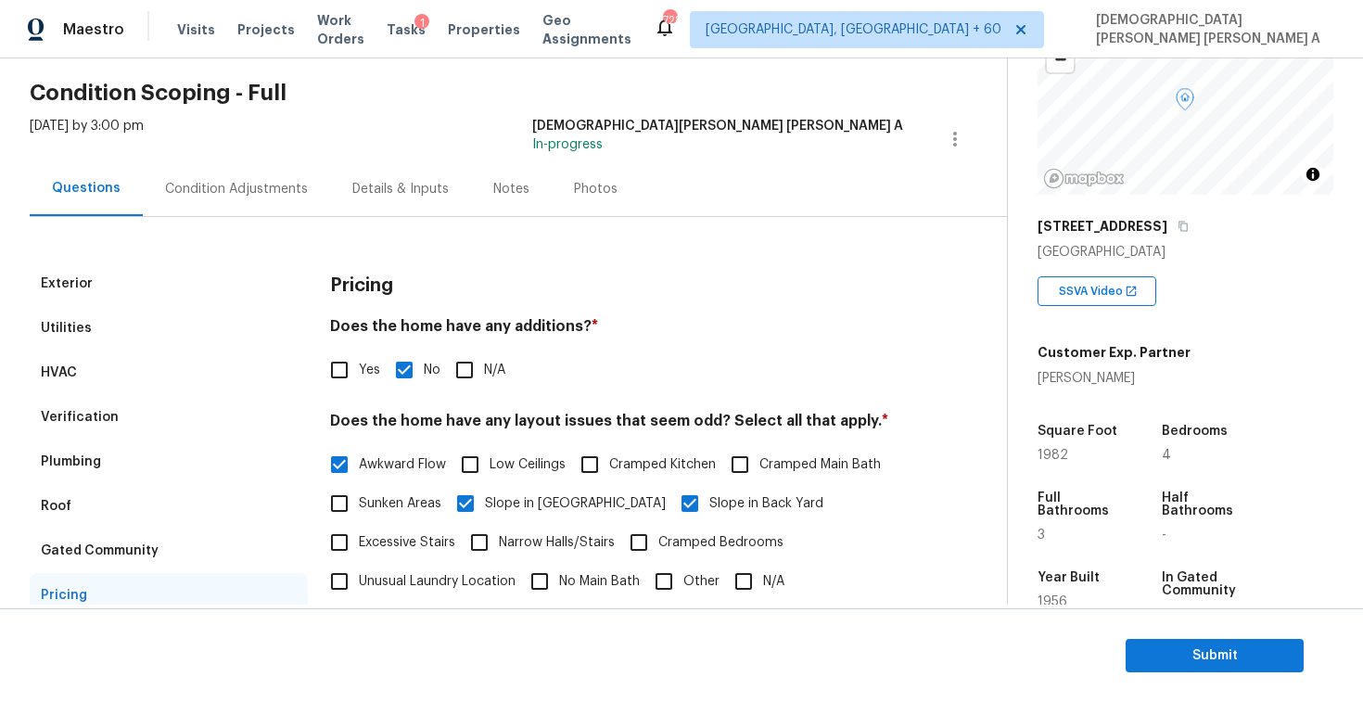
click at [193, 171] on div "Condition Adjustments" at bounding box center [236, 188] width 187 height 55
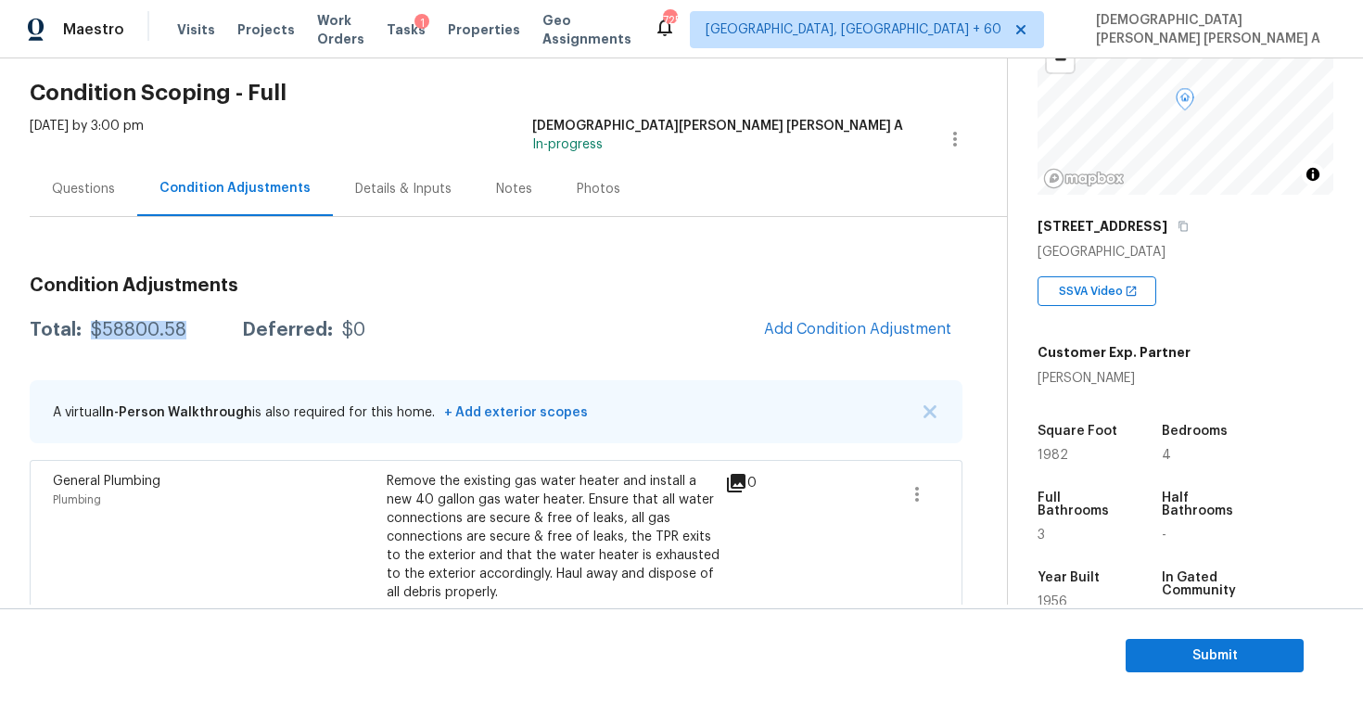
drag, startPoint x: 188, startPoint y: 332, endPoint x: 86, endPoint y: 330, distance: 102.0
click at [86, 330] on div "Total: $58800.58 Deferred: $0" at bounding box center [198, 330] width 336 height 19
copy div "$58800.58"
click at [1166, 642] on button "Submit" at bounding box center [1215, 656] width 178 height 34
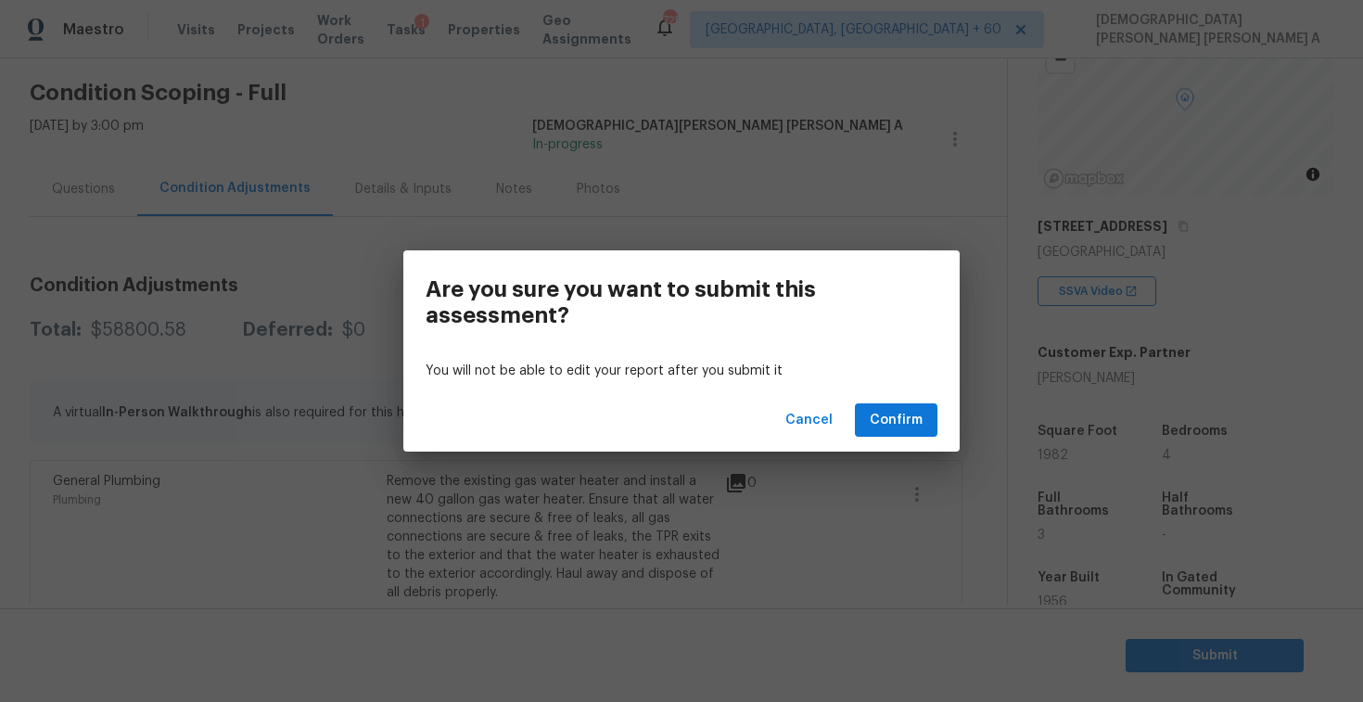
click at [781, 417] on div "Cancel Confirm" at bounding box center [681, 421] width 557 height 64
click at [805, 415] on span "Cancel" at bounding box center [809, 420] width 47 height 23
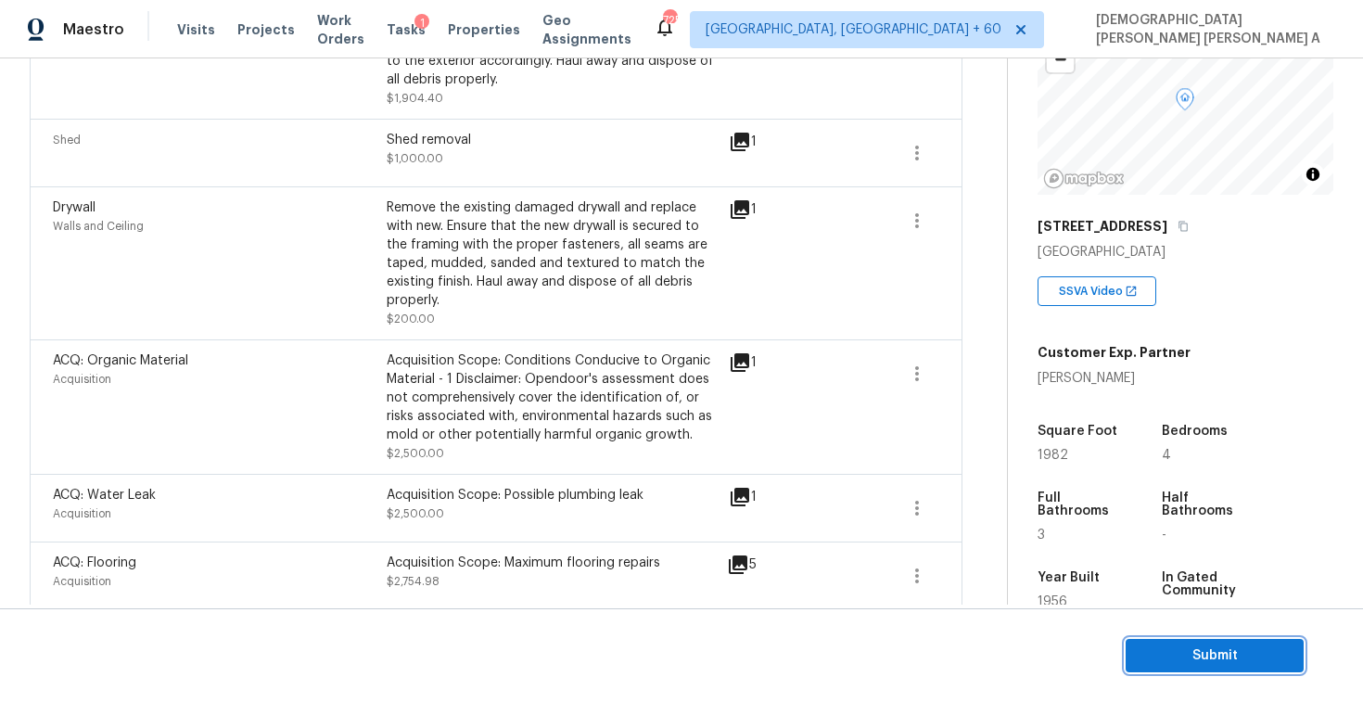
scroll to position [846, 0]
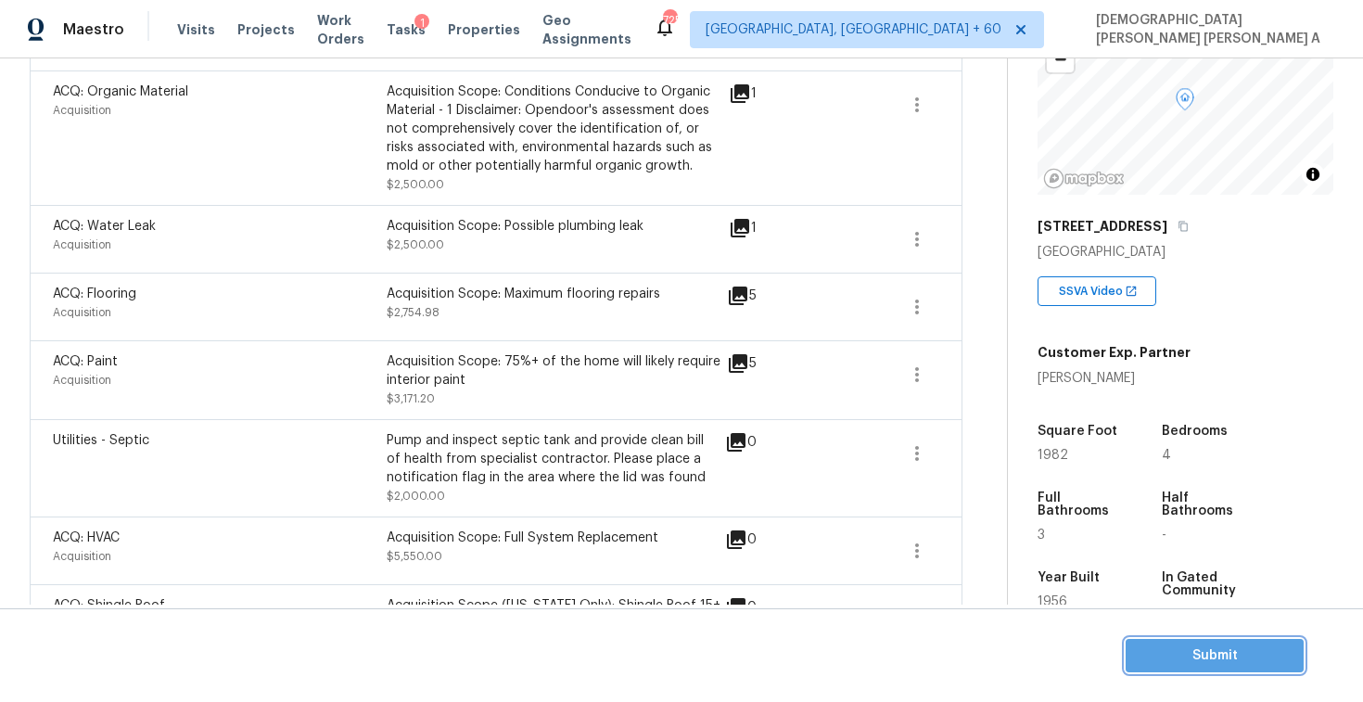
click at [1180, 647] on span "Submit" at bounding box center [1215, 656] width 148 height 23
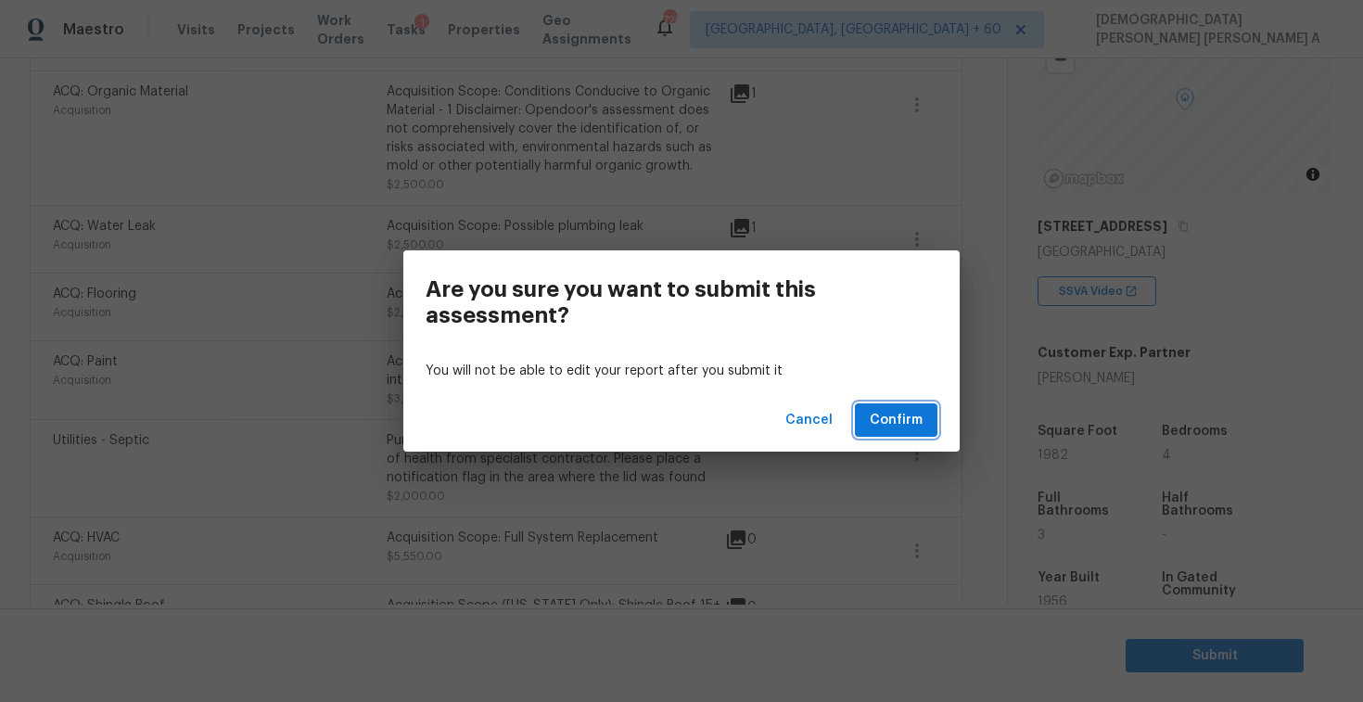
click at [881, 432] on button "Confirm" at bounding box center [896, 420] width 83 height 34
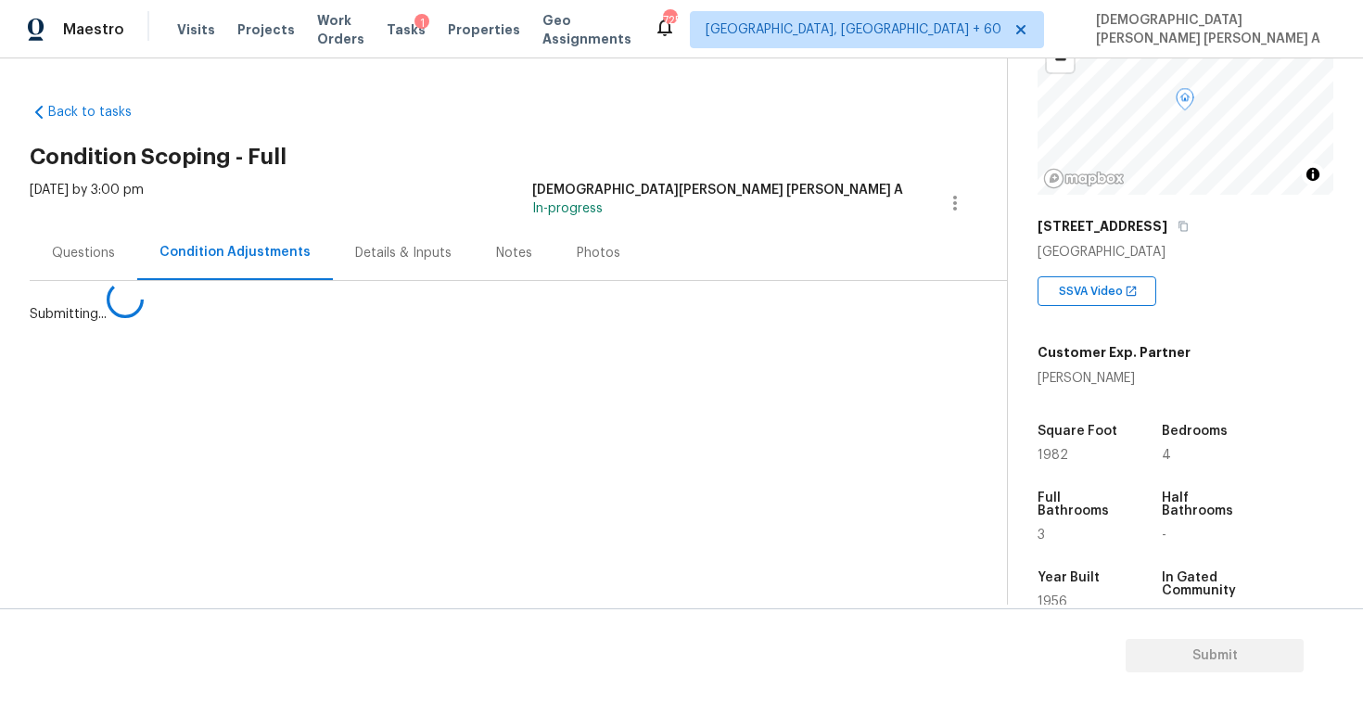
scroll to position [0, 0]
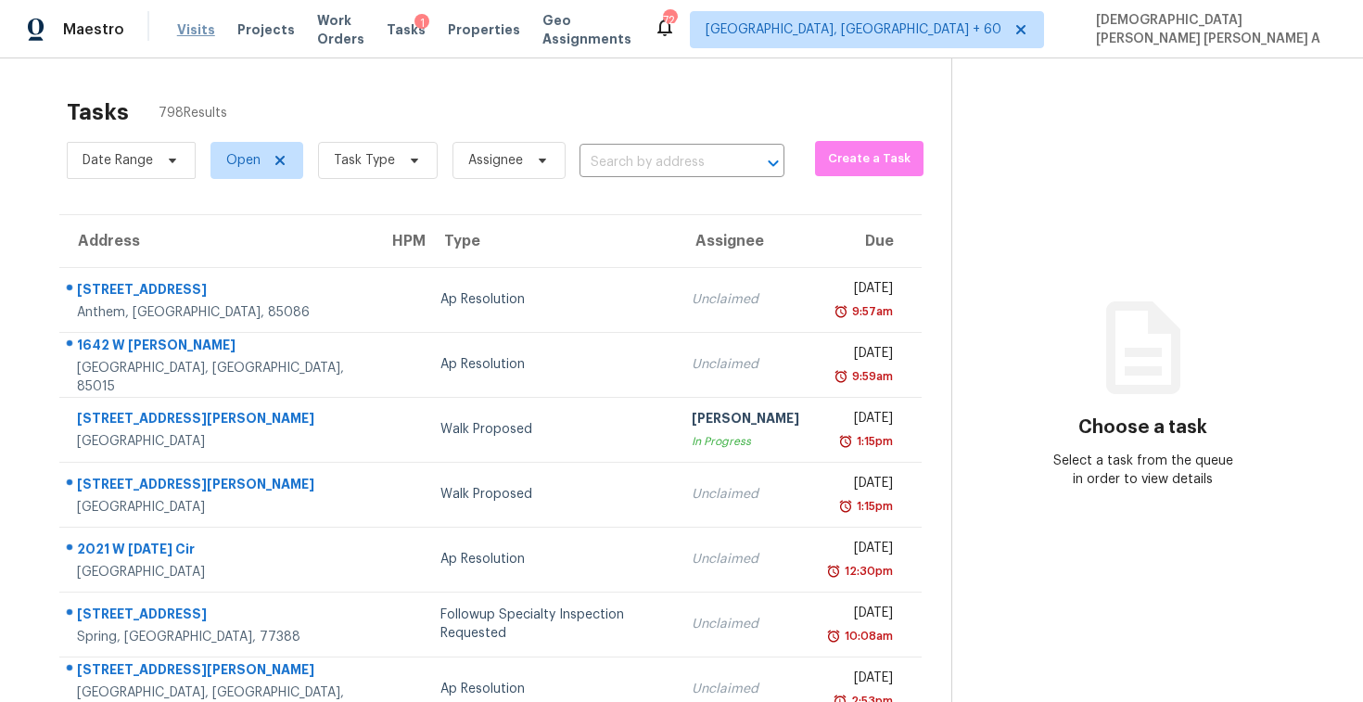
click at [201, 34] on span "Visits" at bounding box center [196, 29] width 38 height 19
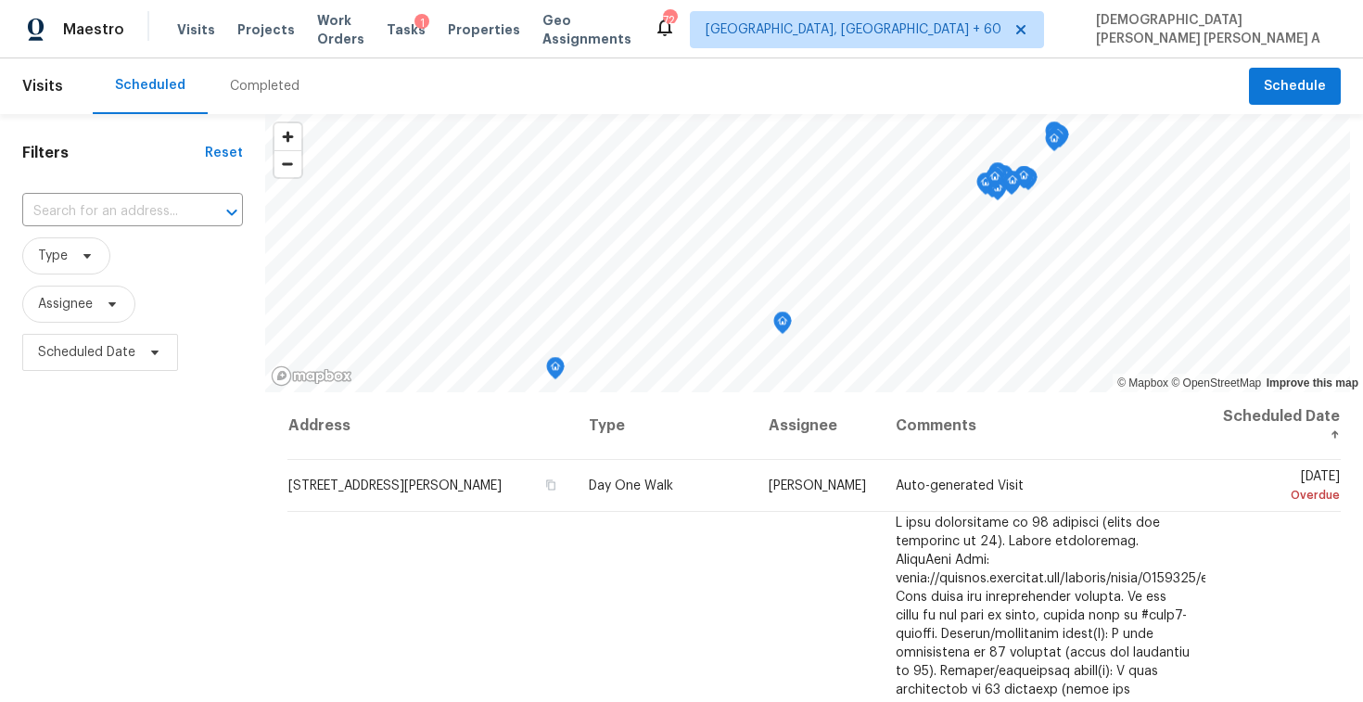
click at [268, 83] on div "Completed" at bounding box center [265, 86] width 70 height 19
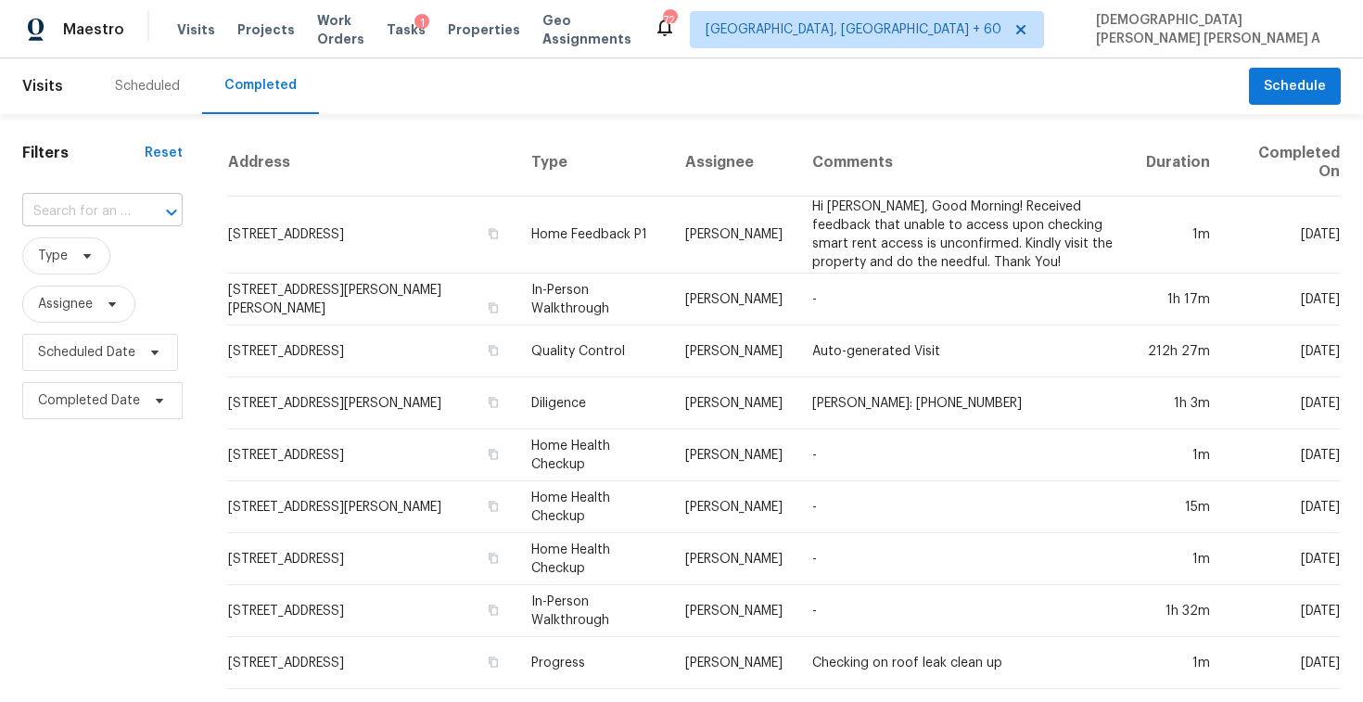
click at [109, 221] on input "text" at bounding box center [76, 212] width 109 height 29
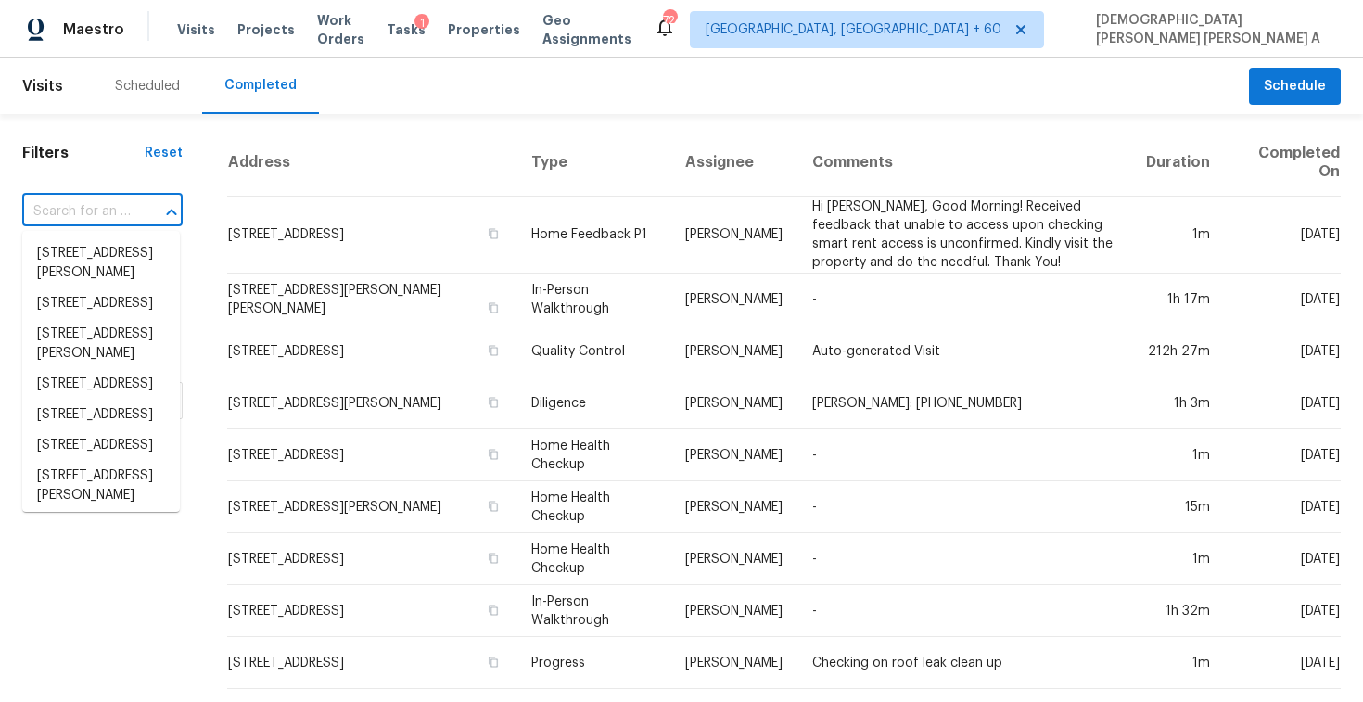
paste input "[STREET_ADDRESS]"
type input "[STREET_ADDRESS]"
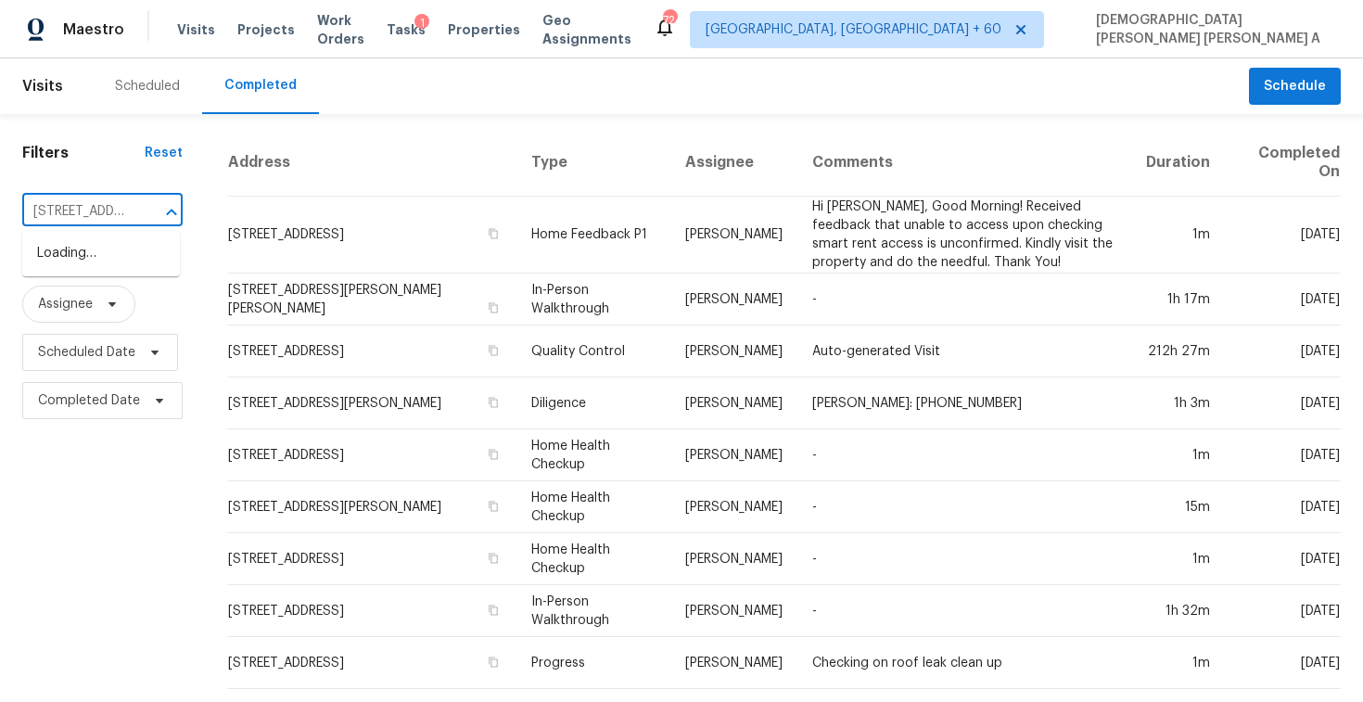
scroll to position [0, 158]
click at [133, 268] on li "[STREET_ADDRESS]" at bounding box center [101, 253] width 158 height 31
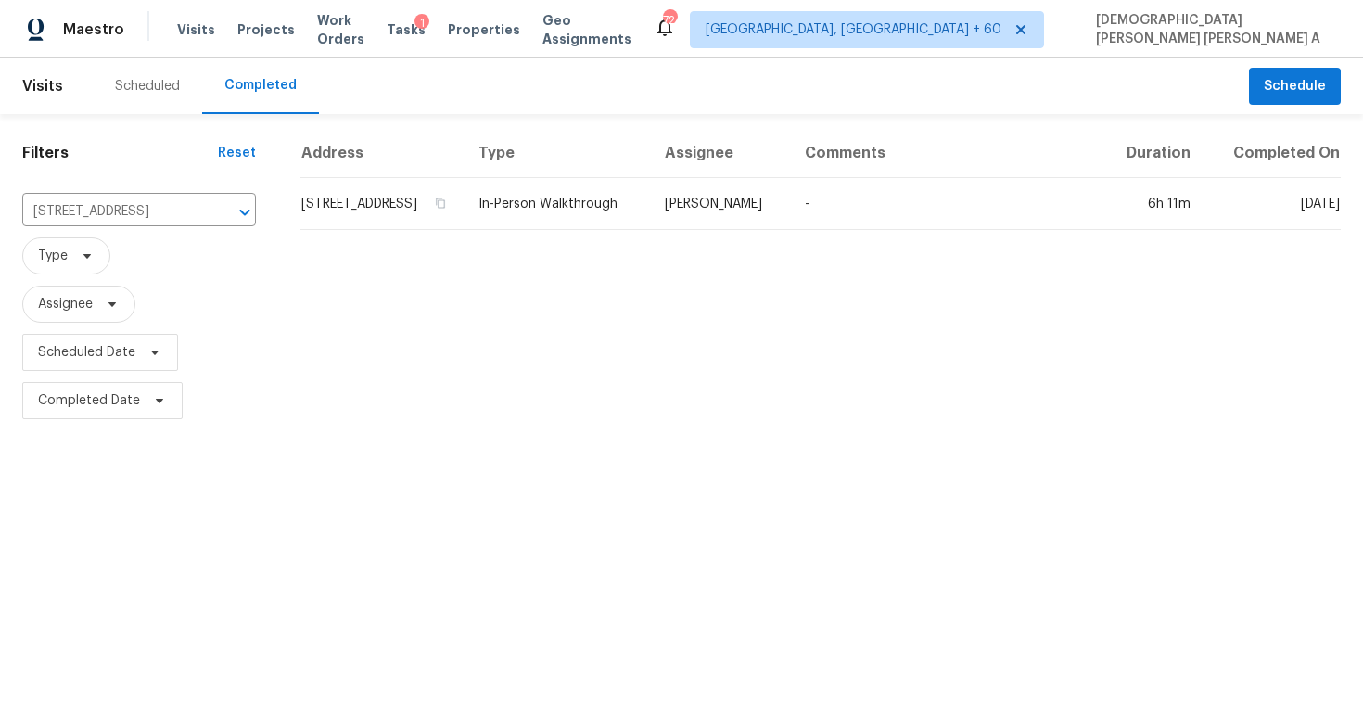
click at [650, 211] on td "In-Person Walkthrough" at bounding box center [557, 204] width 186 height 52
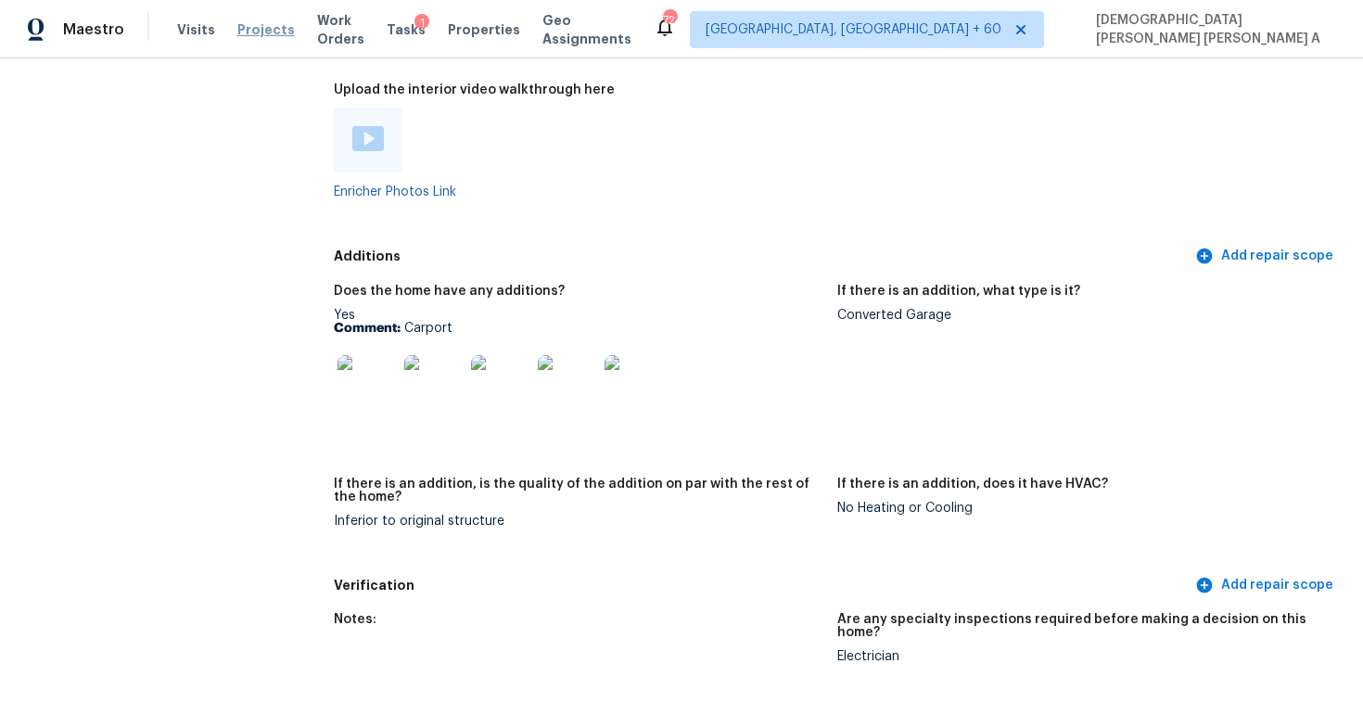
scroll to position [4309, 0]
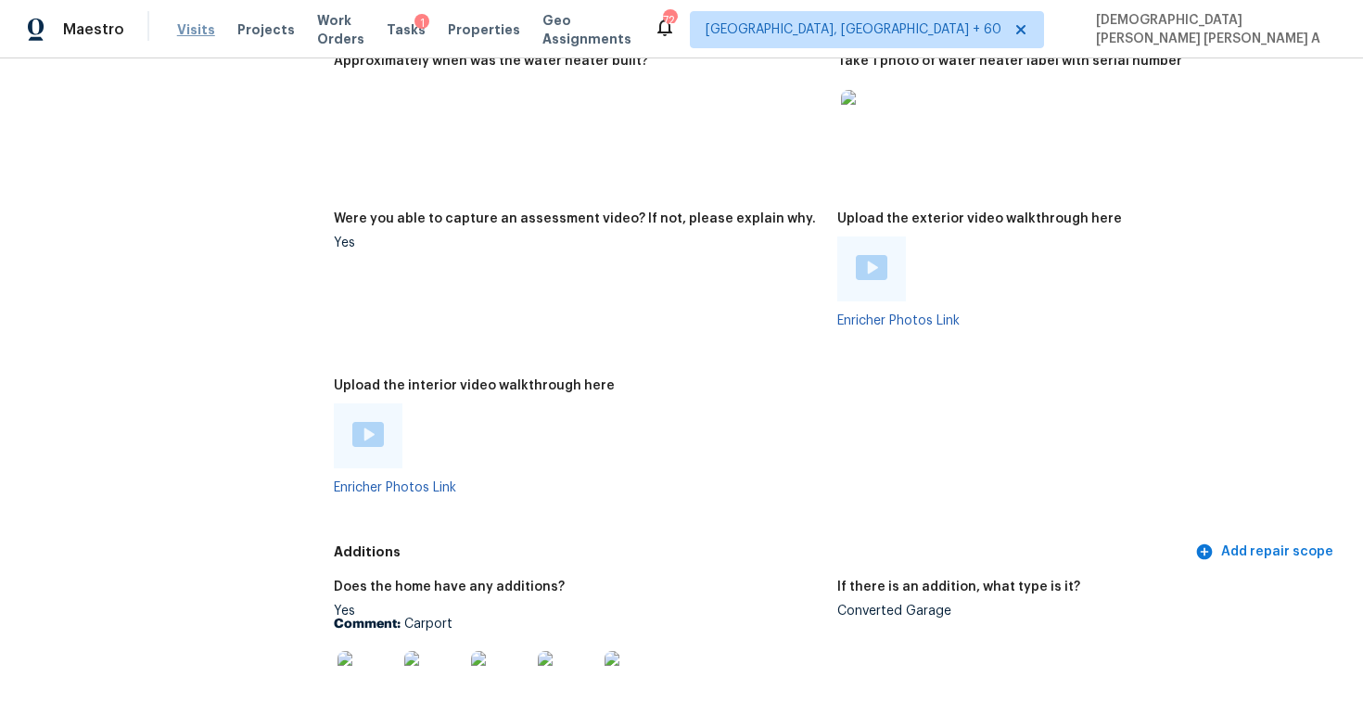
click at [194, 26] on span "Visits" at bounding box center [196, 29] width 38 height 19
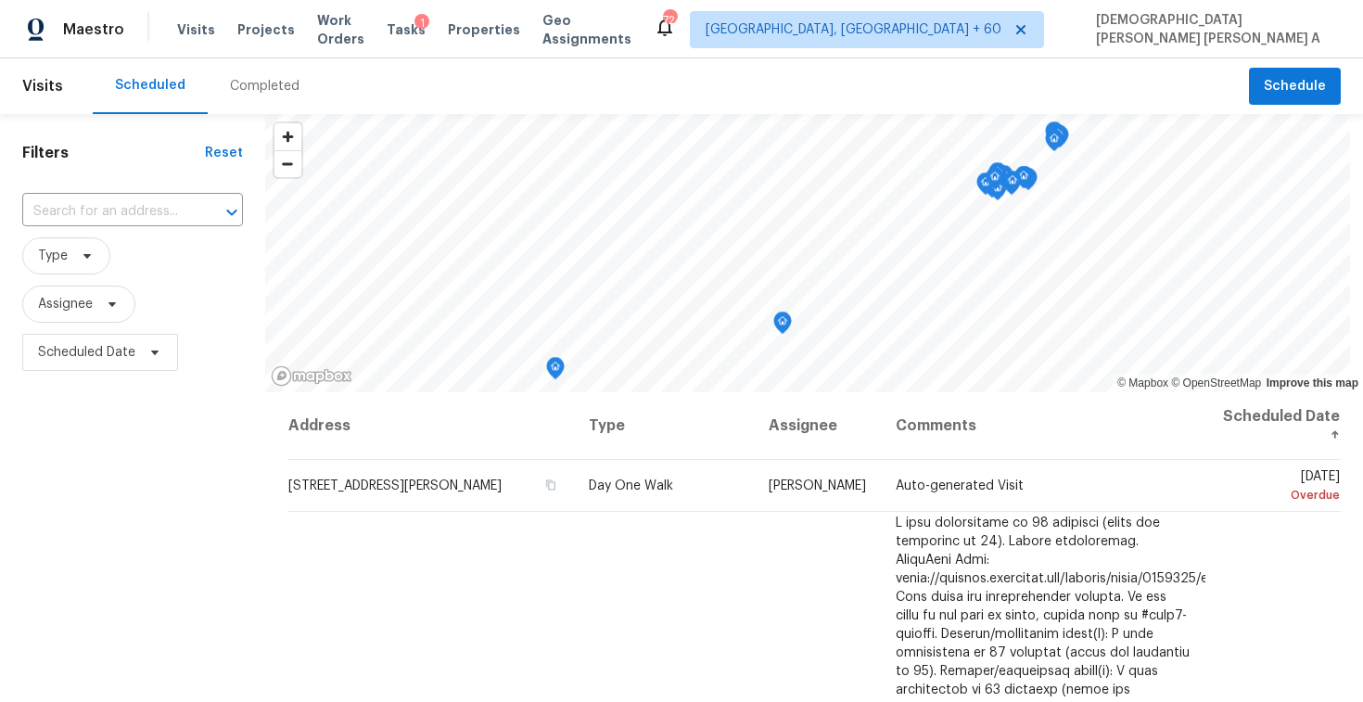
click at [256, 64] on div "Completed" at bounding box center [265, 86] width 114 height 56
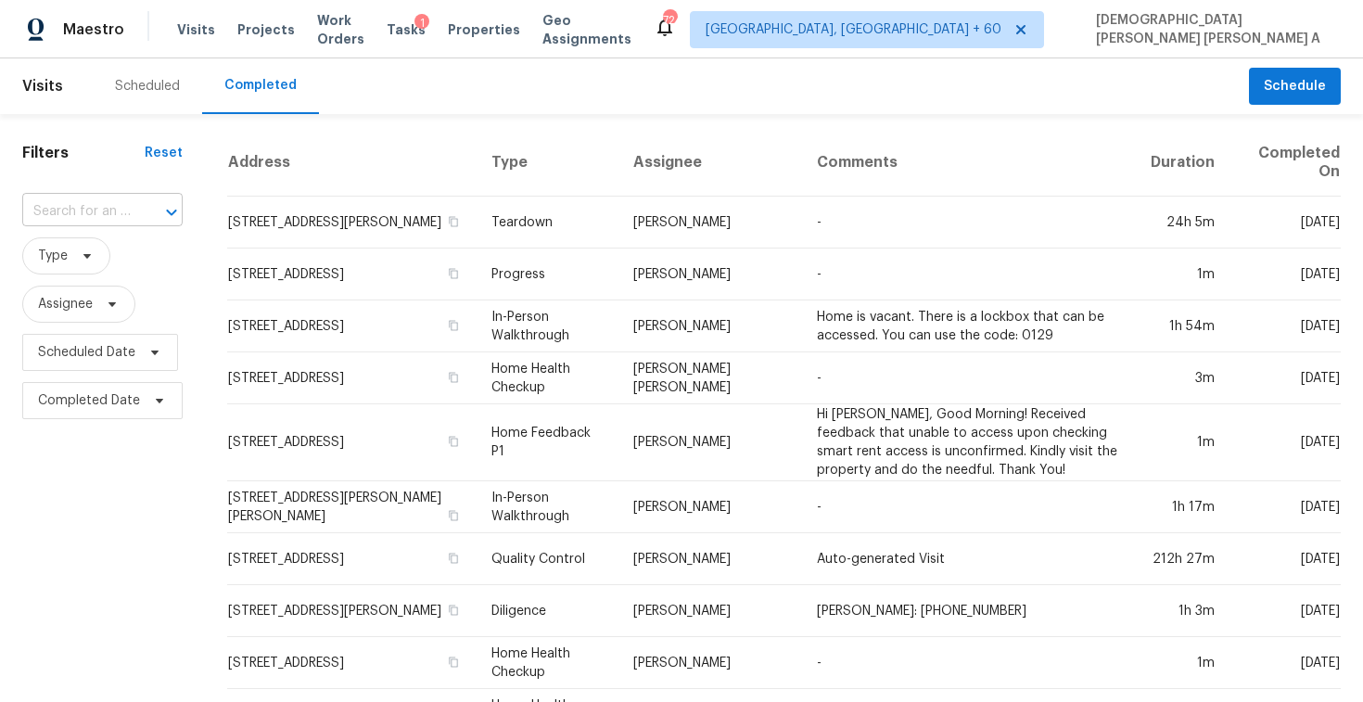
click at [107, 218] on input "text" at bounding box center [76, 212] width 109 height 29
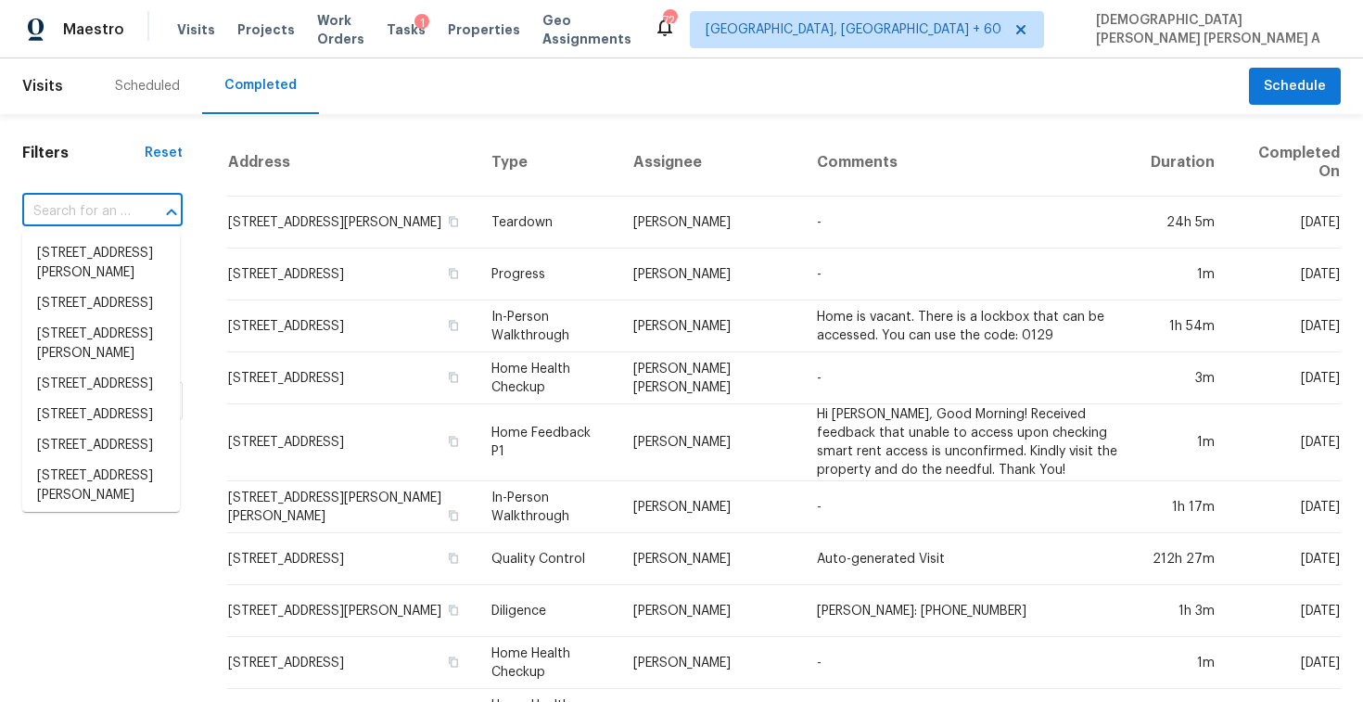
paste input "[STREET_ADDRESS][PERSON_NAME]"
type input "[STREET_ADDRESS][PERSON_NAME]"
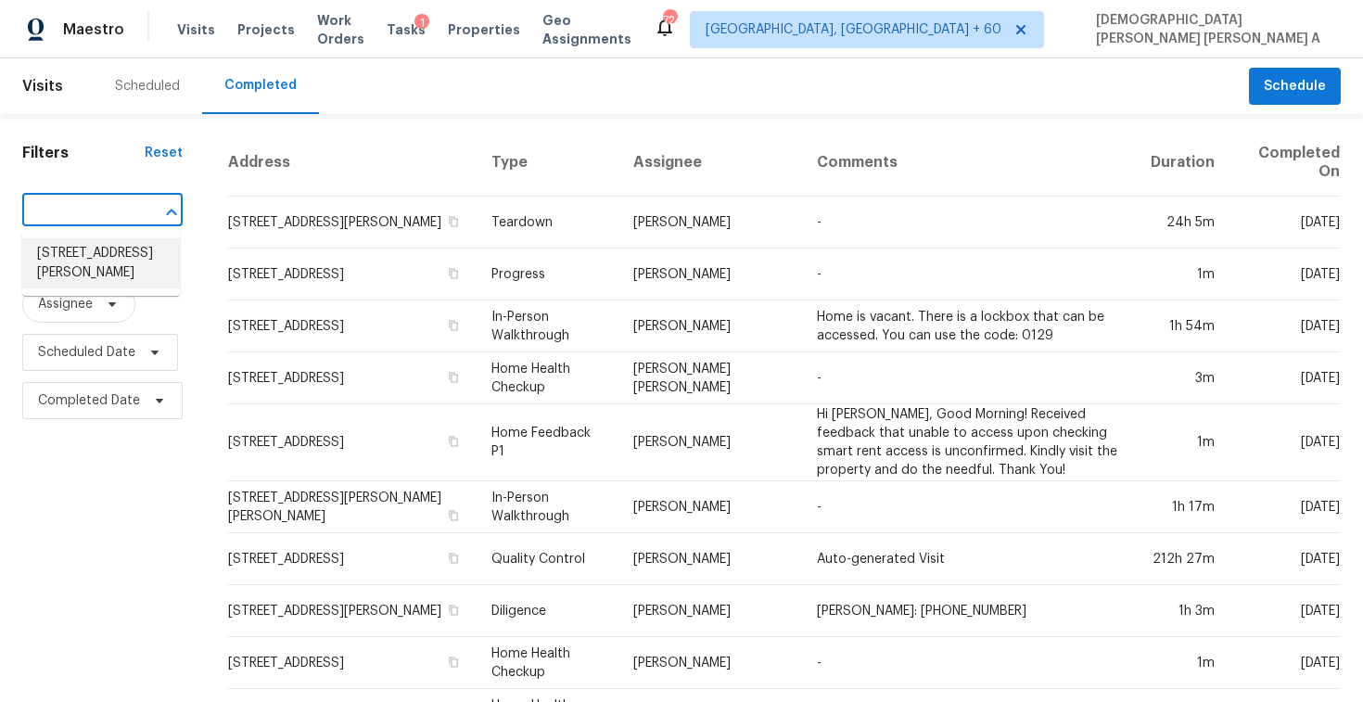
click at [129, 269] on li "[STREET_ADDRESS][PERSON_NAME]" at bounding box center [101, 263] width 158 height 50
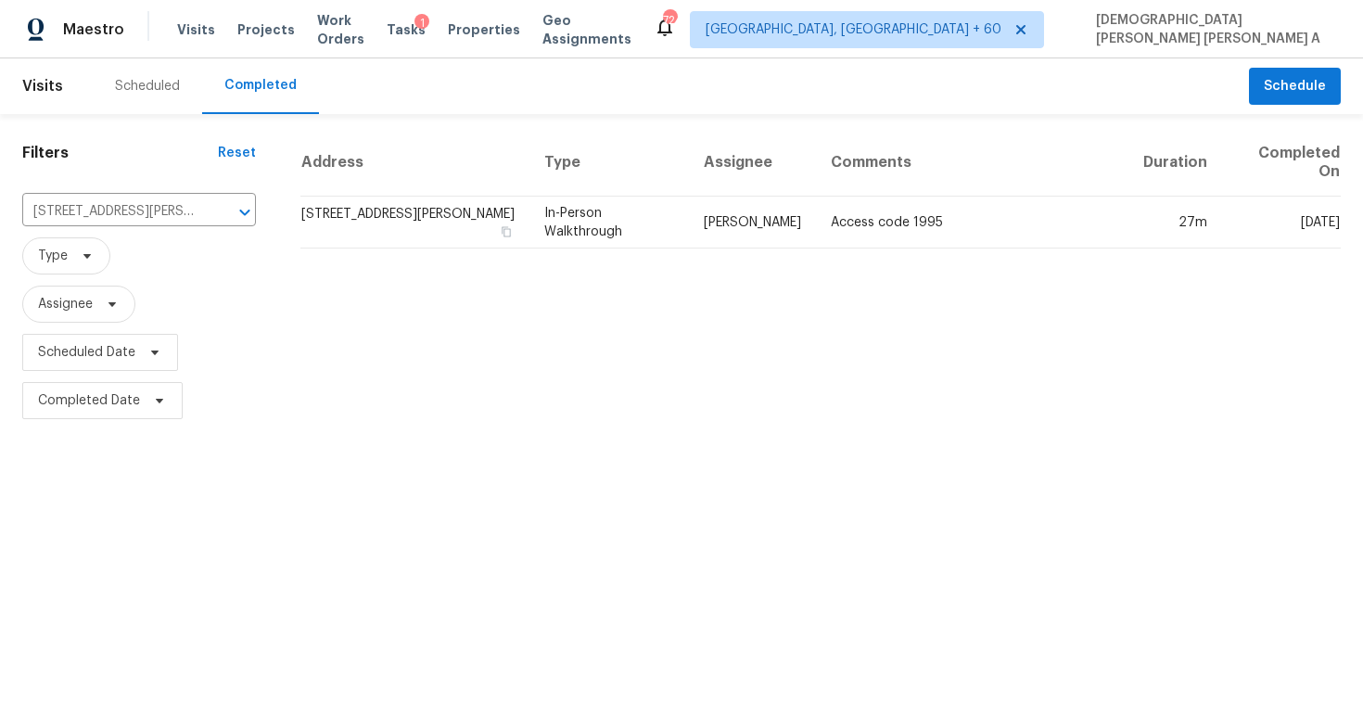
click at [669, 203] on td "In-Person Walkthrough" at bounding box center [610, 223] width 160 height 52
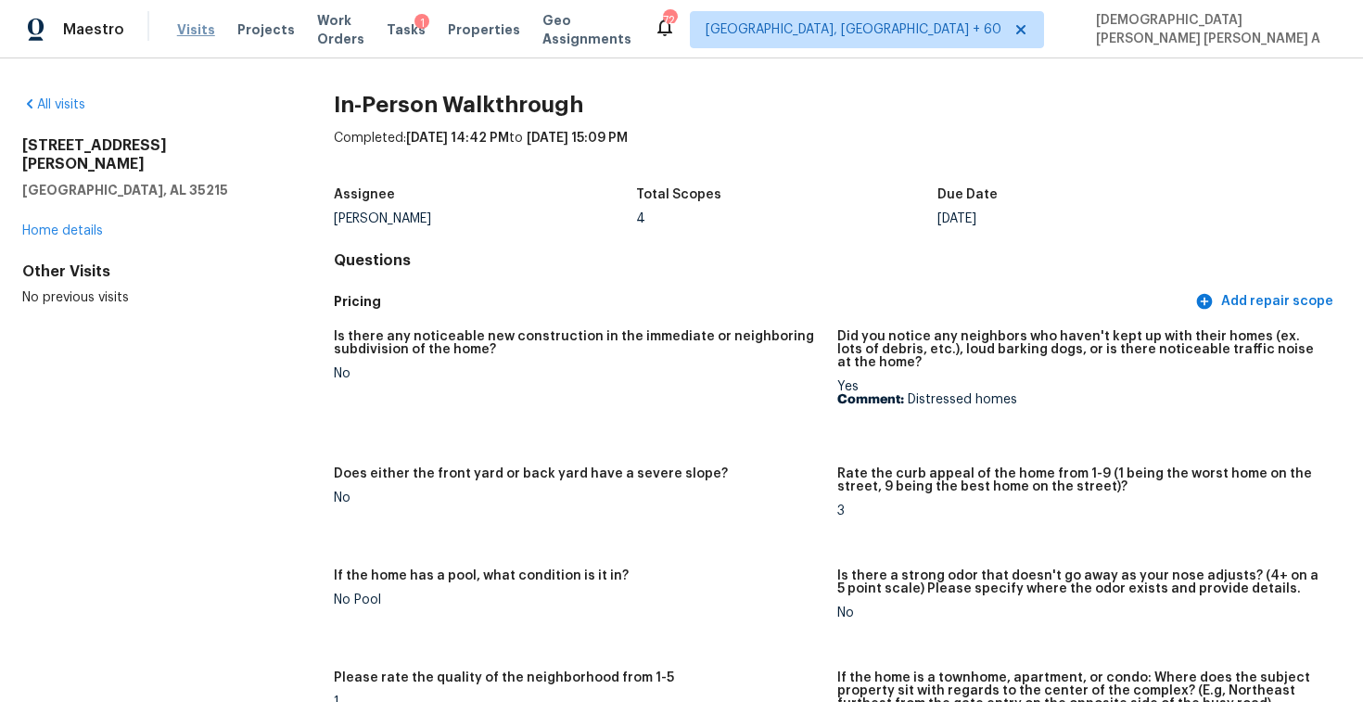
click at [188, 24] on span "Visits" at bounding box center [196, 29] width 38 height 19
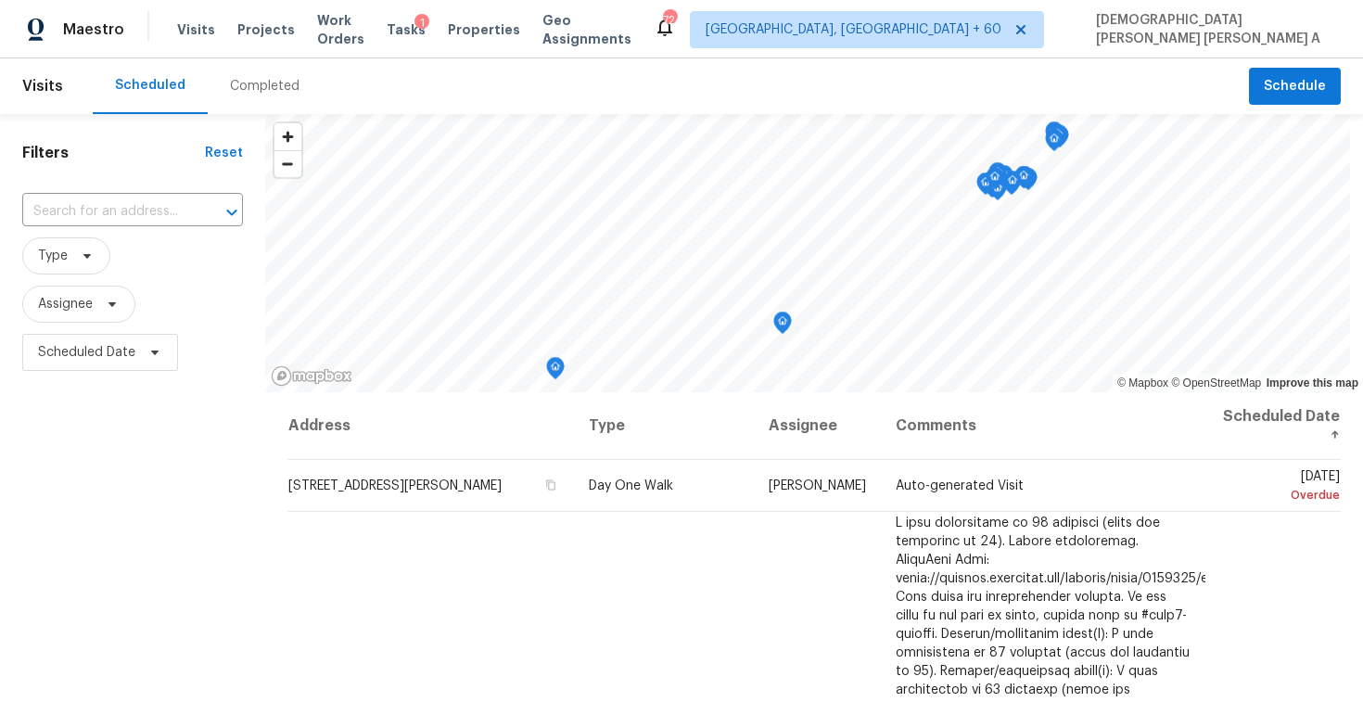
click at [263, 68] on div "Completed" at bounding box center [265, 86] width 114 height 56
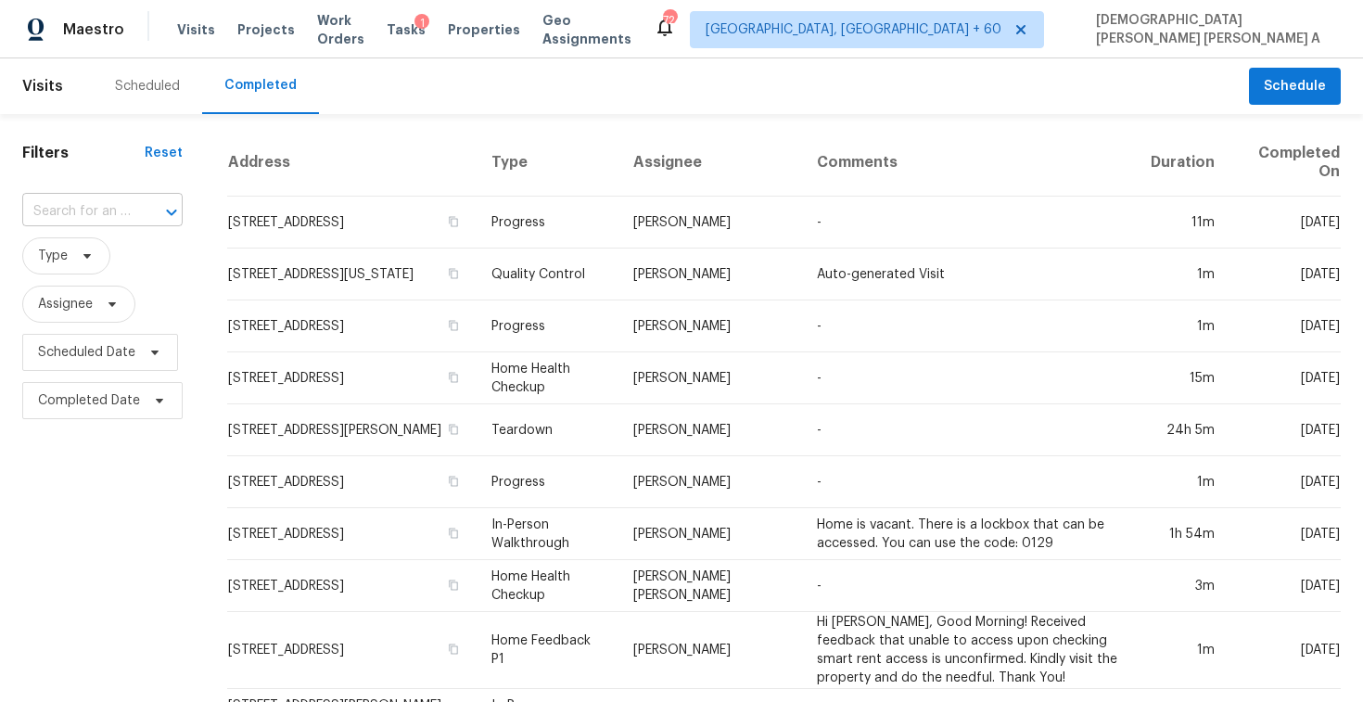
click at [129, 210] on div "​" at bounding box center [102, 212] width 160 height 29
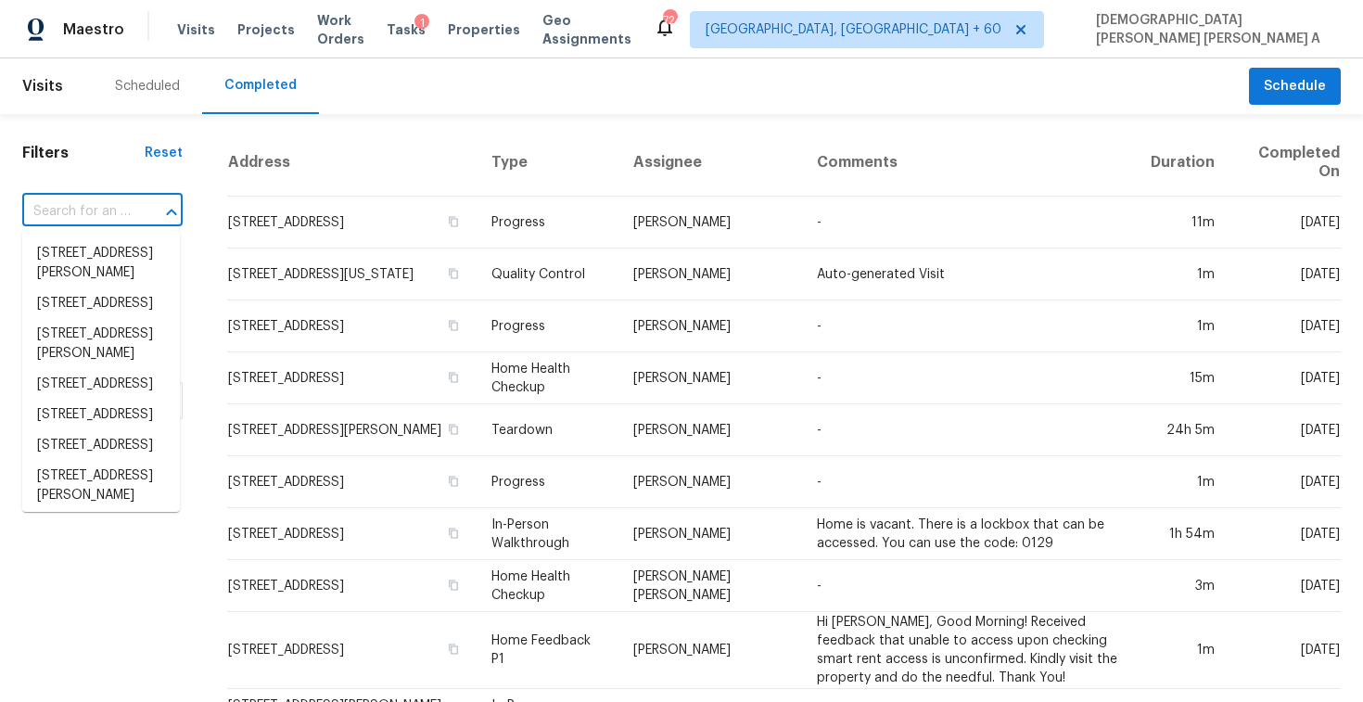
paste input "[STREET_ADDRESS]"
type input "[STREET_ADDRESS]"
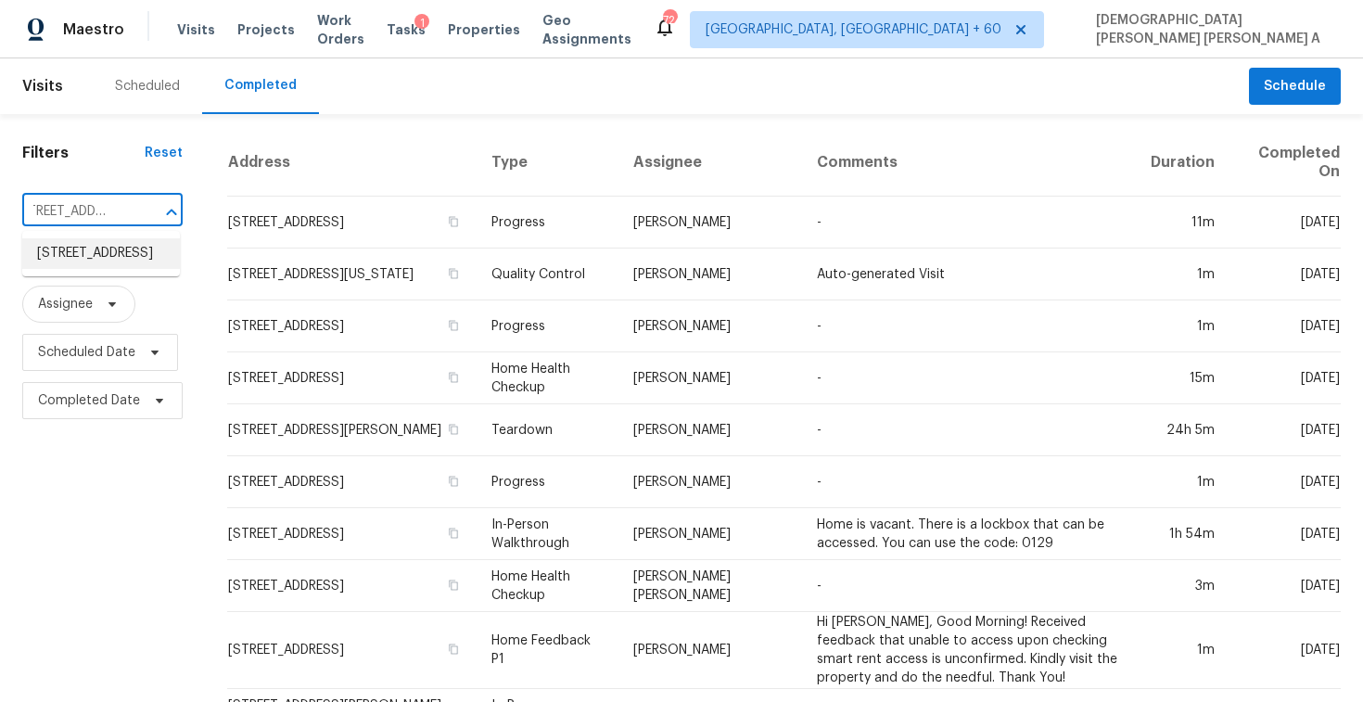
click at [148, 262] on li "[STREET_ADDRESS]" at bounding box center [101, 253] width 158 height 31
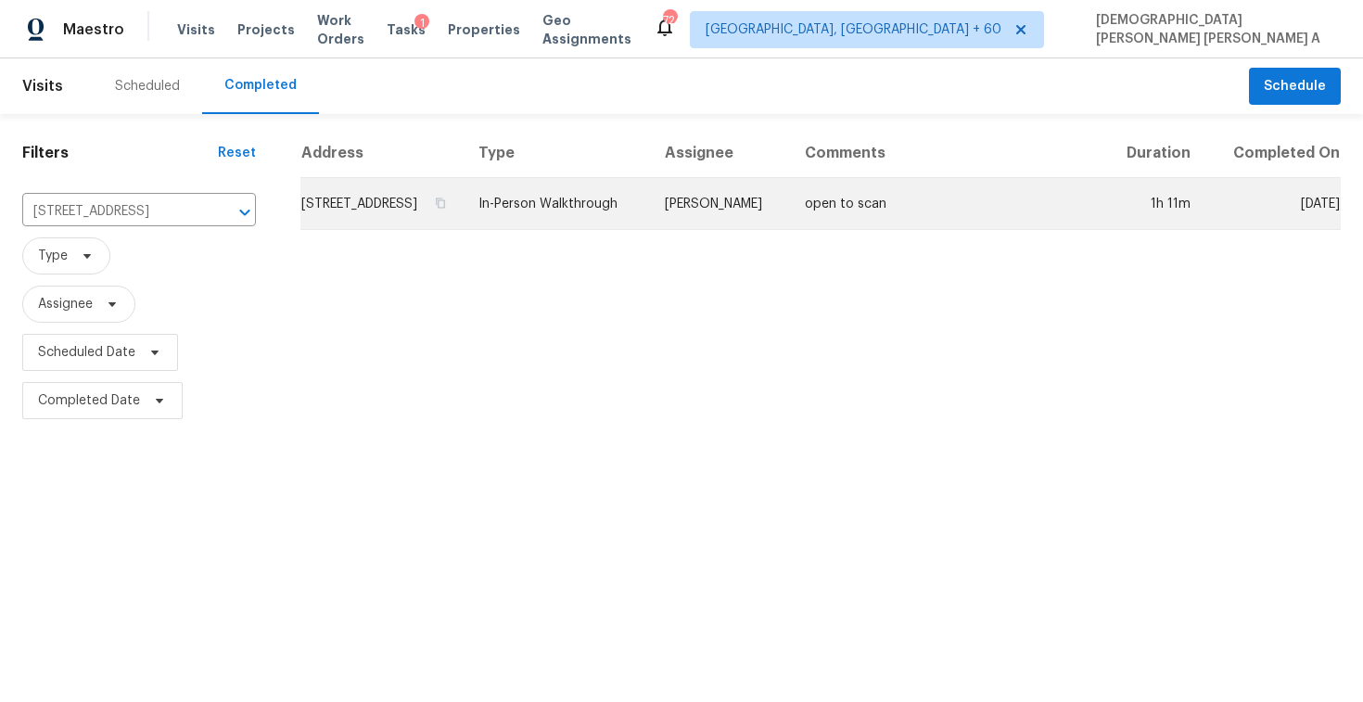
click at [650, 230] on td "In-Person Walkthrough" at bounding box center [557, 204] width 186 height 52
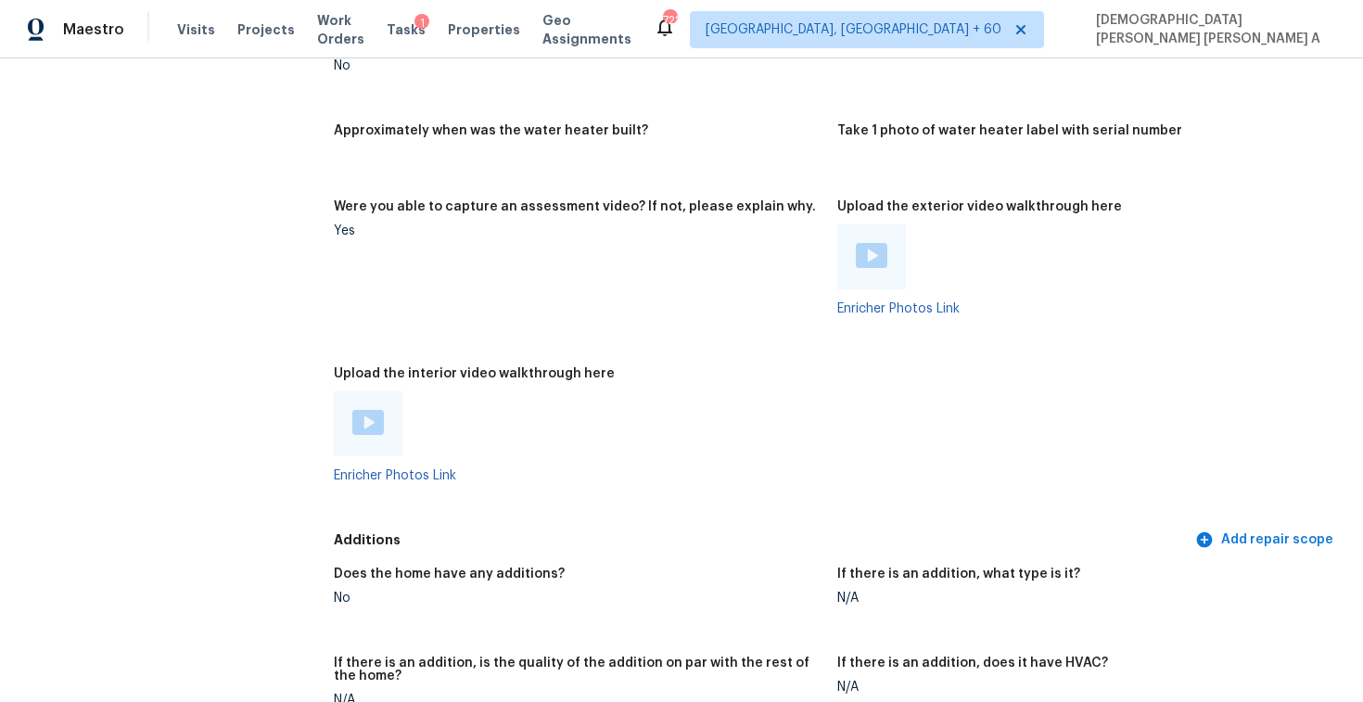
scroll to position [3824, 0]
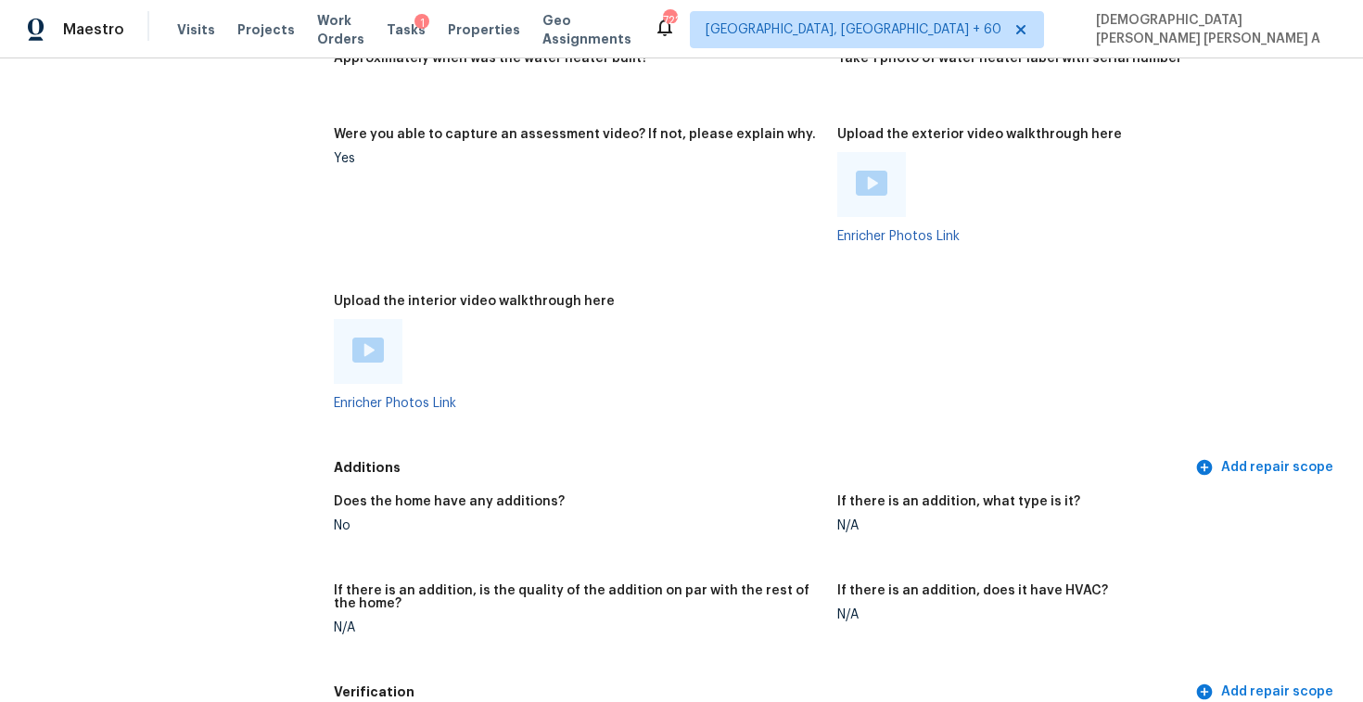
click at [365, 338] on img at bounding box center [368, 350] width 32 height 25
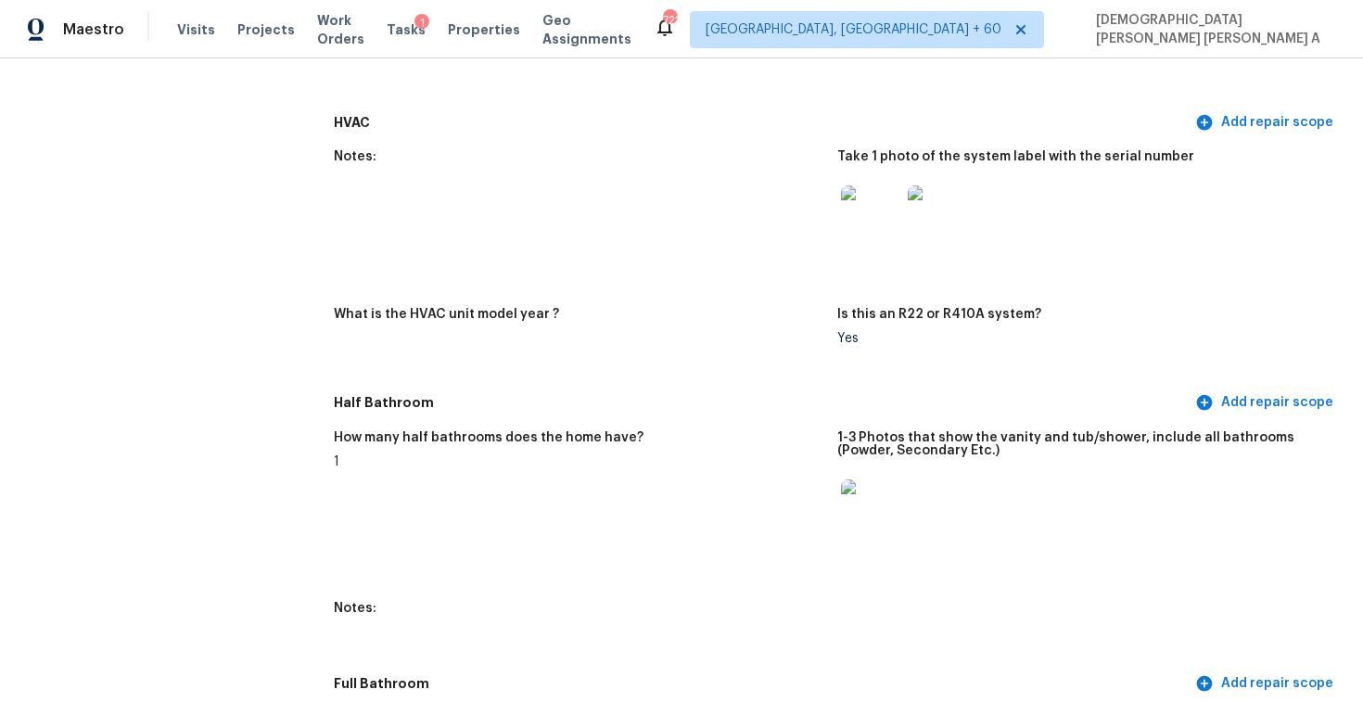
scroll to position [2009, 0]
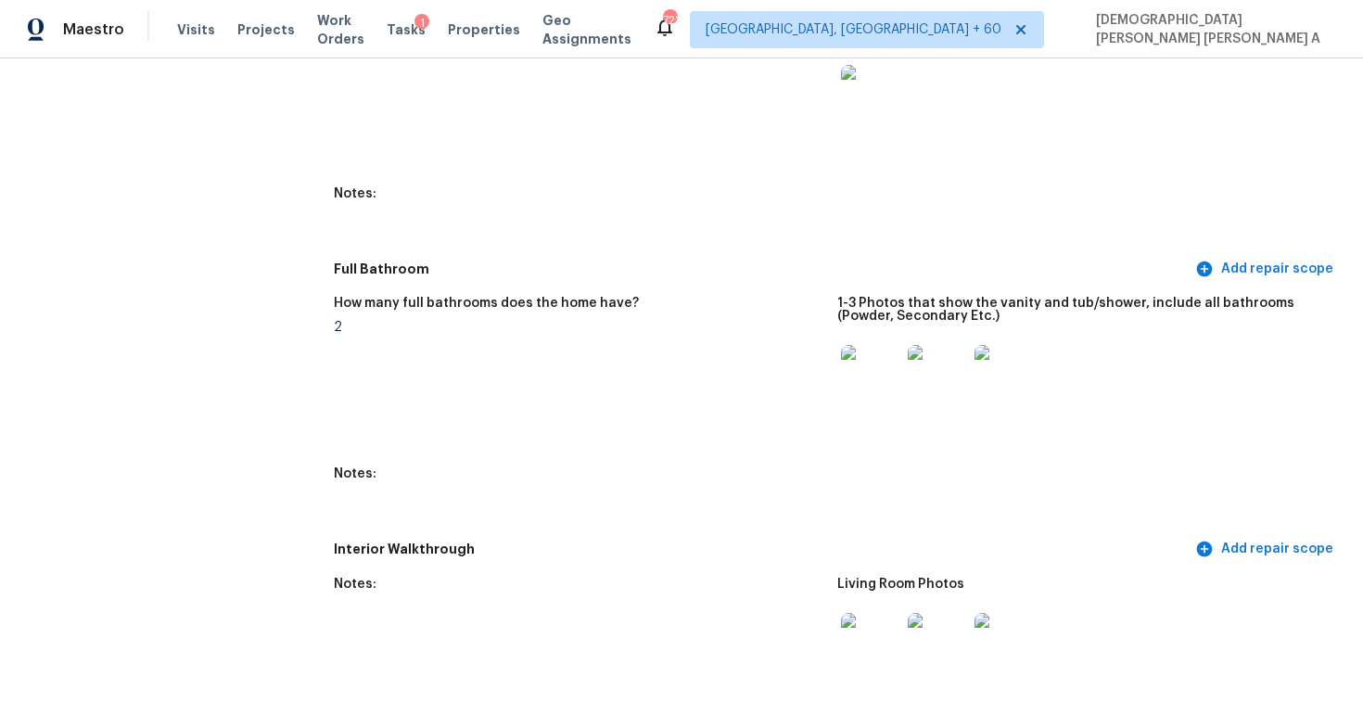
click at [689, 328] on div "2" at bounding box center [578, 327] width 489 height 13
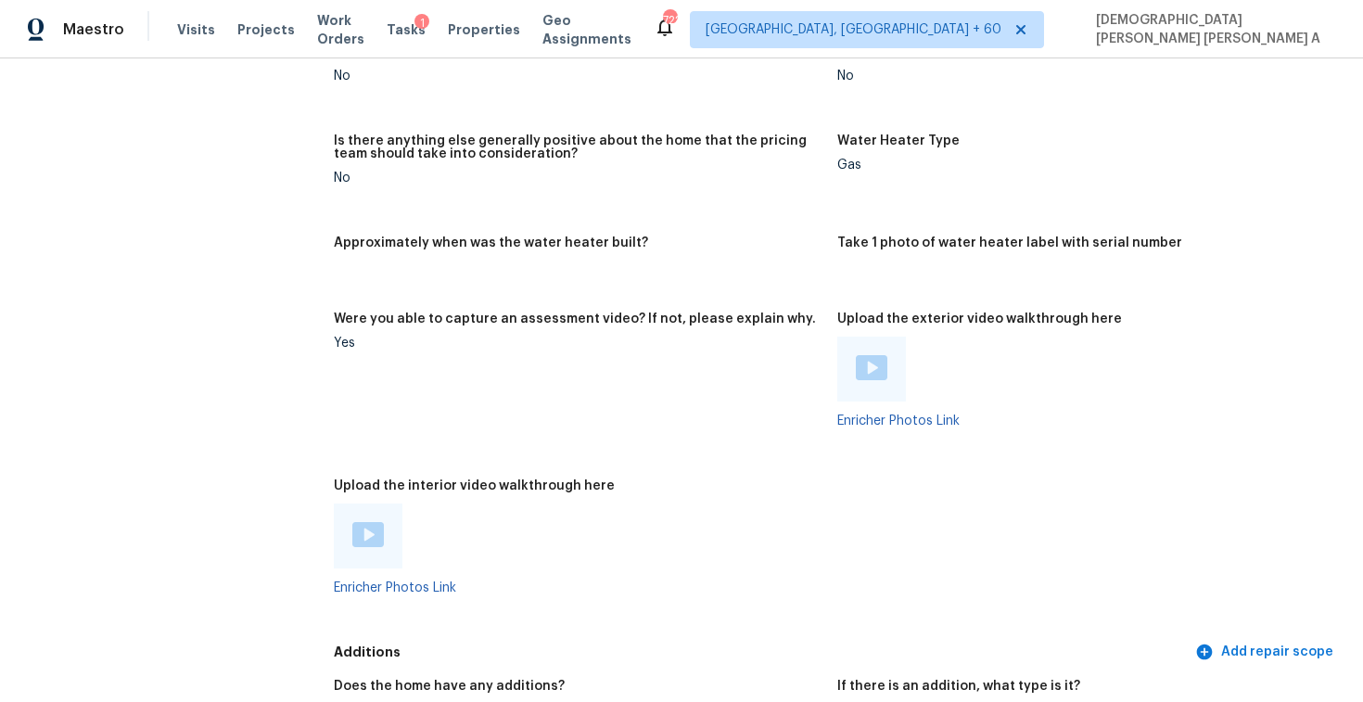
scroll to position [3836, 0]
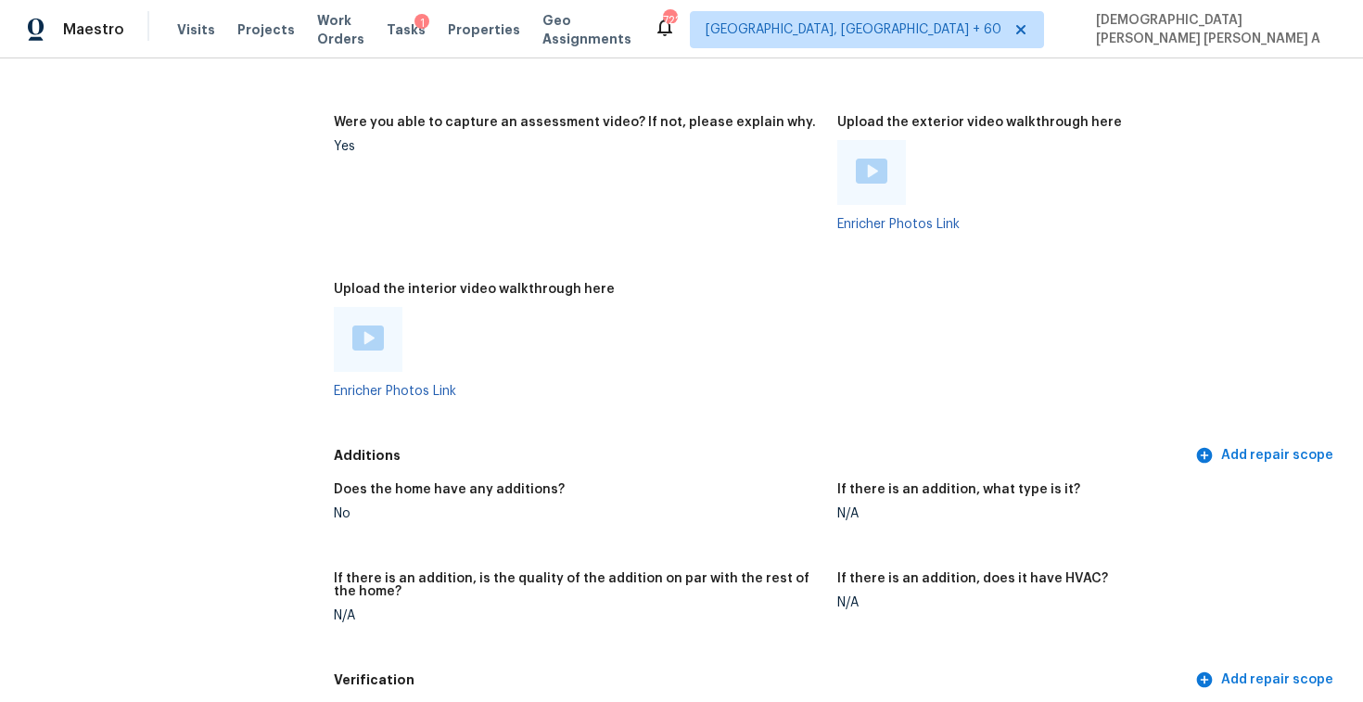
click at [352, 307] on div at bounding box center [368, 339] width 69 height 65
click at [366, 326] on img at bounding box center [368, 338] width 32 height 25
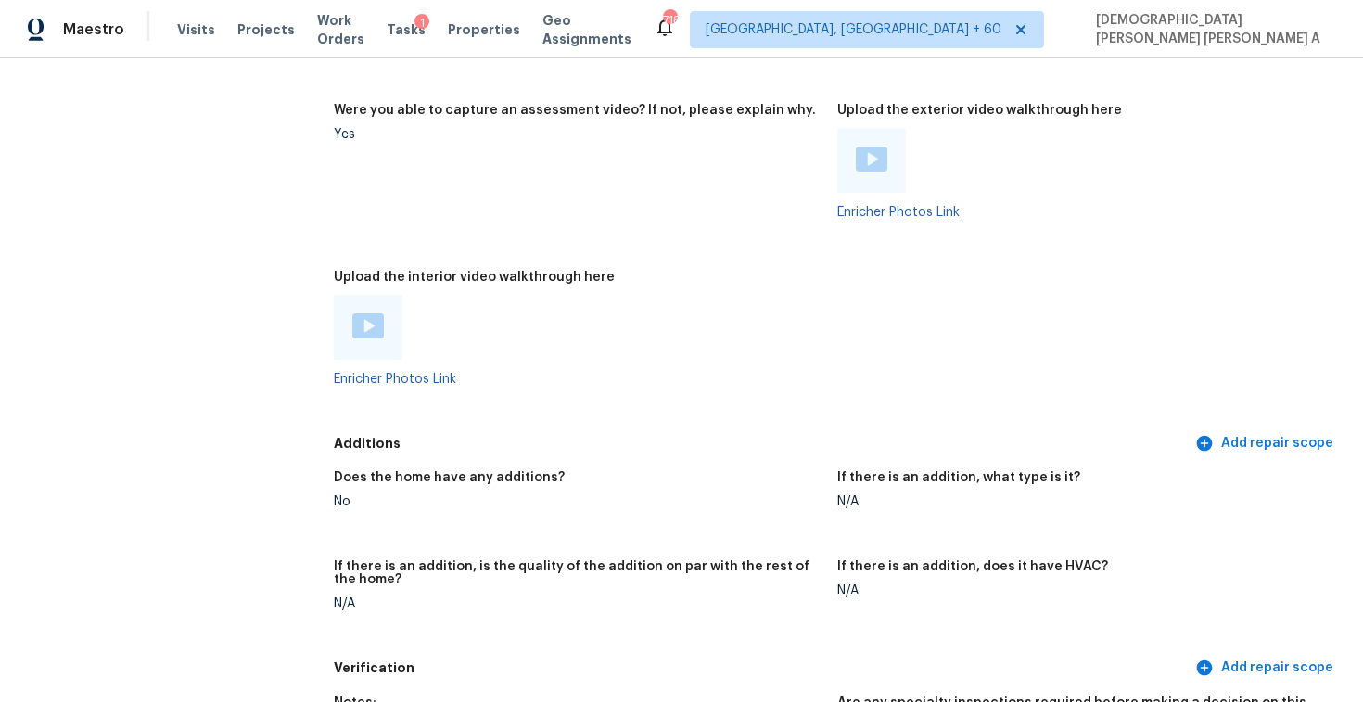
click at [379, 319] on img at bounding box center [368, 325] width 32 height 25
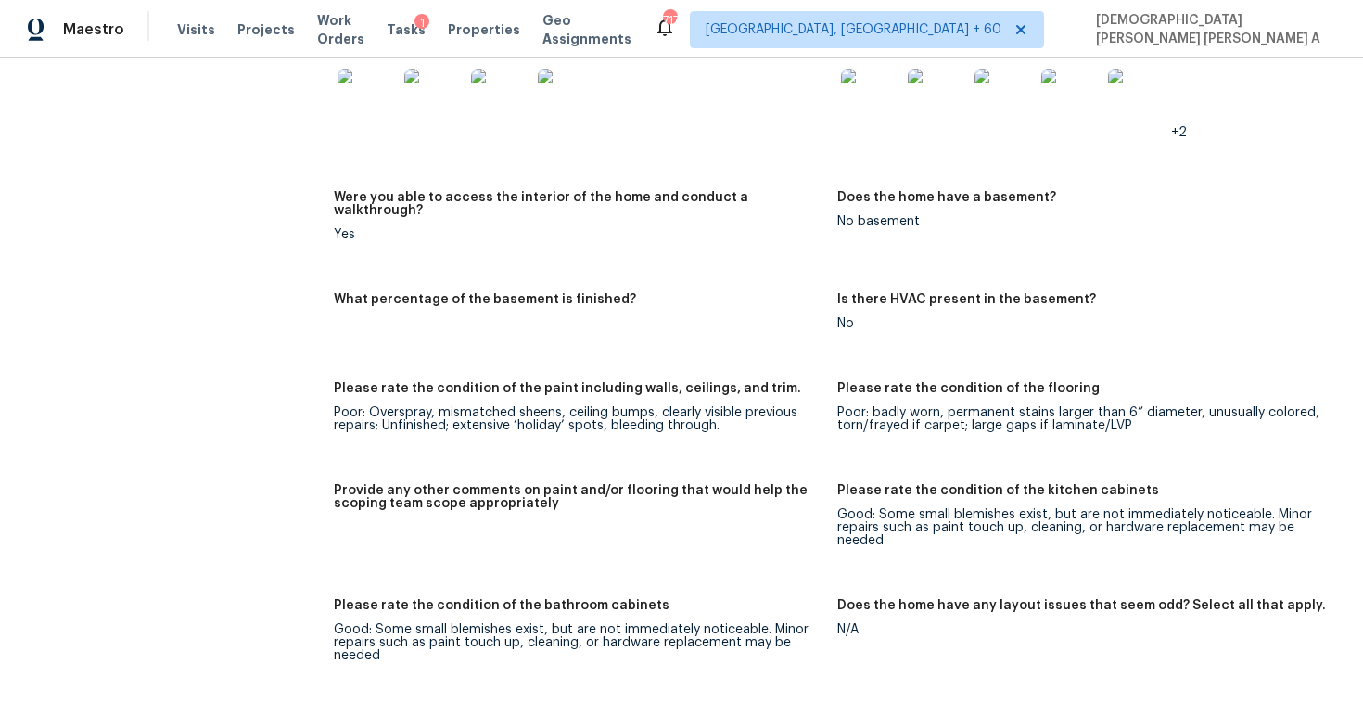
scroll to position [2802, 0]
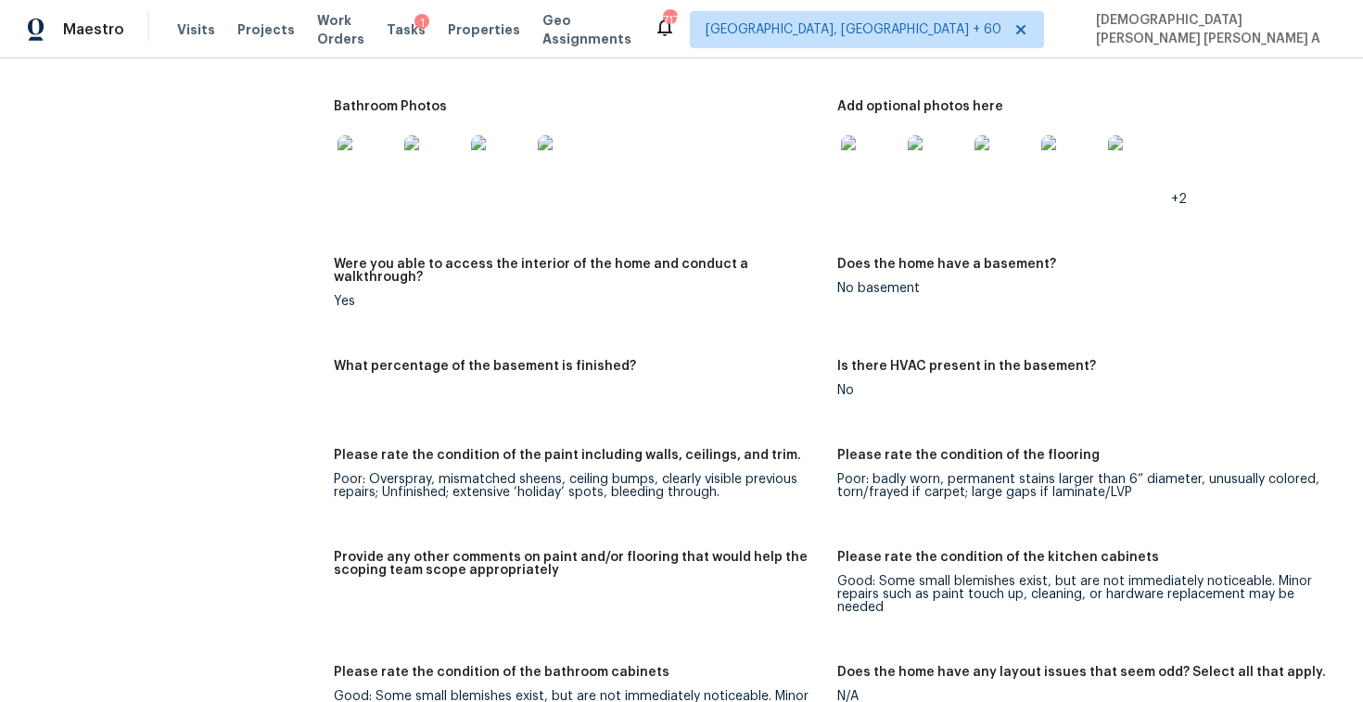
click at [859, 160] on img at bounding box center [870, 164] width 59 height 59
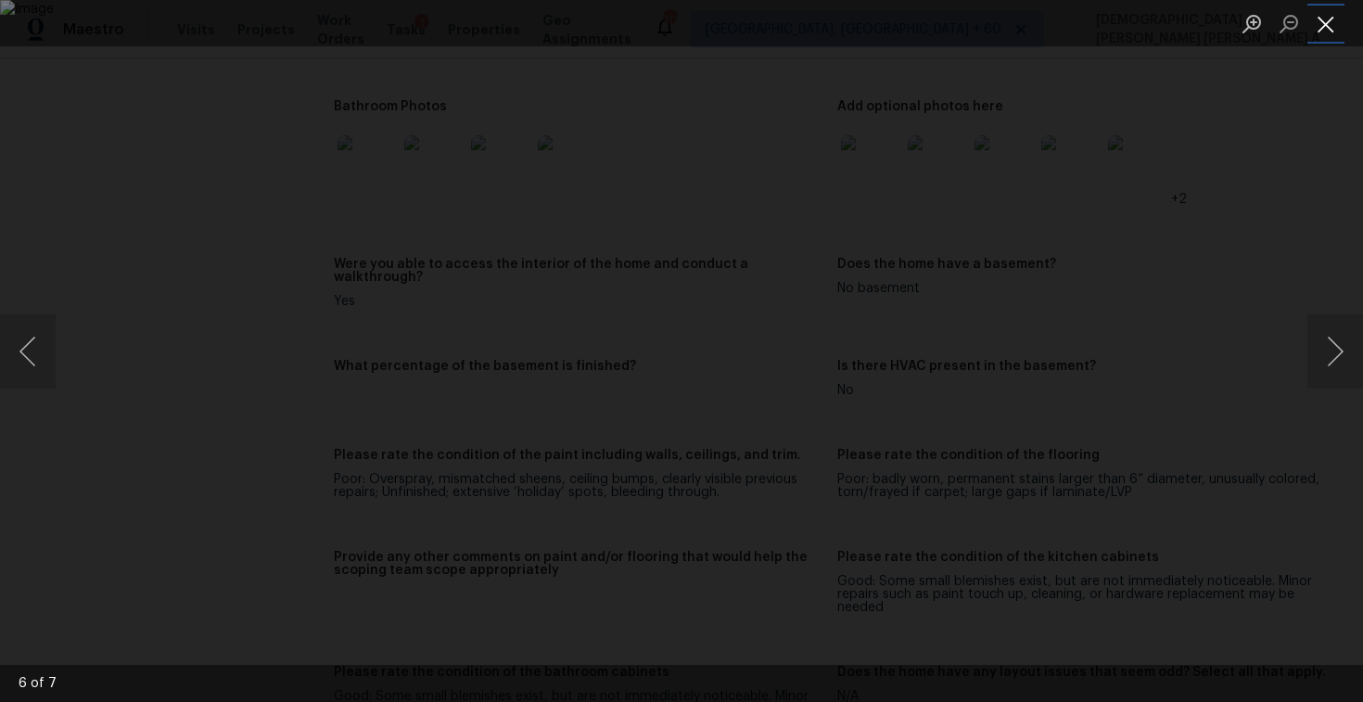
click at [1333, 19] on button "Close lightbox" at bounding box center [1326, 23] width 37 height 32
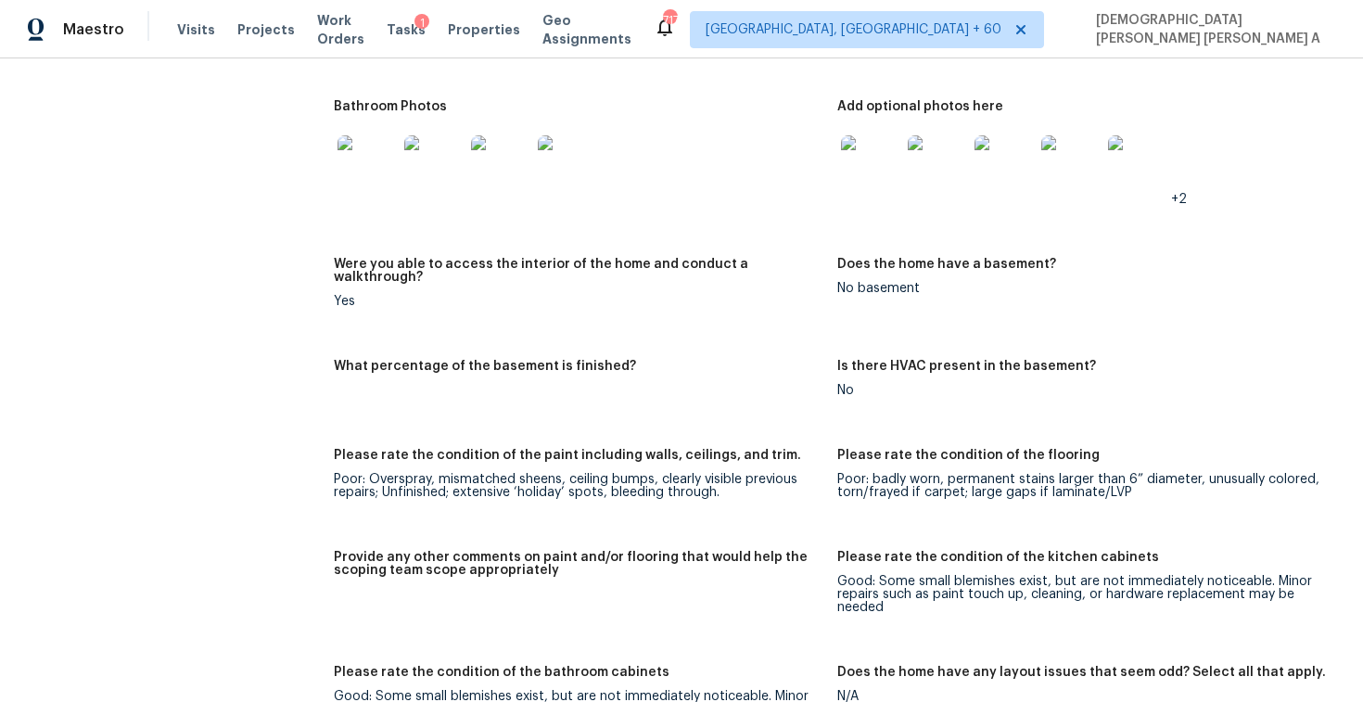
click at [380, 162] on img at bounding box center [367, 164] width 59 height 59
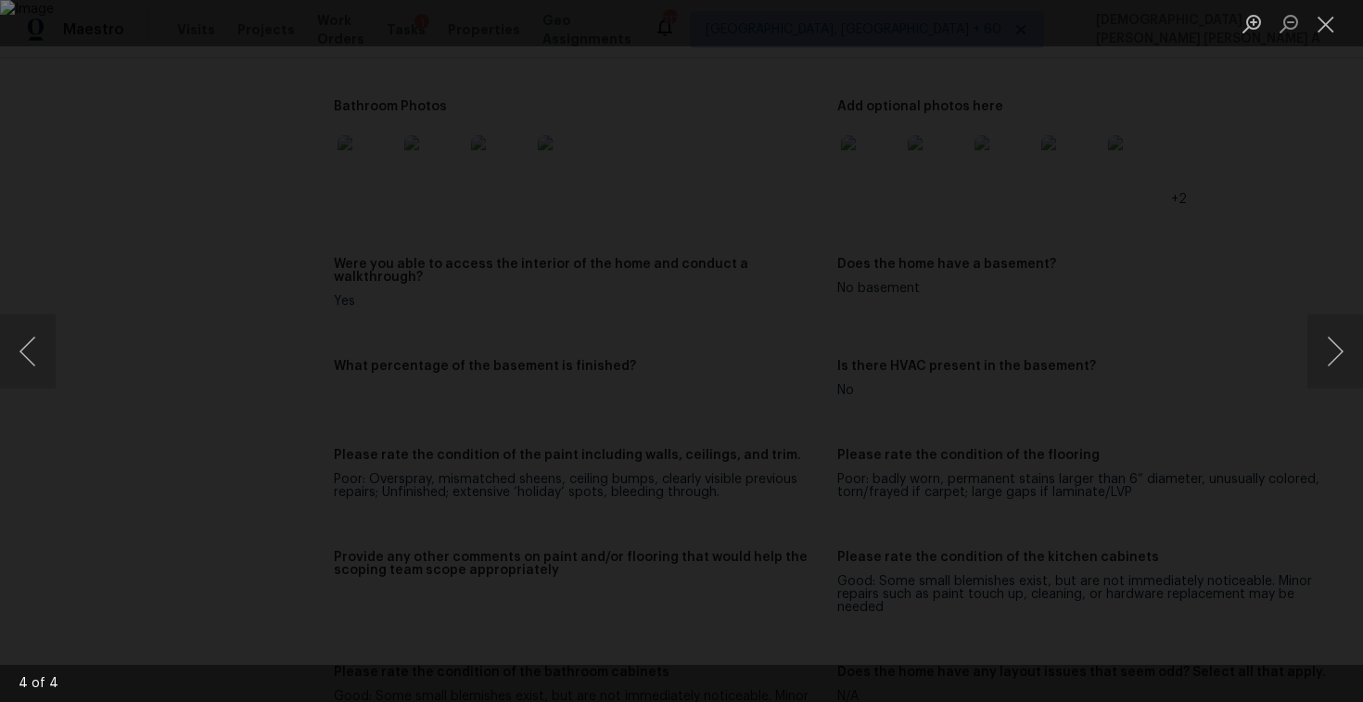
click at [1350, 17] on ul "Lightbox" at bounding box center [1299, 23] width 130 height 46
click at [1324, 21] on button "Close lightbox" at bounding box center [1326, 23] width 37 height 32
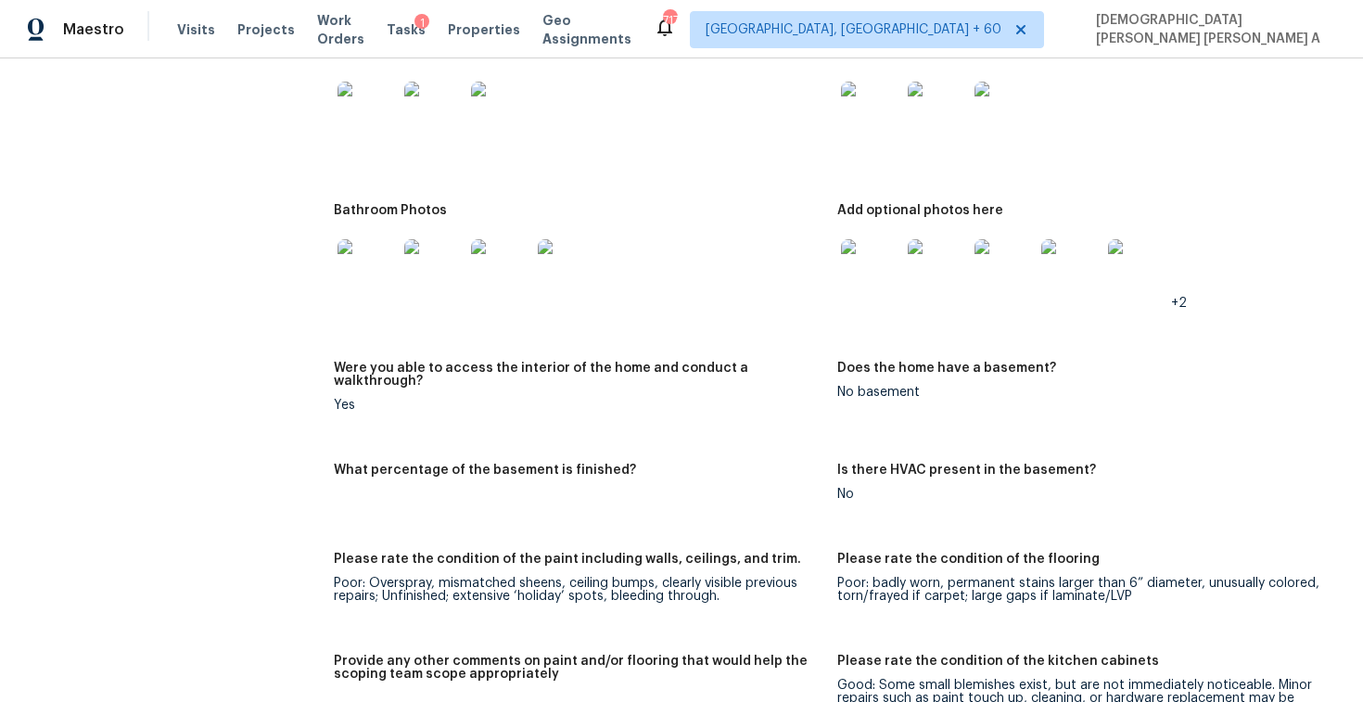
scroll to position [2390, 0]
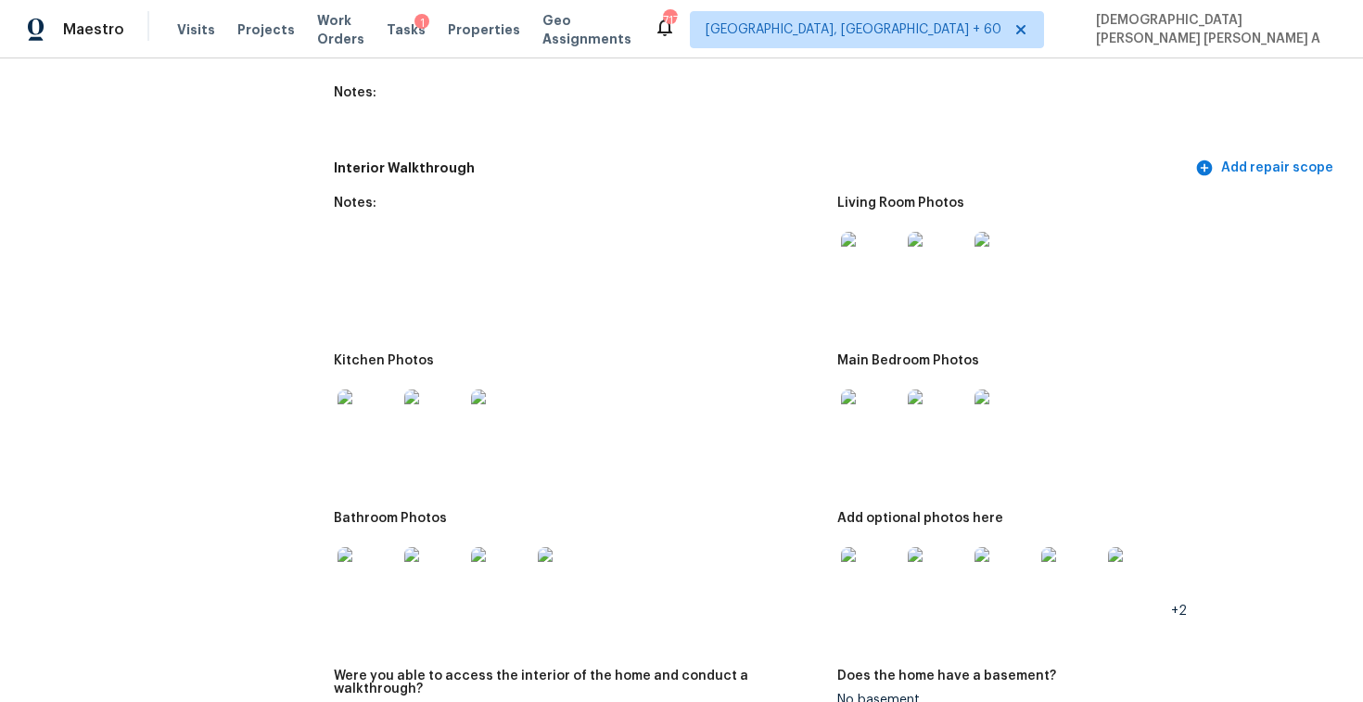
click at [340, 435] on img at bounding box center [367, 419] width 59 height 59
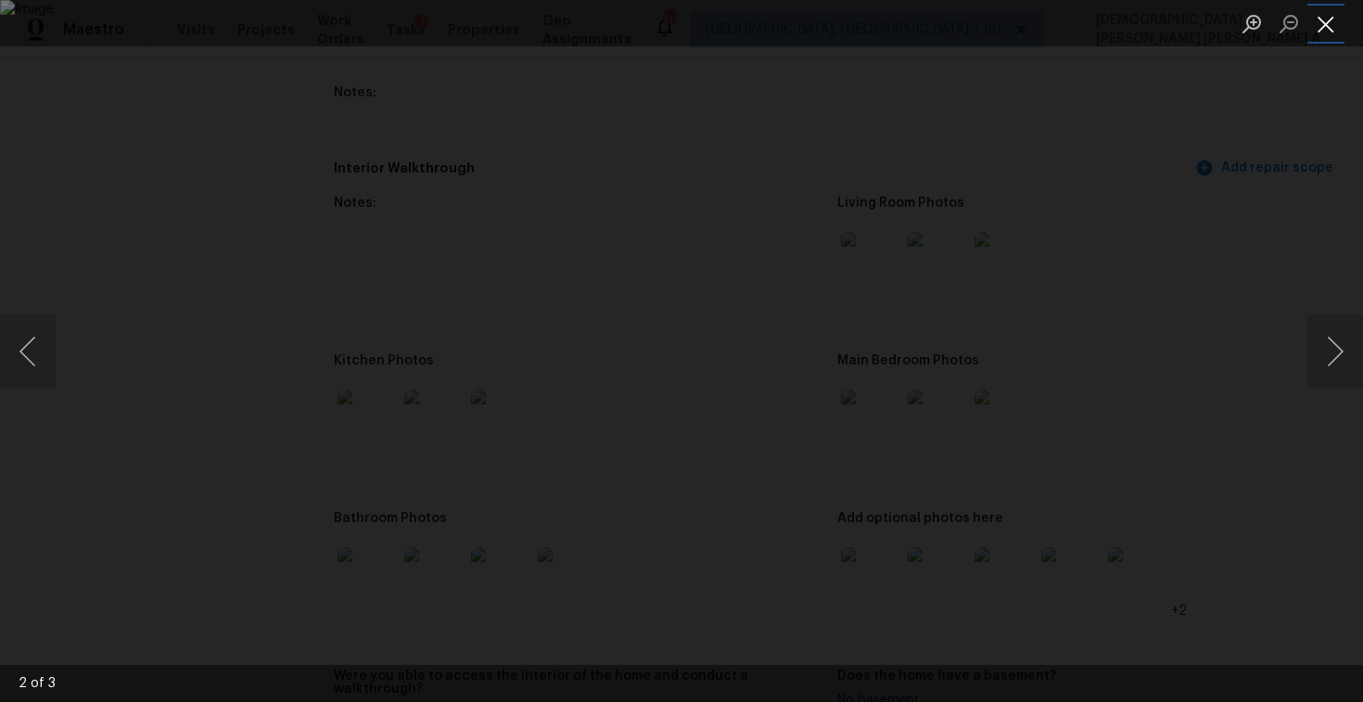
click at [1319, 28] on button "Close lightbox" at bounding box center [1326, 23] width 37 height 32
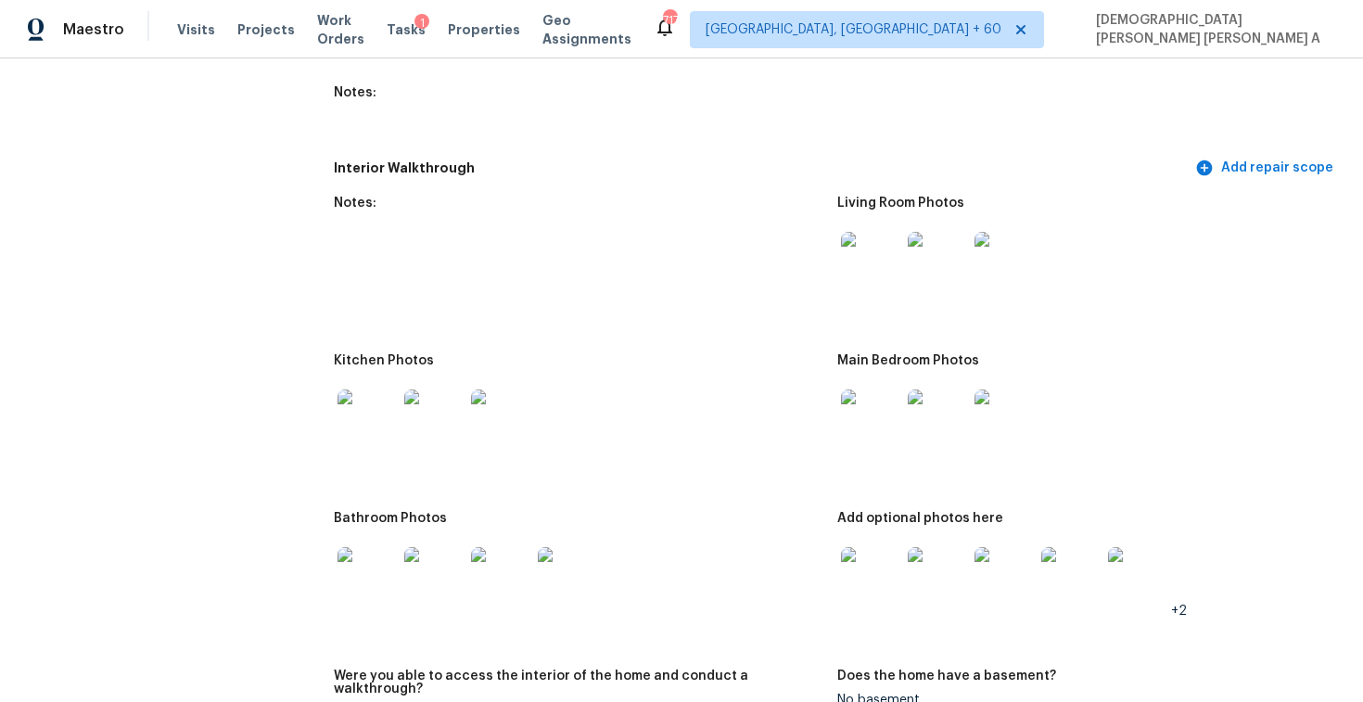
click at [869, 243] on img at bounding box center [870, 261] width 59 height 59
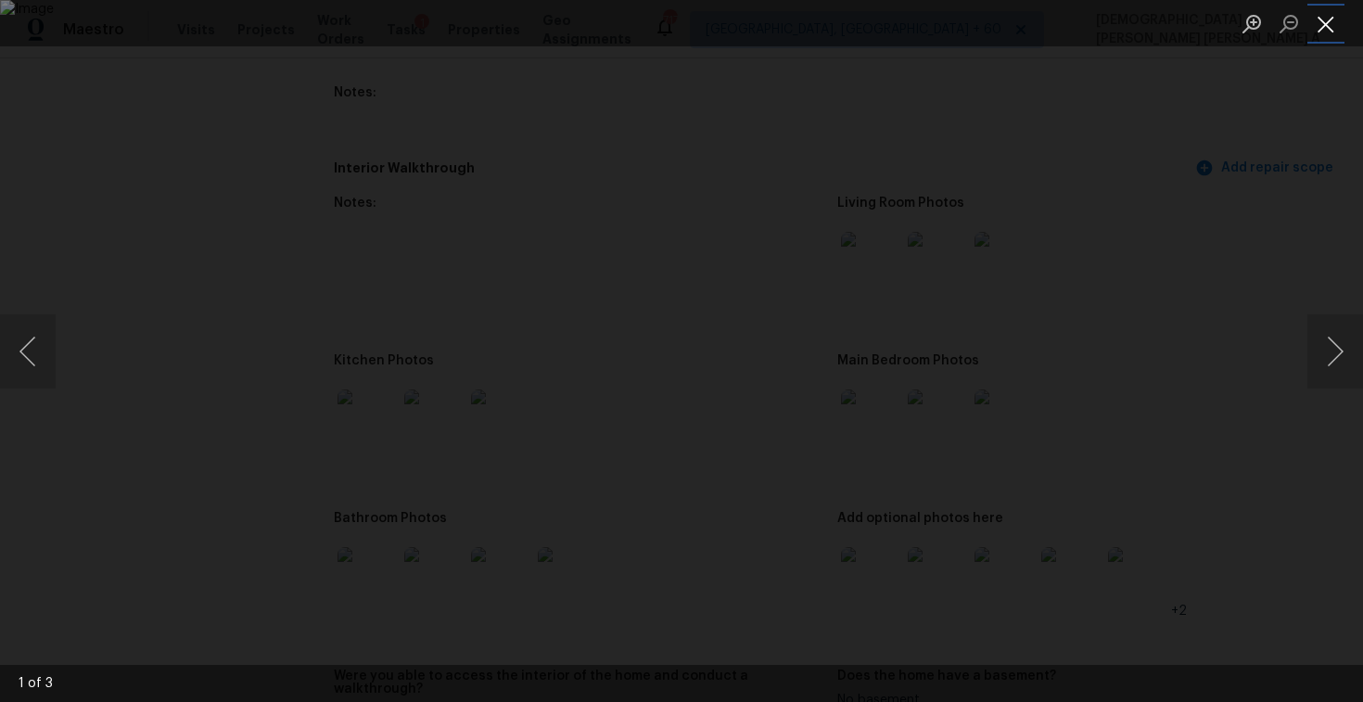
click at [1340, 25] on button "Close lightbox" at bounding box center [1326, 23] width 37 height 32
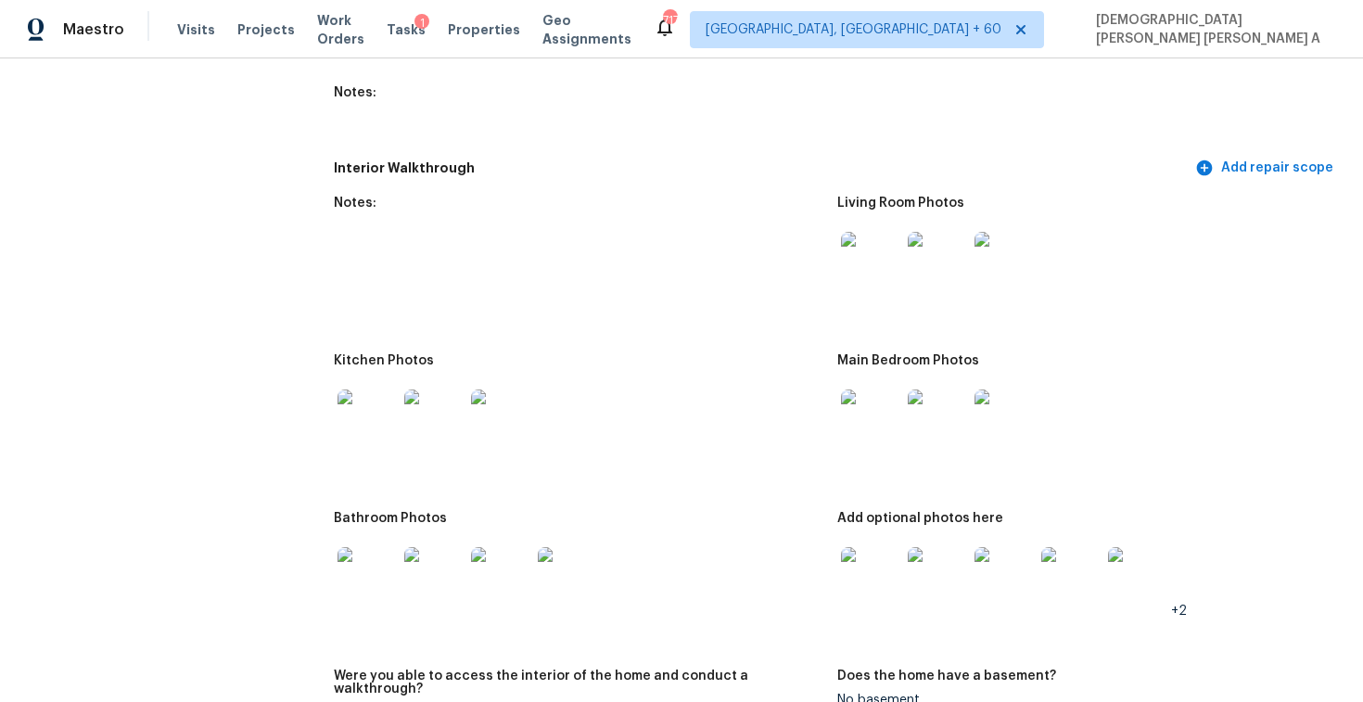
click at [867, 387] on div at bounding box center [871, 419] width 67 height 82
click at [865, 404] on img at bounding box center [870, 419] width 59 height 59
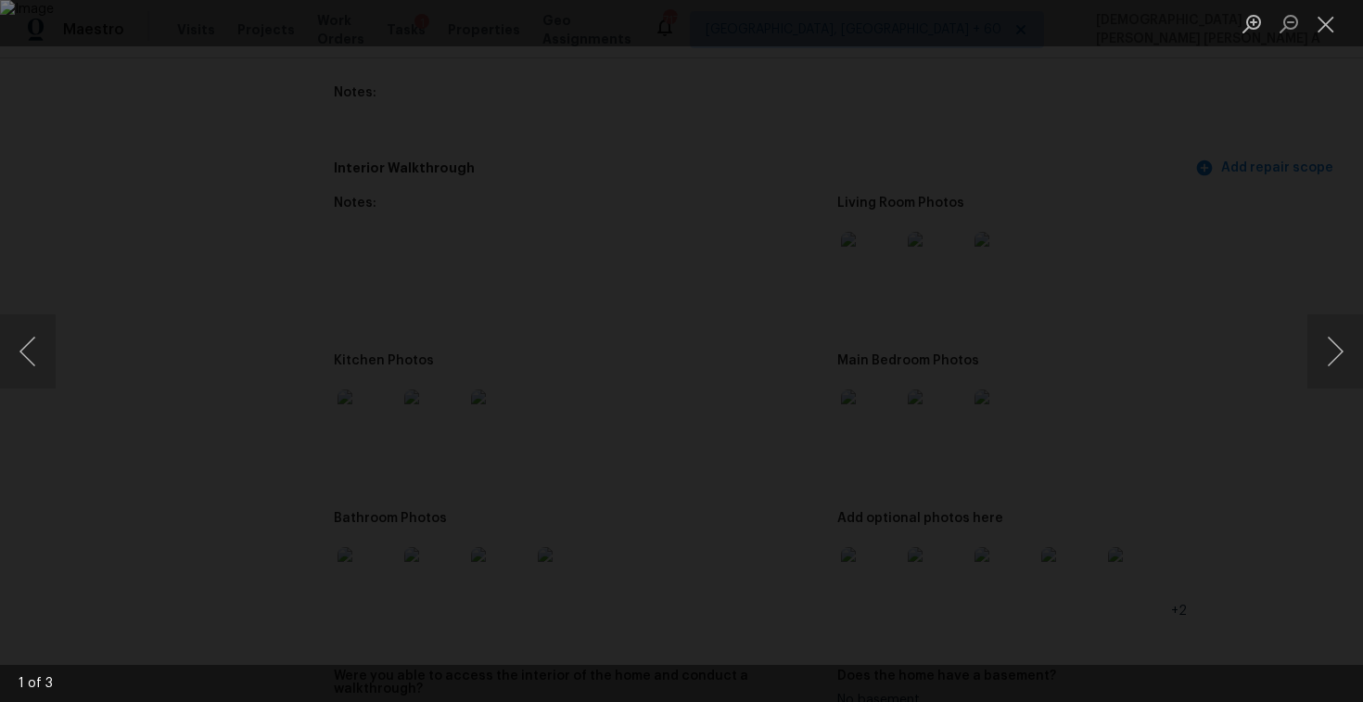
click at [1328, 1] on li "Lightbox" at bounding box center [1326, 23] width 37 height 46
click at [1334, 18] on button "Close lightbox" at bounding box center [1326, 23] width 37 height 32
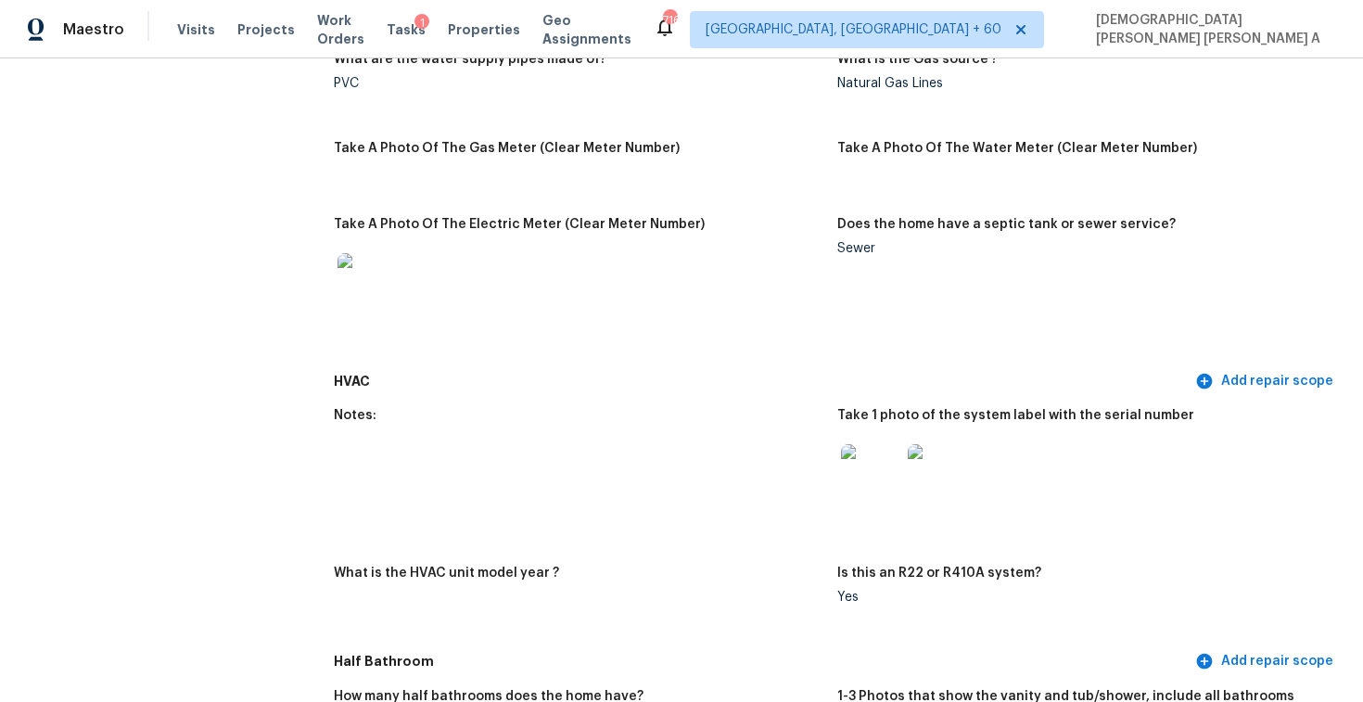
scroll to position [2774, 0]
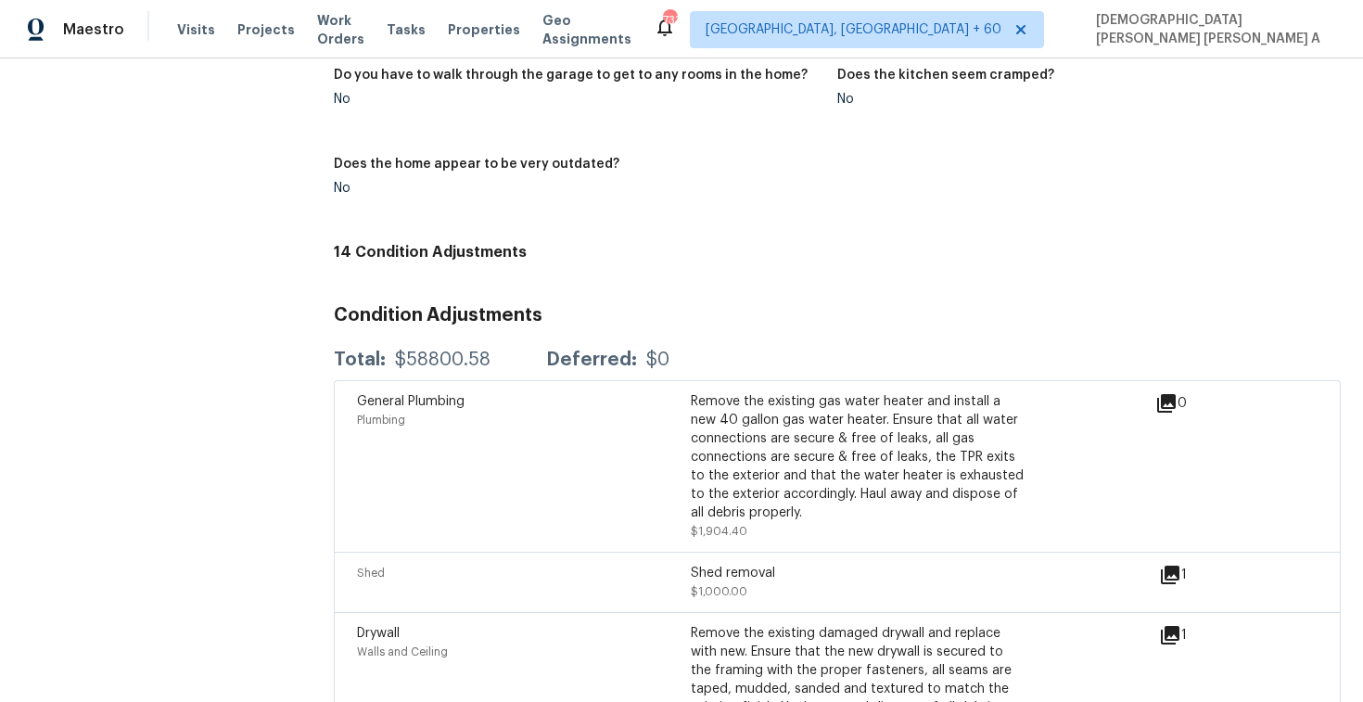
scroll to position [3306, 0]
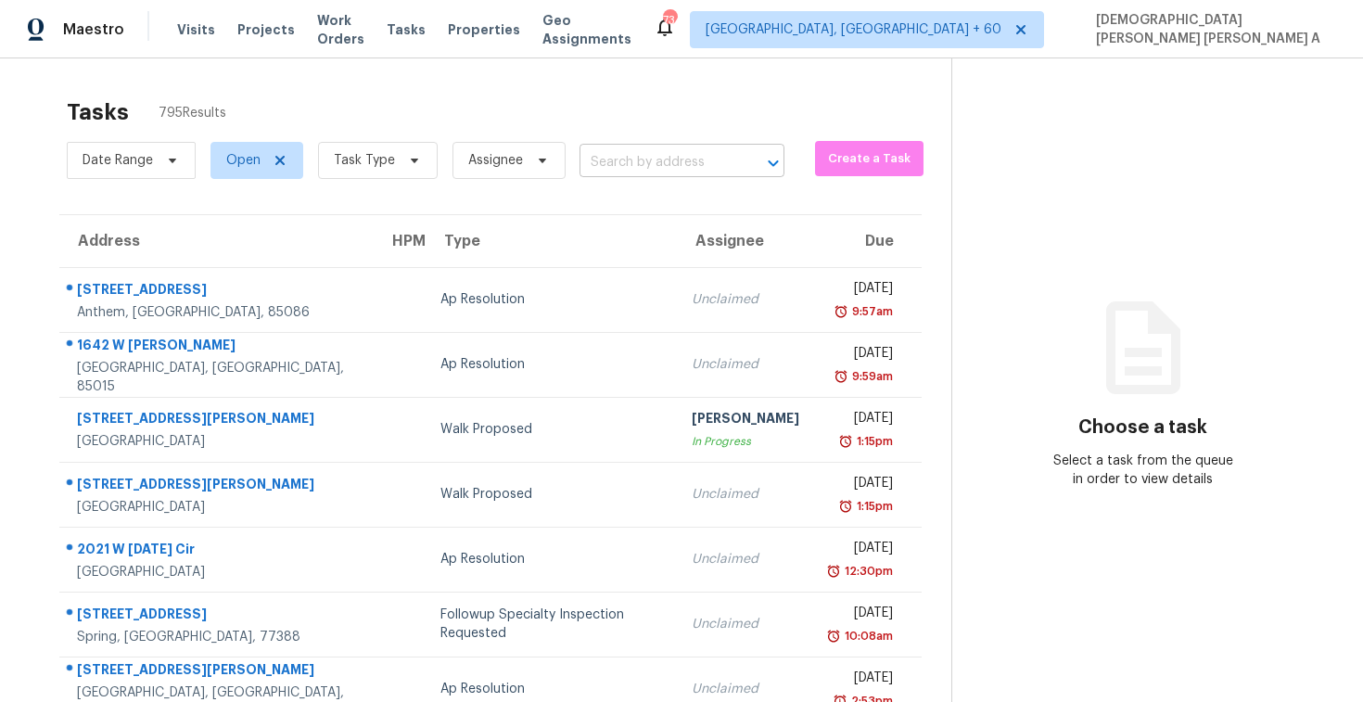
click at [639, 157] on input "text" at bounding box center [656, 162] width 153 height 29
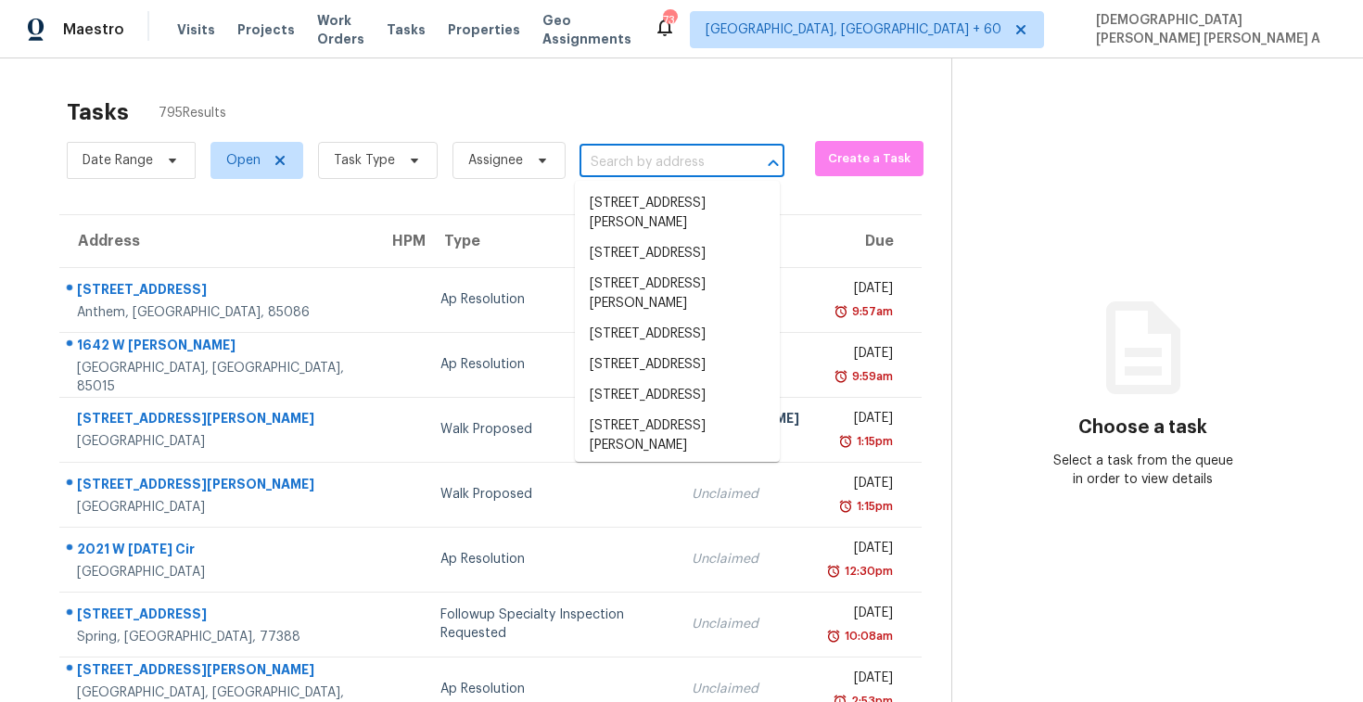
paste input "[STREET_ADDRESS]"
type input "[STREET_ADDRESS]"
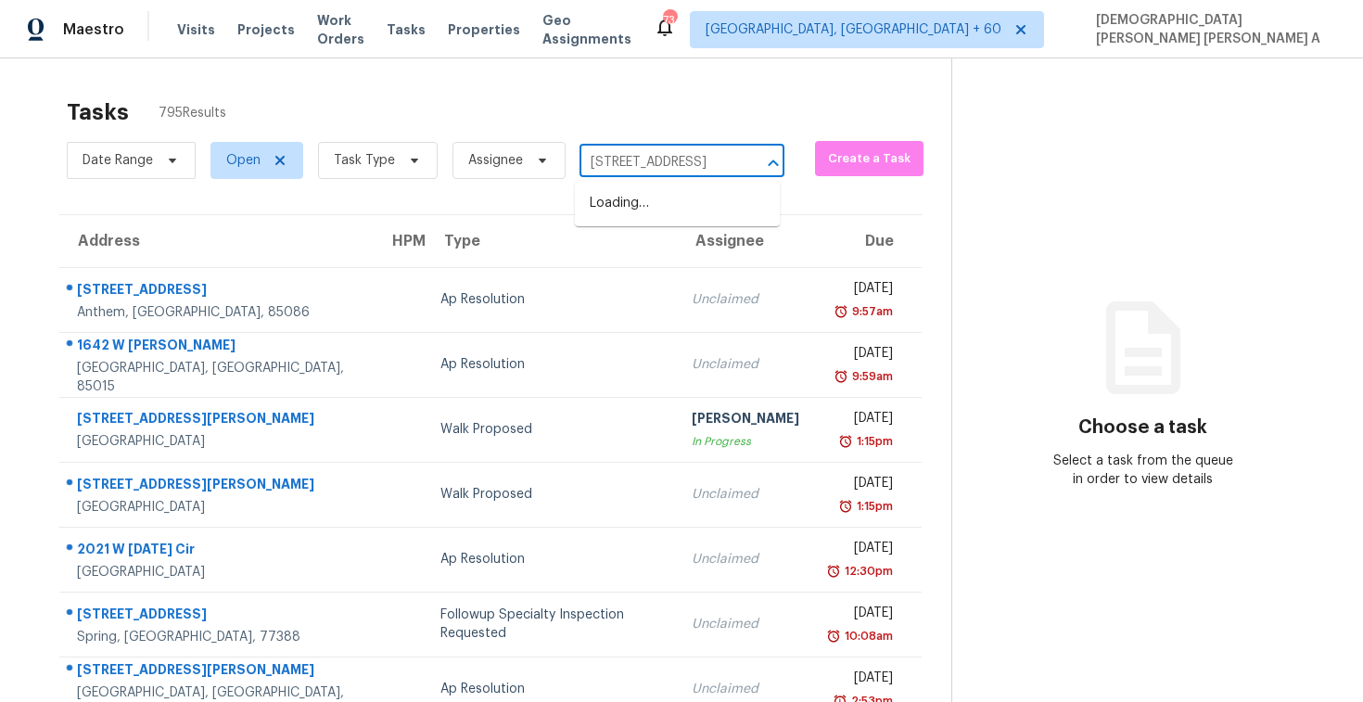
scroll to position [0, 104]
click at [685, 208] on li "[STREET_ADDRESS]" at bounding box center [677, 203] width 205 height 31
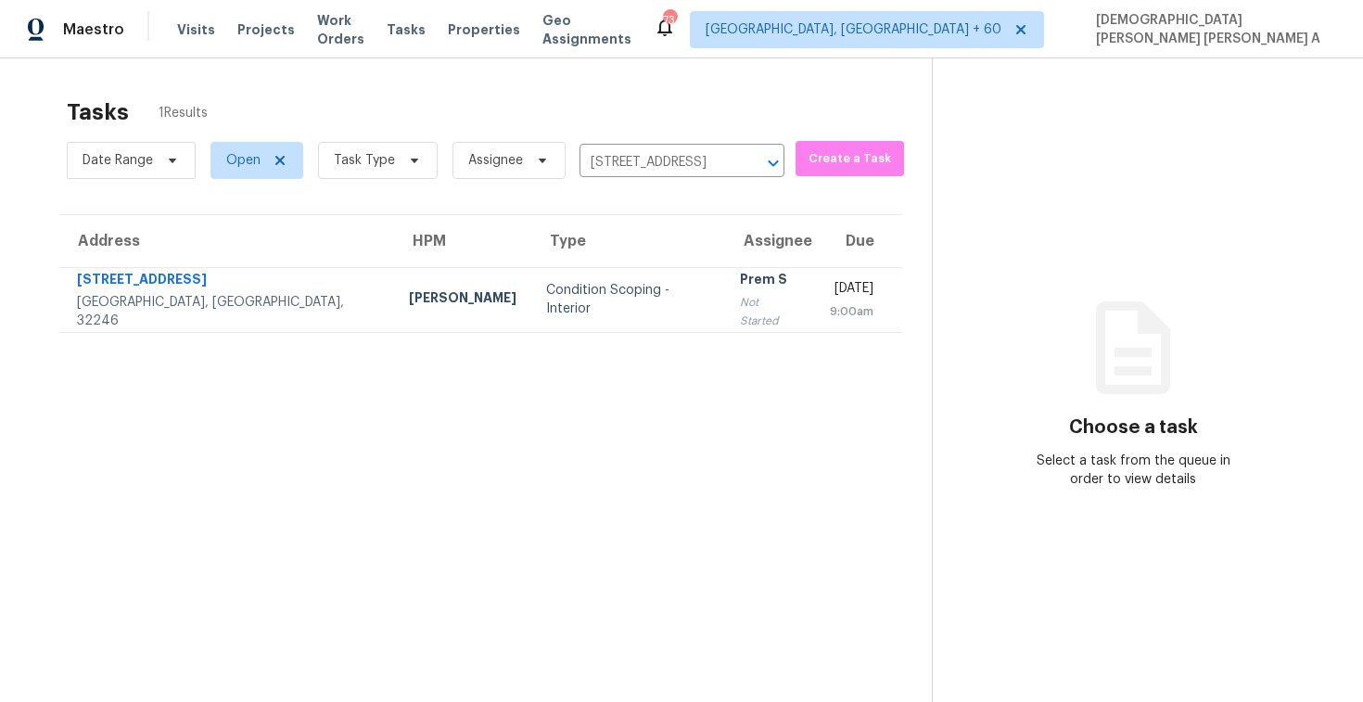
click at [740, 293] on div "Prem S" at bounding box center [770, 281] width 60 height 23
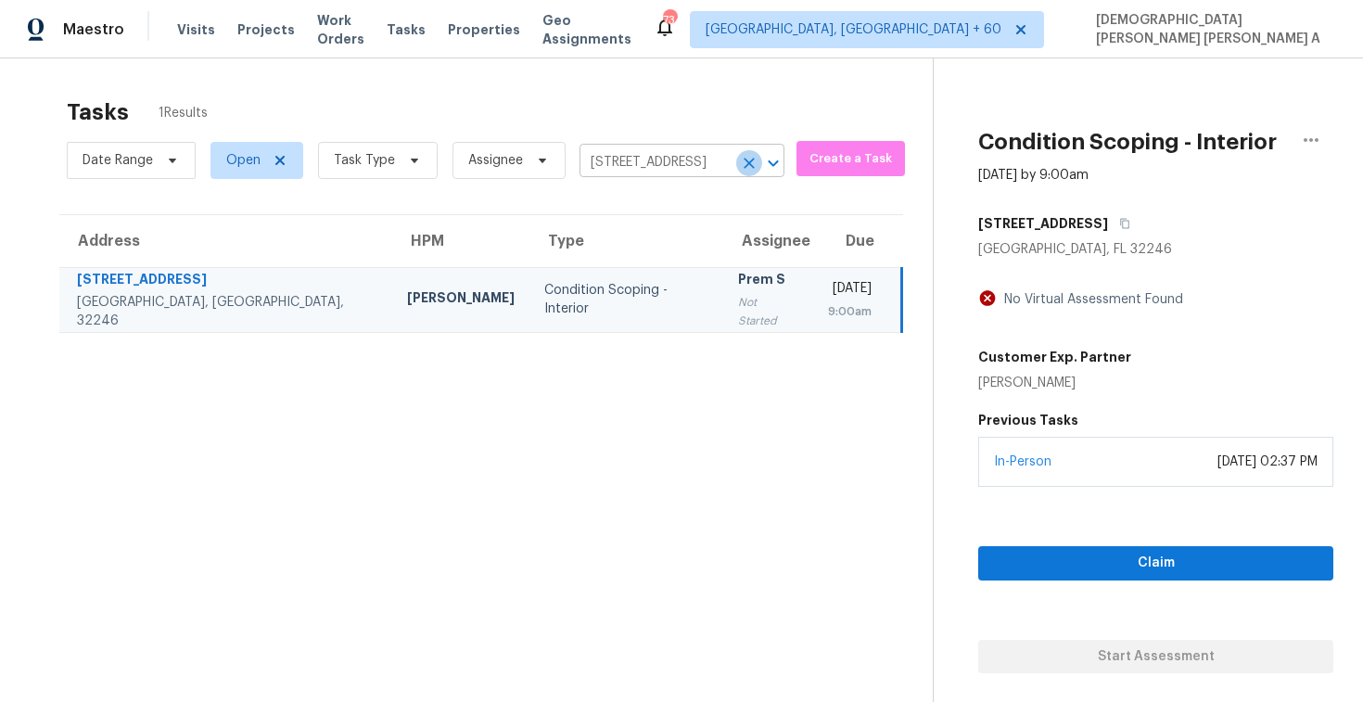
click at [747, 166] on icon "Clear" at bounding box center [749, 163] width 19 height 19
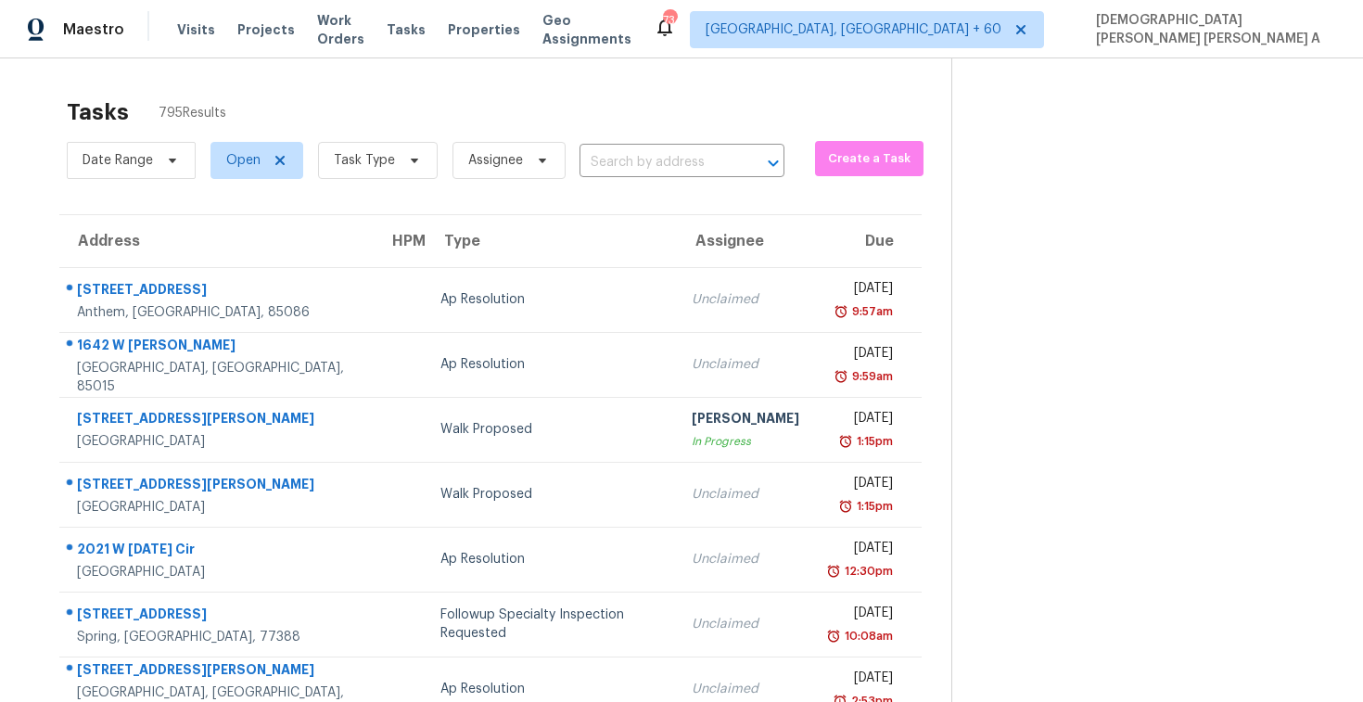
click at [661, 169] on input "text" at bounding box center [656, 162] width 153 height 29
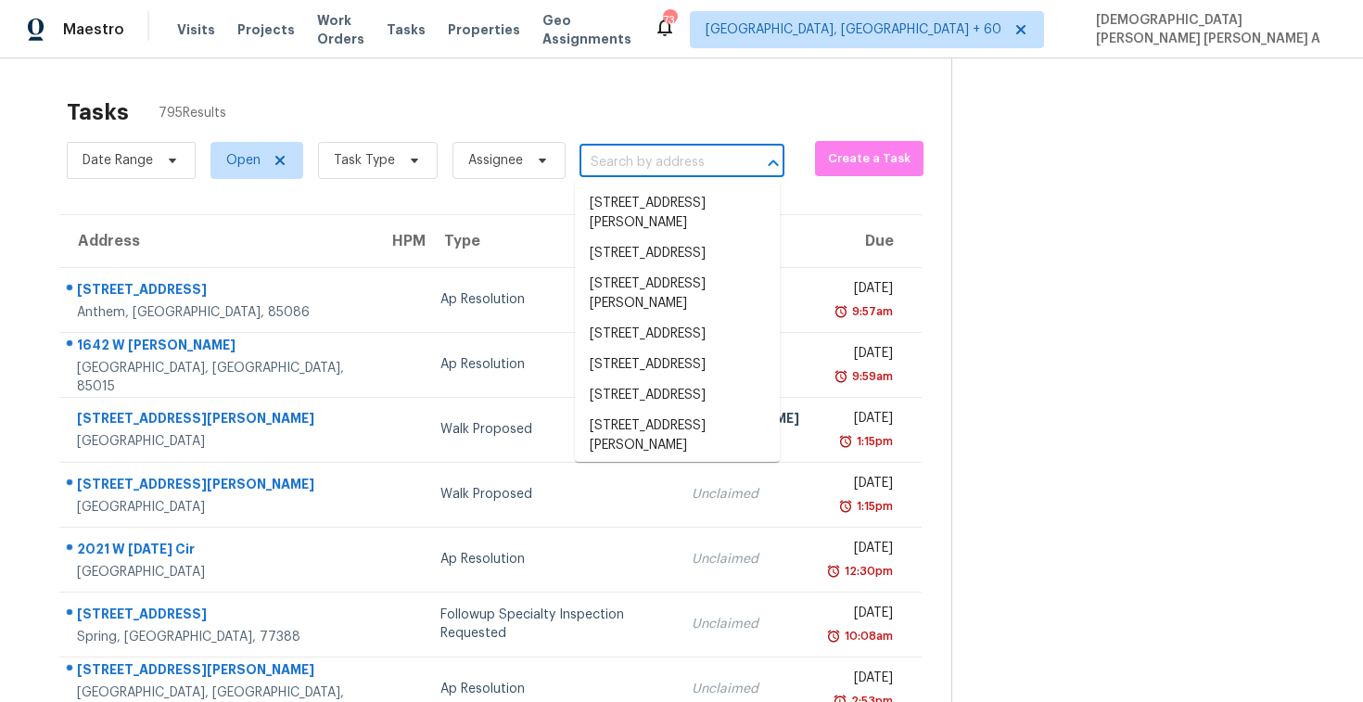
paste input "260 Thornhill Rd, Columbia, SC, 29212"
type input "260 Thornhill Rd, Columbia, SC, 29212"
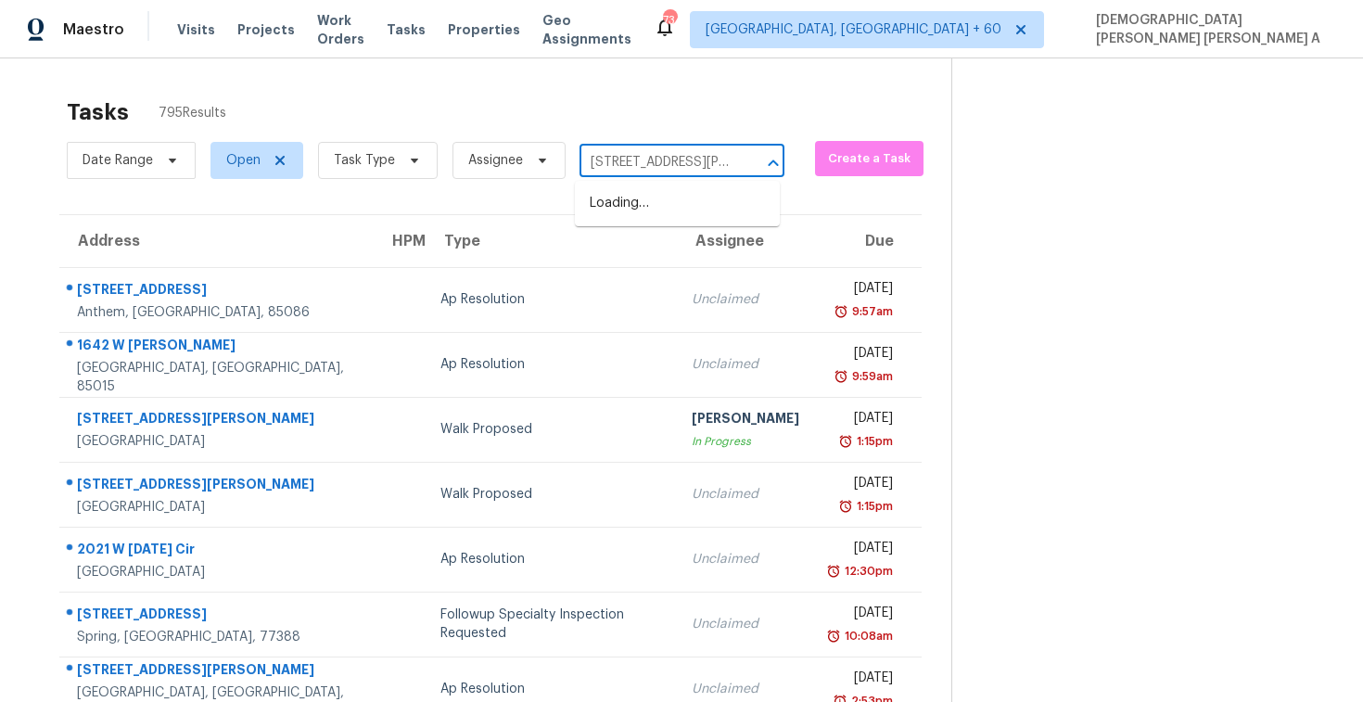
scroll to position [0, 94]
click at [670, 217] on li "260 Thornhill Rd, Columbia, SC 29212" at bounding box center [677, 213] width 205 height 50
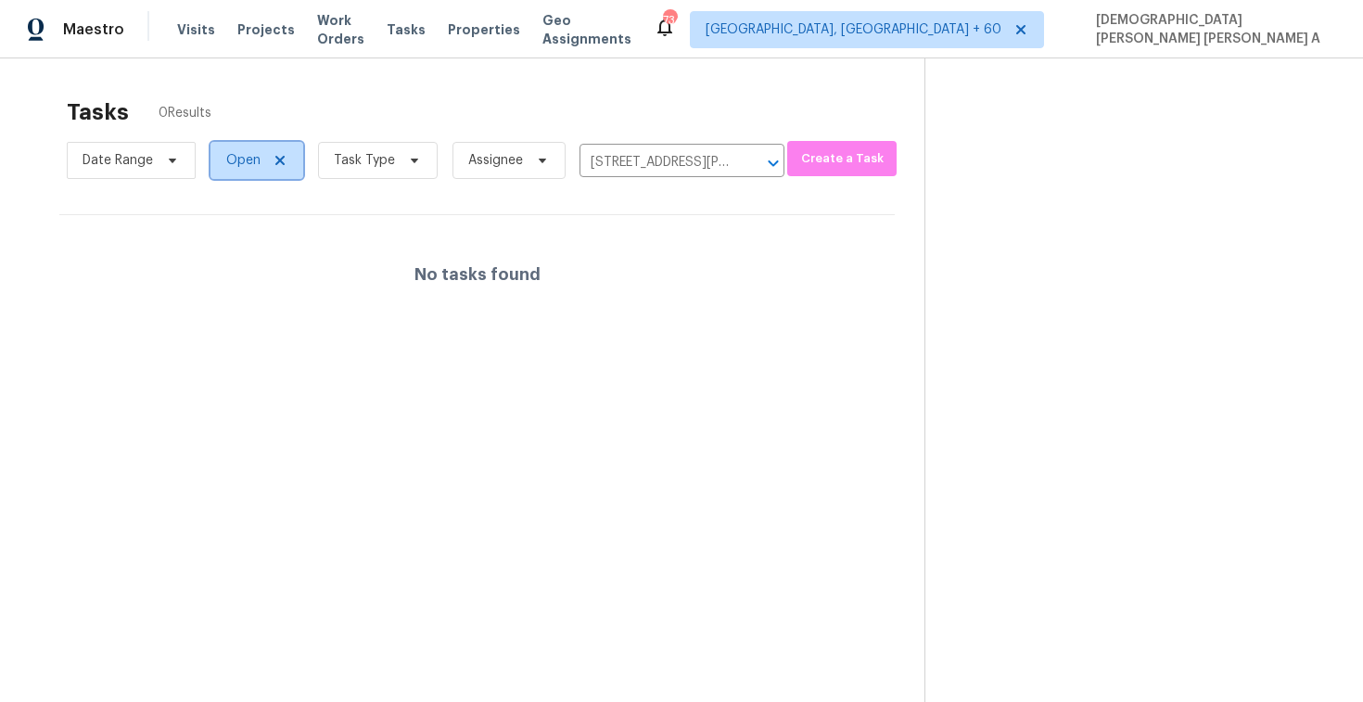
click at [237, 163] on span "Open" at bounding box center [243, 160] width 34 height 19
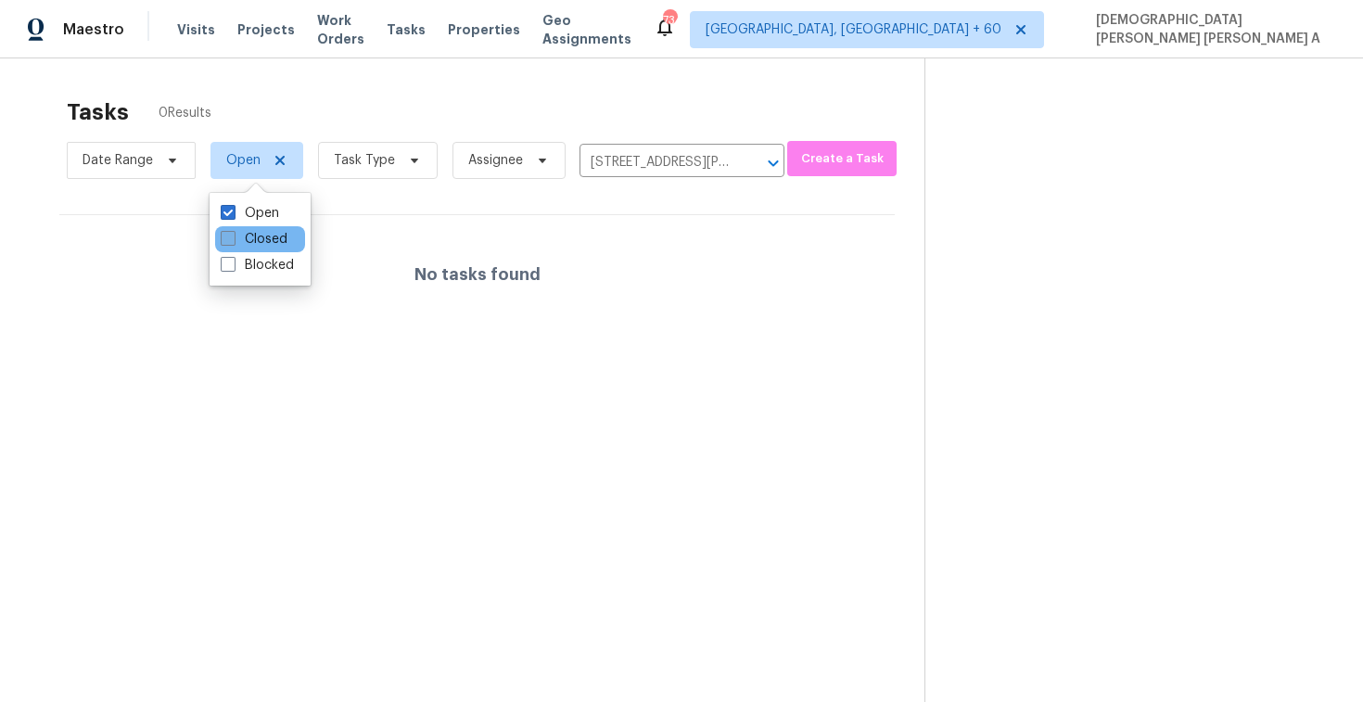
click at [234, 237] on span at bounding box center [228, 238] width 15 height 15
click at [233, 237] on input "Closed" at bounding box center [227, 236] width 12 height 12
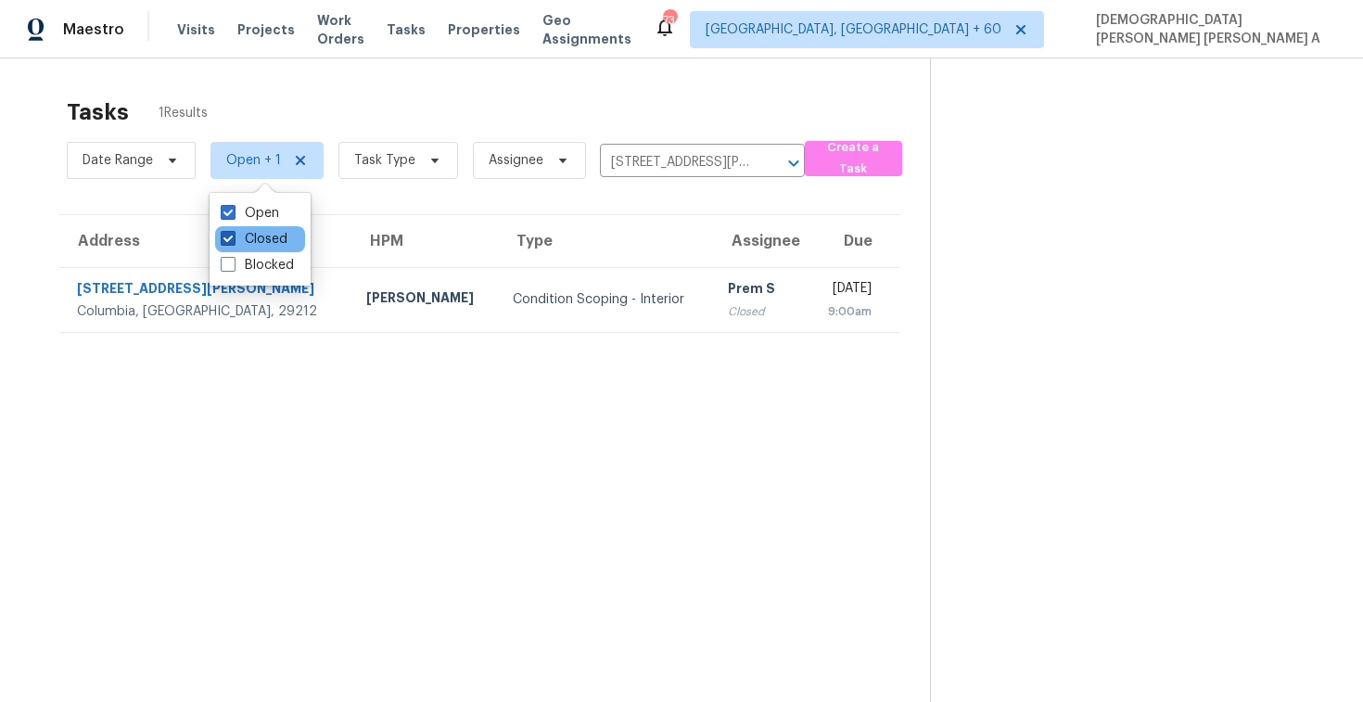
click at [269, 233] on label "Closed" at bounding box center [254, 239] width 67 height 19
click at [233, 233] on input "Closed" at bounding box center [227, 236] width 12 height 12
checkbox input "false"
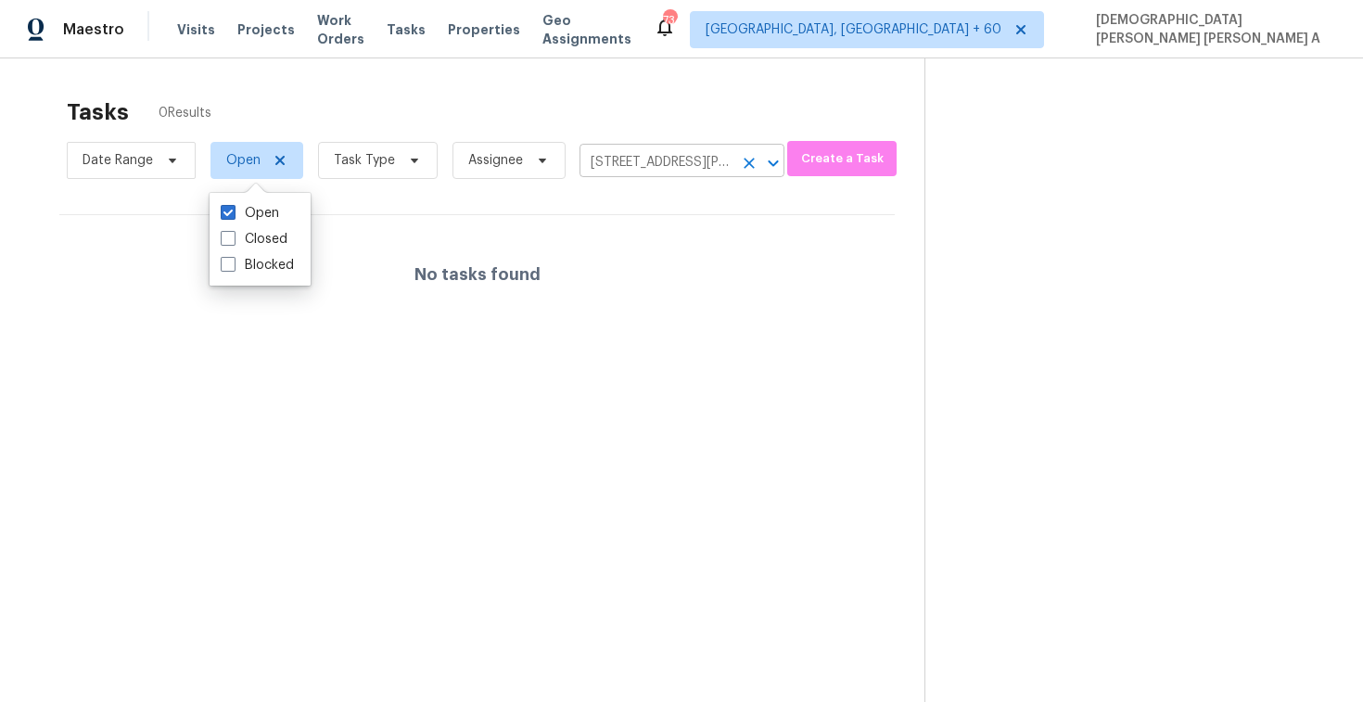
click at [714, 167] on input "260 Thornhill Rd, Columbia, SC 29212" at bounding box center [656, 162] width 153 height 29
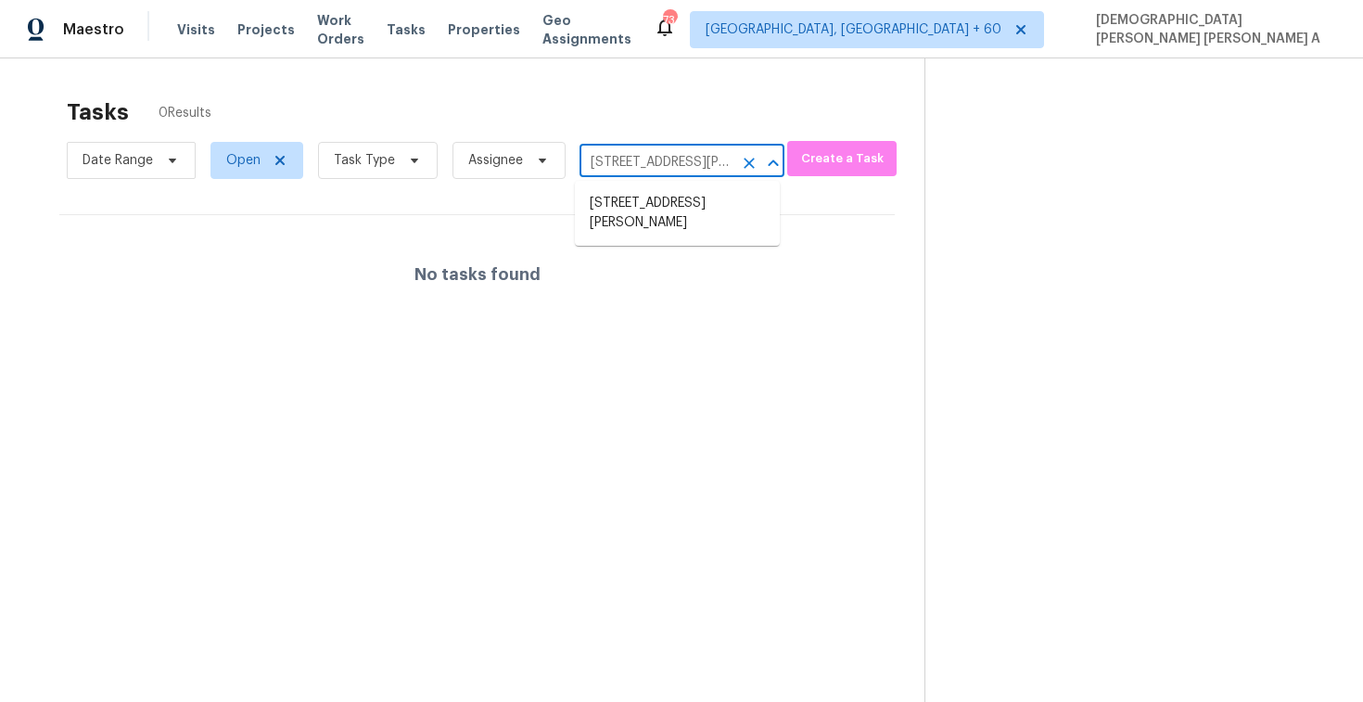
click at [714, 167] on input "260 Thornhill Rd, Columbia, SC 29212" at bounding box center [656, 162] width 153 height 29
paste input "1121 NE 98th Ave, Vancouver, WA, 98664"
type input "1121 NE 98th Ave, Vancouver, WA, 98664"
click at [704, 211] on li "1121 NE 98th Ave, Vancouver, WA 98664" at bounding box center [677, 203] width 205 height 31
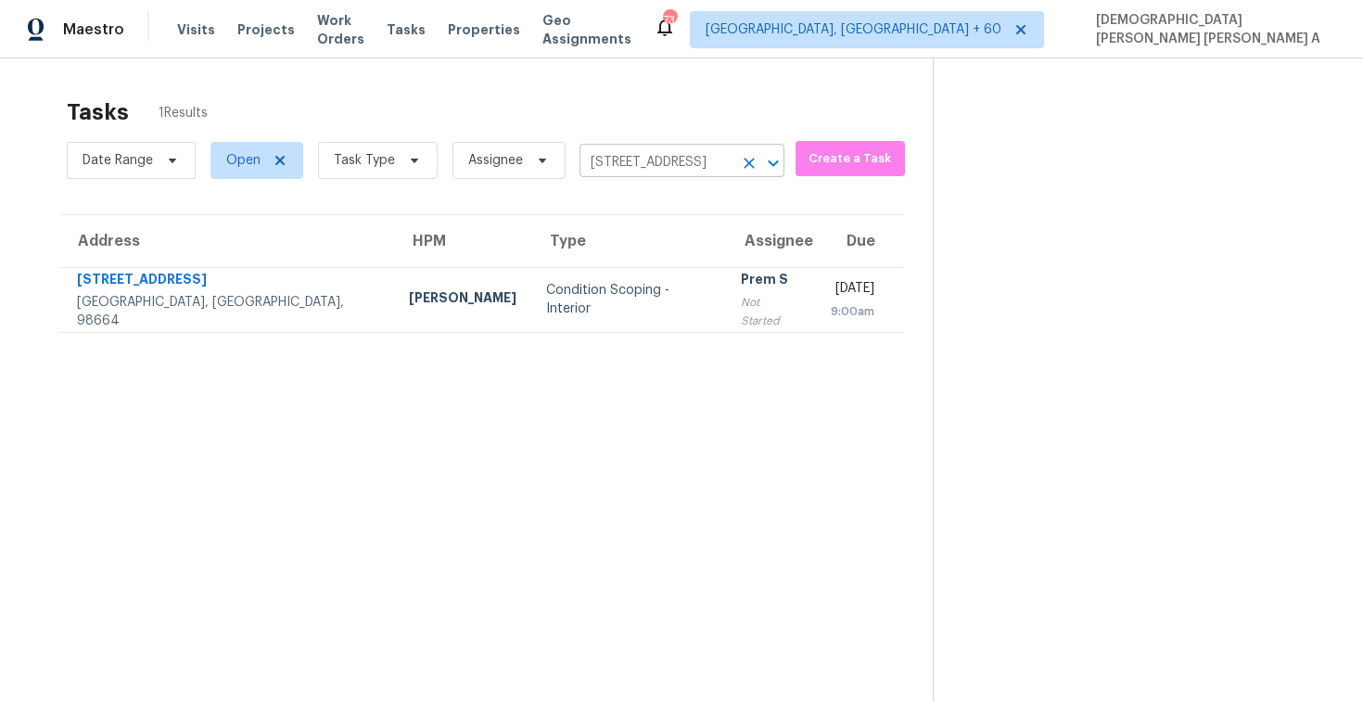
click at [606, 160] on input "1121 NE 98th Ave, Vancouver, WA 98664" at bounding box center [656, 162] width 153 height 29
paste input "[STREET_ADDRESS][PERSON_NAME]"
type input "[STREET_ADDRESS][PERSON_NAME]"
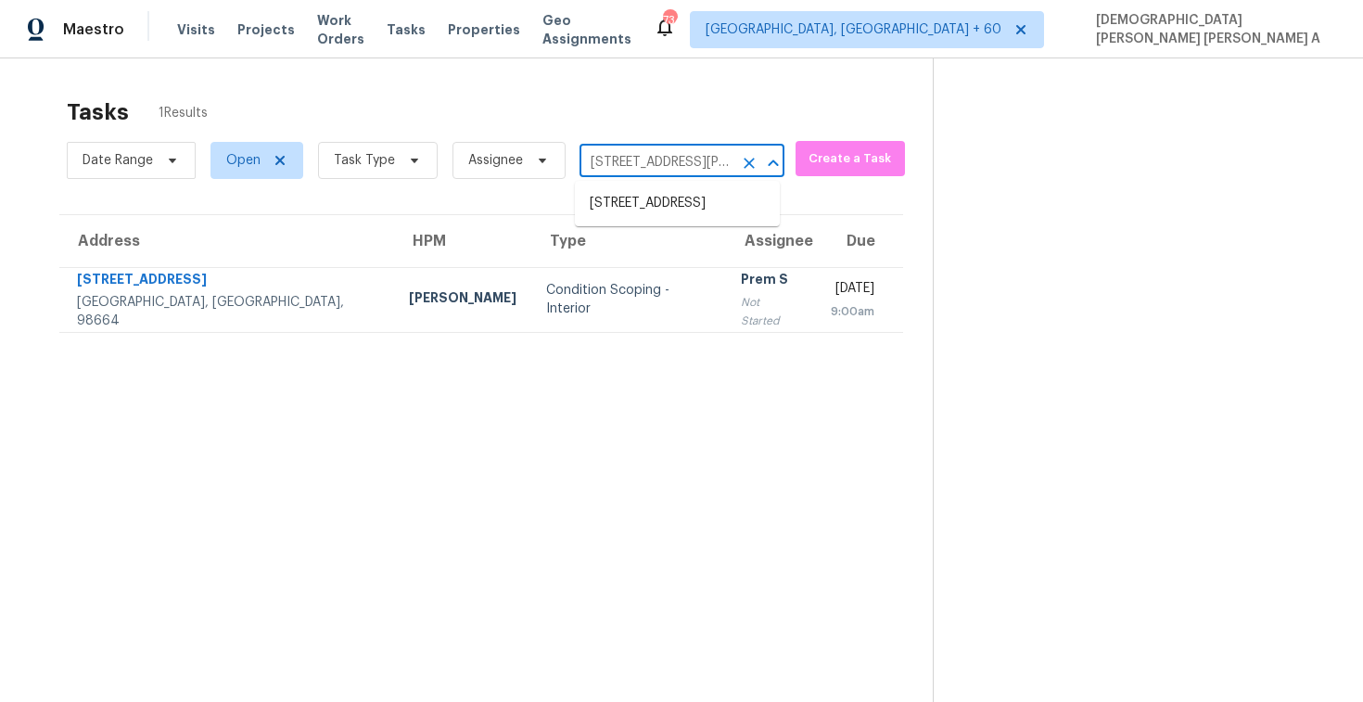
scroll to position [0, 105]
click at [646, 199] on li "[STREET_ADDRESS][PERSON_NAME]" at bounding box center [677, 213] width 205 height 50
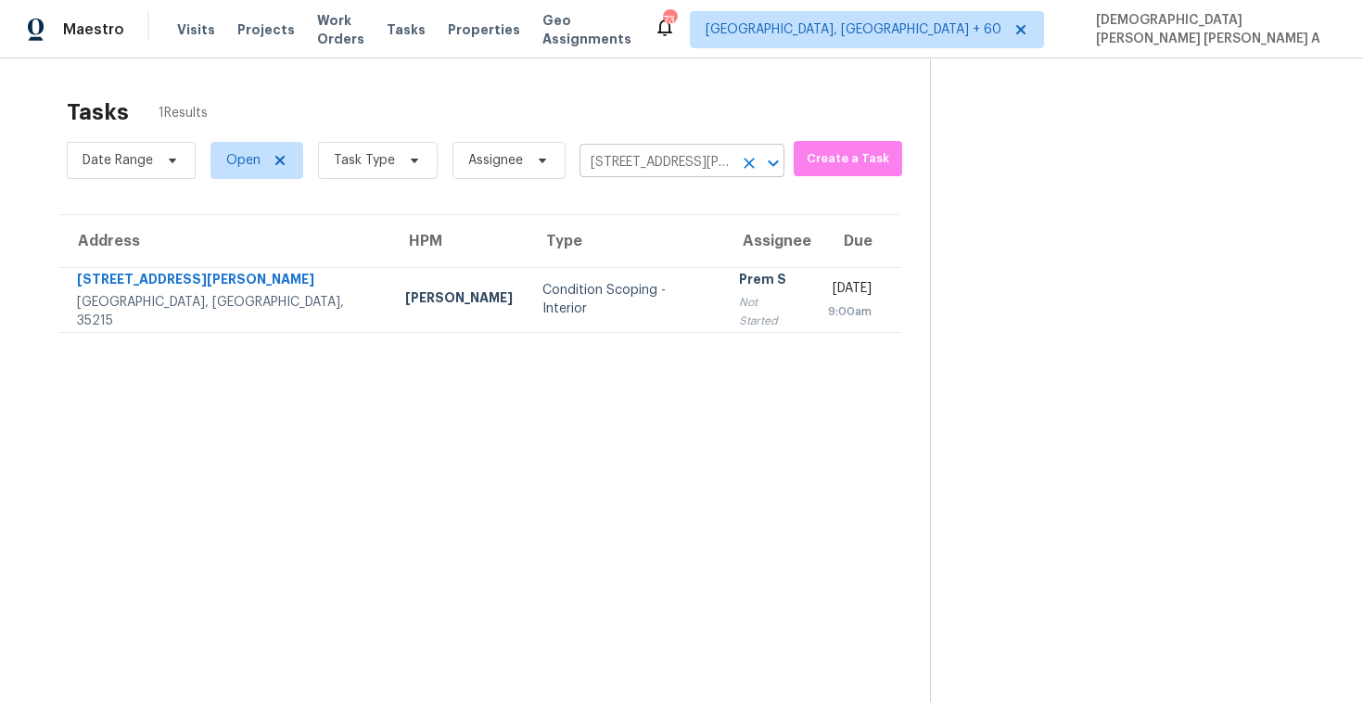
click at [622, 173] on input "[STREET_ADDRESS][PERSON_NAME]" at bounding box center [656, 162] width 153 height 29
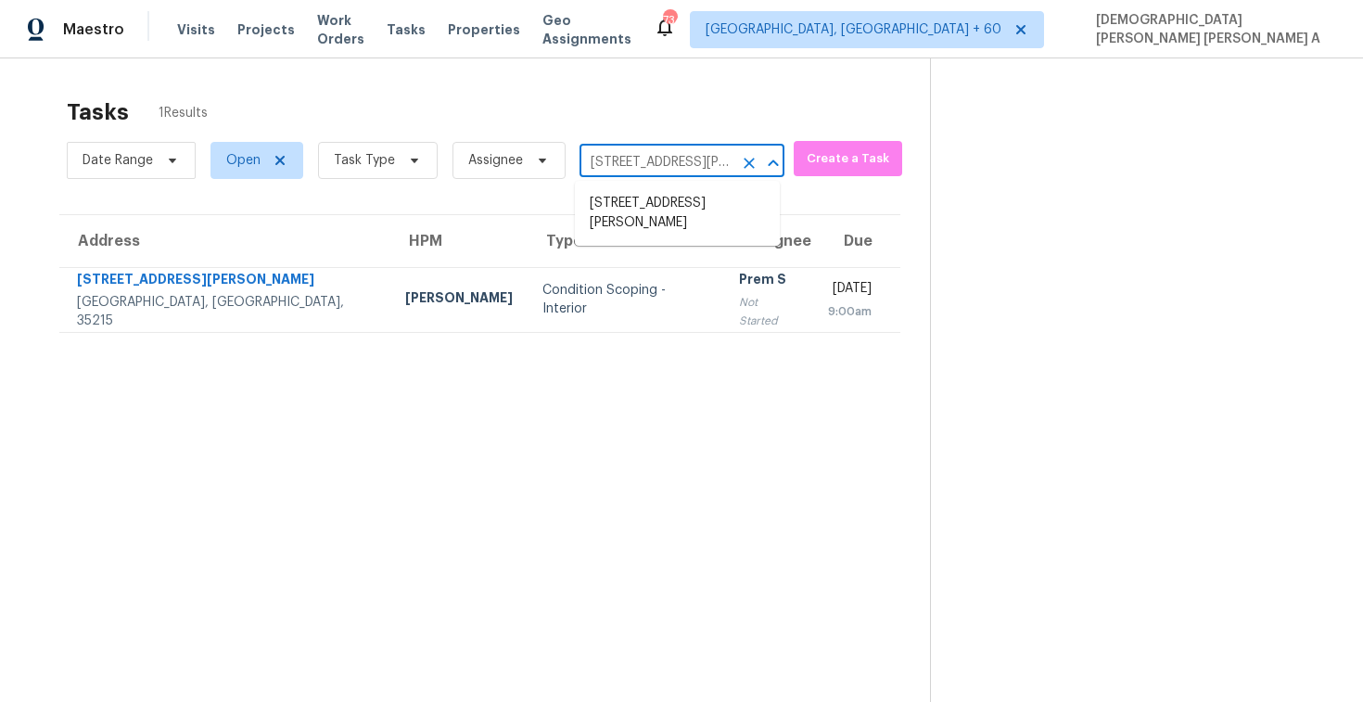
click at [621, 172] on input "[STREET_ADDRESS][PERSON_NAME]" at bounding box center [656, 162] width 153 height 29
paste input "5148 Hickory Dr, Cleveland, OH, 44124"
type input "5148 Hickory Dr, Cleveland, OH, 44124"
click at [630, 206] on li "5148 Hickory Dr, Cleveland, OH 44124" at bounding box center [677, 203] width 205 height 31
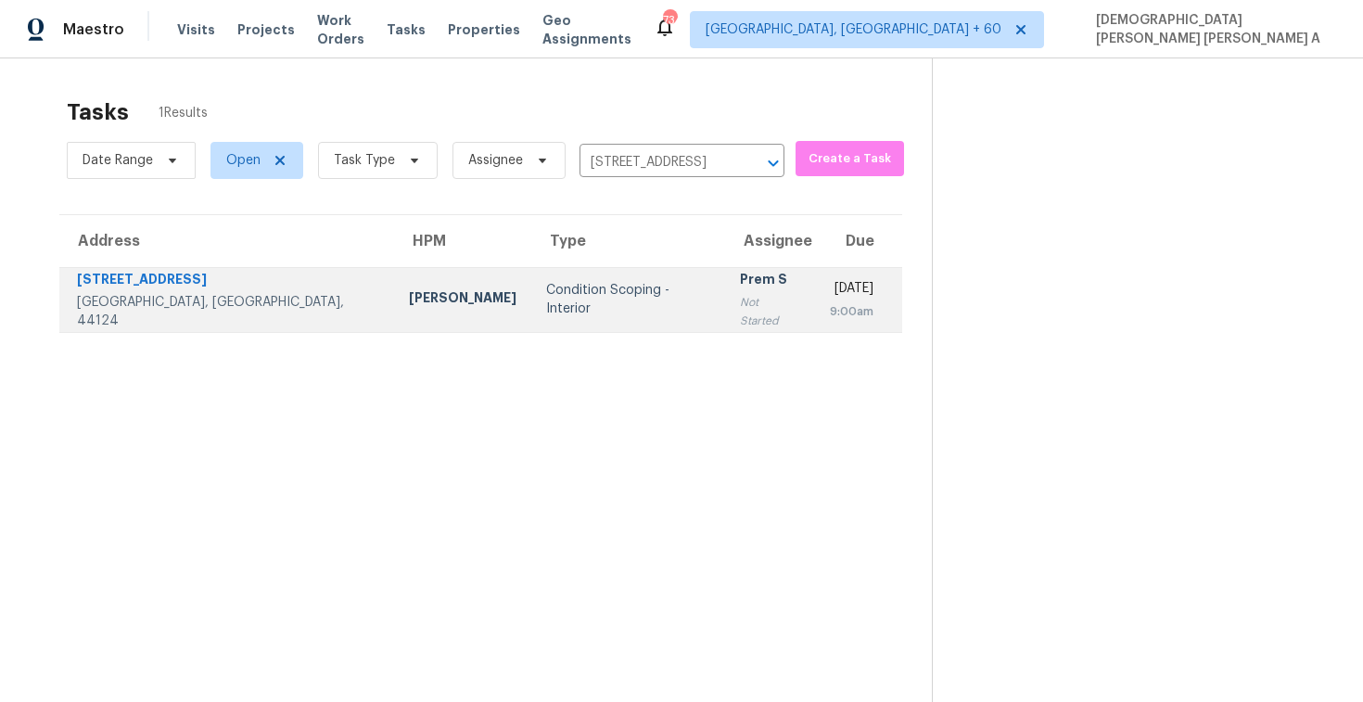
click at [725, 277] on td "Prem S Not Started" at bounding box center [770, 299] width 90 height 65
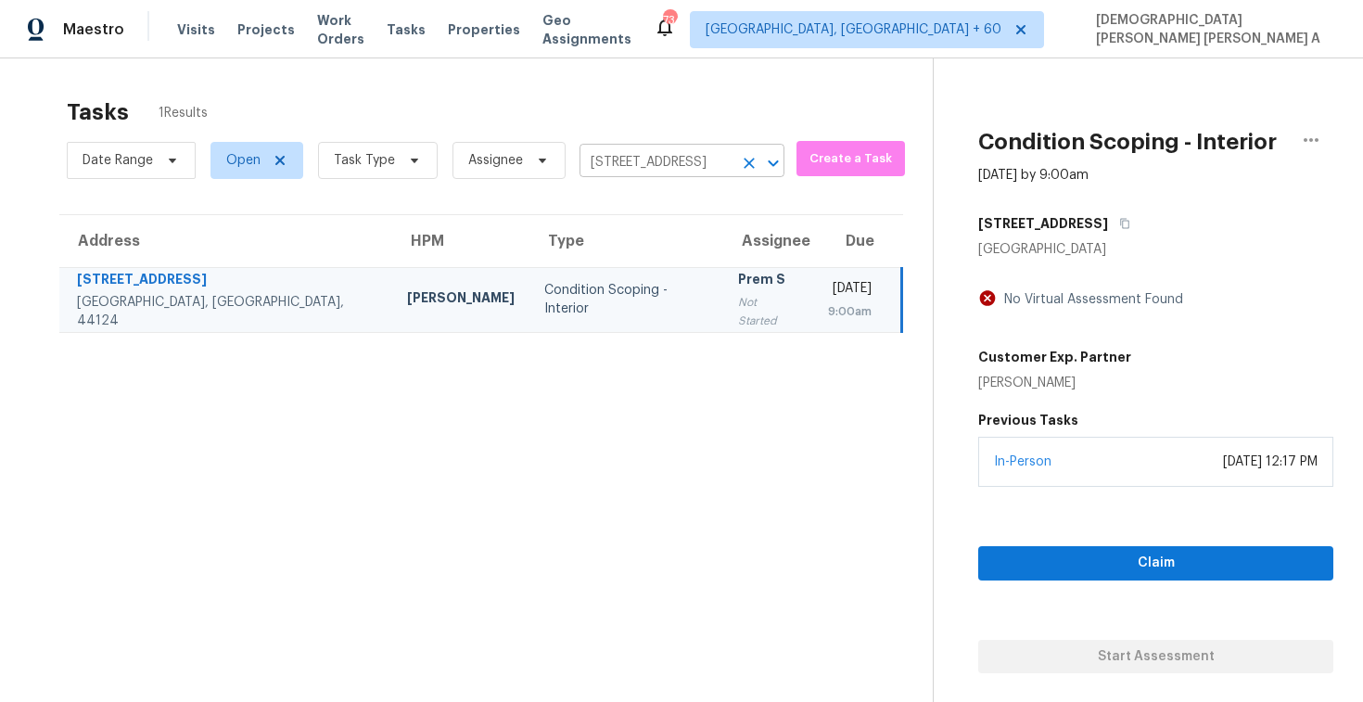
click at [642, 166] on input "5148 Hickory Dr, Cleveland, OH 44124" at bounding box center [656, 162] width 153 height 29
paste input "3230 Priest Woods Dr, Nashville, TN, 37214"
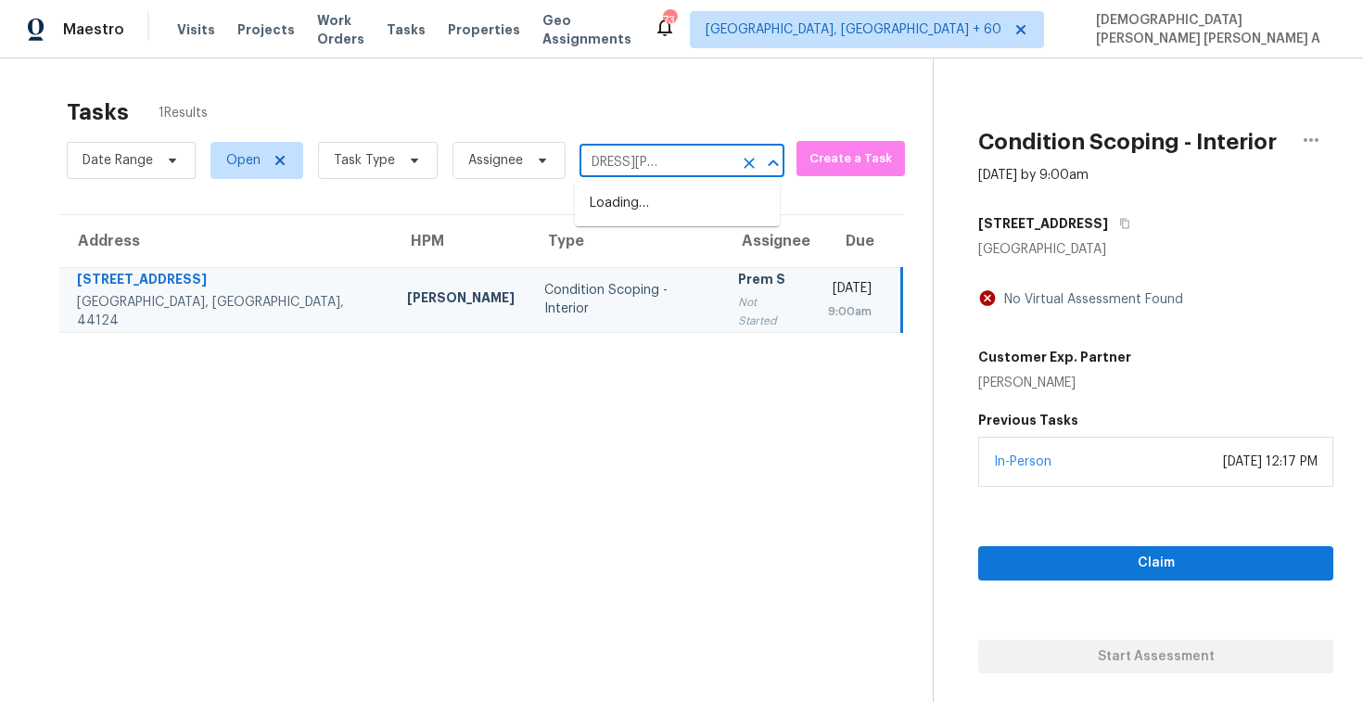
click at [633, 162] on input "3230 Priest Woods Dr, Nashville, TN, 3kory Dr, Cleveland, OH 44124" at bounding box center [656, 162] width 153 height 29
paste input "721"
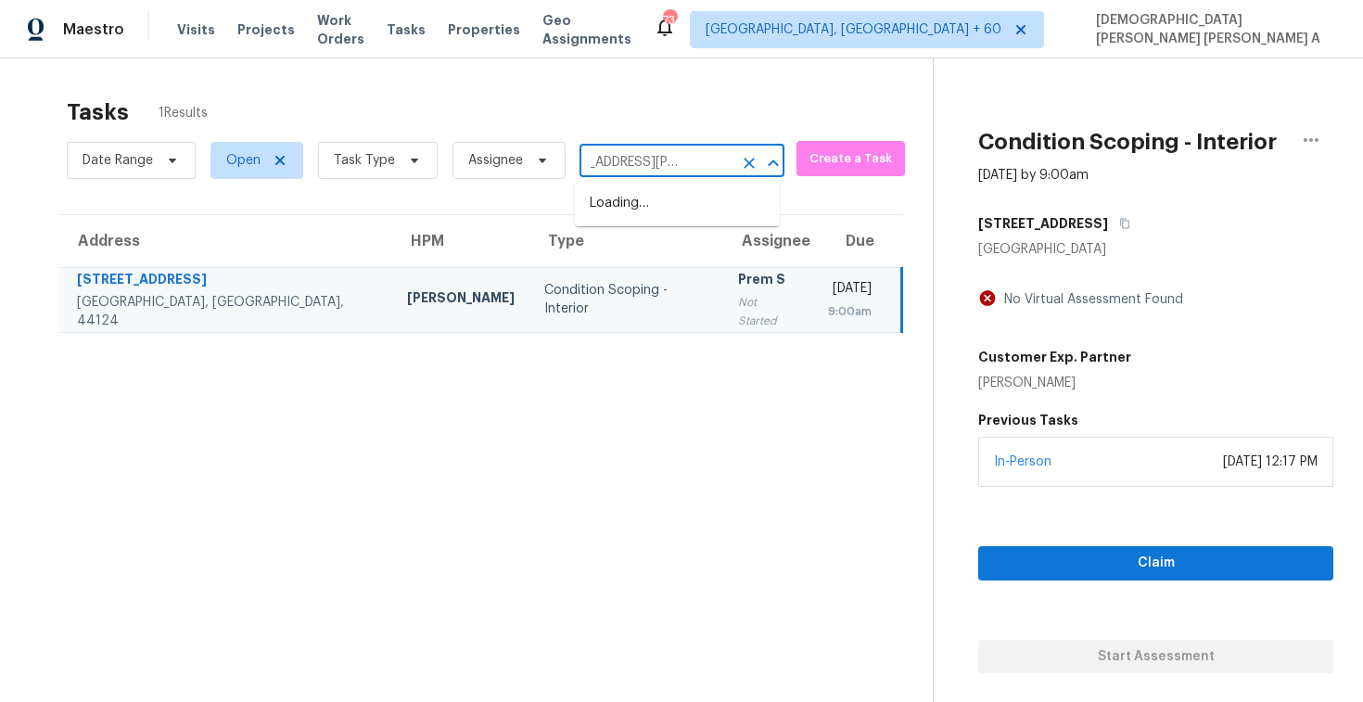
scroll to position [0, 44]
type input "3230 Priest Woods Dr, Nashville"
click at [659, 214] on li "3230 Priest Woods Dr, Nashville, TN 37214" at bounding box center [677, 213] width 205 height 50
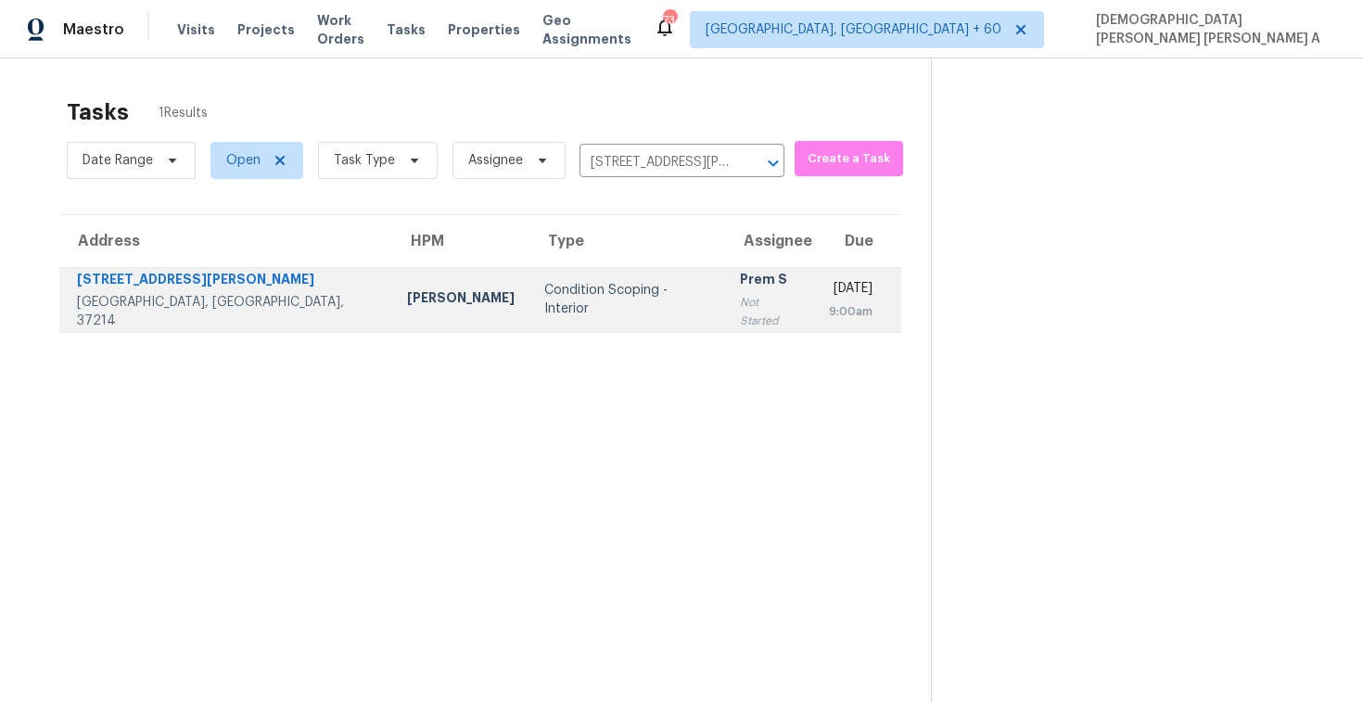
click at [740, 293] on div "Prem S" at bounding box center [770, 281] width 60 height 23
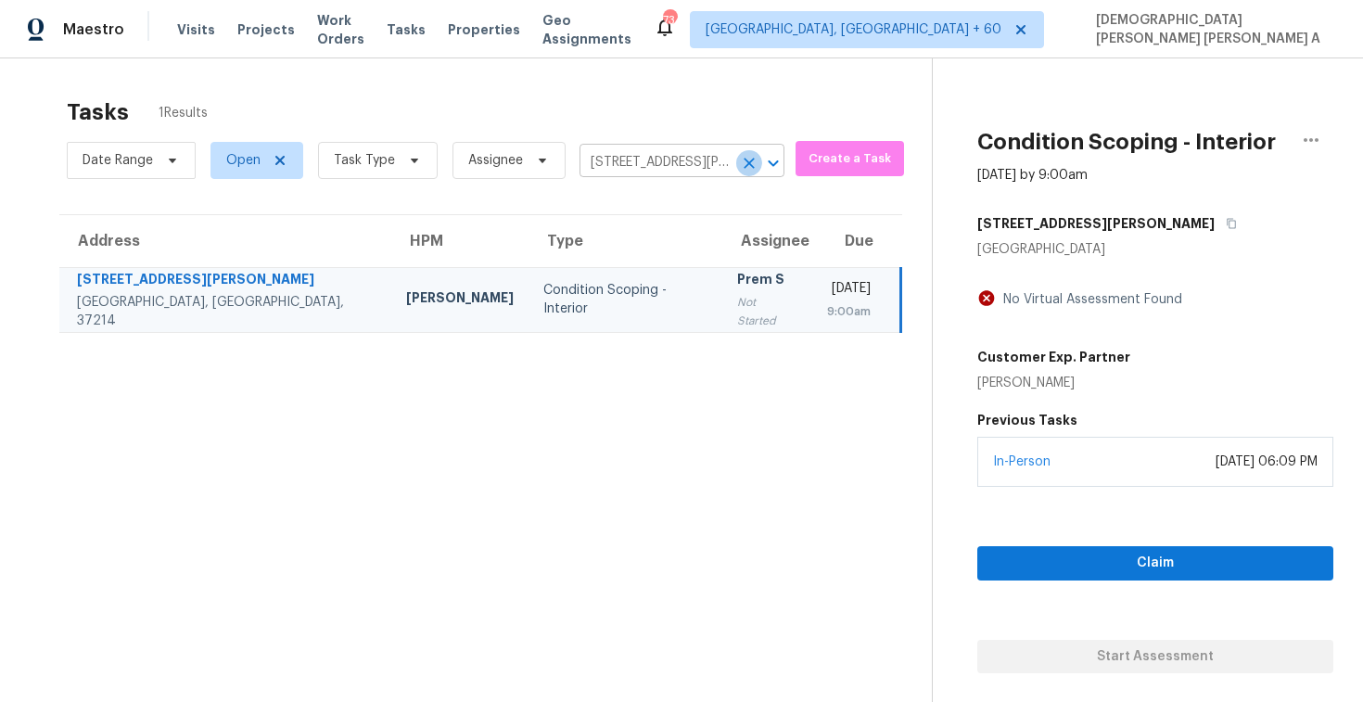
click at [748, 159] on icon "Clear" at bounding box center [749, 163] width 11 height 11
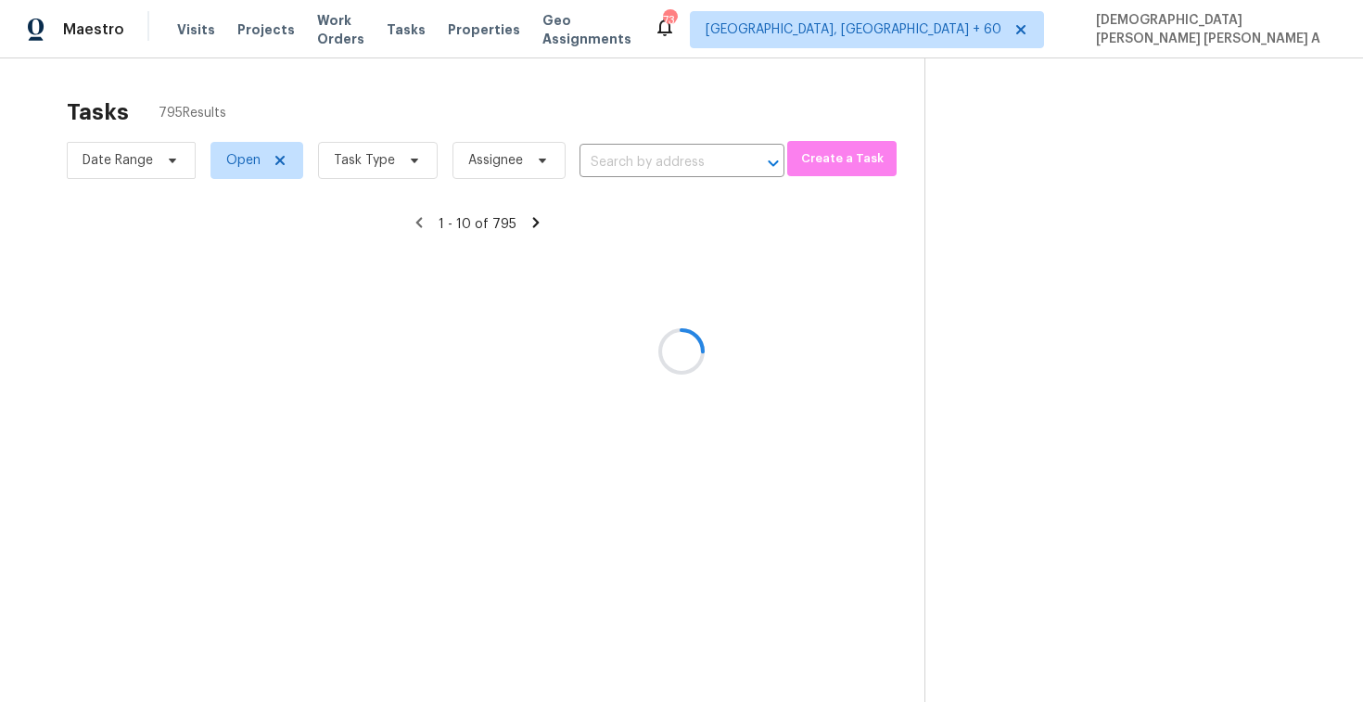
click at [372, 160] on div at bounding box center [681, 351] width 1363 height 702
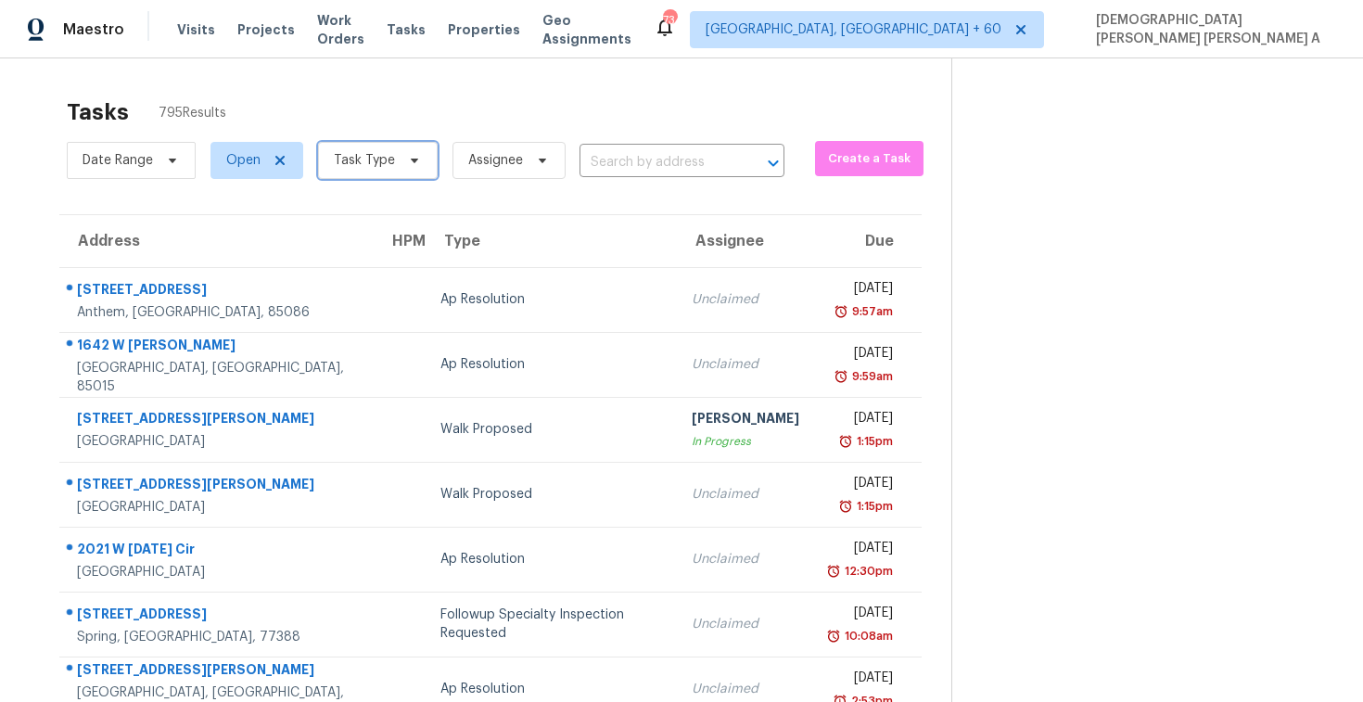
click at [372, 160] on span "Task Type" at bounding box center [364, 160] width 61 height 19
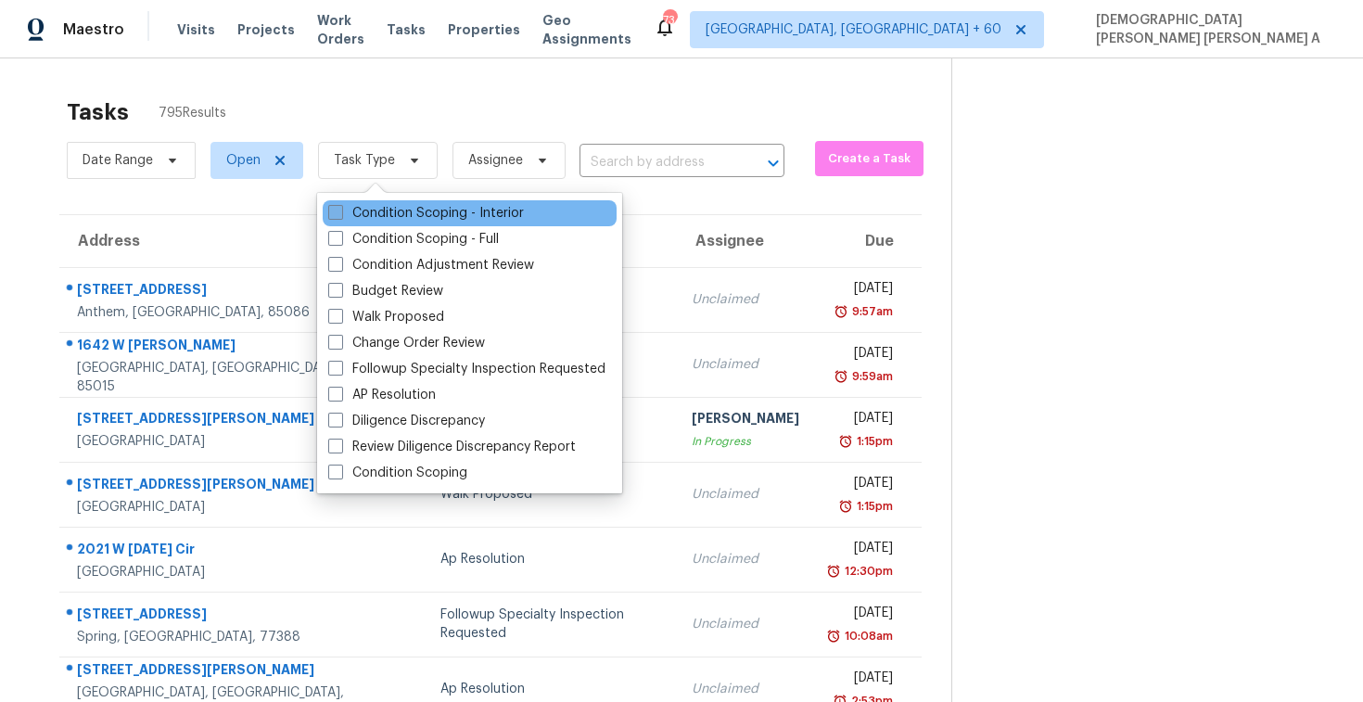
click at [369, 204] on label "Condition Scoping - Interior" at bounding box center [426, 213] width 196 height 19
click at [340, 204] on input "Condition Scoping - Interior" at bounding box center [334, 210] width 12 height 12
checkbox input "true"
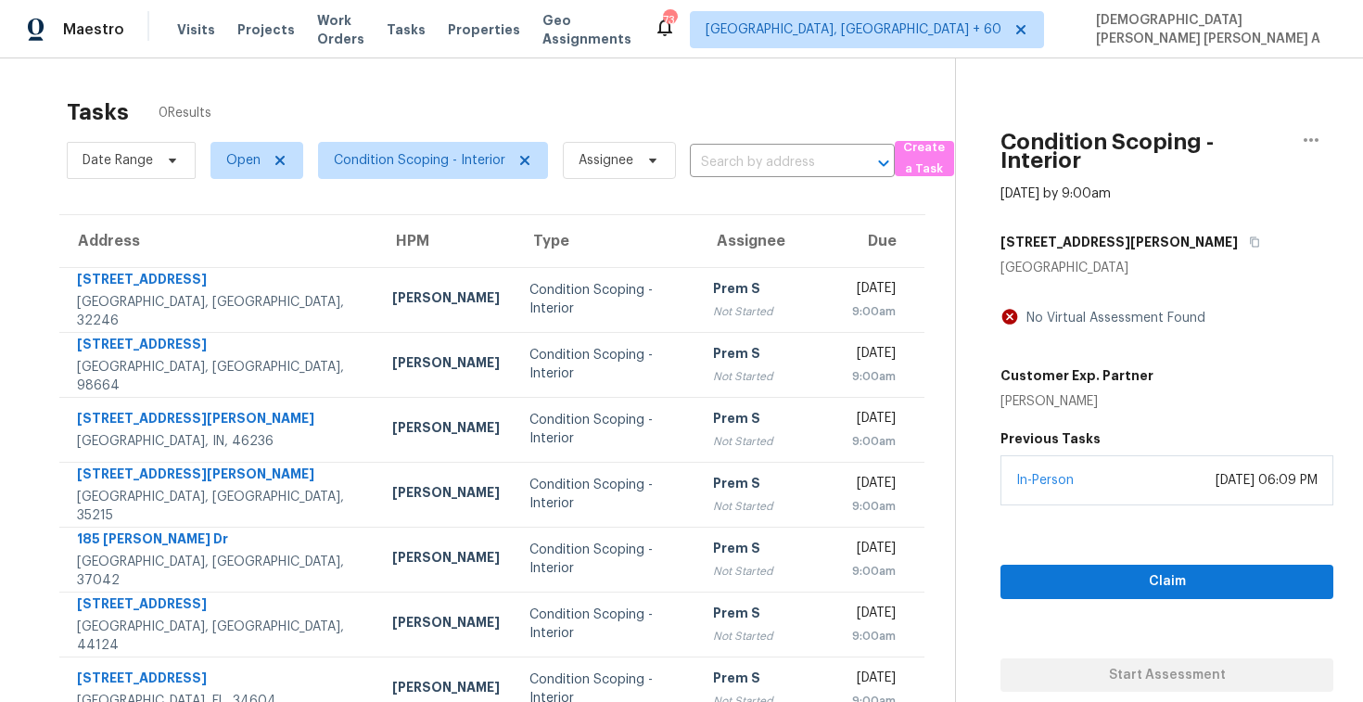
click at [421, 100] on div "Tasks 0 Results" at bounding box center [511, 112] width 889 height 48
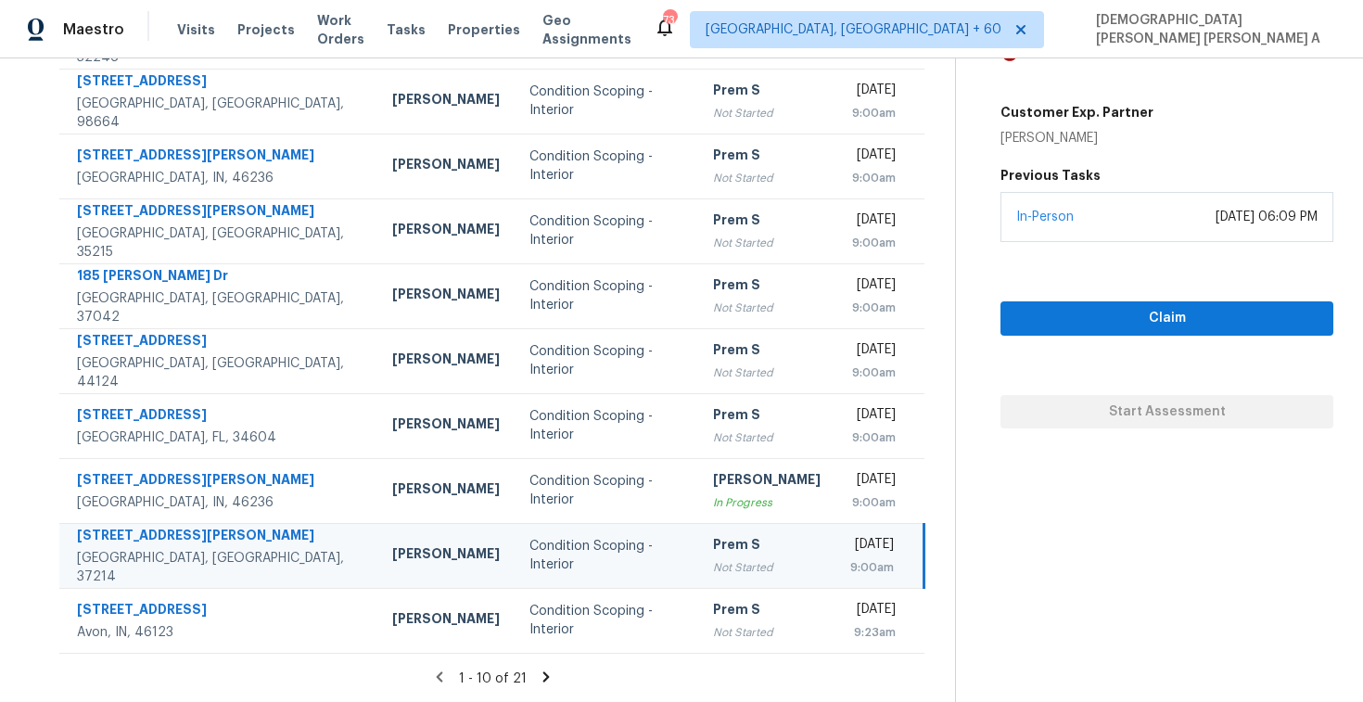
click at [538, 680] on icon at bounding box center [546, 677] width 17 height 17
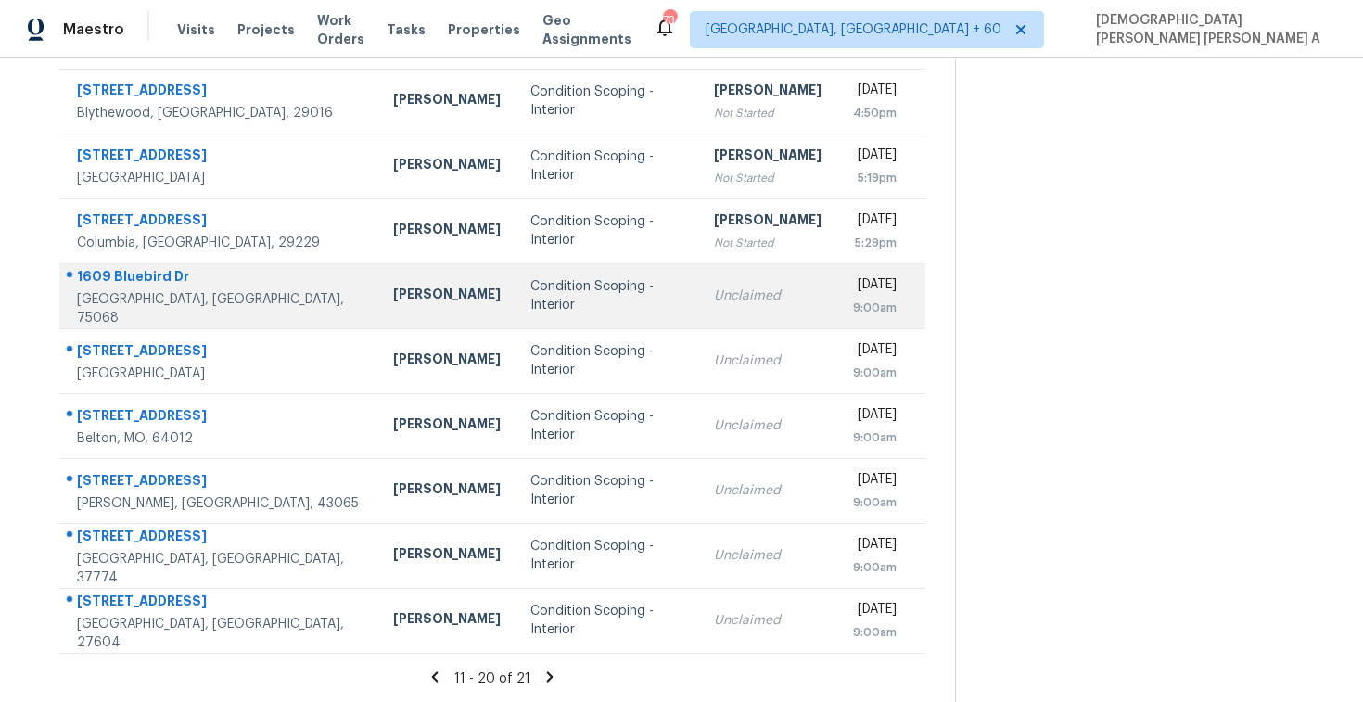
click at [531, 297] on div "Condition Scoping - Interior" at bounding box center [608, 295] width 155 height 37
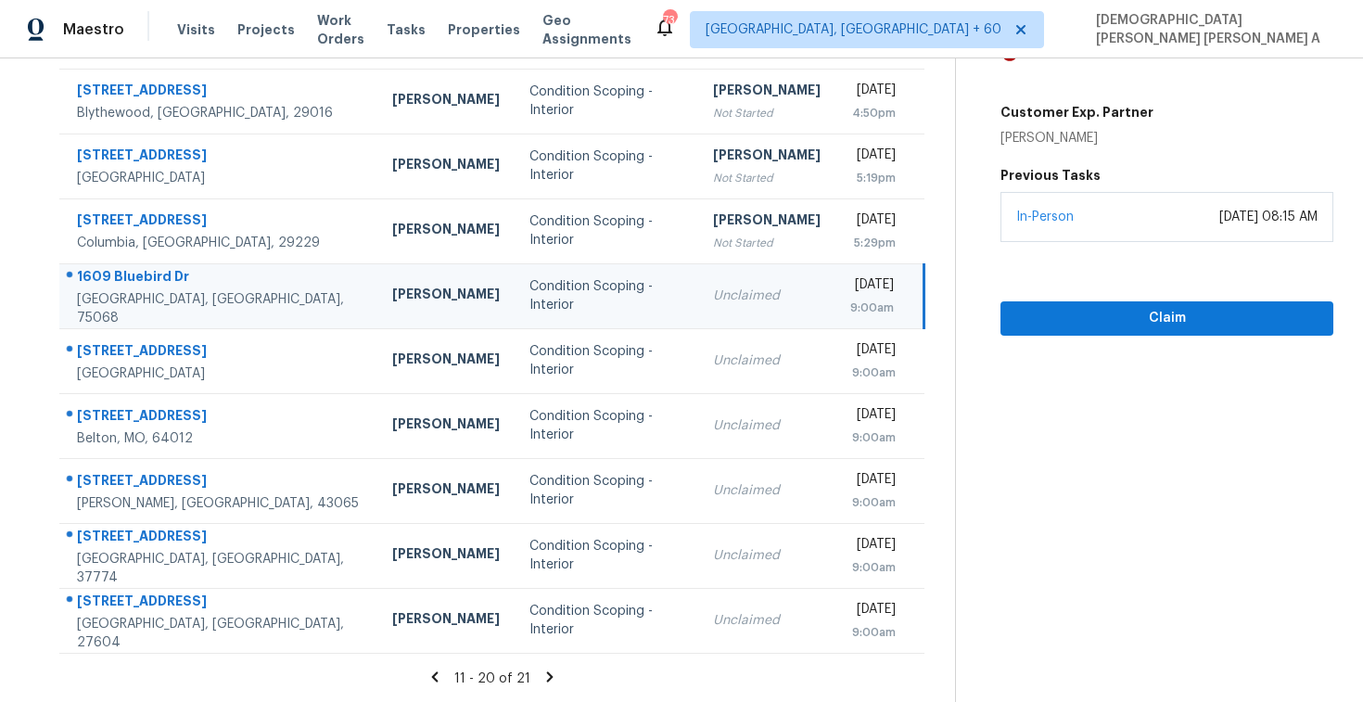
scroll to position [138, 0]
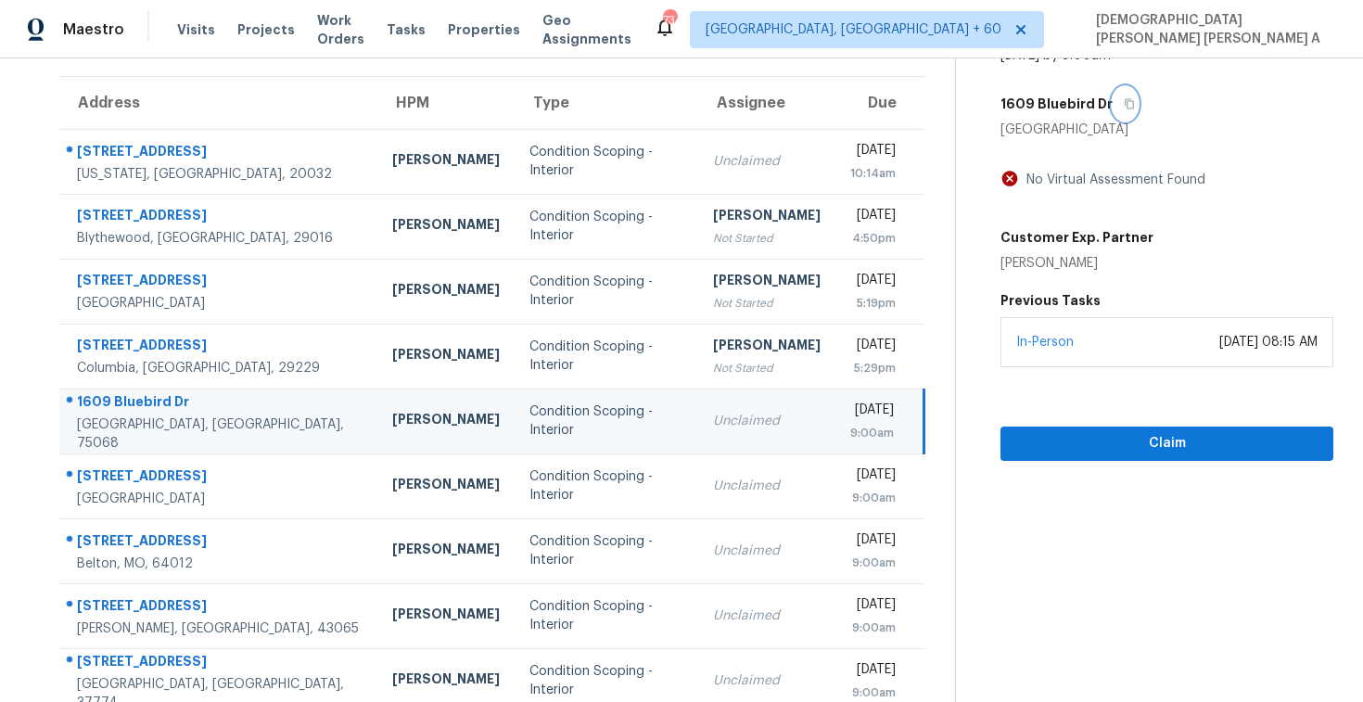
click at [1122, 94] on button "button" at bounding box center [1125, 103] width 25 height 33
click at [1091, 446] on span "Claim" at bounding box center [1167, 443] width 303 height 23
click at [1126, 108] on icon "button" at bounding box center [1130, 104] width 9 height 10
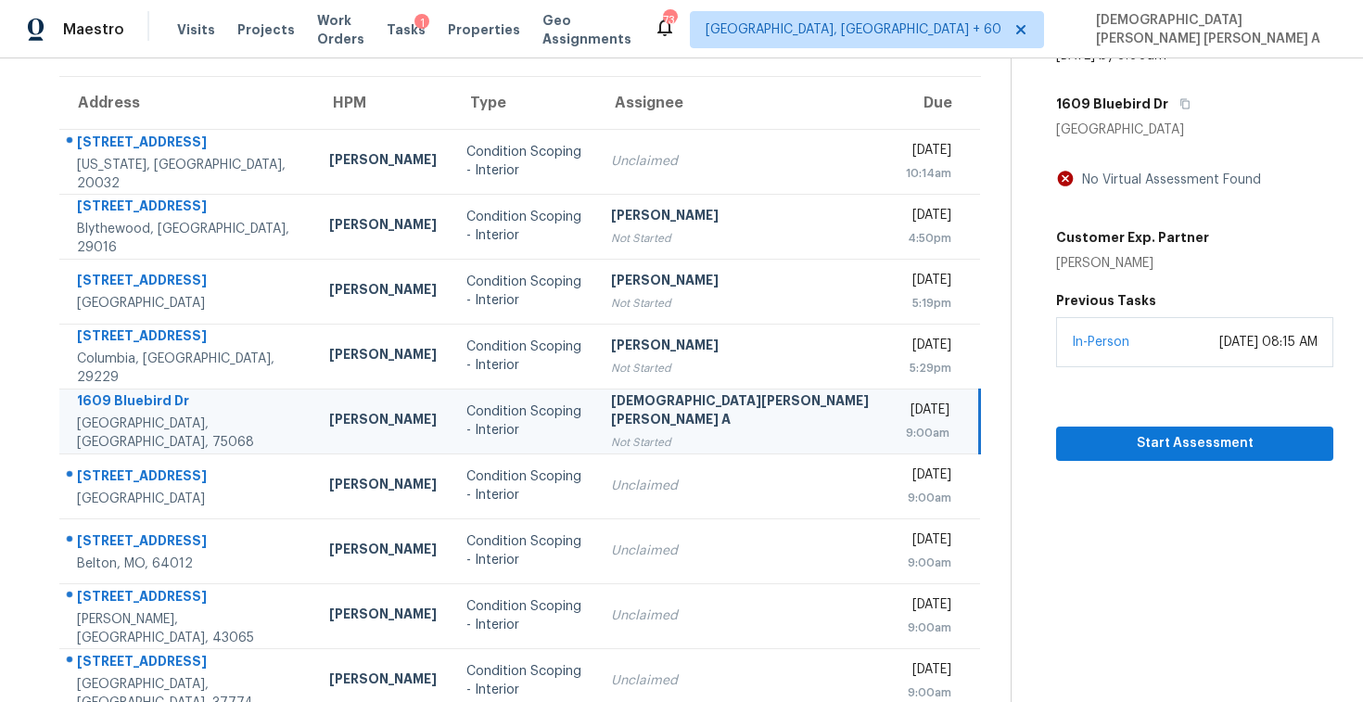
click at [1061, 423] on div "Start Assessment" at bounding box center [1194, 414] width 277 height 94
click at [1072, 449] on span "Start Assessment" at bounding box center [1195, 443] width 248 height 23
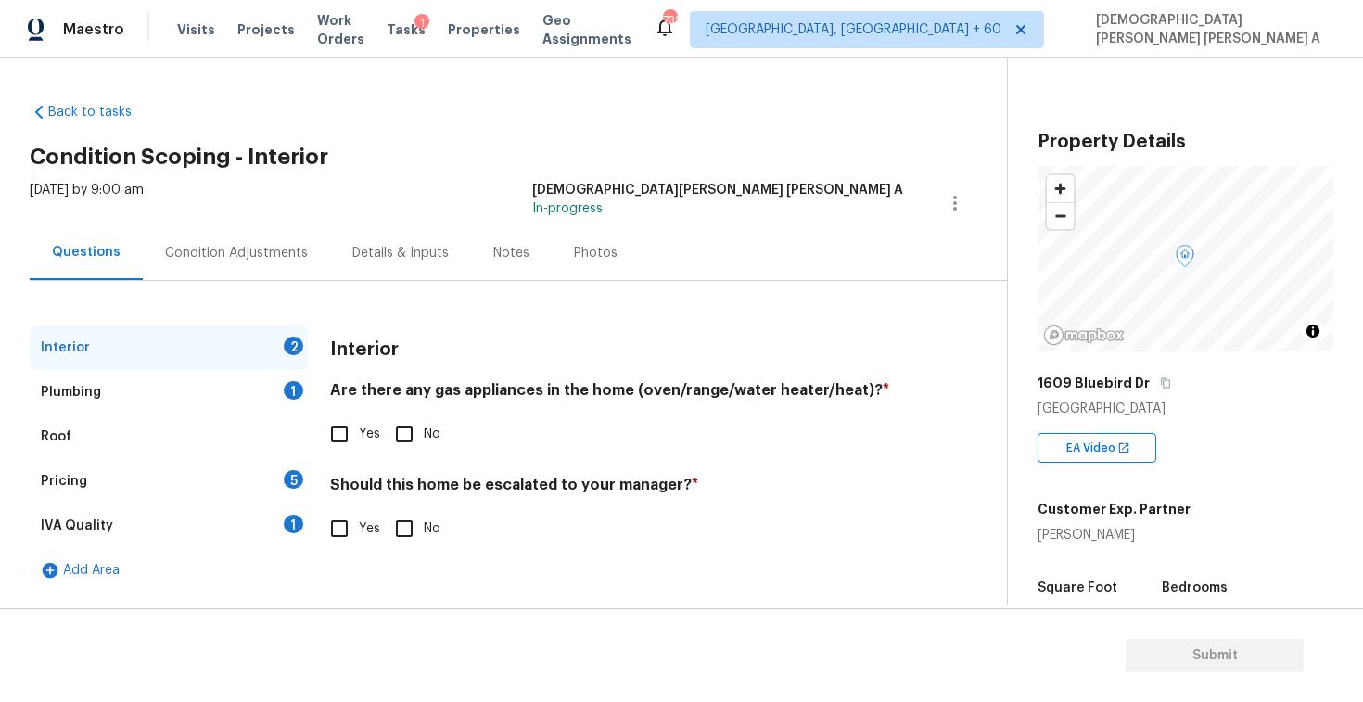
click at [503, 167] on div "Back to tasks Condition Scoping - Interior Thu, Sep 25 2025 by 9:00 am Mohamed …" at bounding box center [519, 343] width 978 height 510
click at [1165, 379] on button "button" at bounding box center [1166, 383] width 17 height 17
click at [333, 449] on input "Yes" at bounding box center [339, 434] width 39 height 39
checkbox input "true"
click at [411, 542] on input "No" at bounding box center [404, 528] width 39 height 39
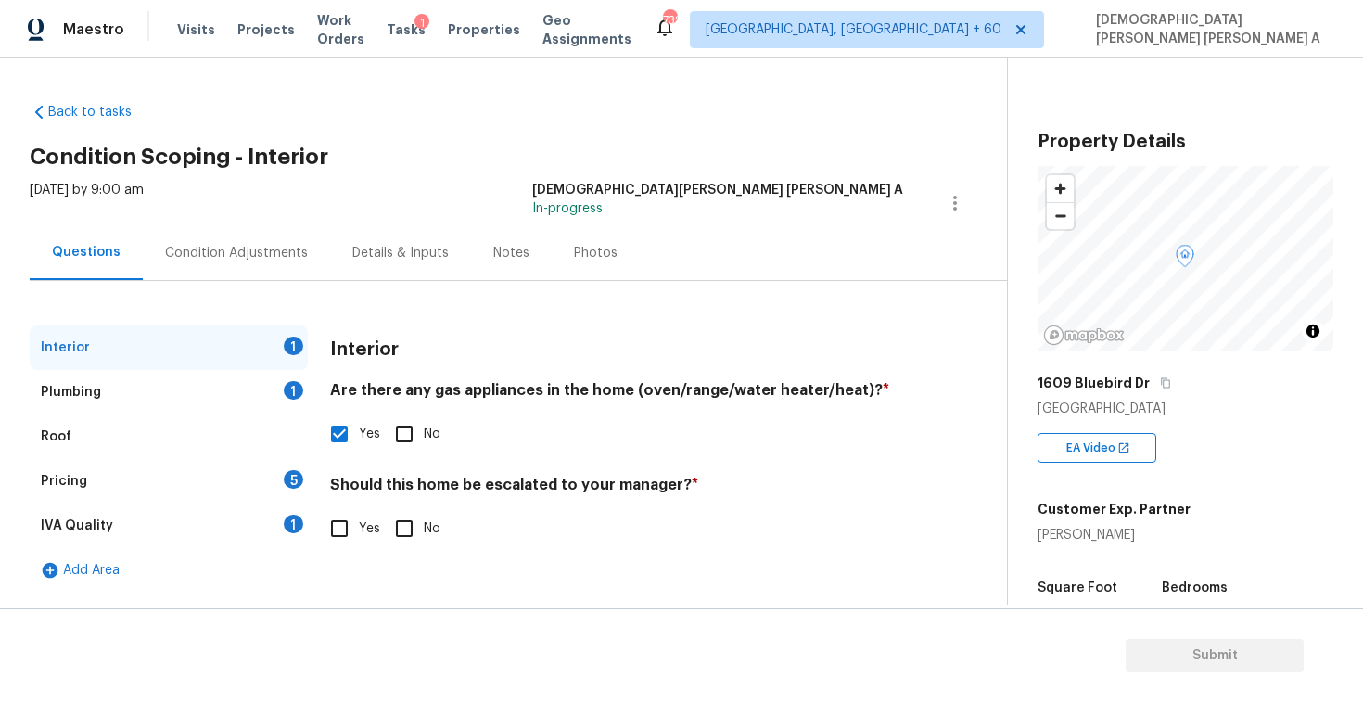
checkbox input "true"
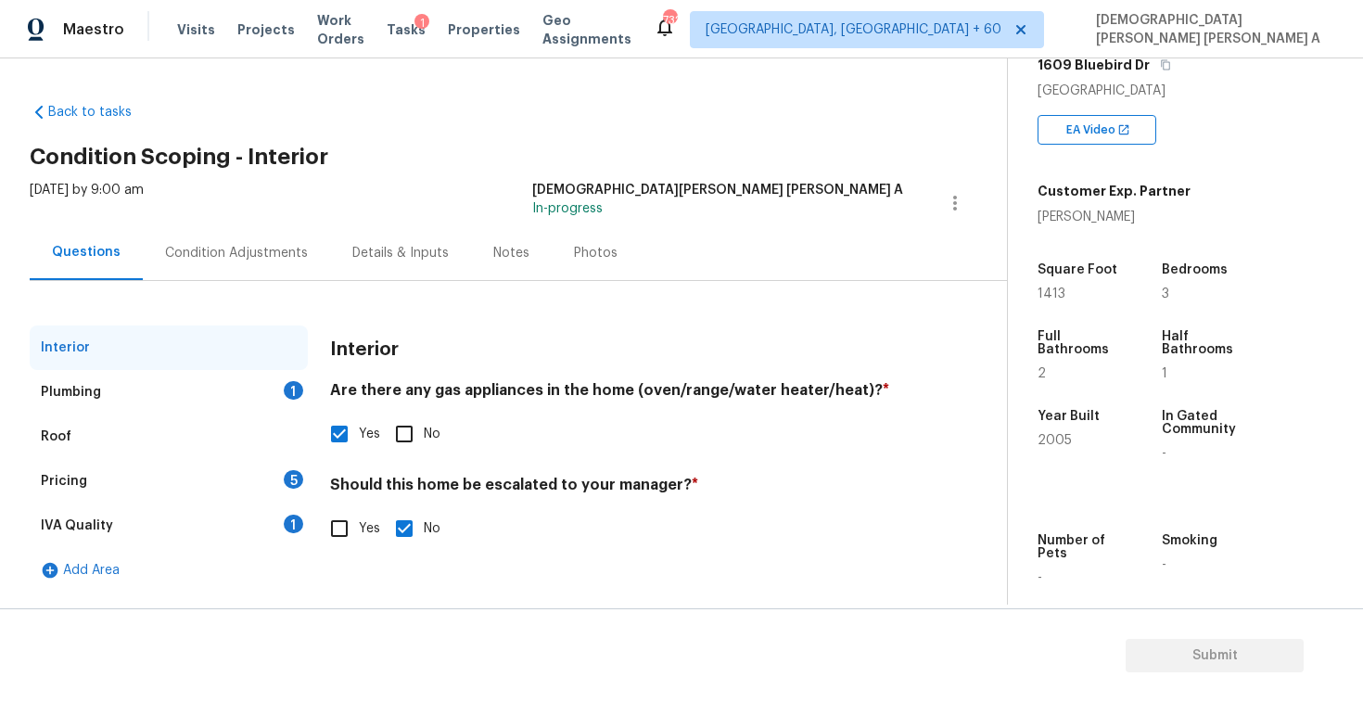
click at [273, 392] on div "Plumbing 1" at bounding box center [169, 392] width 278 height 45
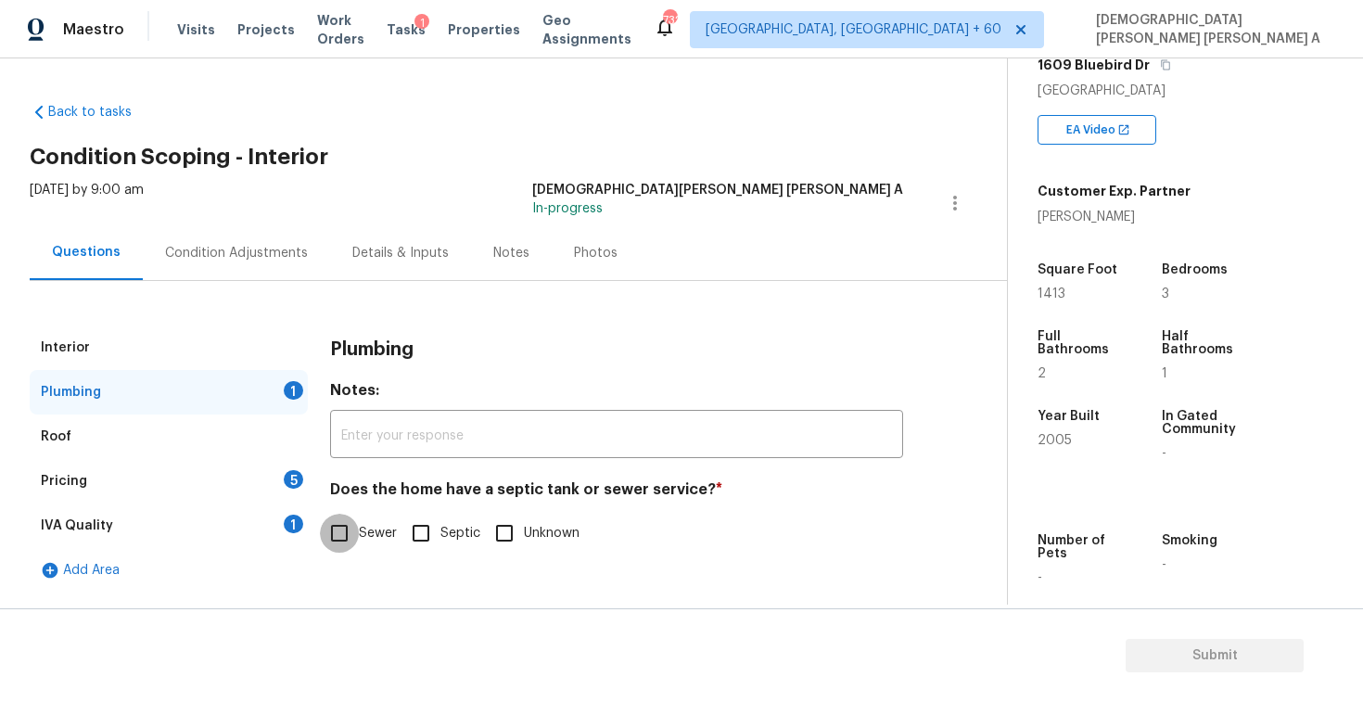
click at [349, 536] on input "Sewer" at bounding box center [339, 533] width 39 height 39
checkbox input "true"
click at [224, 485] on div "Pricing 5" at bounding box center [169, 481] width 278 height 45
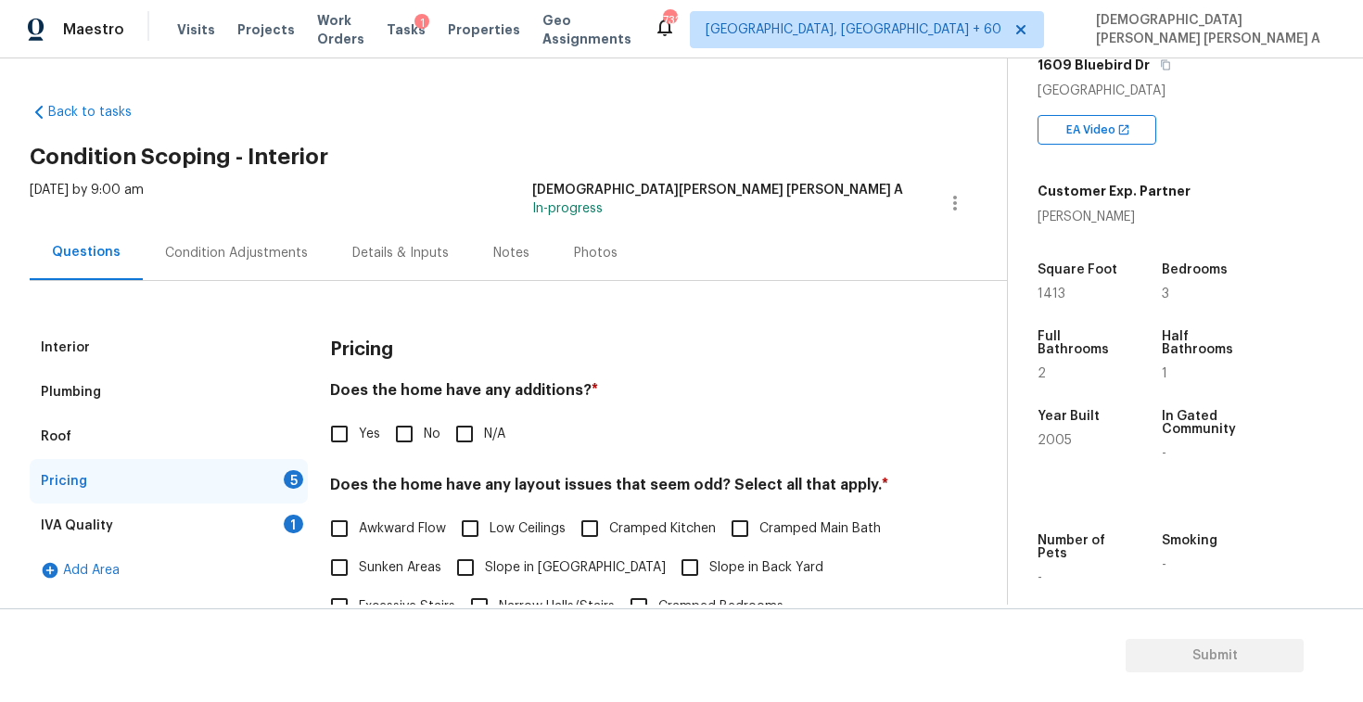
click at [399, 438] on input "No" at bounding box center [404, 434] width 39 height 39
checkbox input "true"
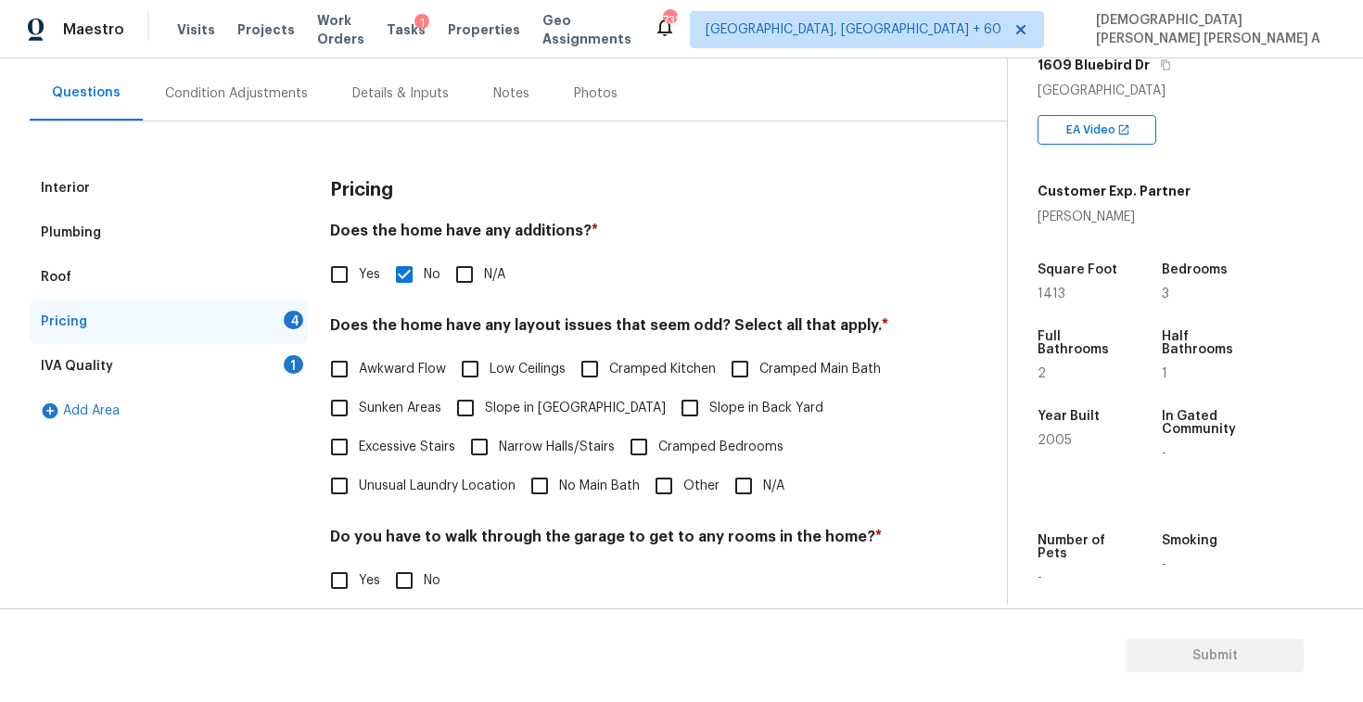
click at [736, 481] on input "N/A" at bounding box center [743, 486] width 39 height 39
checkbox input "true"
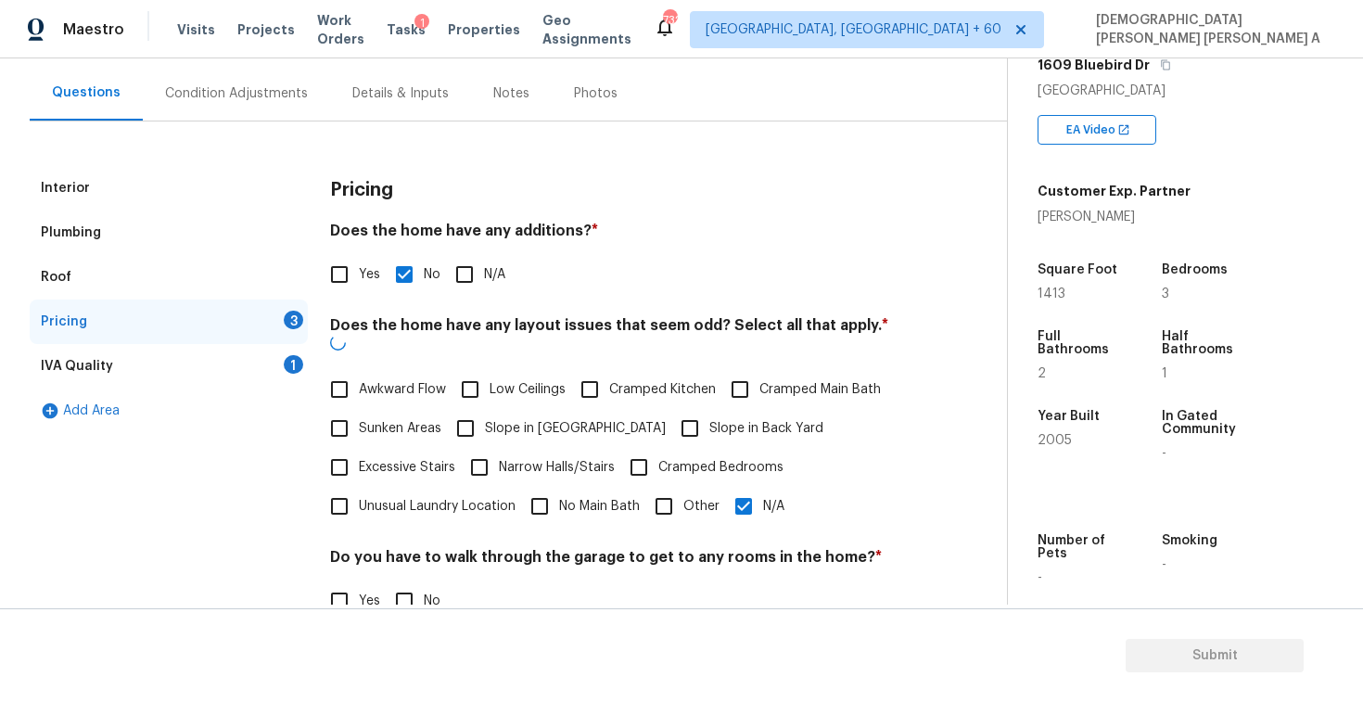
click at [406, 582] on input "No" at bounding box center [404, 601] width 39 height 39
checkbox input "true"
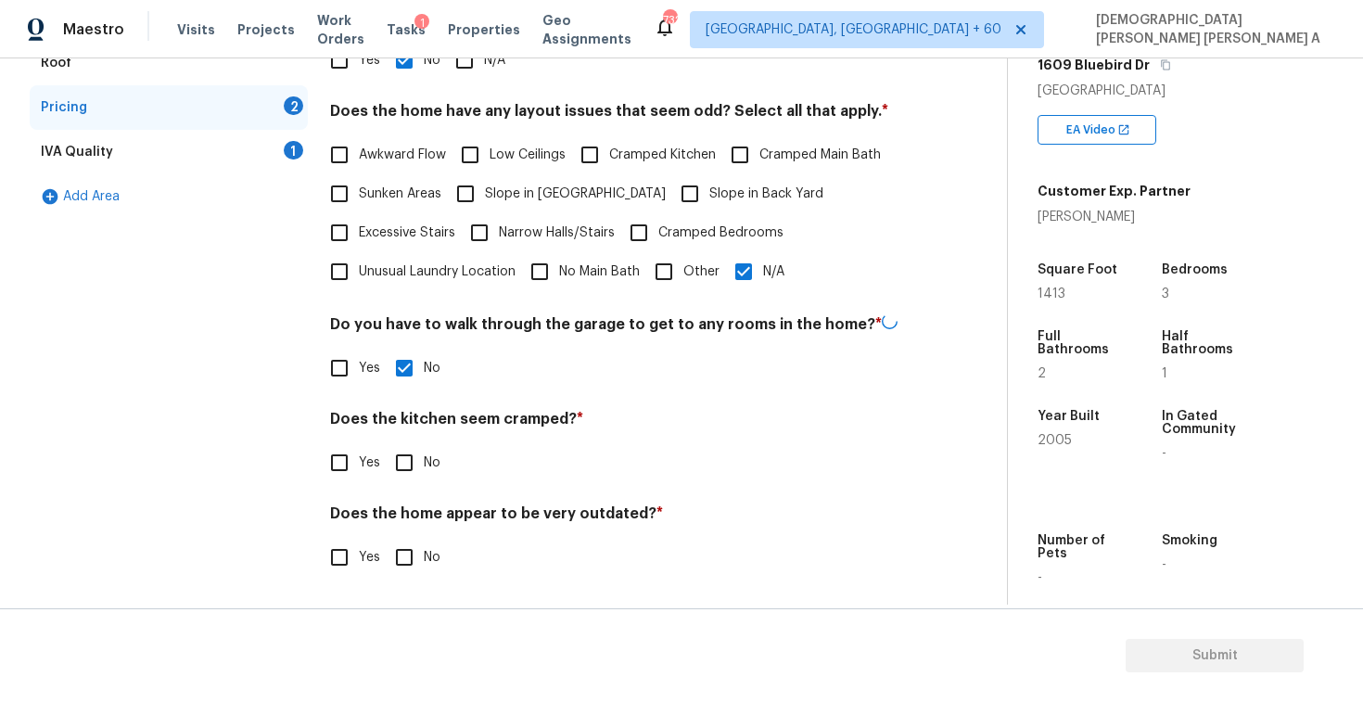
scroll to position [372, 0]
click at [400, 477] on input "No" at bounding box center [404, 462] width 39 height 39
checkbox input "true"
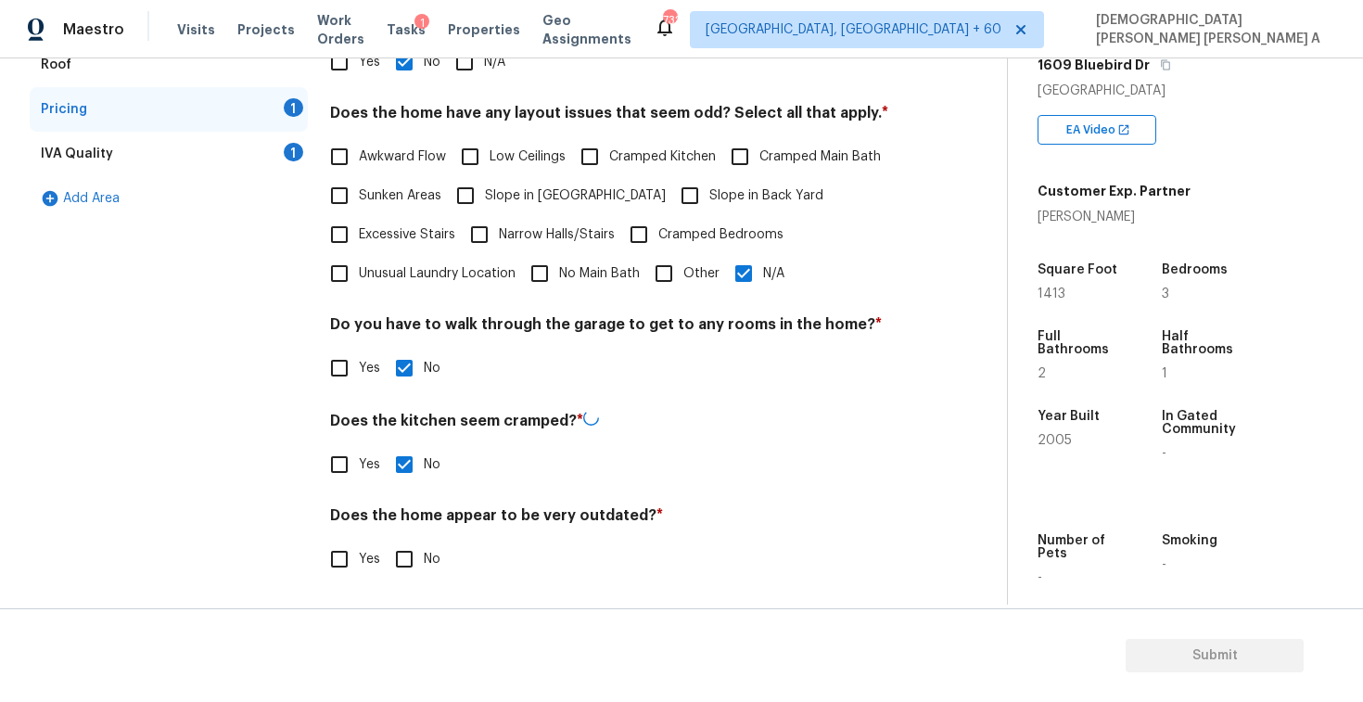
click at [404, 553] on input "No" at bounding box center [404, 559] width 39 height 39
checkbox input "true"
click at [211, 150] on div "IVA Quality 1" at bounding box center [169, 154] width 278 height 45
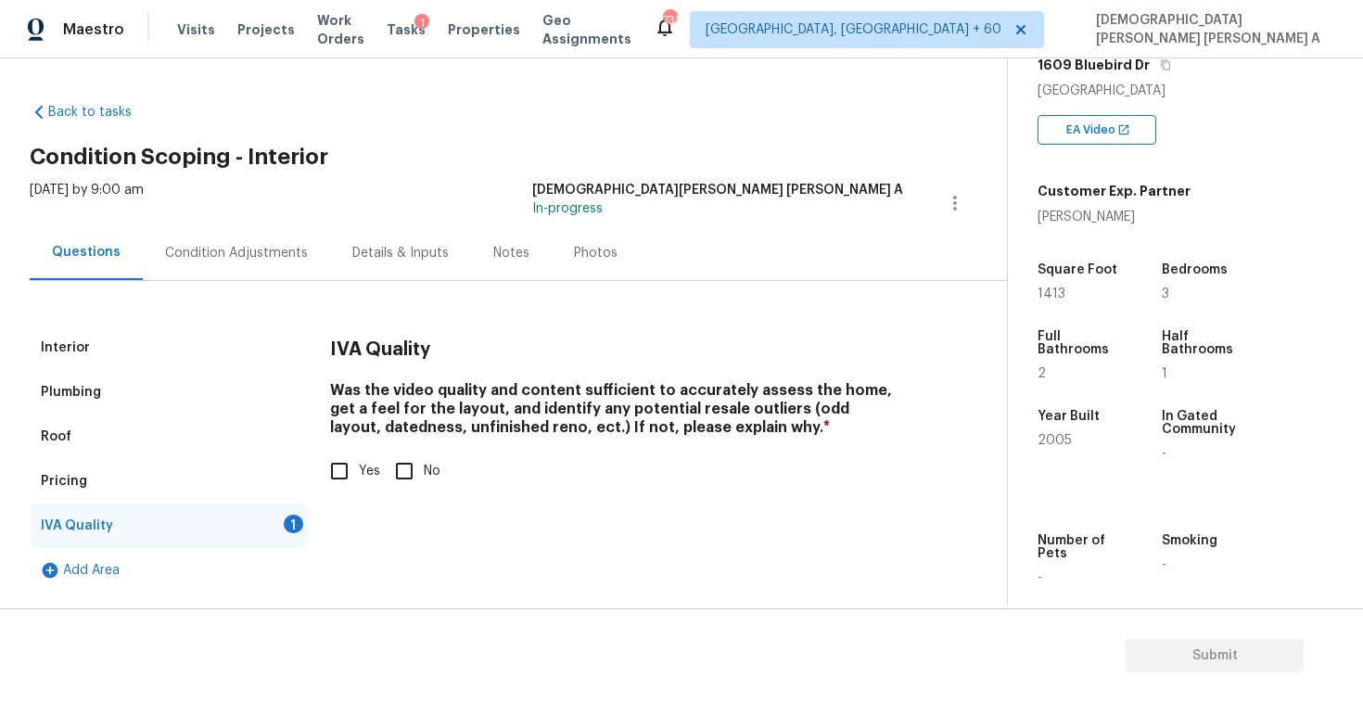
scroll to position [0, 0]
click at [338, 470] on input "Yes" at bounding box center [339, 471] width 39 height 39
checkbox input "true"
click at [569, 309] on div "Interior Plumbing Roof Pricing IVA Quality Add Area IVA Quality Was the video q…" at bounding box center [496, 437] width 933 height 312
click at [165, 249] on div "Condition Adjustments" at bounding box center [236, 253] width 143 height 19
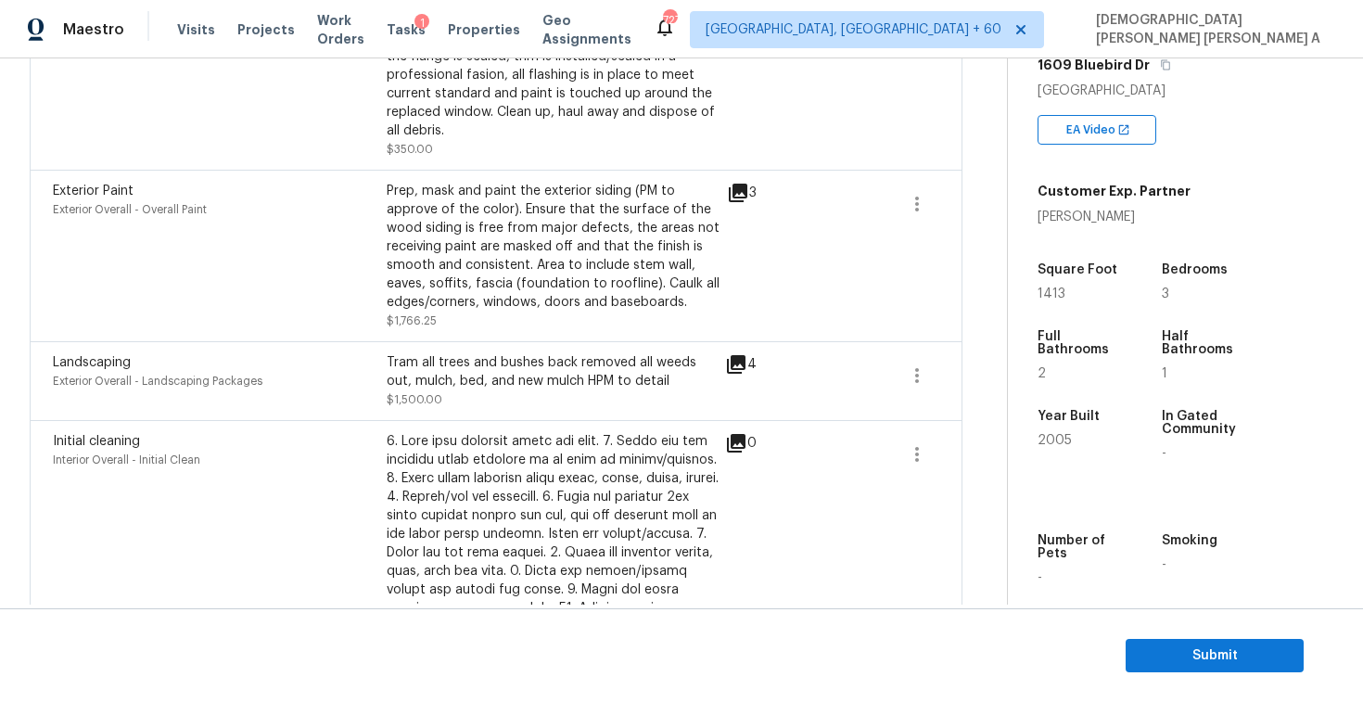
scroll to position [176, 0]
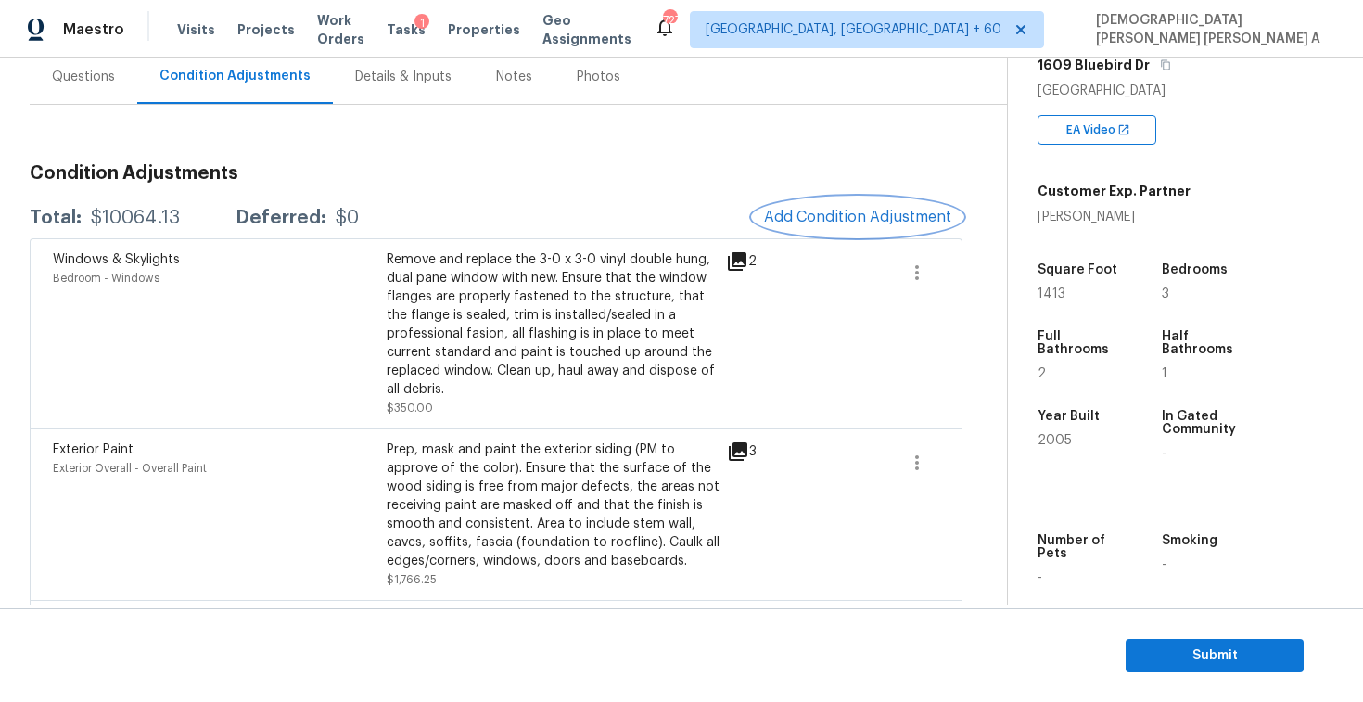
click at [838, 202] on button "Add Condition Adjustment" at bounding box center [858, 217] width 210 height 39
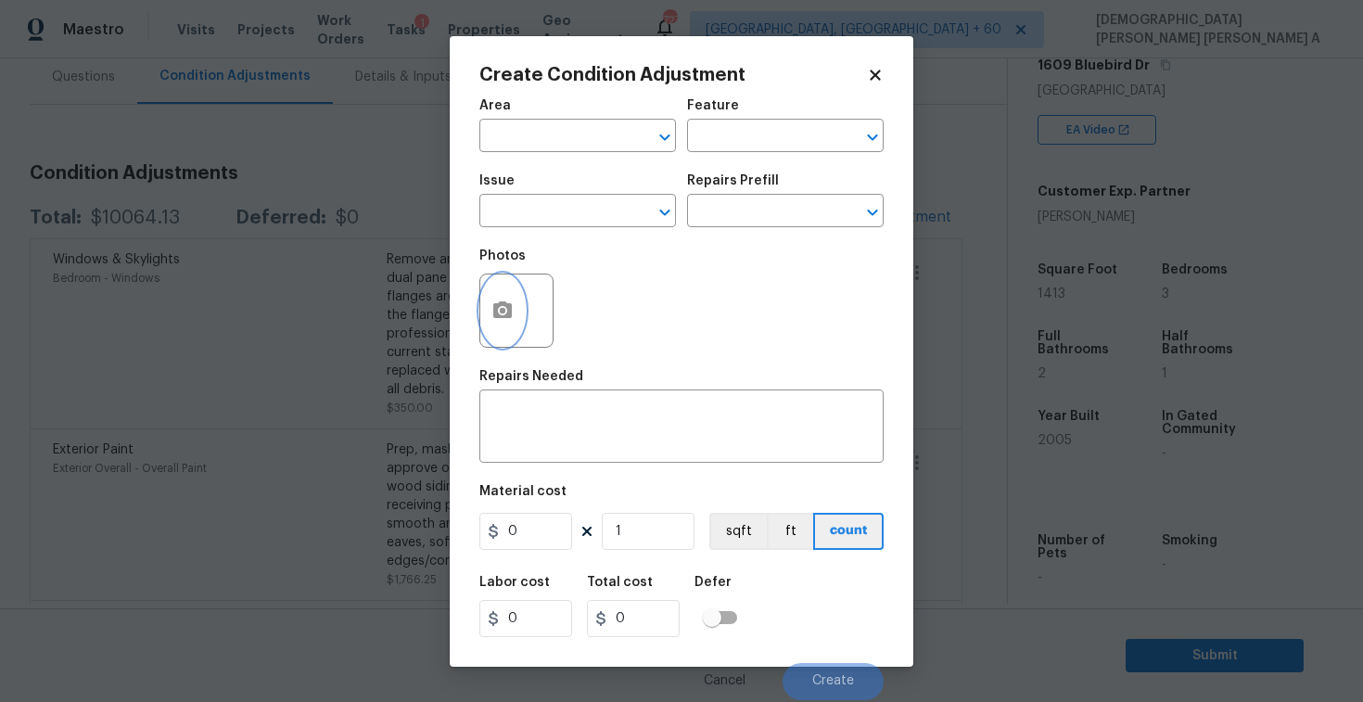
click at [501, 300] on icon "button" at bounding box center [503, 311] width 22 height 22
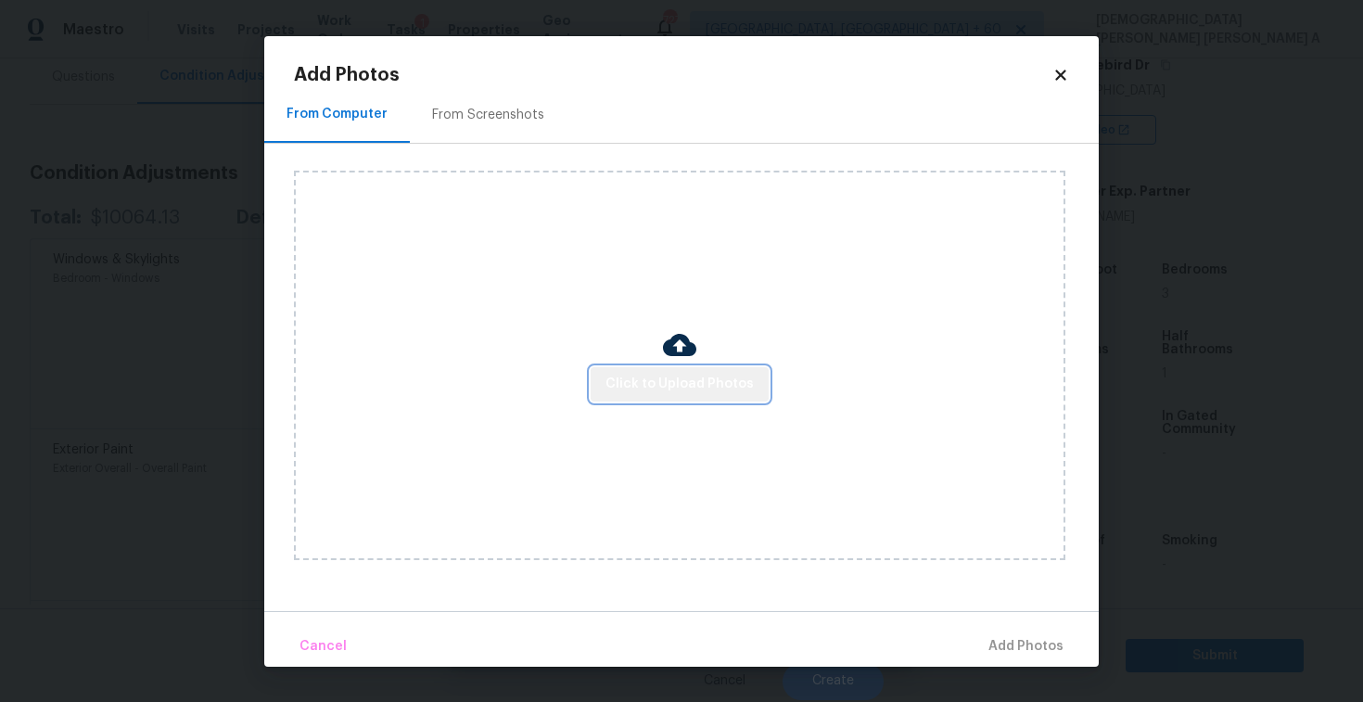
click at [691, 379] on span "Click to Upload Photos" at bounding box center [680, 384] width 148 height 23
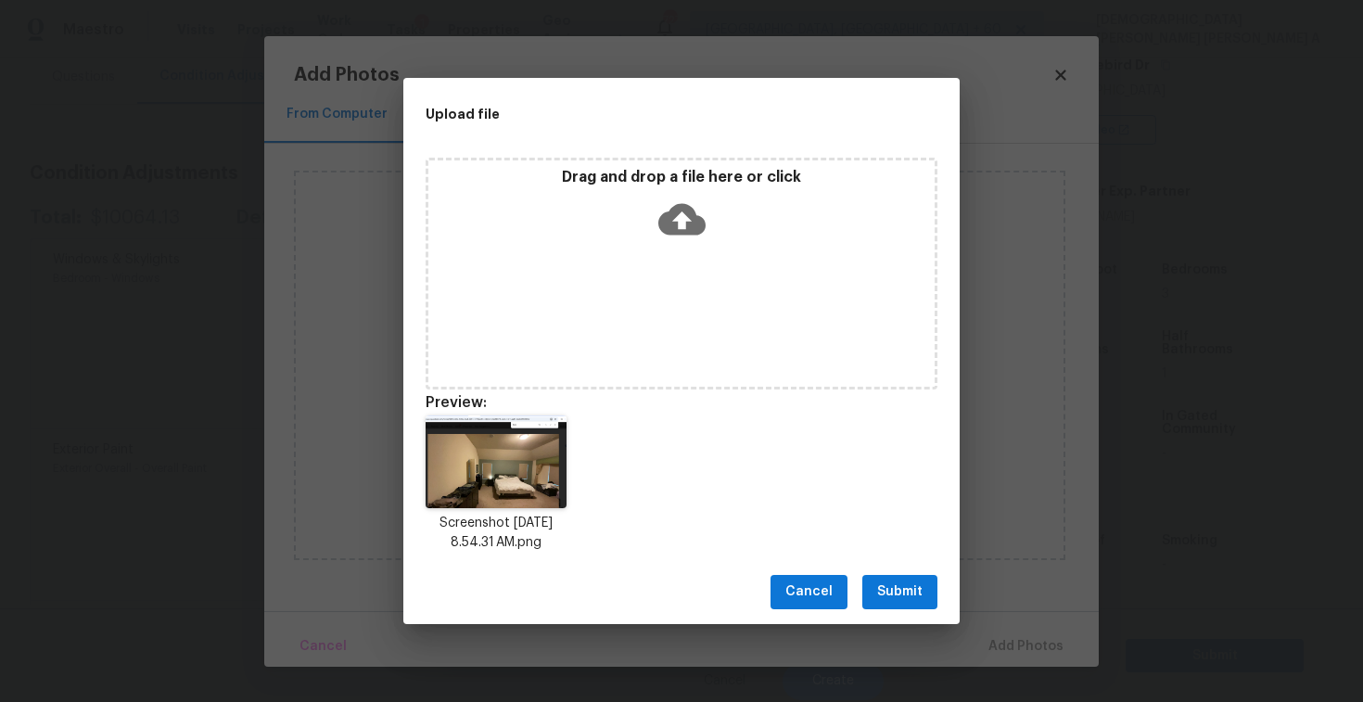
click at [896, 611] on div "Cancel Submit" at bounding box center [681, 592] width 557 height 64
click at [902, 591] on span "Submit" at bounding box center [899, 592] width 45 height 23
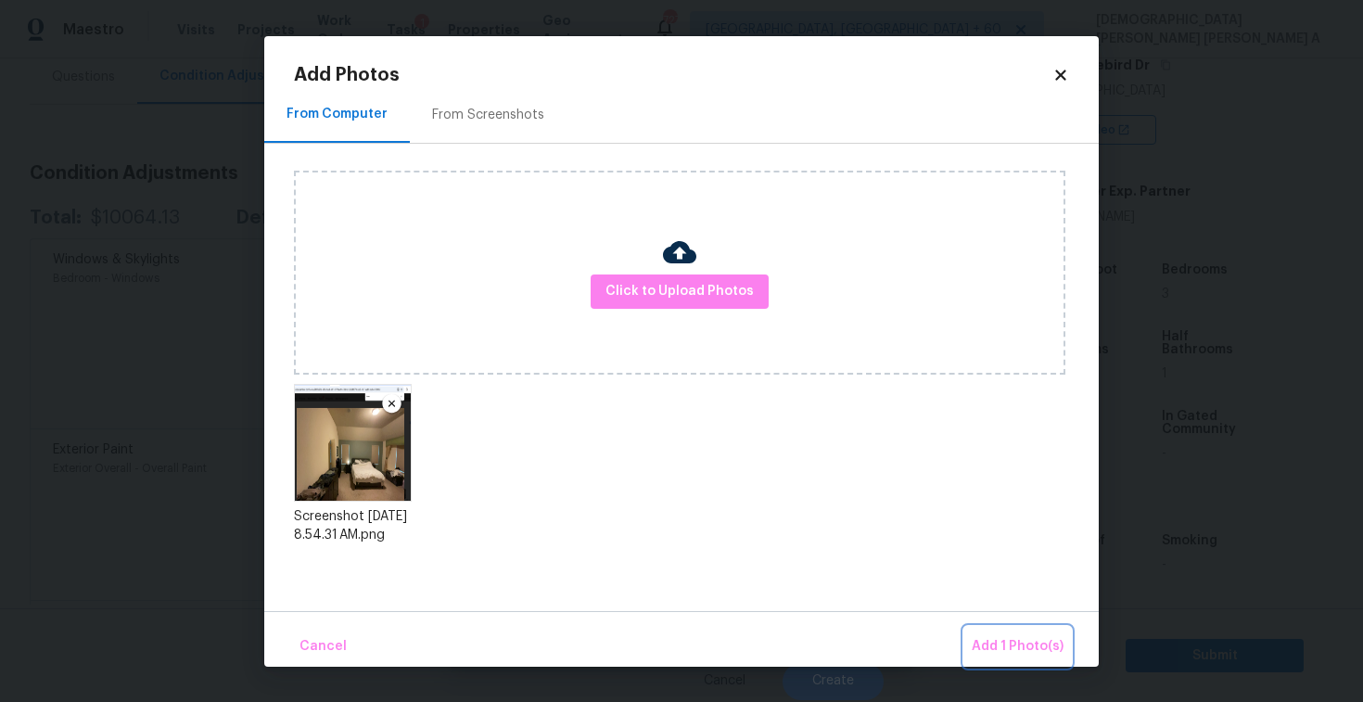
click at [1042, 648] on span "Add 1 Photo(s)" at bounding box center [1018, 646] width 92 height 23
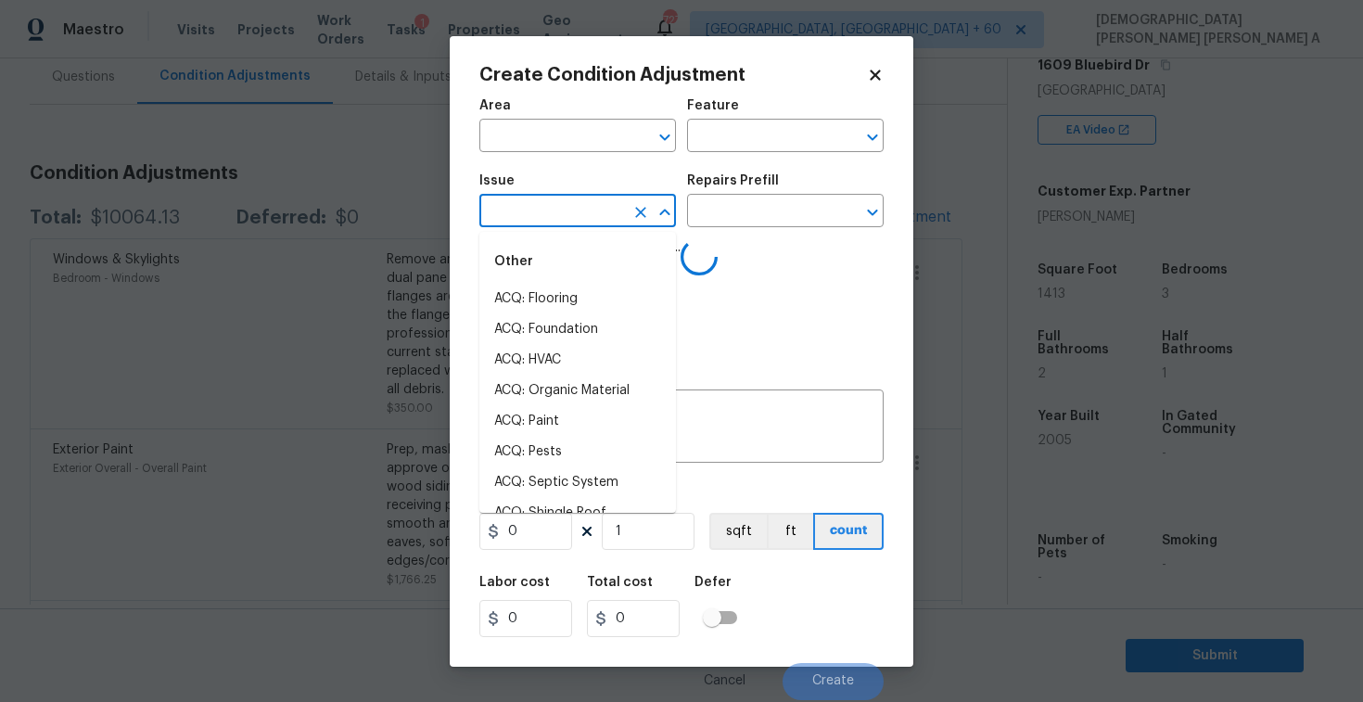
click at [543, 216] on input "text" at bounding box center [552, 212] width 145 height 29
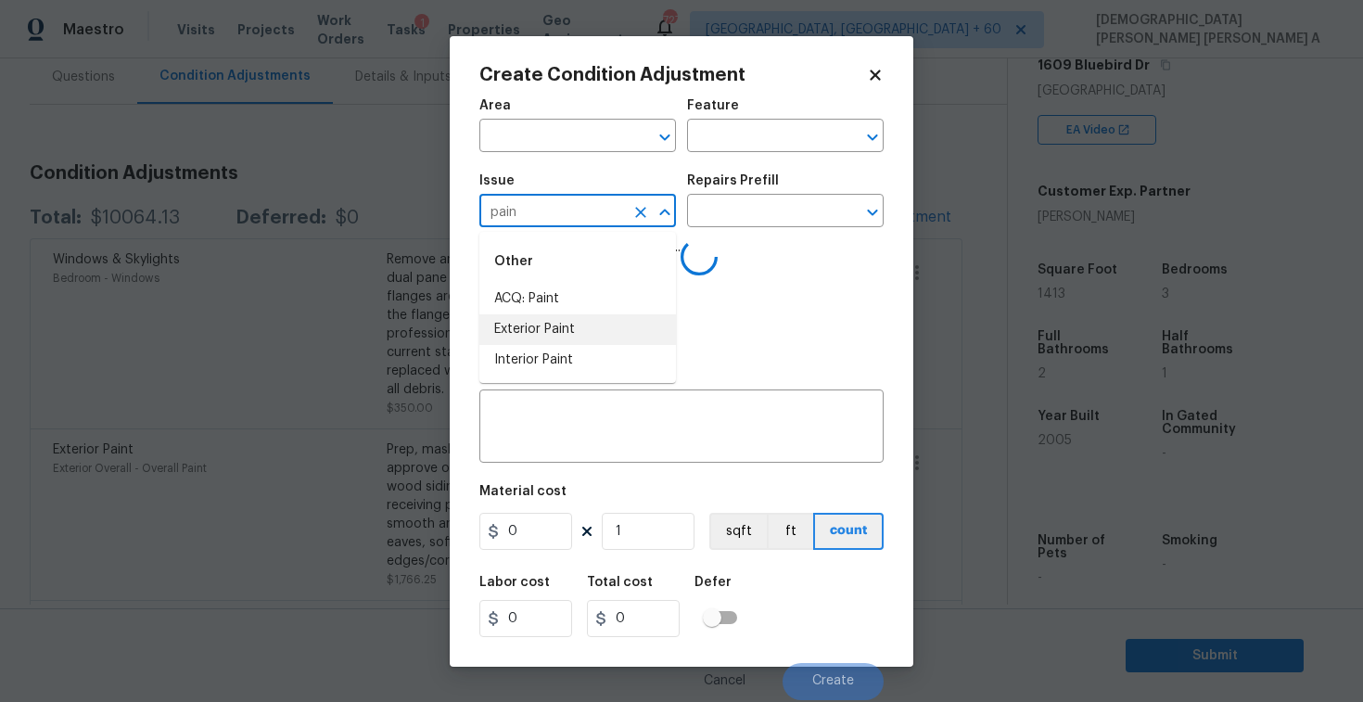
click at [542, 350] on li "Interior Paint" at bounding box center [578, 360] width 197 height 31
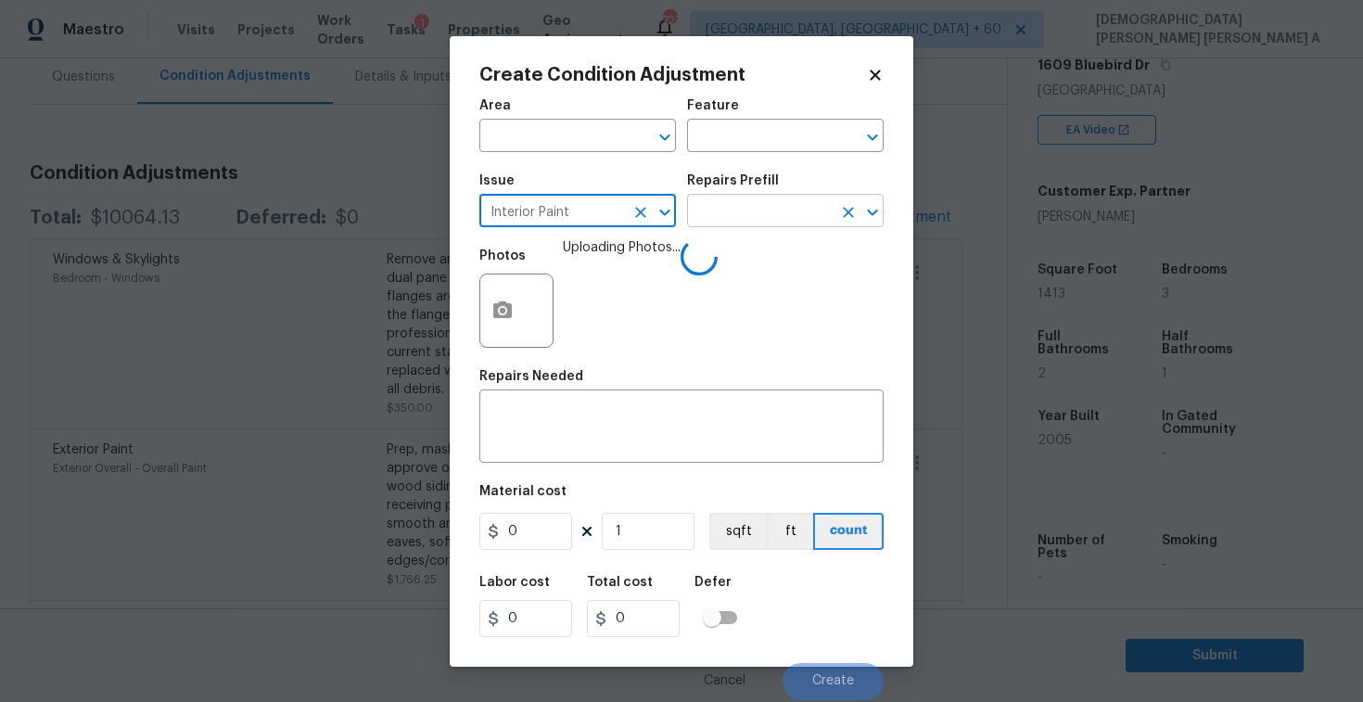
type input "Interior Paint"
click at [751, 200] on input "text" at bounding box center [759, 212] width 145 height 29
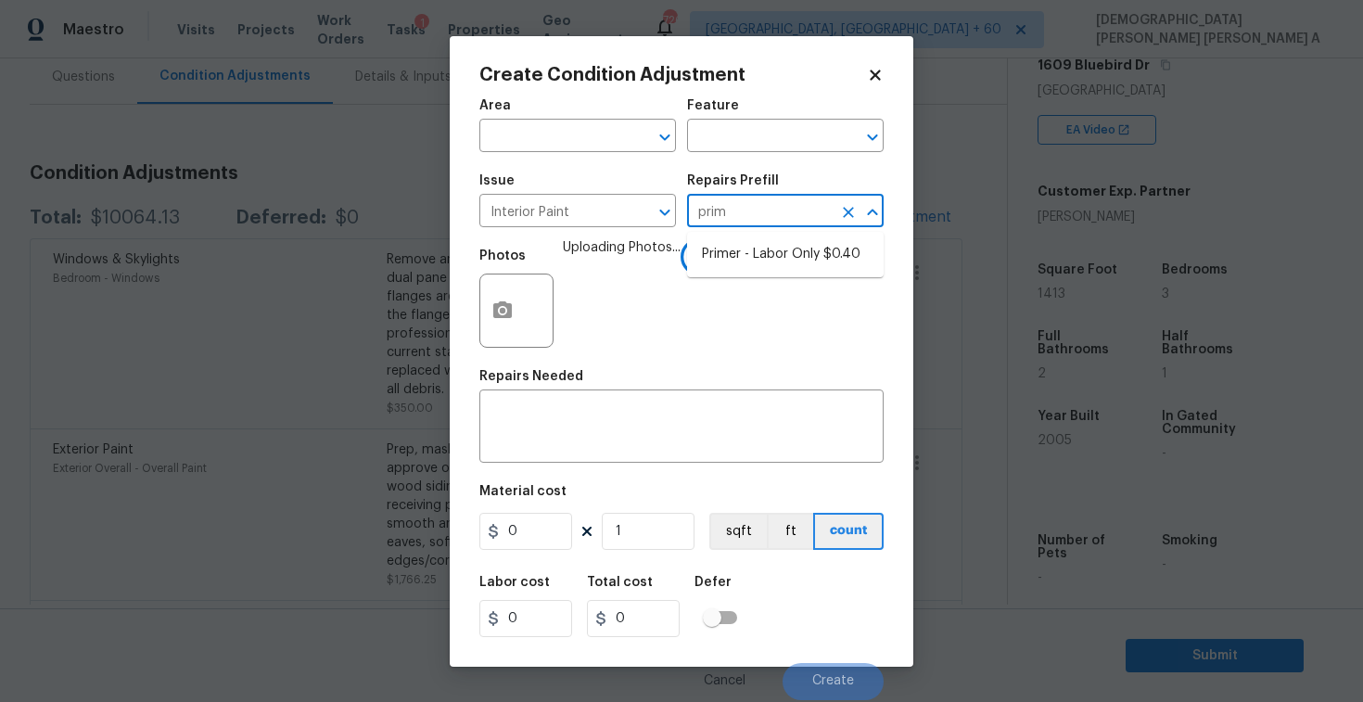
type input "prime"
click at [734, 268] on li "Primer - Labor Only $0.40" at bounding box center [785, 254] width 197 height 31
type input "Overall Paint"
type textarea "Interior primer - PRIMER PROVIDED BY OPENDOOR - All nails, screws, drywall anch…"
type input "0.4"
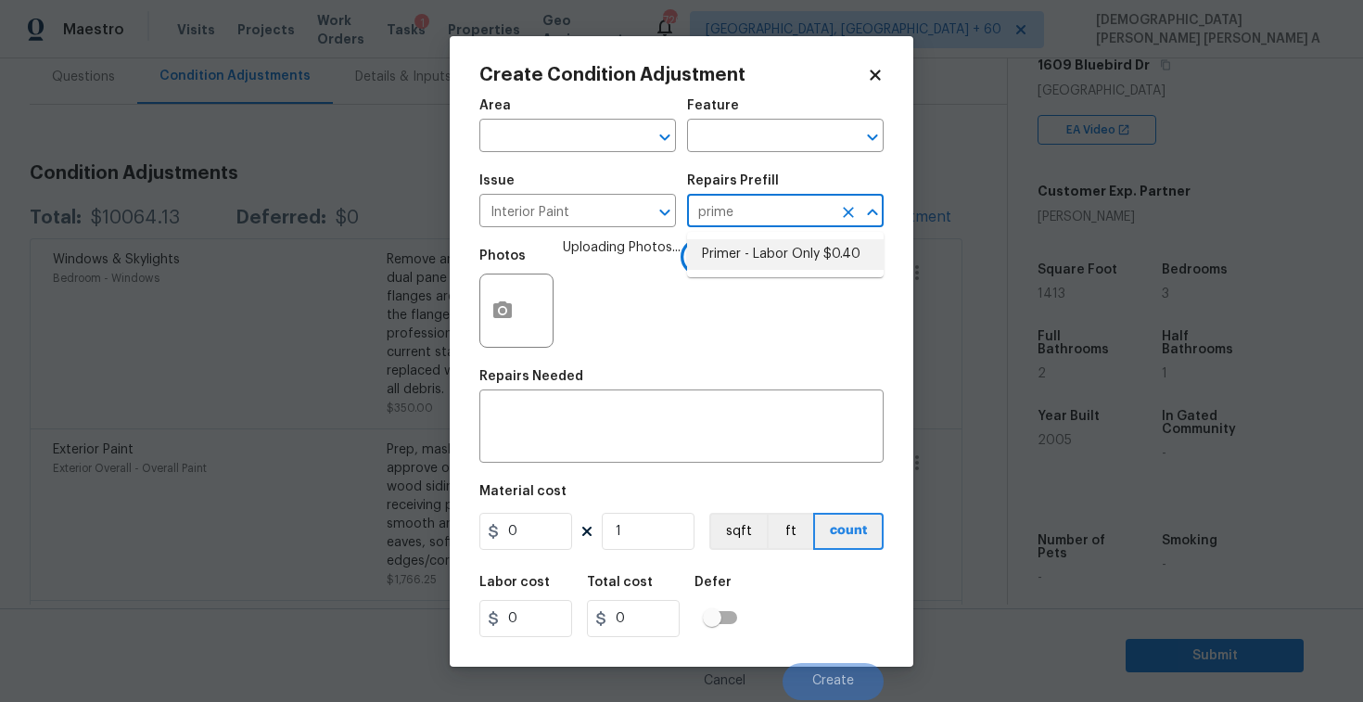
type input "0.4"
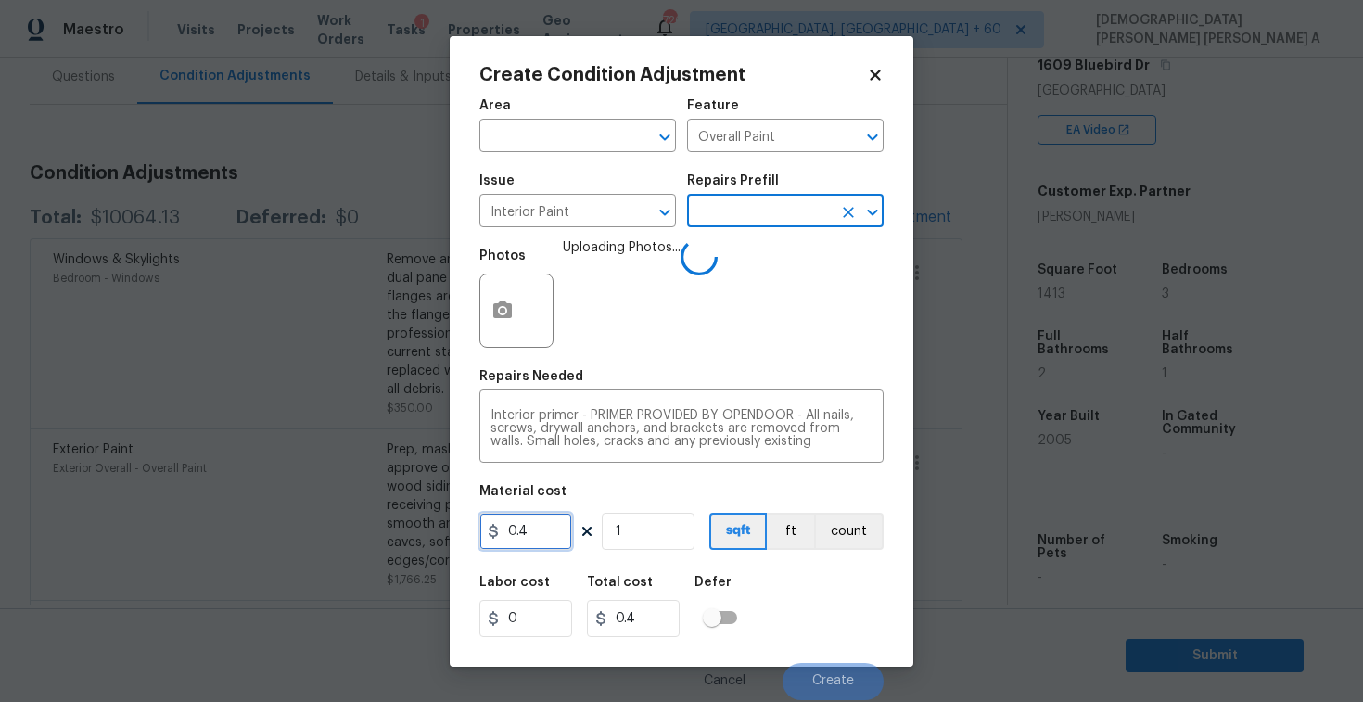
click at [542, 537] on input "0.4" at bounding box center [526, 531] width 93 height 37
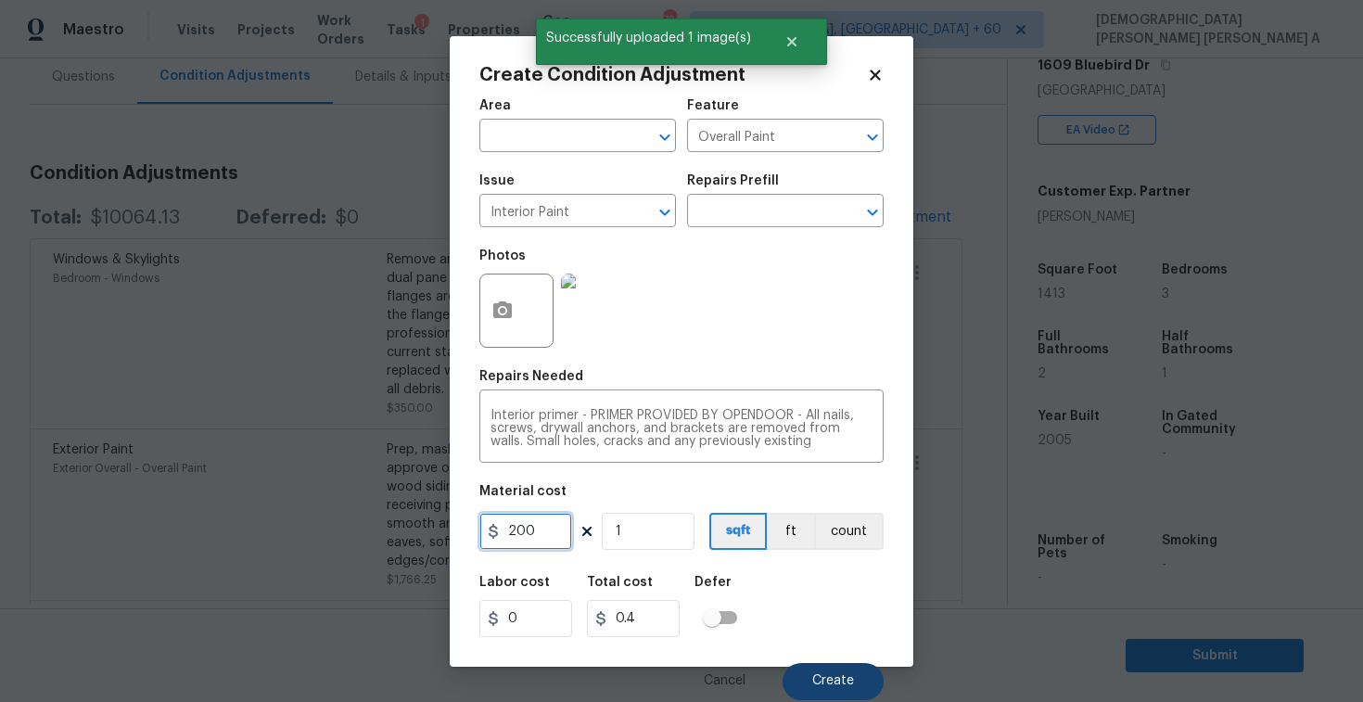
type input "200"
click at [804, 688] on button "Create" at bounding box center [833, 681] width 101 height 37
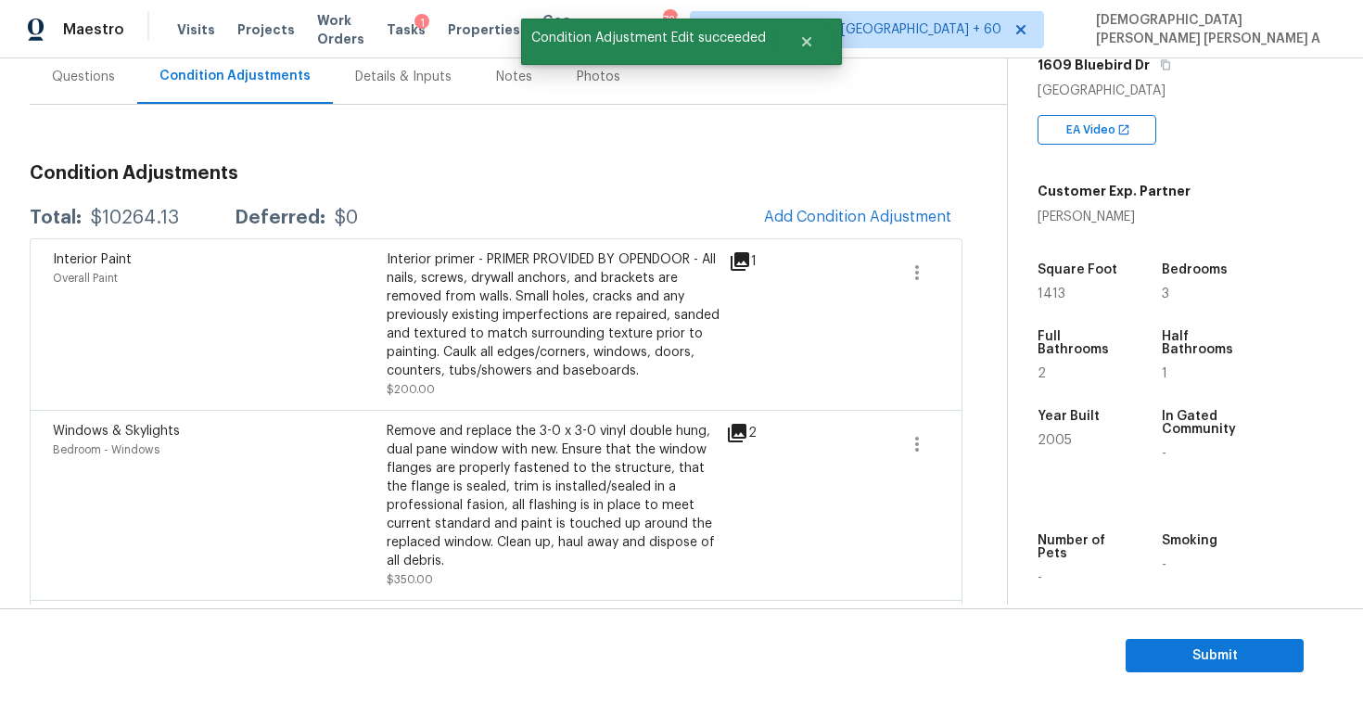
drag, startPoint x: 178, startPoint y: 218, endPoint x: 79, endPoint y: 211, distance: 99.5
click at [79, 211] on div "Total: $10264.13 Deferred: $0" at bounding box center [194, 218] width 328 height 19
copy div "$10264.13"
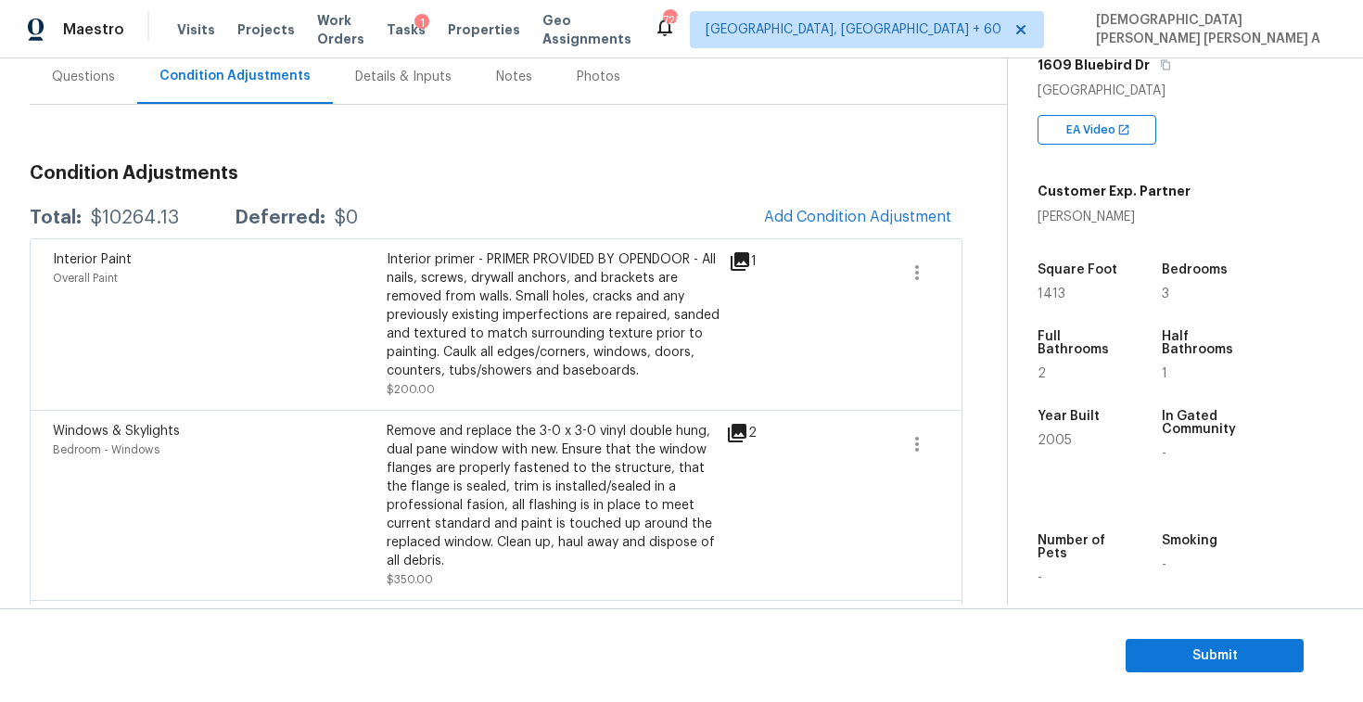
copy div "$10264.13"
click at [1183, 645] on span "Submit" at bounding box center [1215, 656] width 148 height 23
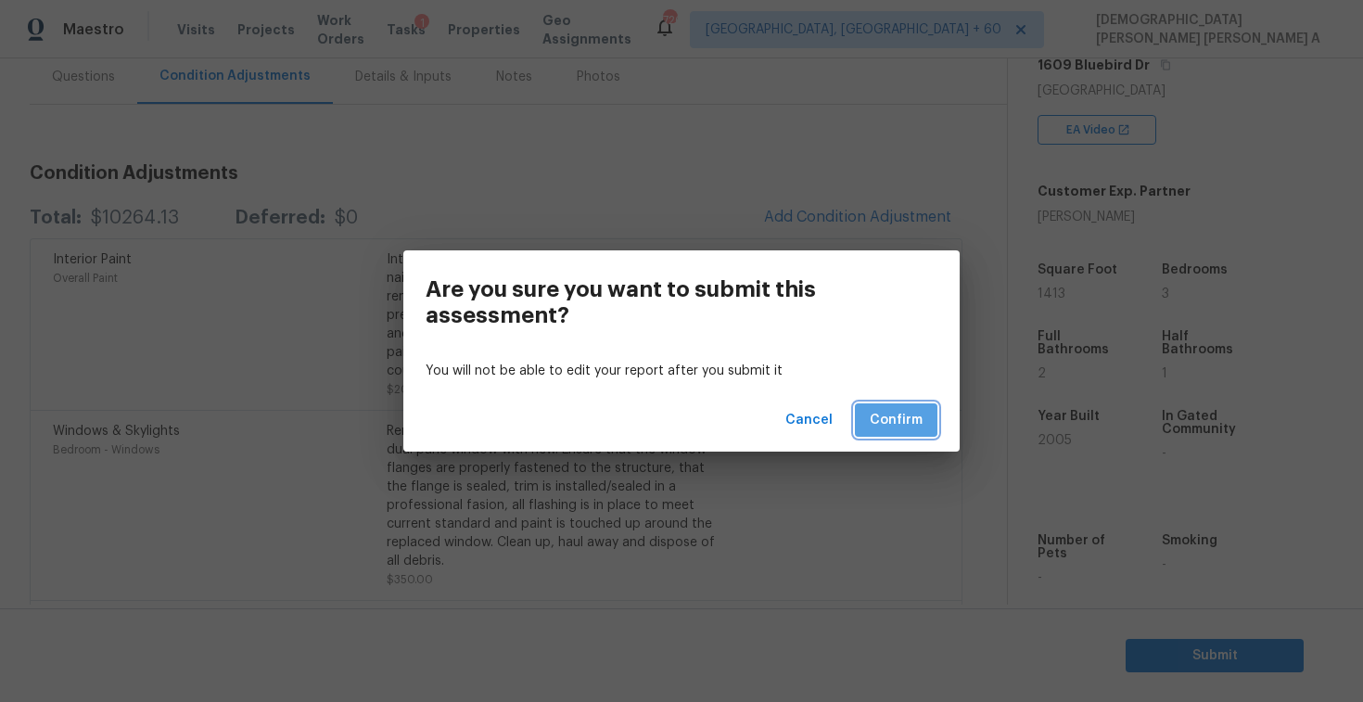
click at [910, 430] on span "Confirm" at bounding box center [896, 420] width 53 height 23
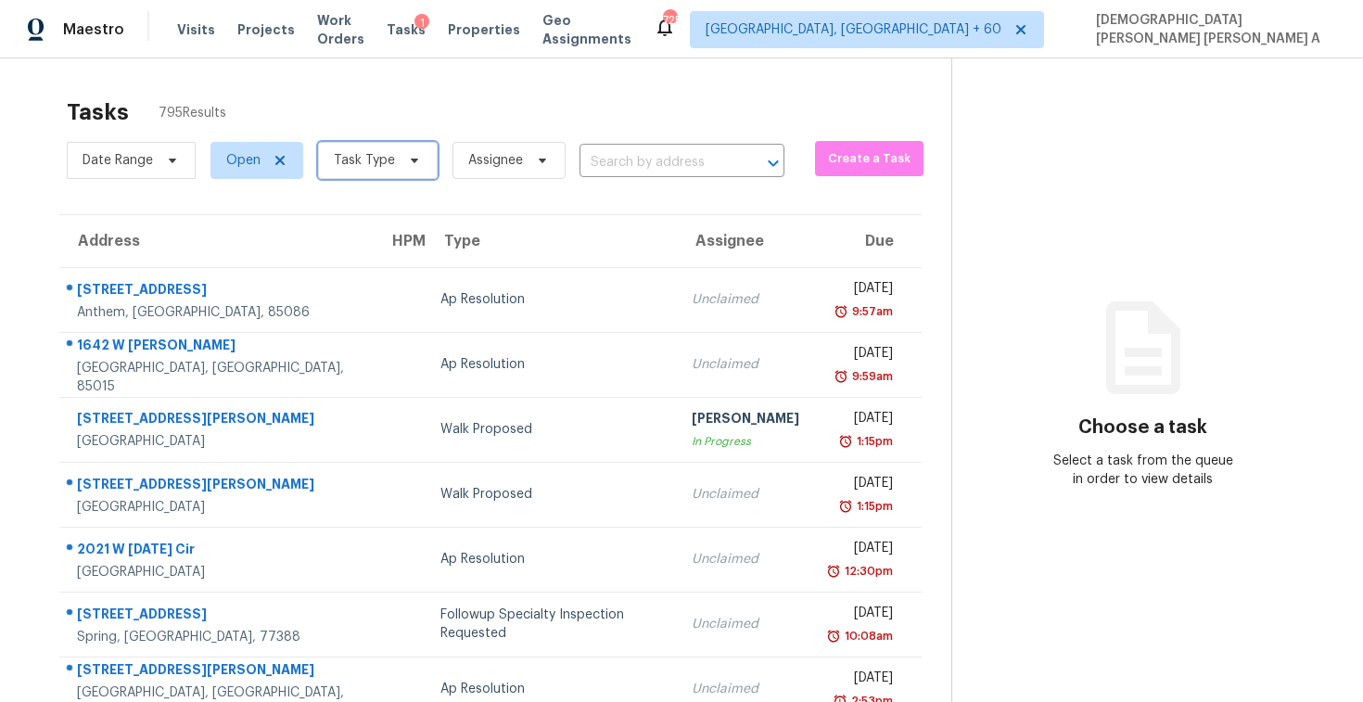
click at [396, 156] on span "Task Type" at bounding box center [378, 160] width 120 height 37
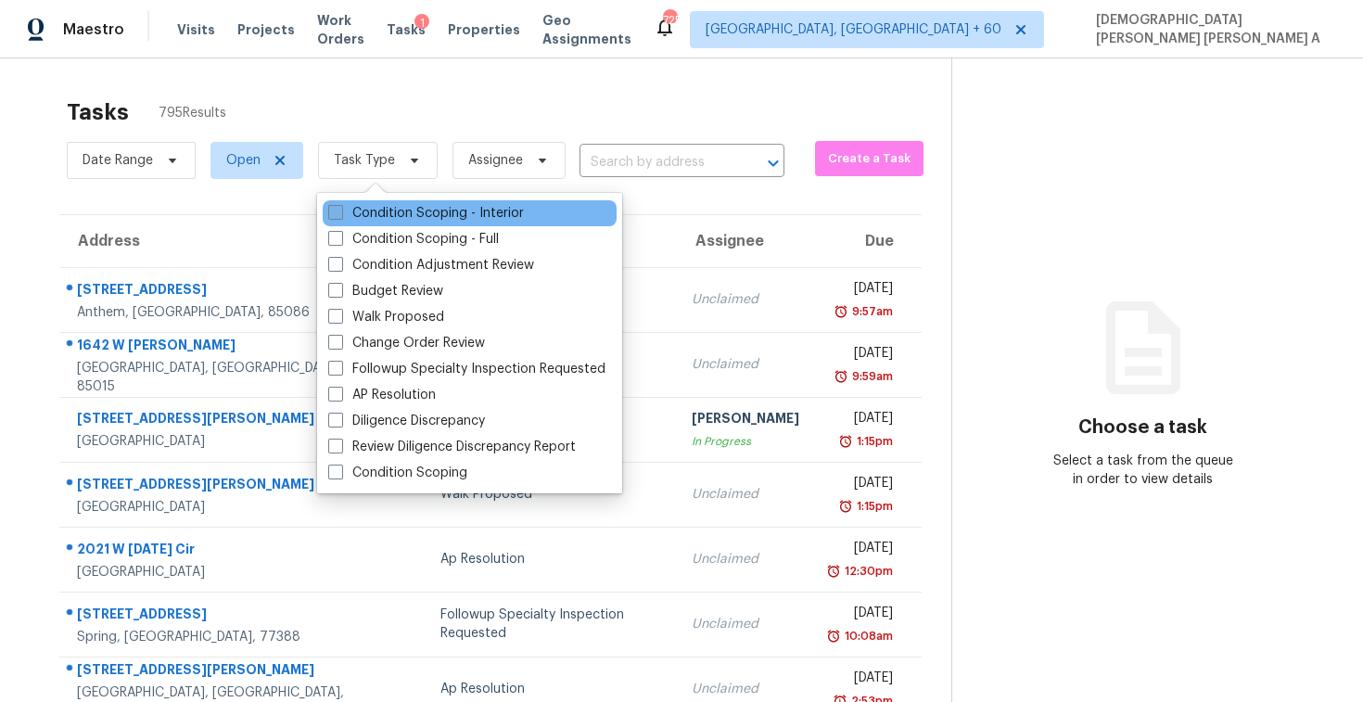
click at [380, 215] on label "Condition Scoping - Interior" at bounding box center [426, 213] width 196 height 19
click at [340, 215] on input "Condition Scoping - Interior" at bounding box center [334, 210] width 12 height 12
checkbox input "true"
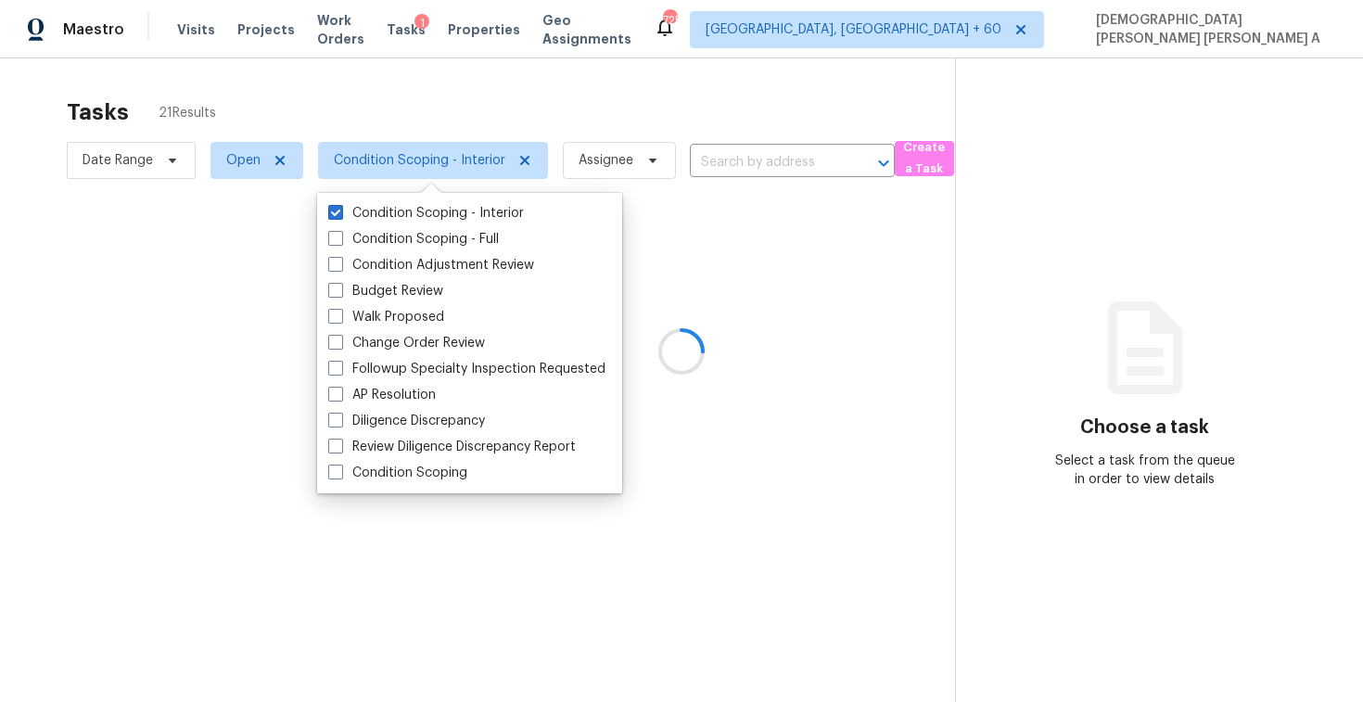
click at [414, 96] on div at bounding box center [681, 351] width 1363 height 702
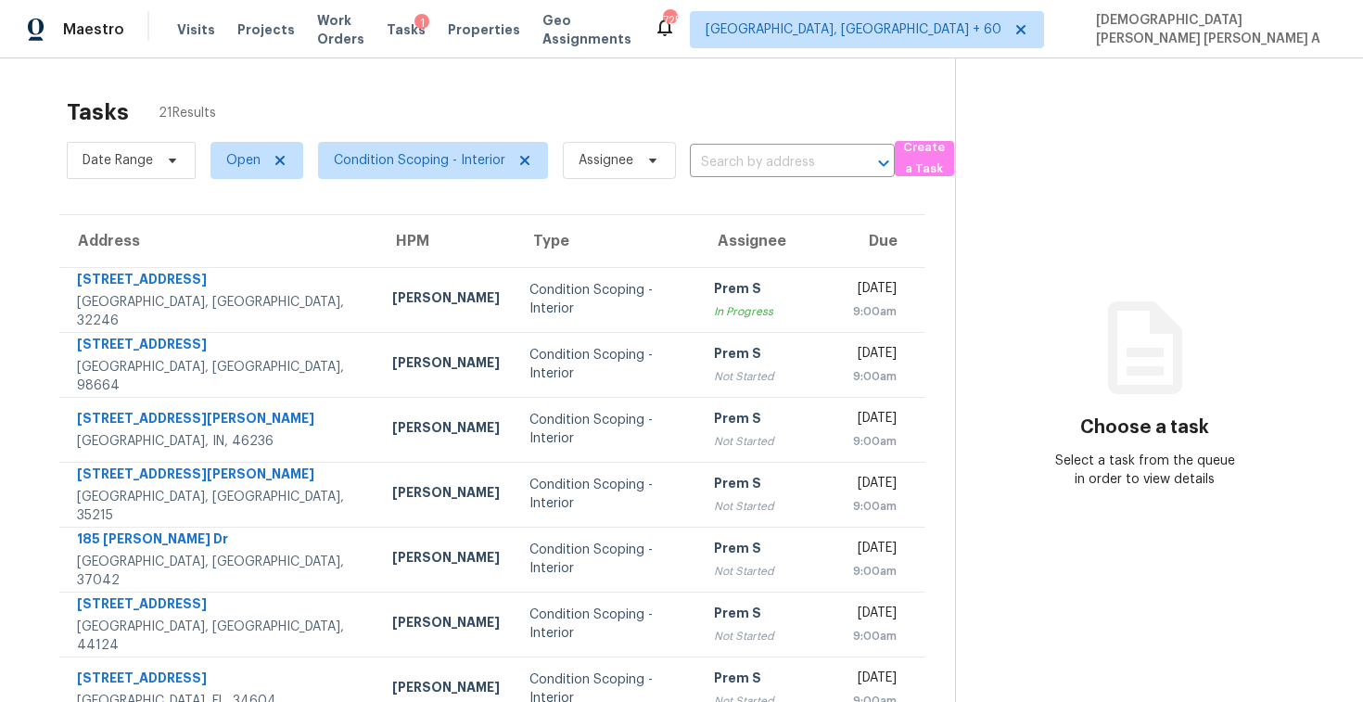
scroll to position [263, 0]
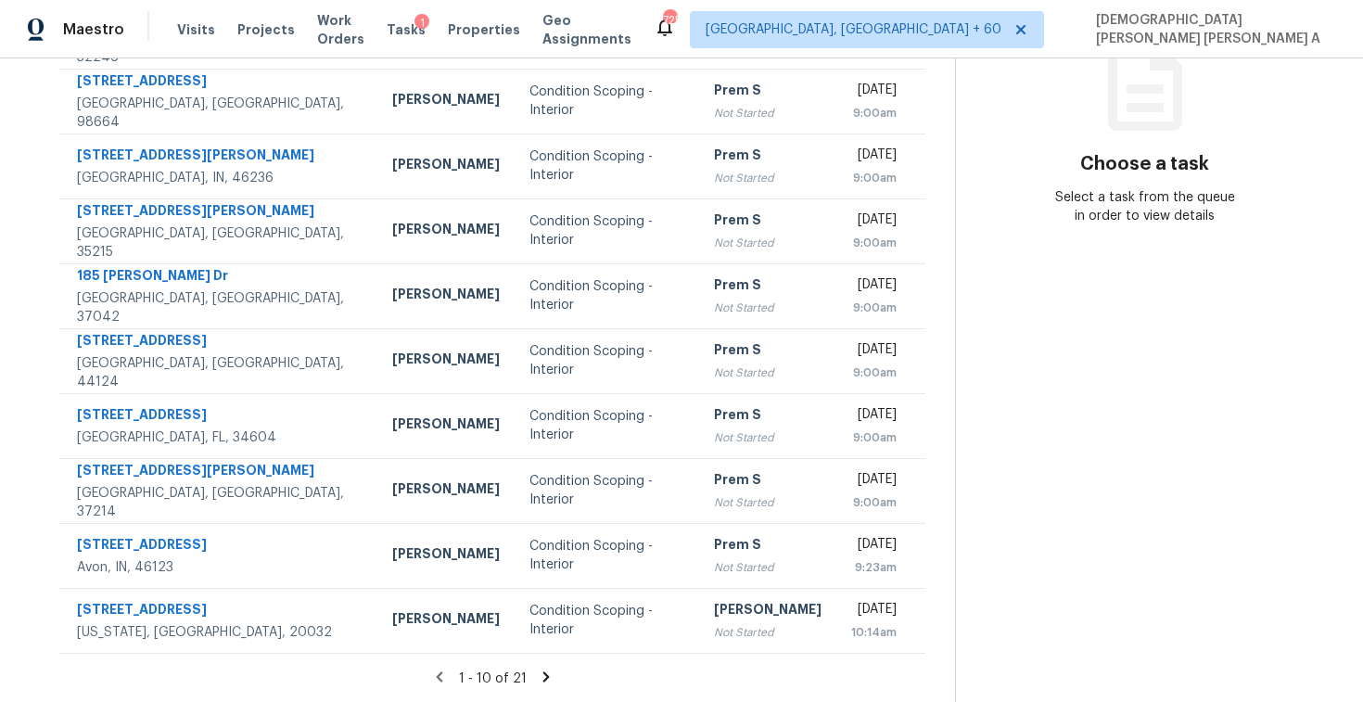
click at [538, 673] on icon at bounding box center [546, 677] width 17 height 17
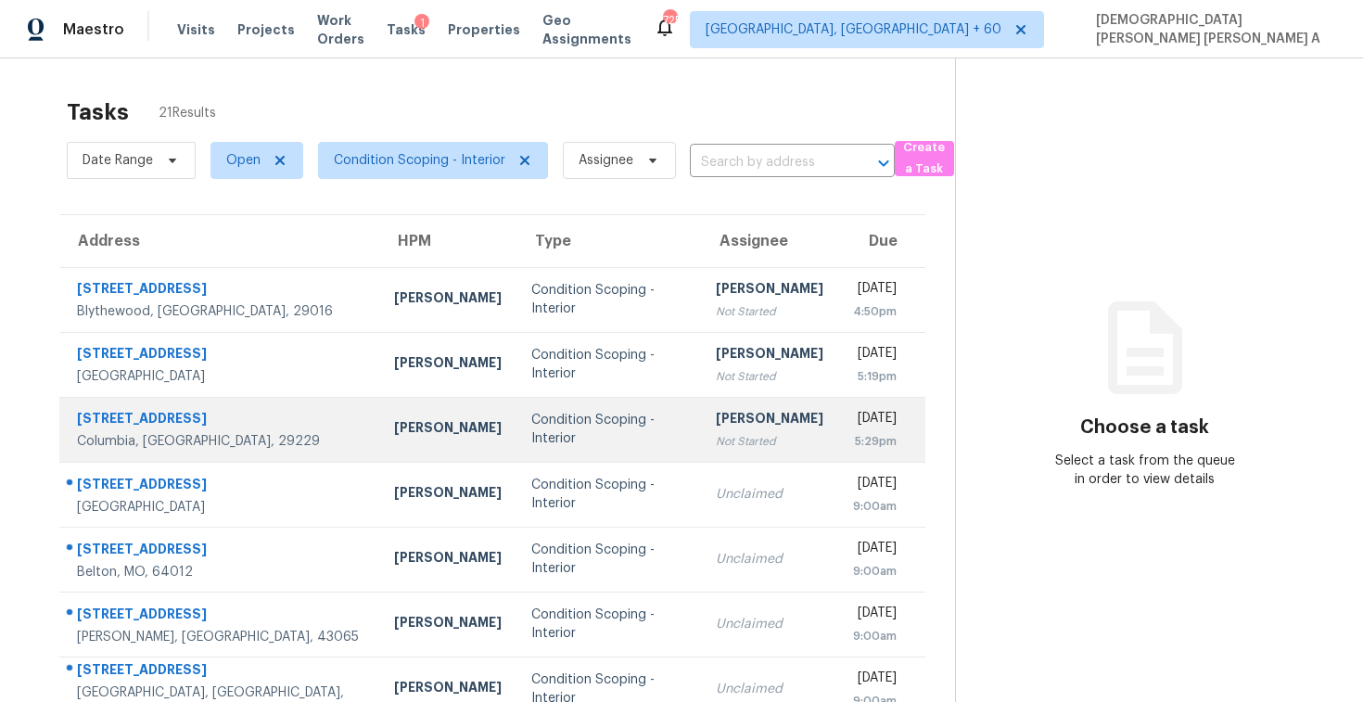
scroll to position [198, 0]
